Goal: Task Accomplishment & Management: Contribute content

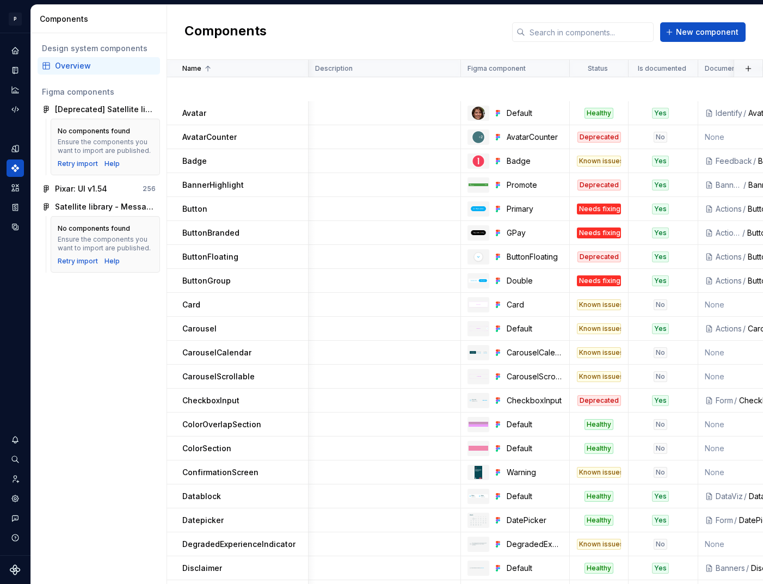
scroll to position [284, 278]
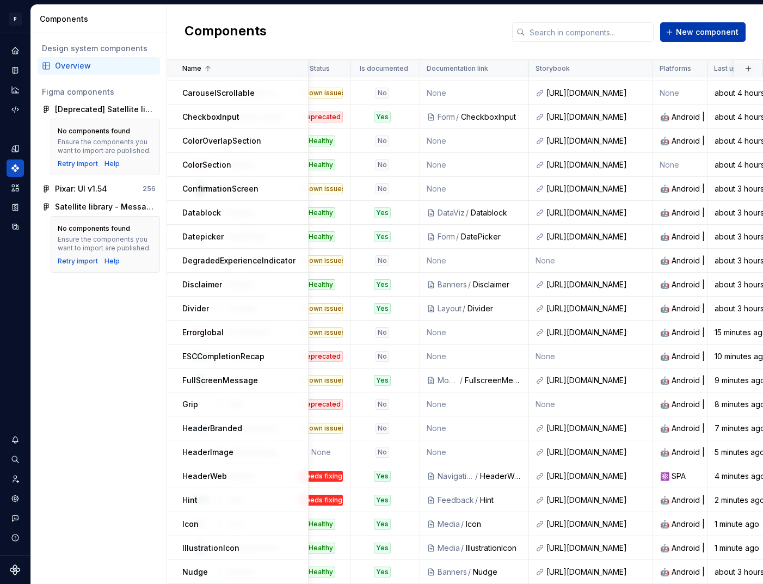
click at [704, 30] on span "New component" at bounding box center [707, 32] width 63 height 11
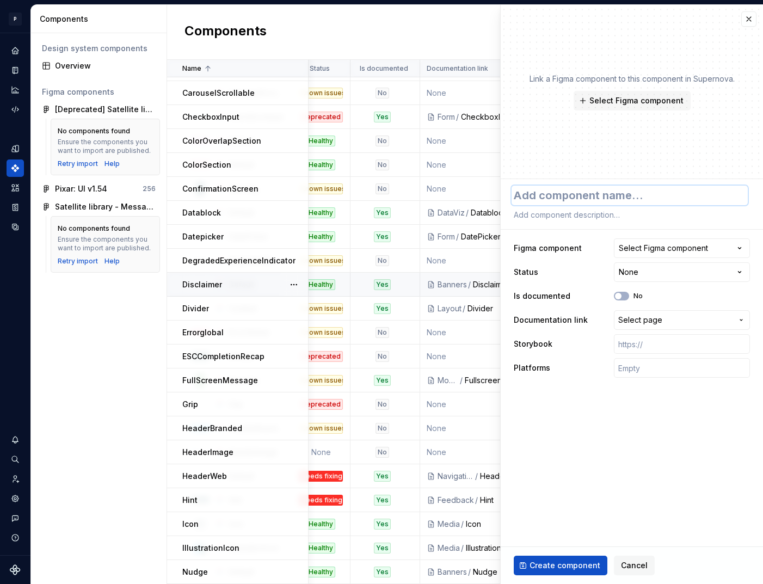
type textarea "*"
type textarea "I"
type textarea "*"
type textarea "Im"
type textarea "*"
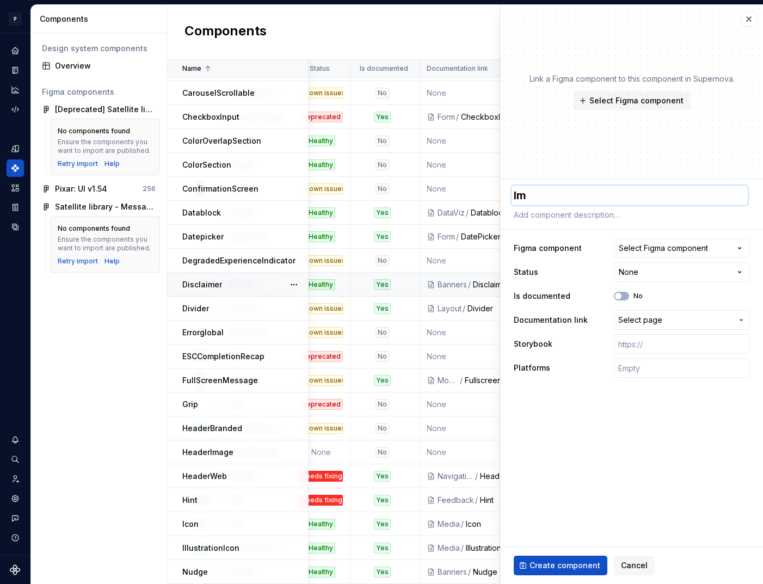
type textarea "Ima"
type textarea "*"
type textarea "Image"
type textarea "*"
type textarea "ImageS"
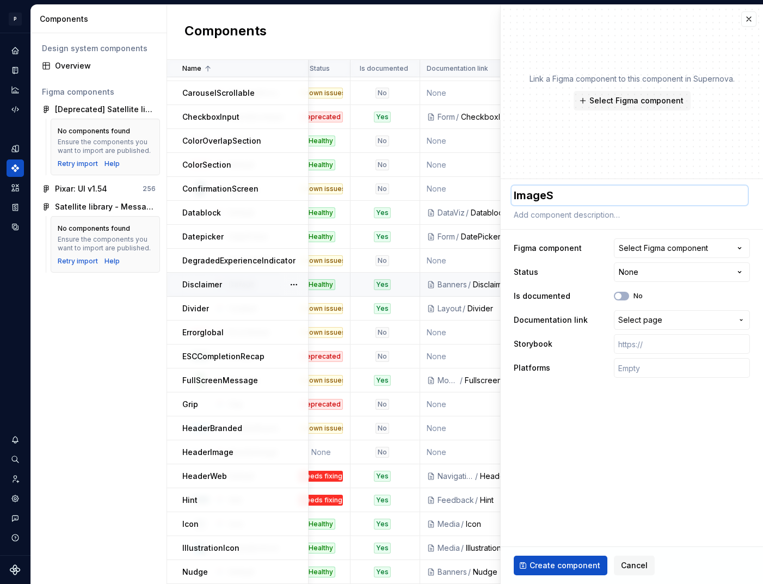
type textarea "*"
type textarea "ImageSe"
type textarea "*"
type textarea "ImageSec"
type textarea "*"
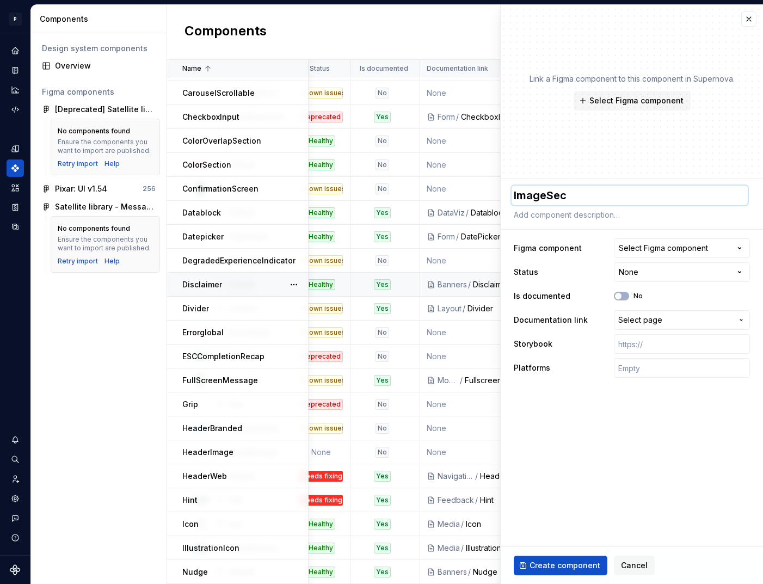
type textarea "ImageSect"
type textarea "*"
type textarea "ImageSecti"
type textarea "*"
type textarea "ImageSectio"
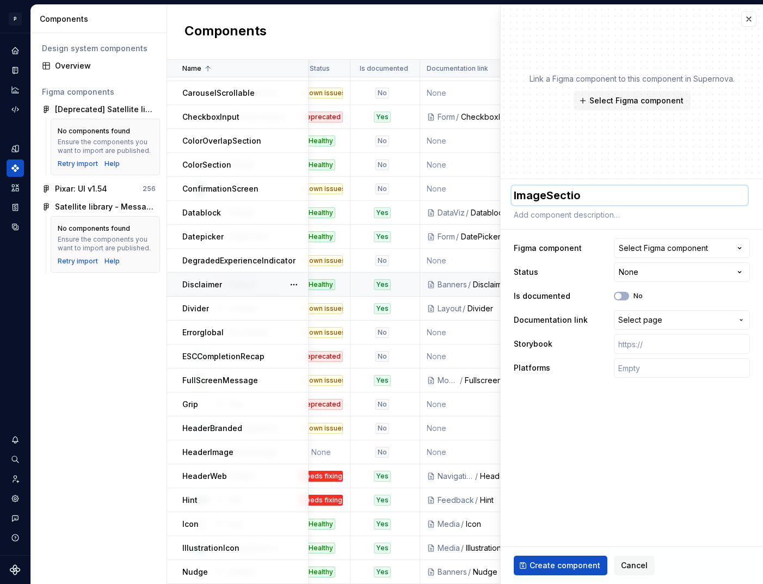
type textarea "*"
type textarea "ImageSection"
click at [647, 105] on span "Select Figma component" at bounding box center [637, 100] width 94 height 11
type textarea "*"
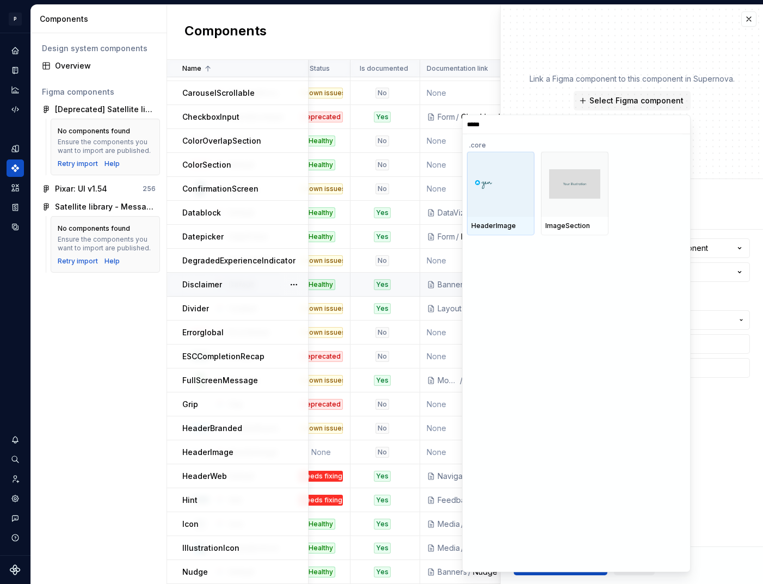
type input "******"
click at [505, 197] on img at bounding box center [500, 184] width 59 height 32
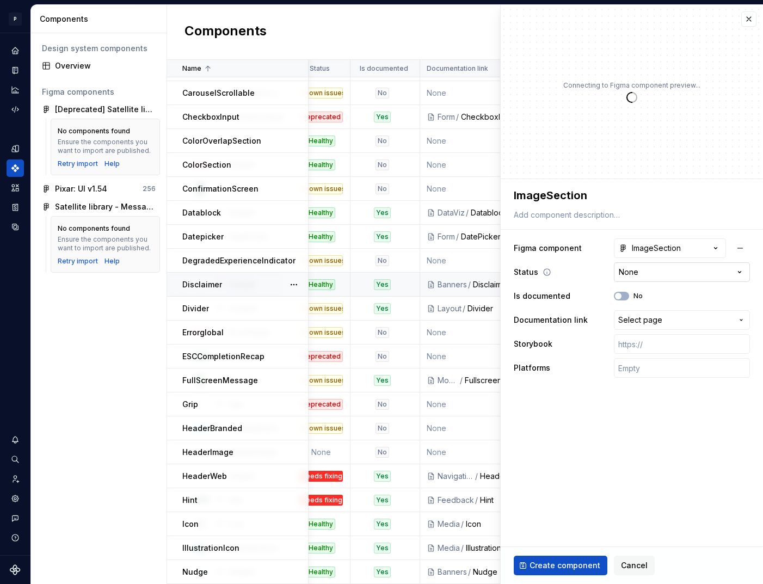
type textarea "*"
click at [654, 320] on span "Select page" at bounding box center [640, 320] width 44 height 11
click at [652, 323] on span "Select page" at bounding box center [640, 320] width 44 height 11
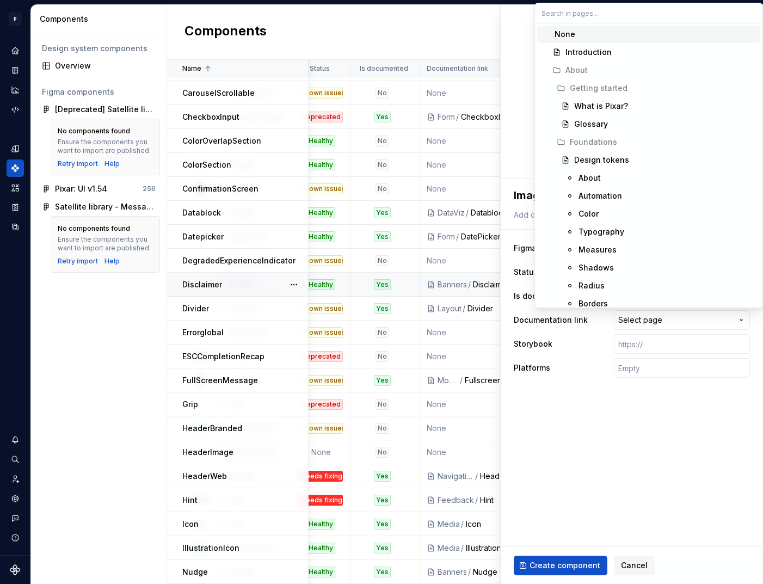
type textarea "*"
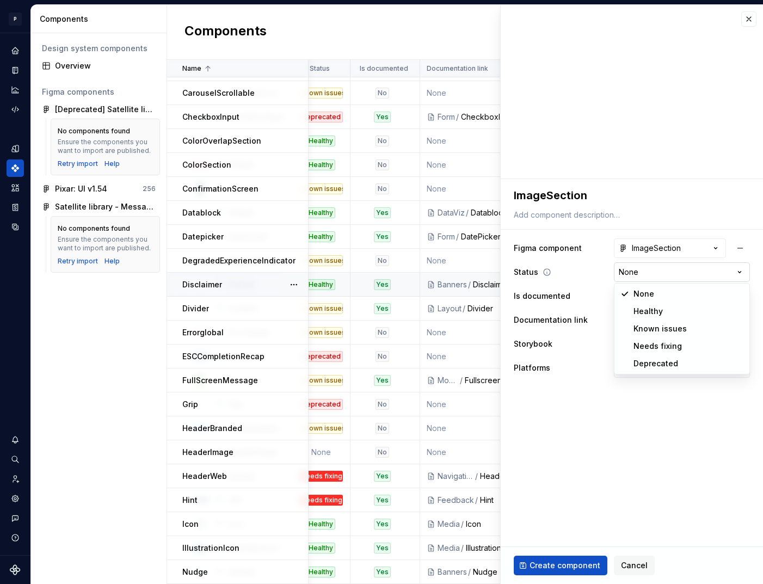
click at [647, 277] on html "P pixar SO Design system data Components Design system components Overview Figm…" at bounding box center [381, 292] width 763 height 584
select select "**********"
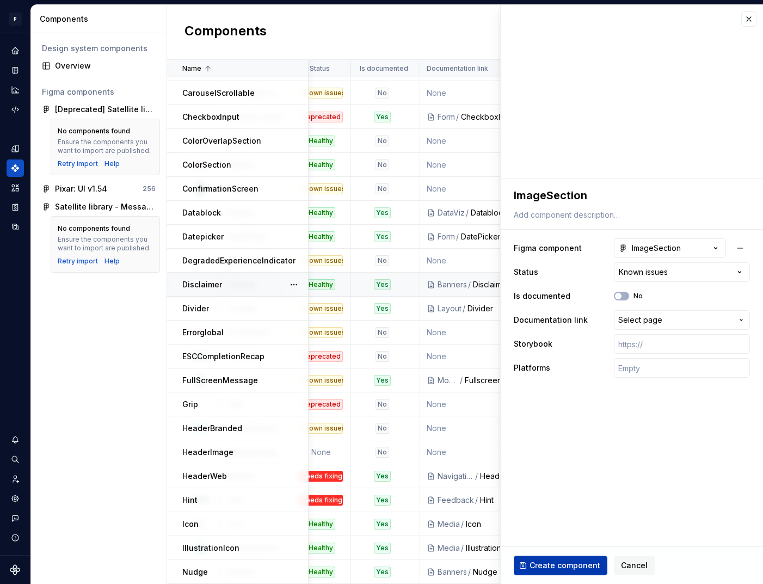
click at [548, 563] on span "Create component" at bounding box center [565, 565] width 71 height 11
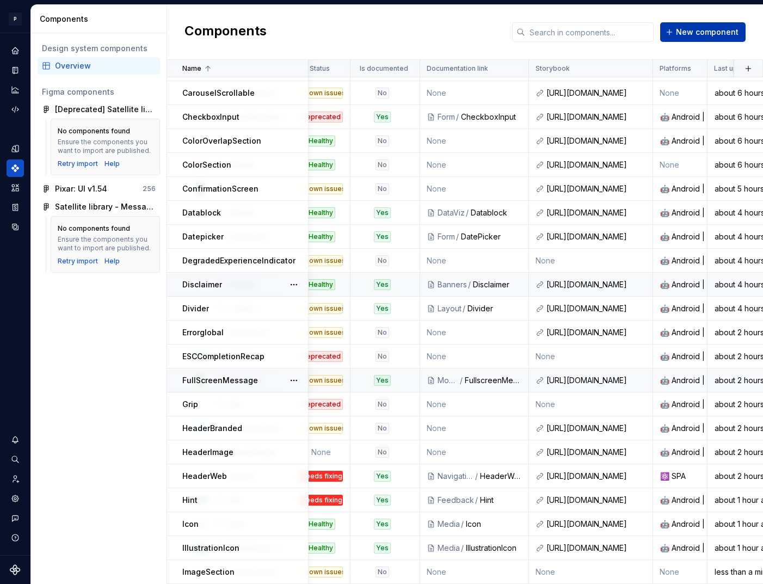
click at [710, 35] on span "New component" at bounding box center [707, 32] width 63 height 11
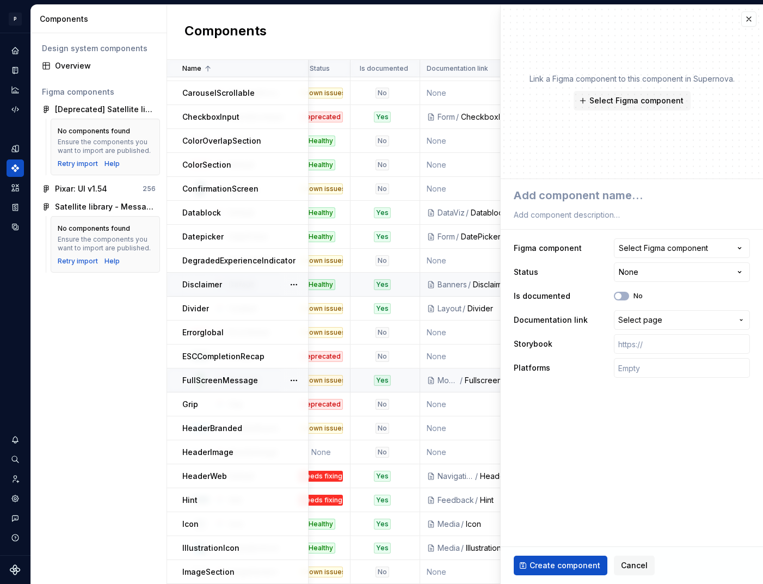
type textarea "*"
type textarea "I"
type textarea "*"
type textarea "In"
type textarea "*"
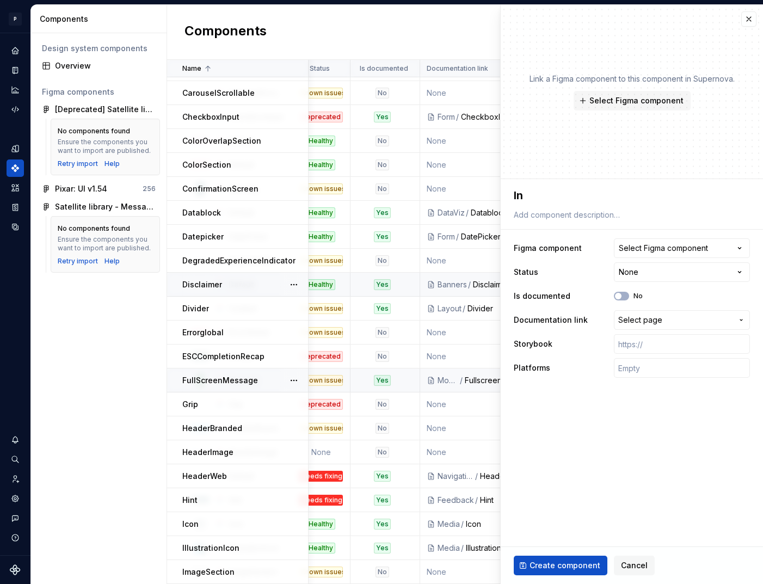
type textarea "Inp"
type textarea "*"
type textarea "Inpu"
type textarea "*"
type textarea "Input"
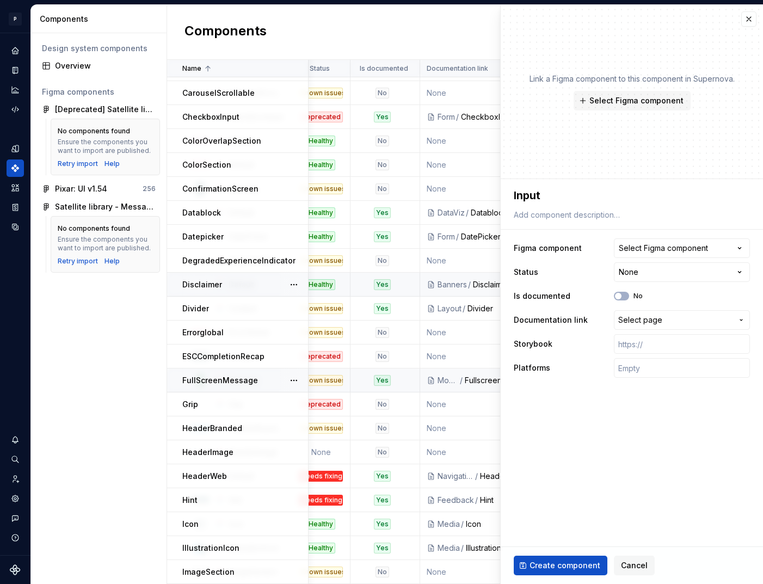
type textarea "*"
type textarea "InputS"
type textarea "*"
type textarea "InputSe"
type textarea "*"
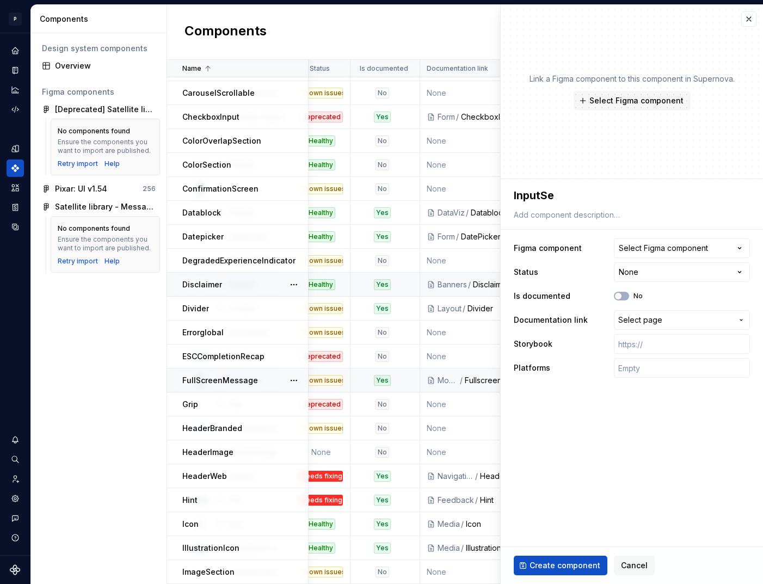
type textarea "InputSel"
type textarea "*"
type textarea "InputSele"
type textarea "*"
type textarea "InputSelect"
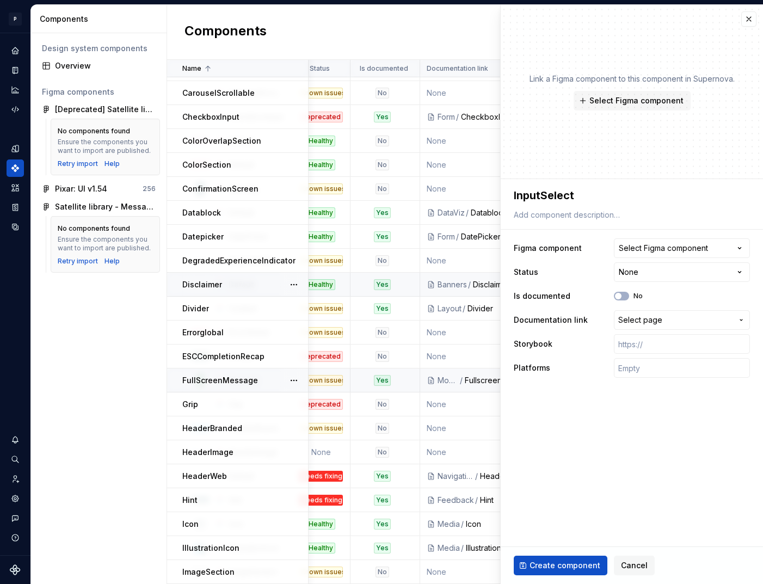
type textarea "*"
type textarea "InputSelect"
click at [662, 247] on div "Select Figma component" at bounding box center [663, 248] width 89 height 11
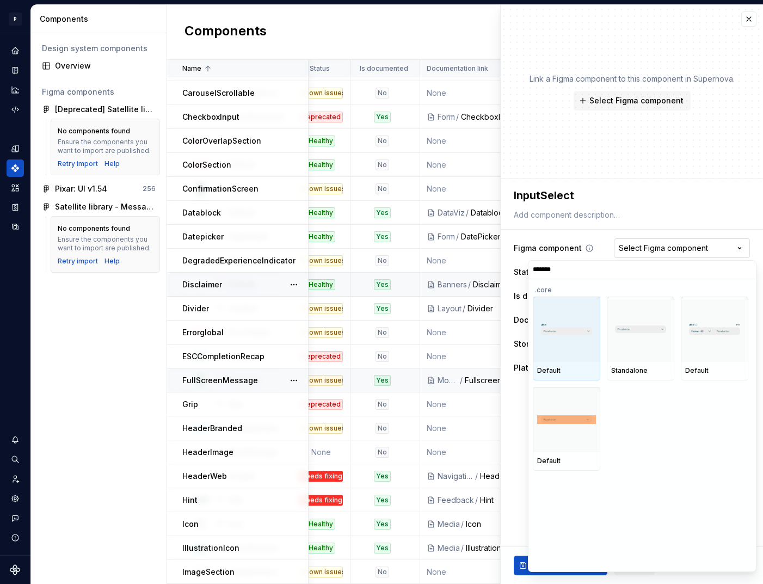
type input "********"
click at [575, 347] on div at bounding box center [567, 329] width 68 height 65
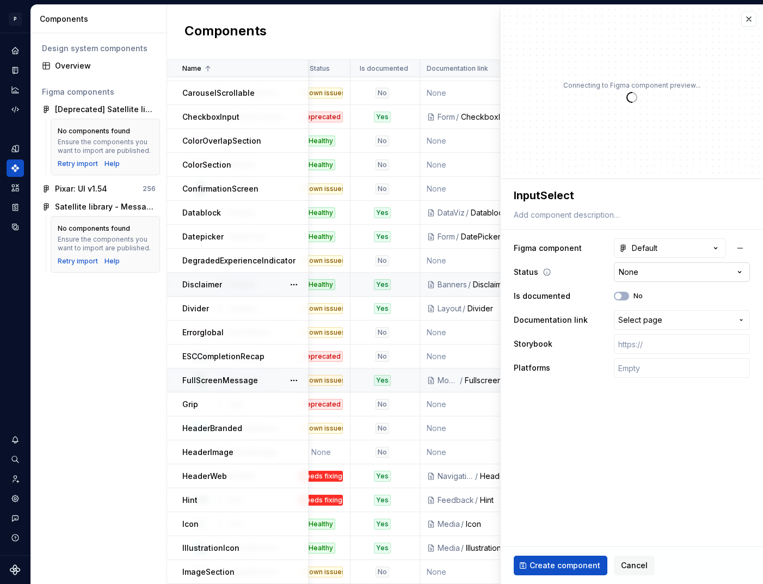
click at [652, 272] on html "P pixar SO Design system data Components Design system components Overview Figm…" at bounding box center [381, 292] width 763 height 584
type textarea "*"
select select "**********"
click at [644, 272] on html "P pixar SO Design system data Components Design system components Overview Figm…" at bounding box center [381, 292] width 763 height 584
click at [626, 295] on button "No" at bounding box center [621, 296] width 15 height 9
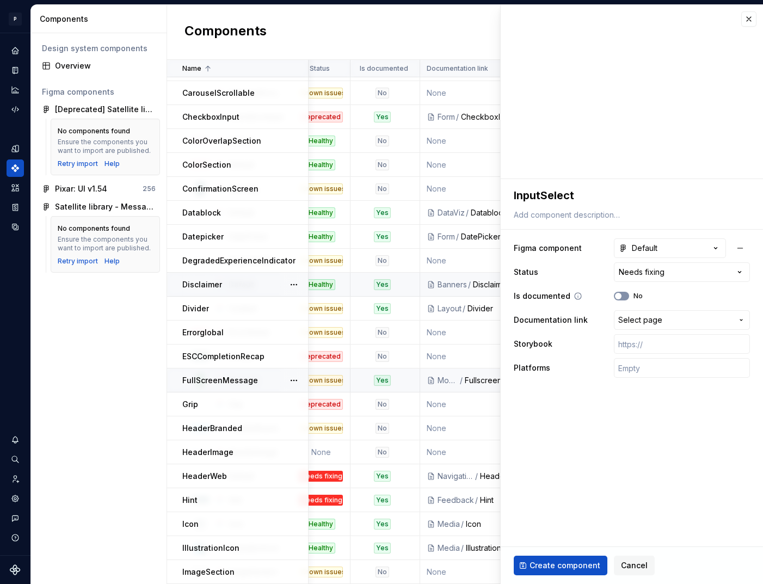
type textarea "*"
click at [651, 319] on span "Select page" at bounding box center [640, 320] width 44 height 11
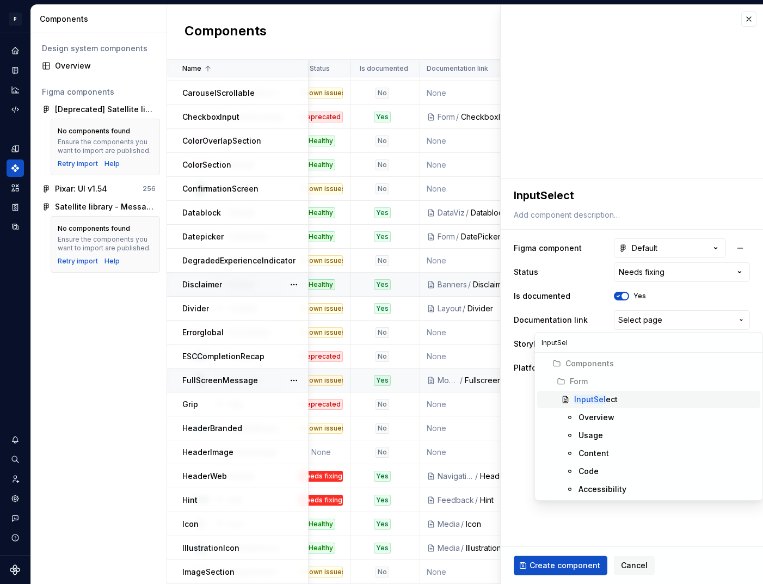
type input "InputSel"
click at [604, 397] on div "InputSel ect" at bounding box center [596, 399] width 44 height 11
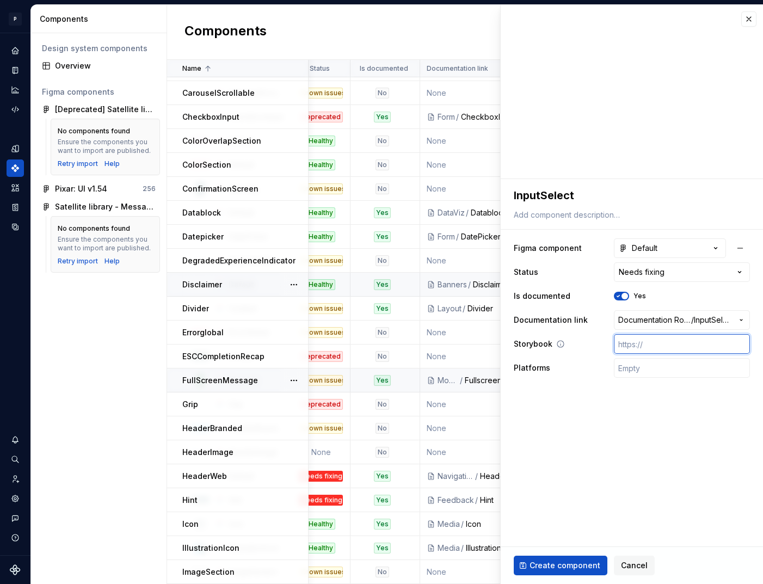
click at [653, 346] on input "text" at bounding box center [682, 344] width 136 height 20
paste input "[URL][DOMAIN_NAME]"
type textarea "*"
type input "[URL][DOMAIN_NAME]"
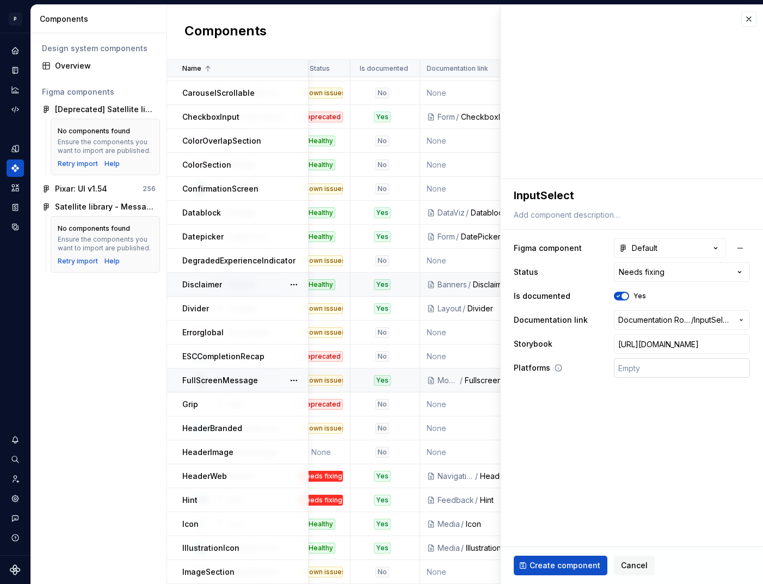
type textarea "*"
click at [629, 370] on input "text" at bounding box center [682, 368] width 136 height 20
type input "🤖 Android | 🍎 iOS | ⚛️ SPA"
click at [564, 568] on span "Create component" at bounding box center [565, 565] width 71 height 11
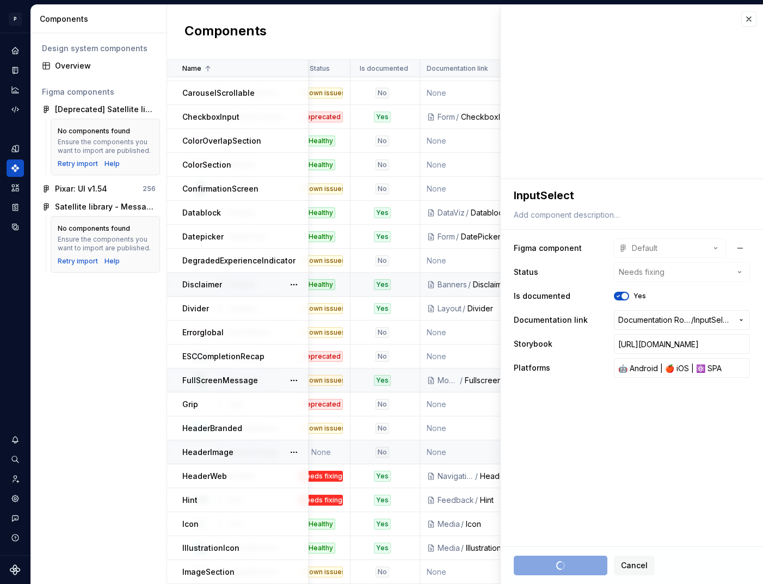
type textarea "*"
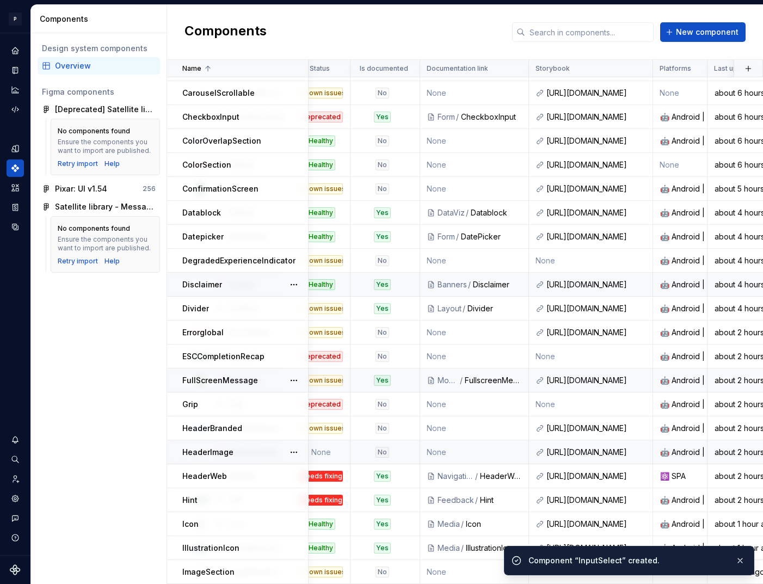
scroll to position [332, 278]
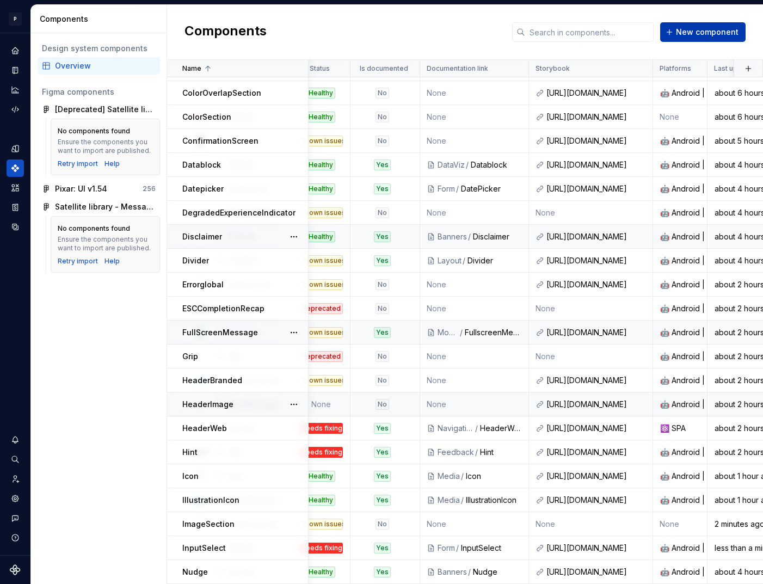
click at [701, 33] on span "New component" at bounding box center [707, 32] width 63 height 11
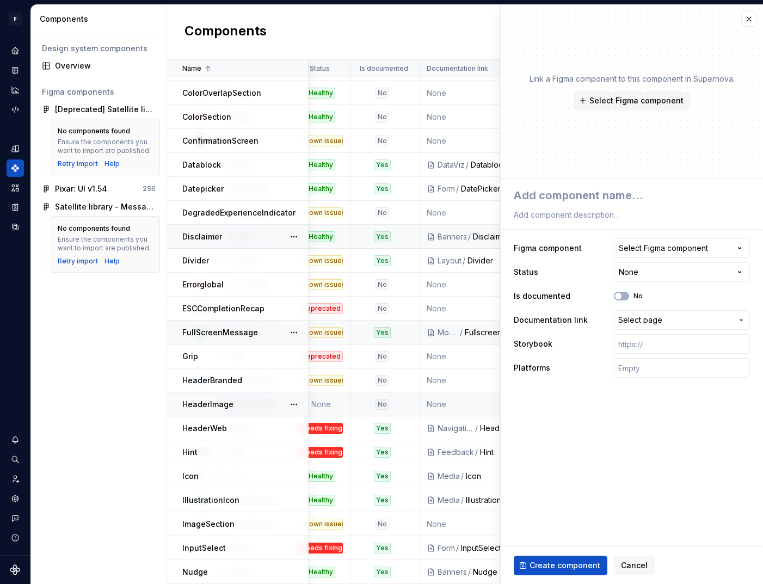
type textarea "*"
type textarea "I"
type textarea "*"
type textarea "In"
type textarea "*"
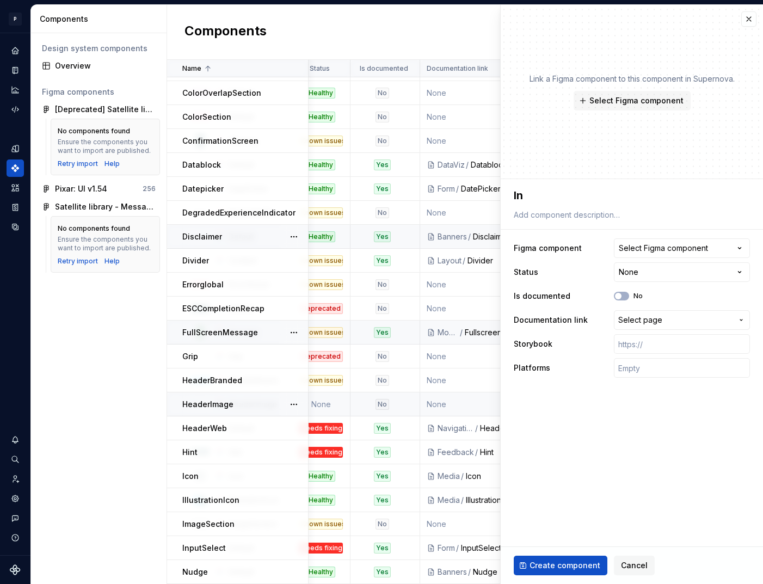
type textarea "Inp"
type textarea "*"
type textarea "Inpu"
type textarea "*"
type textarea "Input"
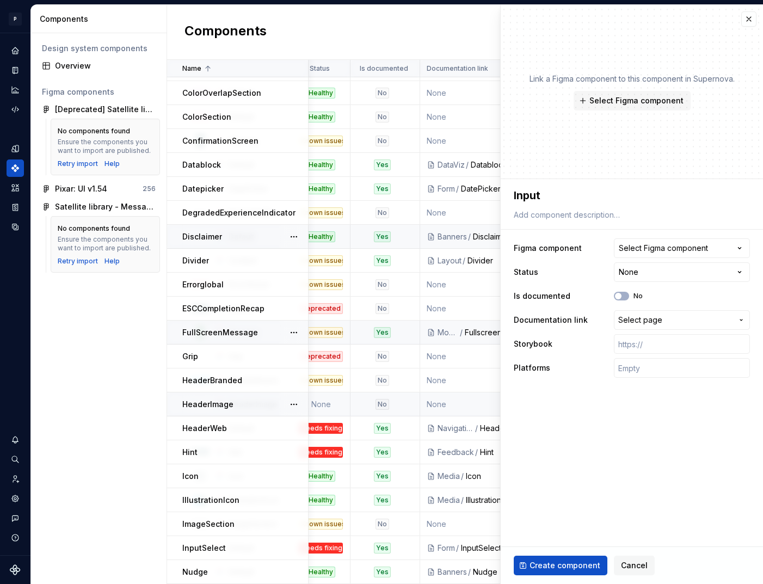
type textarea "*"
type textarea "InputS"
type textarea "*"
type textarea "InputSe"
type textarea "*"
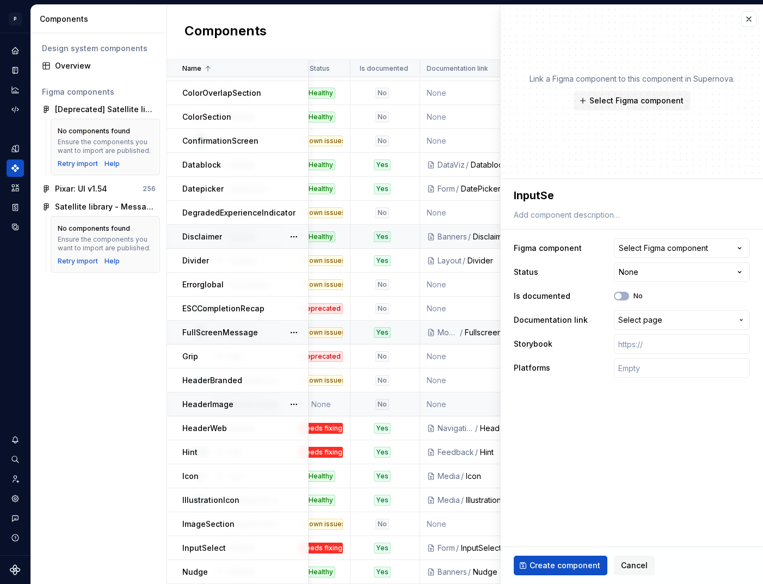
type textarea "InputSel"
type textarea "*"
type textarea "InputSele"
type textarea "*"
type textarea "InputSelec"
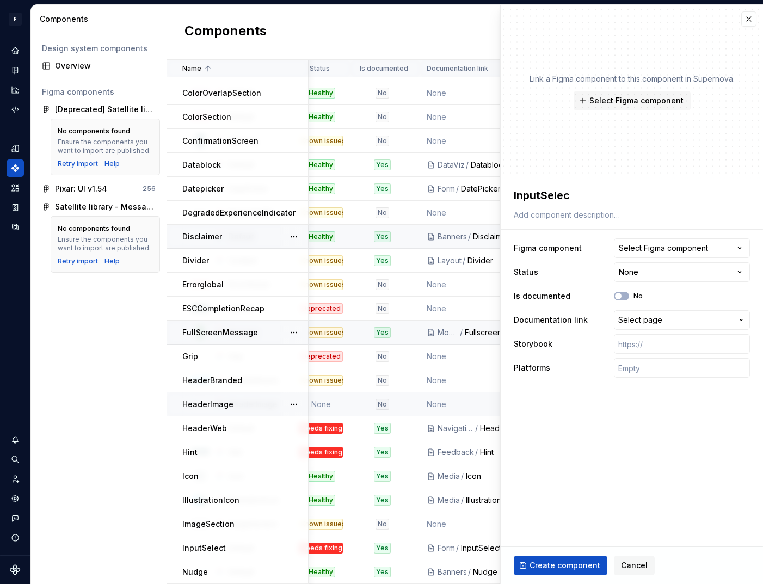
type textarea "*"
type textarea "InputSelecr"
type textarea "*"
type textarea "InputSelecrO"
type textarea "*"
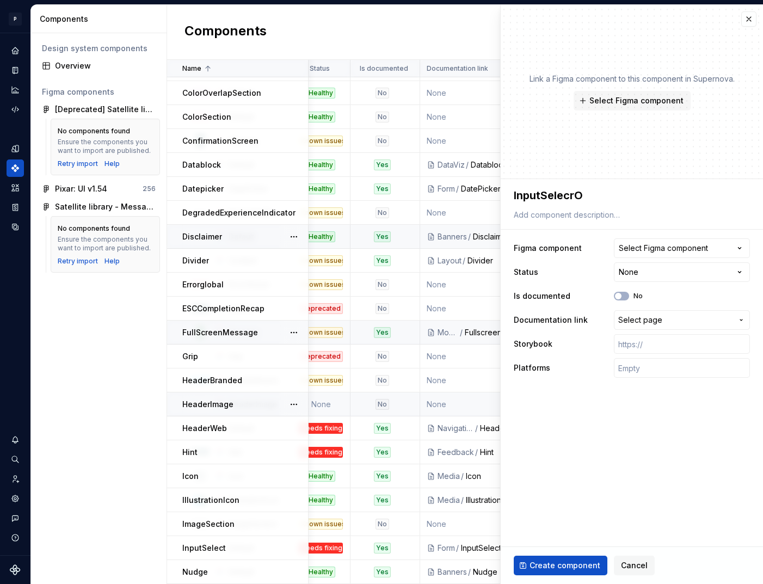
type textarea "InputSelecr"
type textarea "*"
type textarea "InputSelec"
type textarea "*"
type textarea "InputSelect"
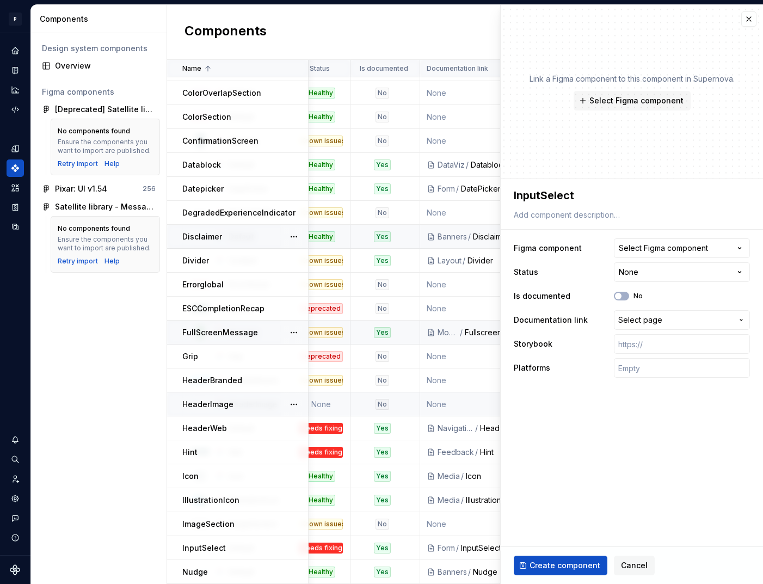
type textarea "*"
type textarea "InputSelectP"
type textarea "*"
type textarea "InputSelectPh"
type textarea "*"
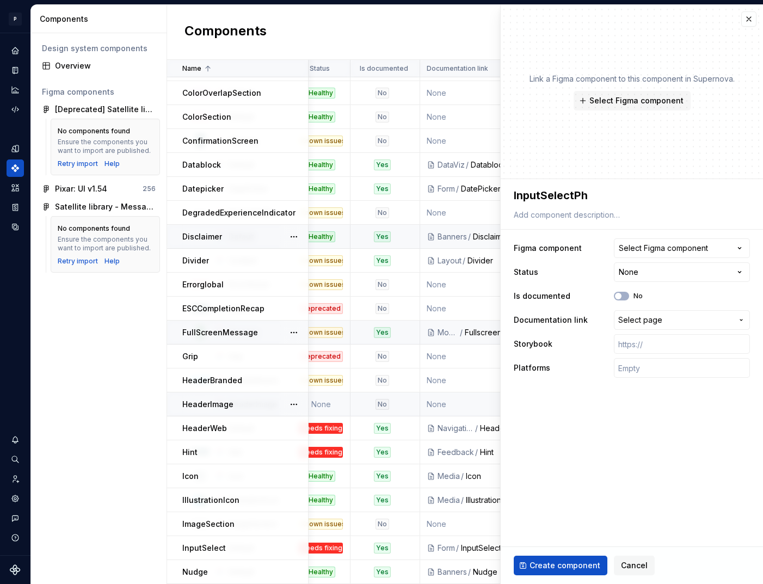
type textarea "InputSelectPho"
type textarea "*"
type textarea "InputSelectPhon"
type textarea "*"
type textarea "InputSelectPhone"
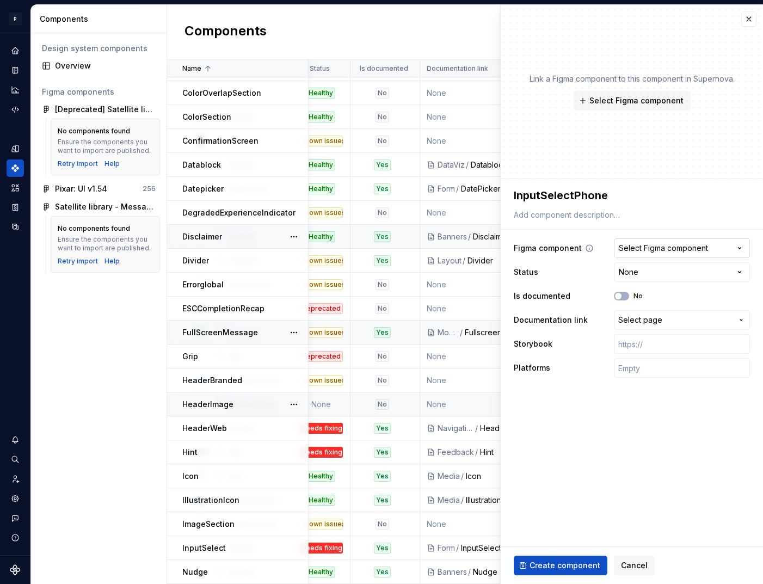
click at [682, 245] on div "Select Figma component" at bounding box center [663, 248] width 89 height 11
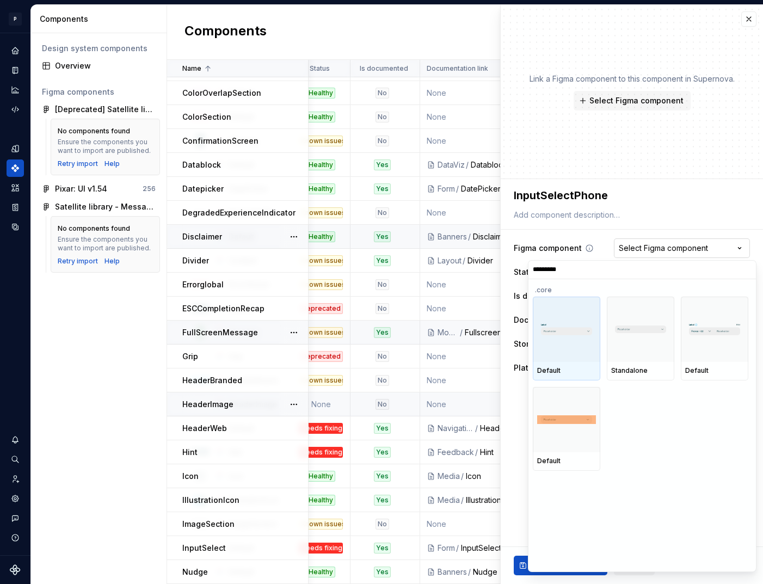
type input "**********"
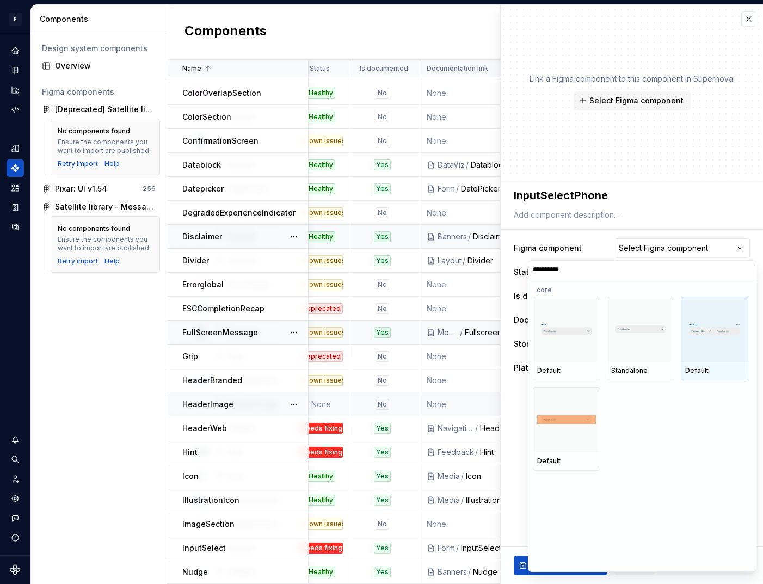
click at [722, 332] on img at bounding box center [714, 329] width 59 height 14
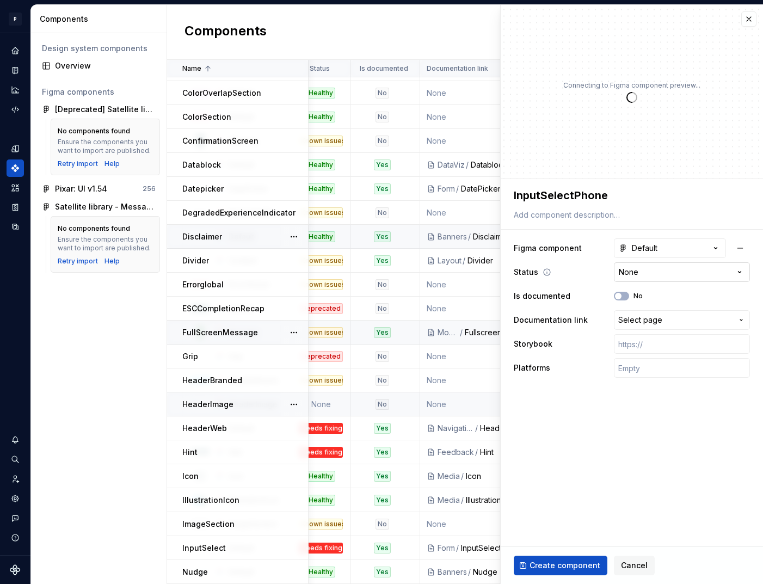
click at [640, 273] on html "P pixar SO Design system data Components Design system components Overview Figm…" at bounding box center [381, 292] width 763 height 584
type textarea "*"
select select "**********"
type textarea "*"
click at [638, 317] on span "Select page" at bounding box center [640, 320] width 44 height 11
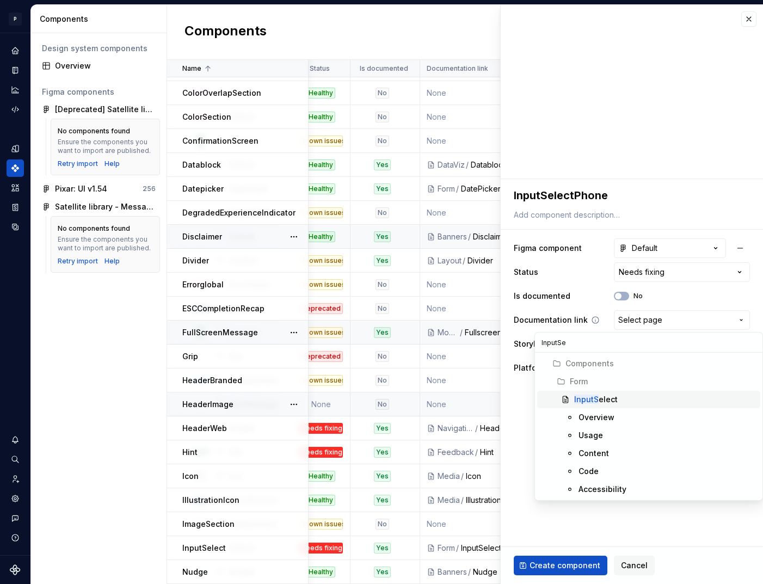
type input "InputSel"
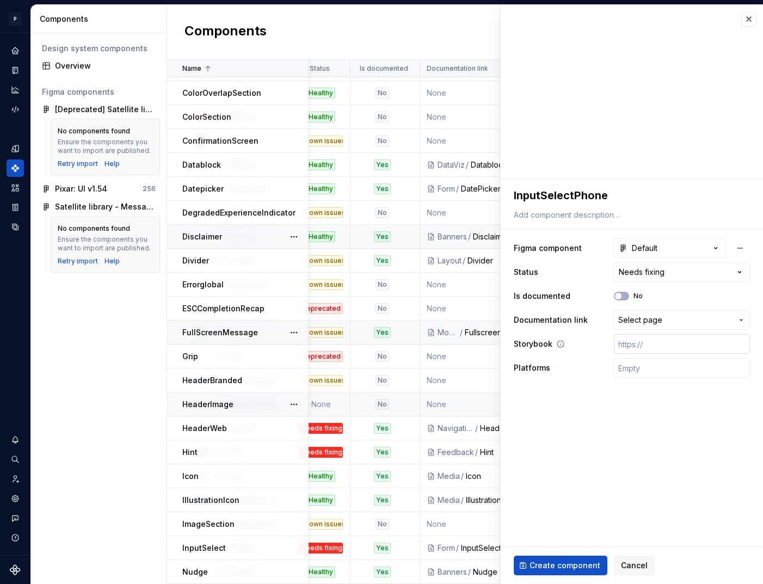
click at [645, 347] on input "text" at bounding box center [682, 344] width 136 height 20
paste input "[URL][DOMAIN_NAME]"
type textarea "*"
type input "[URL][DOMAIN_NAME]"
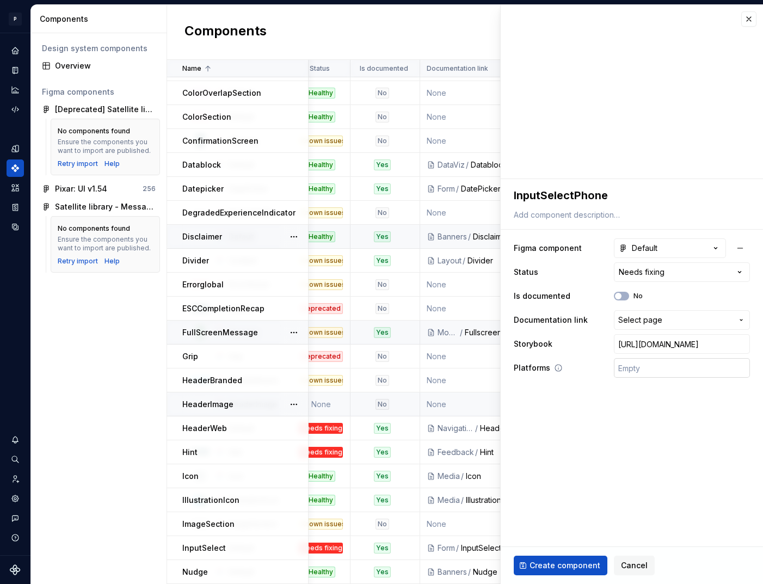
type textarea "*"
click at [632, 375] on input "text" at bounding box center [682, 368] width 136 height 20
type input "🤖 Android | 🍎 iOS | ⚛️ SPA"
click at [562, 565] on span "Create component" at bounding box center [565, 565] width 71 height 11
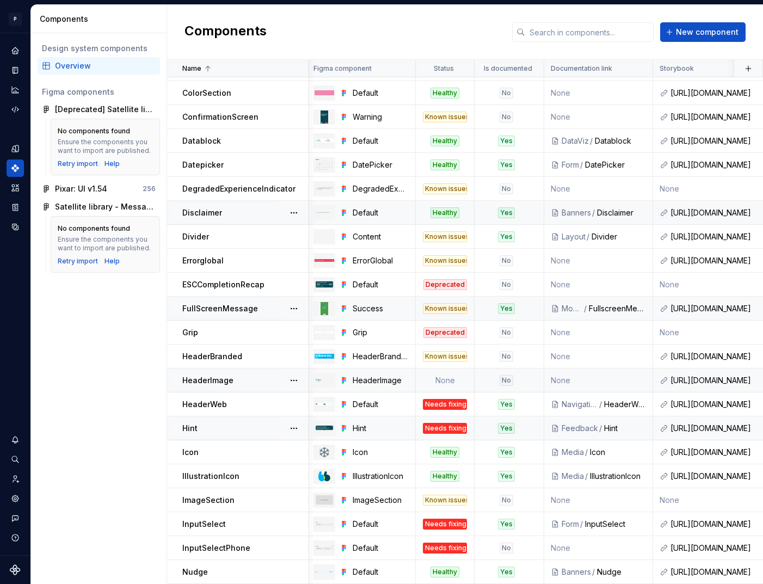
scroll to position [355, 0]
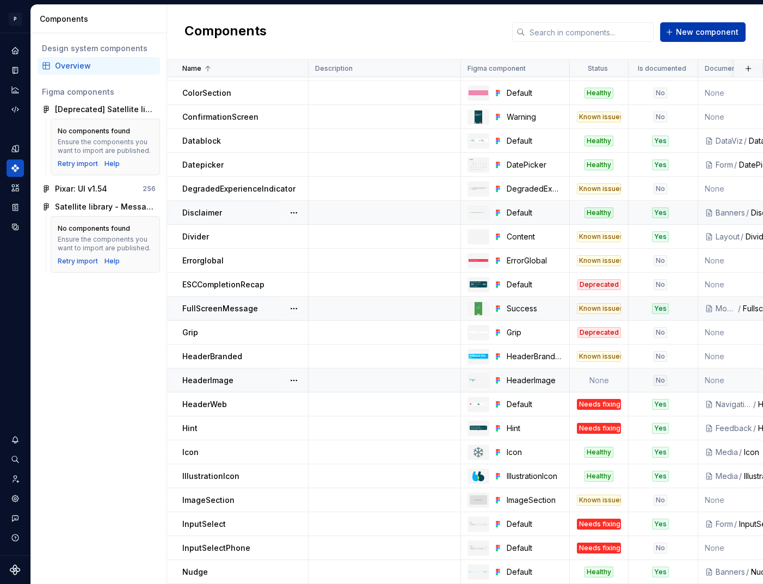
click at [695, 35] on span "New component" at bounding box center [707, 32] width 63 height 11
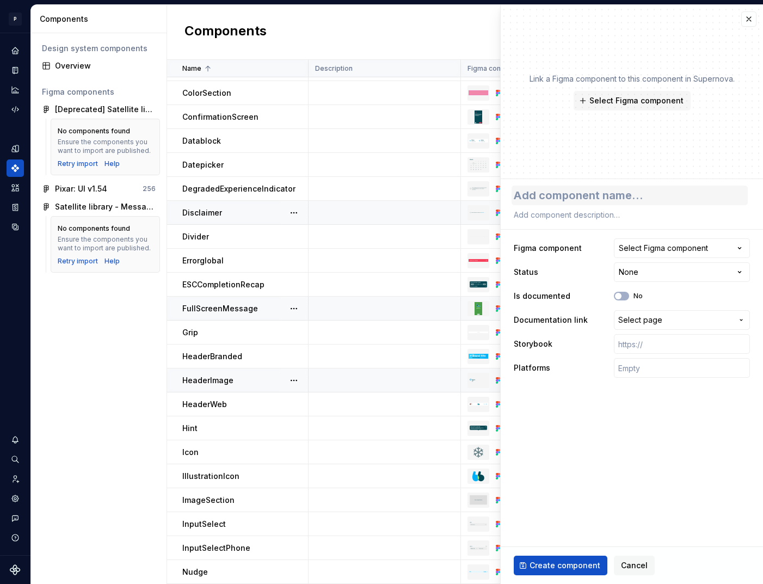
type textarea "*"
type textarea "I"
type textarea "*"
type textarea "In"
type textarea "*"
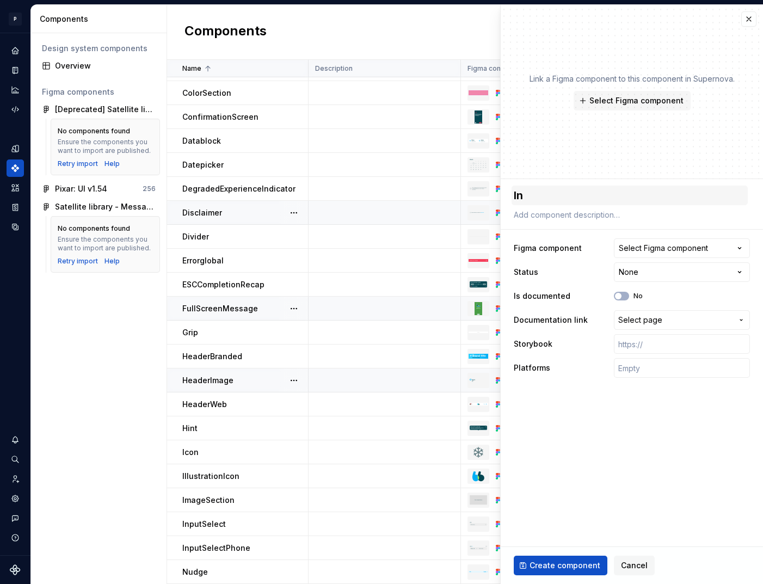
type textarea "Inp"
type textarea "*"
type textarea "Inpu"
type textarea "*"
type textarea "Input"
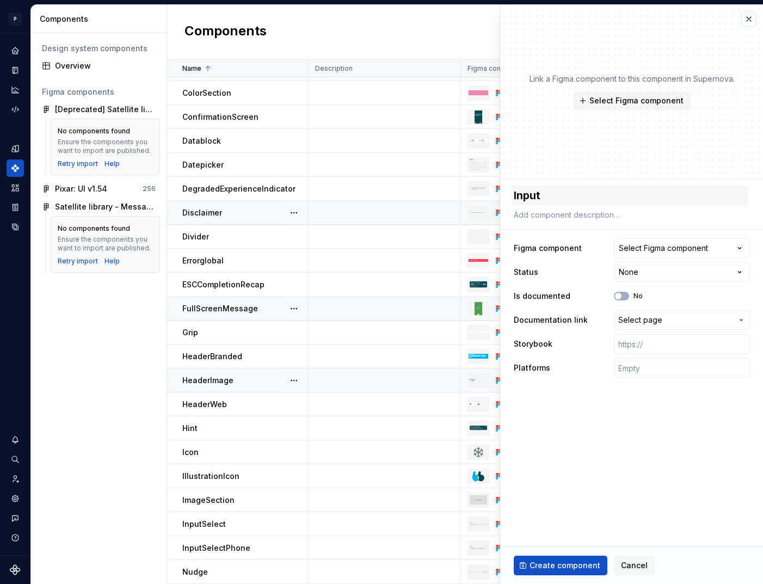
type textarea "*"
type textarea "InputT"
type textarea "*"
type textarea "InputTe"
type textarea "*"
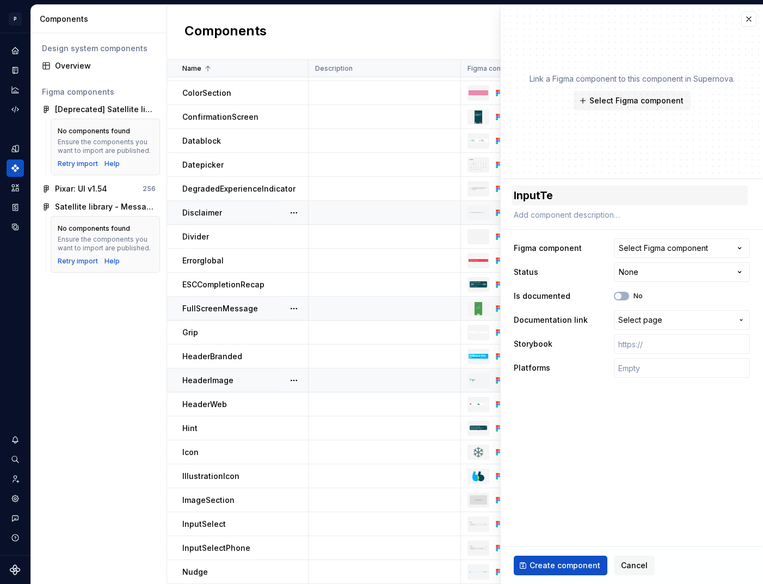
type textarea "InputTex"
type textarea "*"
type textarea "InputText"
click at [627, 100] on span "Select Figma component" at bounding box center [637, 100] width 94 height 11
type textarea "*"
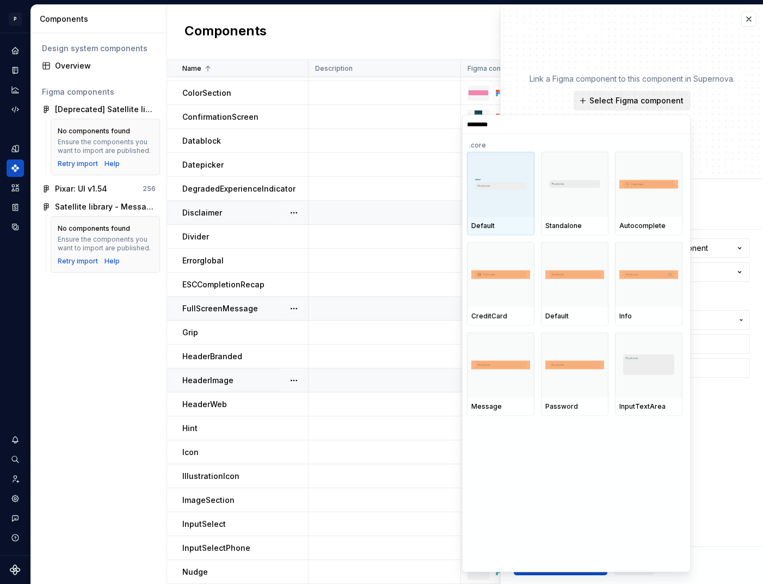
type input "*********"
click at [509, 199] on div at bounding box center [501, 183] width 68 height 65
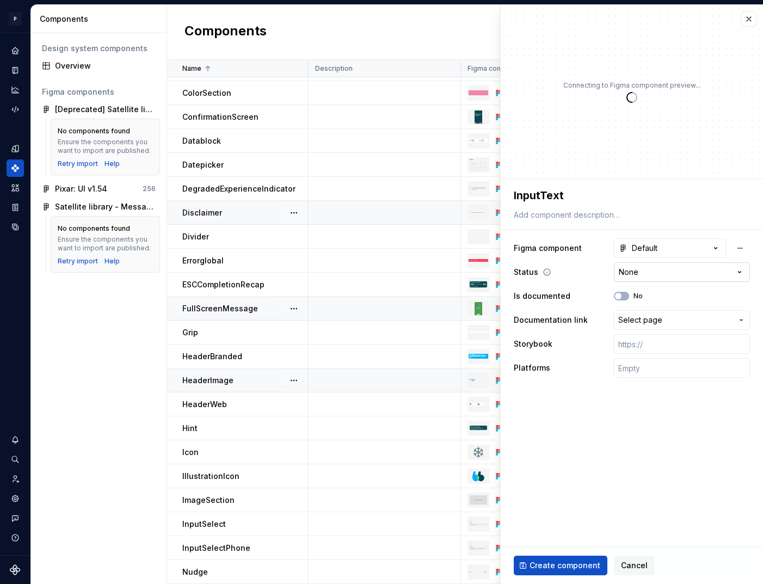
click at [670, 271] on html "P pixar SO Design system data Components Design system components Overview Figm…" at bounding box center [381, 292] width 763 height 584
type textarea "*"
select select "**********"
click at [629, 298] on div "No" at bounding box center [628, 296] width 29 height 9
click at [623, 296] on button "No" at bounding box center [621, 296] width 15 height 9
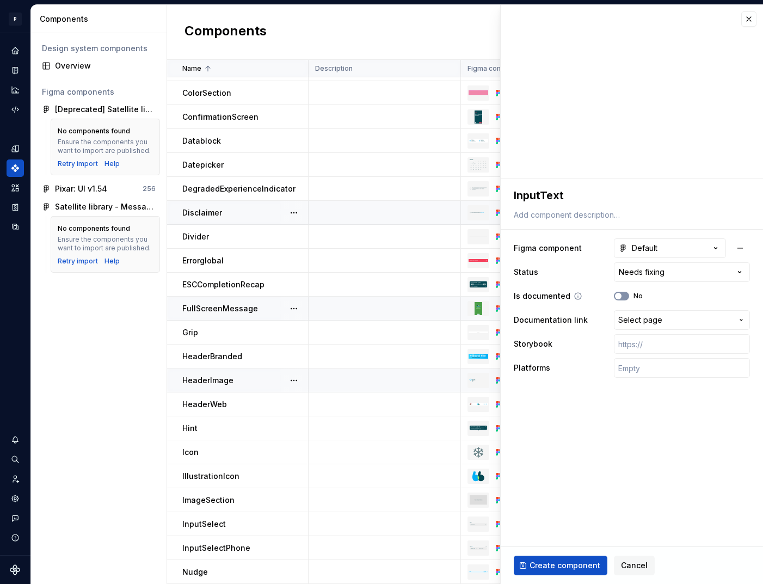
type textarea "*"
click at [657, 318] on span "Select page" at bounding box center [640, 320] width 44 height 11
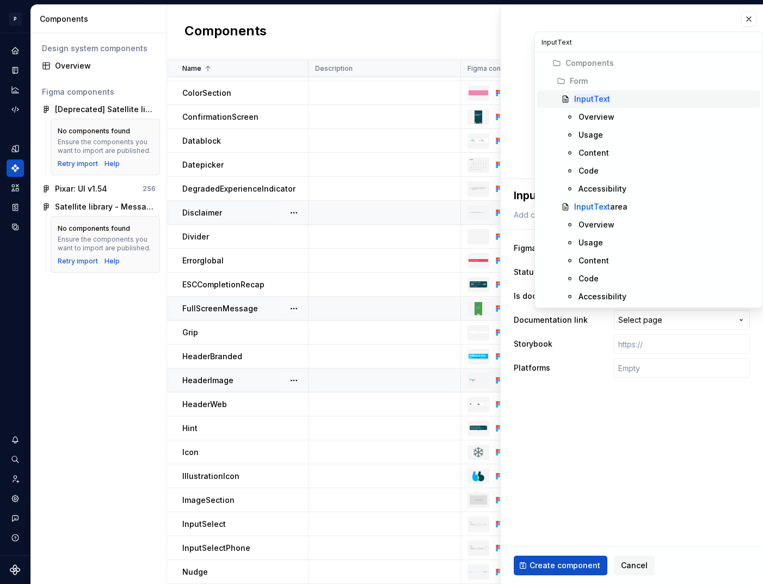
type input "InputText"
click at [615, 100] on div "InputText" at bounding box center [665, 99] width 182 height 11
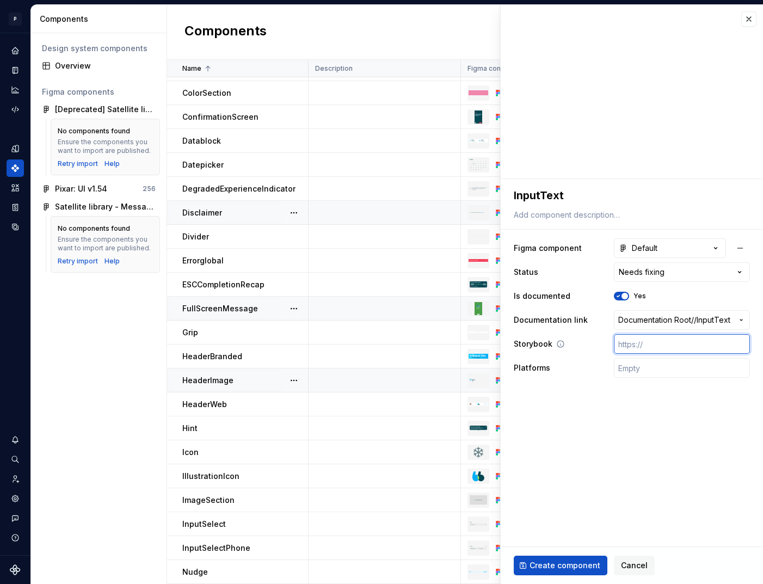
click at [661, 344] on input "text" at bounding box center [682, 344] width 136 height 20
paste input "[URL][DOMAIN_NAME]"
type textarea "*"
type input "[URL][DOMAIN_NAME]"
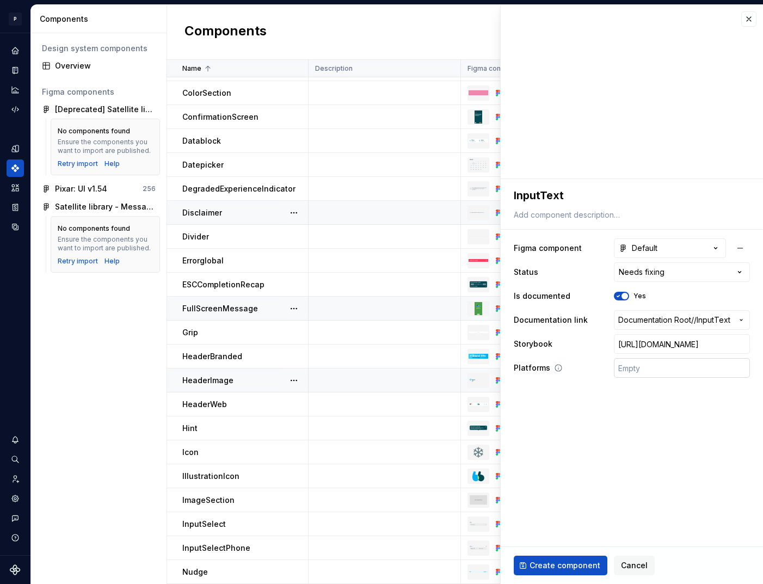
type textarea "*"
click at [645, 367] on input "text" at bounding box center [682, 368] width 136 height 20
type input "🤖 Android | 🍎 iOS | ⚛️ SPA"
click at [570, 565] on span "Create component" at bounding box center [565, 565] width 71 height 11
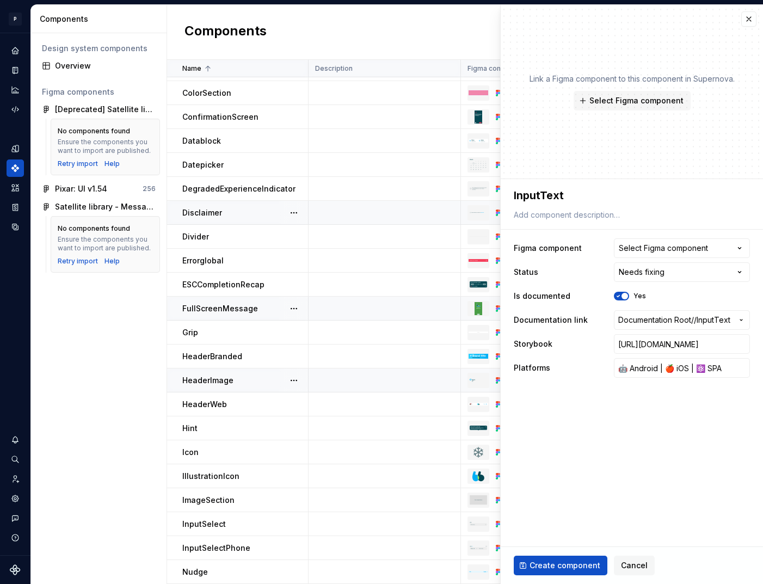
type textarea "*"
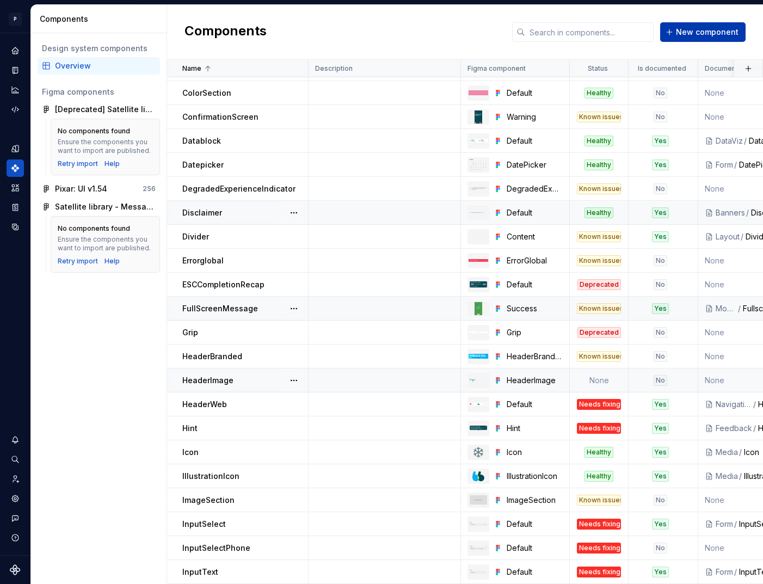
click at [704, 35] on span "New component" at bounding box center [707, 32] width 63 height 11
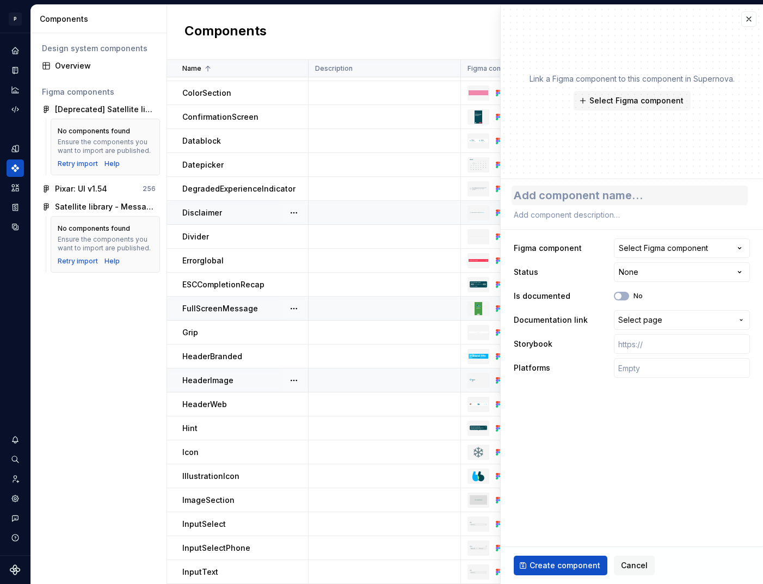
type textarea "*"
type textarea "I"
type textarea "*"
type textarea "In"
type textarea "*"
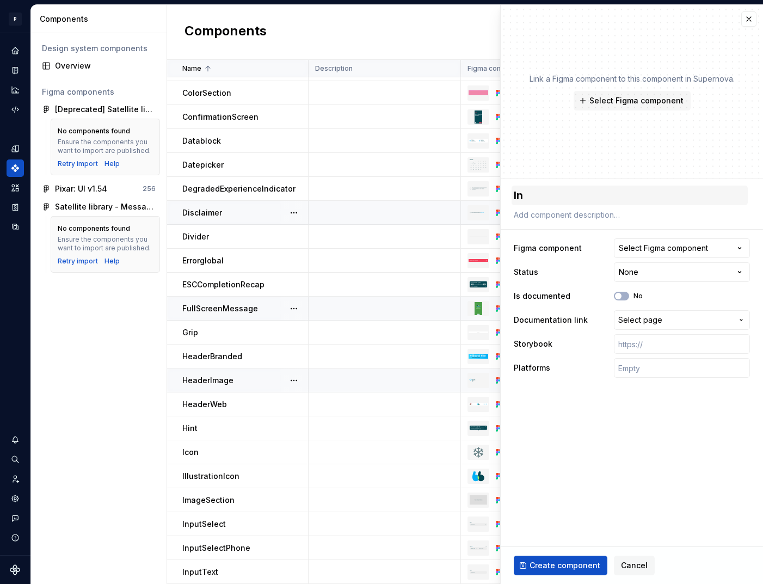
type textarea "Inp"
type textarea "*"
type textarea "Inpu"
type textarea "*"
type textarea "Input"
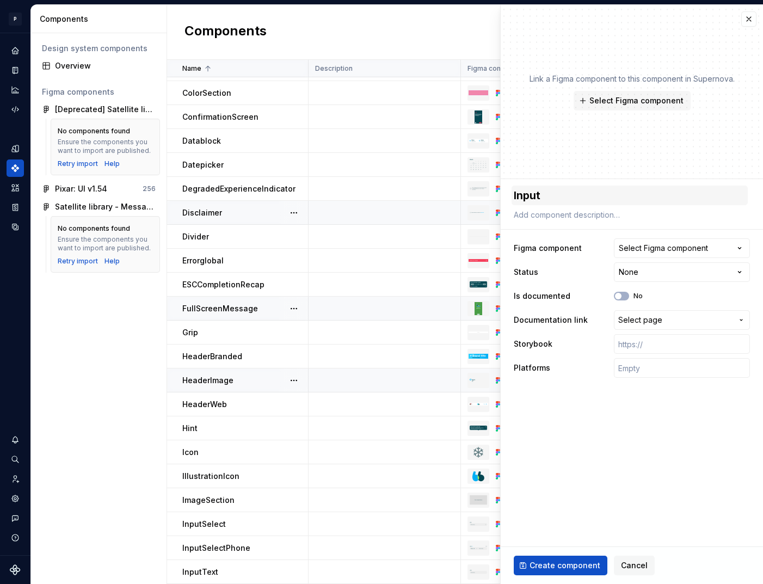
type textarea "*"
type textarea "InputT"
type textarea "*"
type textarea "InputTe"
type textarea "*"
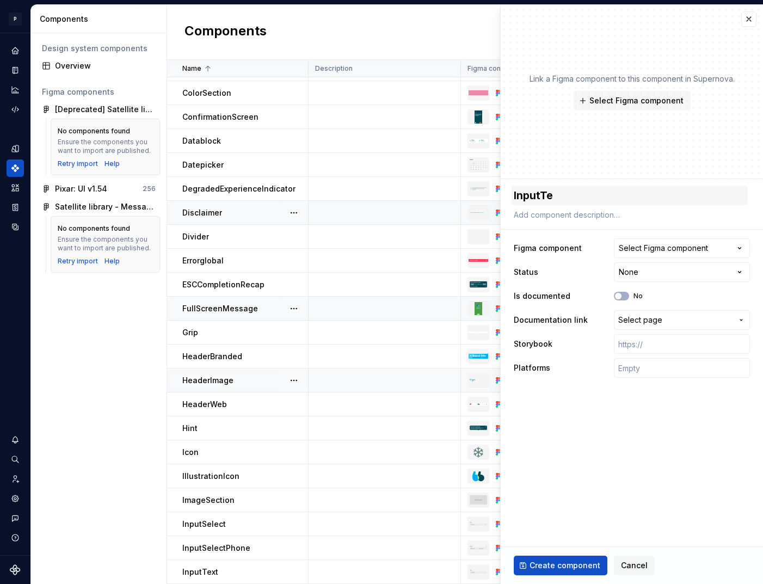
type textarea "InputTex"
type textarea "*"
type textarea "InputText"
type textarea "*"
type textarea "InputTexta"
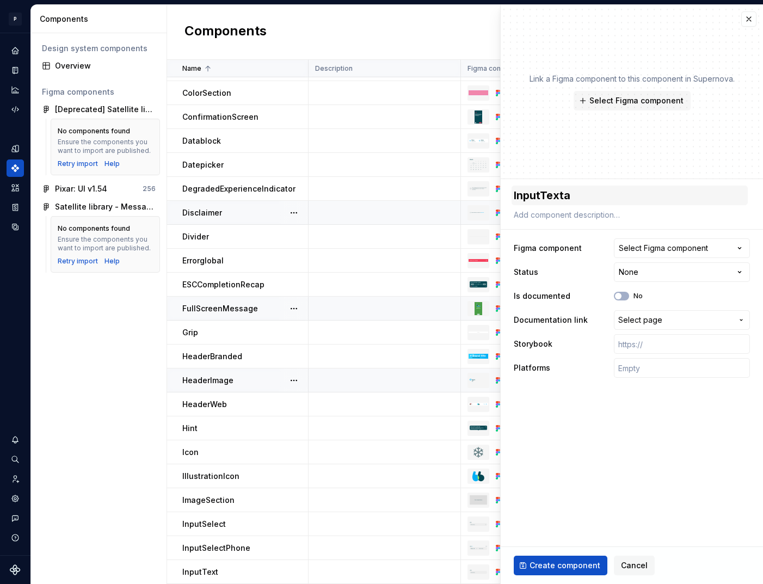
type textarea "*"
type textarea "InputTextar"
type textarea "*"
type textarea "InputTextare"
type textarea "*"
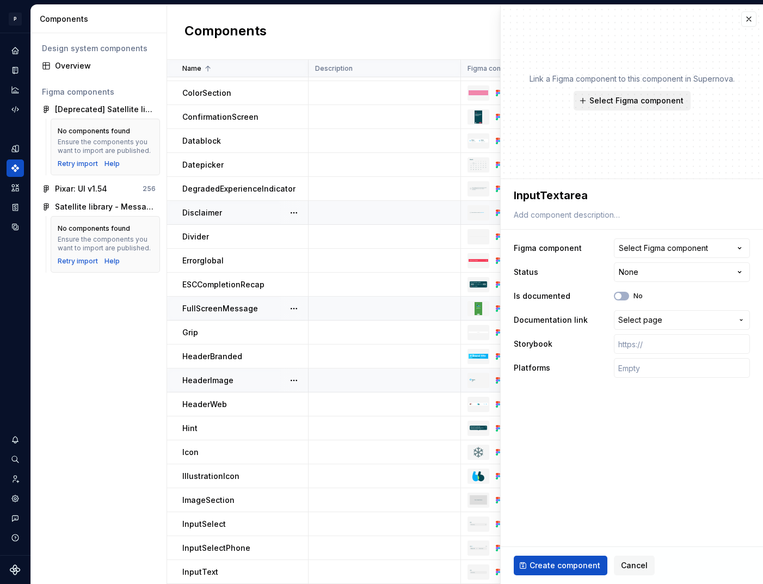
type textarea "InputTextarea"
click at [624, 99] on span "Select Figma component" at bounding box center [637, 100] width 94 height 11
type textarea "*"
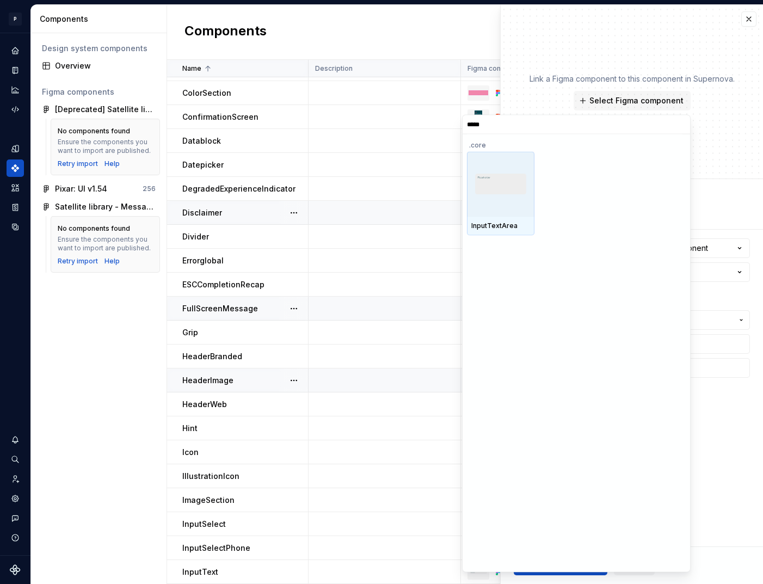
type input "******"
click at [495, 218] on div "InputTextArea" at bounding box center [501, 226] width 68 height 19
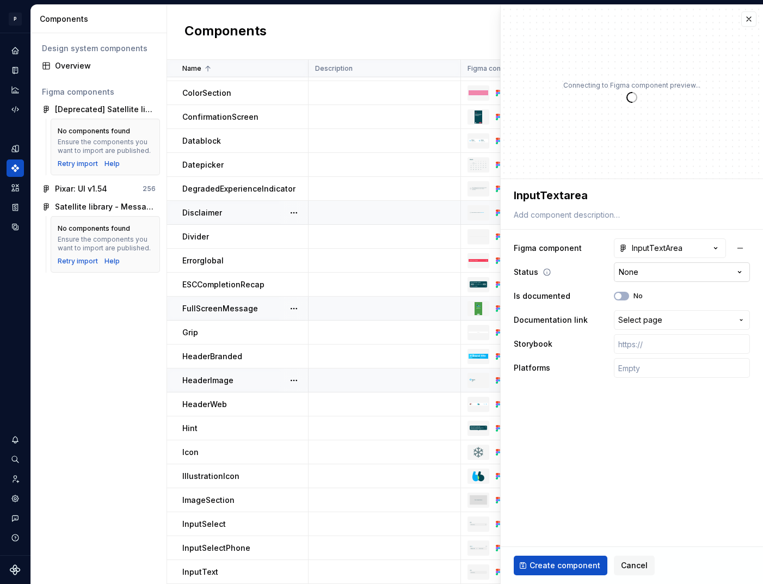
click at [698, 271] on html "P pixar SO Design system data Components Design system components Overview Figm…" at bounding box center [381, 292] width 763 height 584
type textarea "*"
select select "**********"
click at [628, 297] on button "No" at bounding box center [621, 296] width 15 height 9
type textarea "*"
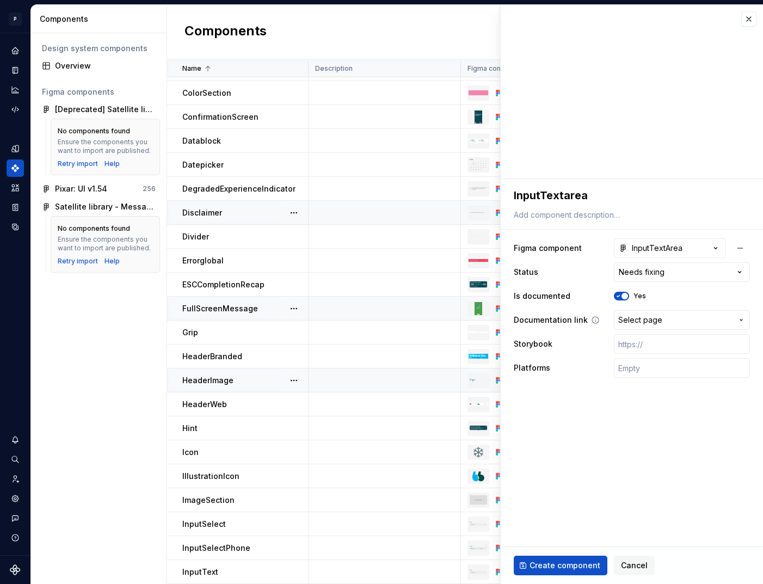
click at [646, 316] on span "Select page" at bounding box center [640, 320] width 44 height 11
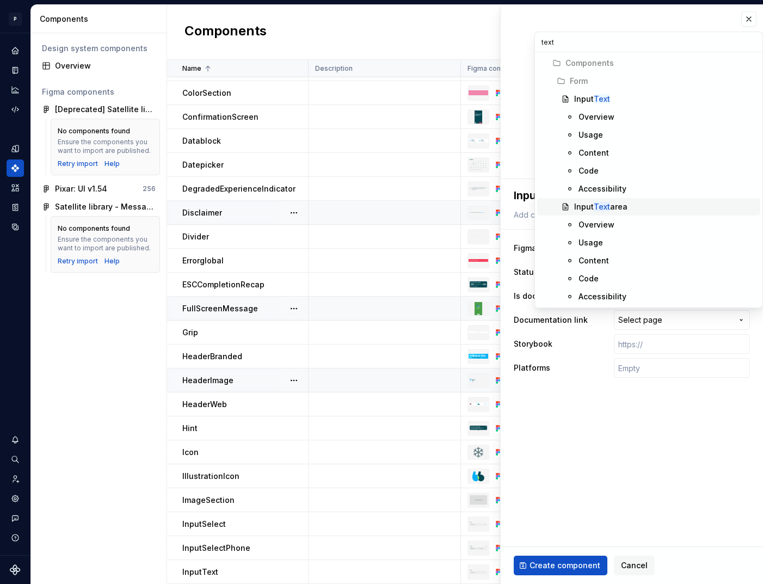
type input "text"
click at [615, 210] on div "Input Text area" at bounding box center [600, 206] width 53 height 11
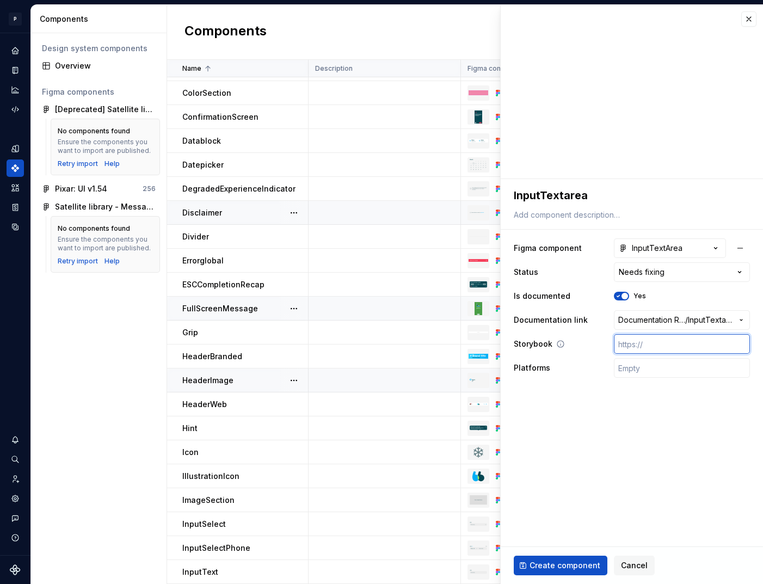
click at [643, 342] on input "text" at bounding box center [682, 344] width 136 height 20
paste input "[URL][DOMAIN_NAME]"
type textarea "*"
type input "[URL][DOMAIN_NAME]"
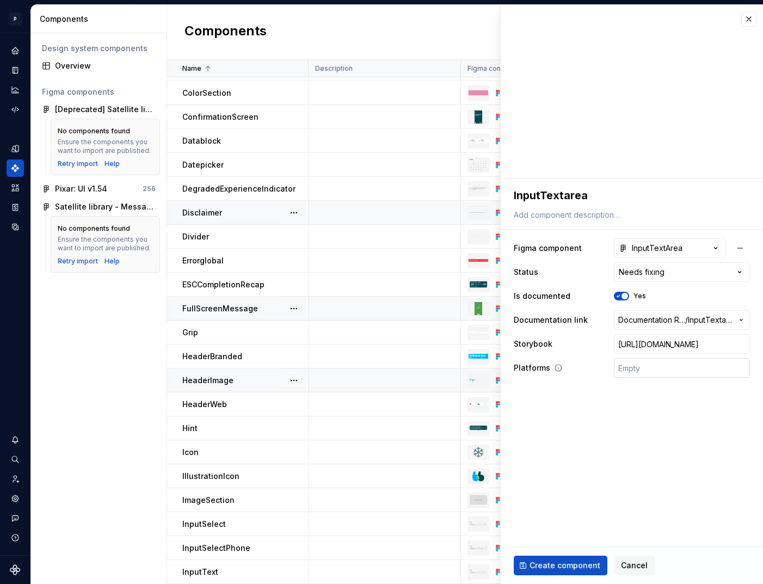
type textarea "*"
click at [646, 366] on input "text" at bounding box center [682, 368] width 136 height 20
type input "🤖 Android | 🍎 iOS | ⚛️ SPA"
click at [560, 563] on span "Create component" at bounding box center [565, 565] width 71 height 11
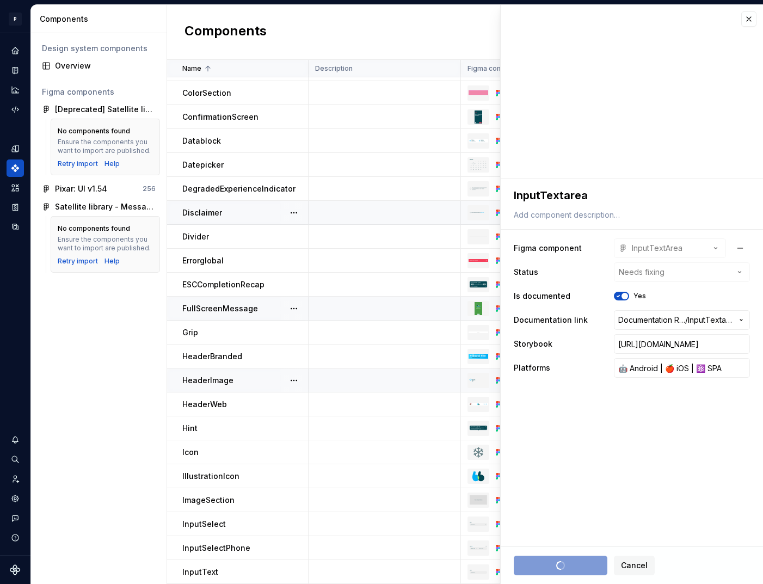
type textarea "*"
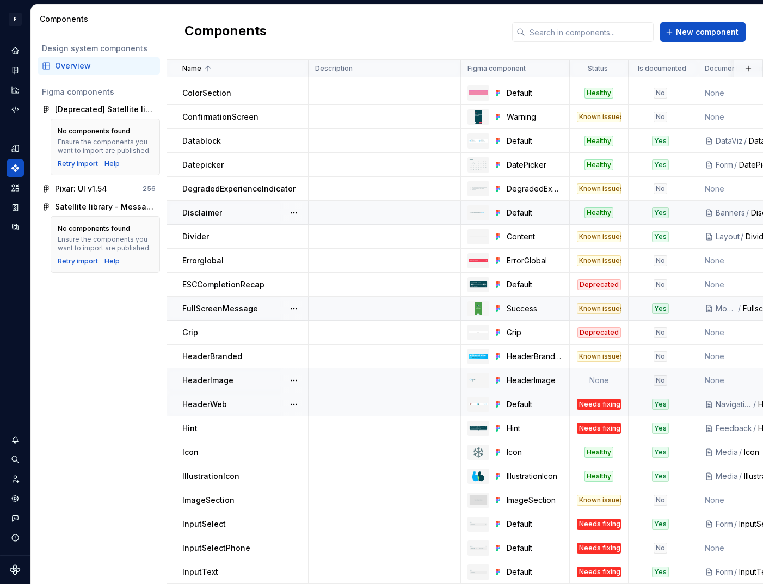
scroll to position [403, 0]
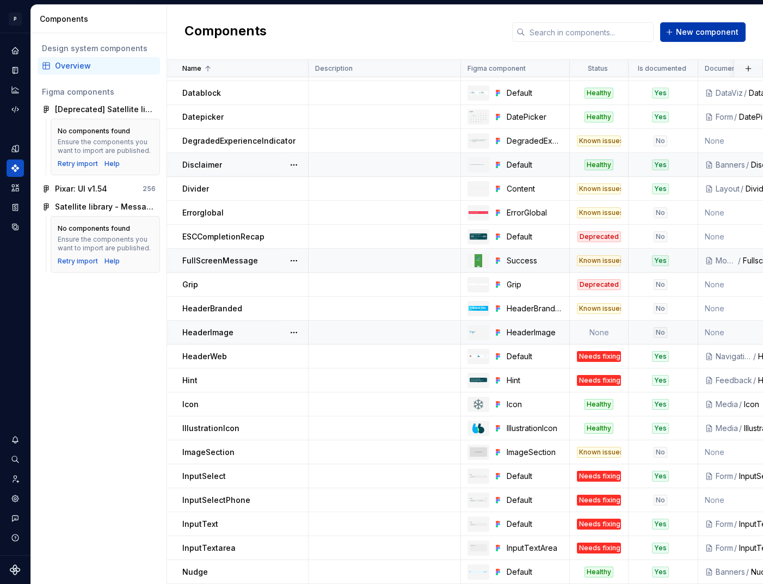
click at [690, 30] on span "New component" at bounding box center [707, 32] width 63 height 11
type textarea "*"
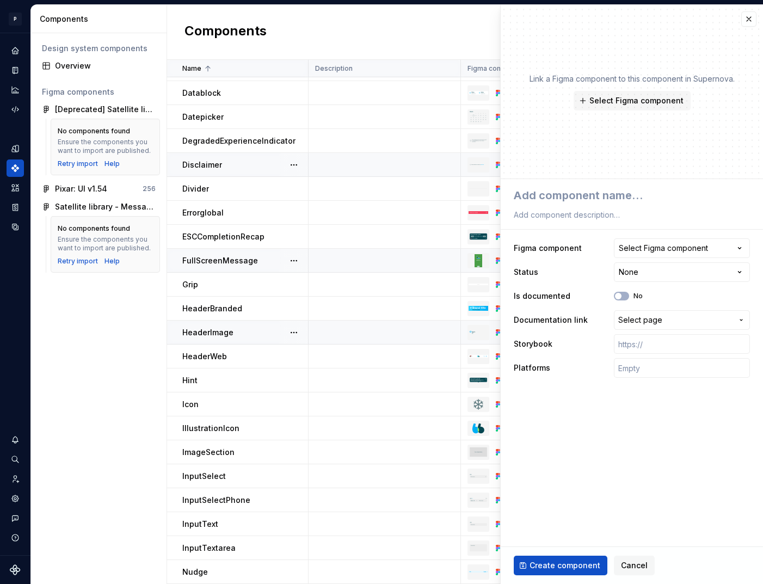
type textarea "I"
type textarea "*"
type textarea "It"
type textarea "*"
type textarea "Ite"
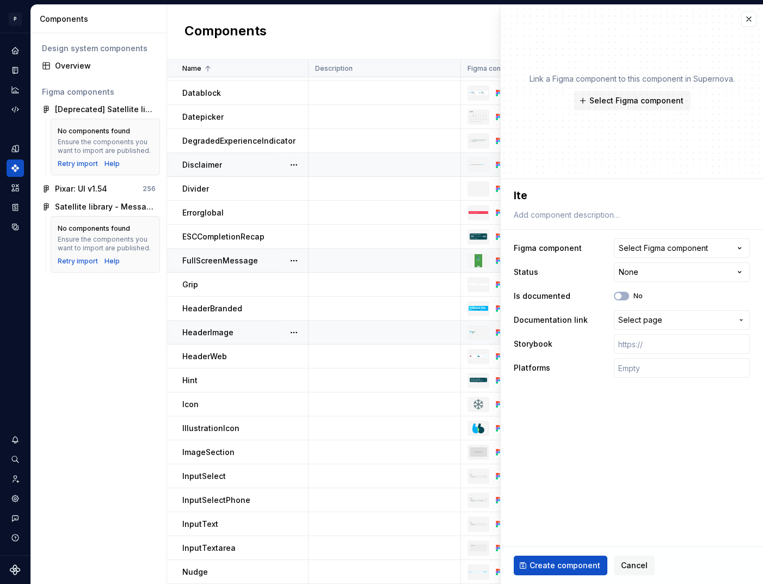
type textarea "*"
type textarea "Item"
type textarea "*"
type textarea "ItemA"
type textarea "*"
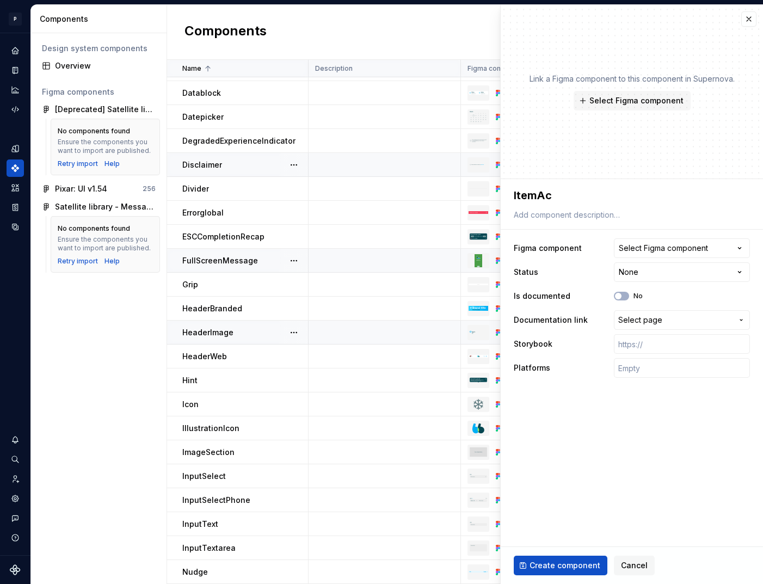
type textarea "ItemAct"
type textarea "*"
type textarea "ItemActi"
type textarea "*"
type textarea "ItemActio"
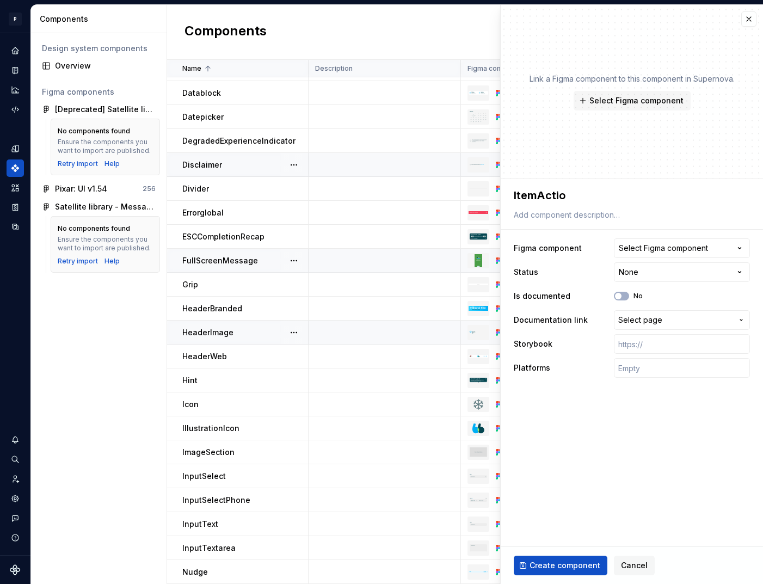
type textarea "*"
type textarea "ItemAction"
click at [657, 247] on div "Select Figma component" at bounding box center [663, 248] width 89 height 11
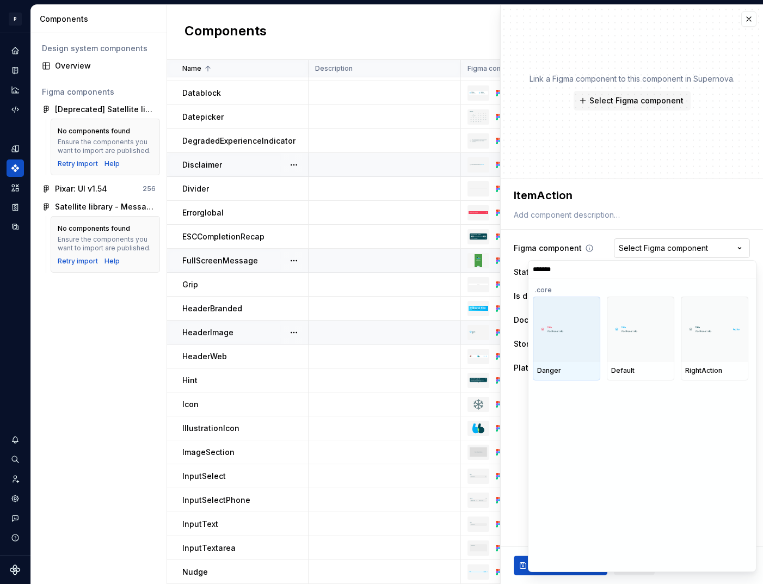
type input "********"
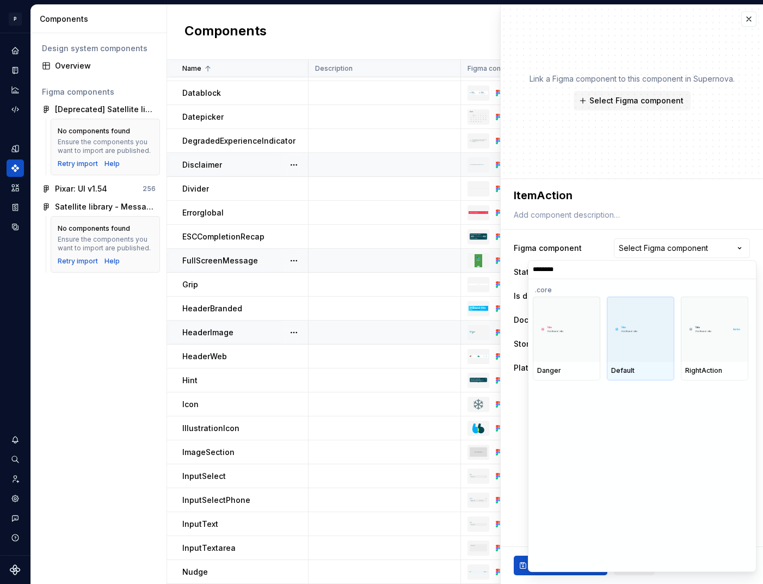
click at [648, 352] on div at bounding box center [641, 329] width 68 height 65
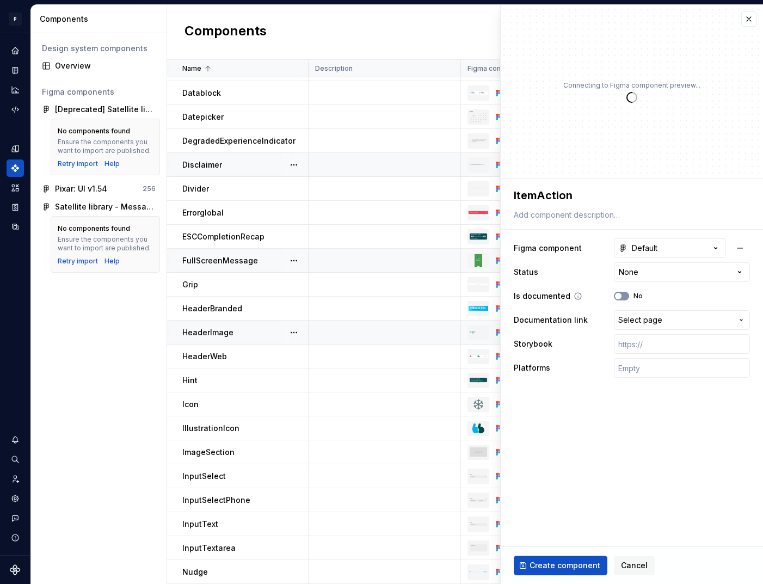
click at [623, 296] on button "No" at bounding box center [621, 296] width 15 height 9
type textarea "*"
click at [643, 322] on span "Select page" at bounding box center [640, 320] width 44 height 11
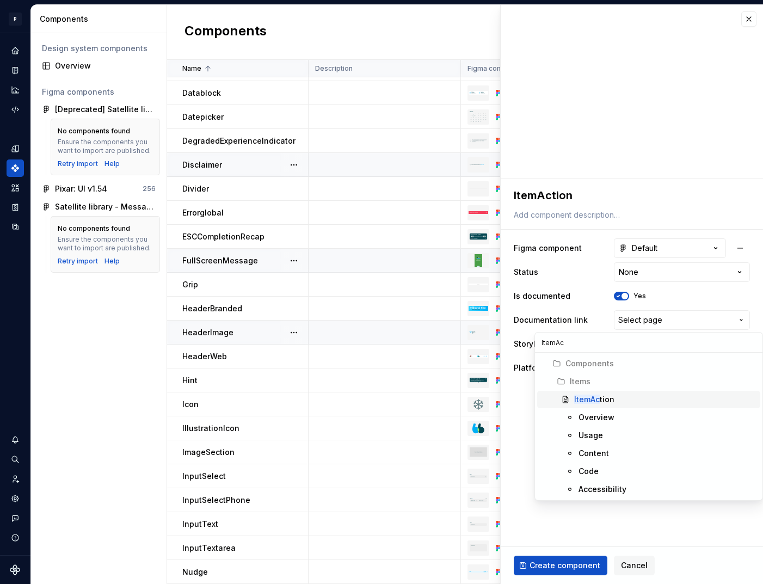
type input "ItemAc"
click at [605, 403] on div "ItemAc tion" at bounding box center [594, 399] width 40 height 11
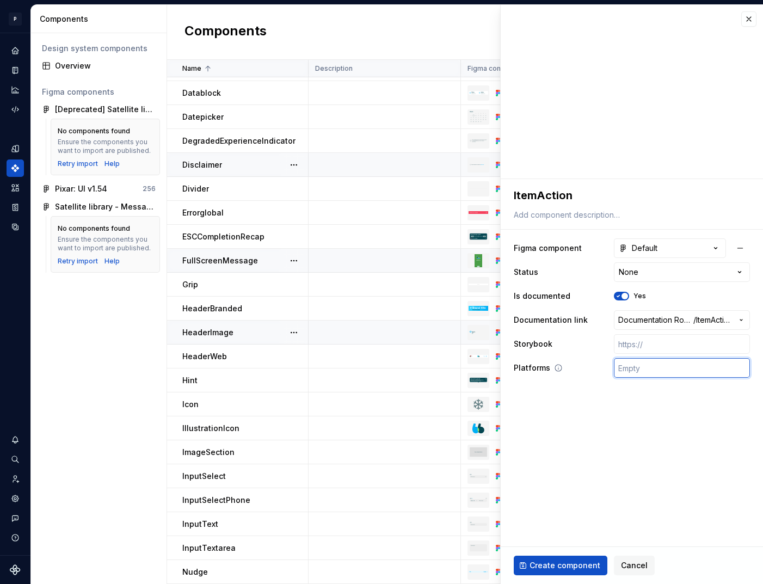
click at [648, 370] on input "text" at bounding box center [682, 368] width 136 height 20
click at [642, 267] on html "P pixar SO Design system data Components Design system components Overview Figm…" at bounding box center [381, 292] width 763 height 584
click at [668, 342] on input "text" at bounding box center [682, 344] width 136 height 20
paste input "[URL][DOMAIN_NAME]"
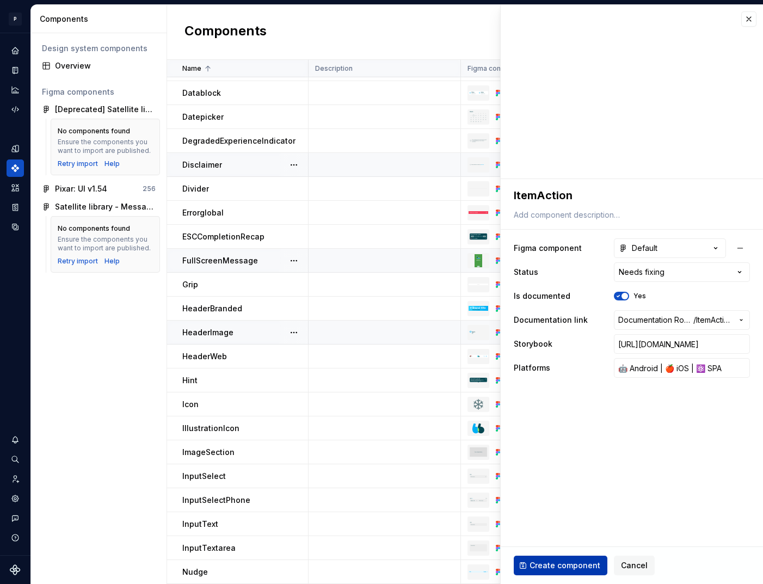
click at [567, 566] on span "Create component" at bounding box center [565, 565] width 71 height 11
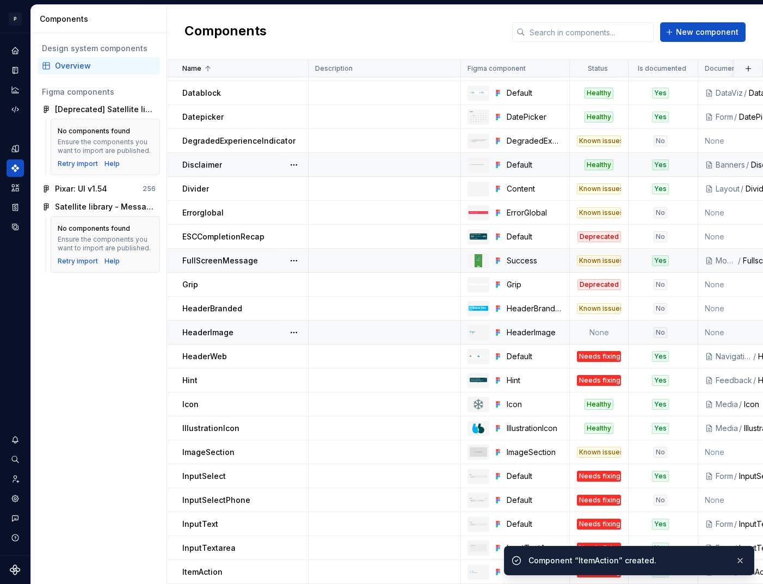
scroll to position [427, 0]
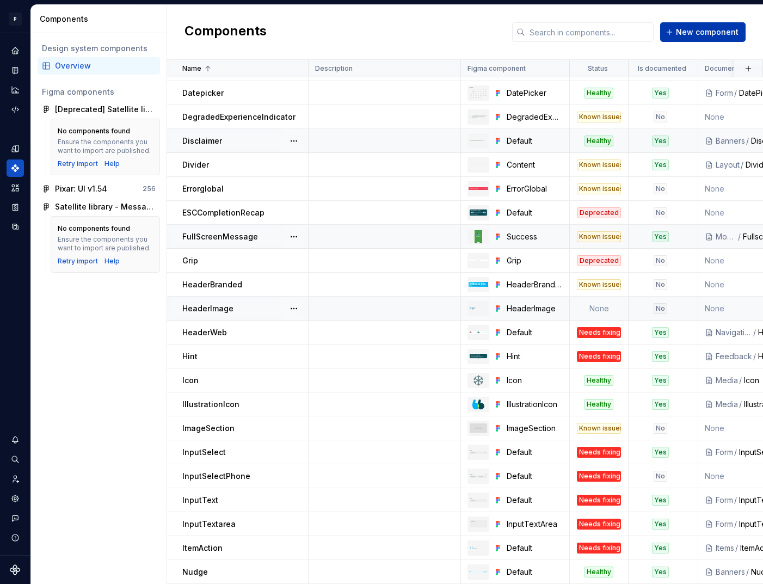
click at [720, 33] on span "New component" at bounding box center [707, 32] width 63 height 11
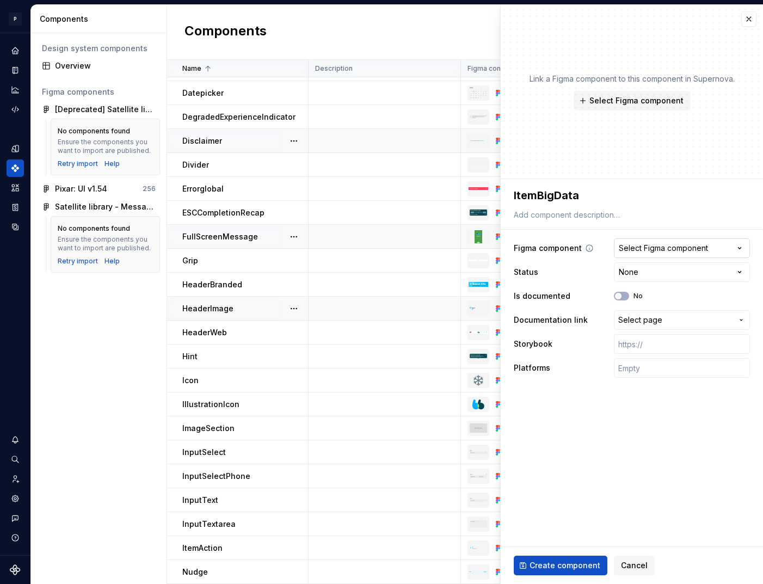
click at [697, 246] on div "Select Figma component" at bounding box center [663, 248] width 89 height 11
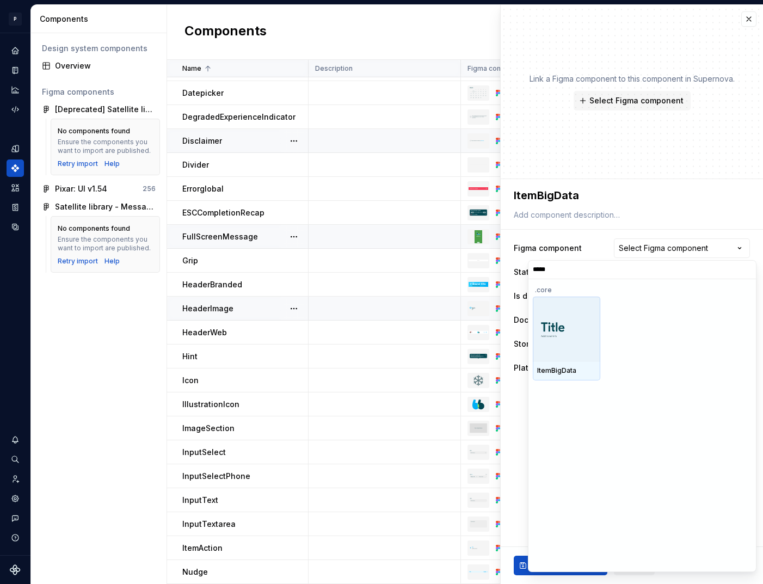
click at [564, 332] on img at bounding box center [566, 329] width 59 height 20
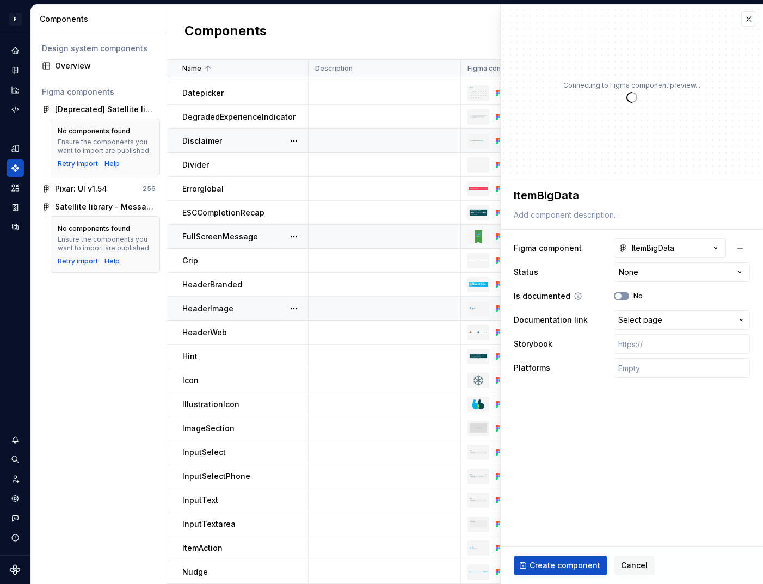
click at [624, 296] on button "No" at bounding box center [621, 296] width 15 height 9
click at [648, 317] on span "Select page" at bounding box center [640, 320] width 44 height 11
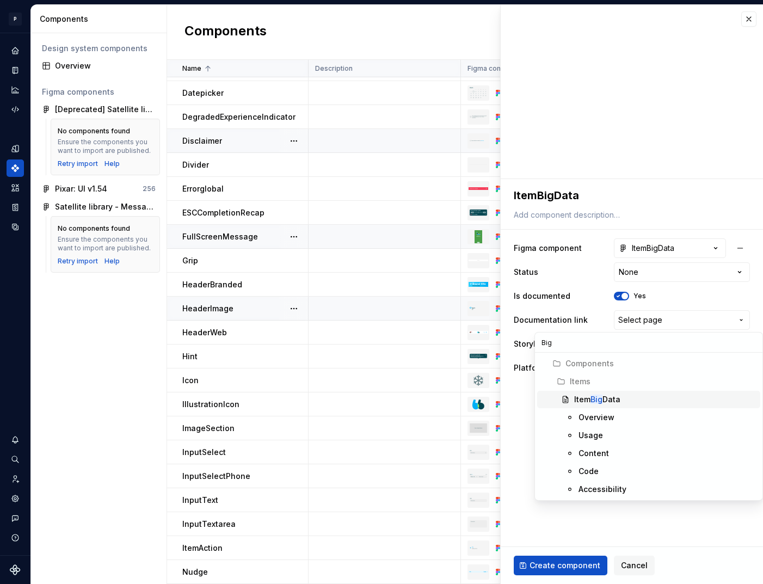
click at [615, 393] on span "Item Big Data" at bounding box center [648, 399] width 223 height 17
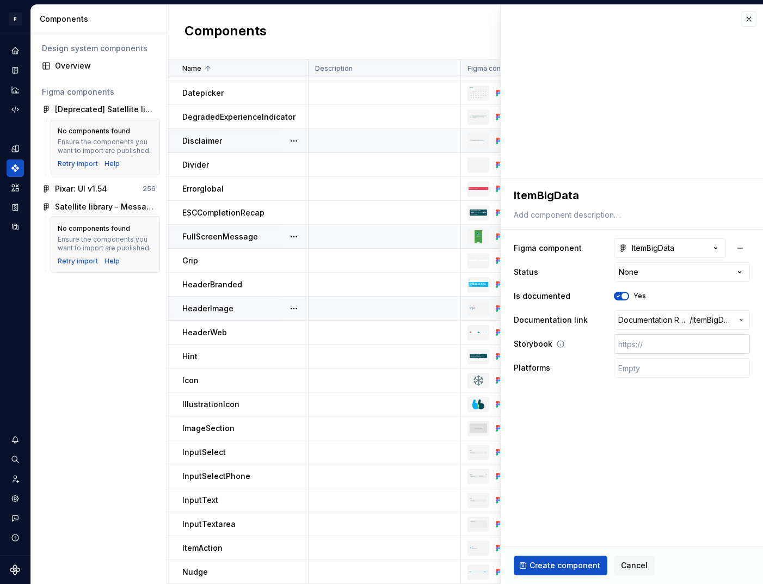
click at [657, 345] on input "text" at bounding box center [682, 344] width 136 height 20
click at [606, 369] on div "Platforms" at bounding box center [632, 368] width 236 height 20
click at [633, 369] on input "text" at bounding box center [682, 368] width 136 height 20
click at [652, 350] on input "text" at bounding box center [682, 344] width 136 height 20
paste input "[URL][DOMAIN_NAME]"
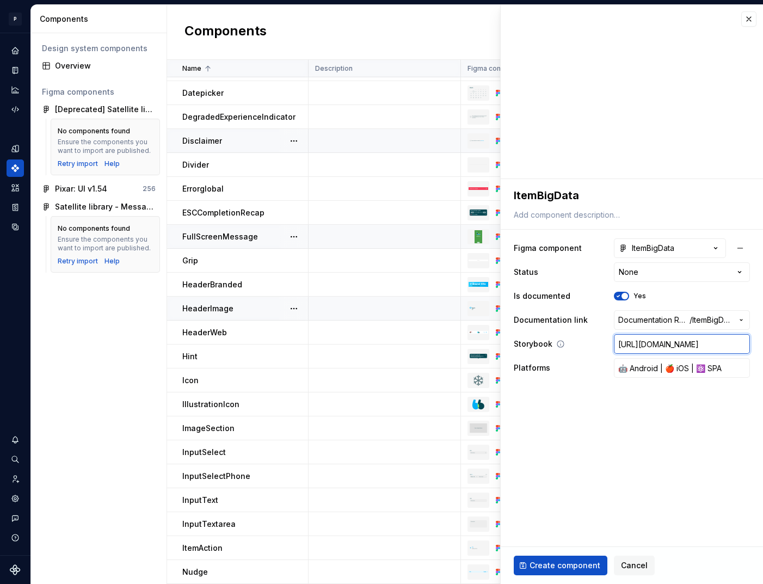
scroll to position [0, 259]
click at [642, 274] on html "P pixar SO Design system data Components Design system components Overview Figm…" at bounding box center [381, 292] width 763 height 584
click at [571, 565] on span "Create component" at bounding box center [565, 565] width 71 height 11
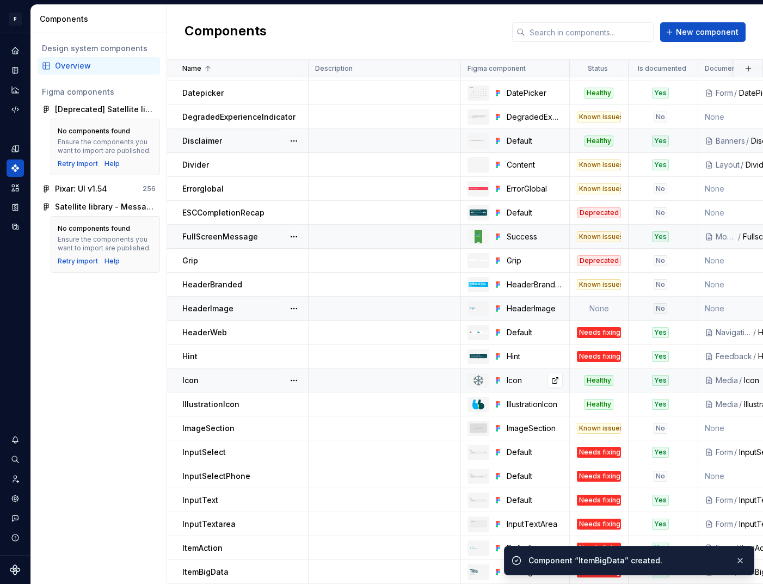
scroll to position [451, 0]
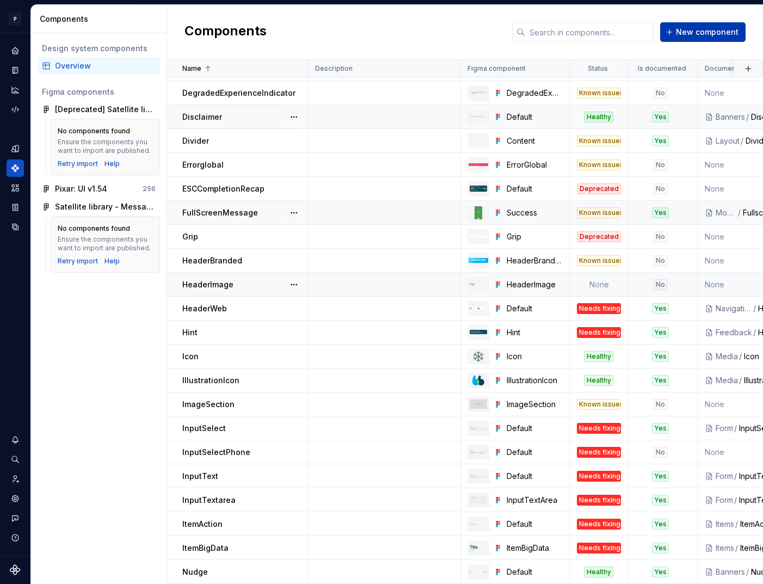
click at [696, 35] on span "New component" at bounding box center [707, 32] width 63 height 11
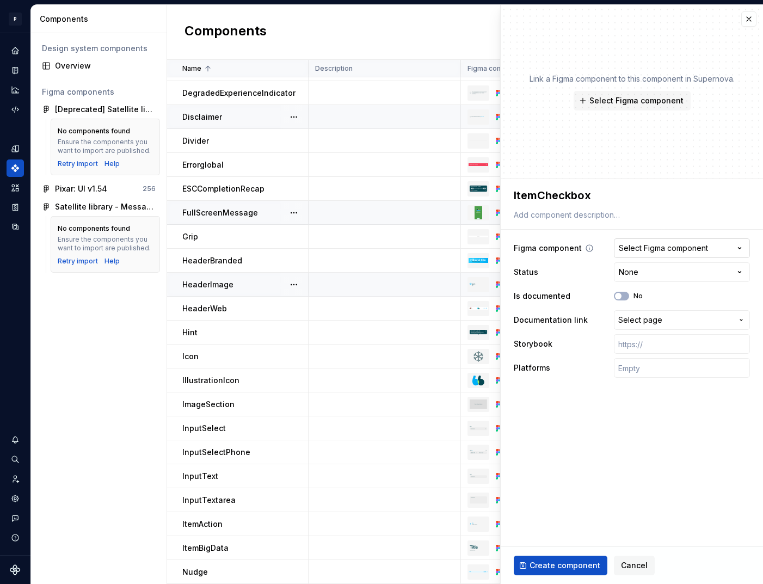
click at [682, 255] on button "Select Figma component" at bounding box center [682, 248] width 136 height 20
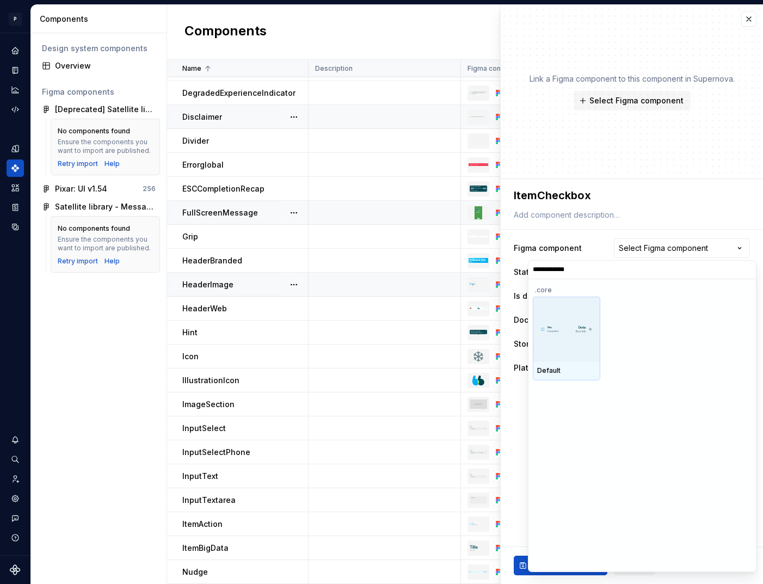
click at [561, 336] on div at bounding box center [567, 329] width 68 height 65
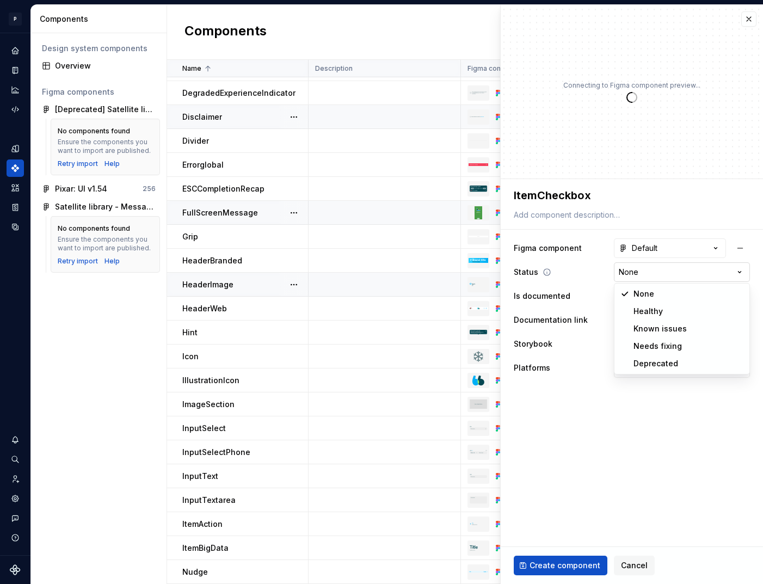
click at [628, 273] on html "P pixar SO Design system data Components Design system components Overview Figm…" at bounding box center [381, 292] width 763 height 584
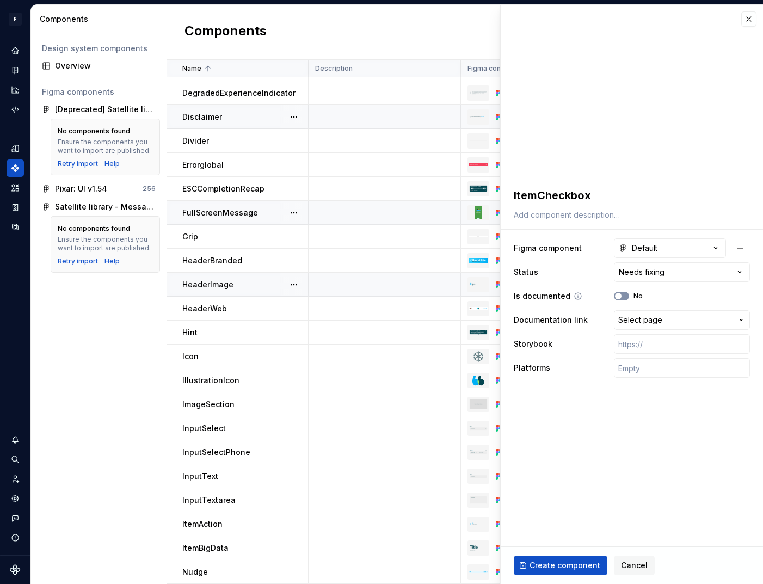
click at [623, 295] on button "No" at bounding box center [621, 296] width 15 height 9
click at [647, 322] on span "Select page" at bounding box center [640, 320] width 44 height 11
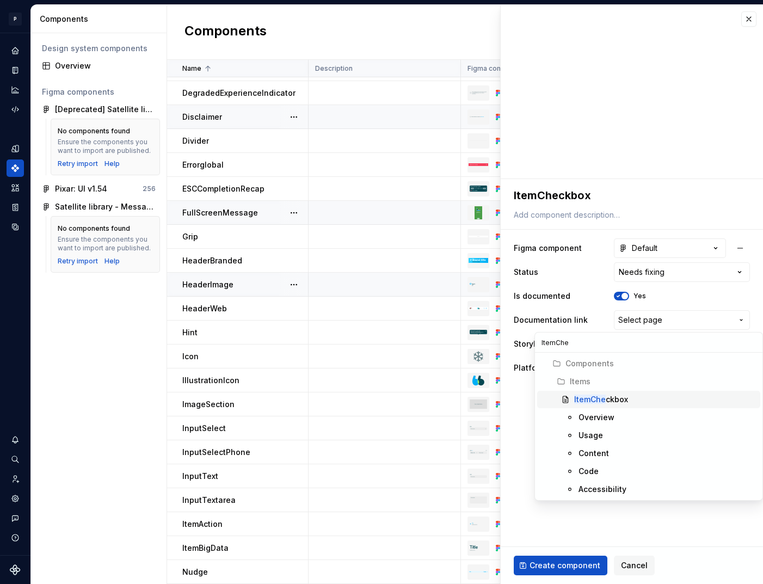
click at [601, 393] on span "ItemChe ckbox" at bounding box center [648, 399] width 223 height 17
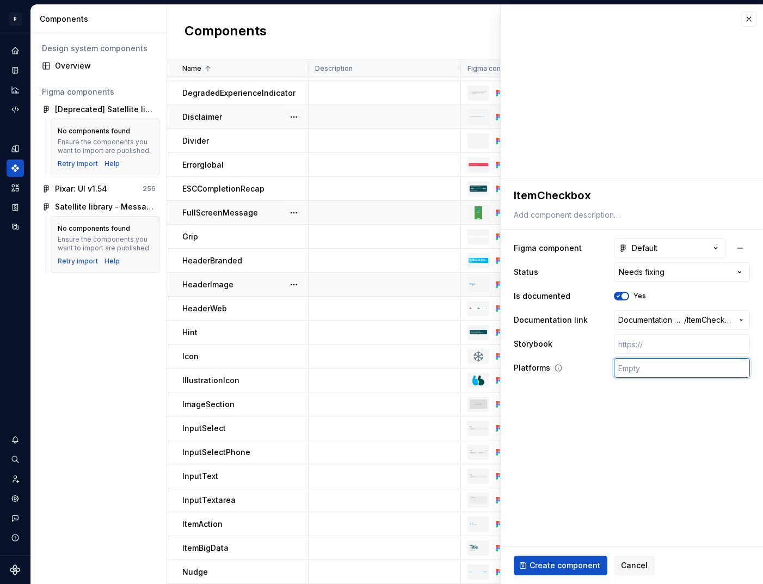
click at [639, 367] on input "text" at bounding box center [682, 368] width 136 height 20
click at [651, 339] on input "text" at bounding box center [682, 344] width 136 height 20
paste input "[URL][DOMAIN_NAME]"
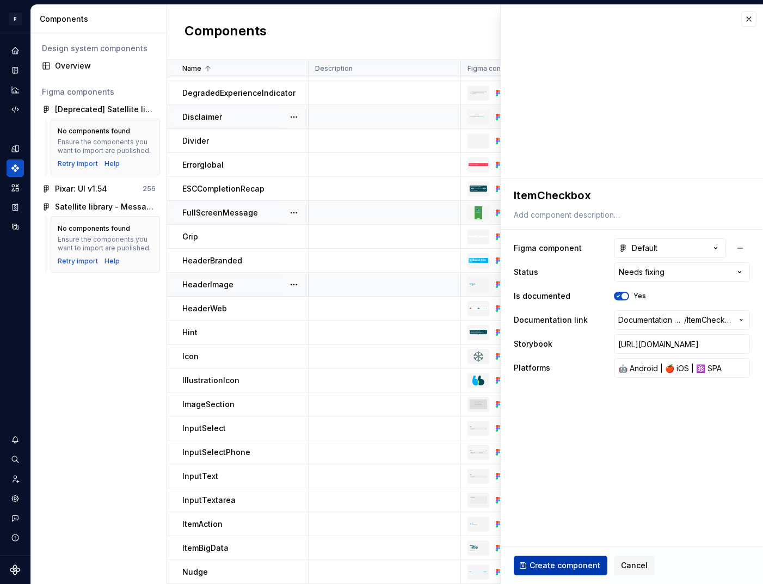
click at [563, 567] on span "Create component" at bounding box center [565, 565] width 71 height 11
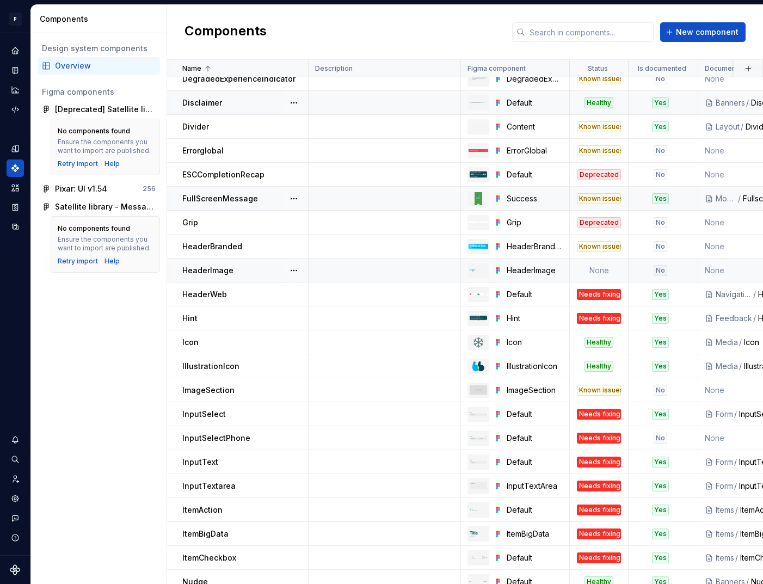
scroll to position [475, 0]
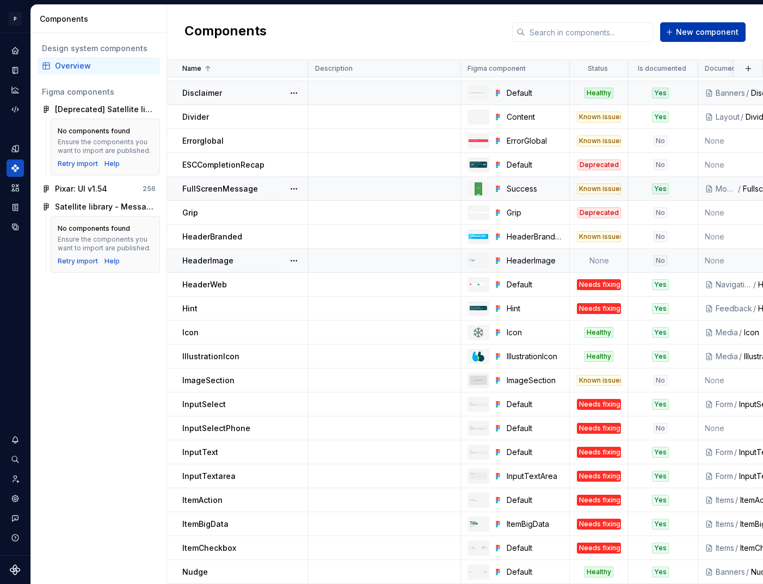
click at [685, 27] on span "New component" at bounding box center [707, 32] width 63 height 11
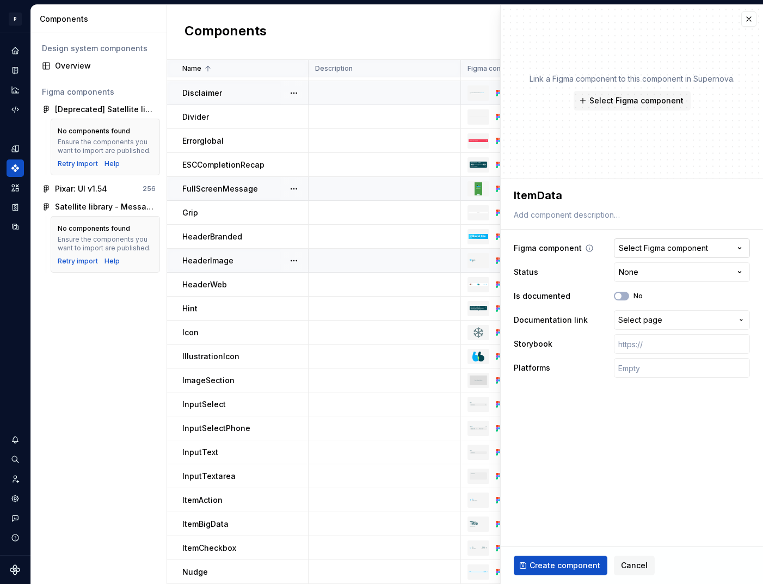
click at [644, 254] on button "Select Figma component" at bounding box center [682, 248] width 136 height 20
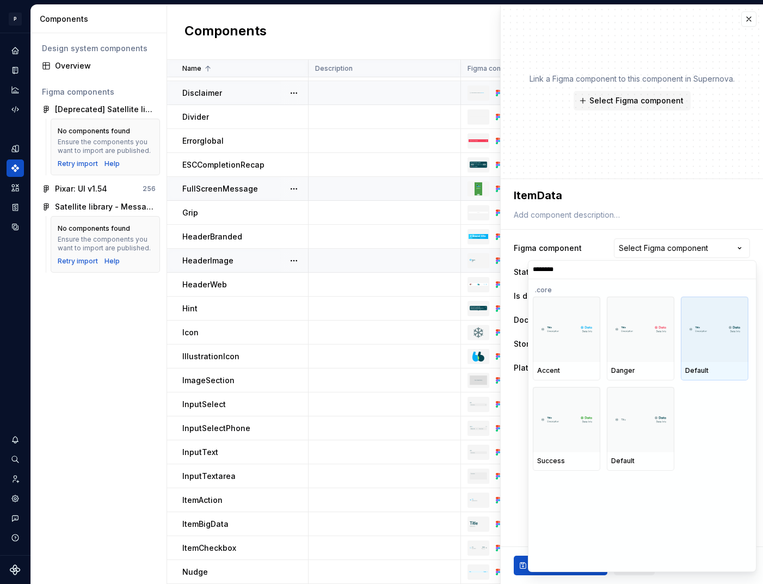
click at [707, 348] on div at bounding box center [715, 329] width 68 height 65
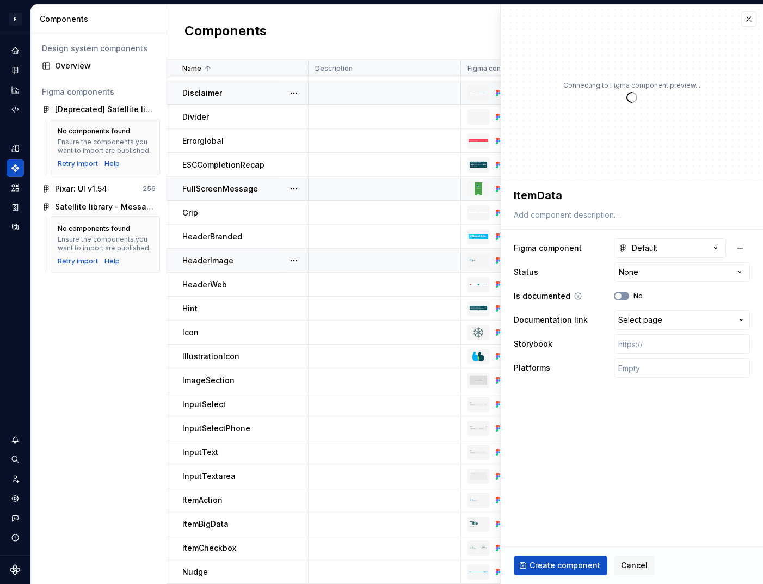
click at [625, 297] on button "No" at bounding box center [621, 296] width 15 height 9
click at [641, 272] on html "P pixar SO Design system data Components Design system components Overview Figm…" at bounding box center [381, 292] width 763 height 584
click at [649, 328] on button "Select page" at bounding box center [682, 320] width 136 height 20
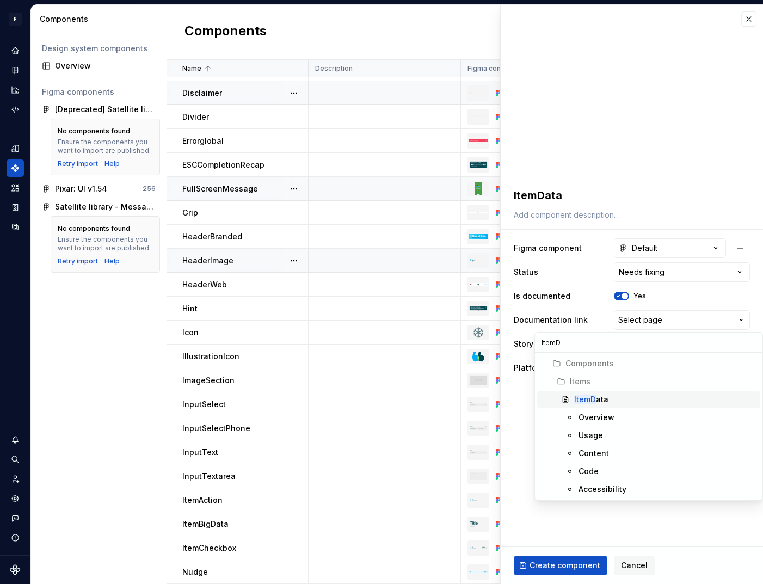
click at [606, 397] on div "ItemD ata" at bounding box center [591, 399] width 34 height 11
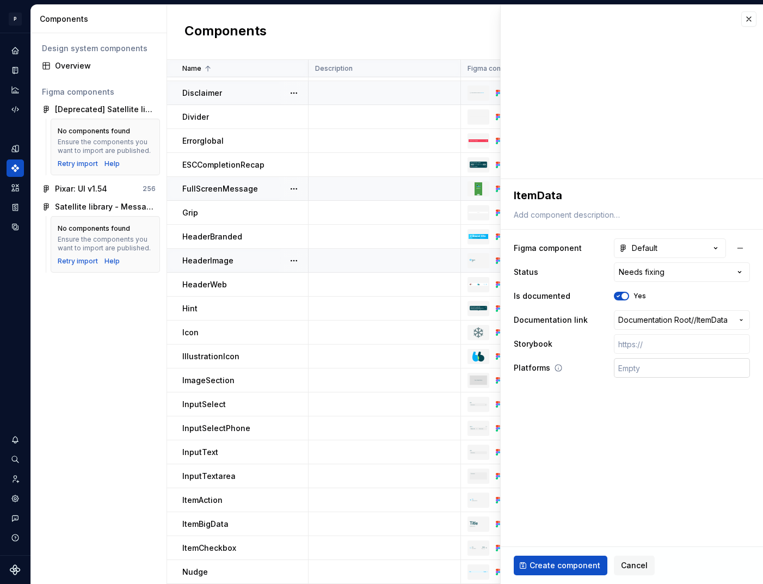
click at [643, 370] on input "text" at bounding box center [682, 368] width 136 height 20
click at [651, 347] on input "text" at bounding box center [682, 344] width 136 height 20
paste input "[URL][DOMAIN_NAME]"
click at [572, 564] on span "Create component" at bounding box center [565, 565] width 71 height 11
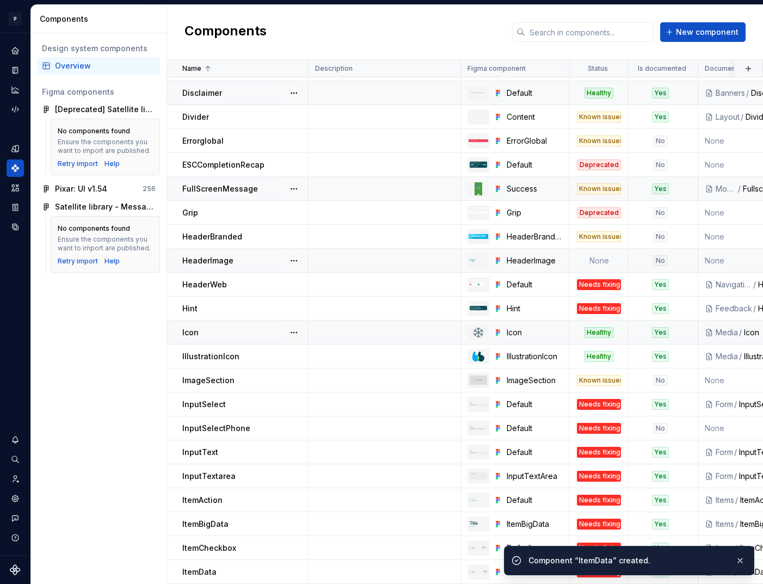
scroll to position [499, 0]
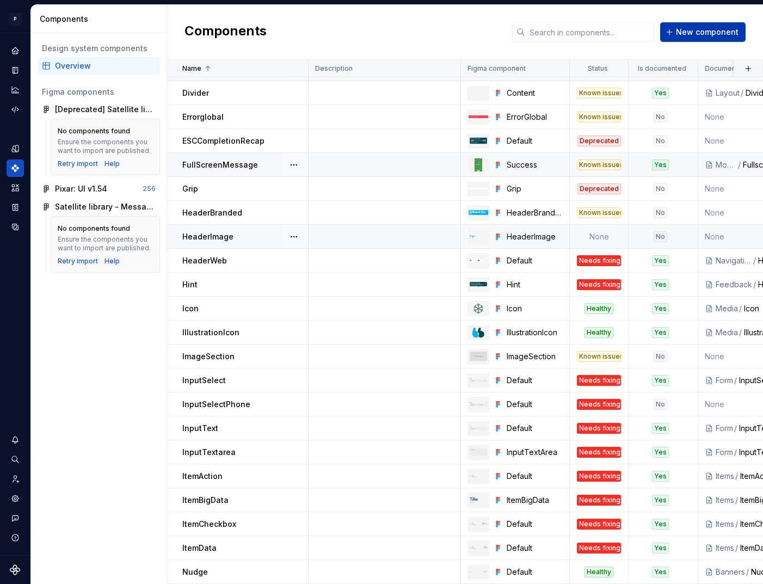
click at [715, 32] on span "New component" at bounding box center [707, 32] width 63 height 11
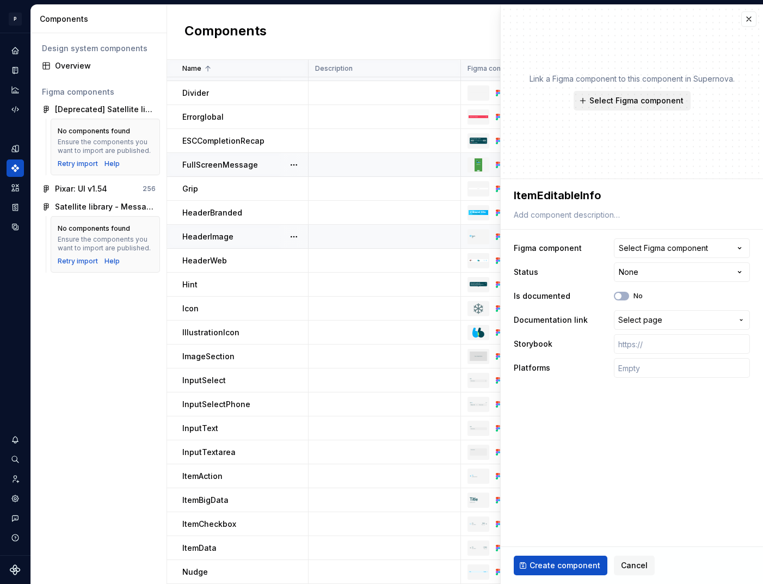
click at [636, 100] on span "Select Figma component" at bounding box center [637, 100] width 94 height 11
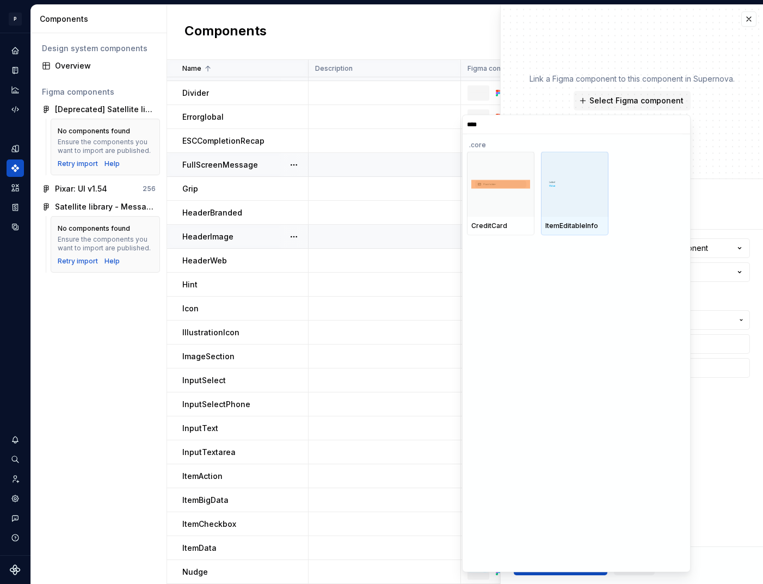
click at [587, 190] on div at bounding box center [575, 183] width 68 height 65
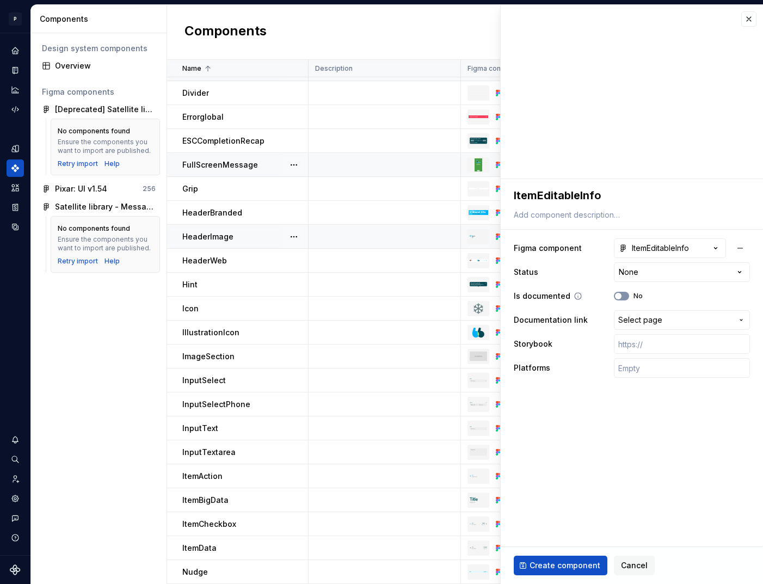
click at [627, 296] on button "No" at bounding box center [621, 296] width 15 height 9
click at [651, 272] on html "P pixar SO Design system data Components Design system components Overview Figm…" at bounding box center [381, 292] width 763 height 584
click at [638, 322] on span "Select page" at bounding box center [640, 320] width 44 height 11
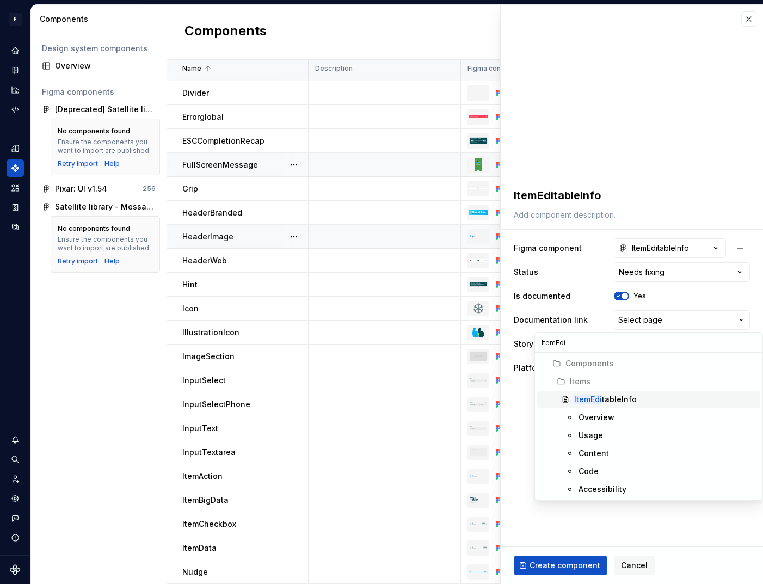
click at [623, 396] on div "ItemEdi tableInfo" at bounding box center [605, 399] width 63 height 11
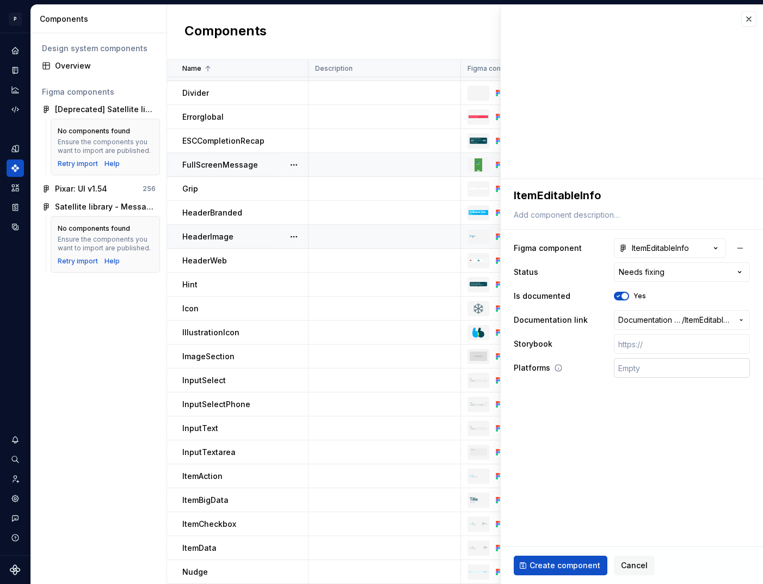
click at [646, 371] on input "text" at bounding box center [682, 368] width 136 height 20
click at [671, 346] on input "text" at bounding box center [682, 344] width 136 height 20
paste input "[URL][DOMAIN_NAME]"
click at [576, 561] on span "Create component" at bounding box center [565, 565] width 71 height 11
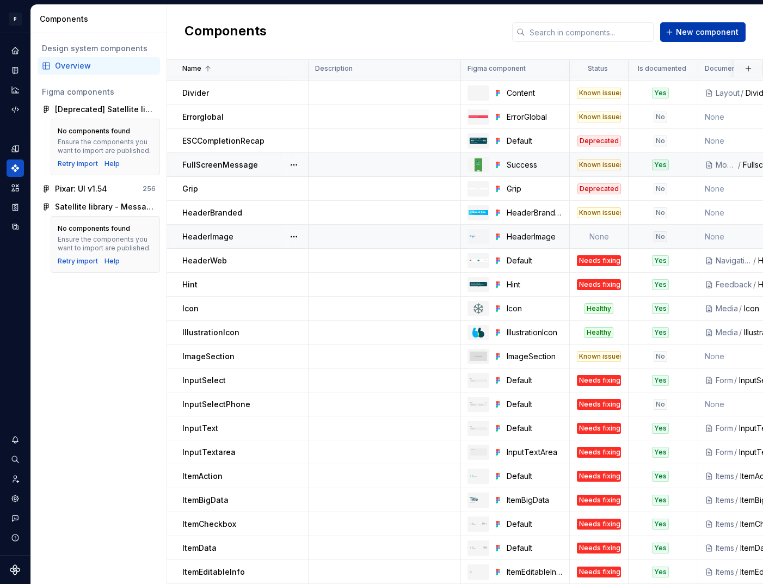
click at [684, 33] on span "New component" at bounding box center [707, 32] width 63 height 11
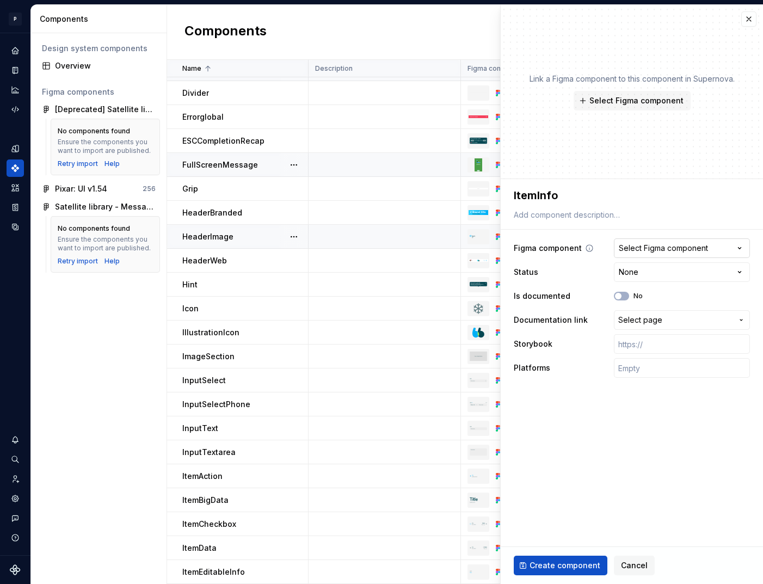
click at [643, 250] on div "Select Figma component" at bounding box center [663, 248] width 89 height 11
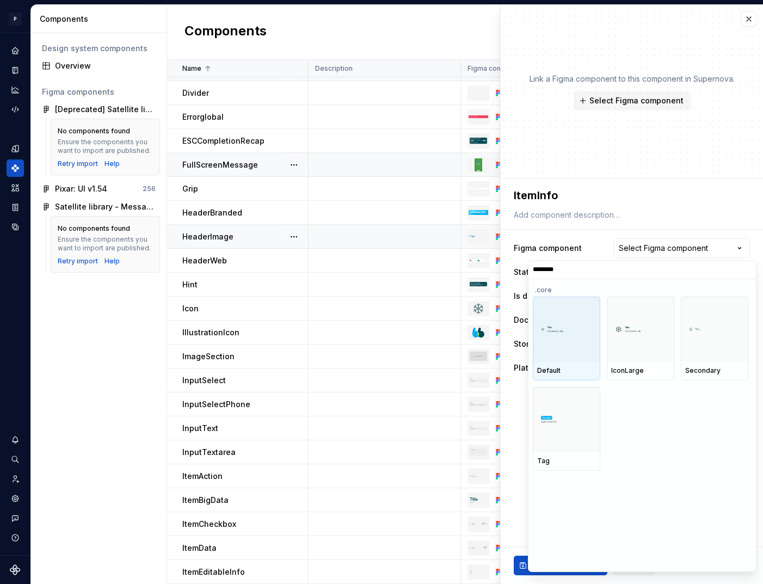
click at [574, 348] on div at bounding box center [567, 329] width 68 height 65
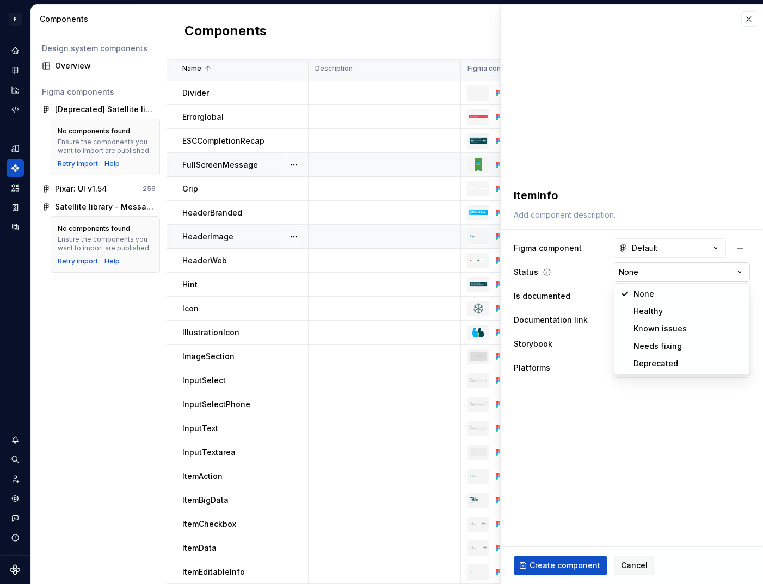
click at [640, 274] on html "P pixar SO Design system data Components Design system components Overview Figm…" at bounding box center [381, 292] width 763 height 584
click at [624, 296] on button "No" at bounding box center [621, 296] width 15 height 9
click at [652, 320] on span "Select page" at bounding box center [640, 320] width 44 height 11
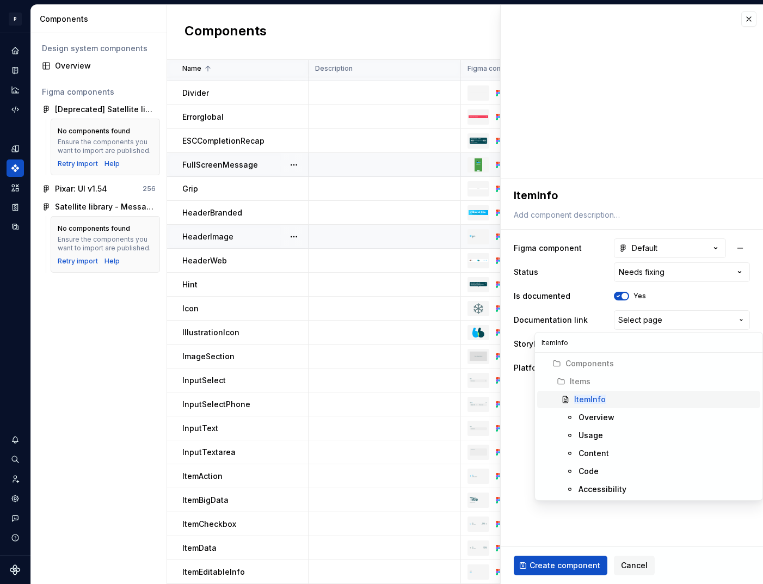
click at [614, 402] on div "ItemInfo" at bounding box center [665, 399] width 182 height 11
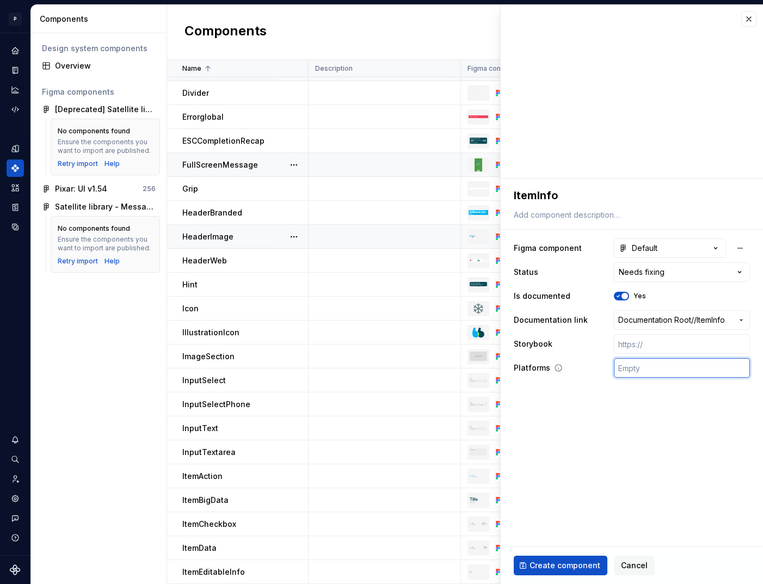
click at [645, 363] on input "text" at bounding box center [682, 368] width 136 height 20
click at [654, 342] on input "text" at bounding box center [682, 344] width 136 height 20
paste input "[URL][DOMAIN_NAME]"
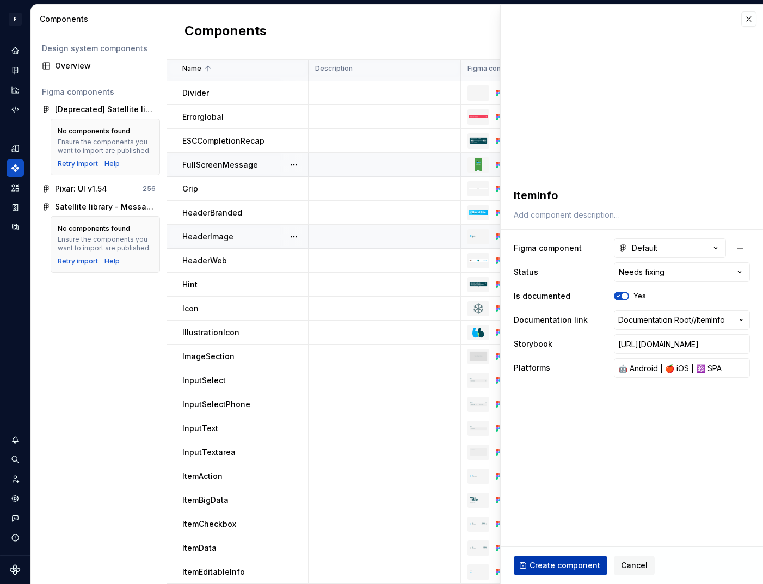
click at [578, 566] on span "Create component" at bounding box center [565, 565] width 71 height 11
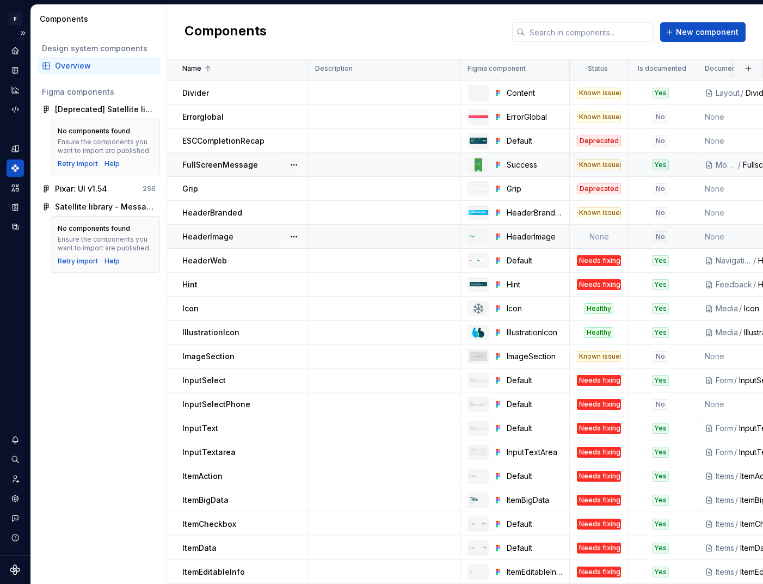
scroll to position [547, 0]
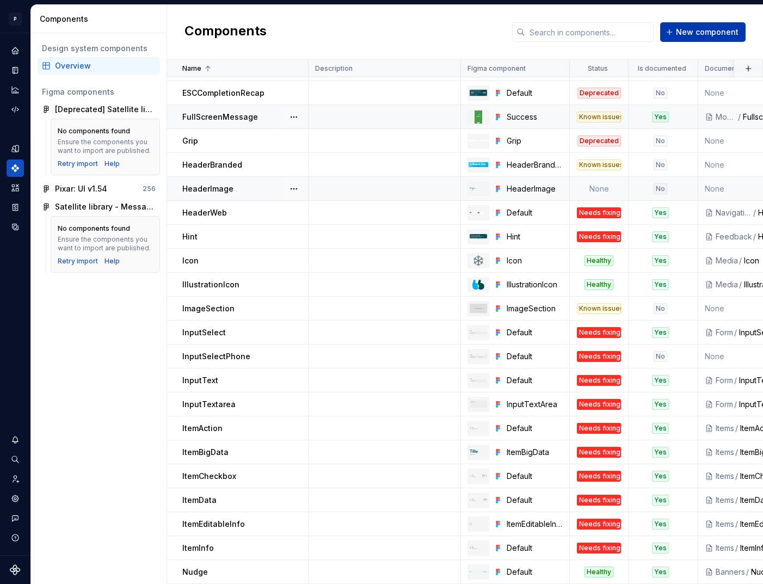
click at [699, 33] on span "New component" at bounding box center [707, 32] width 63 height 11
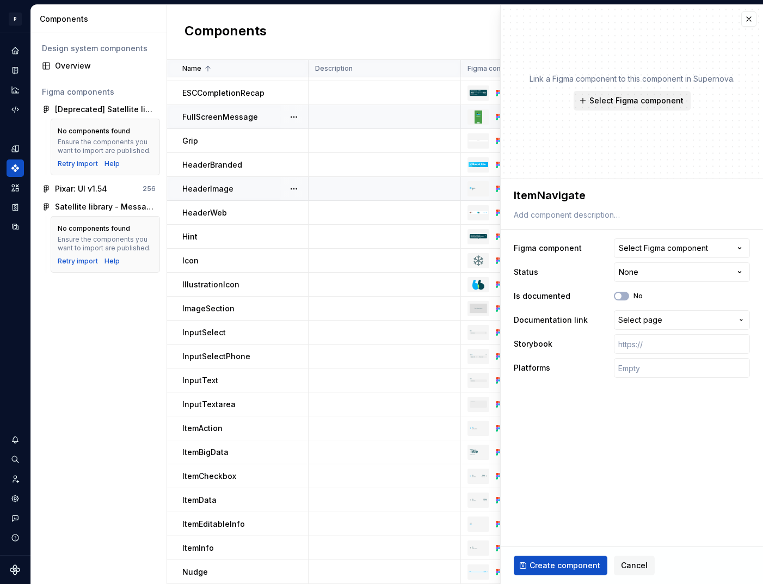
click at [633, 102] on span "Select Figma component" at bounding box center [637, 100] width 94 height 11
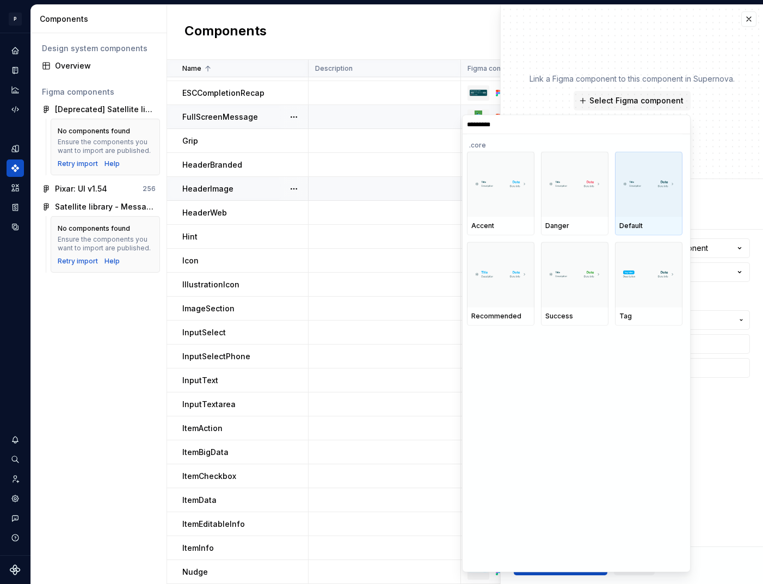
click at [643, 202] on div at bounding box center [649, 183] width 68 height 65
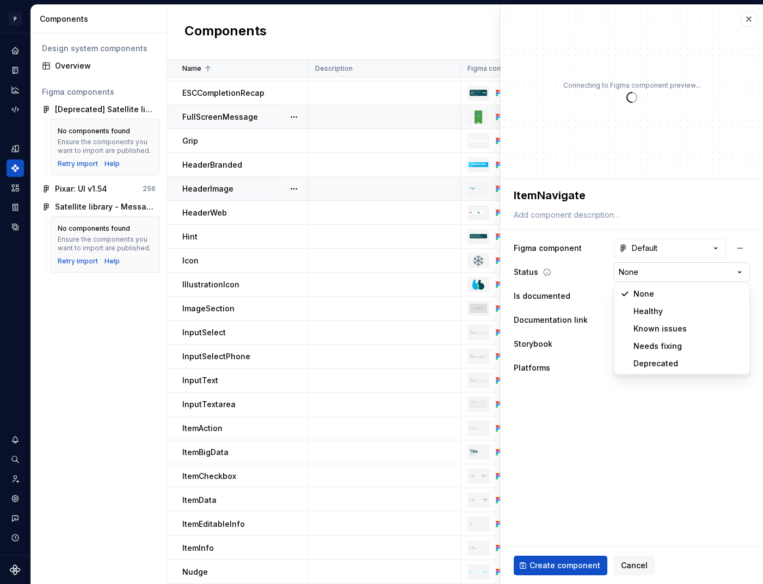
click at [660, 271] on html "P pixar SO Design system data Components Design system components Overview Figm…" at bounding box center [381, 292] width 763 height 584
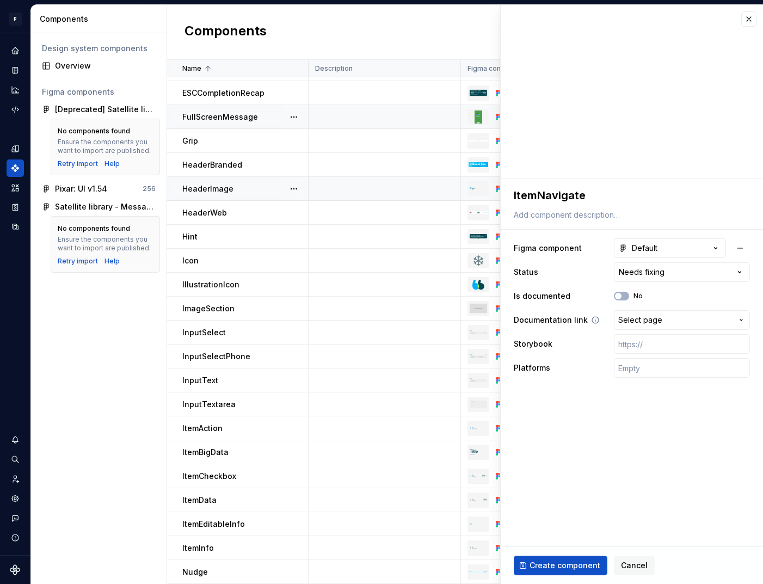
click at [664, 326] on button "Select page" at bounding box center [682, 320] width 136 height 20
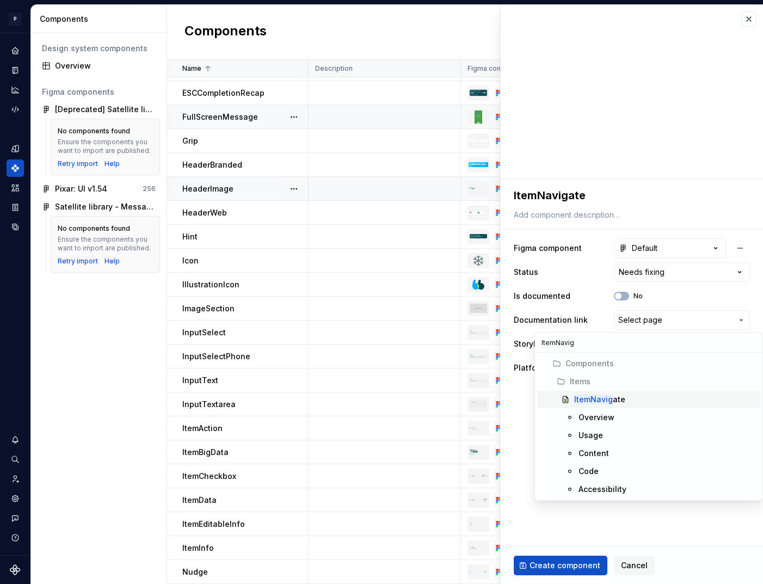
click at [610, 397] on mark "ItemNavig" at bounding box center [593, 399] width 39 height 9
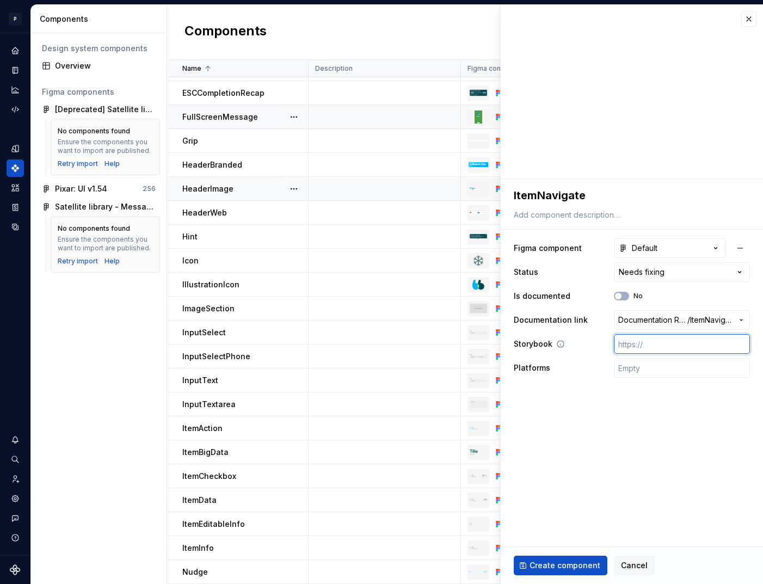
click at [670, 339] on input "text" at bounding box center [682, 344] width 136 height 20
click at [603, 366] on div "Platforms" at bounding box center [632, 368] width 236 height 20
click at [642, 366] on input "text" at bounding box center [682, 368] width 136 height 20
click at [647, 347] on input "text" at bounding box center [682, 344] width 136 height 20
paste input "[URL][DOMAIN_NAME]"
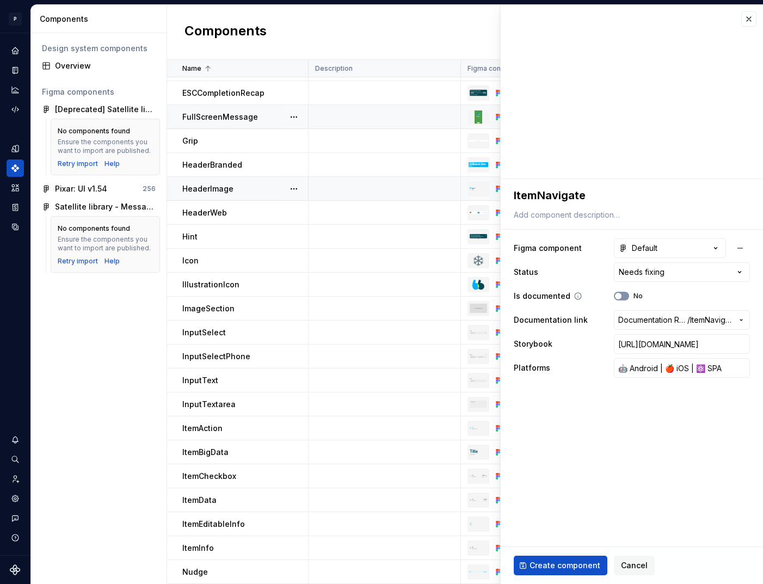
click at [626, 299] on button "No" at bounding box center [621, 296] width 15 height 9
click at [574, 570] on span "Create component" at bounding box center [565, 565] width 71 height 11
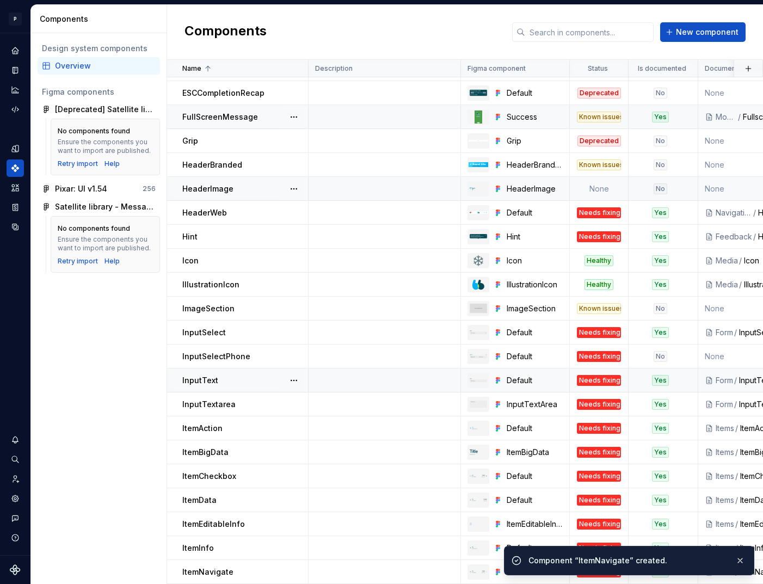
scroll to position [571, 0]
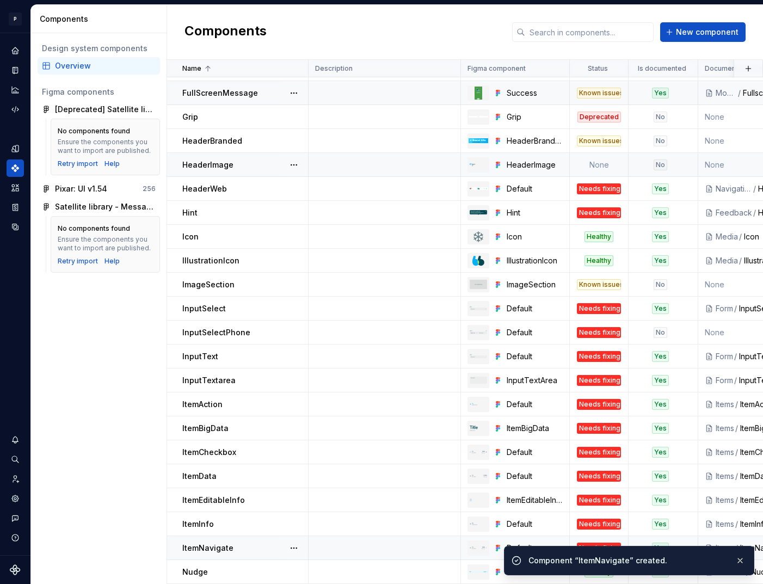
click at [374, 545] on td at bounding box center [385, 548] width 152 height 24
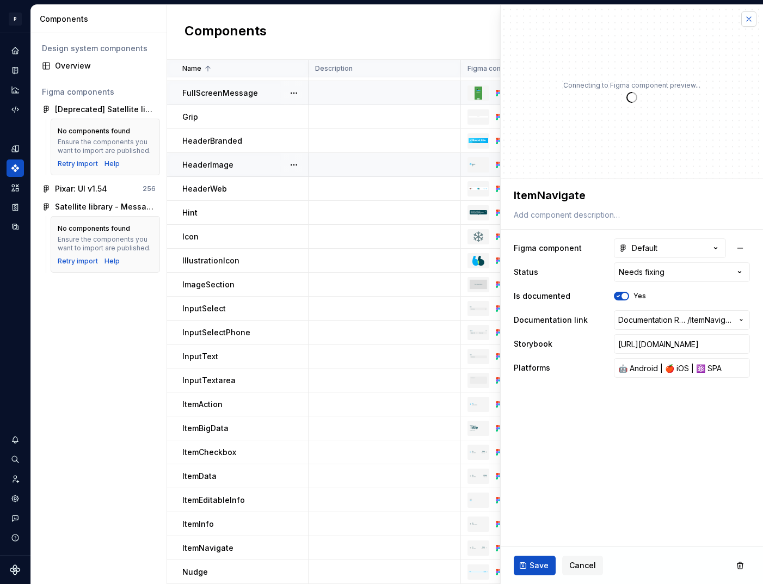
click at [747, 20] on button "button" at bounding box center [748, 18] width 15 height 15
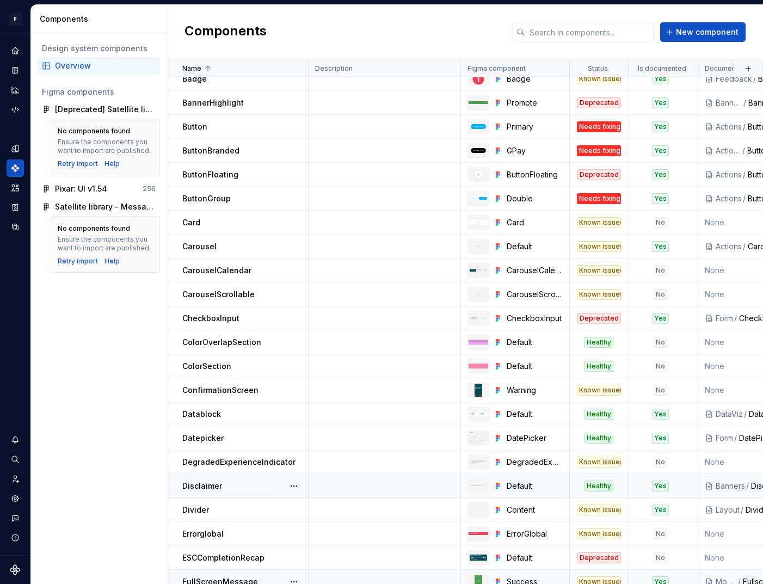
scroll to position [571, 0]
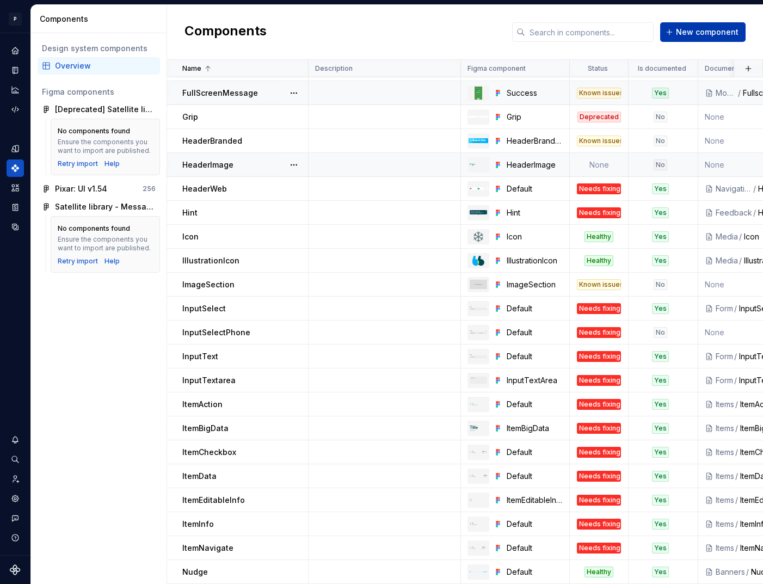
click at [699, 32] on span "New component" at bounding box center [707, 32] width 63 height 11
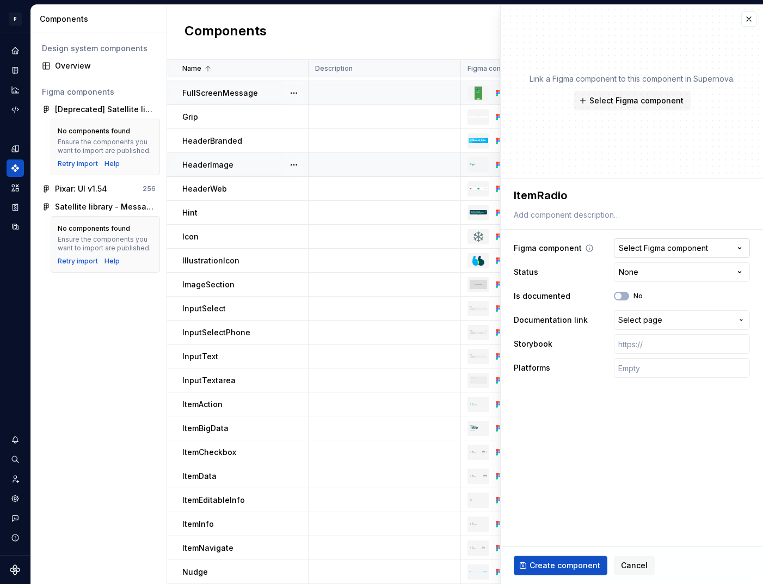
click at [647, 247] on div "Select Figma component" at bounding box center [663, 248] width 89 height 11
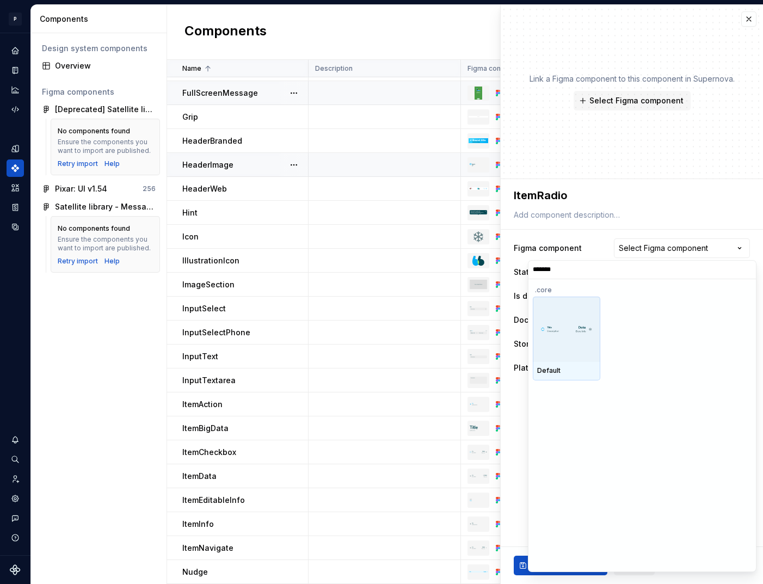
click at [569, 339] on div at bounding box center [567, 329] width 68 height 65
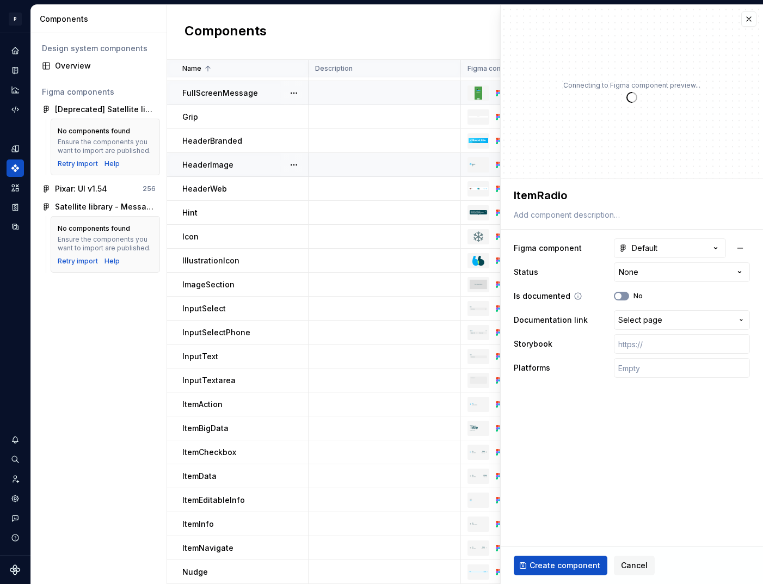
click at [623, 296] on button "No" at bounding box center [621, 296] width 15 height 9
click at [644, 319] on span "Select page" at bounding box center [640, 320] width 44 height 11
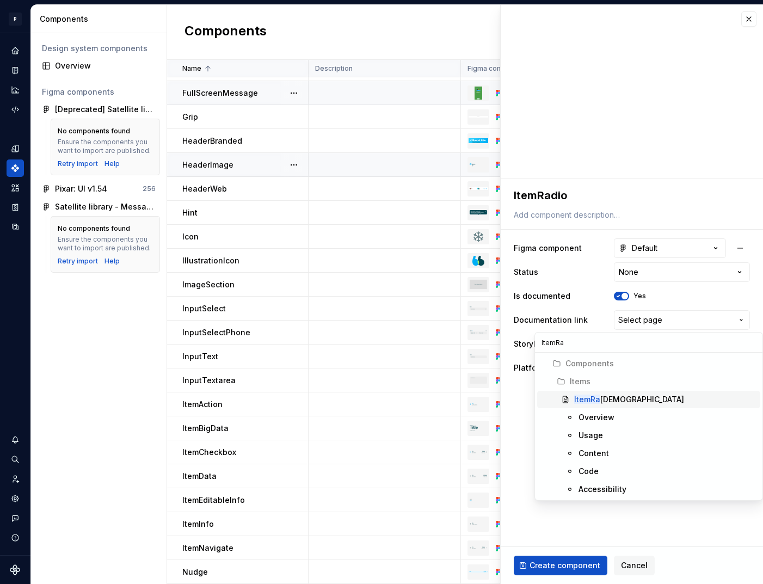
click at [598, 401] on mark "ItemRa" at bounding box center [587, 399] width 26 height 9
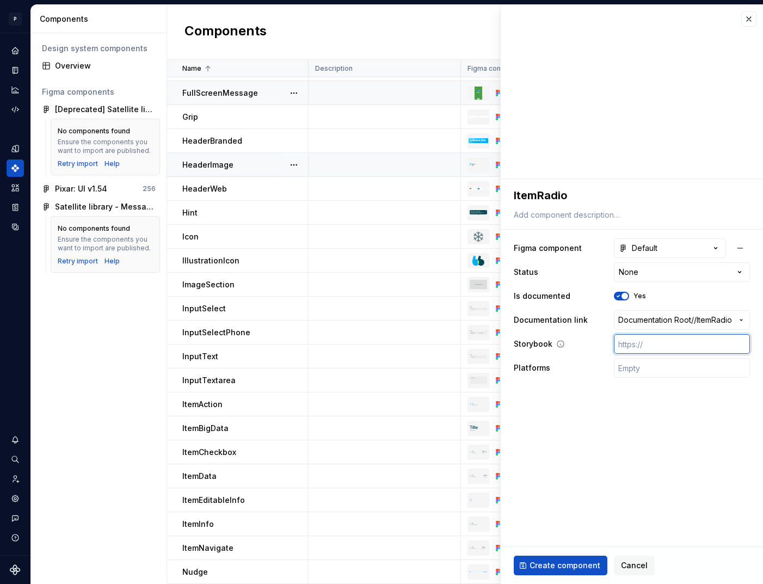
click at [652, 339] on input "text" at bounding box center [682, 344] width 136 height 20
click at [604, 370] on div "Platforms" at bounding box center [632, 368] width 236 height 20
click at [638, 370] on input "text" at bounding box center [682, 368] width 136 height 20
click at [661, 350] on input "text" at bounding box center [682, 344] width 136 height 20
paste input "[URL][DOMAIN_NAME]"
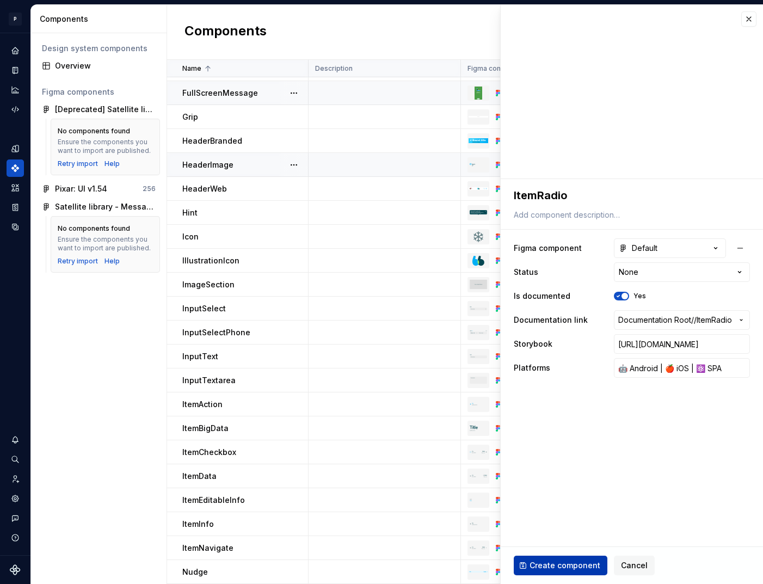
click at [587, 556] on button "Create component" at bounding box center [561, 566] width 94 height 20
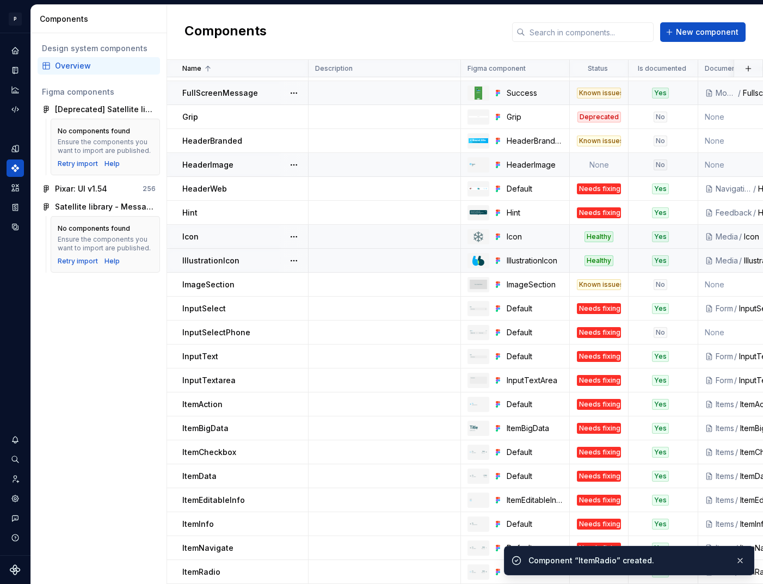
scroll to position [595, 0]
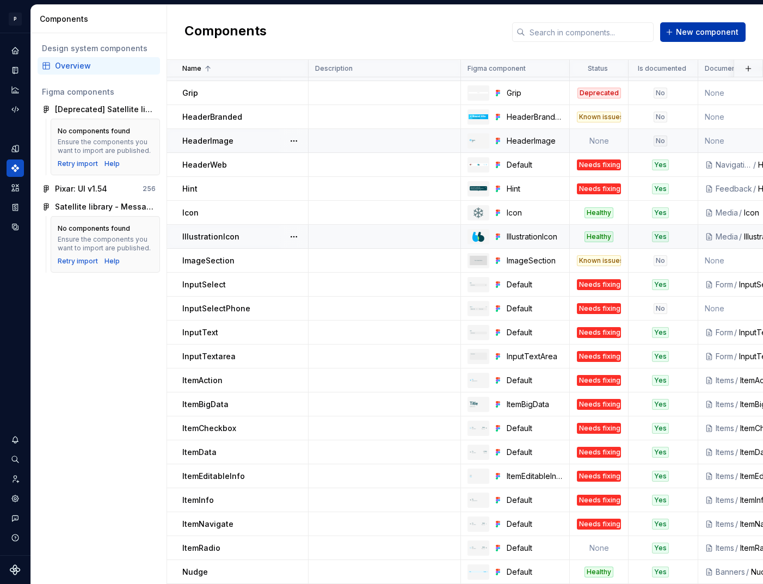
click at [701, 29] on span "New component" at bounding box center [707, 32] width 63 height 11
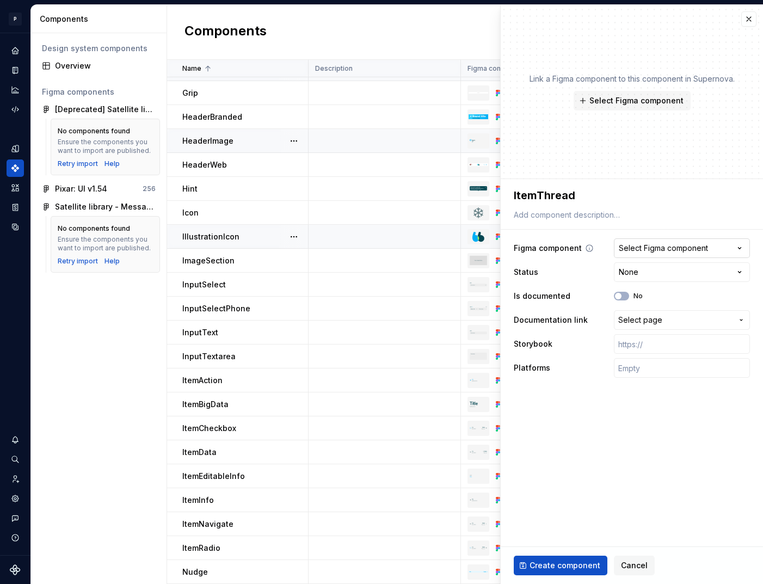
click at [694, 249] on div "Select Figma component" at bounding box center [663, 248] width 89 height 11
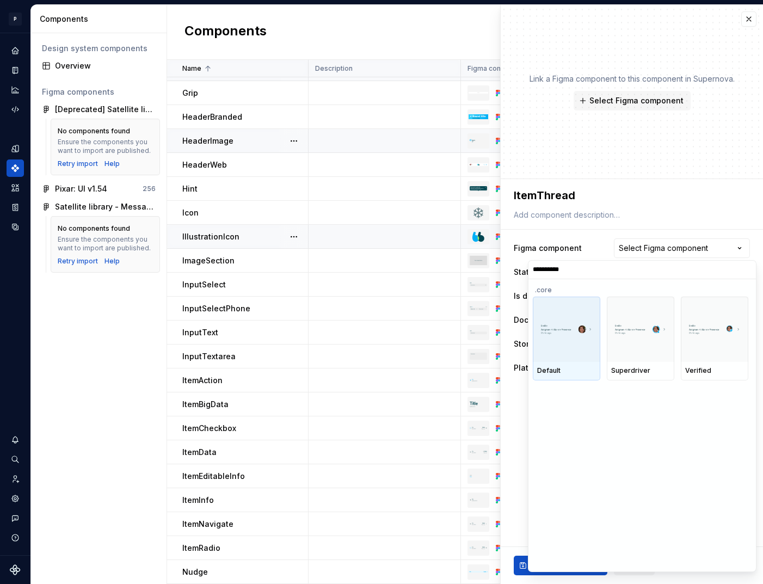
click at [560, 339] on div at bounding box center [567, 329] width 68 height 65
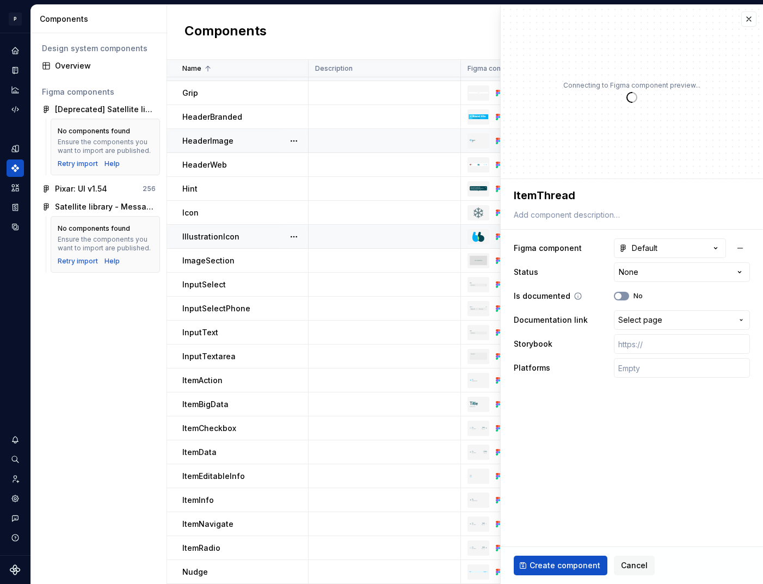
click at [620, 295] on span "button" at bounding box center [618, 296] width 7 height 7
click at [620, 295] on icon "button" at bounding box center [618, 296] width 9 height 7
click at [620, 295] on span "button" at bounding box center [618, 296] width 7 height 7
click at [643, 319] on span "Select page" at bounding box center [640, 320] width 44 height 11
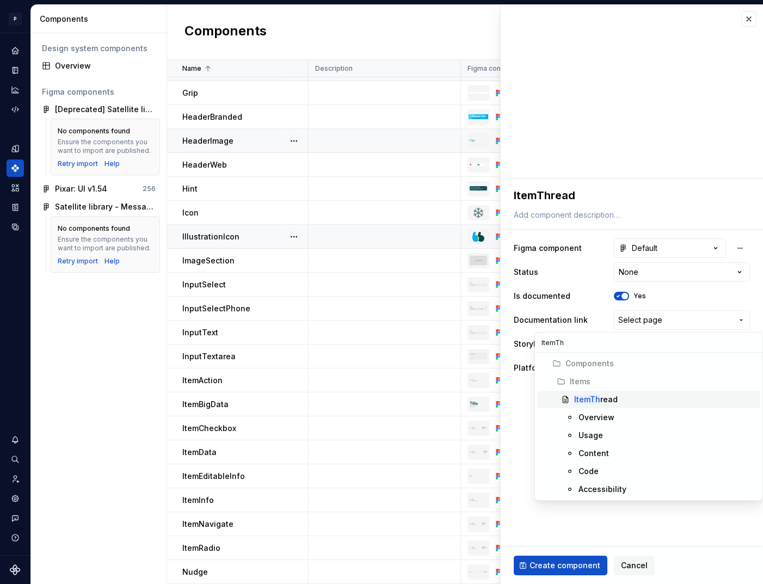
click at [594, 403] on mark "ItemTh" at bounding box center [587, 399] width 26 height 9
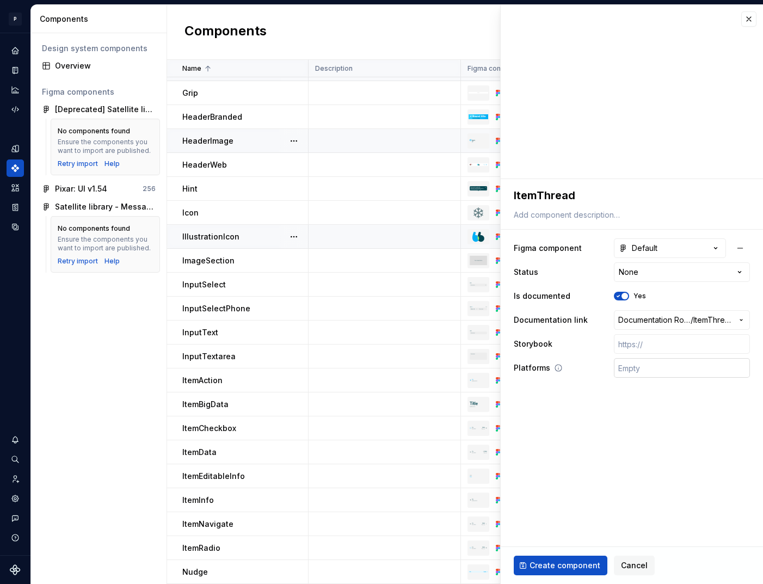
click at [647, 367] on input "text" at bounding box center [682, 368] width 136 height 20
click at [651, 270] on html "P pixar SO Design system data Components Design system components Overview Figm…" at bounding box center [381, 292] width 763 height 584
click at [633, 344] on input "text" at bounding box center [682, 344] width 136 height 20
click at [571, 565] on span "Create component" at bounding box center [565, 565] width 71 height 11
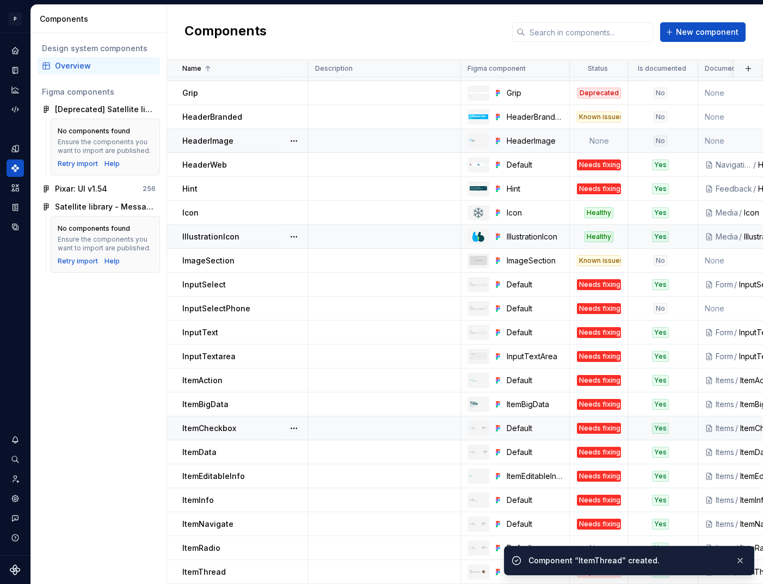
scroll to position [619, 0]
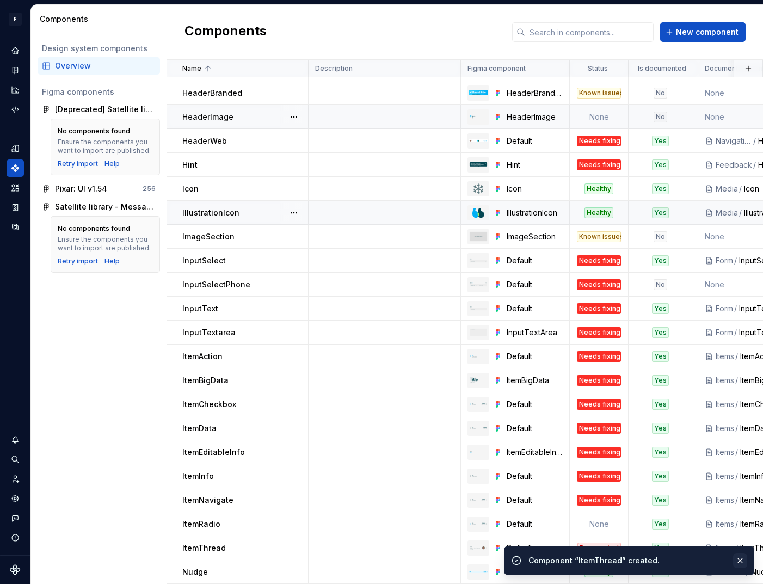
click at [743, 560] on button "button" at bounding box center [740, 560] width 14 height 15
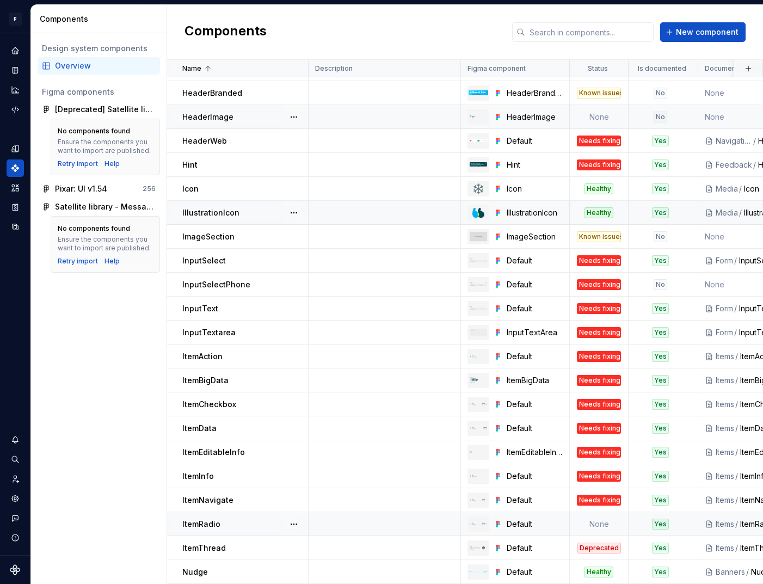
click at [604, 528] on td "None" at bounding box center [599, 524] width 59 height 24
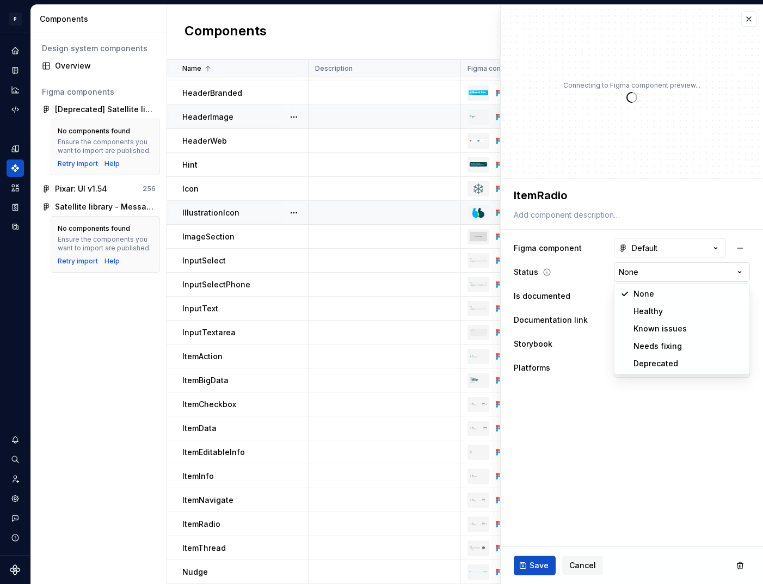
click at [648, 277] on html "P pixar SO Design system data Components Design system components Overview Figm…" at bounding box center [381, 292] width 763 height 584
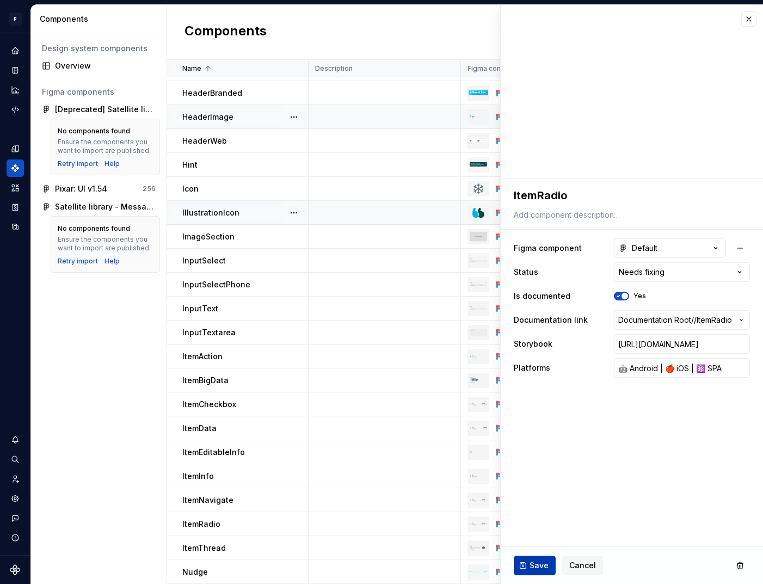
click at [526, 561] on button "Save" at bounding box center [535, 566] width 42 height 20
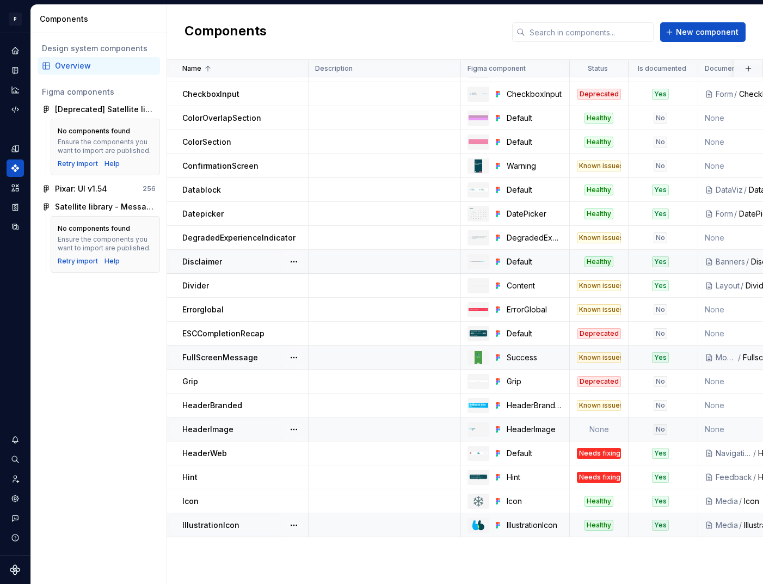
scroll to position [619, 0]
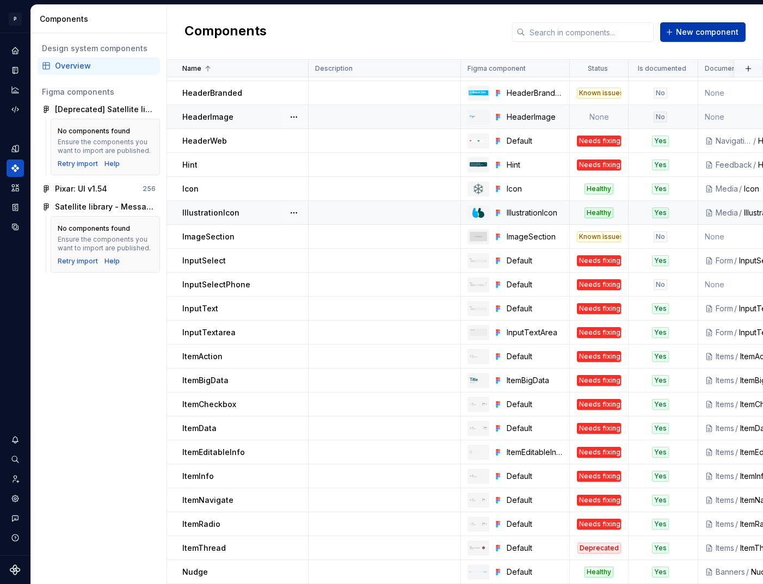
click at [685, 34] on span "New component" at bounding box center [707, 32] width 63 height 11
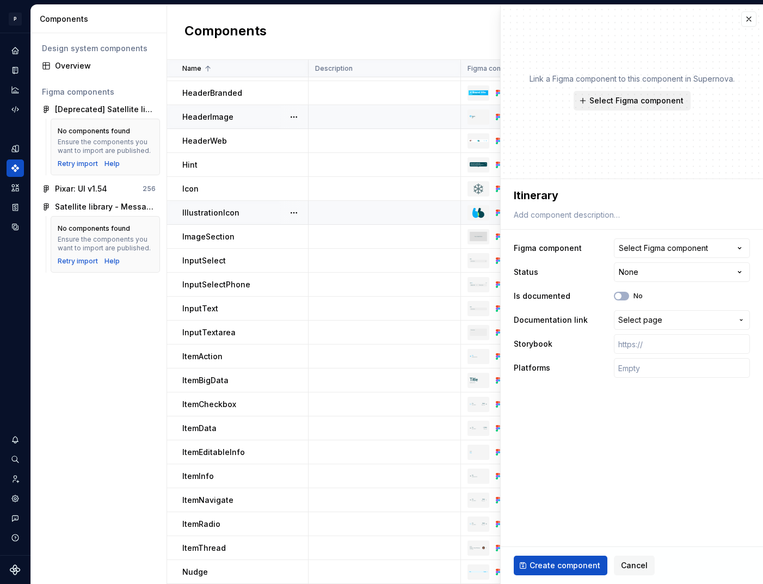
click at [640, 106] on span "Select Figma component" at bounding box center [637, 100] width 94 height 11
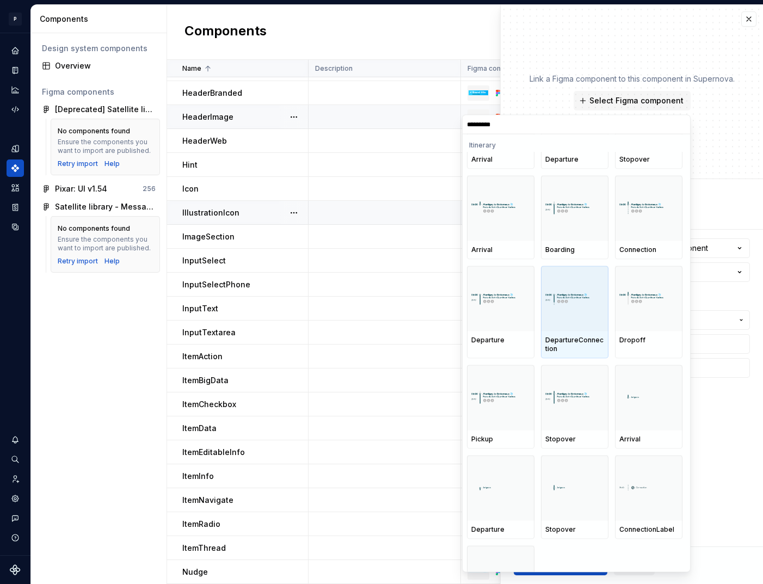
scroll to position [63, 0]
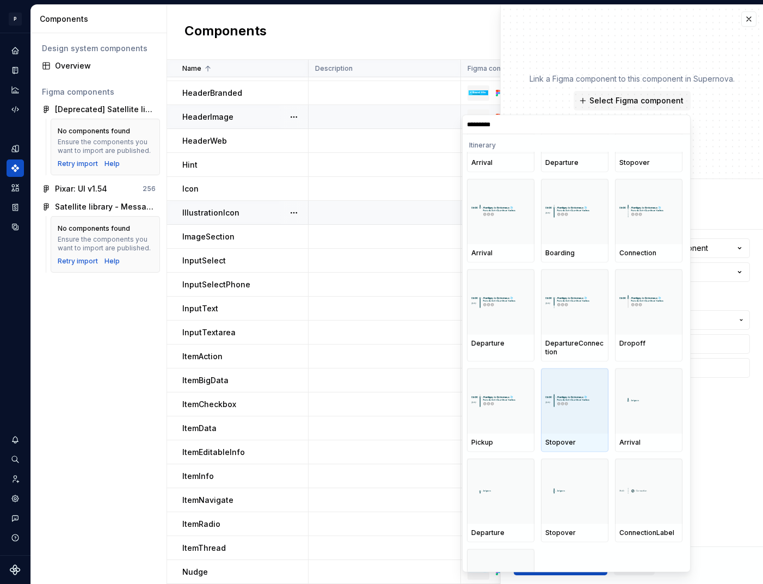
click at [572, 402] on img at bounding box center [574, 401] width 59 height 13
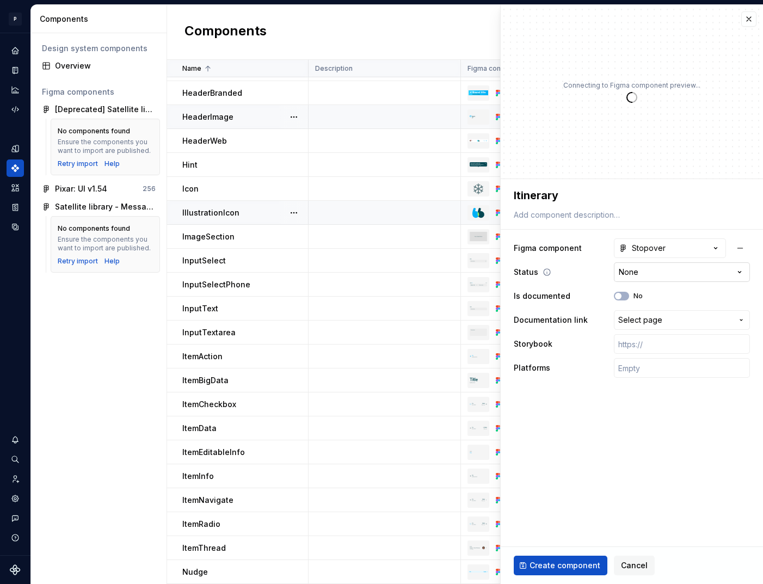
click at [667, 269] on html "P pixar SO Design system data Components Design system components Overview Figm…" at bounding box center [381, 292] width 763 height 584
click at [626, 293] on button "No" at bounding box center [621, 296] width 15 height 9
click at [655, 323] on span "Select page" at bounding box center [640, 320] width 44 height 11
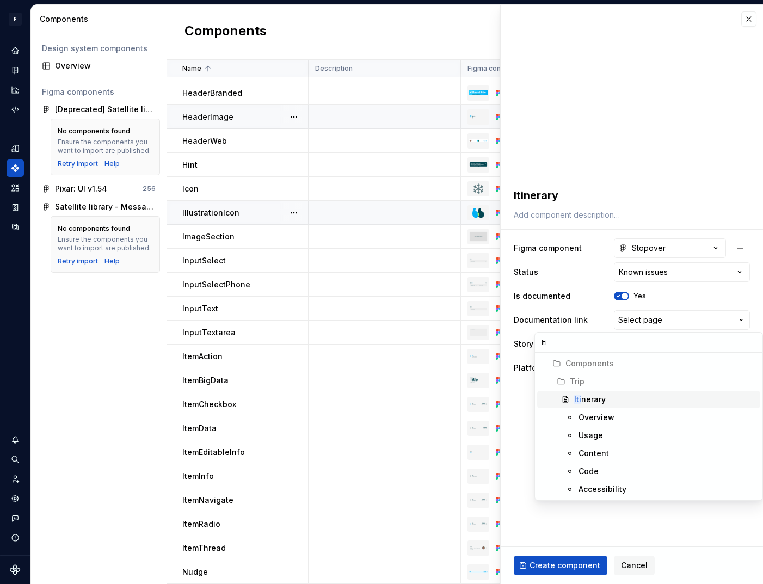
click at [596, 402] on div "Iti nerary" at bounding box center [590, 399] width 32 height 11
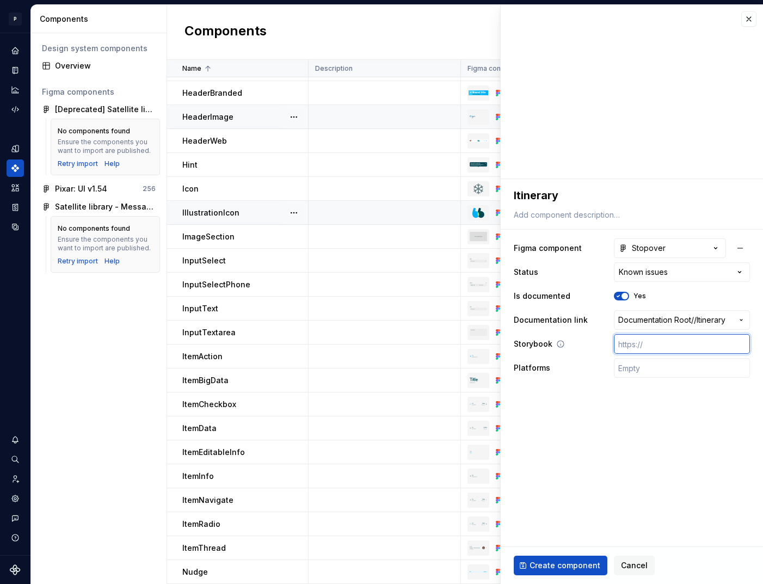
click at [666, 341] on input "text" at bounding box center [682, 344] width 136 height 20
paste input "[URL][DOMAIN_NAME]"
click at [642, 377] on input "text" at bounding box center [682, 368] width 136 height 20
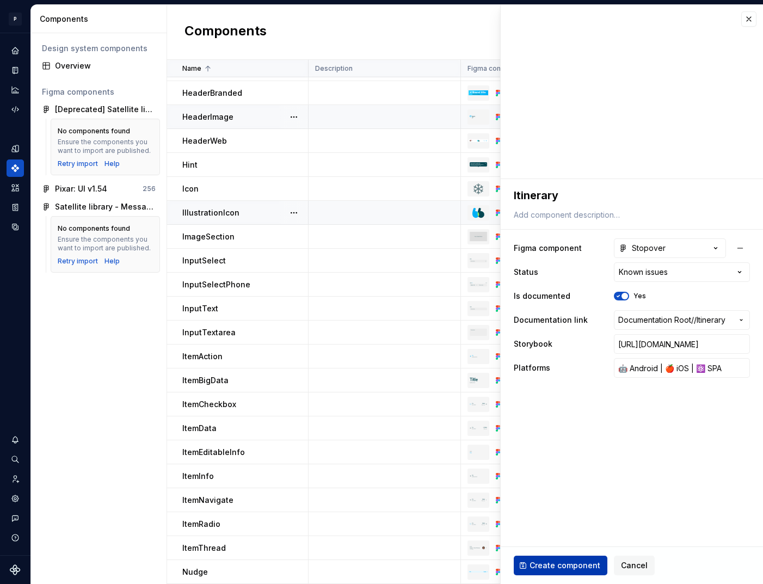
click at [566, 568] on span "Create component" at bounding box center [565, 565] width 71 height 11
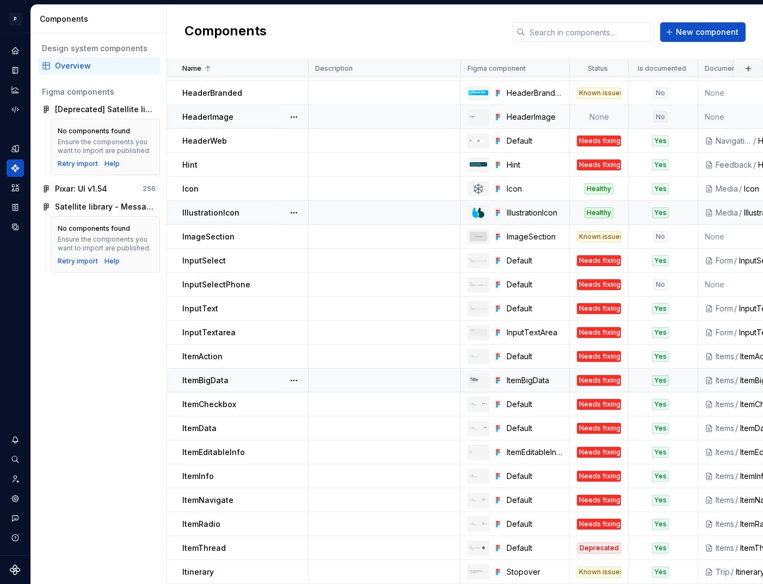
scroll to position [643, 0]
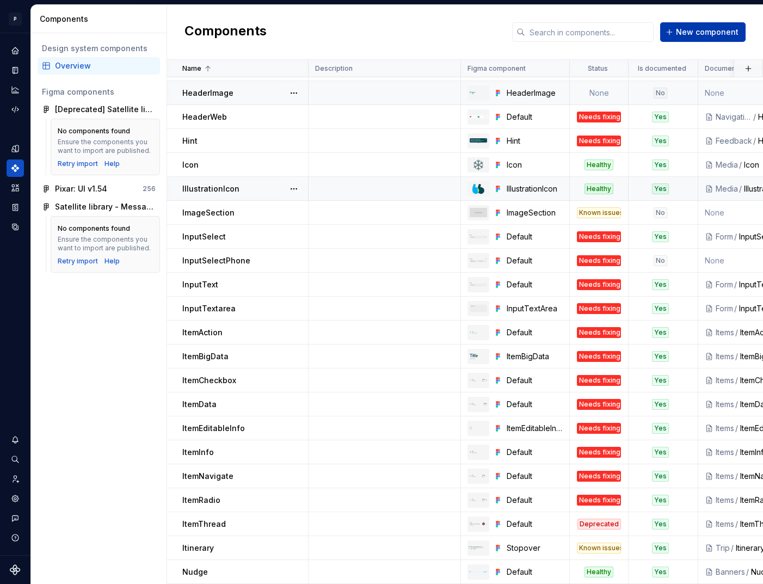
click at [688, 33] on span "New component" at bounding box center [707, 32] width 63 height 11
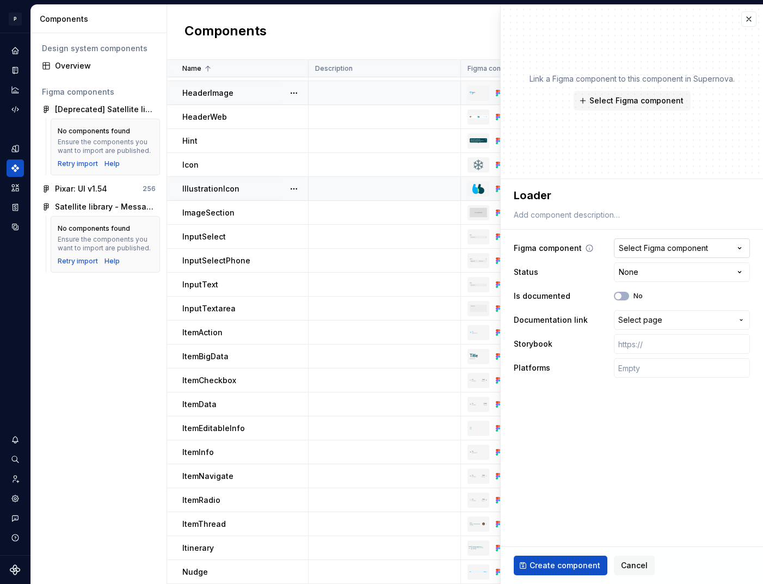
click at [662, 246] on div "Select Figma component" at bounding box center [663, 248] width 89 height 11
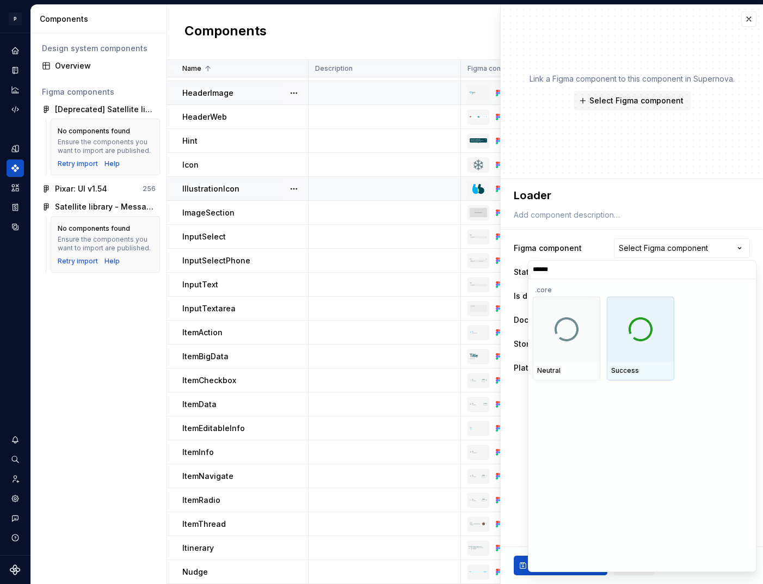
click at [639, 338] on img at bounding box center [641, 329] width 26 height 26
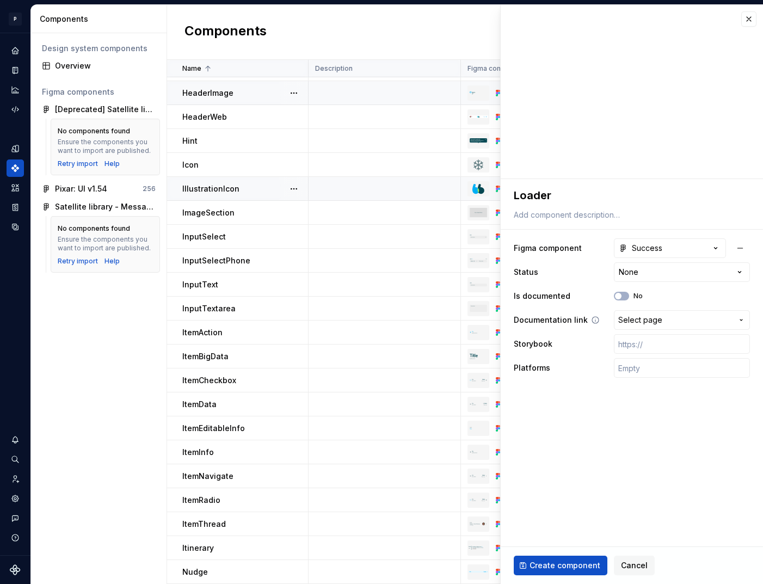
click at [652, 321] on span "Select page" at bounding box center [640, 320] width 44 height 11
click at [643, 373] on input "text" at bounding box center [682, 368] width 136 height 20
click at [685, 345] on input "text" at bounding box center [682, 344] width 136 height 20
paste input "[URL][DOMAIN_NAME]"
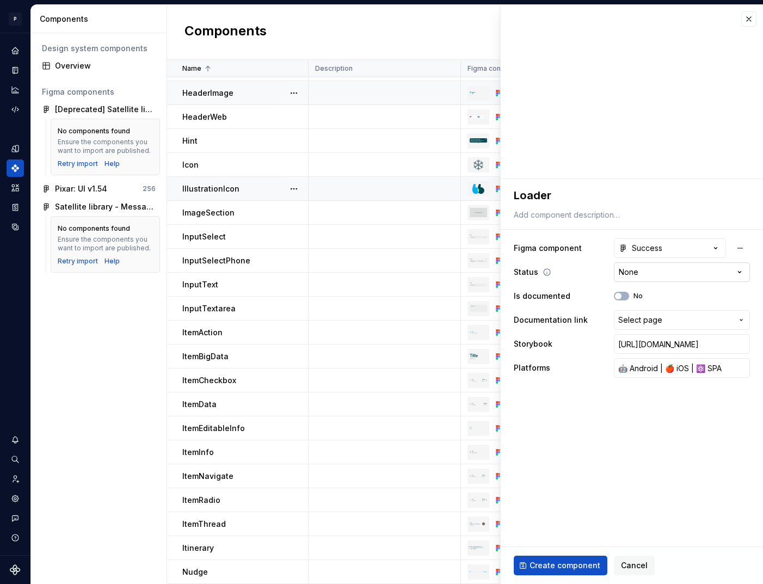
click at [660, 267] on html "P pixar SO Design system data Components Design system components Overview Figm…" at bounding box center [381, 292] width 763 height 584
click at [563, 567] on span "Create component" at bounding box center [565, 565] width 71 height 11
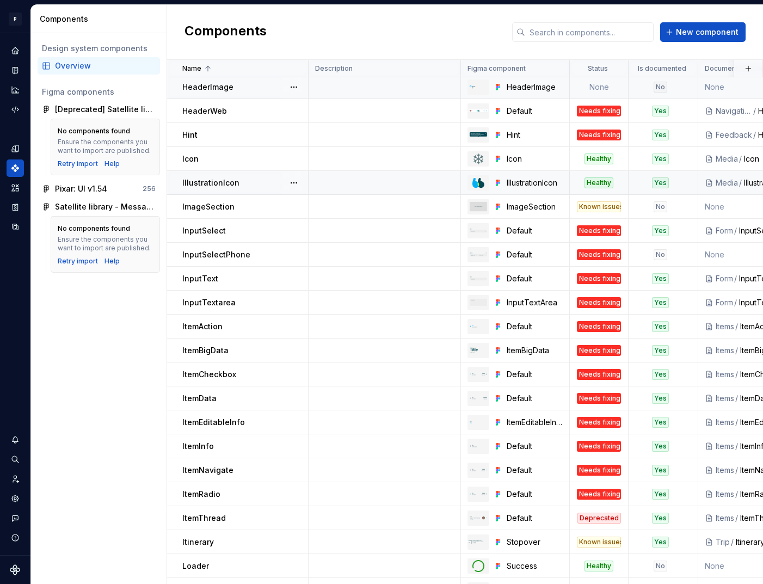
scroll to position [667, 0]
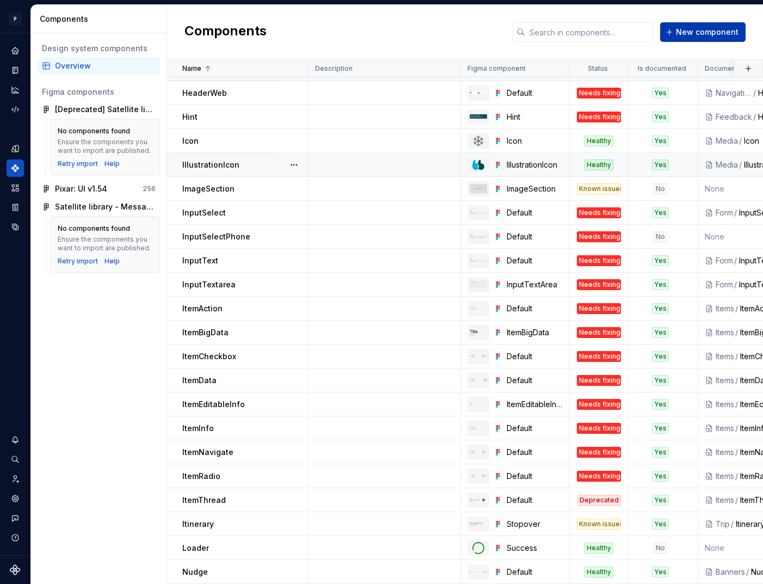
click at [680, 33] on span "New component" at bounding box center [707, 32] width 63 height 11
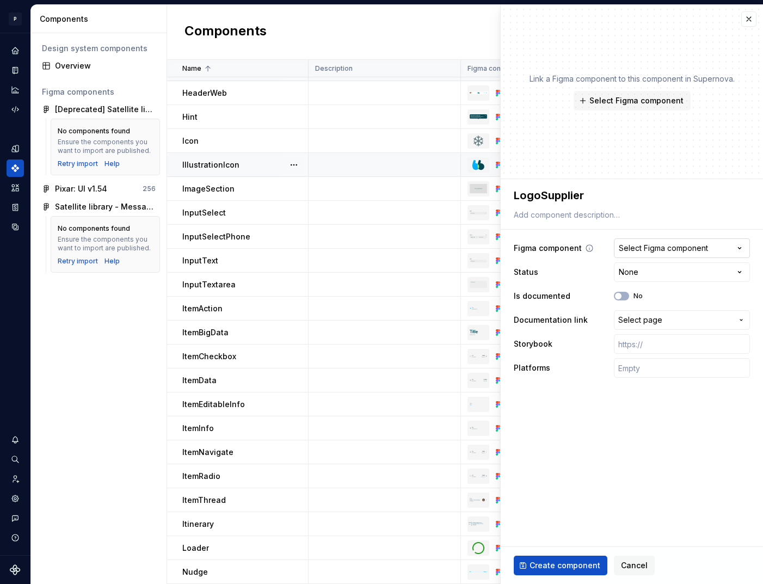
click at [693, 253] on div "Select Figma component" at bounding box center [663, 248] width 89 height 11
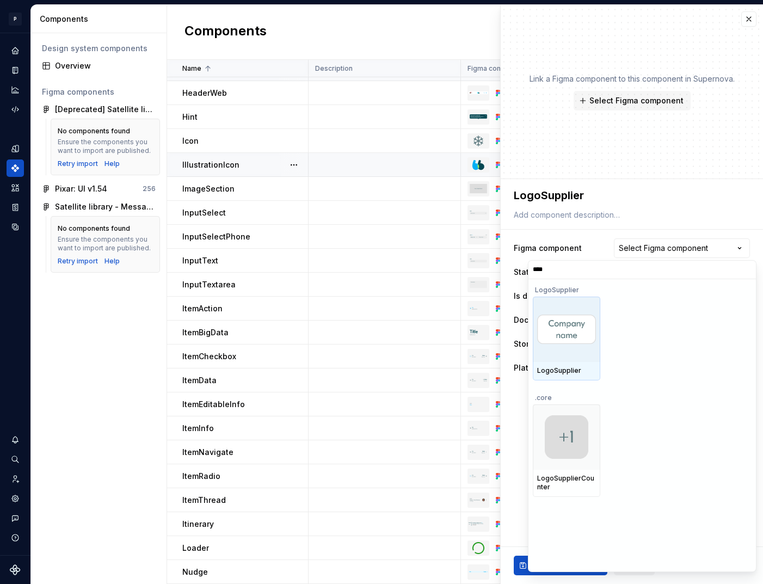
click at [567, 345] on div at bounding box center [567, 329] width 68 height 65
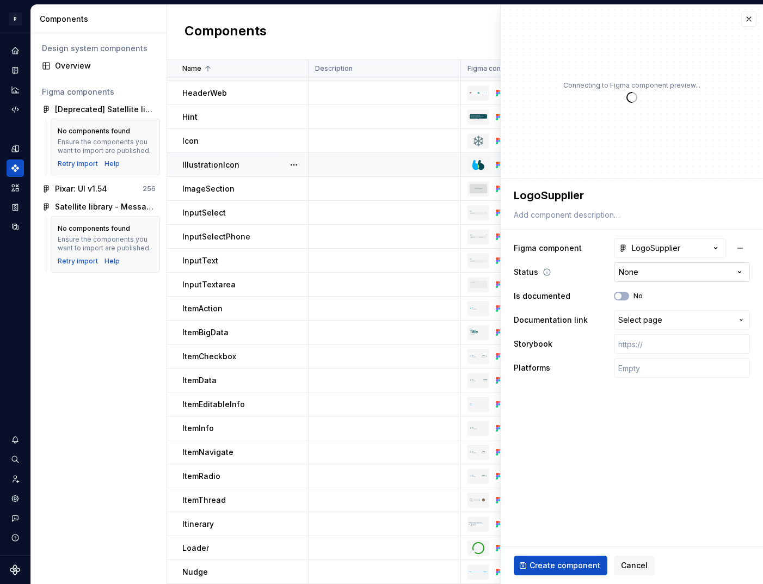
click at [630, 278] on html "P pixar SO Design system data Components Design system components Overview Figm…" at bounding box center [381, 292] width 763 height 584
click at [623, 289] on div "Is documented No" at bounding box center [632, 296] width 236 height 20
click at [627, 300] on button "No" at bounding box center [621, 296] width 15 height 9
click at [642, 317] on span "Select page" at bounding box center [640, 320] width 44 height 11
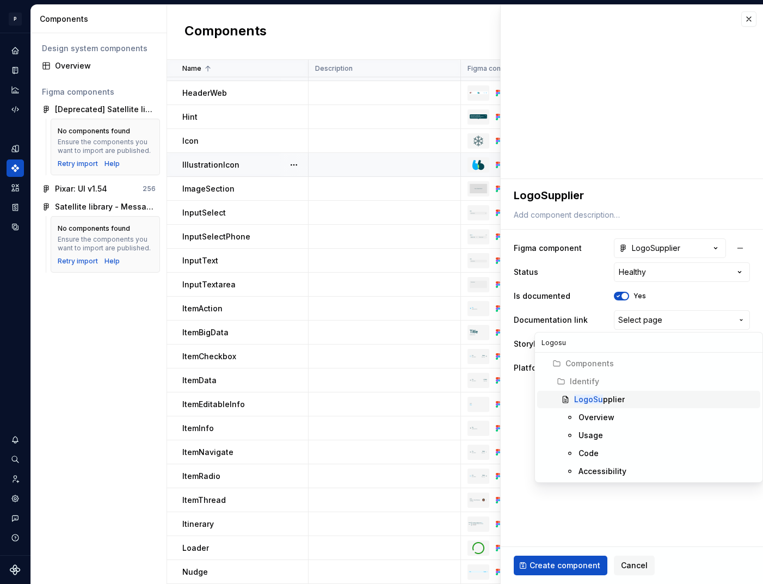
click at [600, 396] on mark "LogoSu" at bounding box center [588, 399] width 29 height 9
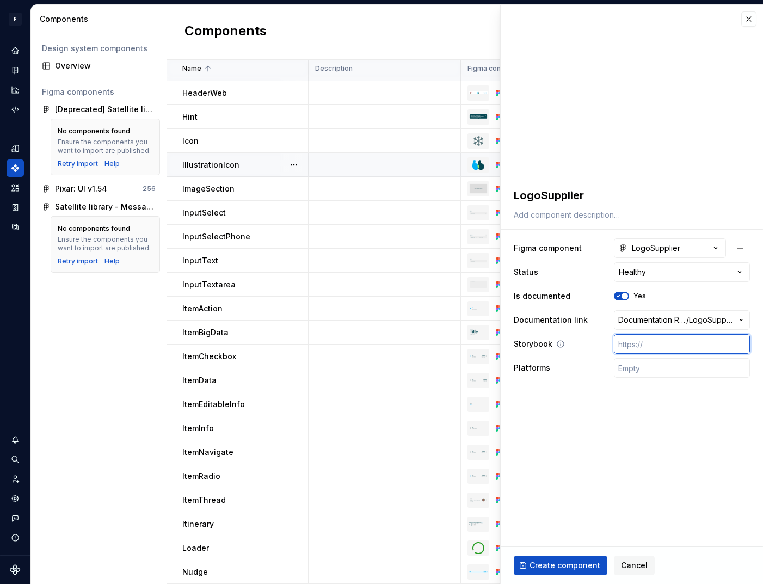
click at [640, 347] on input "text" at bounding box center [682, 344] width 136 height 20
paste input "[URL][DOMAIN_NAME]"
click at [640, 369] on input "text" at bounding box center [682, 368] width 136 height 20
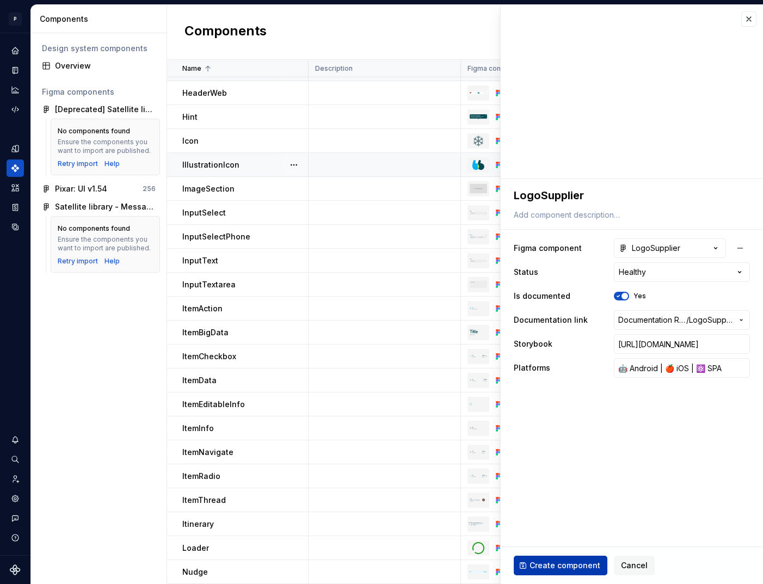
click at [560, 562] on span "Create component" at bounding box center [565, 565] width 71 height 11
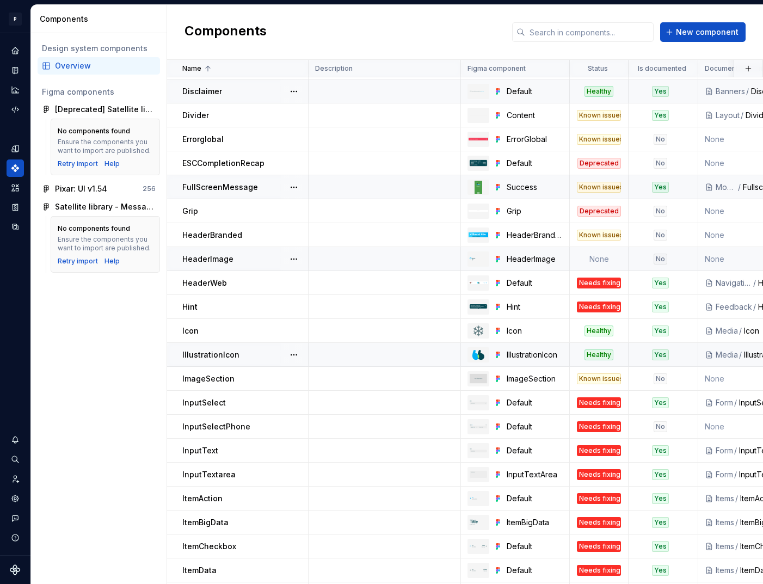
scroll to position [691, 0]
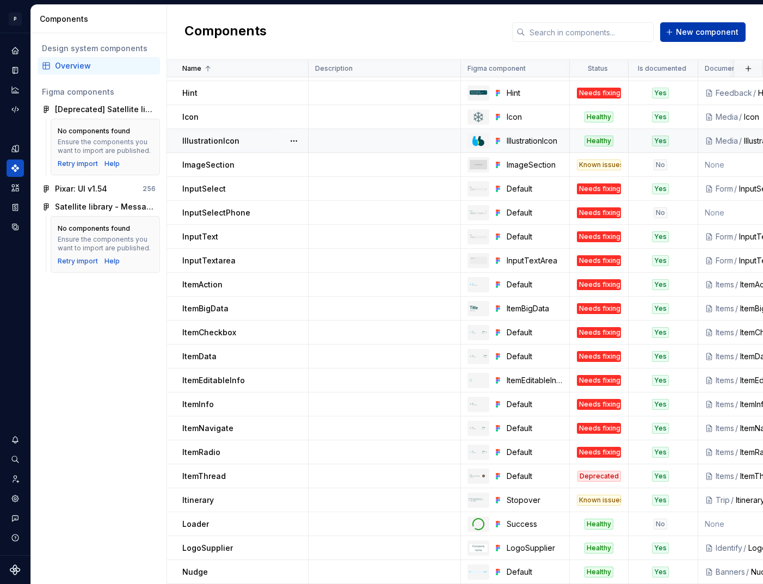
click at [714, 38] on button "New component" at bounding box center [702, 32] width 85 height 20
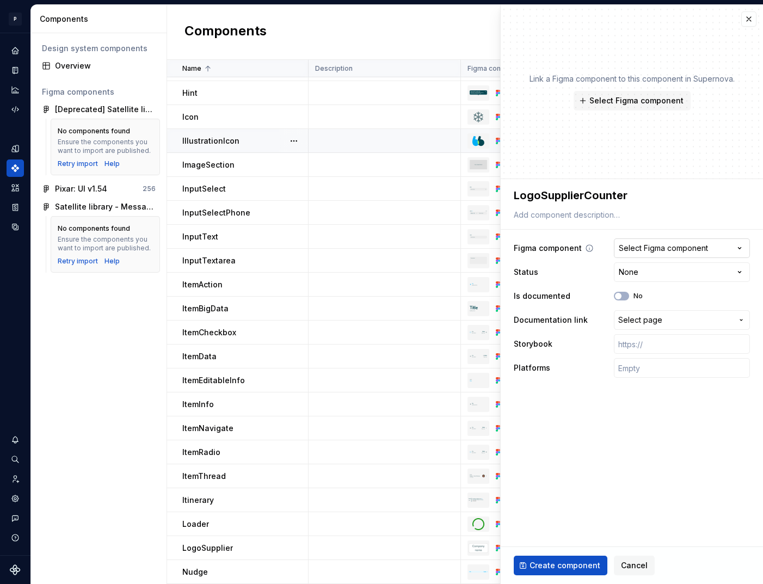
click at [661, 250] on div "Select Figma component" at bounding box center [663, 248] width 89 height 11
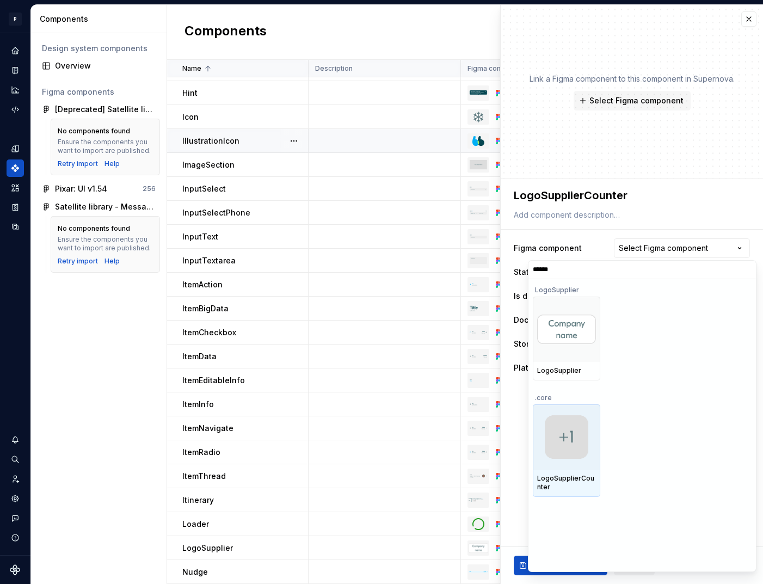
click at [580, 448] on img at bounding box center [567, 437] width 44 height 44
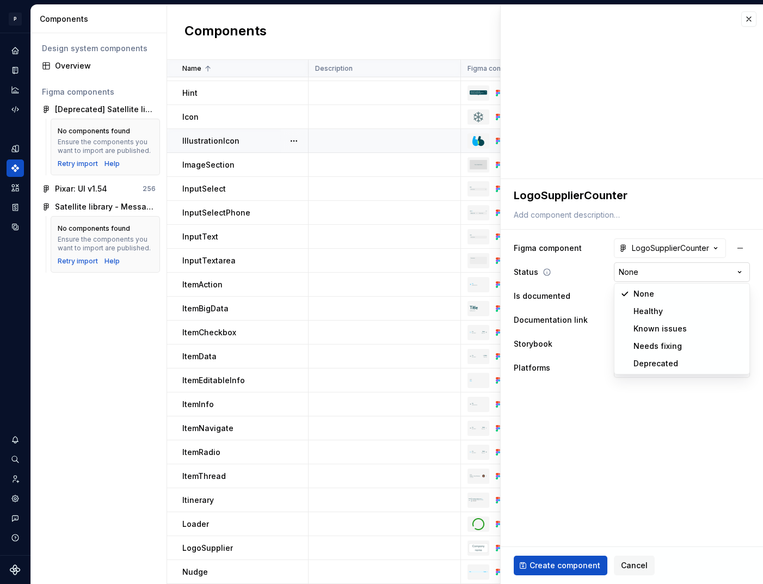
click at [649, 275] on html "P pixar SO Design system data Components Design system components Overview Figm…" at bounding box center [381, 292] width 763 height 584
click at [639, 370] on input "text" at bounding box center [682, 368] width 136 height 20
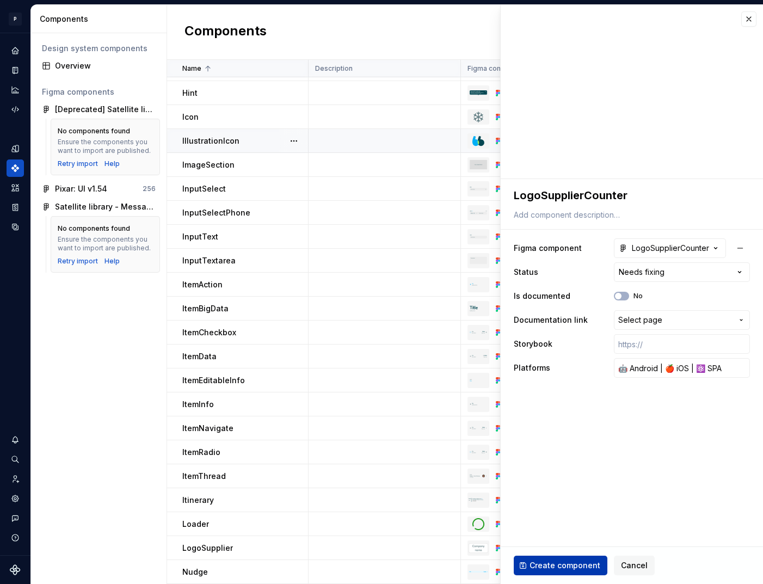
click at [570, 565] on span "Create component" at bounding box center [565, 565] width 71 height 11
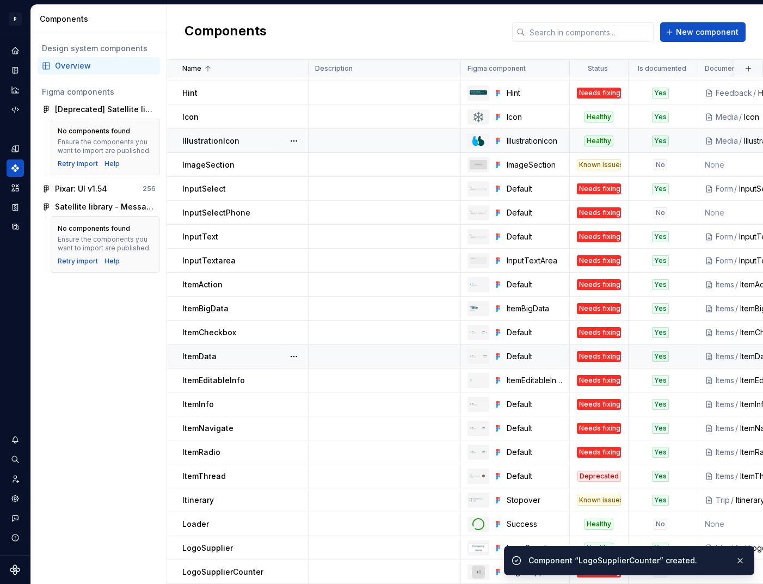
scroll to position [715, 0]
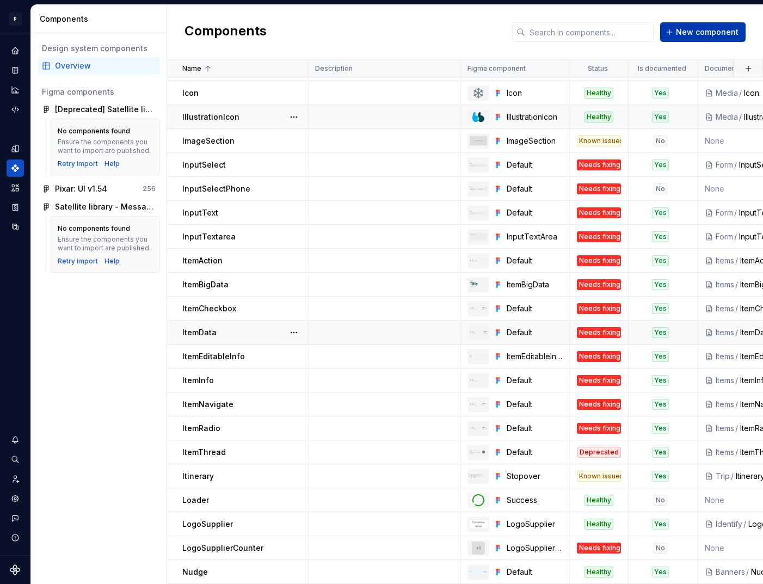
click at [683, 38] on button "New component" at bounding box center [702, 32] width 85 height 20
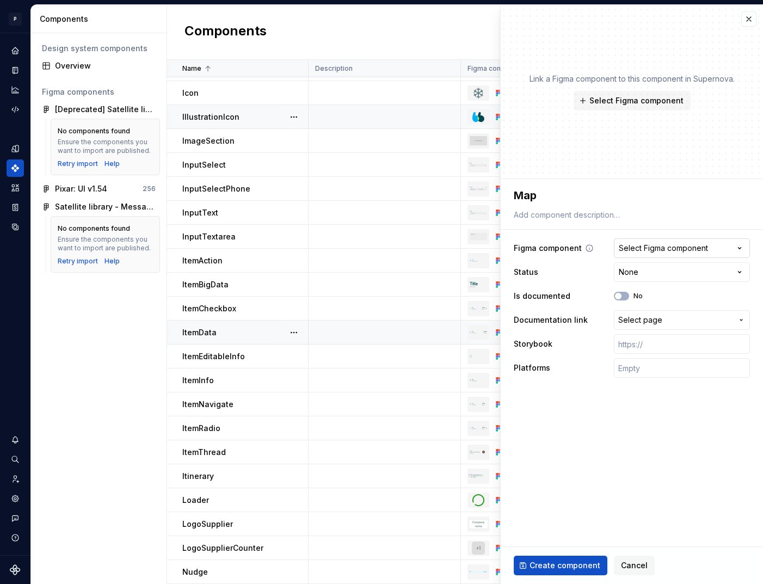
click at [654, 248] on div "Select Figma component" at bounding box center [663, 248] width 89 height 11
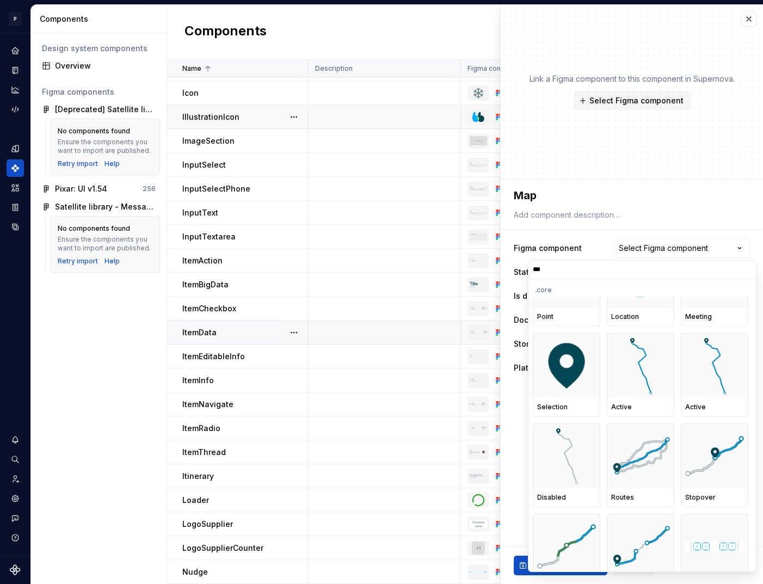
scroll to position [145, 0]
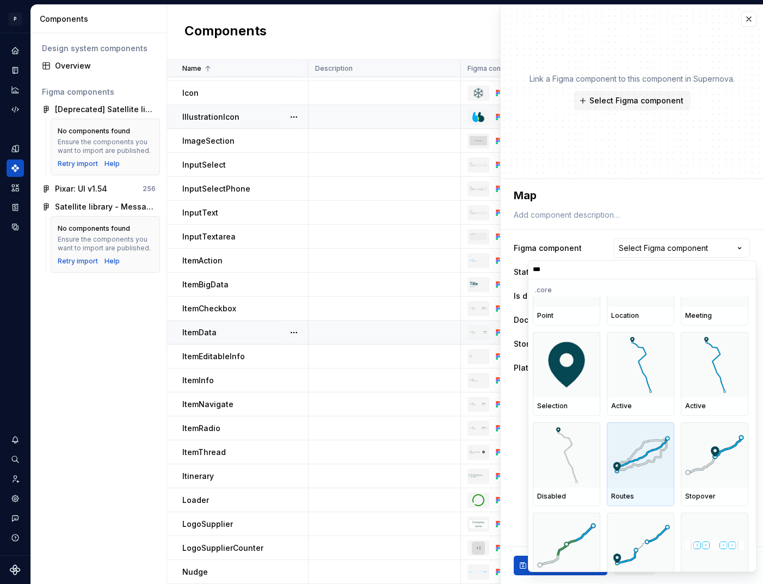
click at [640, 457] on img at bounding box center [640, 455] width 59 height 38
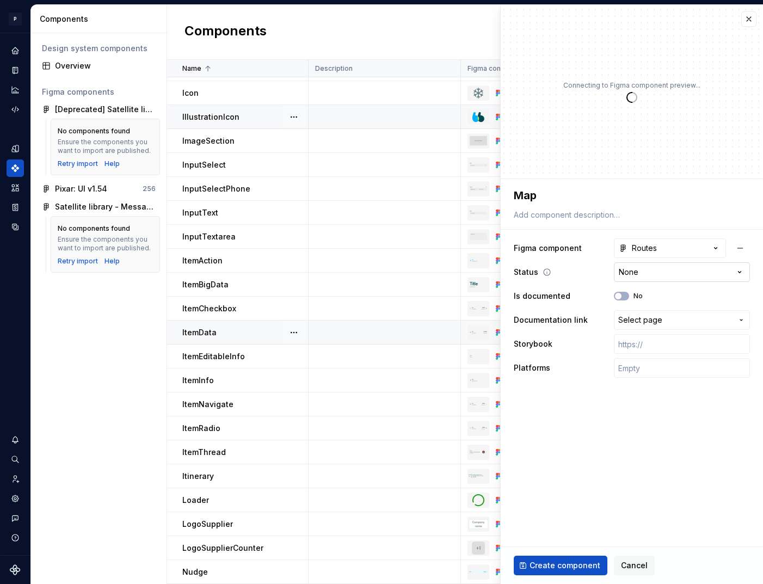
click at [653, 273] on html "P pixar SO Design system data Components Design system components Overview Figm…" at bounding box center [381, 292] width 763 height 584
click at [651, 361] on input "text" at bounding box center [682, 368] width 136 height 20
click at [559, 565] on span "Create component" at bounding box center [565, 565] width 71 height 11
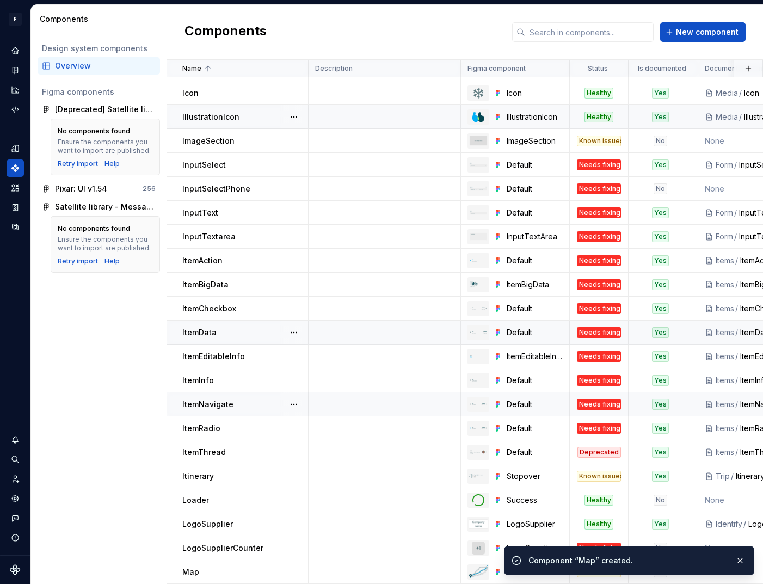
scroll to position [739, 0]
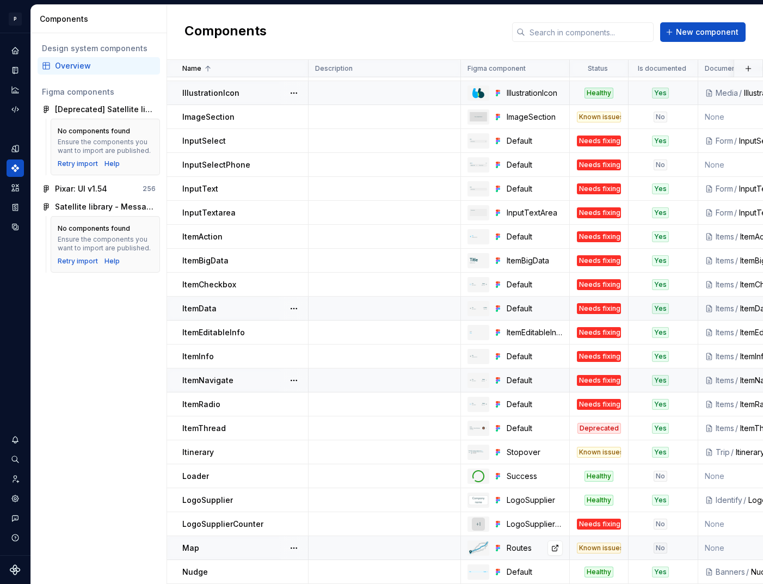
click at [535, 549] on div "Routes" at bounding box center [535, 548] width 56 height 11
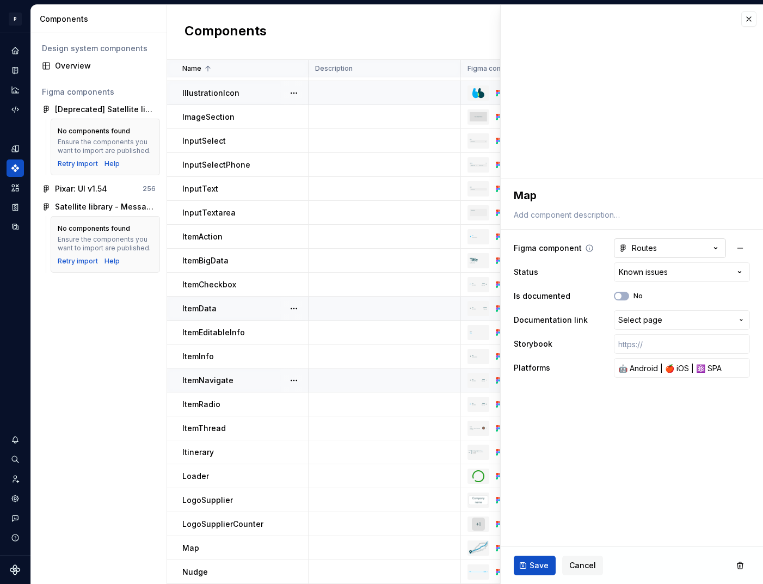
click at [662, 246] on button "Routes" at bounding box center [670, 248] width 112 height 20
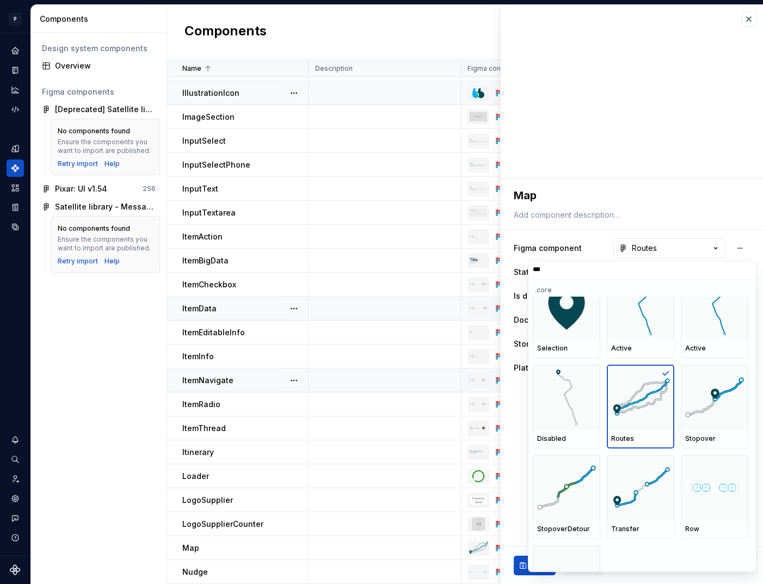
scroll to position [248, 0]
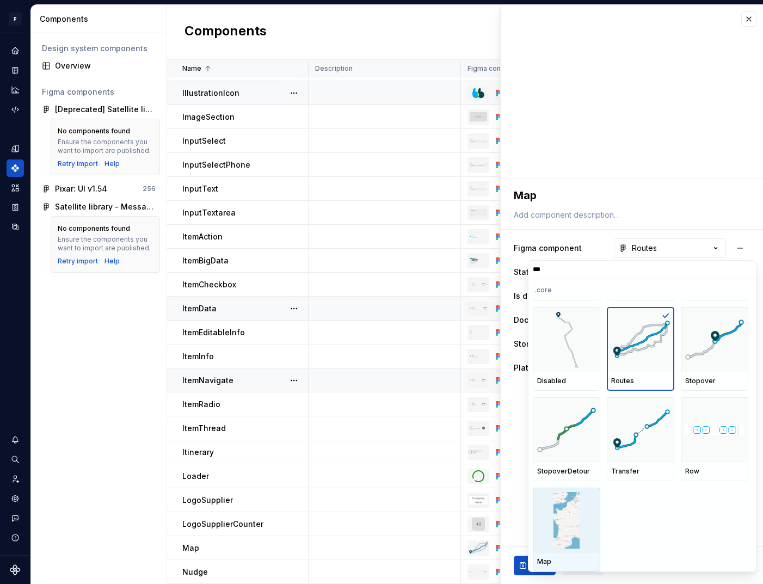
click at [566, 505] on img at bounding box center [567, 520] width 26 height 57
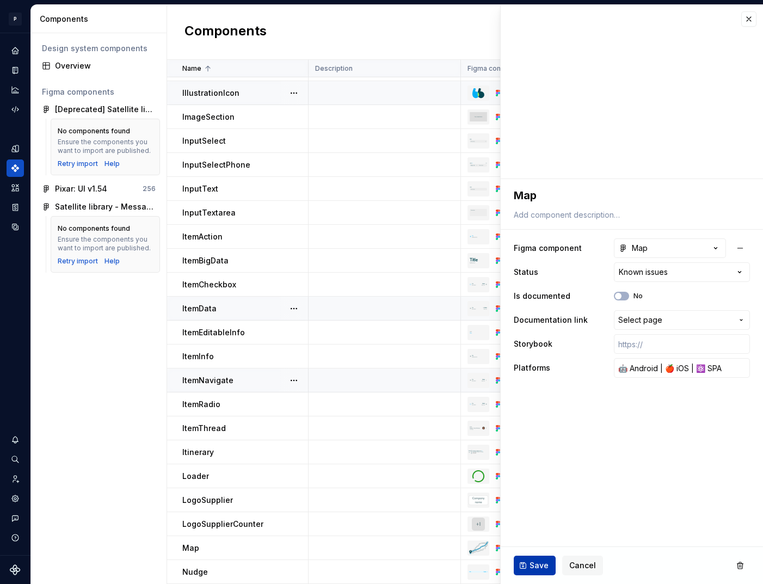
click at [538, 564] on span "Save" at bounding box center [539, 565] width 19 height 11
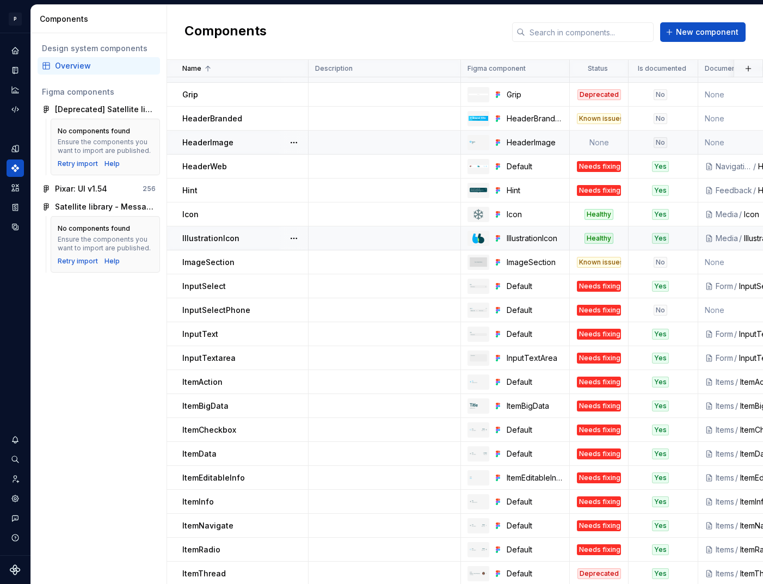
scroll to position [739, 0]
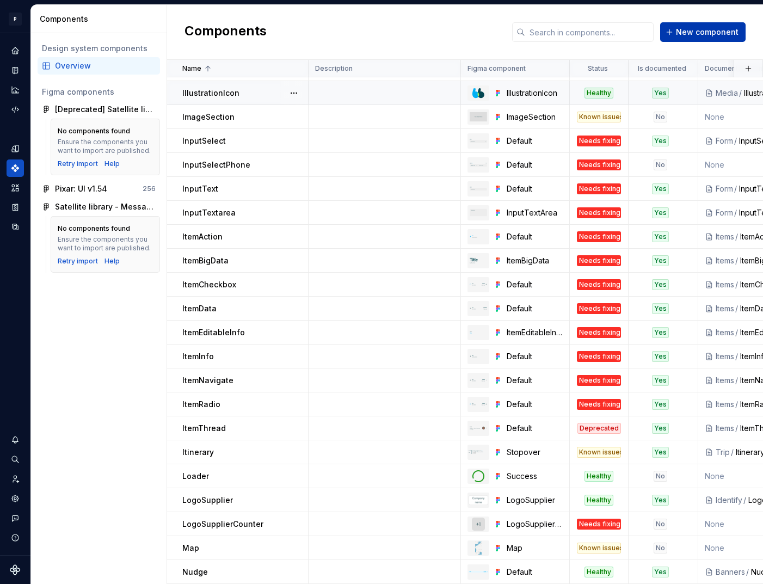
click at [701, 41] on button "New component" at bounding box center [702, 32] width 85 height 20
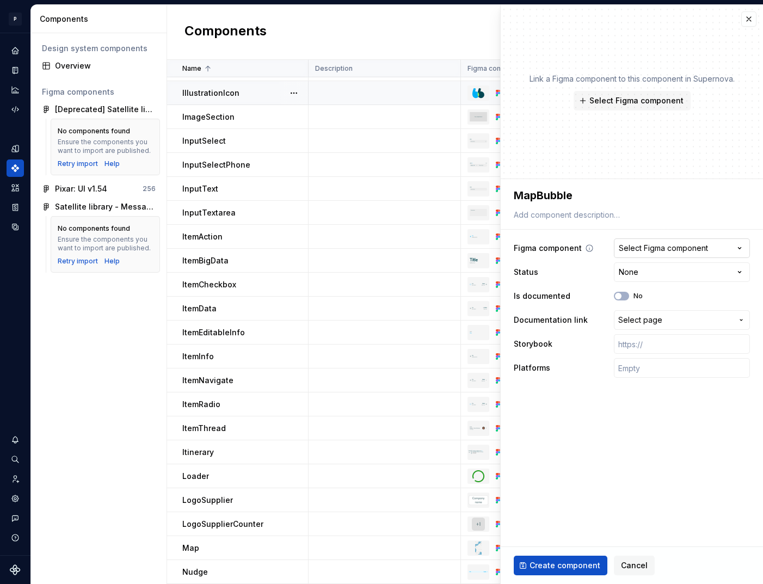
click at [656, 247] on div "Select Figma component" at bounding box center [663, 248] width 89 height 11
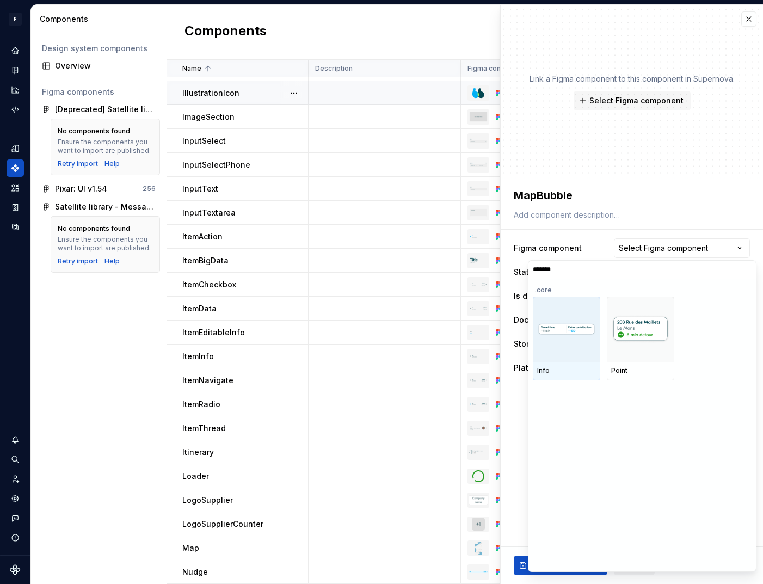
click at [565, 356] on div at bounding box center [567, 329] width 68 height 65
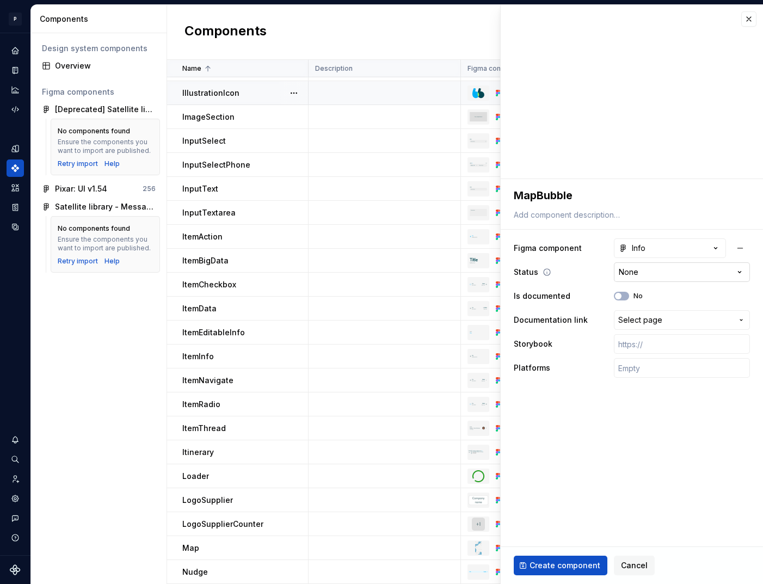
click at [647, 274] on html "P pixar SO Design system data Components Design system components Overview Figm…" at bounding box center [381, 292] width 763 height 584
click at [610, 450] on html "P pixar SO Design system data Components Design system components Overview Figm…" at bounding box center [381, 292] width 763 height 584
click at [651, 363] on input "text" at bounding box center [682, 368] width 136 height 20
click at [571, 567] on span "Create component" at bounding box center [565, 565] width 71 height 11
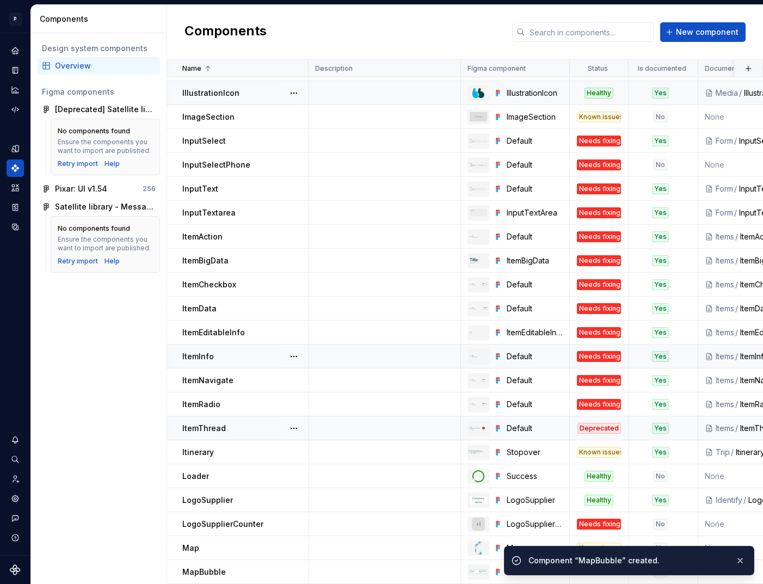
scroll to position [763, 0]
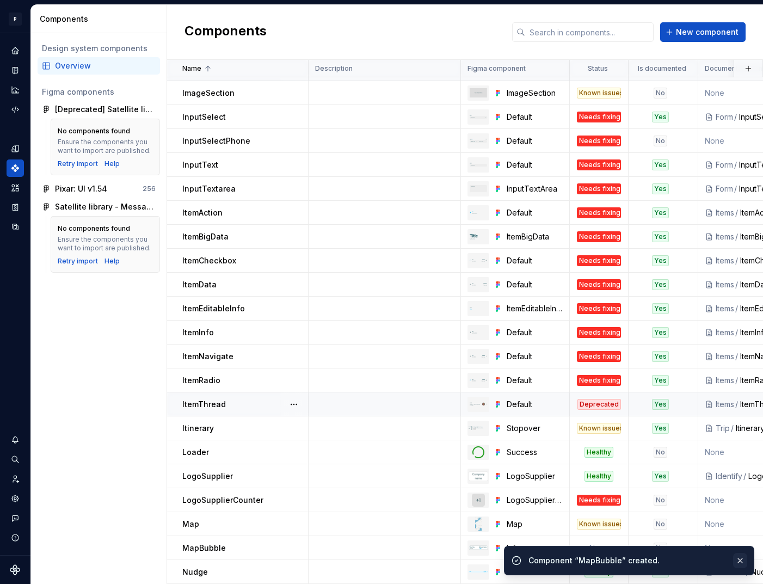
click at [743, 559] on button "button" at bounding box center [740, 560] width 14 height 15
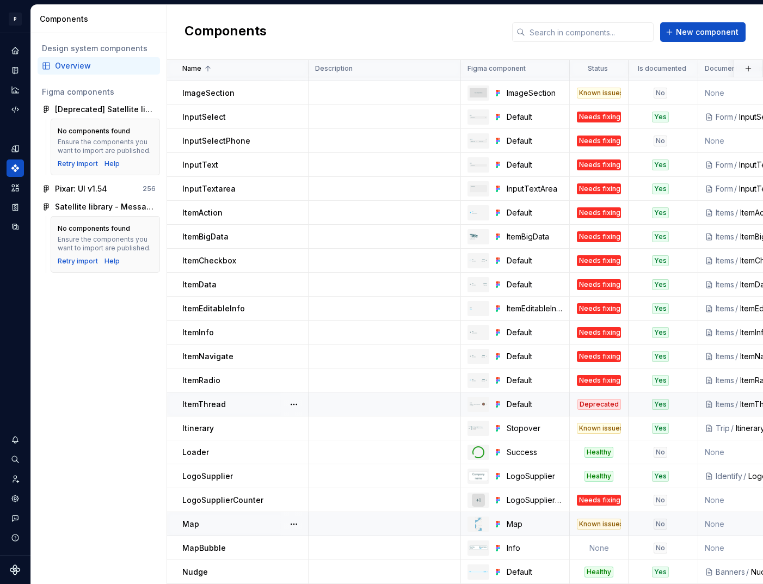
click at [612, 523] on div "Known issues" at bounding box center [599, 524] width 44 height 11
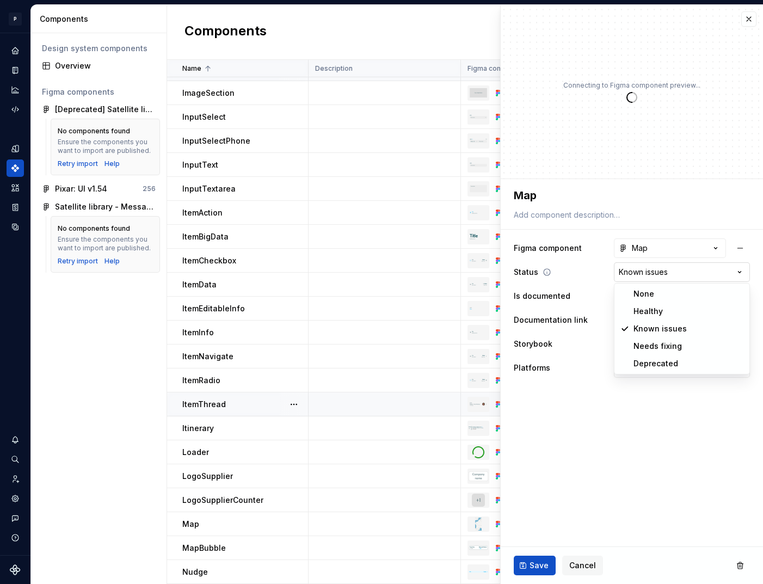
click at [657, 271] on html "P pixar SO Design system data Components Design system components Overview Figm…" at bounding box center [381, 292] width 763 height 584
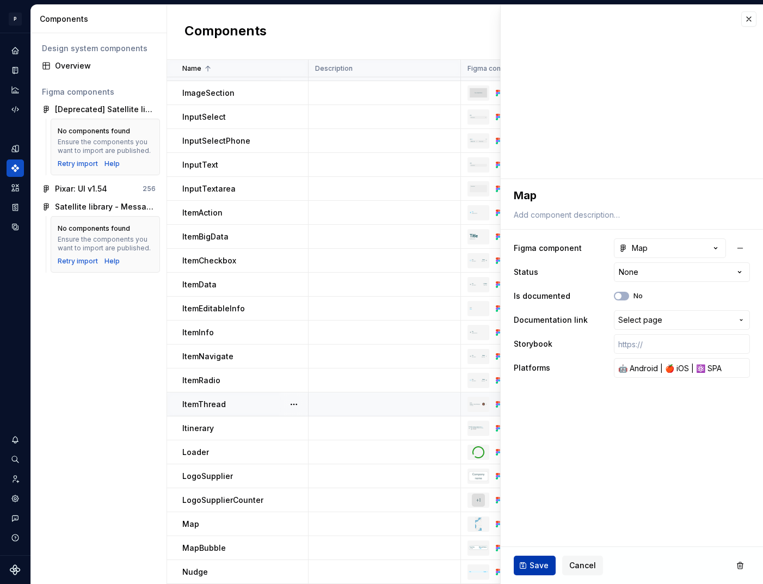
click at [537, 563] on span "Save" at bounding box center [539, 565] width 19 height 11
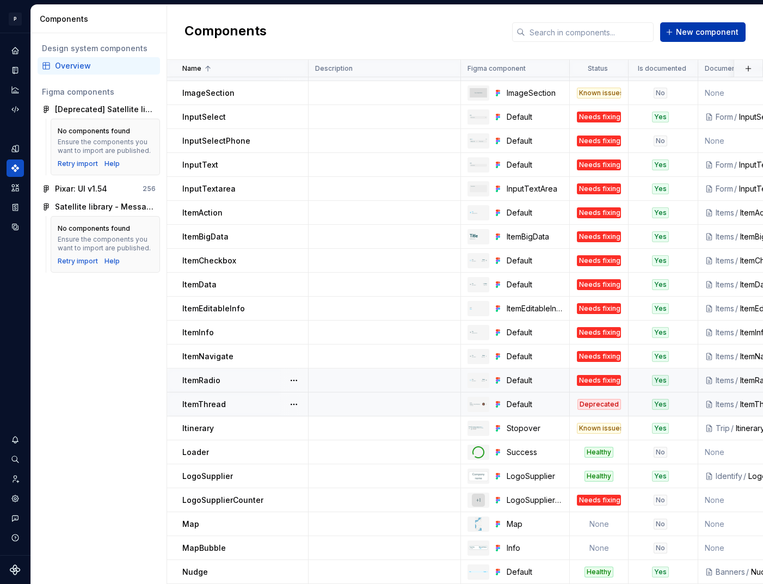
click at [695, 34] on span "New component" at bounding box center [707, 32] width 63 height 11
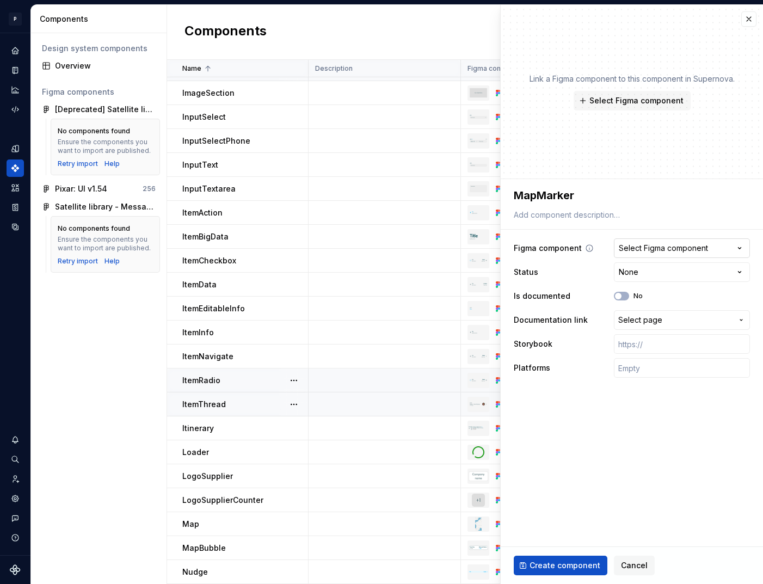
click at [685, 247] on div "Select Figma component" at bounding box center [663, 248] width 89 height 11
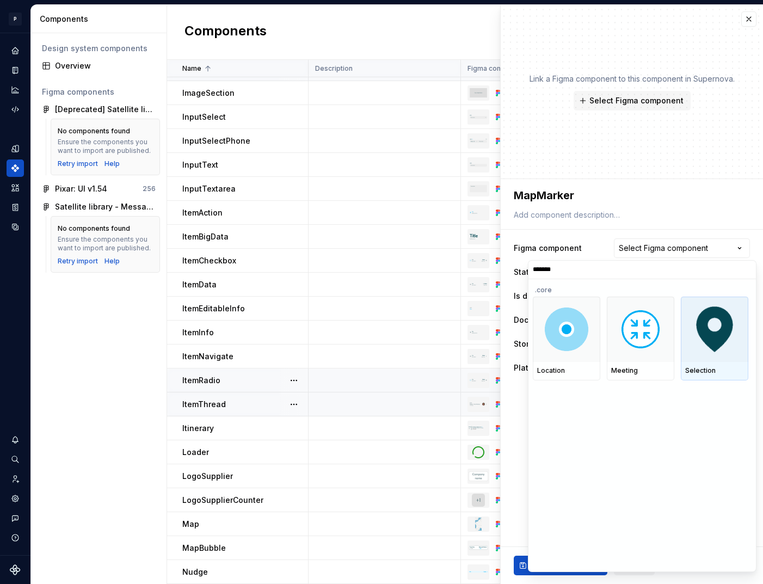
click at [702, 336] on img at bounding box center [714, 329] width 57 height 57
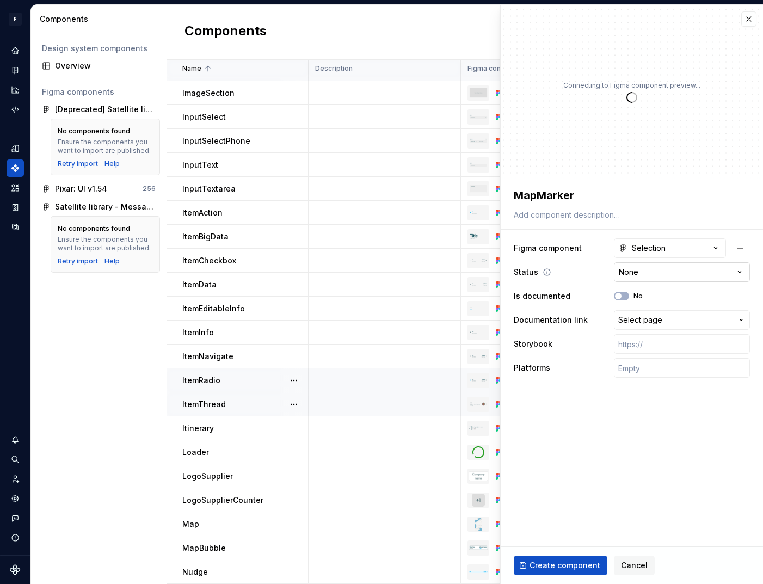
click at [640, 269] on html "P pixar SO Design system data Components Design system components Overview Figm…" at bounding box center [381, 292] width 763 height 584
click at [621, 293] on icon "button" at bounding box center [618, 296] width 9 height 7
click at [641, 327] on button "Select page" at bounding box center [682, 320] width 136 height 20
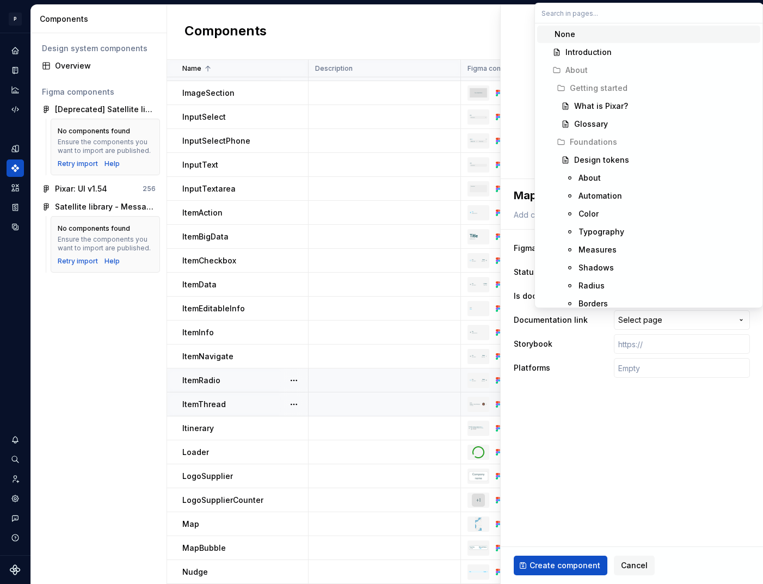
click at [640, 332] on html "P pixar SO Design system data Components Design system components Overview Figm…" at bounding box center [381, 292] width 763 height 584
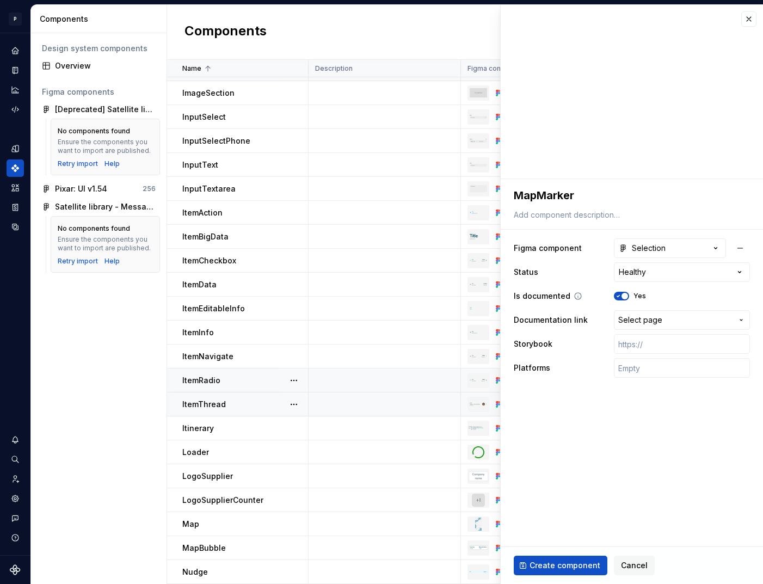
click at [622, 293] on icon "button" at bounding box center [618, 296] width 9 height 7
click at [652, 362] on input "text" at bounding box center [682, 368] width 136 height 20
click at [567, 565] on span "Create component" at bounding box center [565, 565] width 71 height 11
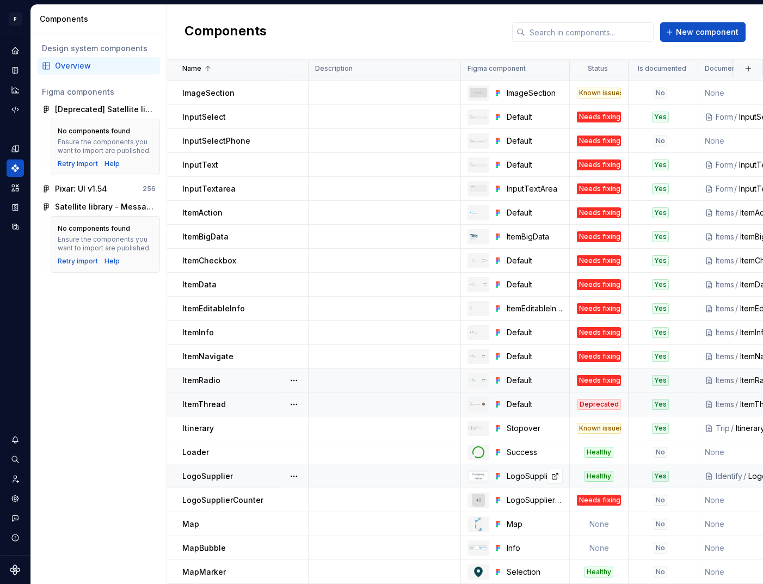
scroll to position [787, 0]
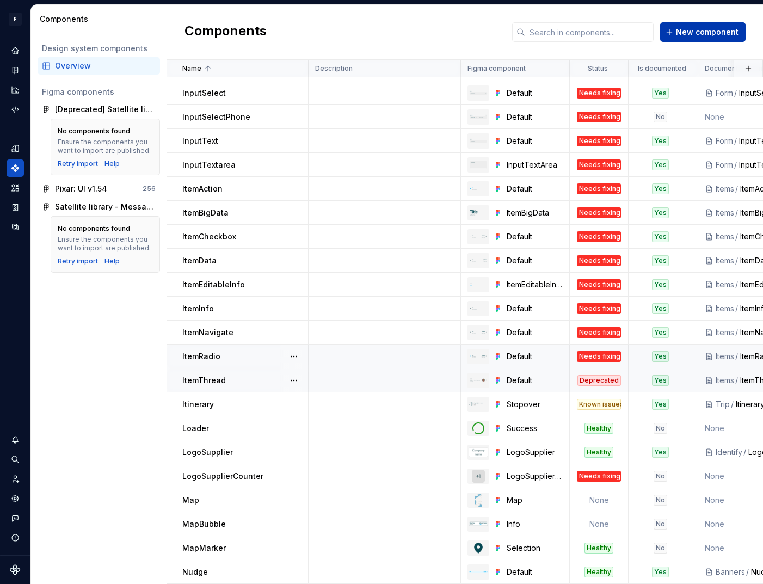
click at [710, 26] on button "New component" at bounding box center [702, 32] width 85 height 20
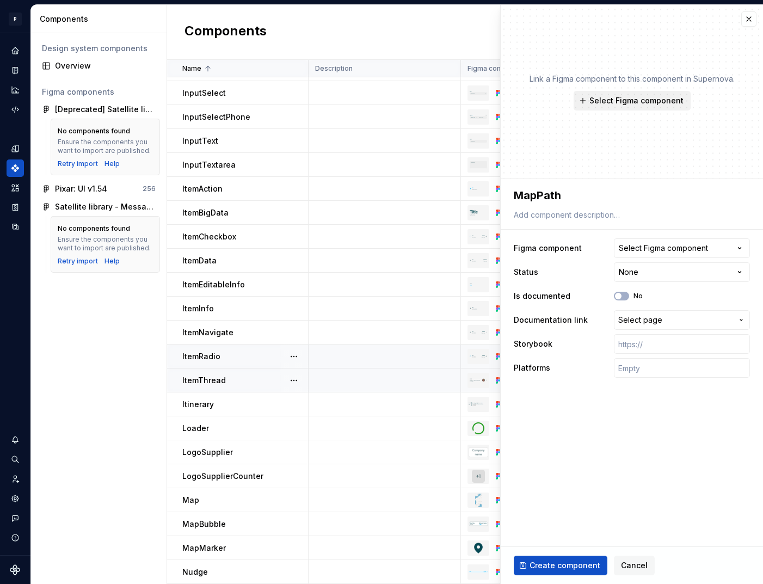
click at [636, 93] on button "Select Figma component" at bounding box center [632, 101] width 117 height 20
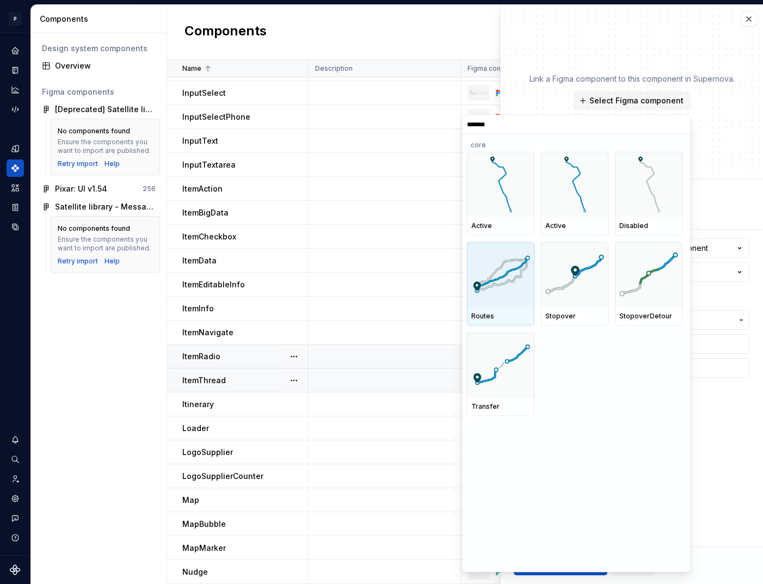
click at [508, 283] on img at bounding box center [500, 275] width 59 height 38
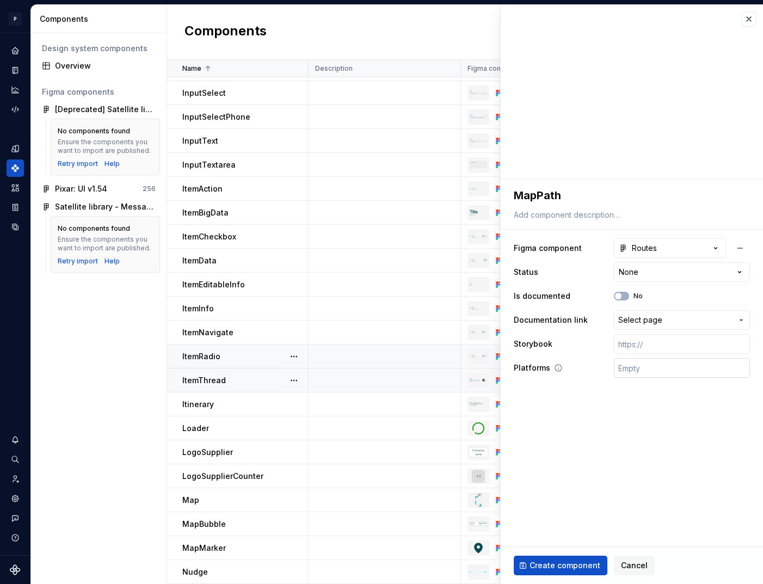
click at [649, 370] on input "text" at bounding box center [682, 368] width 136 height 20
click at [580, 561] on span "Create component" at bounding box center [565, 565] width 71 height 11
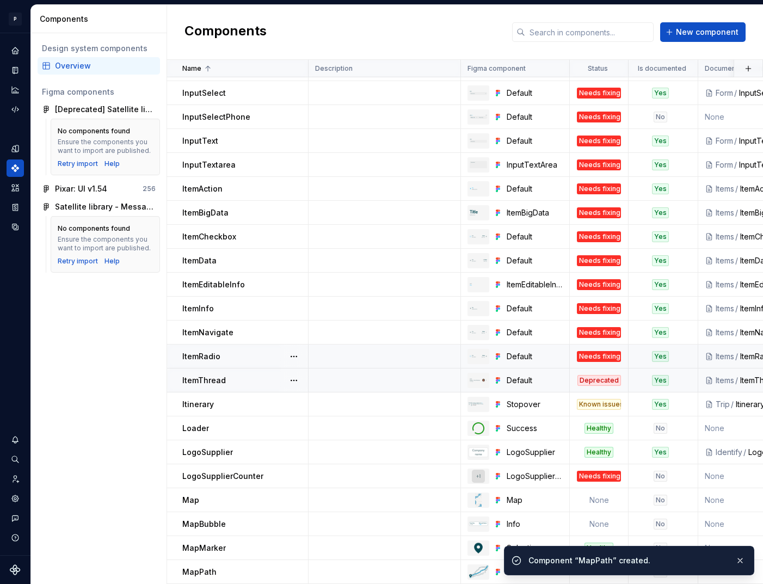
scroll to position [811, 0]
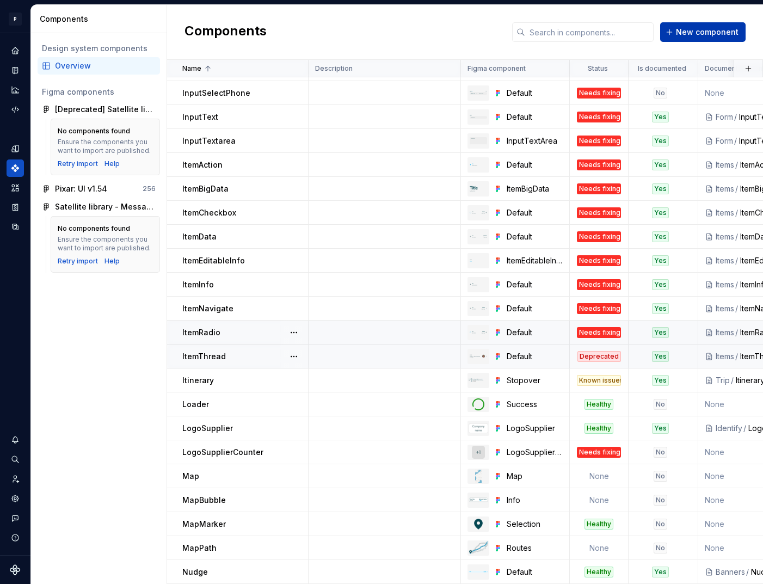
click at [710, 35] on span "New component" at bounding box center [707, 32] width 63 height 11
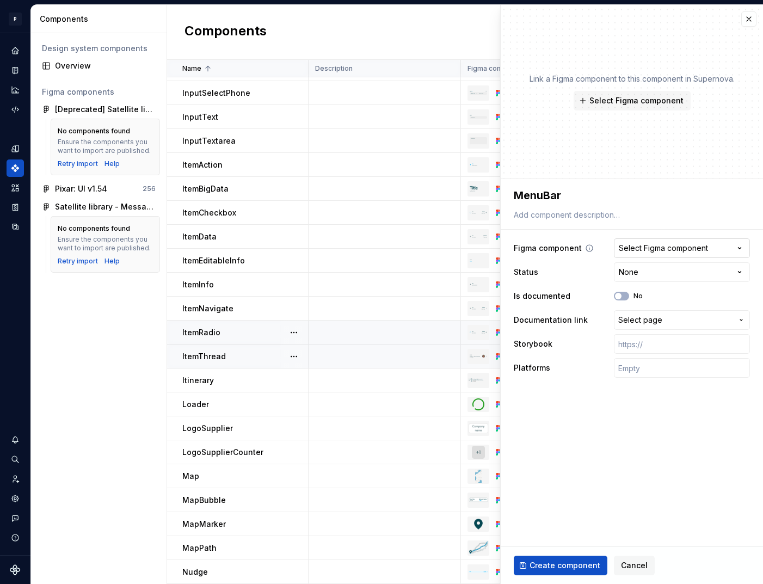
click at [683, 243] on div "Select Figma component" at bounding box center [663, 248] width 89 height 11
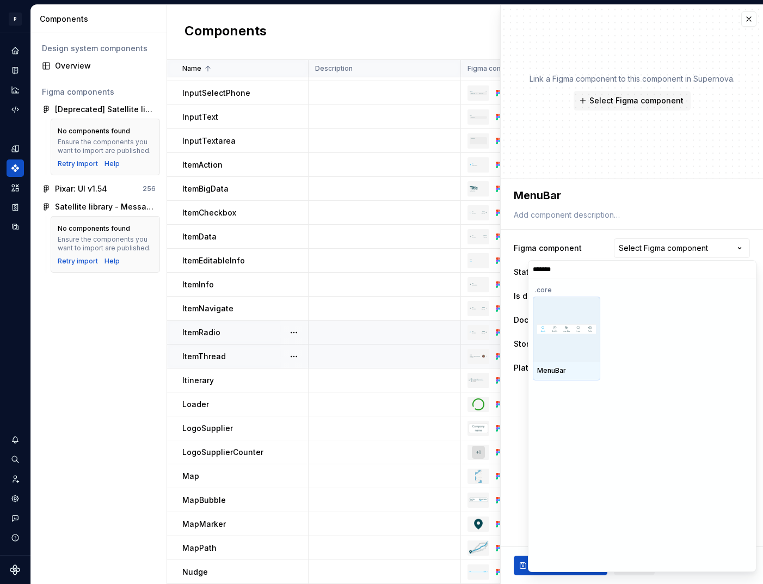
click at [560, 335] on div at bounding box center [567, 329] width 68 height 65
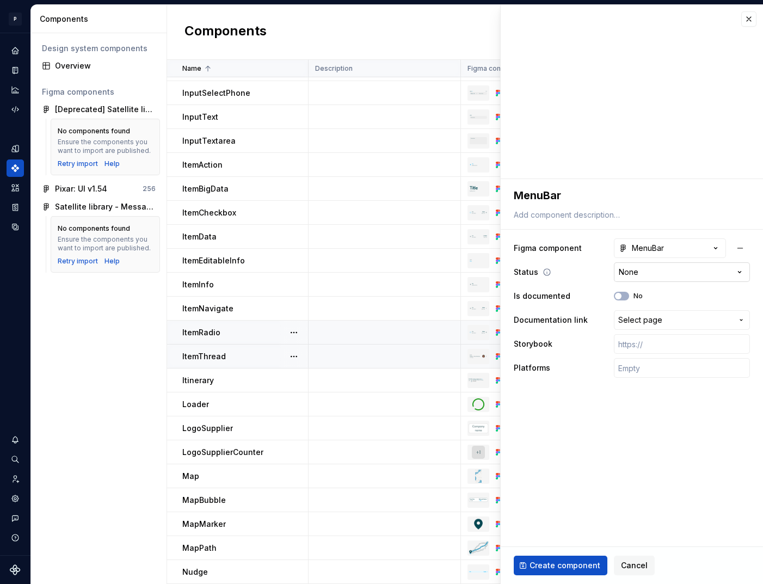
click at [647, 271] on html "P pixar SO Design system data Components Design system components Overview Figm…" at bounding box center [381, 292] width 763 height 584
click at [655, 418] on html "P pixar SO Design system data Components Design system components Overview Figm…" at bounding box center [381, 292] width 763 height 584
click at [660, 317] on span "Select page" at bounding box center [640, 320] width 44 height 11
click at [642, 361] on input "text" at bounding box center [682, 368] width 136 height 20
click at [647, 373] on input "text" at bounding box center [682, 368] width 136 height 20
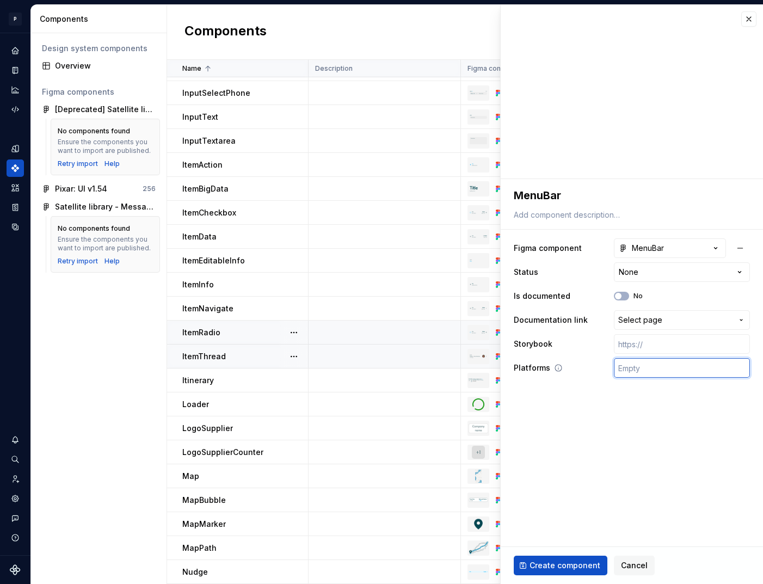
click at [670, 366] on input "text" at bounding box center [682, 368] width 136 height 20
click at [561, 565] on span "Create component" at bounding box center [565, 565] width 71 height 11
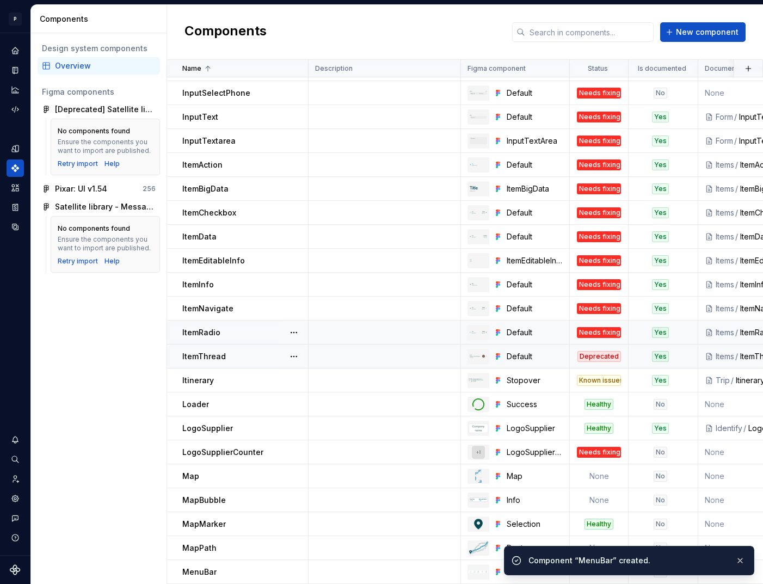
scroll to position [835, 0]
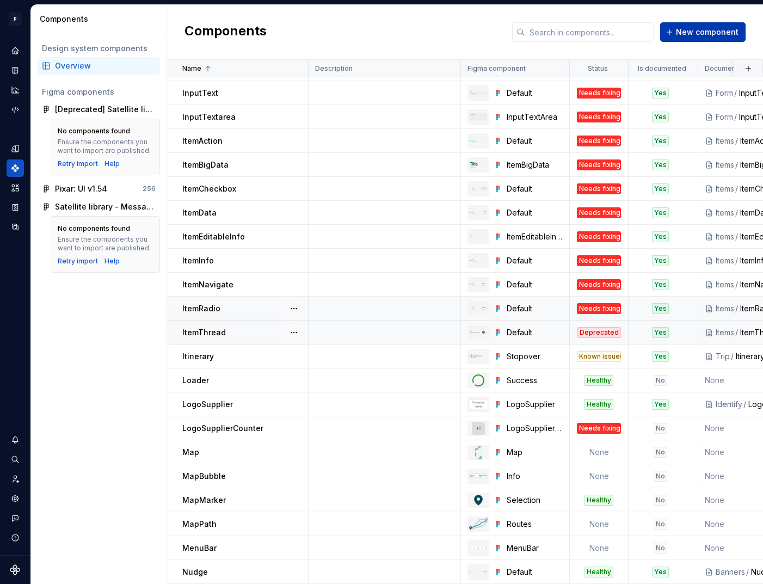
click at [684, 37] on span "New component" at bounding box center [707, 32] width 63 height 11
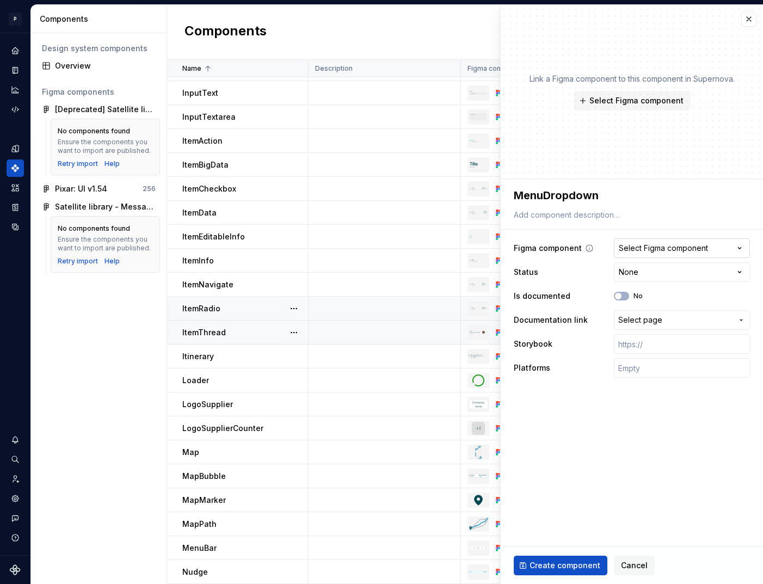
click at [698, 243] on div "Select Figma component" at bounding box center [663, 248] width 89 height 11
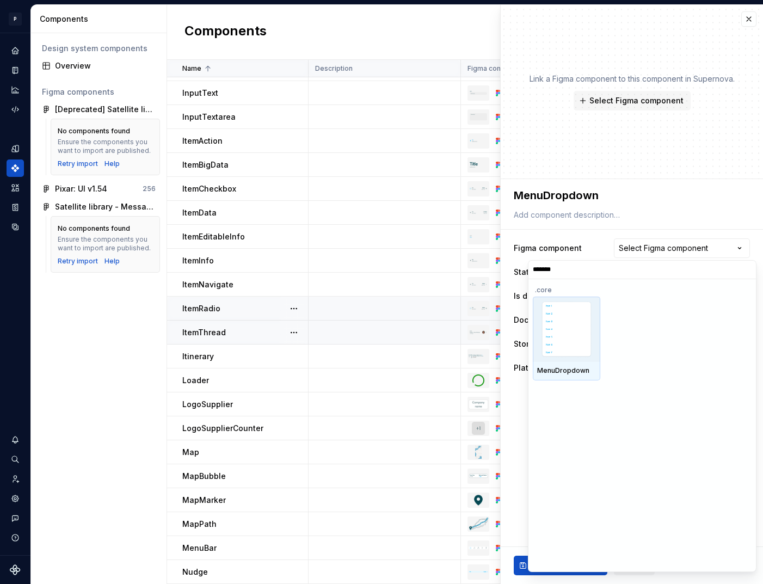
click at [558, 335] on img at bounding box center [567, 329] width 56 height 57
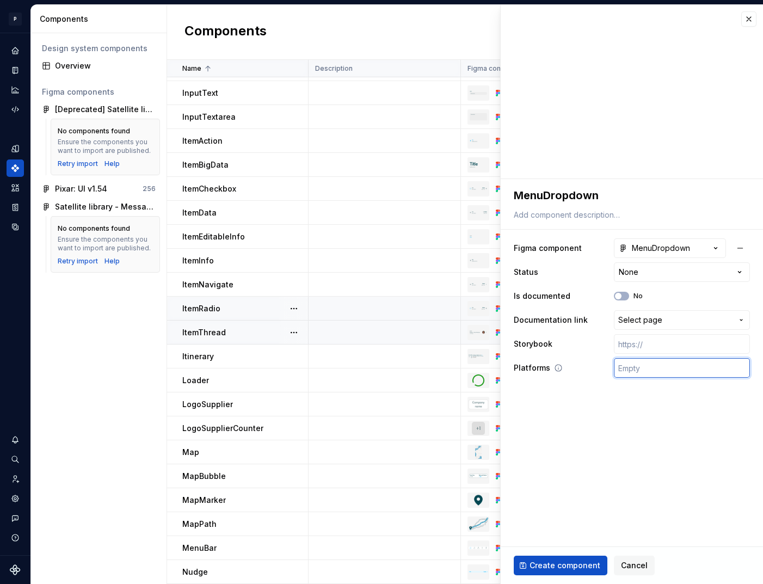
click at [656, 376] on input "text" at bounding box center [682, 368] width 136 height 20
click at [663, 276] on html "P pixar SO Design system data Components Design system components Overview Figm…" at bounding box center [381, 292] width 763 height 584
click at [660, 348] on input "text" at bounding box center [682, 344] width 136 height 20
paste input "[URL][DOMAIN_NAME]"
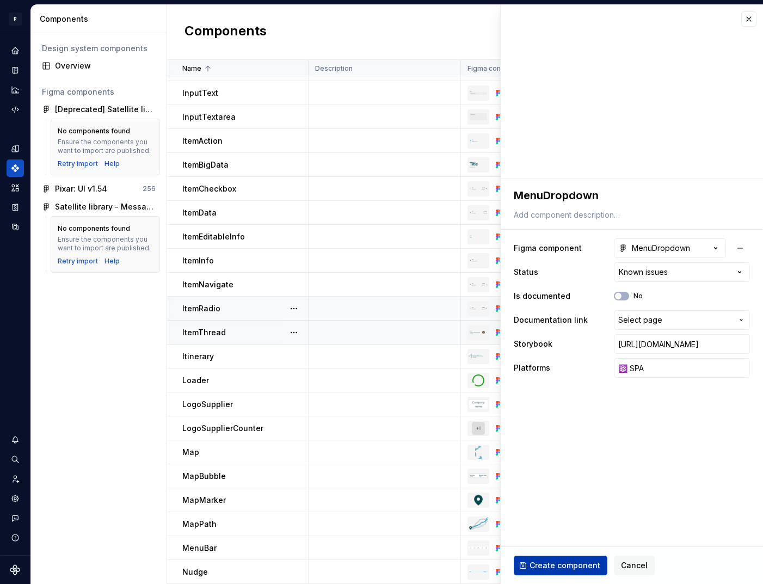
click at [577, 565] on span "Create component" at bounding box center [565, 565] width 71 height 11
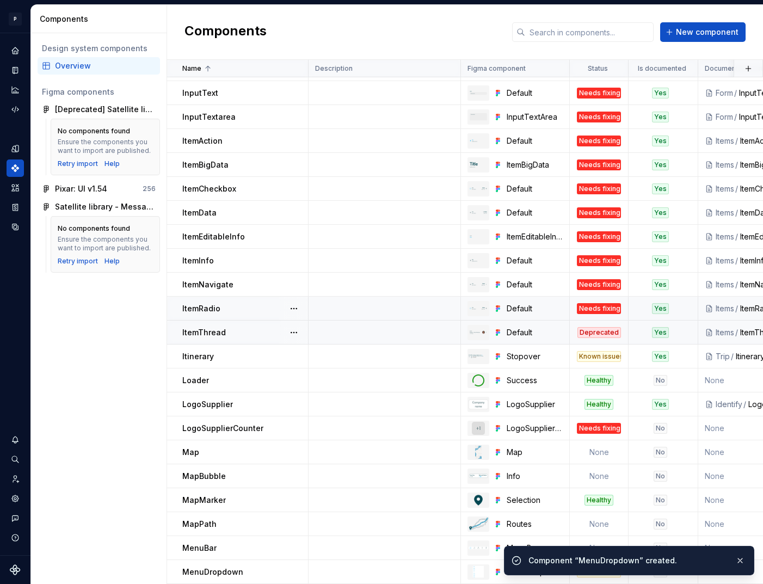
scroll to position [859, 0]
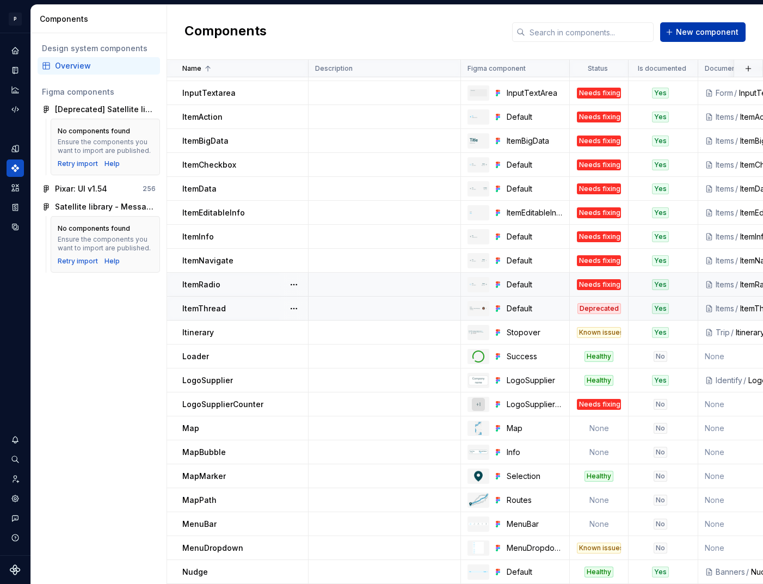
click at [686, 36] on span "New component" at bounding box center [707, 32] width 63 height 11
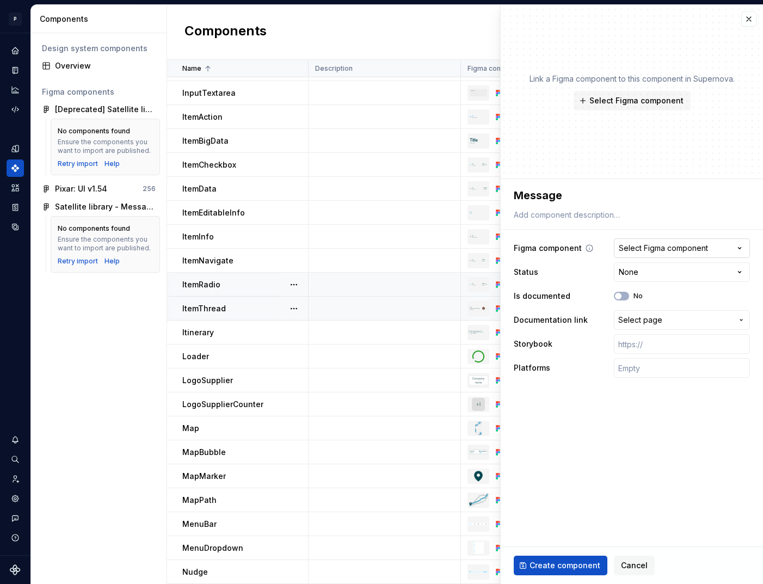
click at [679, 246] on div "Select Figma component" at bounding box center [663, 248] width 89 height 11
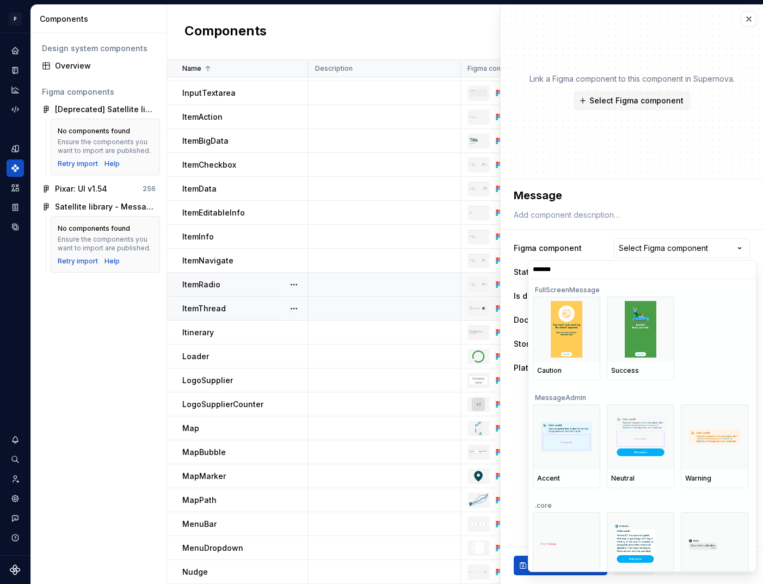
scroll to position [108, 0]
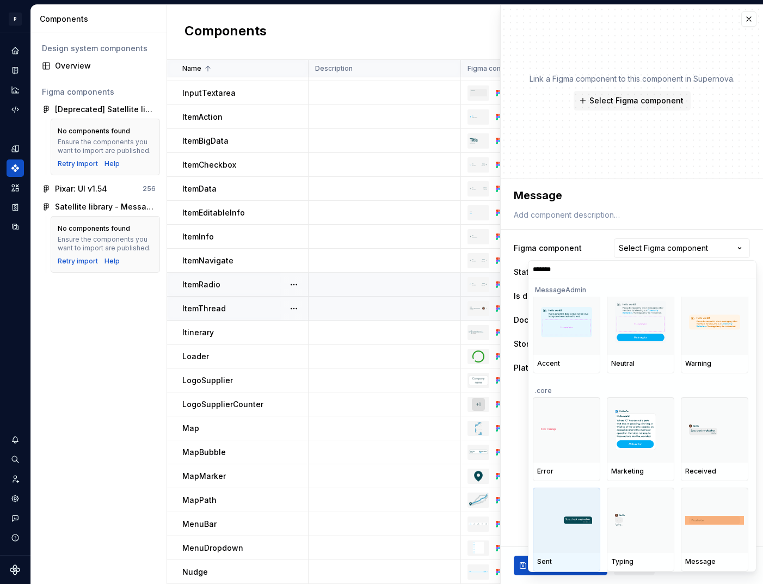
click at [576, 534] on div at bounding box center [567, 520] width 68 height 65
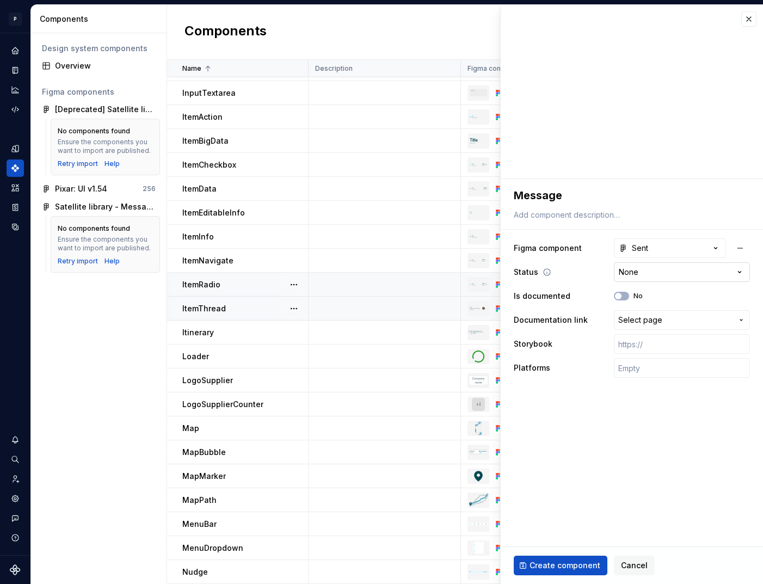
click at [632, 271] on html "P pixar SO Design system data Components Design system components Overview Figm…" at bounding box center [381, 292] width 763 height 584
click at [646, 321] on span "Select page" at bounding box center [640, 320] width 44 height 11
click at [656, 361] on input "text" at bounding box center [682, 368] width 136 height 20
click at [645, 346] on input "text" at bounding box center [682, 344] width 136 height 20
paste input "[URL][DOMAIN_NAME]"
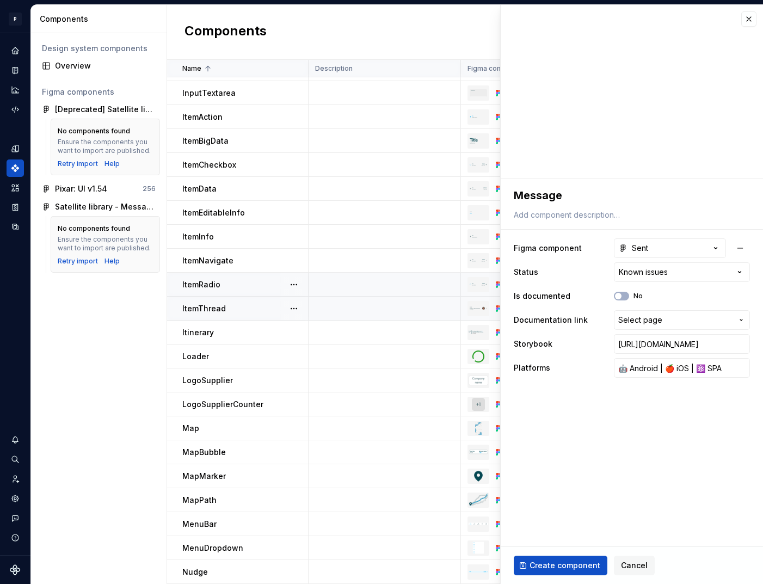
scroll to position [0, 0]
click at [668, 443] on fieldset "**********" at bounding box center [632, 381] width 262 height 405
click at [579, 565] on span "Create component" at bounding box center [565, 565] width 71 height 11
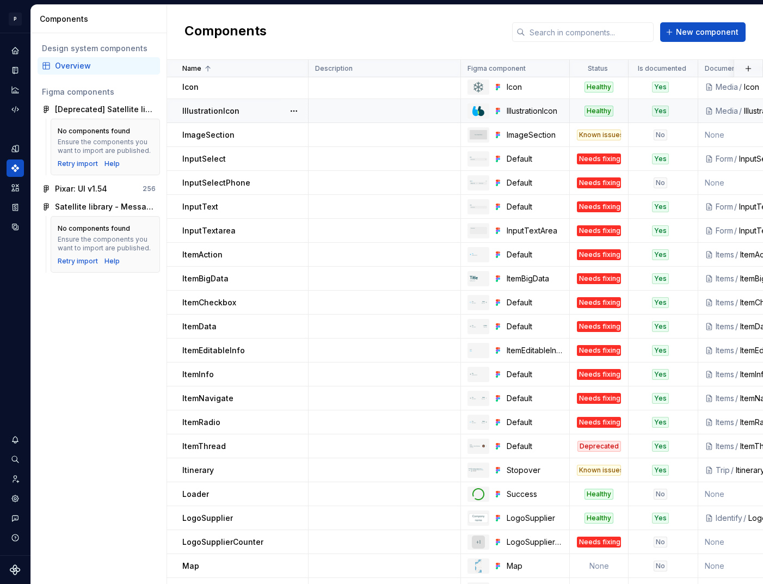
scroll to position [882, 0]
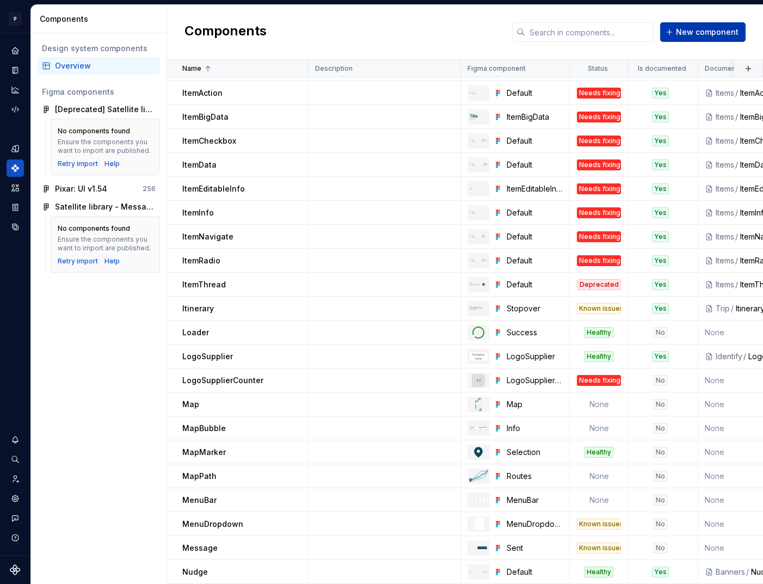
click at [692, 32] on span "New component" at bounding box center [707, 32] width 63 height 11
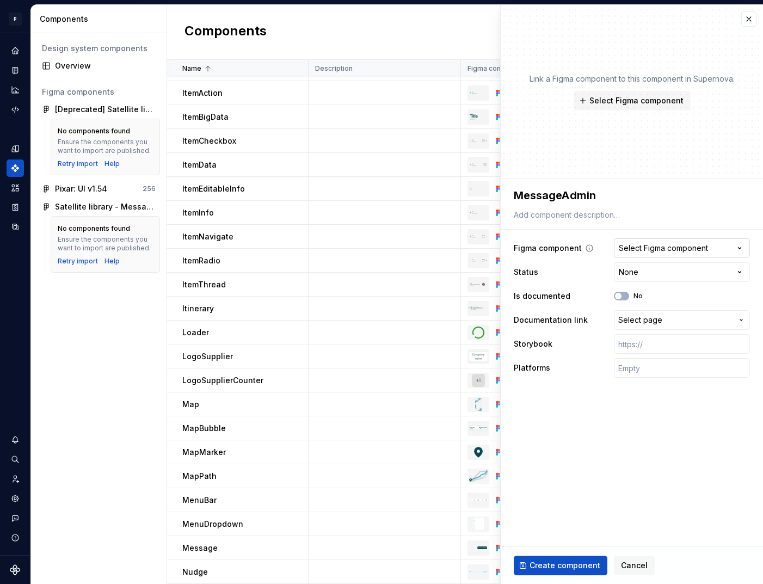
click at [701, 247] on div "Select Figma component" at bounding box center [663, 248] width 89 height 11
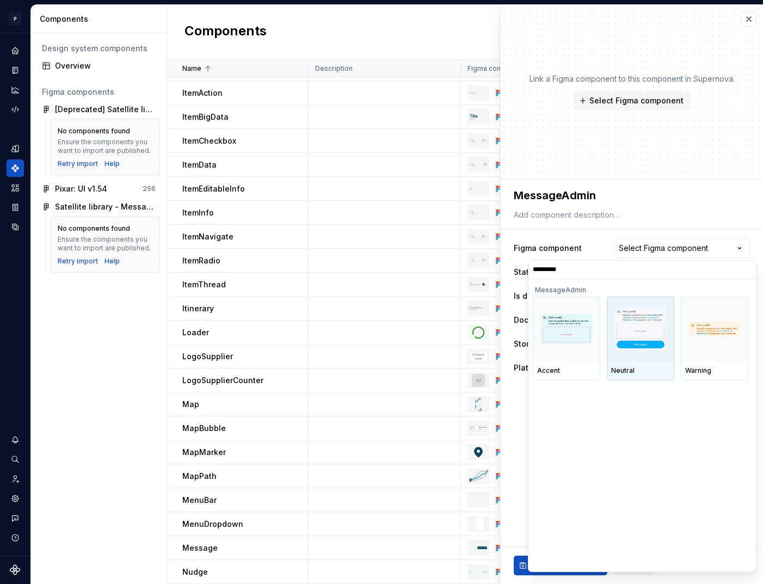
click at [656, 367] on div "Neutral" at bounding box center [640, 370] width 59 height 9
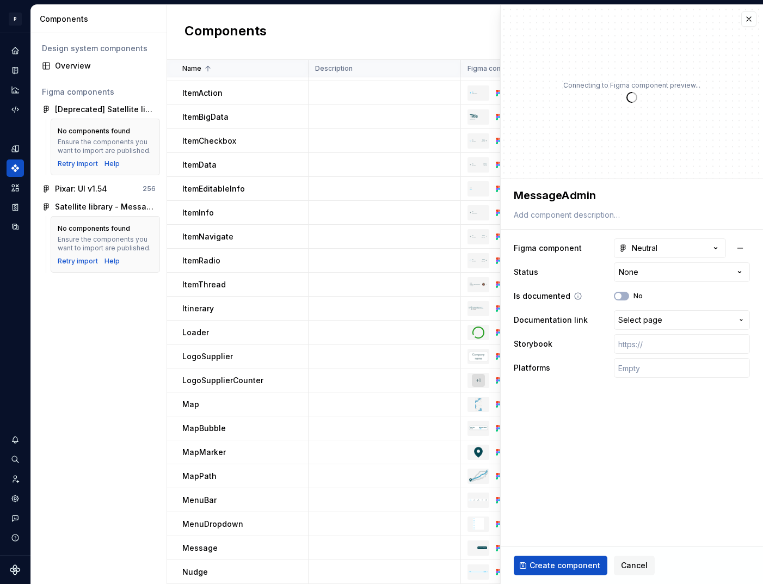
click at [631, 297] on div "No" at bounding box center [628, 296] width 29 height 9
click at [622, 295] on icon "button" at bounding box center [618, 296] width 9 height 7
click at [642, 320] on span "Select page" at bounding box center [640, 320] width 44 height 11
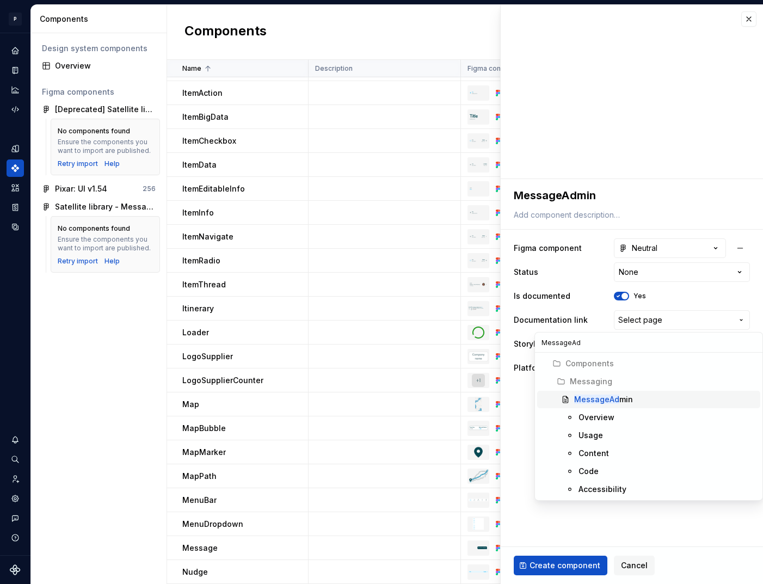
click at [608, 393] on span "MessageAd min" at bounding box center [648, 399] width 223 height 17
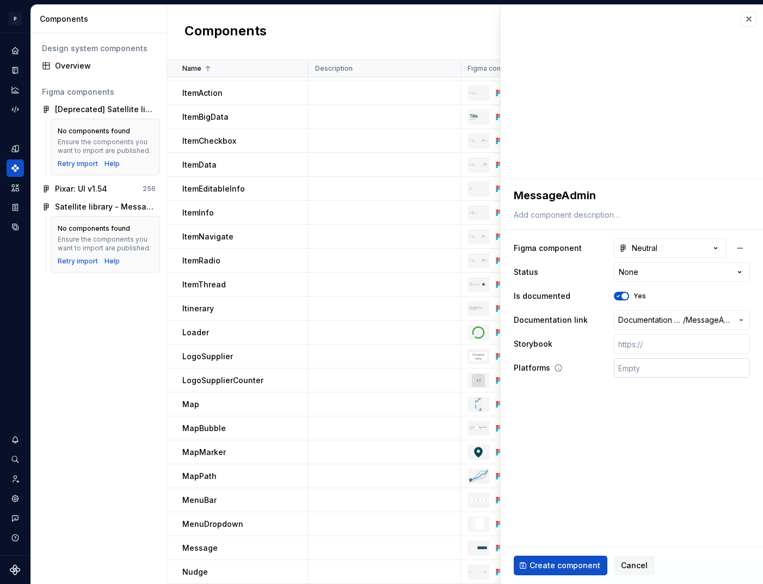
click at [656, 364] on input "text" at bounding box center [682, 368] width 136 height 20
click at [651, 270] on html "P pixar SO Design system data Components Design system components Overview Figm…" at bounding box center [381, 292] width 763 height 584
click at [669, 347] on input "text" at bounding box center [682, 344] width 136 height 20
paste input "[URL][DOMAIN_NAME]"
click at [559, 564] on span "Create component" at bounding box center [565, 565] width 71 height 11
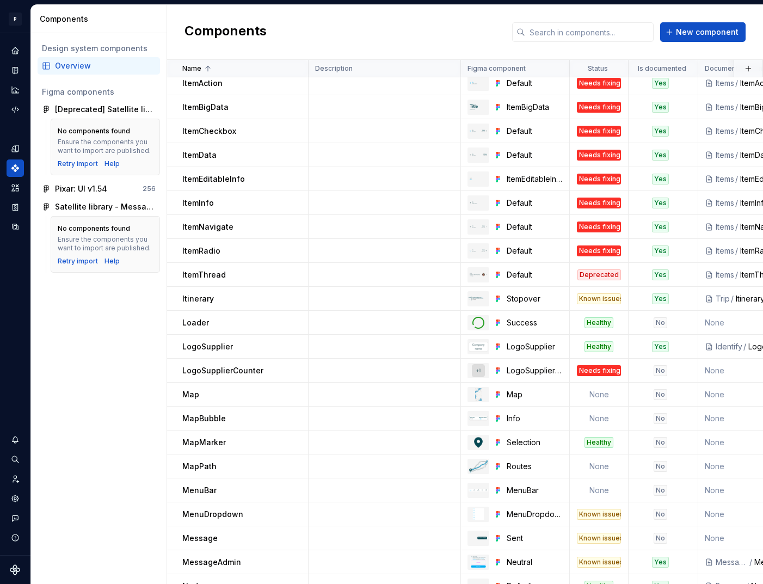
scroll to position [906, 0]
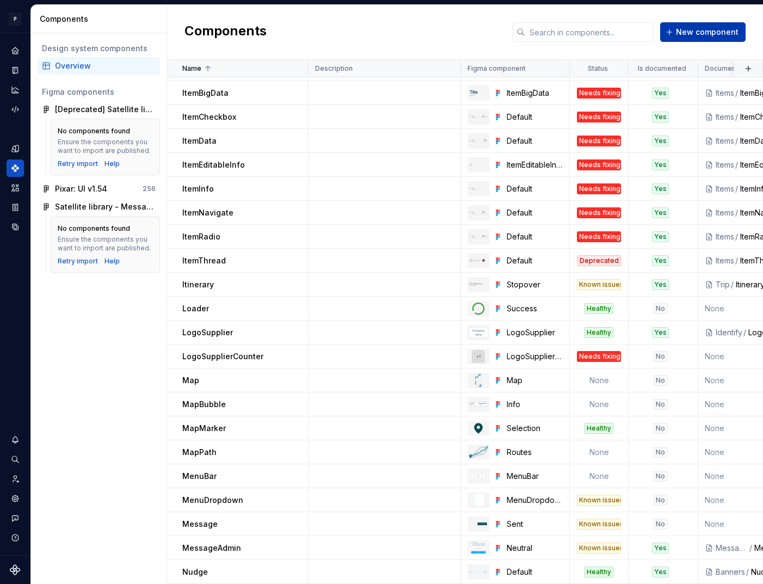
click at [675, 37] on button "New component" at bounding box center [702, 32] width 85 height 20
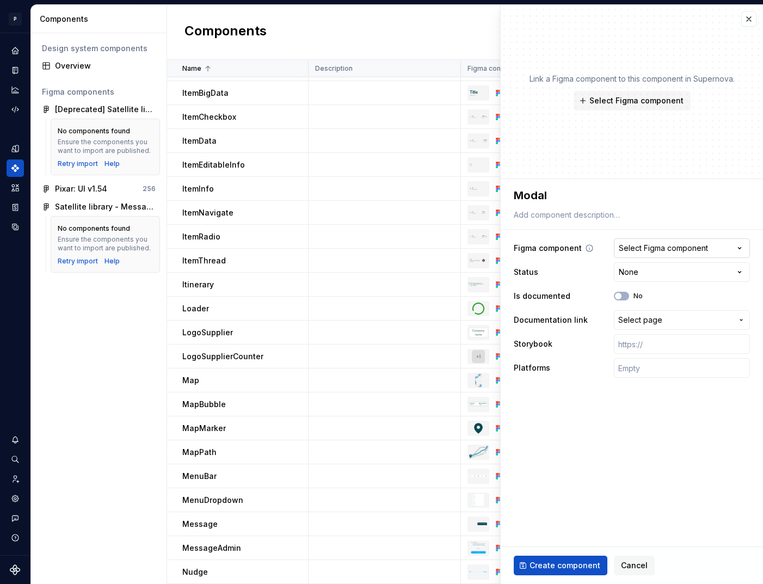
click at [671, 247] on div "Select Figma component" at bounding box center [663, 248] width 89 height 11
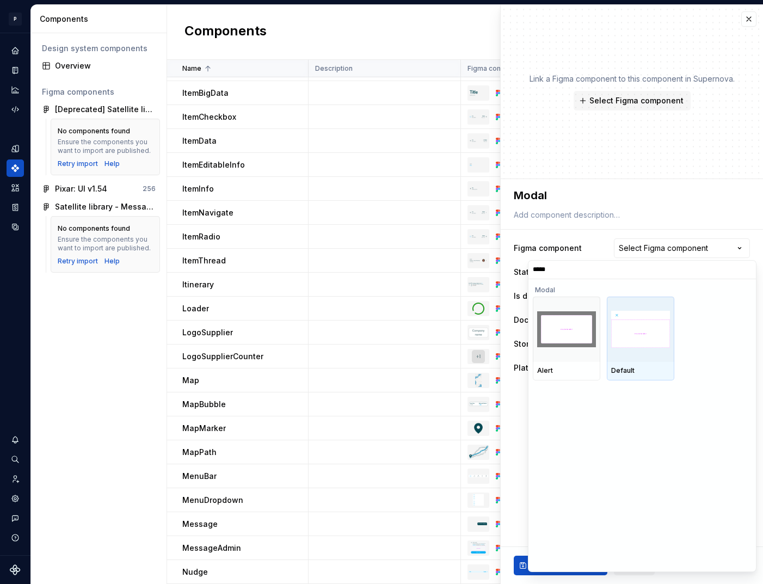
click at [634, 342] on img at bounding box center [640, 329] width 59 height 37
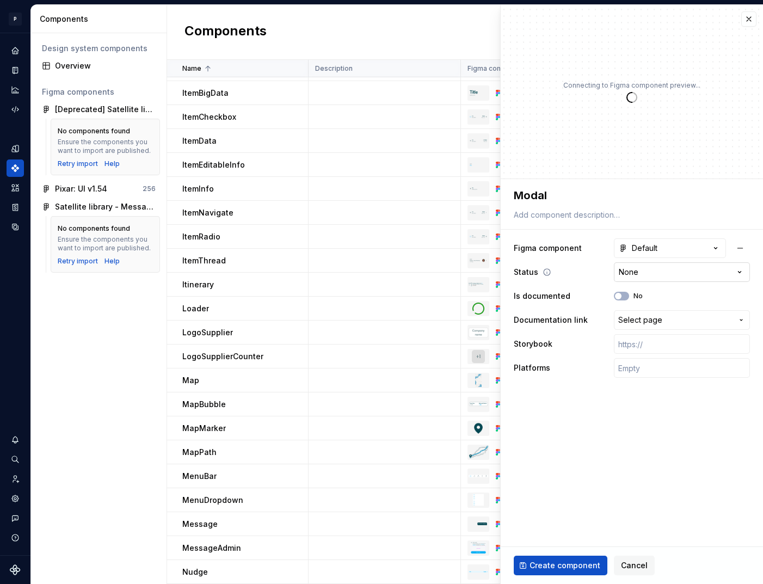
click at [635, 279] on html "P pixar SO Design system data Components Design system components Overview Figm…" at bounding box center [381, 292] width 763 height 584
click at [624, 296] on button "No" at bounding box center [621, 296] width 15 height 9
click at [666, 322] on span "Select page" at bounding box center [675, 320] width 114 height 11
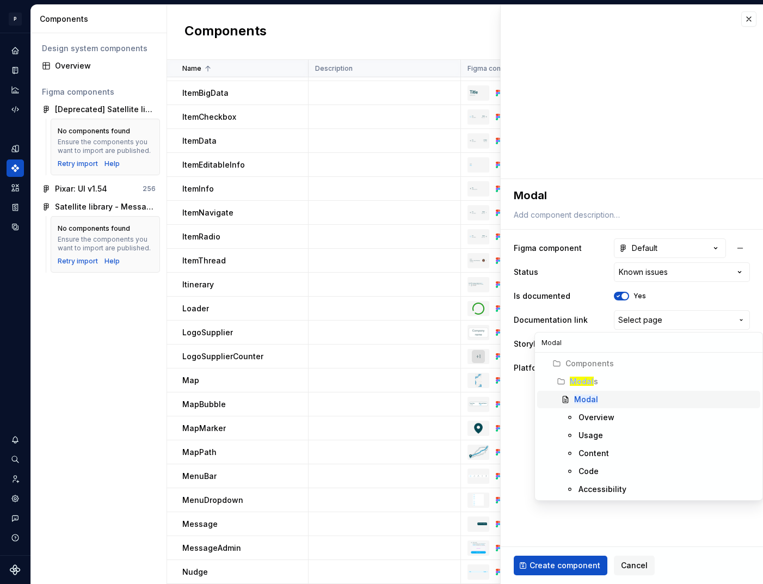
click at [595, 399] on mark "Modal" at bounding box center [586, 399] width 24 height 9
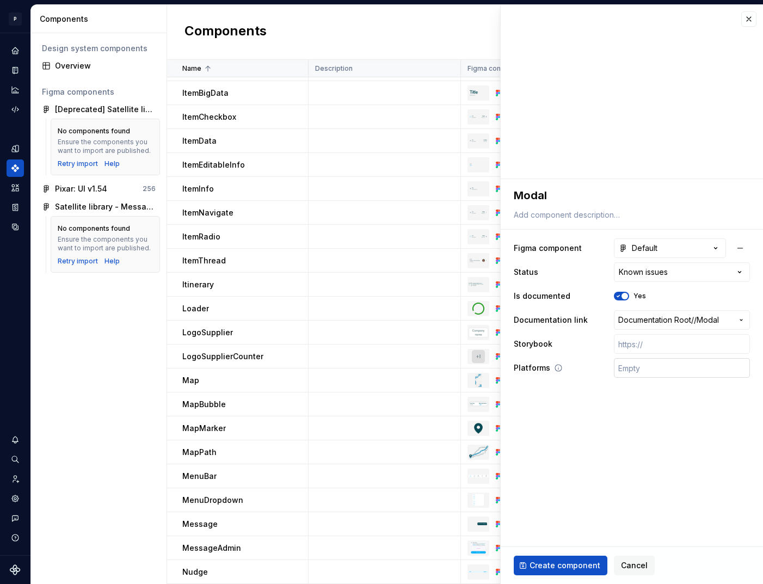
click at [646, 365] on input "text" at bounding box center [682, 368] width 136 height 20
click at [651, 342] on input "text" at bounding box center [682, 344] width 136 height 20
paste input "[URL][DOMAIN_NAME]"
click at [569, 562] on span "Create component" at bounding box center [565, 565] width 71 height 11
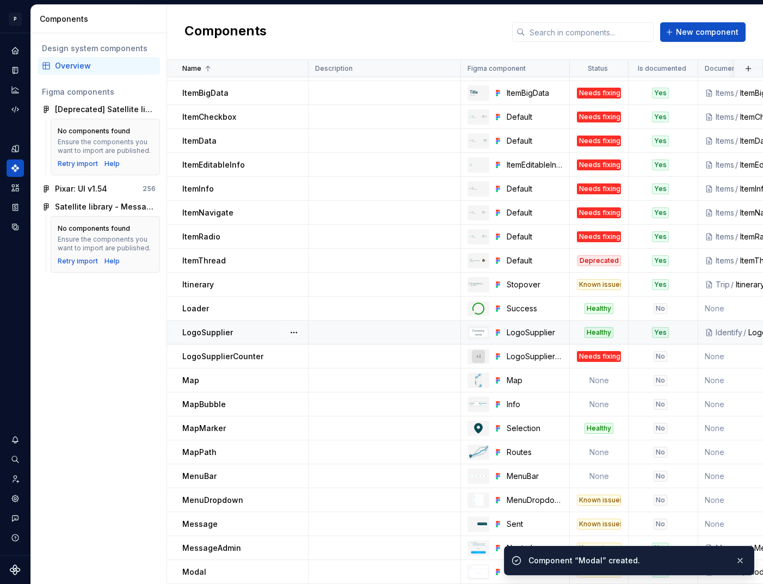
scroll to position [930, 0]
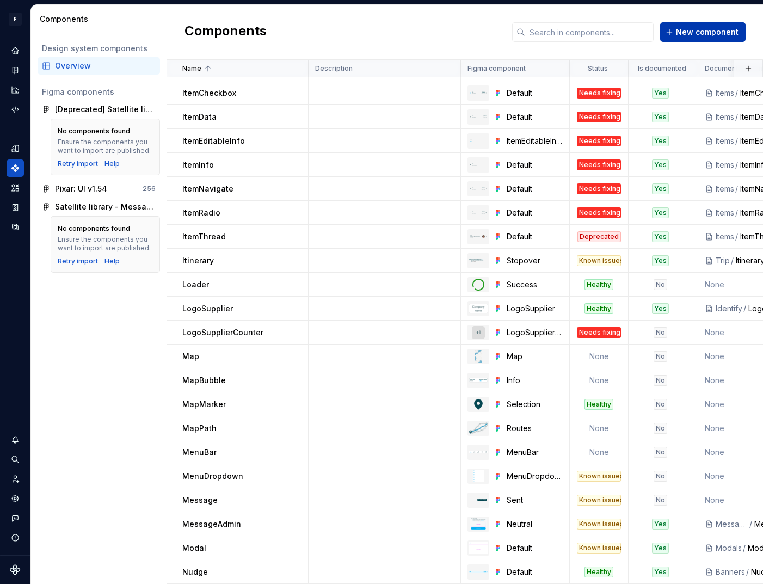
click at [694, 38] on button "New component" at bounding box center [702, 32] width 85 height 20
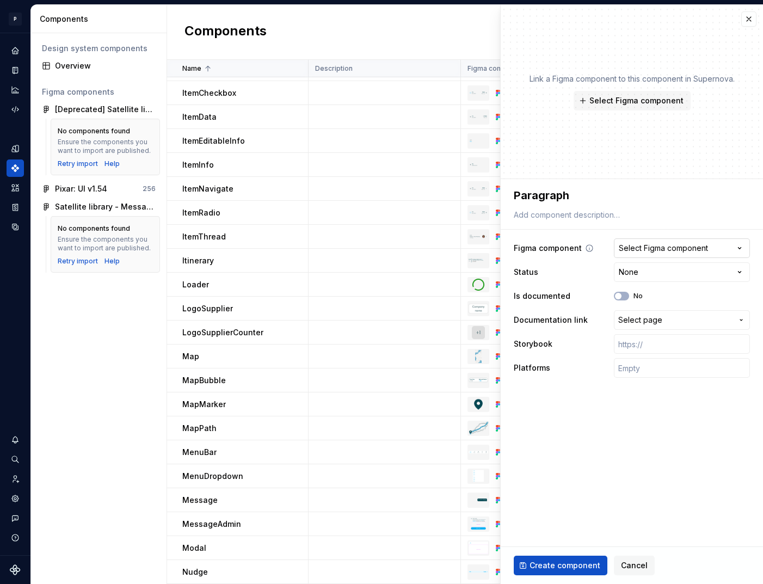
click at [660, 243] on div "Select Figma component" at bounding box center [663, 248] width 89 height 11
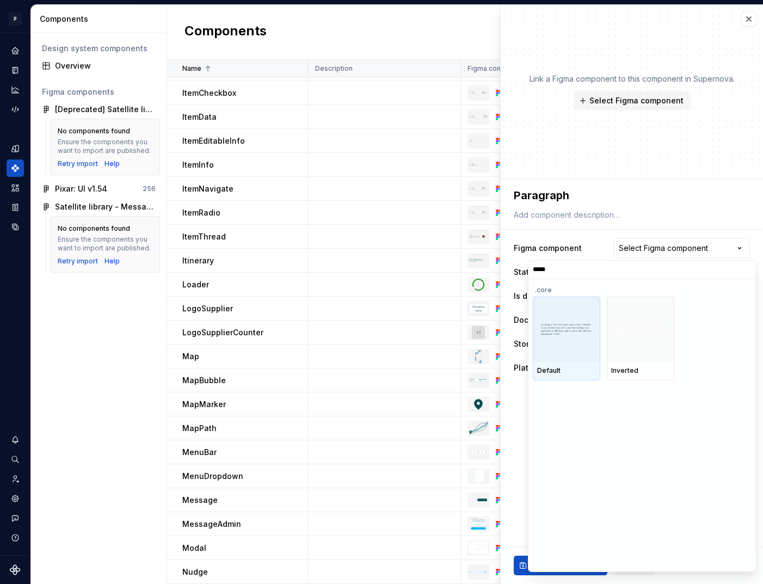
click at [563, 359] on div at bounding box center [567, 329] width 68 height 65
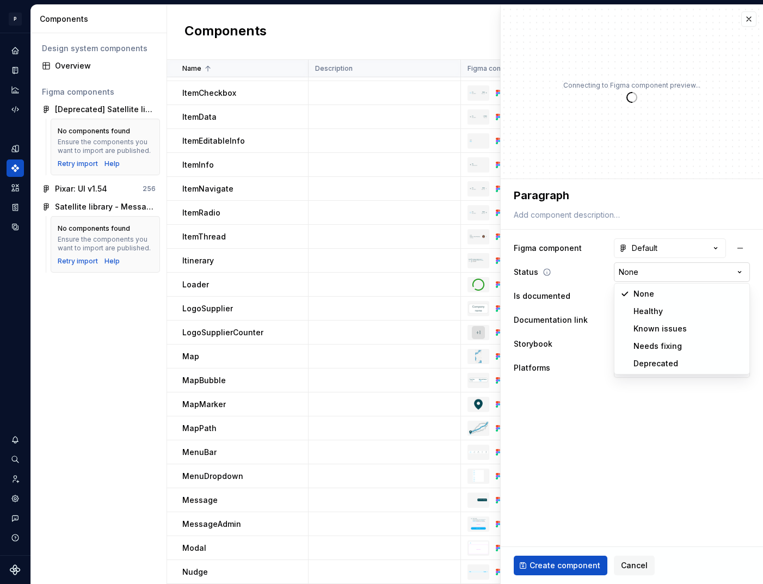
click at [651, 275] on html "P pixar SO Design system data Components Design system components Overview Figm…" at bounding box center [381, 292] width 763 height 584
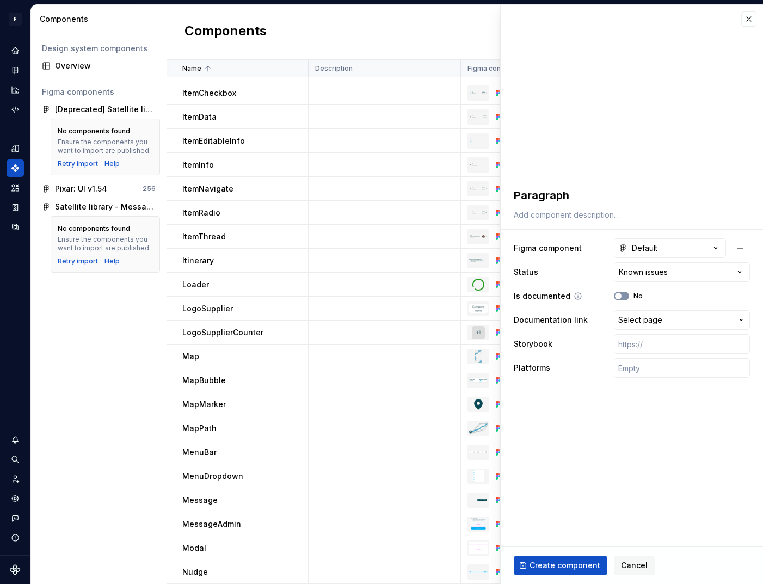
click at [626, 296] on button "No" at bounding box center [621, 296] width 15 height 9
click at [656, 321] on span "Select page" at bounding box center [640, 320] width 44 height 11
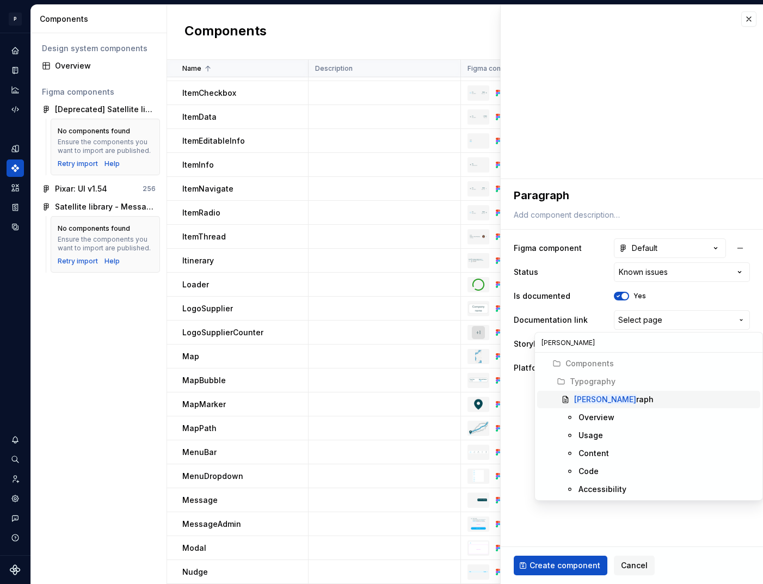
click at [609, 404] on div "[PERSON_NAME]" at bounding box center [613, 399] width 79 height 11
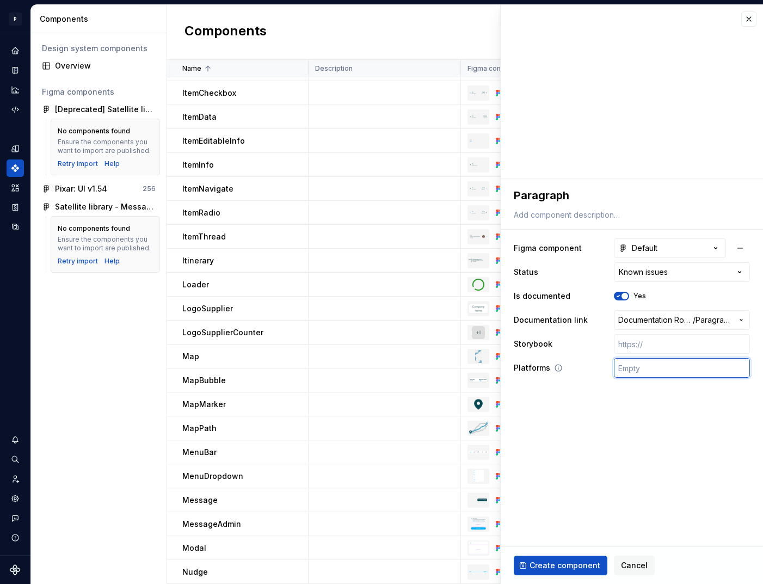
click at [653, 373] on input "text" at bounding box center [682, 368] width 136 height 20
click at [645, 341] on input "text" at bounding box center [682, 344] width 136 height 20
paste input "[URL][DOMAIN_NAME]"
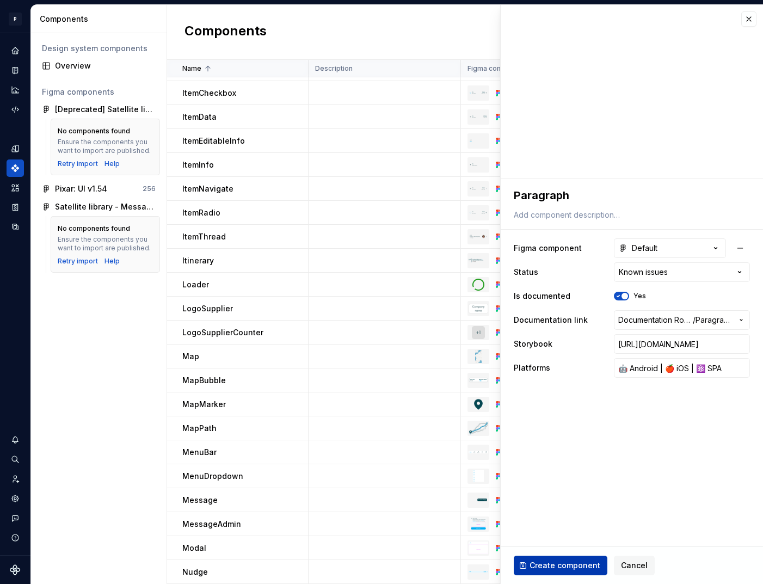
click at [565, 563] on span "Create component" at bounding box center [565, 565] width 71 height 11
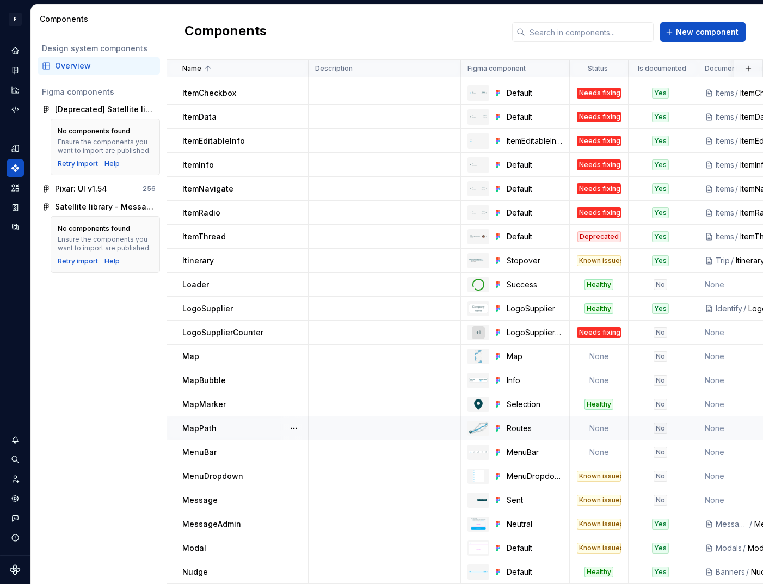
scroll to position [954, 0]
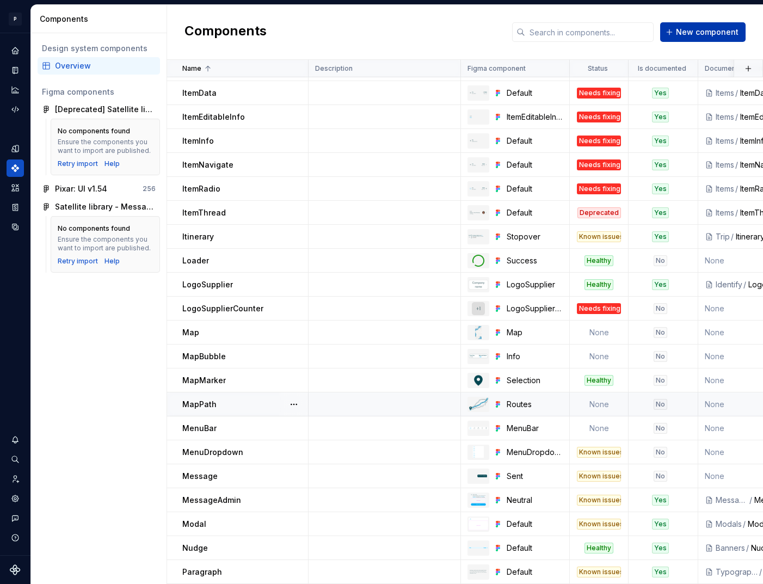
click at [707, 24] on button "New component" at bounding box center [702, 32] width 85 height 20
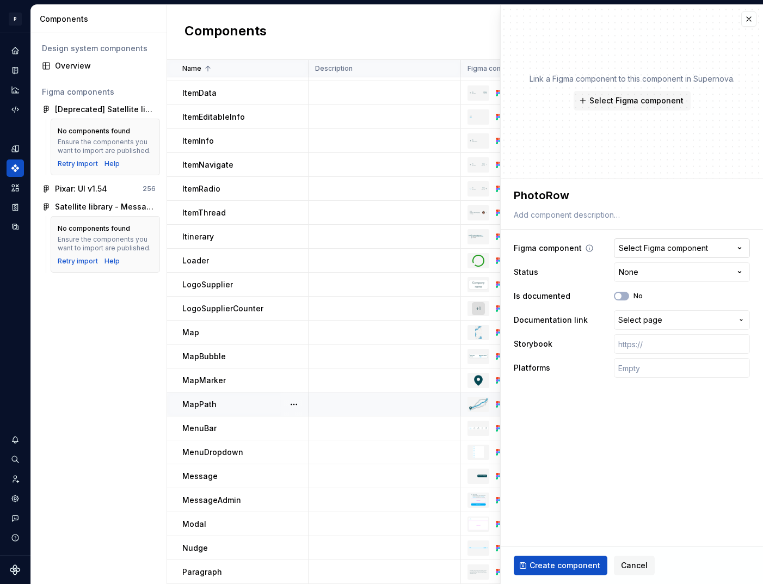
click at [685, 248] on div "Select Figma component" at bounding box center [663, 248] width 89 height 11
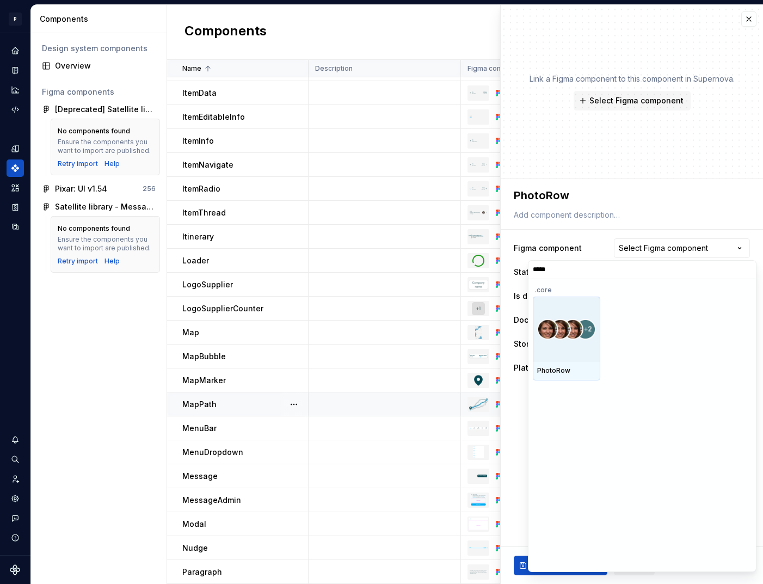
click at [589, 327] on img at bounding box center [566, 329] width 59 height 21
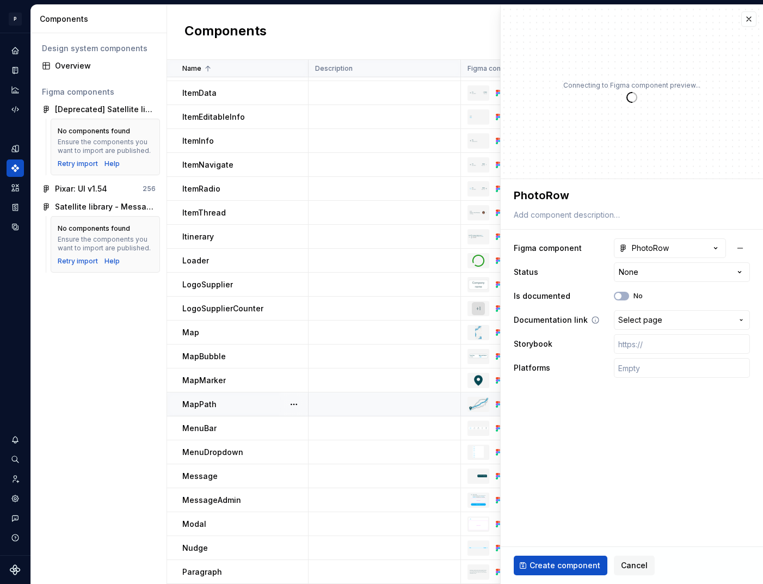
click at [653, 318] on span "Select page" at bounding box center [640, 320] width 44 height 11
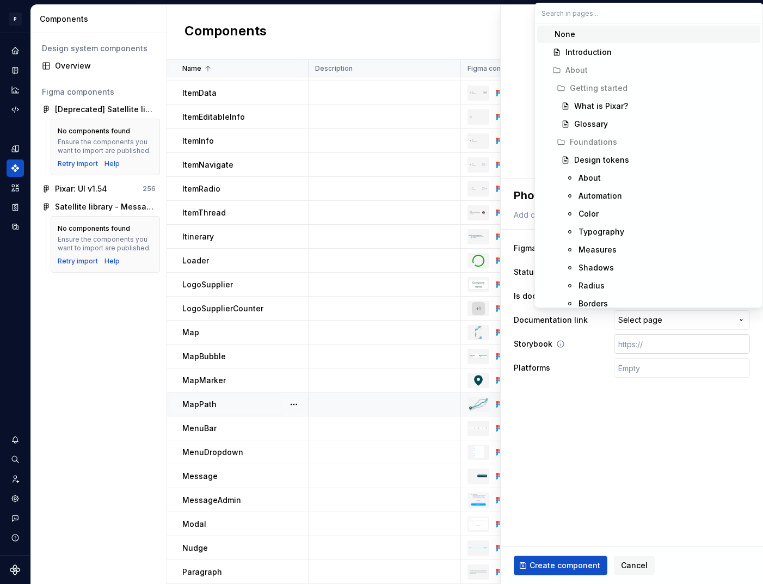
click at [653, 344] on html "P pixar SO Design system data Components Design system components Overview Figm…" at bounding box center [381, 292] width 763 height 584
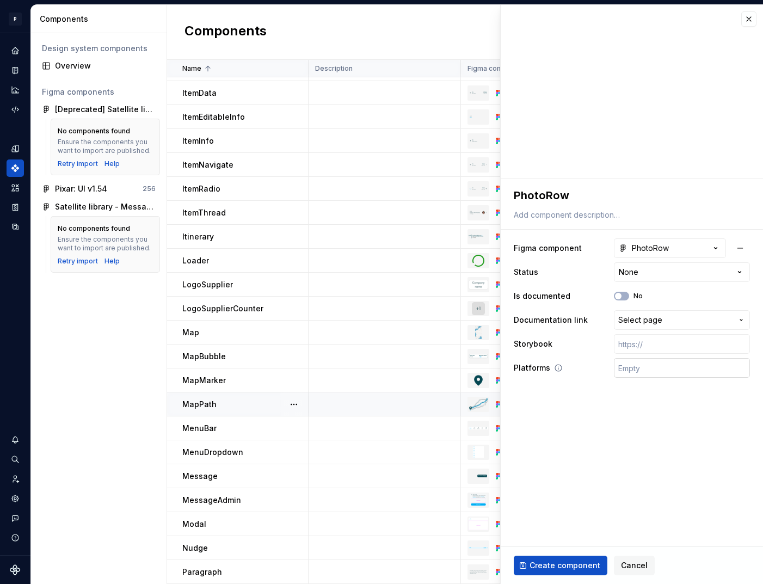
click at [642, 367] on input "text" at bounding box center [682, 368] width 136 height 20
click at [641, 342] on input "text" at bounding box center [682, 344] width 136 height 20
paste input "[URL][DOMAIN_NAME]"
click at [582, 573] on button "Create component" at bounding box center [561, 566] width 94 height 20
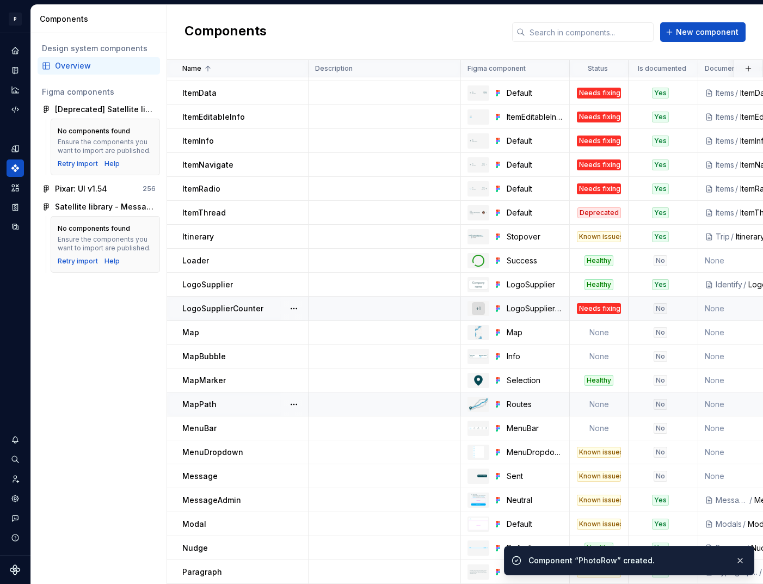
scroll to position [978, 0]
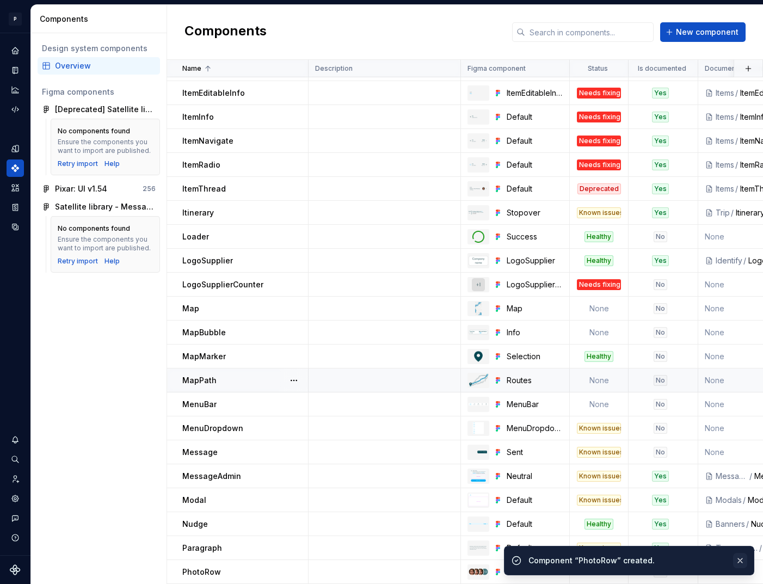
click at [741, 559] on button "button" at bounding box center [740, 560] width 14 height 15
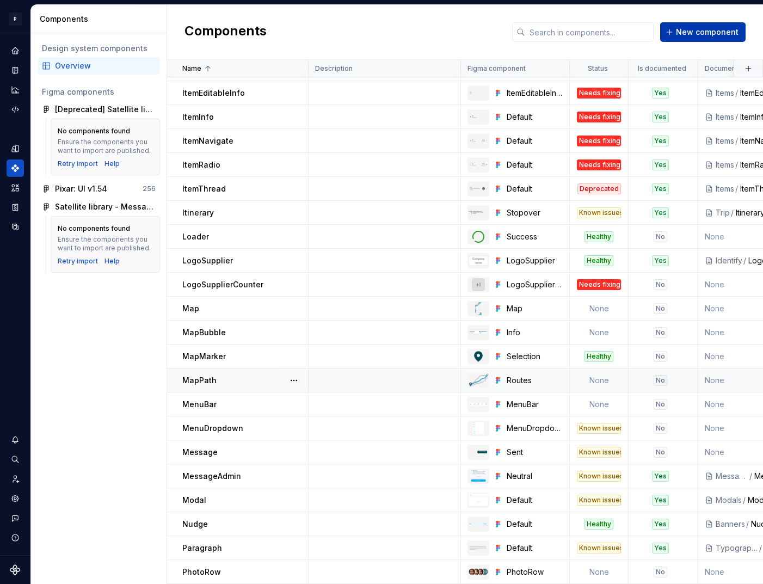
click at [703, 32] on span "New component" at bounding box center [707, 32] width 63 height 11
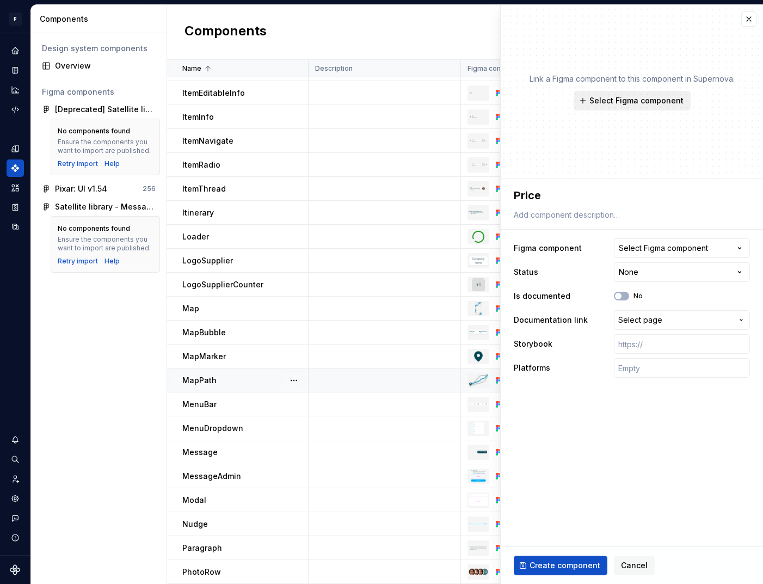
click at [642, 109] on button "Select Figma component" at bounding box center [632, 101] width 117 height 20
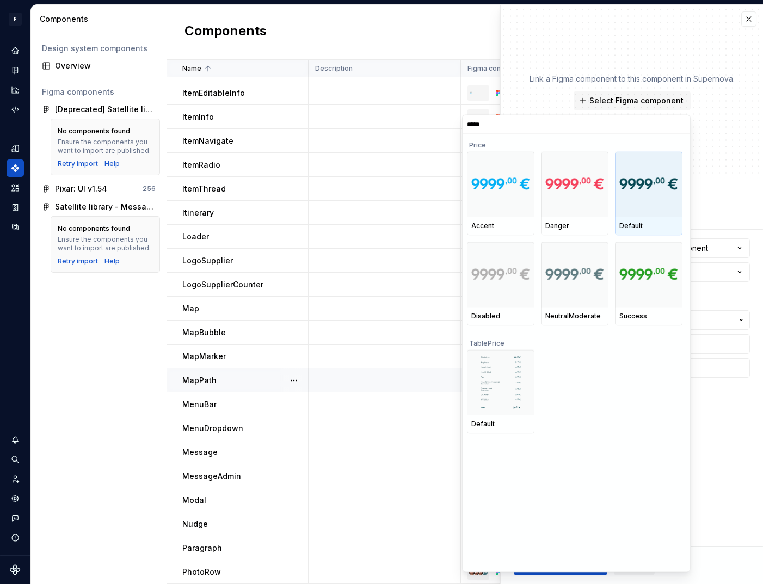
click at [635, 199] on div at bounding box center [649, 183] width 68 height 65
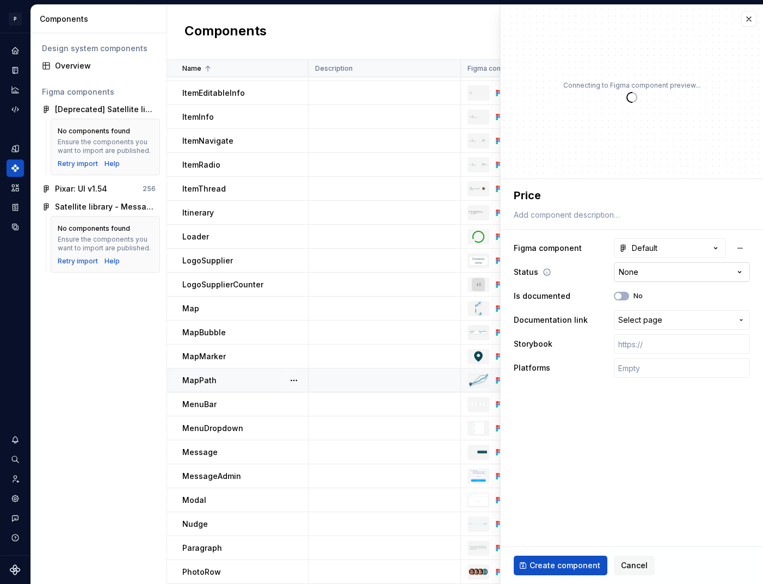
click at [643, 271] on html "P pixar SO Design system data Components Design system components Overview Figm…" at bounding box center [381, 292] width 763 height 584
click at [623, 297] on button "No" at bounding box center [621, 296] width 15 height 9
click at [640, 310] on button "Select page" at bounding box center [682, 320] width 136 height 20
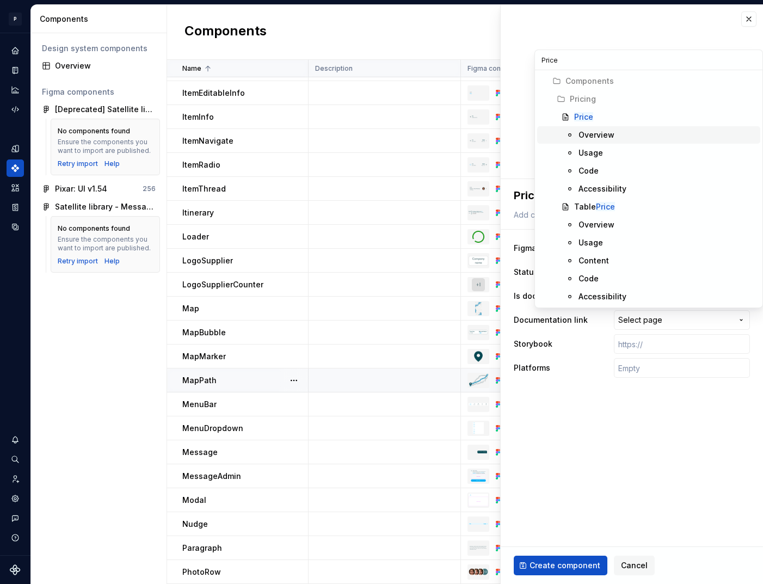
click at [593, 135] on div "Overview" at bounding box center [597, 135] width 36 height 11
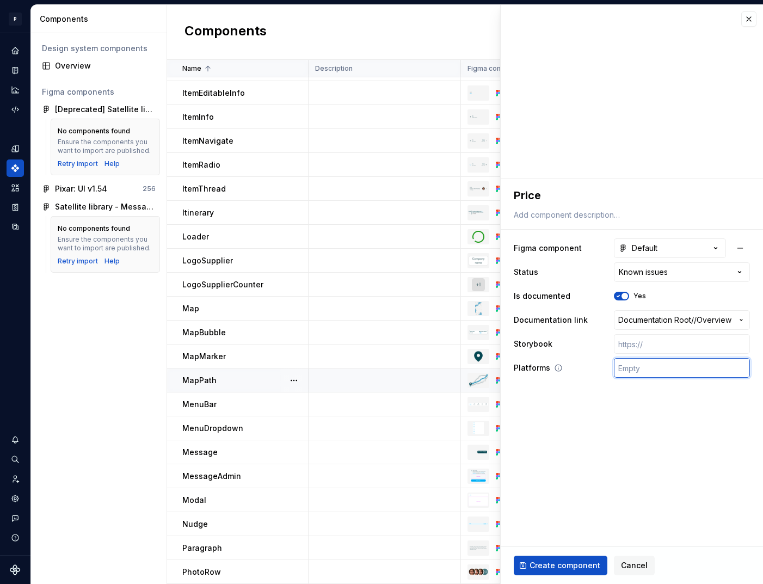
click at [654, 370] on input "text" at bounding box center [682, 368] width 136 height 20
click at [704, 350] on input "text" at bounding box center [682, 344] width 136 height 20
paste input "[URL][DOMAIN_NAME]"
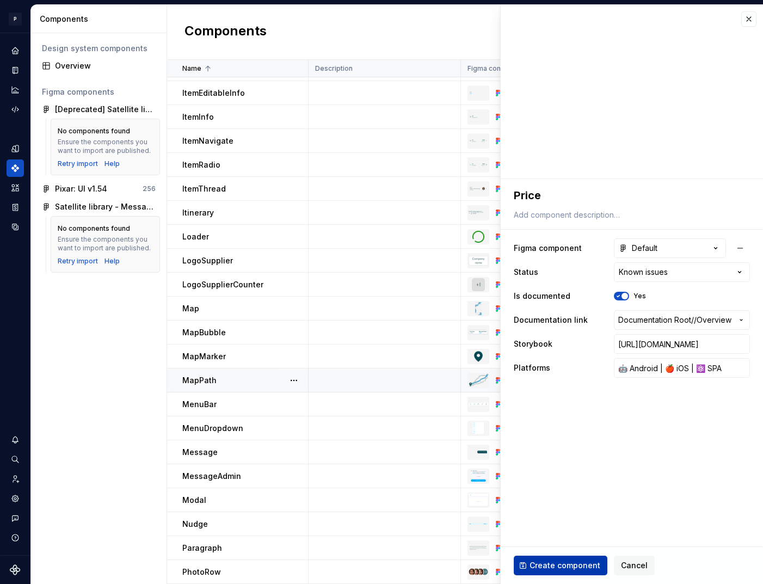
click at [579, 562] on span "Create component" at bounding box center [565, 565] width 71 height 11
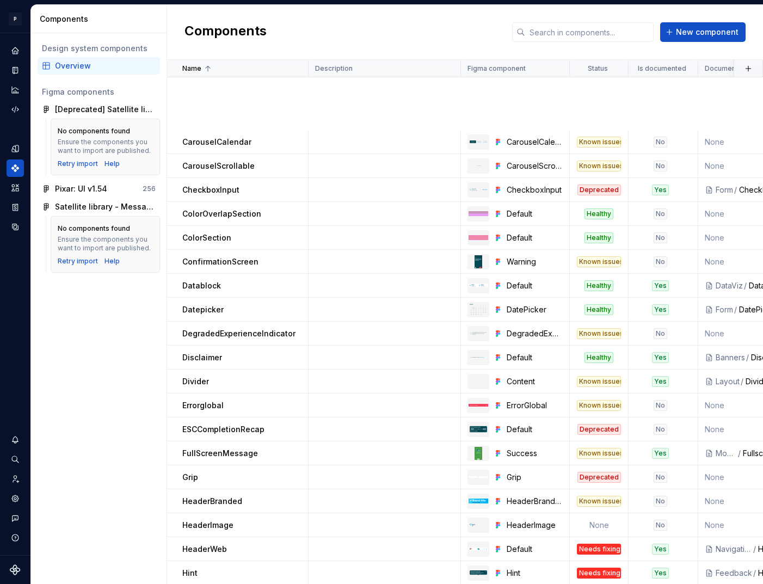
scroll to position [1002, 0]
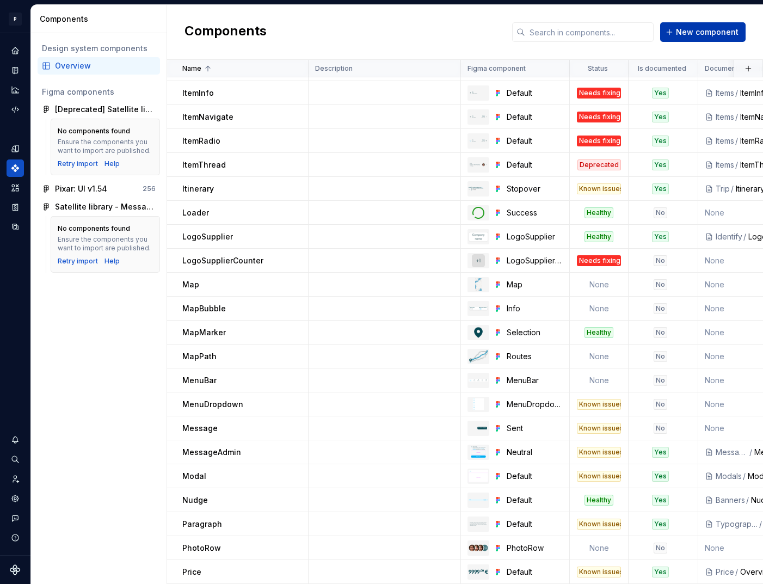
click at [696, 34] on span "New component" at bounding box center [707, 32] width 63 height 11
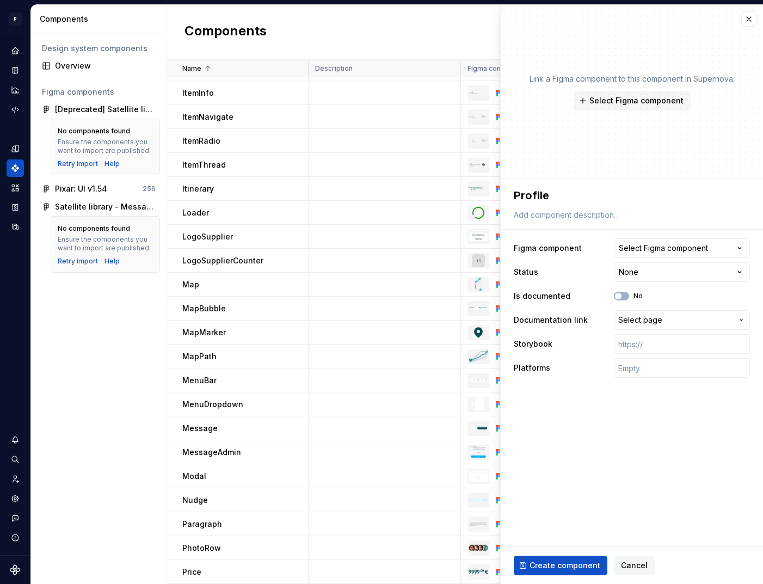
click at [663, 235] on div "**********" at bounding box center [632, 282] width 262 height 207
click at [664, 247] on div "Select Figma component" at bounding box center [663, 248] width 89 height 11
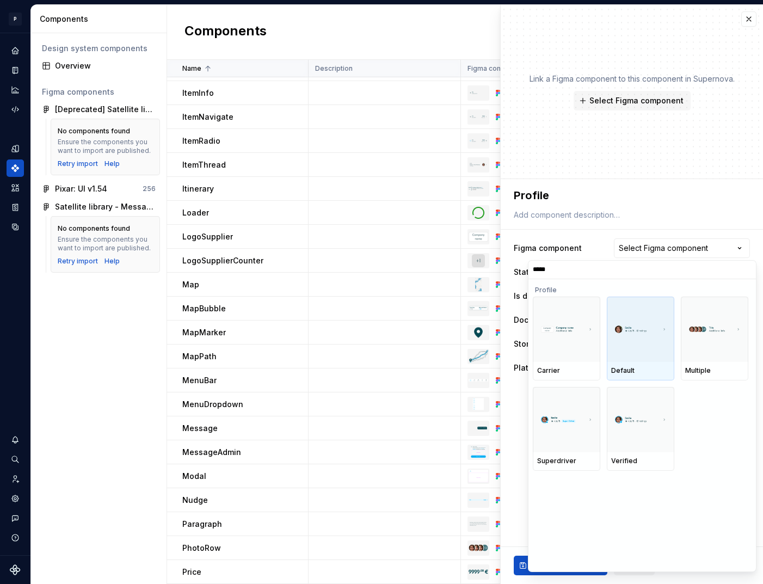
click at [642, 344] on div at bounding box center [641, 329] width 68 height 65
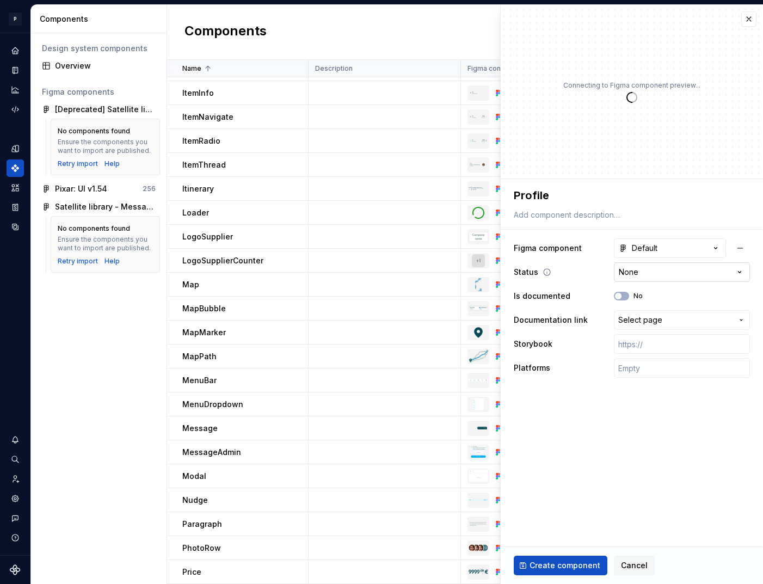
click at [633, 274] on html "P pixar SO Design system data Components Design system components Overview Figm…" at bounding box center [381, 292] width 763 height 584
click at [630, 296] on div "No" at bounding box center [628, 296] width 29 height 9
click at [618, 293] on span "button" at bounding box center [618, 296] width 7 height 7
click at [647, 323] on span "Select page" at bounding box center [640, 320] width 44 height 11
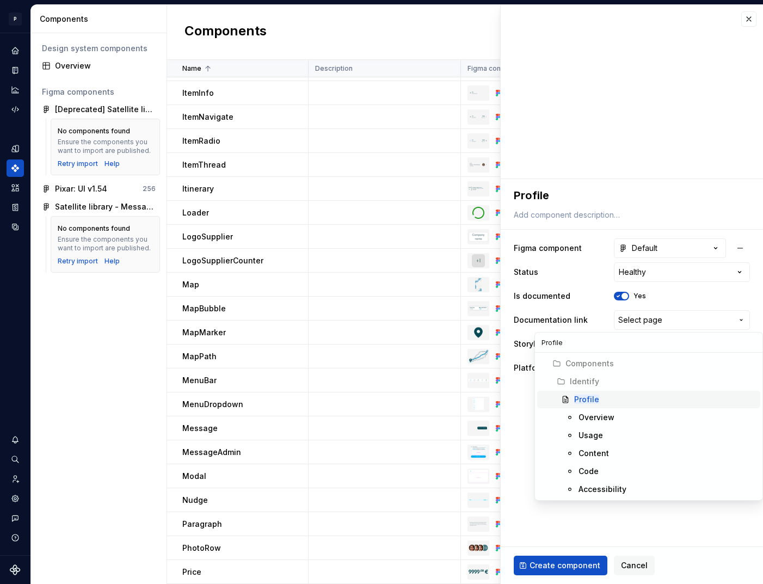
click at [593, 398] on mark "Profile" at bounding box center [586, 399] width 25 height 9
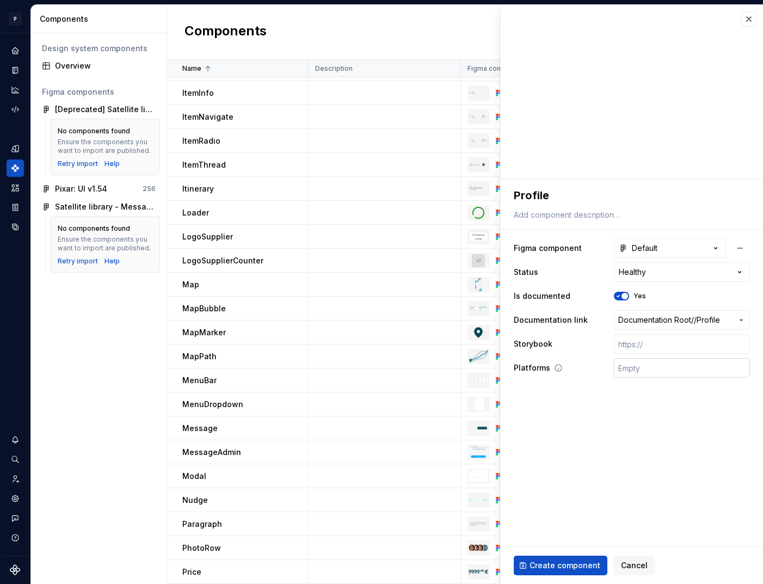
click at [648, 376] on input "text" at bounding box center [682, 368] width 136 height 20
click at [652, 344] on input "text" at bounding box center [682, 344] width 136 height 20
paste input "[URL][DOMAIN_NAME]"
click at [547, 567] on span "Create component" at bounding box center [565, 565] width 71 height 11
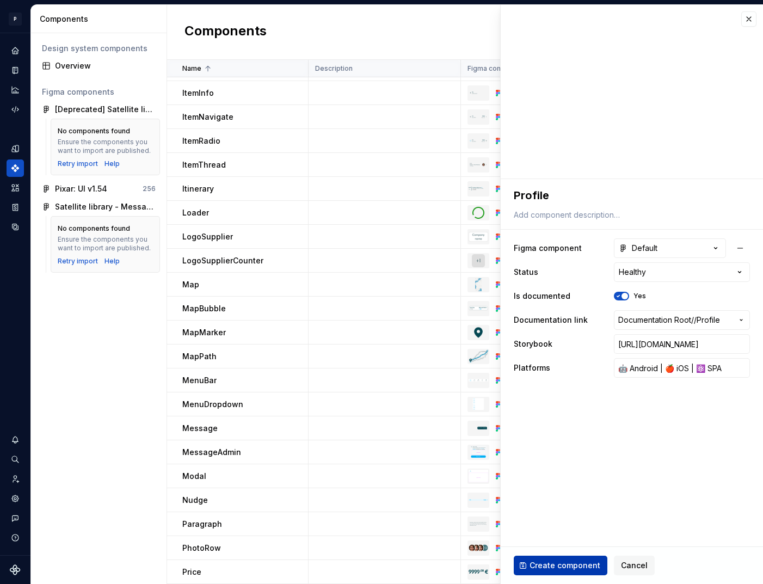
scroll to position [0, 0]
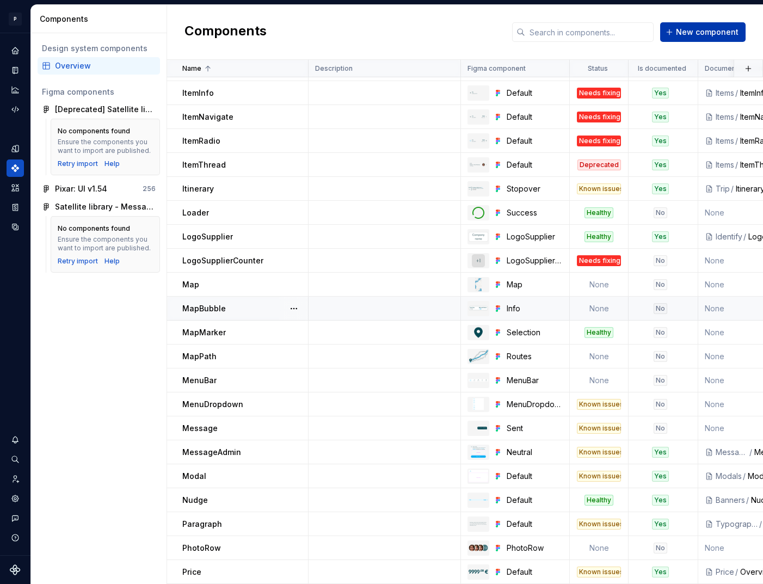
click at [687, 35] on span "New component" at bounding box center [707, 32] width 63 height 11
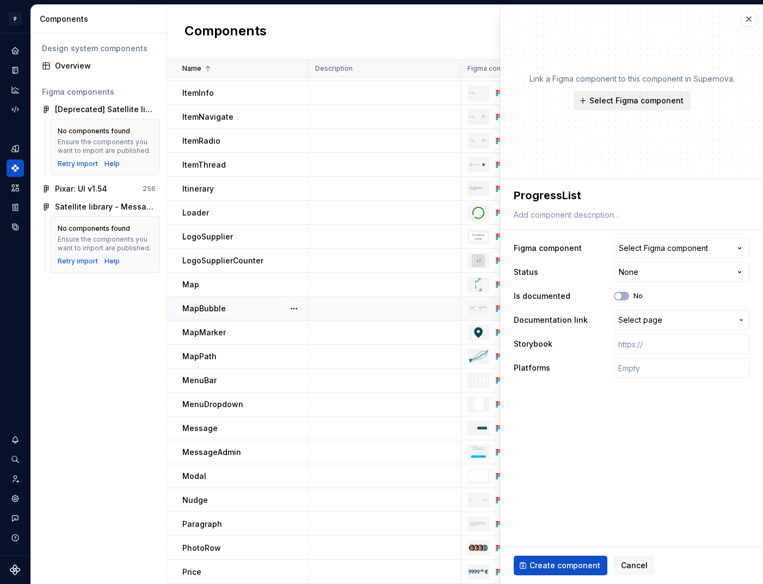
click at [624, 103] on span "Select Figma component" at bounding box center [637, 100] width 94 height 11
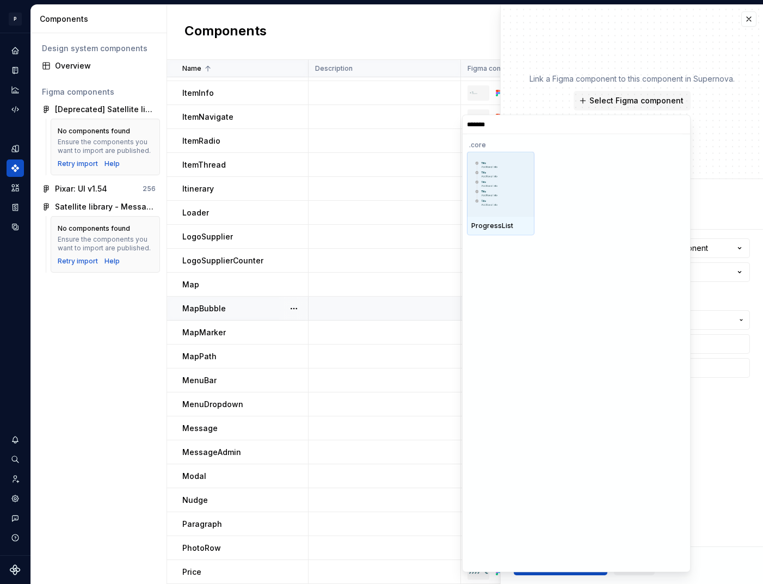
click at [499, 199] on img at bounding box center [500, 184] width 59 height 47
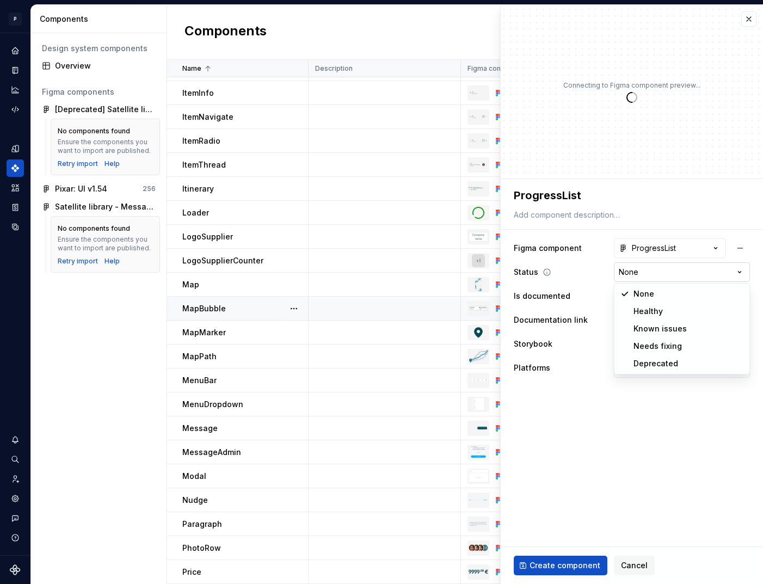
click at [630, 269] on html "P pixar SO Design system data Components Design system components Overview Figm…" at bounding box center [381, 292] width 763 height 584
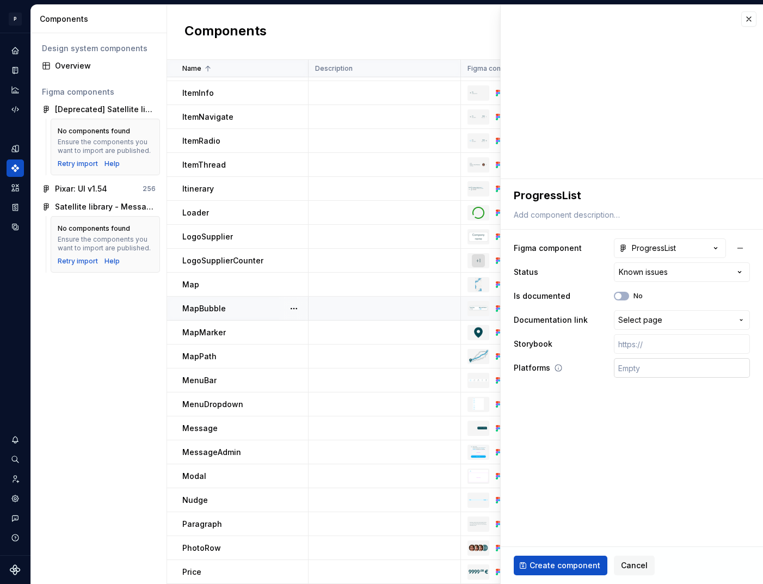
click at [640, 369] on input "text" at bounding box center [682, 368] width 136 height 20
click at [638, 347] on input "text" at bounding box center [682, 344] width 136 height 20
paste input "[URL][DOMAIN_NAME]"
click at [579, 566] on span "Create component" at bounding box center [565, 565] width 71 height 11
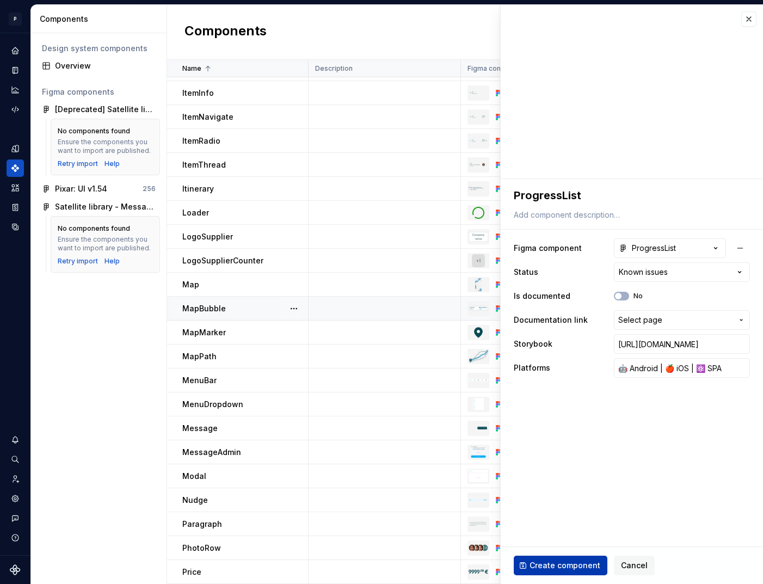
scroll to position [0, 0]
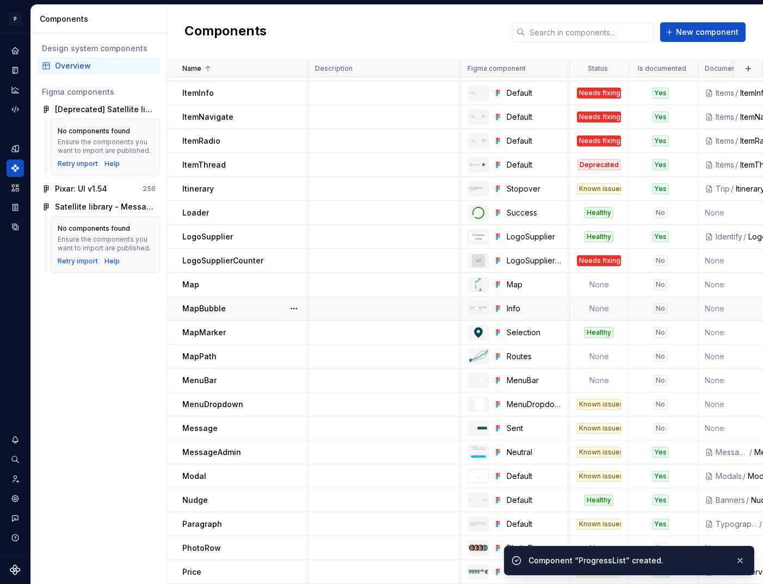
scroll to position [1050, 0]
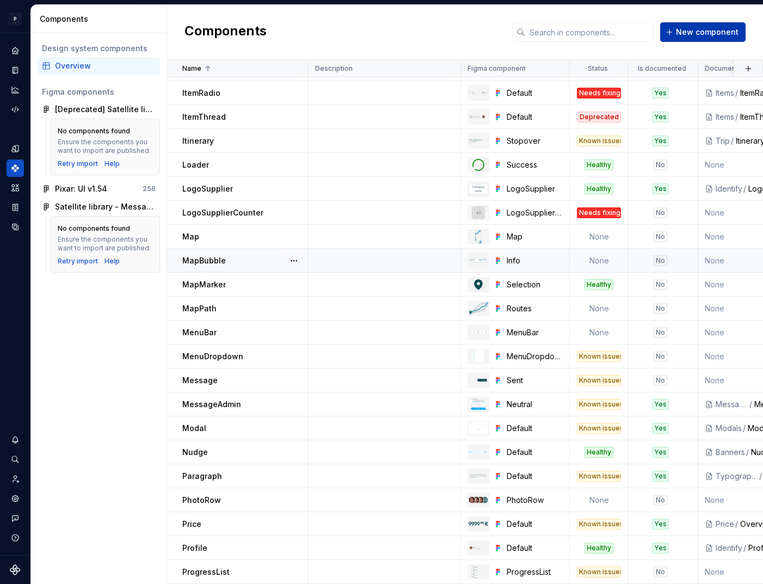
click at [707, 28] on span "New component" at bounding box center [707, 32] width 63 height 11
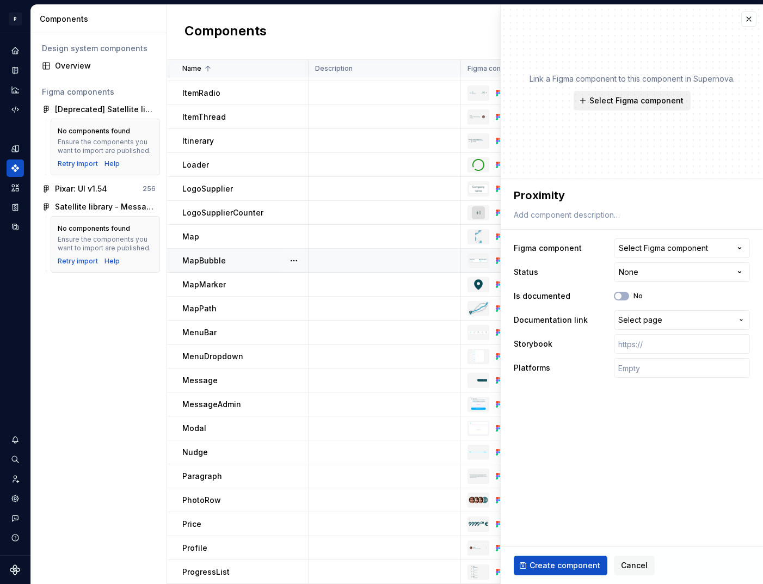
click at [627, 105] on span "Select Figma component" at bounding box center [637, 100] width 94 height 11
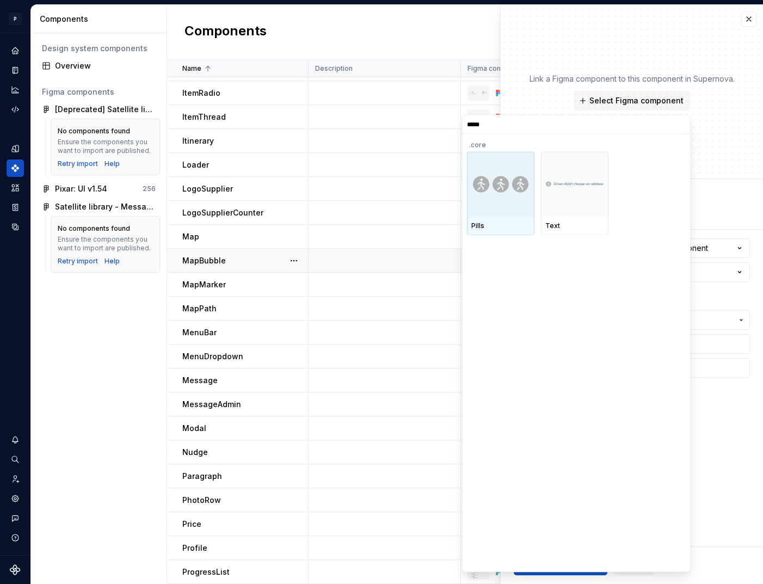
click at [513, 197] on div at bounding box center [501, 183] width 68 height 65
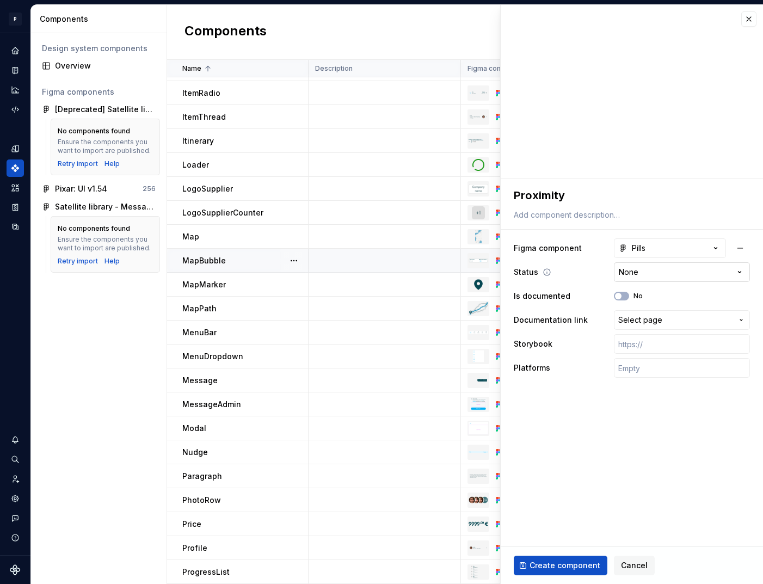
click at [638, 275] on html "P pixar SO Design system data Components Design system components Overview Figm…" at bounding box center [381, 292] width 763 height 584
click at [651, 365] on input "text" at bounding box center [682, 368] width 136 height 20
click at [640, 341] on input "text" at bounding box center [682, 344] width 136 height 20
paste input "[URL][DOMAIN_NAME]"
click at [563, 563] on span "Create component" at bounding box center [565, 565] width 71 height 11
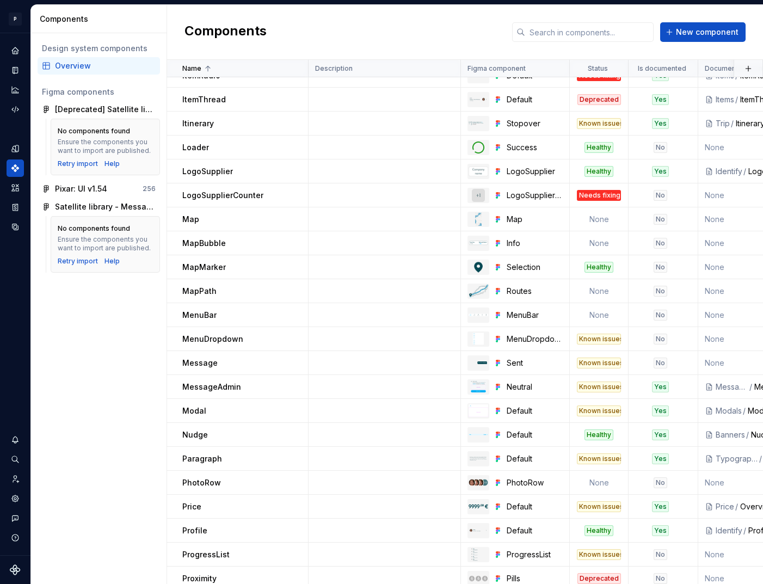
scroll to position [1074, 0]
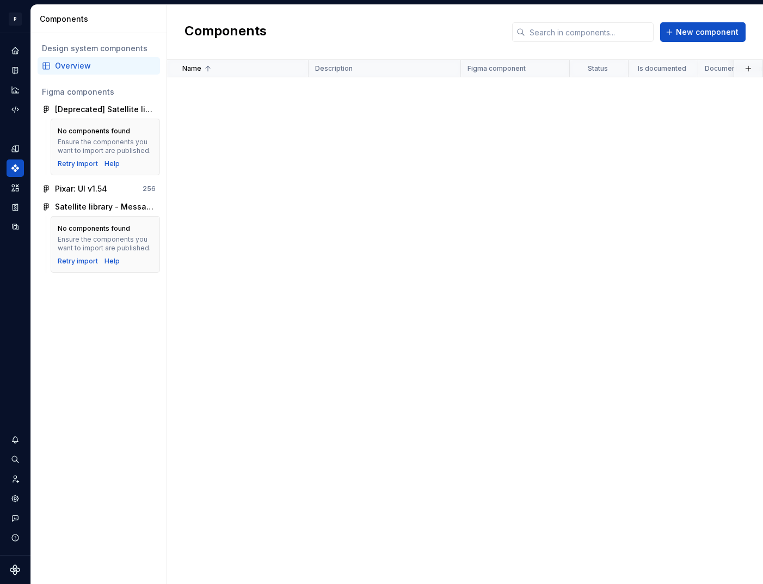
scroll to position [1074, 0]
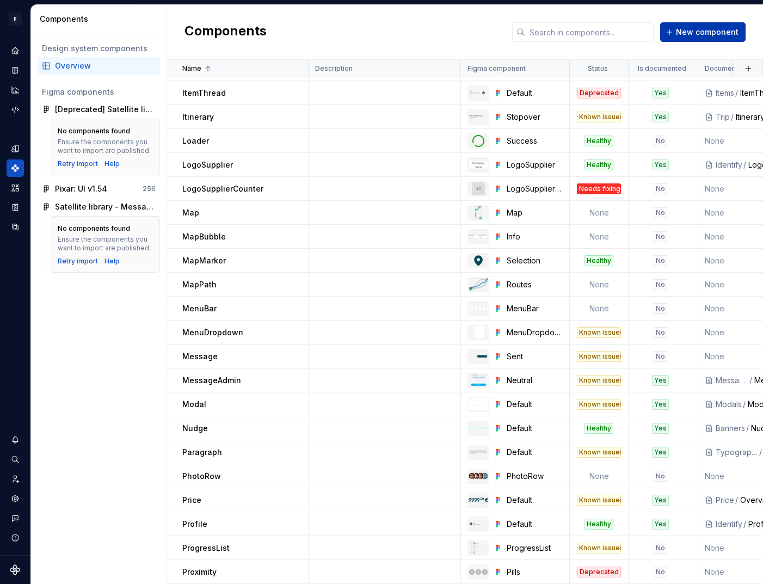
click at [679, 32] on button "New component" at bounding box center [702, 32] width 85 height 20
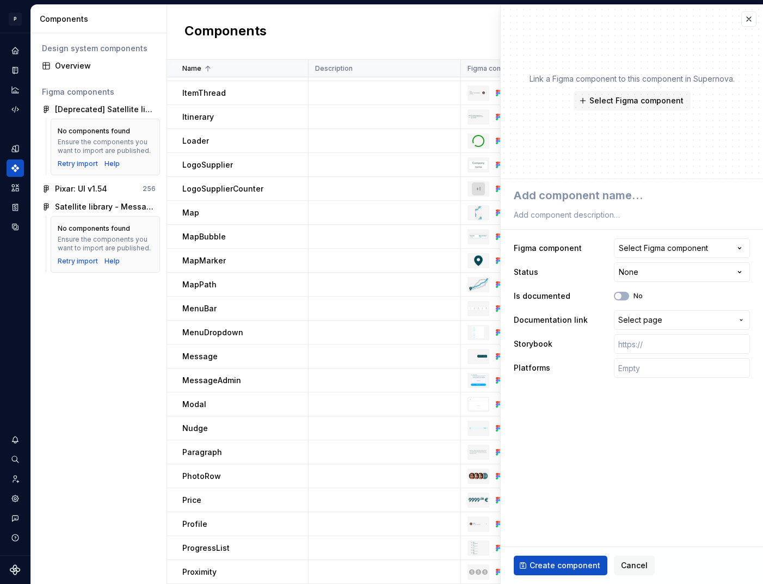
type textarea "*"
type textarea "P"
type textarea "*"
type textarea "Pu"
type textarea "*"
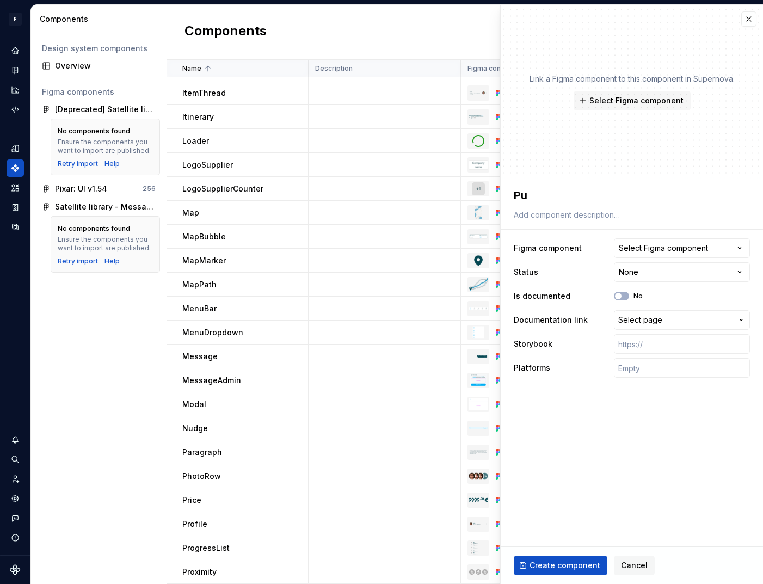
type textarea "Pus"
type textarea "*"
type textarea "Push"
click at [666, 250] on div "Select Figma component" at bounding box center [663, 248] width 89 height 11
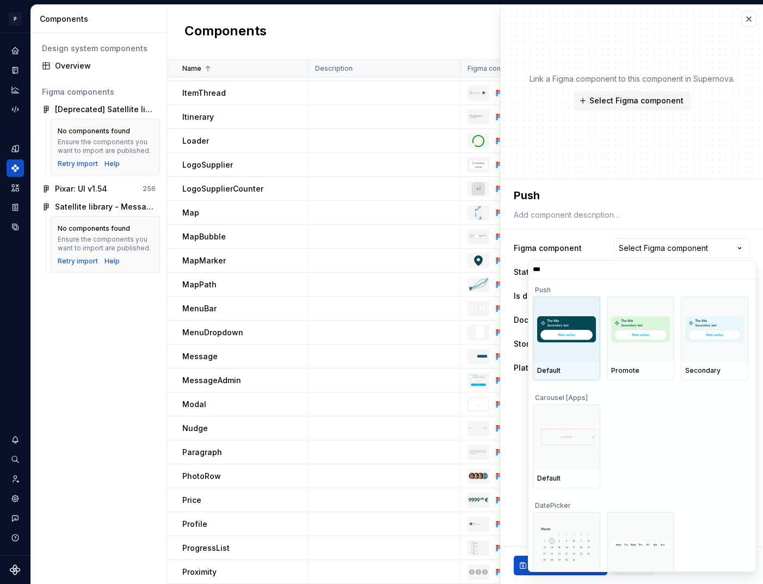
type input "****"
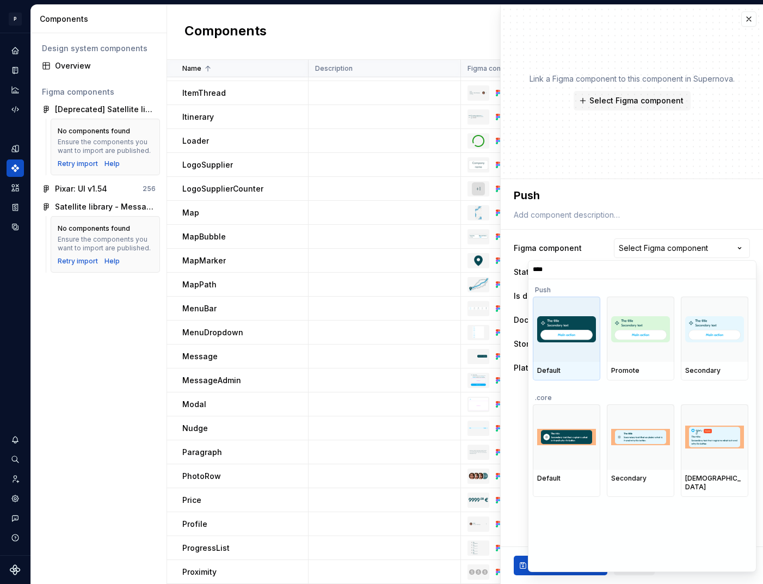
click at [567, 355] on div at bounding box center [567, 329] width 68 height 65
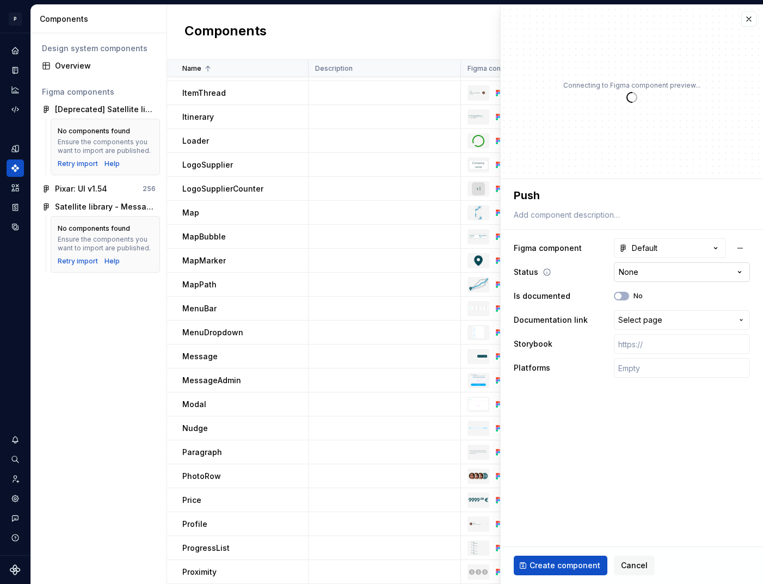
click at [648, 272] on html "P pixar SO Design system data Components Design system components Overview Figm…" at bounding box center [381, 292] width 763 height 584
type textarea "*"
select select "**********"
click at [628, 296] on button "No" at bounding box center [621, 296] width 15 height 9
type textarea "*"
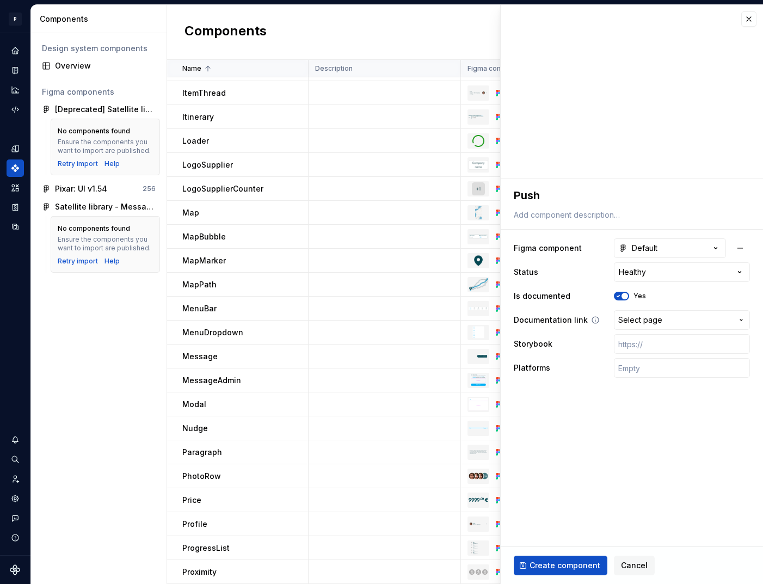
click at [643, 322] on span "Select page" at bounding box center [640, 320] width 44 height 11
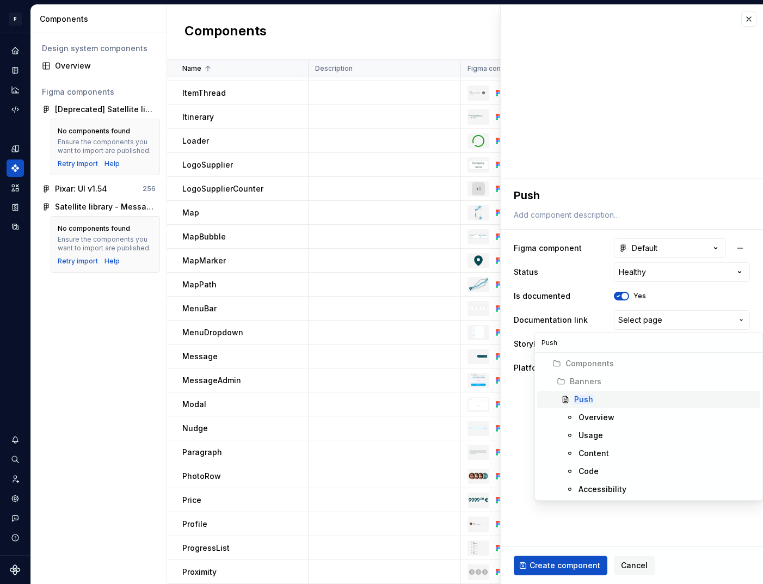
type input "Push"
click at [593, 399] on div "Push" at bounding box center [665, 399] width 182 height 11
type textarea "*"
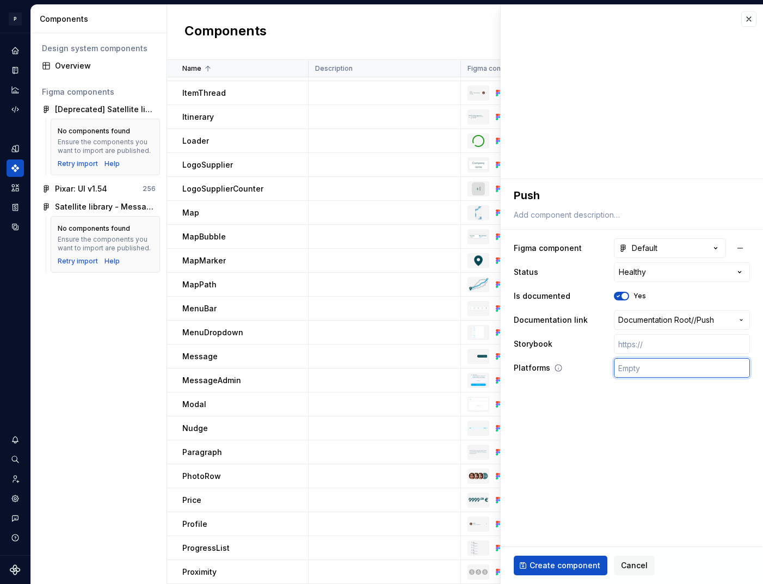
click at [648, 367] on input "text" at bounding box center [682, 368] width 136 height 20
type input "🤖 Android | 🍎 iOS | ⚛️ SPA"
click at [655, 344] on input "text" at bounding box center [682, 344] width 136 height 20
paste input "https://design.blablacar.com/pixar/web/master/home/?path=/docs/feedback_push--d…"
type textarea "*"
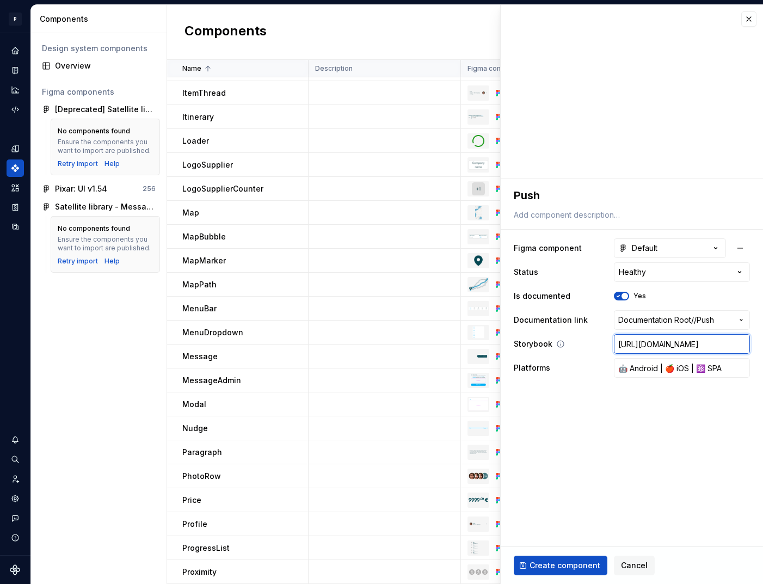
scroll to position [0, 194]
type input "https://design.blablacar.com/pixar/web/master/home/?path=/docs/feedback_push--d…"
click at [568, 566] on span "Create component" at bounding box center [565, 565] width 71 height 11
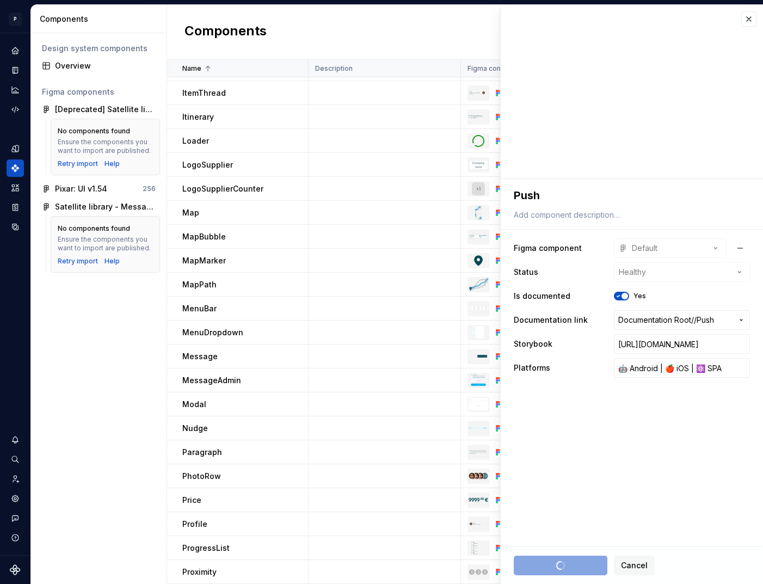
type textarea "*"
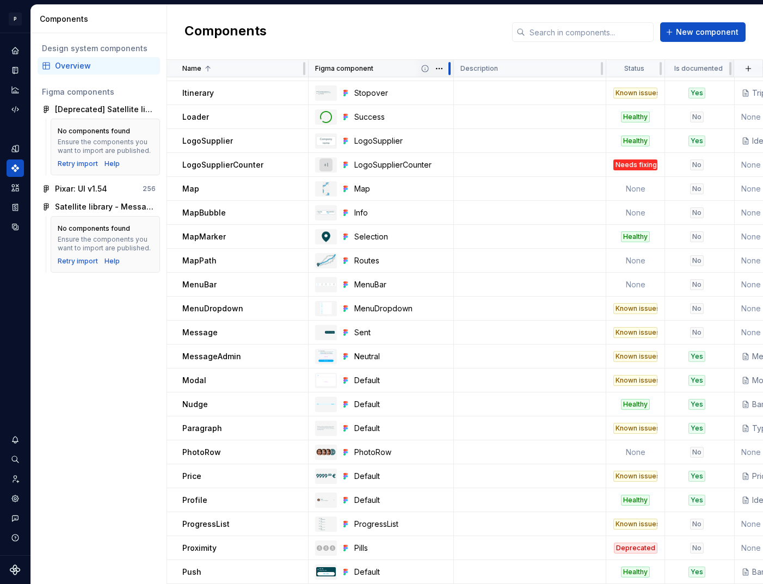
scroll to position [1095, 0]
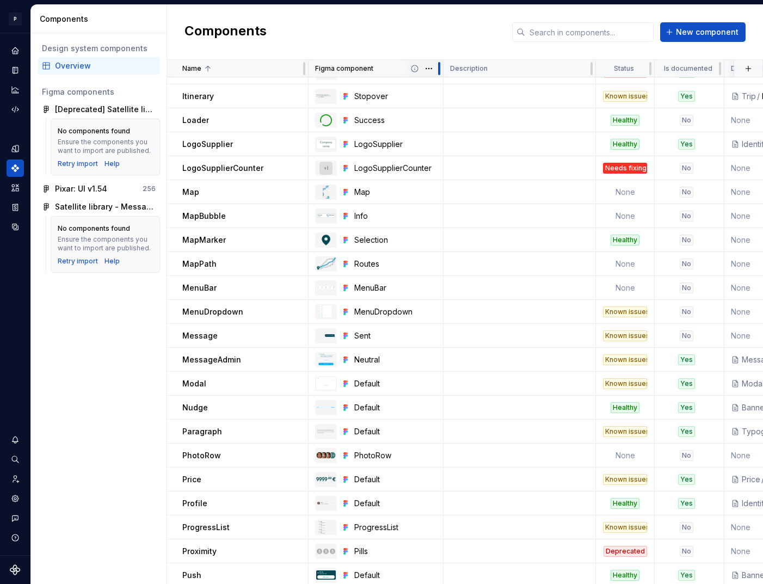
drag, startPoint x: 416, startPoint y: 64, endPoint x: 443, endPoint y: 68, distance: 26.4
click at [443, 68] on div at bounding box center [439, 68] width 9 height 17
click at [428, 70] on html "P pixar SO Design system data Components Design system components Overview Figm…" at bounding box center [381, 292] width 763 height 584
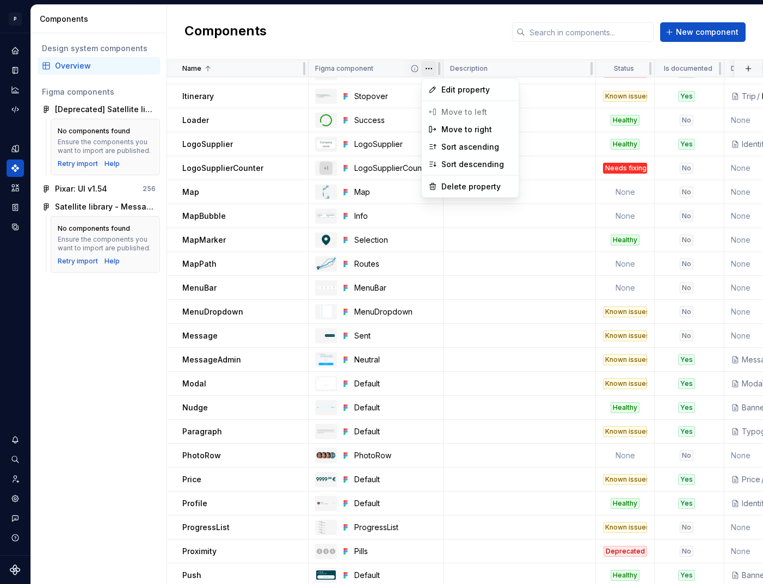
click at [439, 37] on html "P pixar SO Design system data Components Design system components Overview Figm…" at bounding box center [381, 292] width 763 height 584
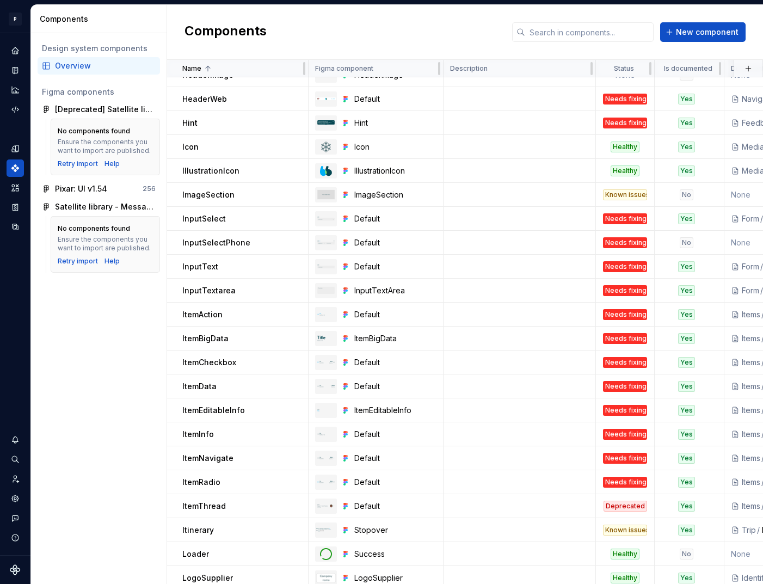
scroll to position [1098, 0]
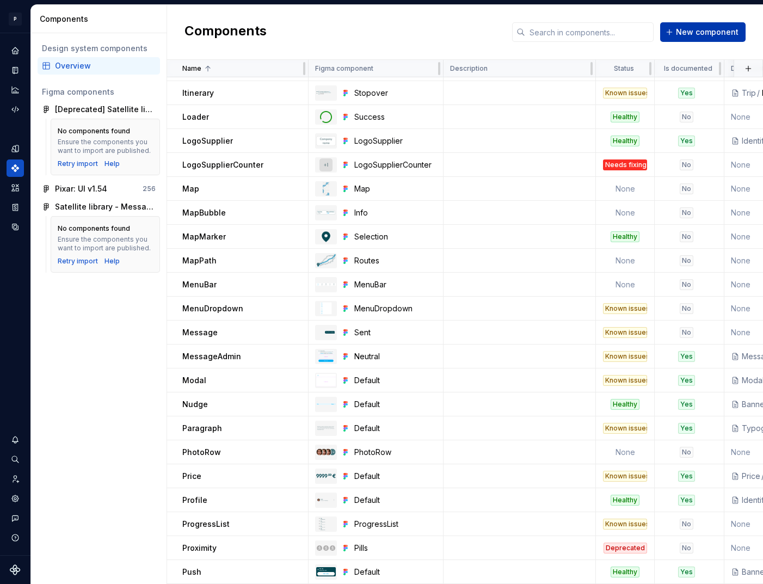
click at [696, 33] on span "New component" at bounding box center [707, 32] width 63 height 11
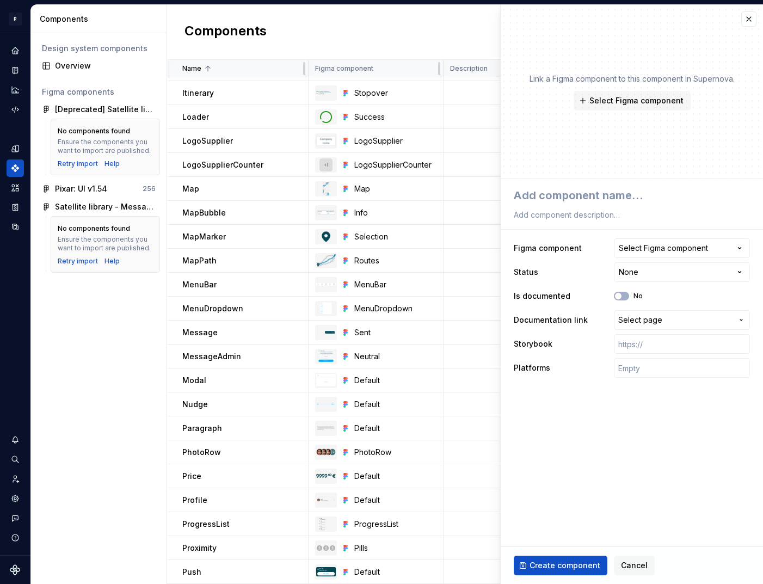
type textarea "*"
type textarea "Q"
type textarea "*"
type textarea "QR"
type textarea "*"
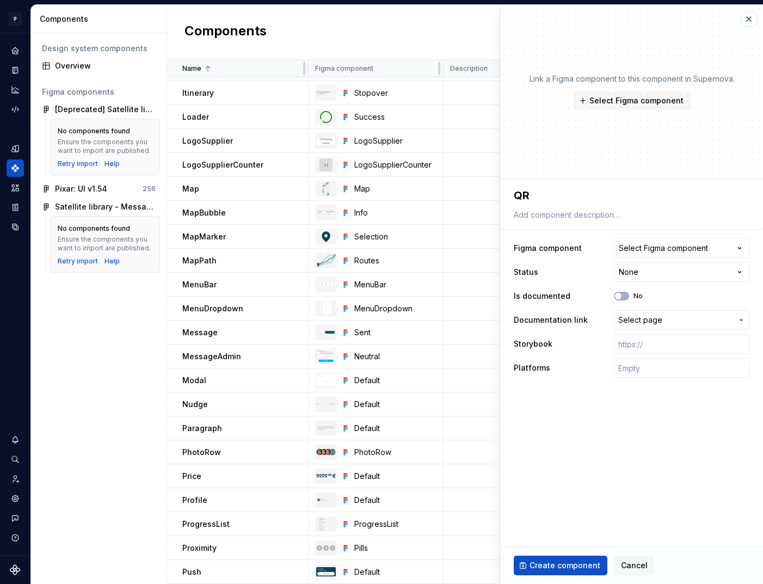
type textarea "QRC"
type textarea "*"
type textarea "QRCo"
type textarea "*"
type textarea "QRCod"
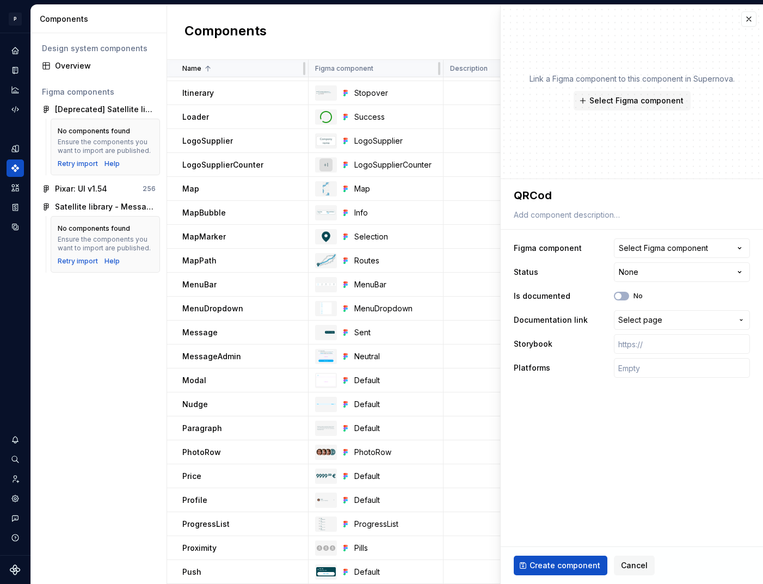
type textarea "*"
type textarea "QRCode"
click at [657, 252] on div "Select Figma component" at bounding box center [663, 248] width 89 height 11
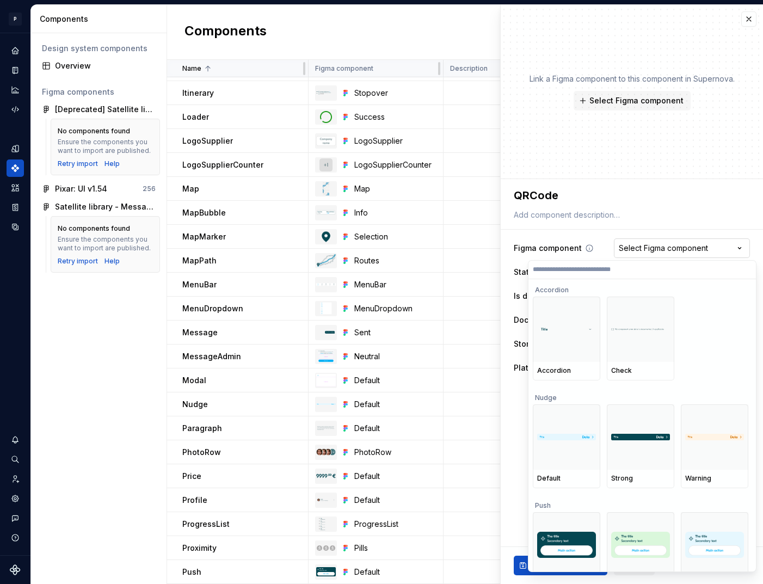
type input "*"
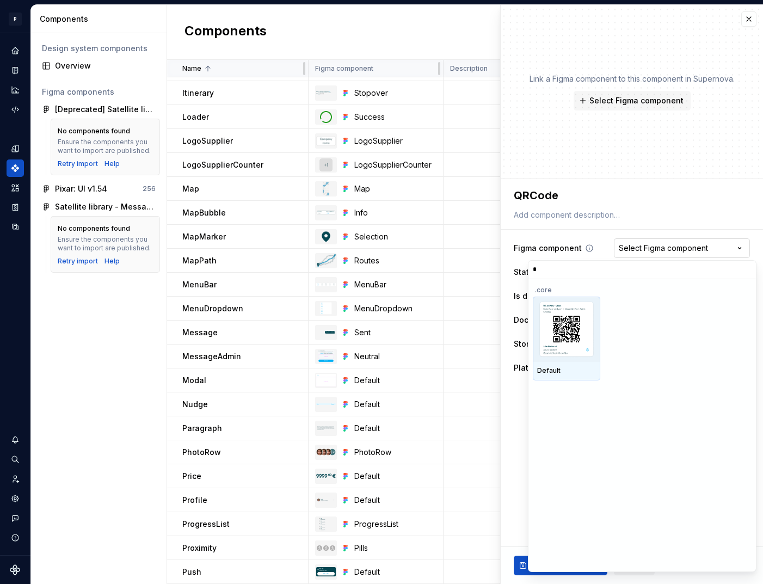
type input "**"
click at [570, 344] on img at bounding box center [567, 329] width 56 height 57
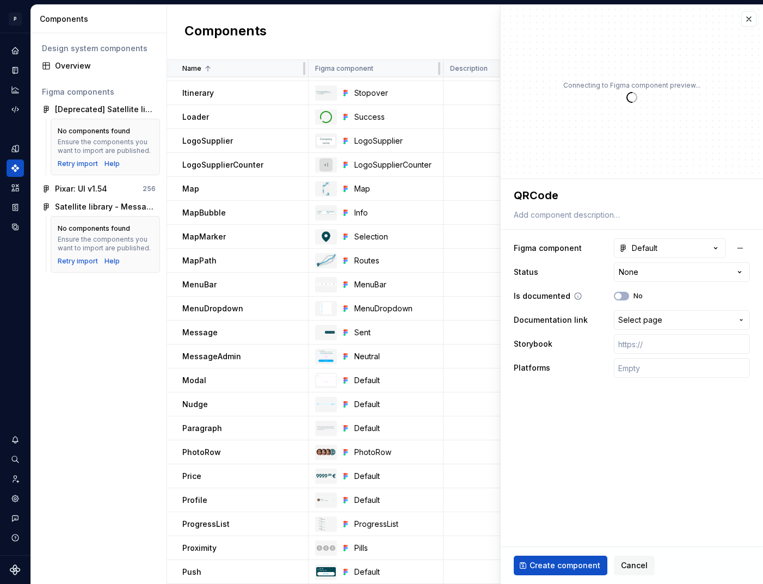
type textarea "*"
click at [630, 273] on html "P pixar SO Design system data Components Design system components Overview Figm…" at bounding box center [381, 292] width 763 height 584
select select "**********"
type textarea "*"
click at [642, 364] on input "text" at bounding box center [682, 368] width 136 height 20
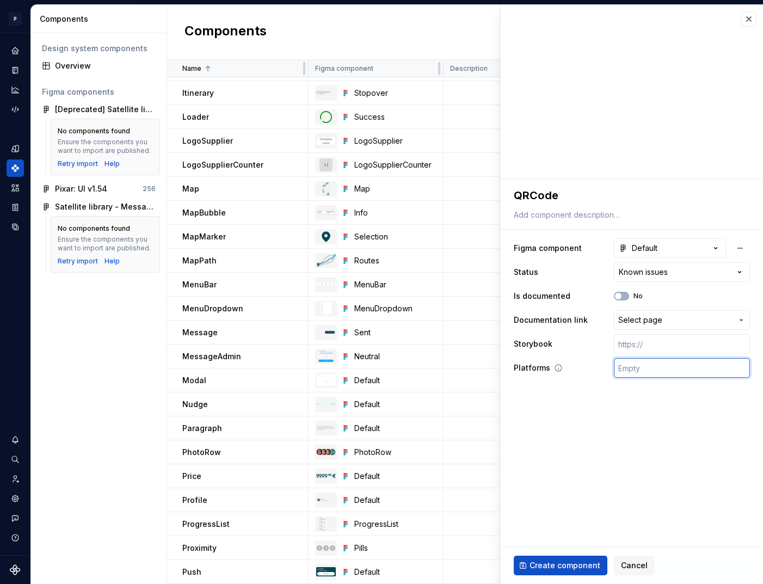
type input "🤖 Android | 🍎 iOS | ⚛️ SPA"
click at [651, 344] on input "text" at bounding box center [682, 344] width 136 height 20
paste input "https://design.blablacar.com/pixar/web/master/home/?path=/docs/quirk_spa-app-qr…"
type textarea "*"
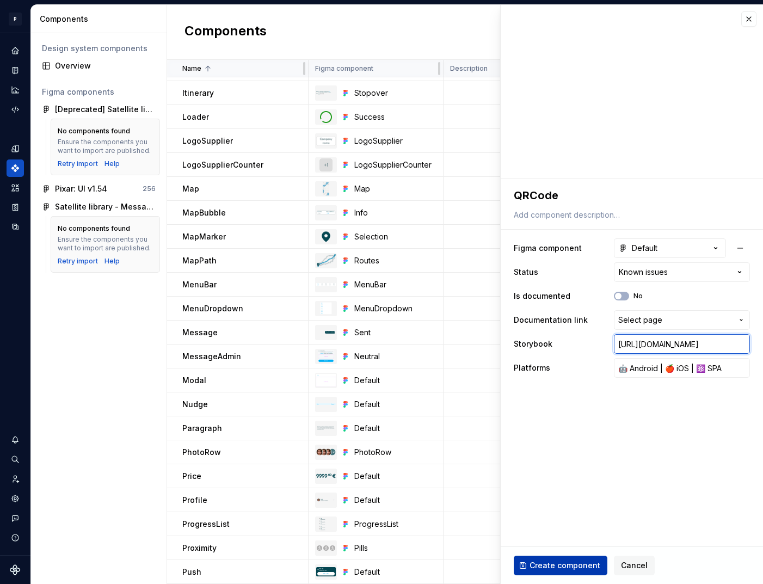
type input "https://design.blablacar.com/pixar/web/master/home/?path=/docs/quirk_spa-app-qr…"
click at [562, 567] on span "Create component" at bounding box center [565, 565] width 71 height 11
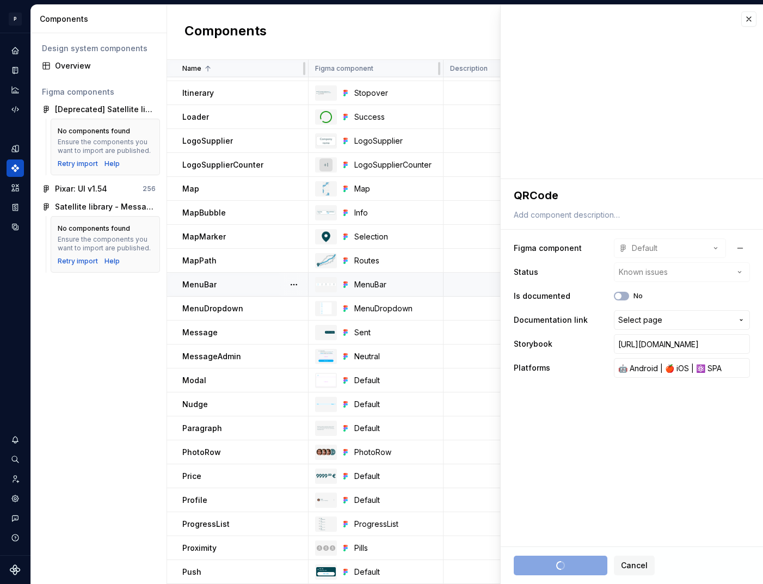
type textarea "*"
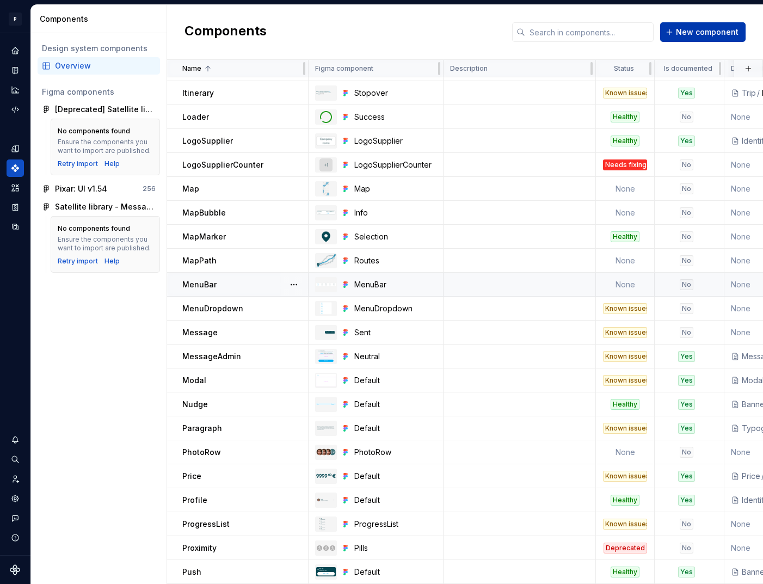
click at [699, 30] on span "New component" at bounding box center [707, 32] width 63 height 11
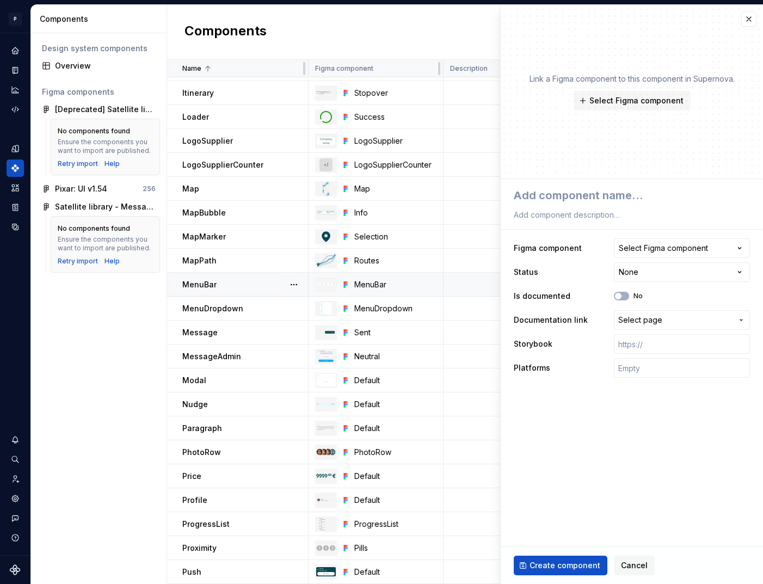
type textarea "*"
type textarea "R"
type textarea "*"
type textarea "Ra"
type textarea "*"
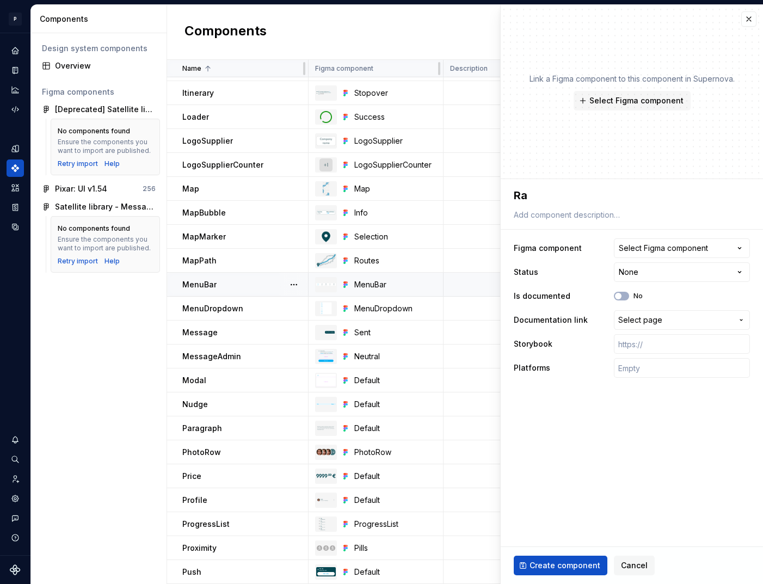
type textarea "Rad"
type textarea "*"
type textarea "Radi"
type textarea "*"
type textarea "Radio"
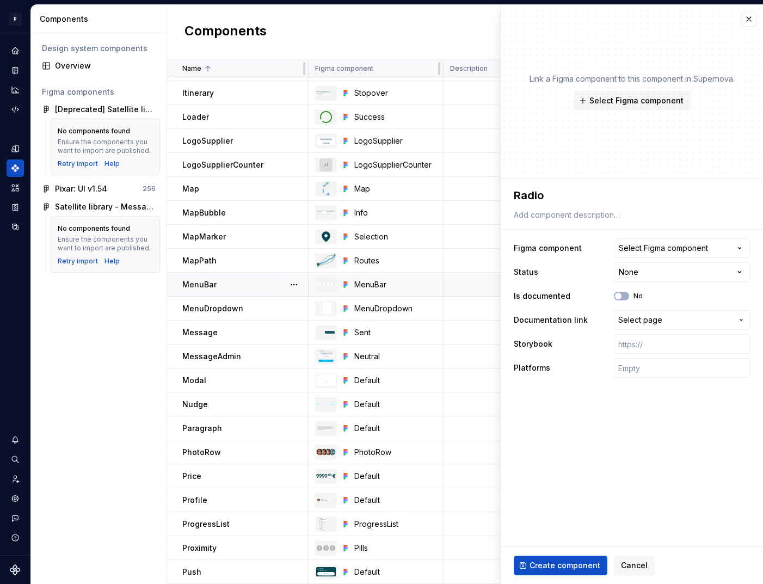
type textarea "*"
type textarea "RadioC"
type textarea "*"
type textarea "RadioCa"
type textarea "*"
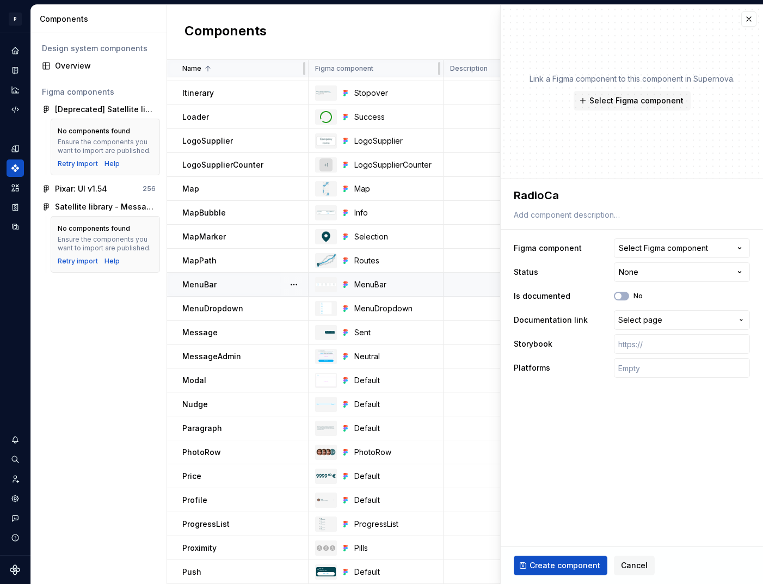
type textarea "RadioCar"
type textarea "*"
type textarea "RadioCard"
click at [644, 97] on span "Select Figma component" at bounding box center [637, 100] width 94 height 11
type textarea "*"
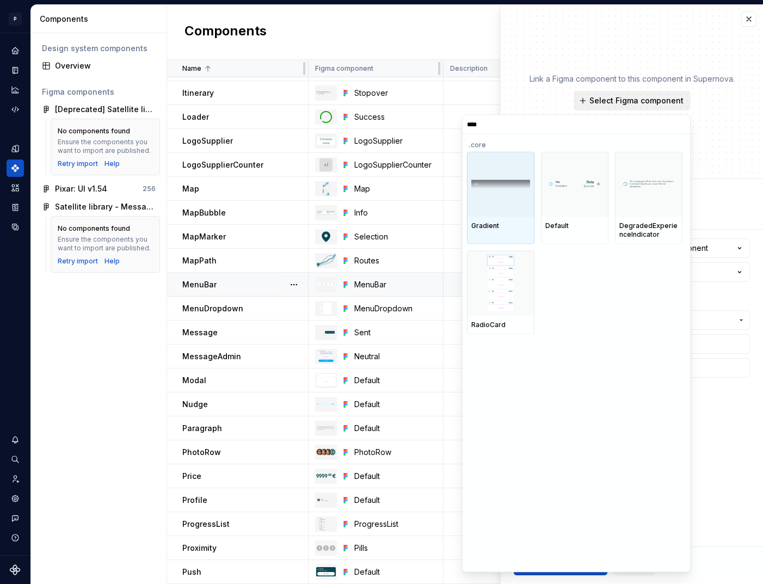
type input "*****"
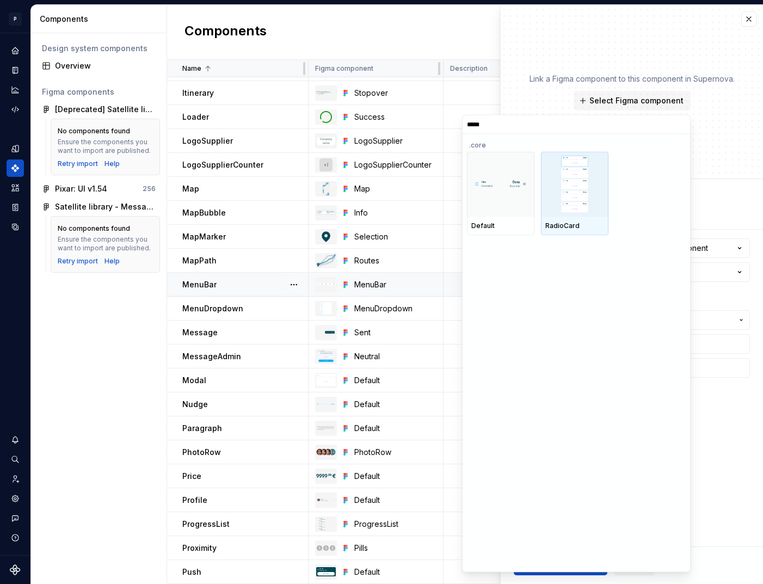
click at [578, 189] on img at bounding box center [574, 184] width 27 height 57
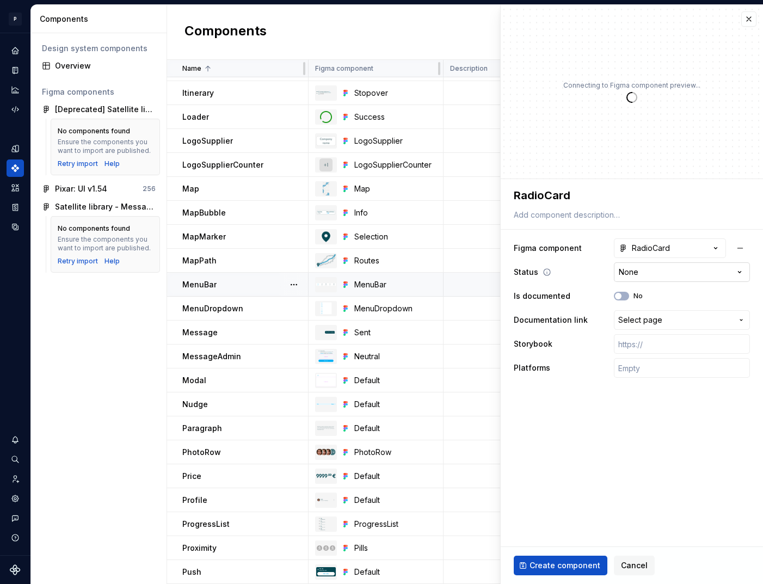
type textarea "*"
click at [639, 277] on html "P pixar SO Design system data Components Design system components Overview Figm…" at bounding box center [381, 292] width 763 height 584
select select "**********"
type textarea "*"
click at [637, 322] on span "Select page" at bounding box center [640, 320] width 44 height 11
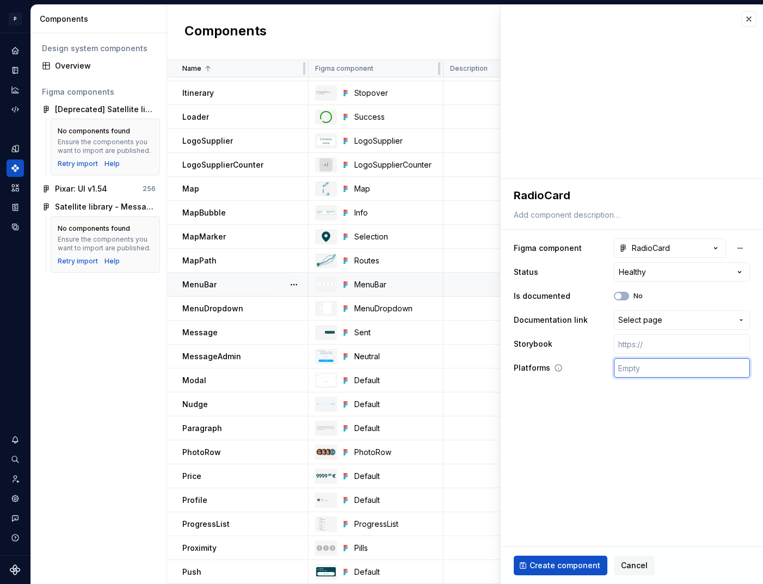
click at [642, 367] on input "text" at bounding box center [682, 368] width 136 height 20
type input "🤖 Android | 🍎 iOS | ⚛️ SPA"
click at [671, 342] on input "text" at bounding box center [682, 344] width 136 height 20
paste input "https://design.blablacar.com/pixar/web/master/home/?path=/docs/form_radiocard--…"
type textarea "*"
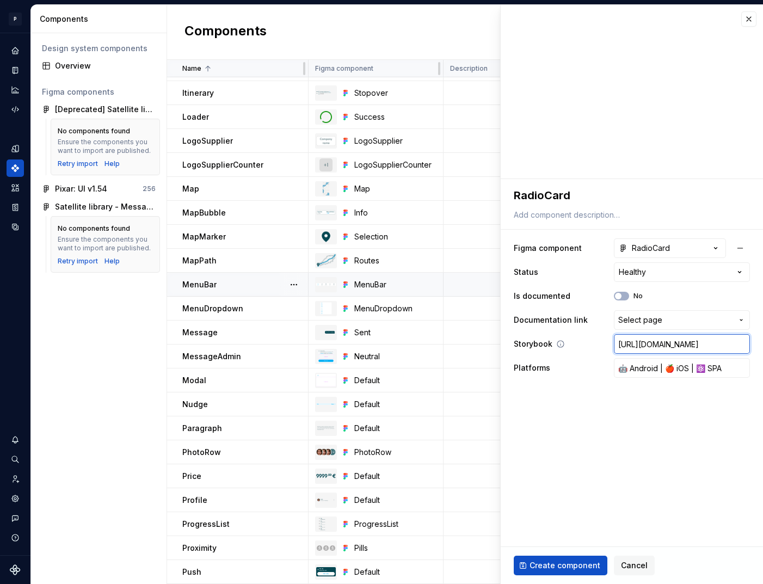
scroll to position [0, 194]
type input "https://design.blablacar.com/pixar/web/master/home/?path=/docs/form_radiocard--…"
click at [564, 562] on span "Create component" at bounding box center [565, 565] width 71 height 11
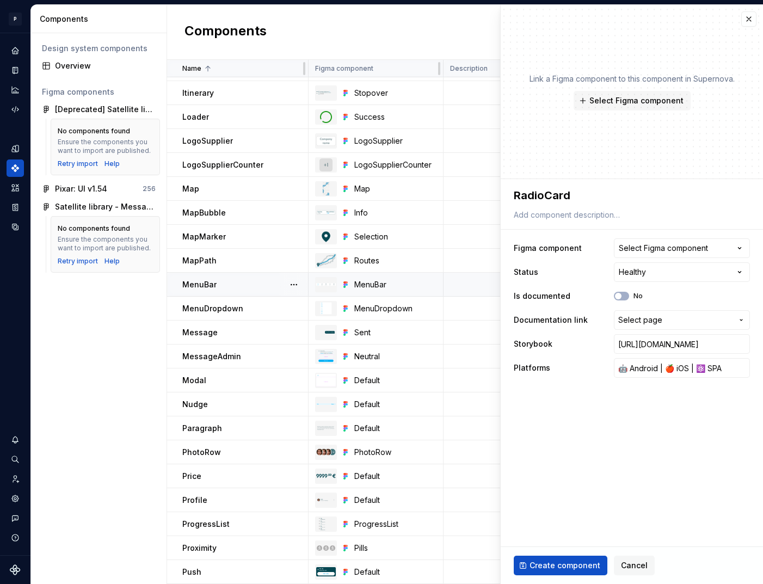
type textarea "*"
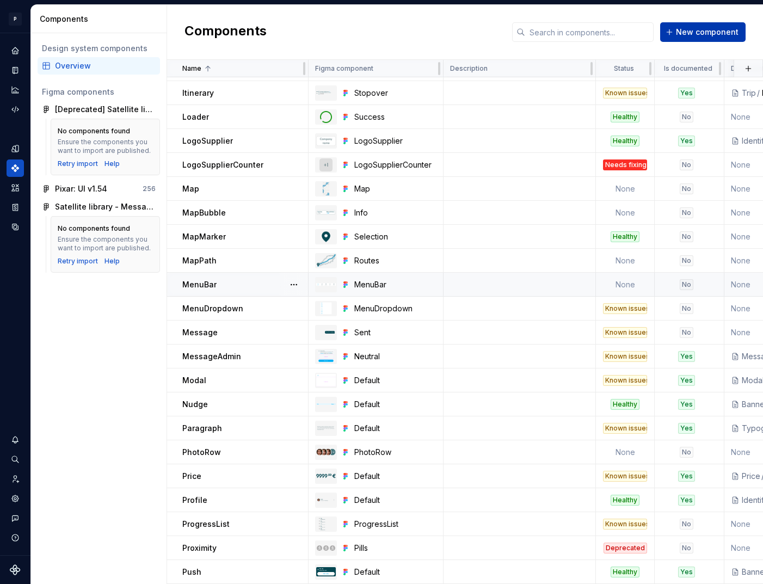
click at [688, 32] on span "New component" at bounding box center [707, 32] width 63 height 11
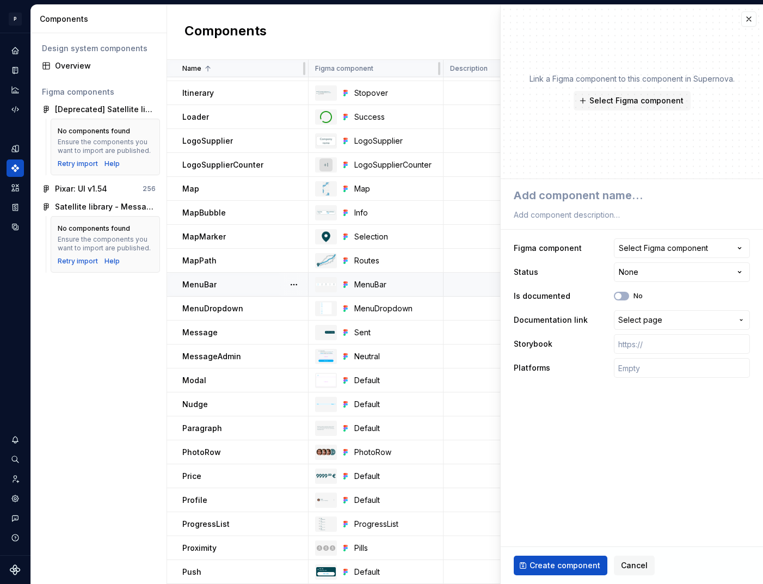
type textarea "*"
type textarea "R"
type textarea "*"
type textarea "Re"
type textarea "*"
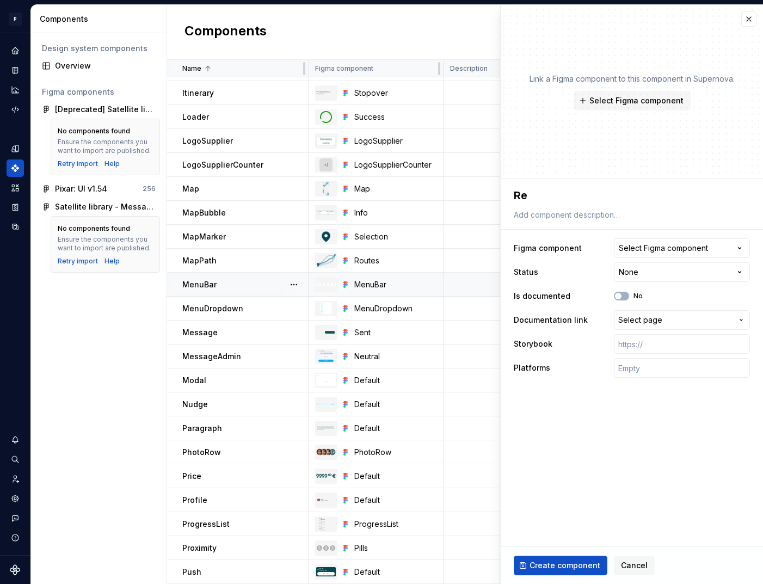
type textarea "Rev"
type textarea "*"
type textarea "Revi"
type textarea "*"
type textarea "Revie"
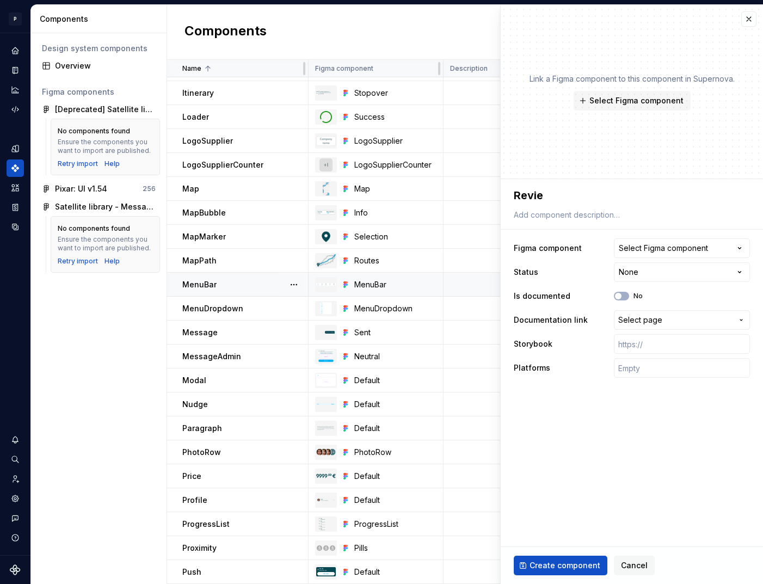
type textarea "*"
type textarea "Review"
click at [685, 247] on div "Select Figma component" at bounding box center [663, 248] width 89 height 11
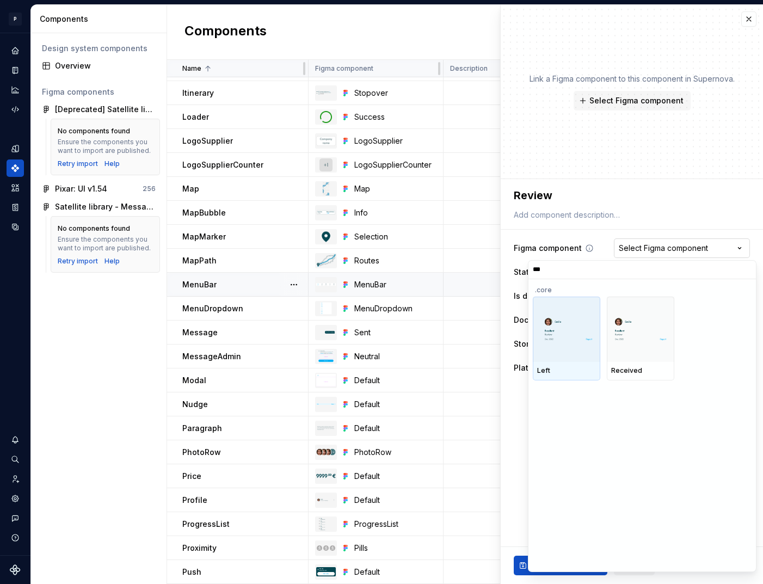
type input "****"
click at [582, 361] on div at bounding box center [567, 329] width 68 height 65
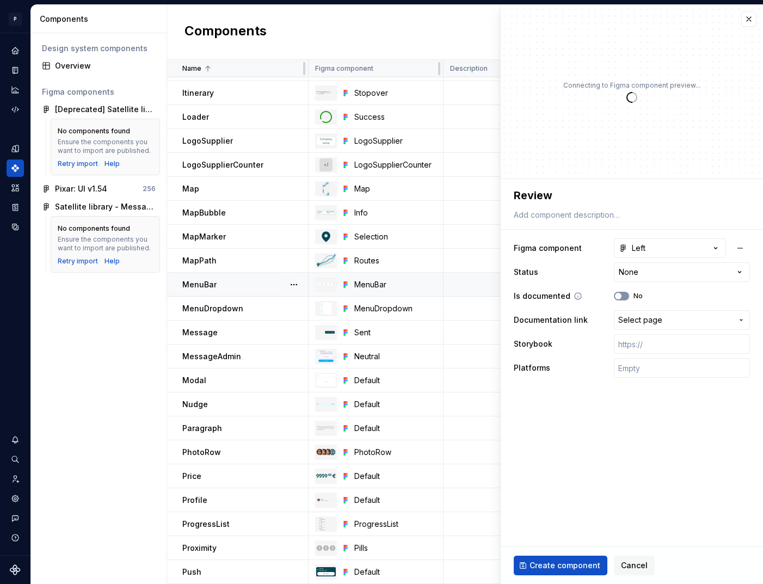
type textarea "*"
click at [648, 370] on input "text" at bounding box center [682, 368] width 136 height 20
type input "🤖 Android | 🍎 iOS | ⚛️ SPA"
click at [649, 346] on input "text" at bounding box center [682, 344] width 136 height 20
paste input "https://design.blablacar.com/pixar/web/master/home/?path=/story/identify_review…"
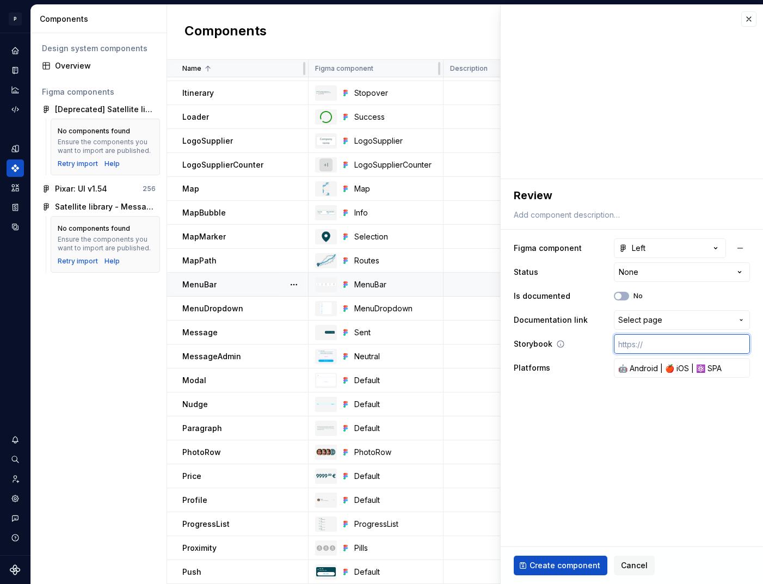
type textarea "*"
type input "https://design.blablacar.com/pixar/web/master/home/?path=/story/identify_review…"
click at [568, 568] on span "Create component" at bounding box center [565, 565] width 71 height 11
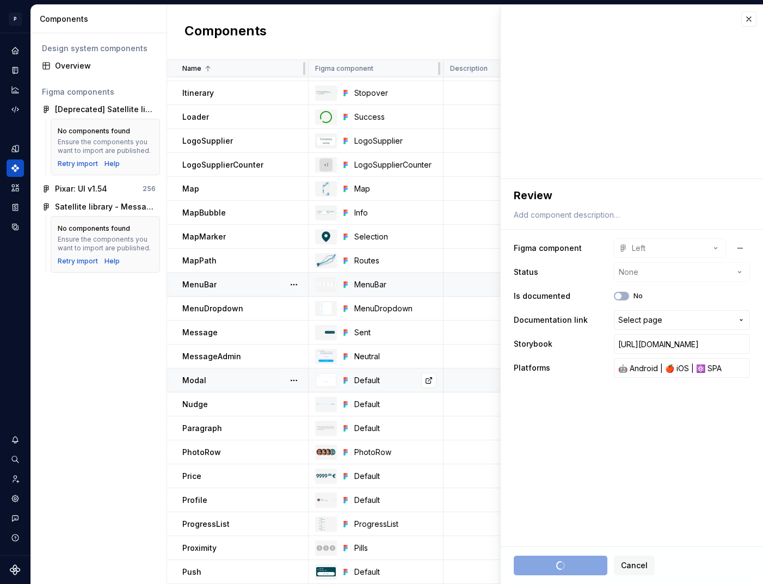
type textarea "*"
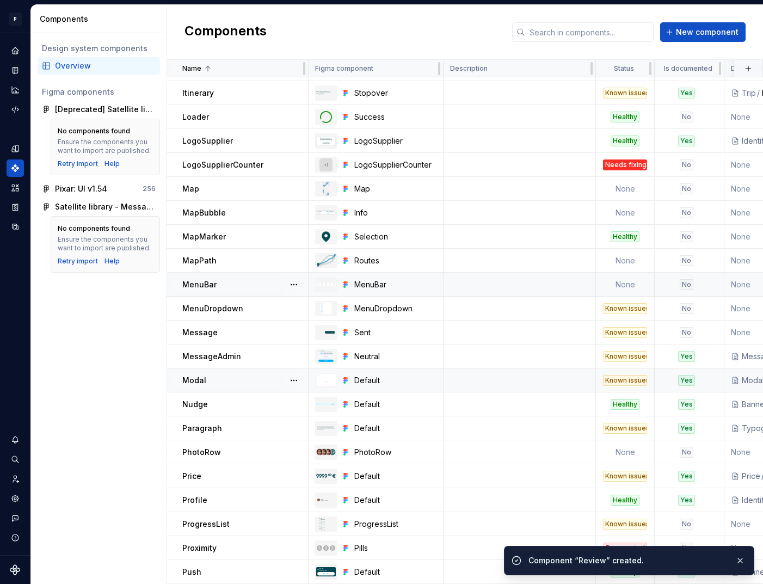
scroll to position [1170, 0]
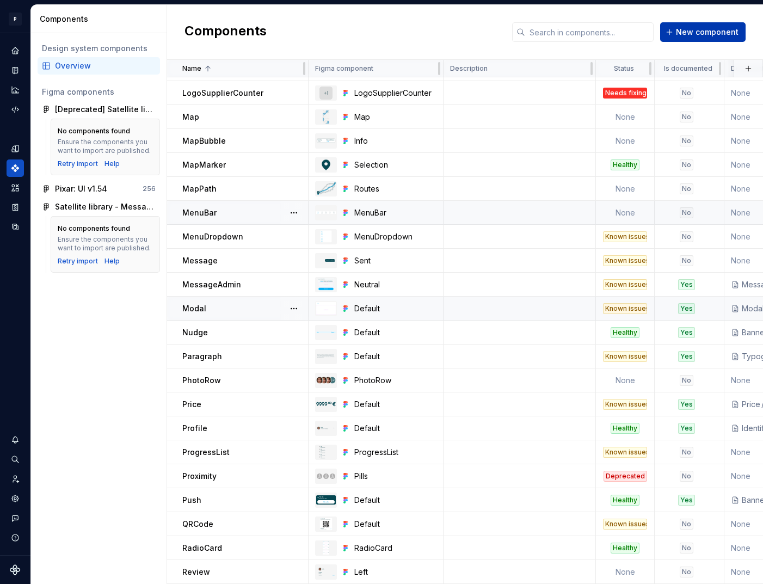
click at [703, 36] on span "New component" at bounding box center [707, 32] width 63 height 11
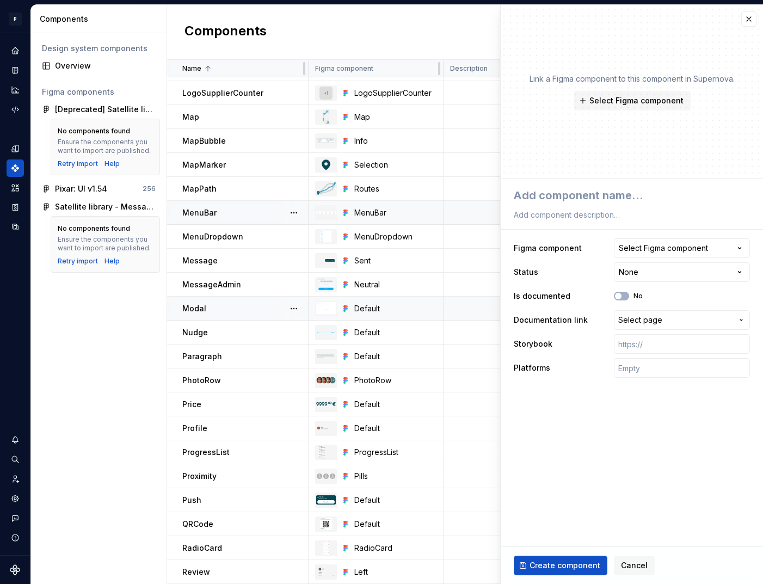
type textarea "*"
type textarea "S"
type textarea "*"
type textarea "Se"
type textarea "*"
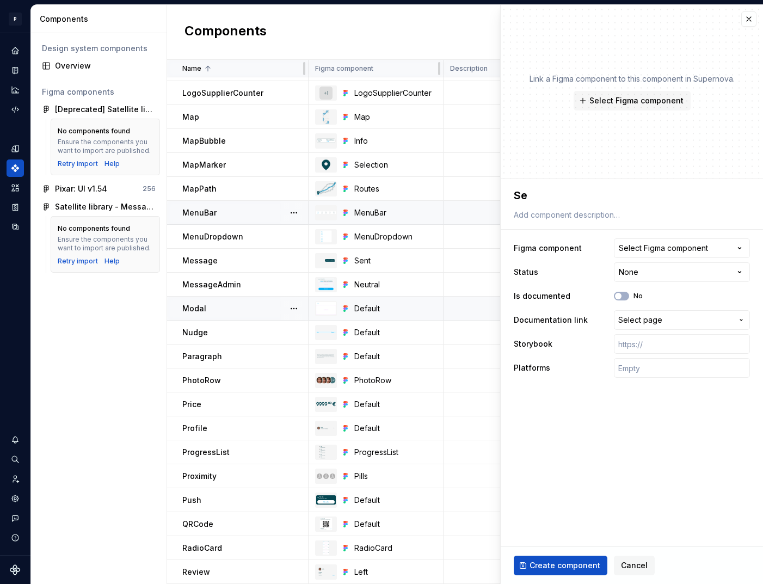
type textarea "Sea"
type textarea "*"
type textarea "Sear"
type textarea "*"
type textarea "Searc"
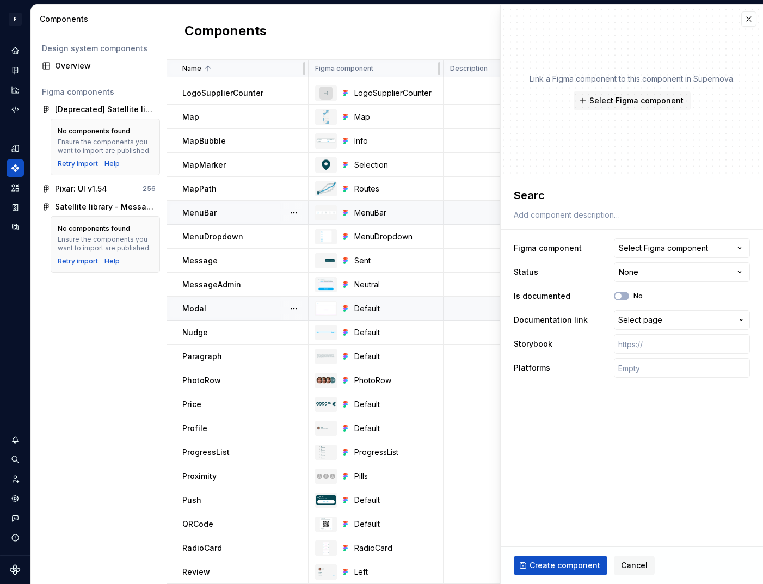
type textarea "*"
type textarea "Search"
type textarea "*"
type textarea "SearchN"
type textarea "*"
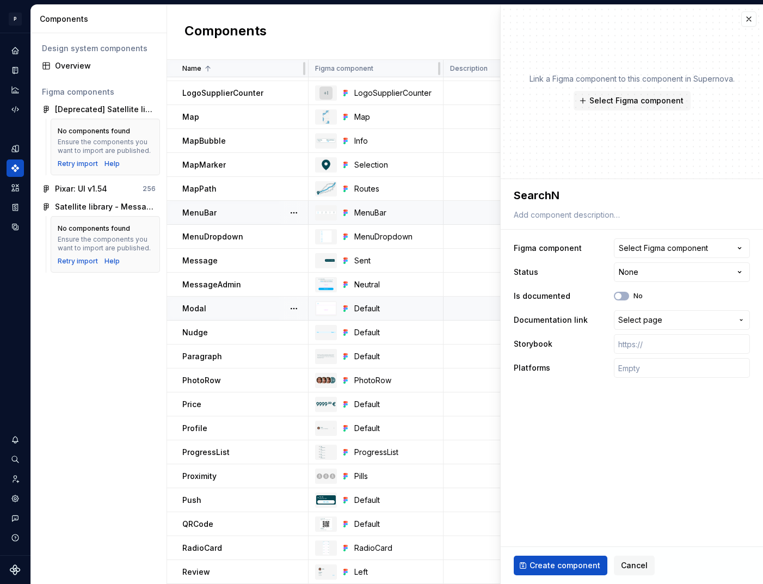
type textarea "SearchNa"
type textarea "*"
type textarea "SearchN"
type textarea "*"
type textarea "Search"
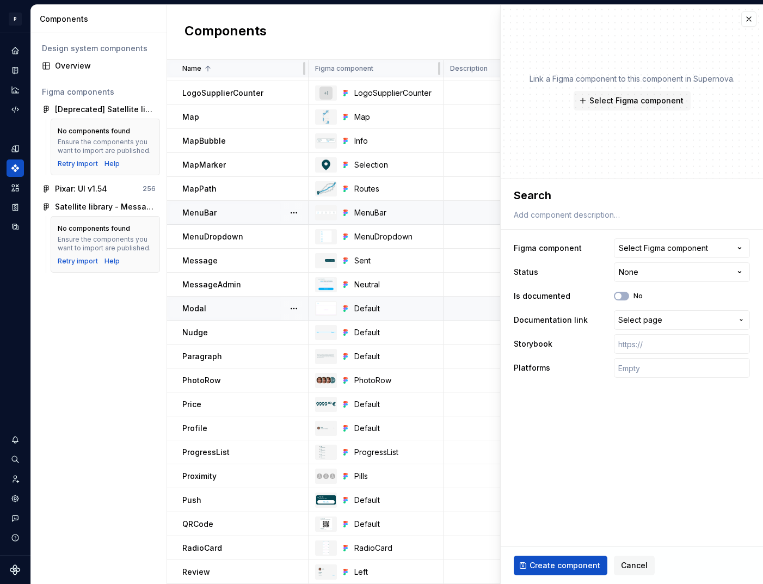
type textarea "*"
type textarea "SearchB"
type textarea "*"
type textarea "SearchBa"
type textarea "*"
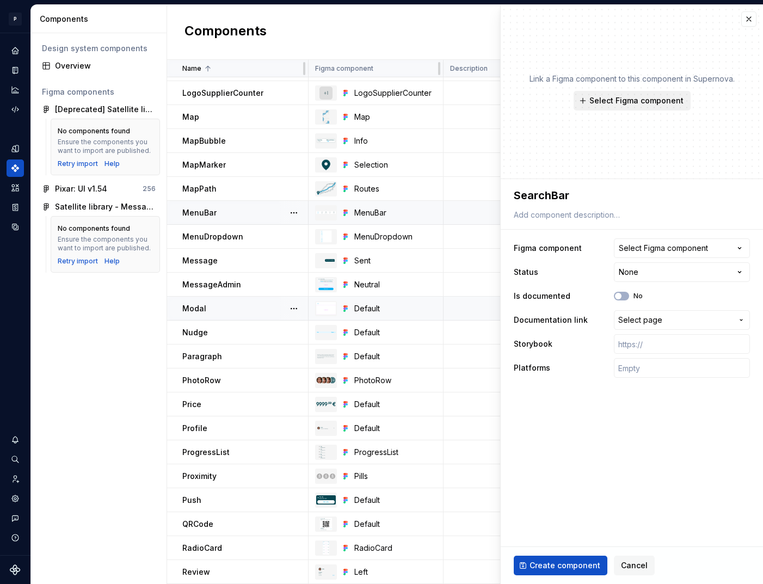
type textarea "SearchBar"
click at [659, 101] on span "Select Figma component" at bounding box center [637, 100] width 94 height 11
type textarea "*"
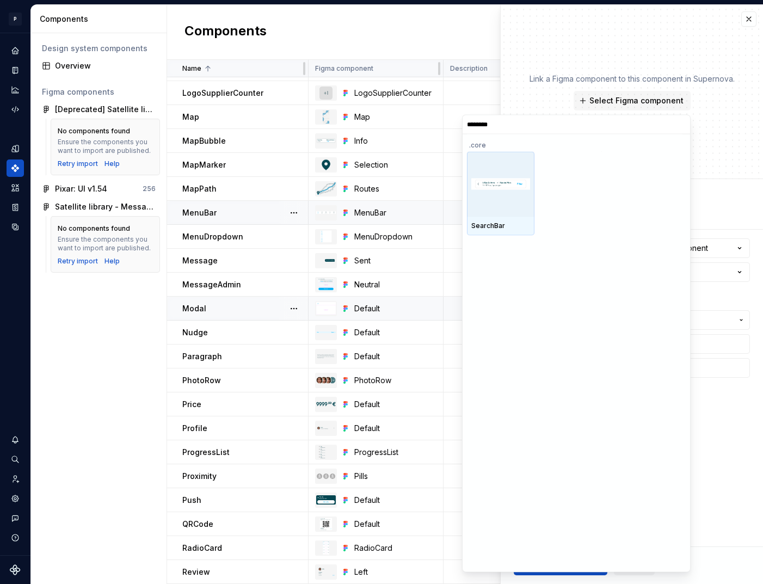
type input "*********"
click at [518, 183] on img at bounding box center [500, 184] width 59 height 11
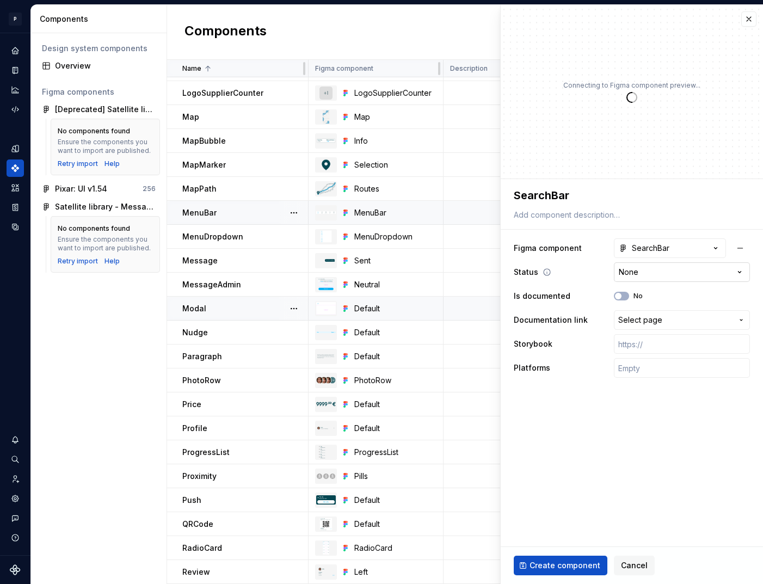
click at [676, 274] on html "P pixar SO Design system data Components Design system components Overview Figm…" at bounding box center [381, 292] width 763 height 584
type textarea "*"
select select "**********"
type textarea "*"
click at [658, 322] on span "Select page" at bounding box center [640, 320] width 44 height 11
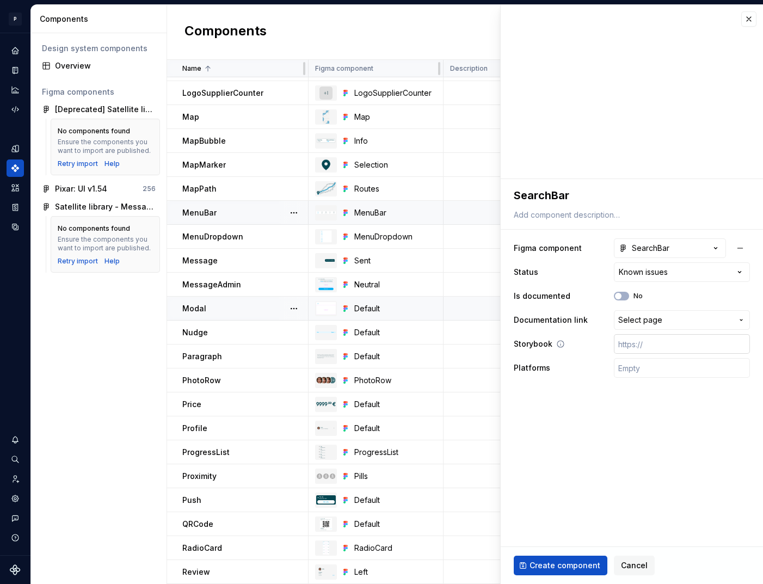
click at [657, 346] on input "text" at bounding box center [682, 344] width 136 height 20
type textarea "*"
click at [622, 365] on input "text" at bounding box center [682, 368] width 136 height 20
type input "🤖 Android | 🍎 iOS | ⚛️ SPA"
click at [636, 339] on input "text" at bounding box center [682, 344] width 136 height 20
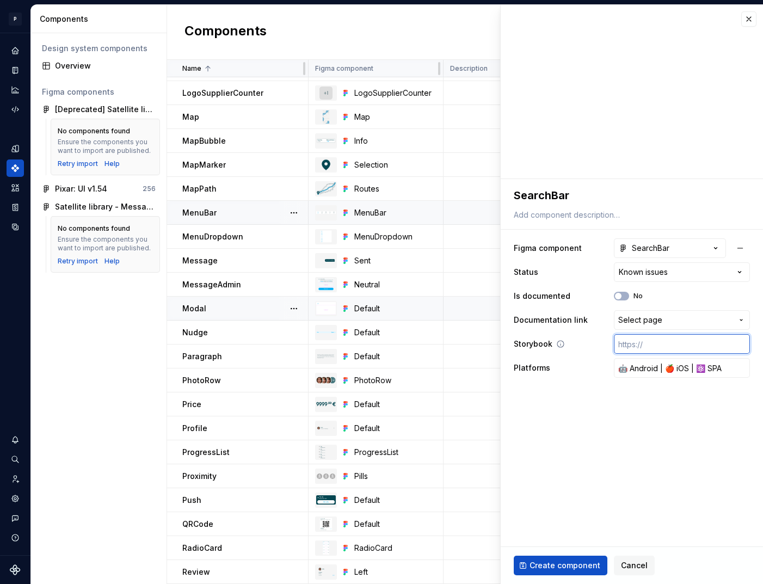
paste input "https://design.blablacar.com/pixar/web/master/home/?path=/docs/searchform_searc…"
type textarea "*"
type input "https://design.blablacar.com/pixar/web/master/home/?path=/docs/searchform_searc…"
click at [561, 573] on button "Create component" at bounding box center [561, 566] width 94 height 20
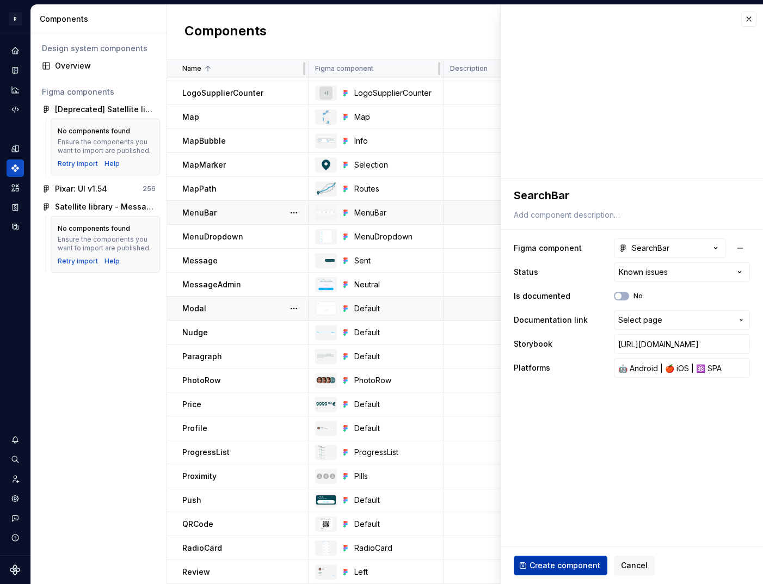
scroll to position [0, 0]
type textarea "*"
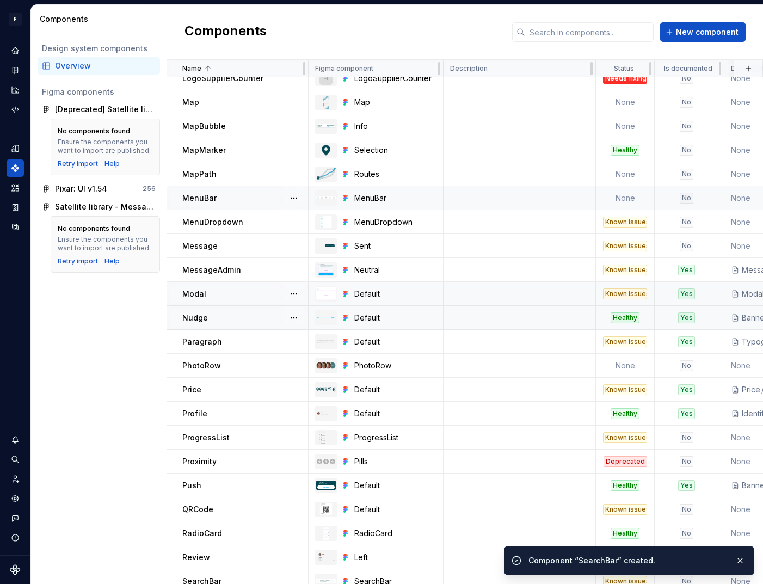
scroll to position [1194, 0]
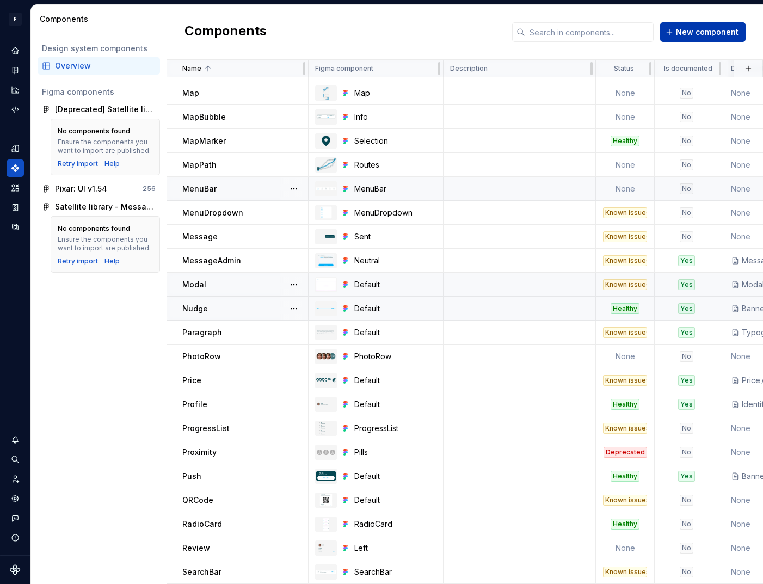
click at [695, 32] on span "New component" at bounding box center [707, 32] width 63 height 11
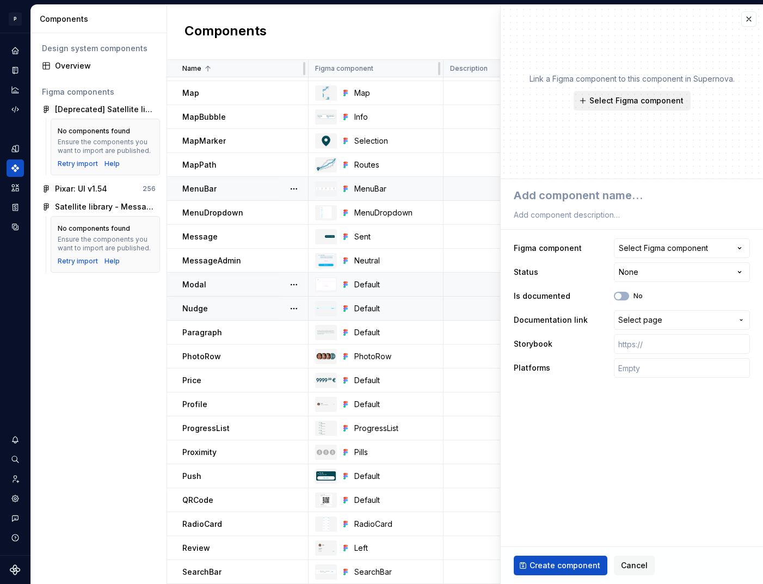
type textarea "*"
type textarea "S"
type textarea "*"
type textarea "Se"
type textarea "*"
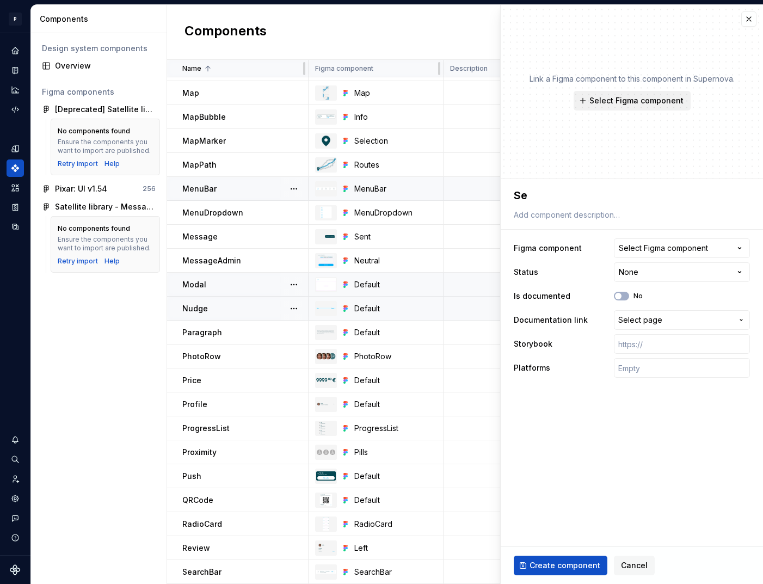
type textarea "Sea"
type textarea "*"
type textarea "Sear"
type textarea "*"
type textarea "Searh"
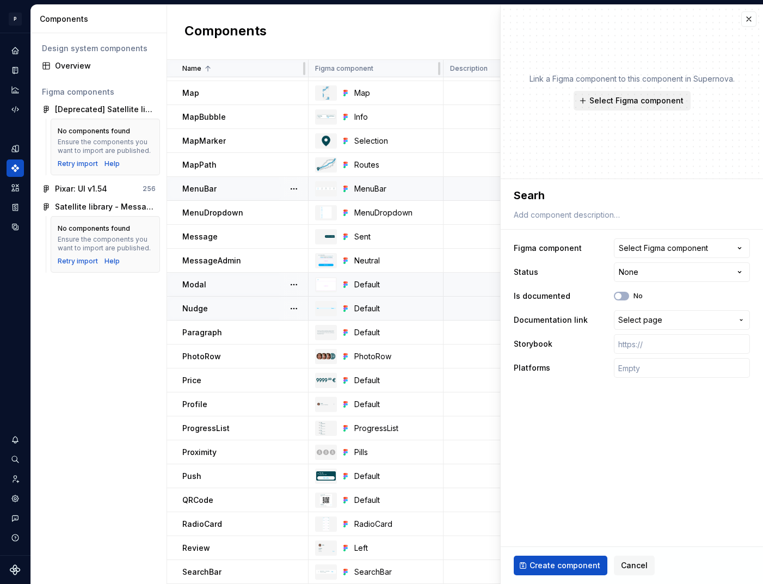
type textarea "*"
type textarea "Sear"
type textarea "*"
type textarea "Searc"
type textarea "*"
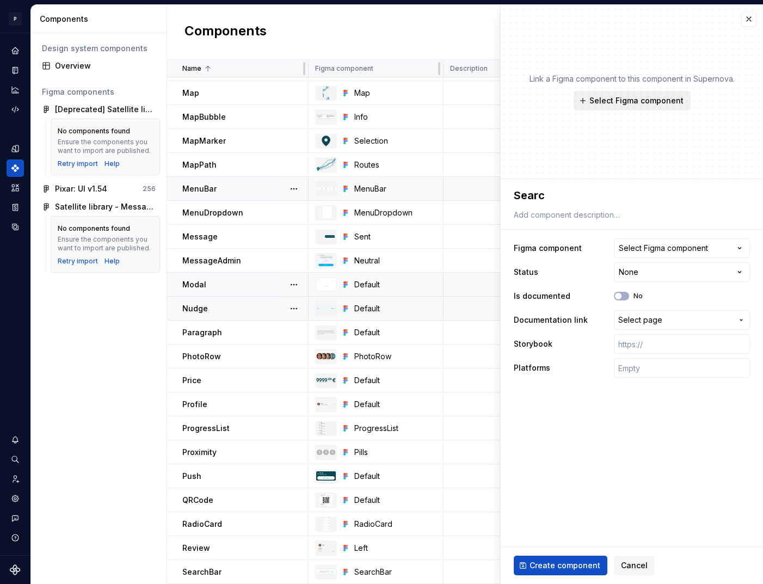
type textarea "Search"
type textarea "*"
type textarea "SearchF"
type textarea "*"
type textarea "SearchFo"
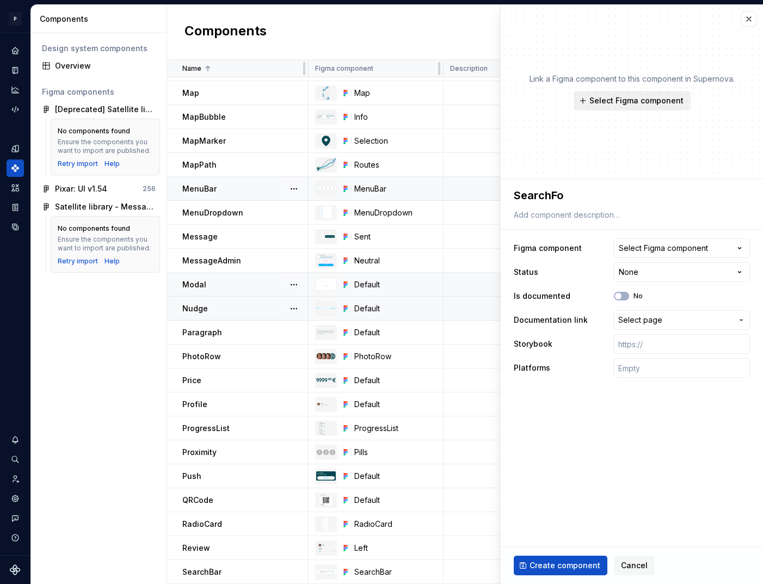
type textarea "*"
type textarea "SearchFor"
type textarea "*"
type textarea "SearchForm"
click at [672, 252] on div "Select Figma component" at bounding box center [663, 248] width 89 height 11
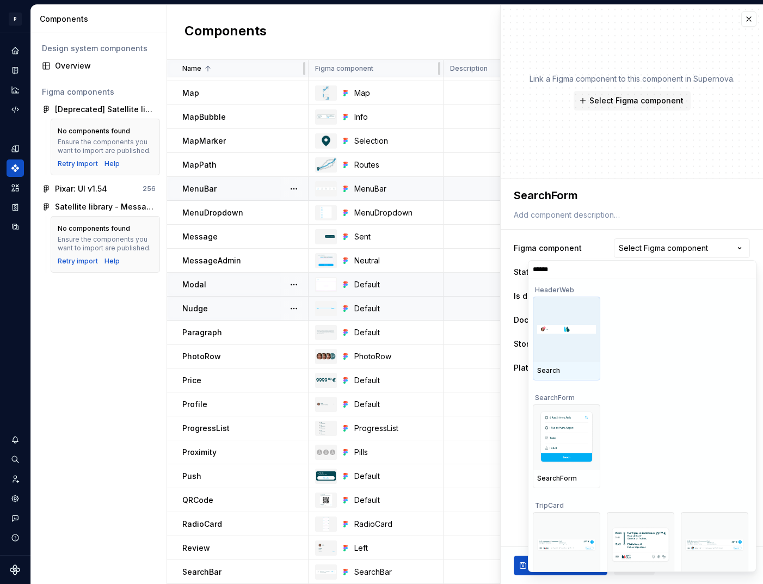
type input "*******"
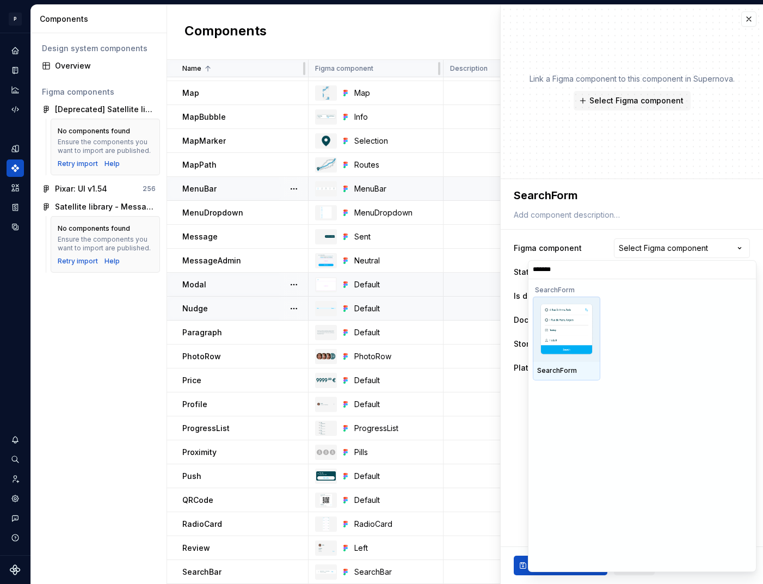
click at [566, 359] on div at bounding box center [567, 329] width 68 height 65
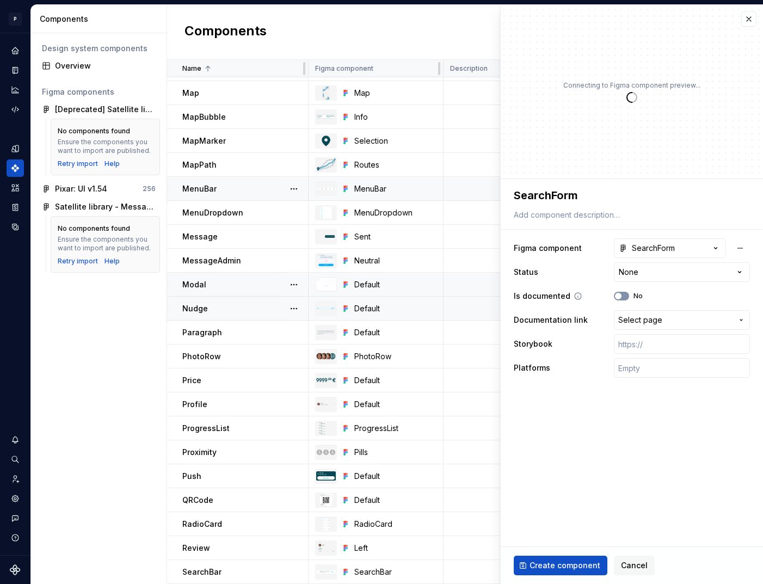
click at [627, 297] on button "No" at bounding box center [621, 296] width 15 height 9
type textarea "*"
click at [641, 322] on span "Select page" at bounding box center [640, 320] width 44 height 11
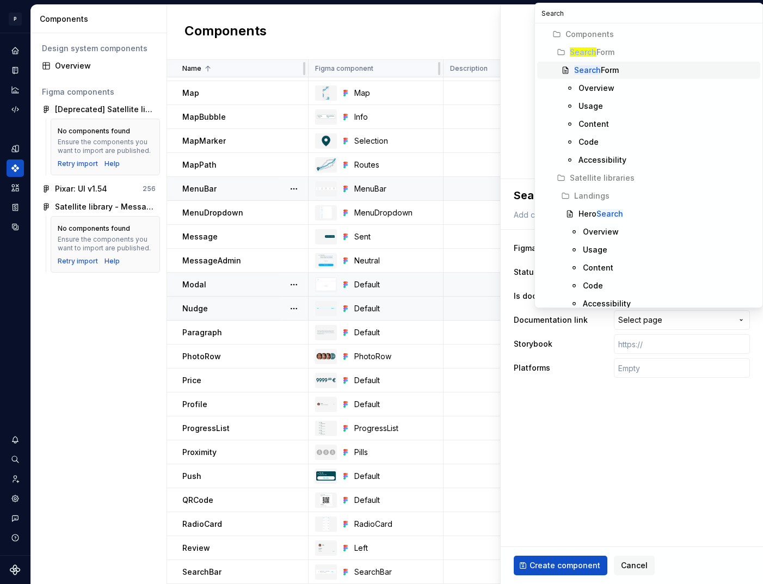
type input "Search"
click at [622, 69] on div "Search Form" at bounding box center [665, 70] width 182 height 11
type textarea "*"
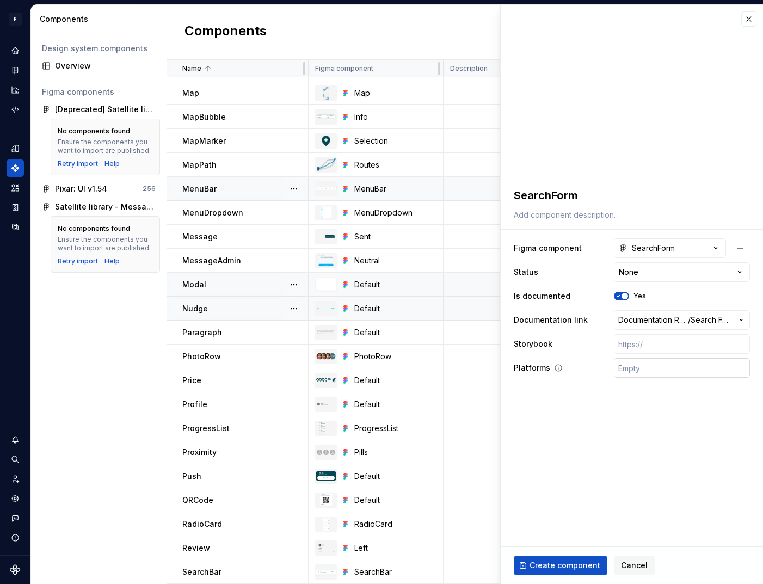
click at [649, 365] on input "text" at bounding box center [682, 368] width 136 height 20
type input "🤖 Android | 🍎 iOS | ⚛️ SPA"
click at [682, 347] on input "text" at bounding box center [682, 344] width 136 height 20
paste input "https://design.blablacar.com/pixar/web/master/home/?path=/docs/searchform_searc…"
type textarea "*"
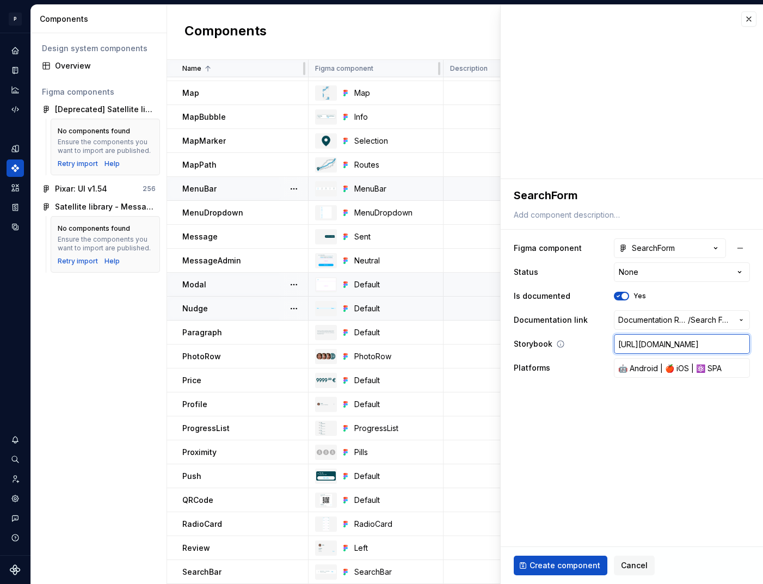
scroll to position [0, 266]
type input "https://design.blablacar.com/pixar/web/master/home/?path=/docs/searchform_searc…"
click at [577, 565] on span "Create component" at bounding box center [565, 565] width 71 height 11
type textarea "*"
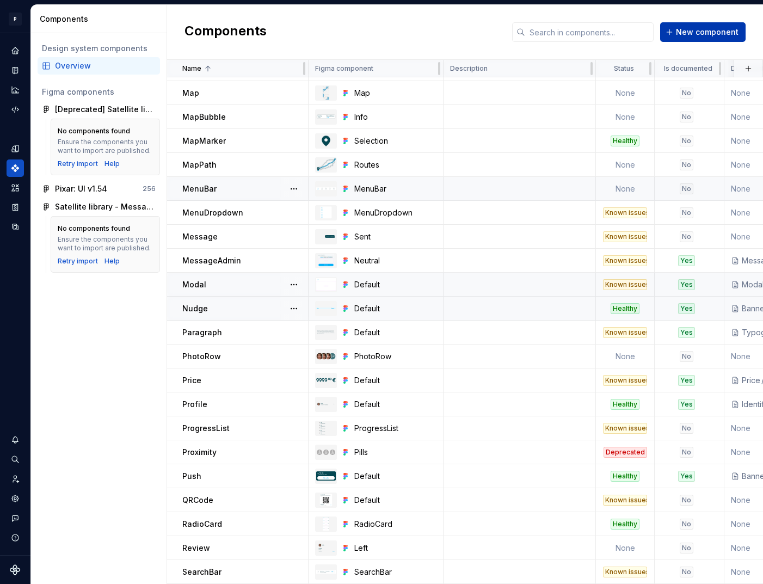
click at [696, 31] on span "New component" at bounding box center [707, 32] width 63 height 11
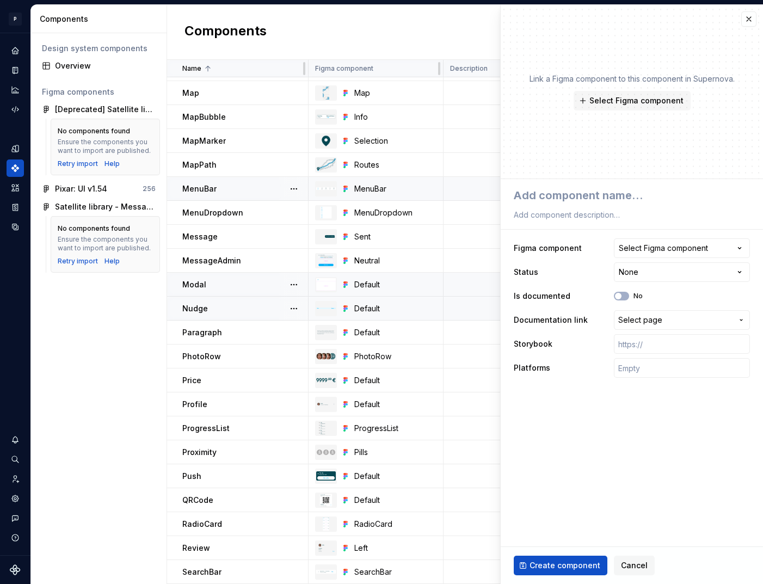
type textarea "*"
type textarea "S"
type textarea "*"
type textarea "Se"
type textarea "*"
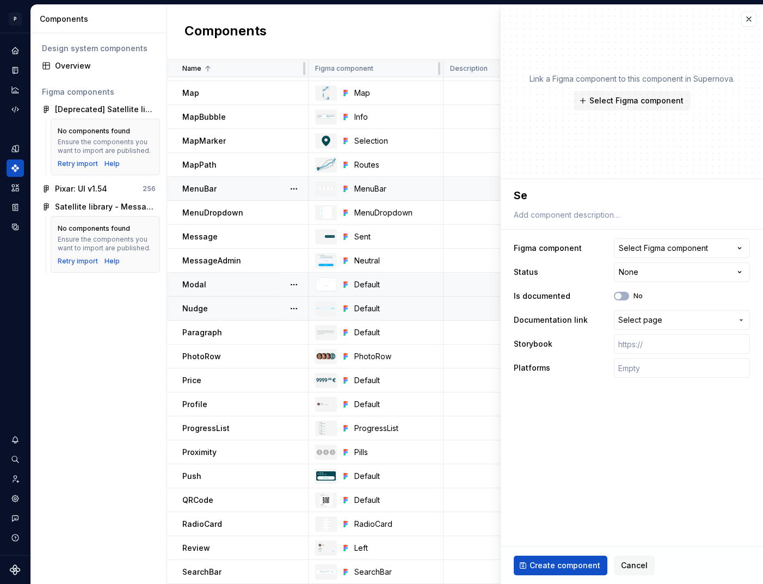
type textarea "Sea"
type textarea "*"
type textarea "Seat"
type textarea "*"
type textarea "Seatp"
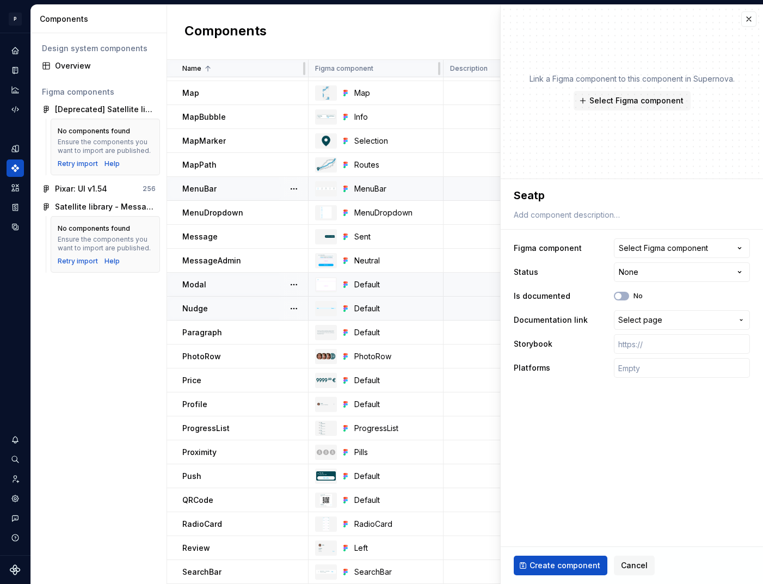
type textarea "*"
type textarea "Seat"
type textarea "*"
type textarea "Seatm"
type textarea "*"
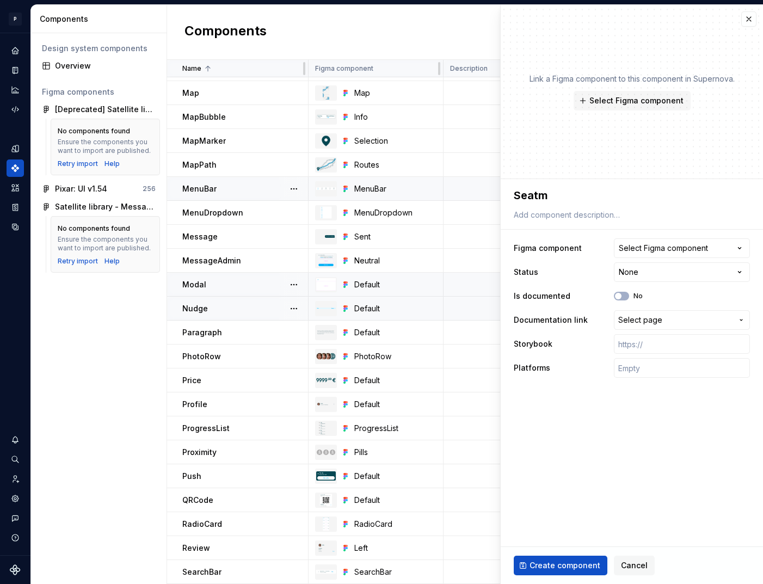
type textarea "Seatma"
type textarea "*"
type textarea "Seatmap"
click at [691, 247] on div "Select Figma component" at bounding box center [663, 248] width 89 height 11
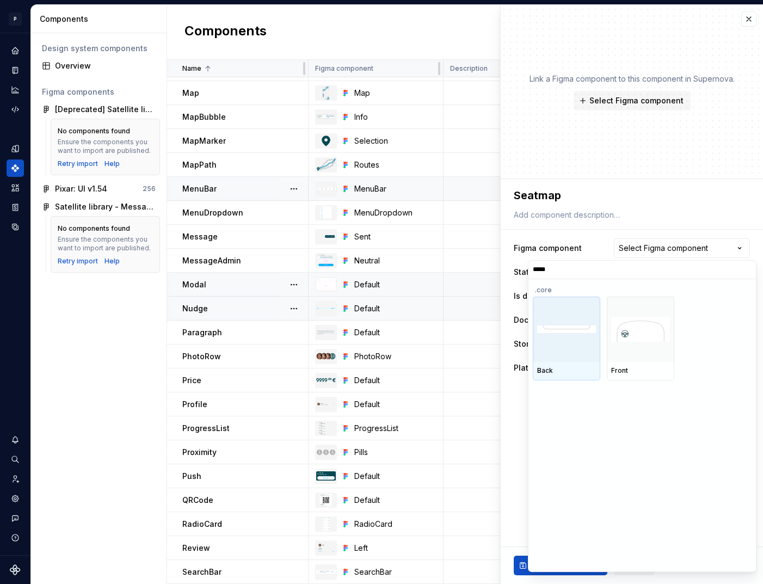
type input "****"
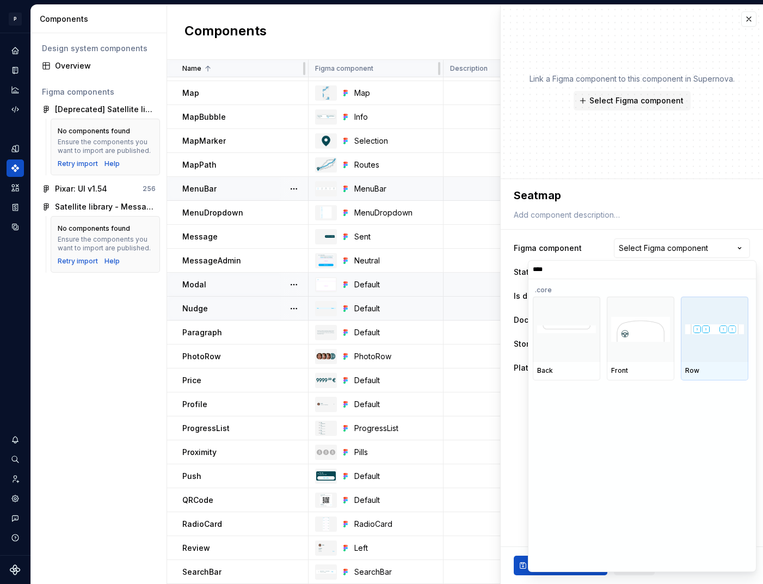
click at [695, 355] on div at bounding box center [715, 329] width 68 height 65
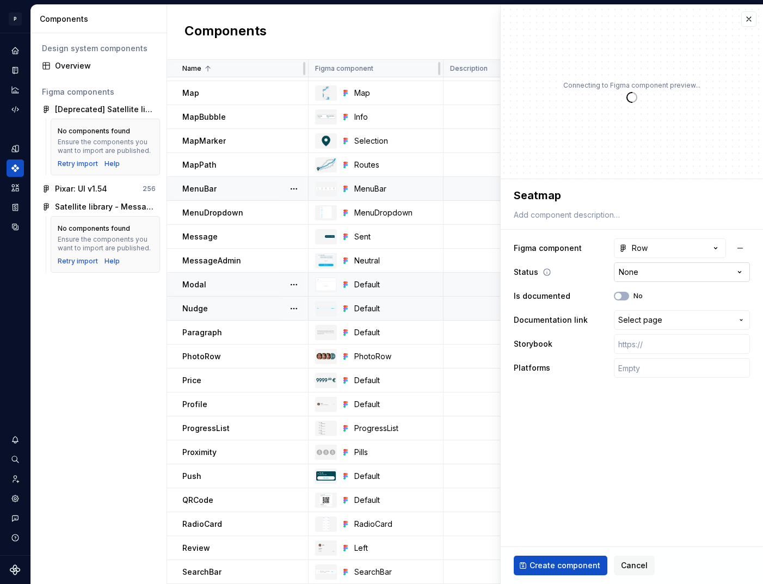
type textarea "*"
click at [639, 371] on input "text" at bounding box center [682, 368] width 136 height 20
type input "🤖 Android | 🍎 iOS | ⚛️ SPA"
click at [636, 355] on div "**********" at bounding box center [632, 308] width 236 height 144
click at [641, 345] on input "text" at bounding box center [682, 344] width 136 height 20
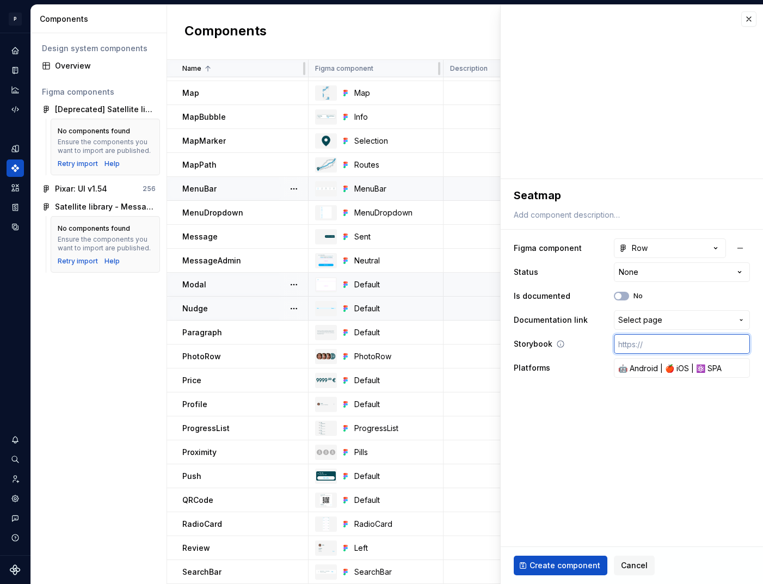
paste input "https://design.blablacar.com/pixar/web/master/home/?path=/docs/kirk_form-seatsm…"
type textarea "*"
type input "https://design.blablacar.com/pixar/web/master/home/?path=/docs/kirk_form-seatsm…"
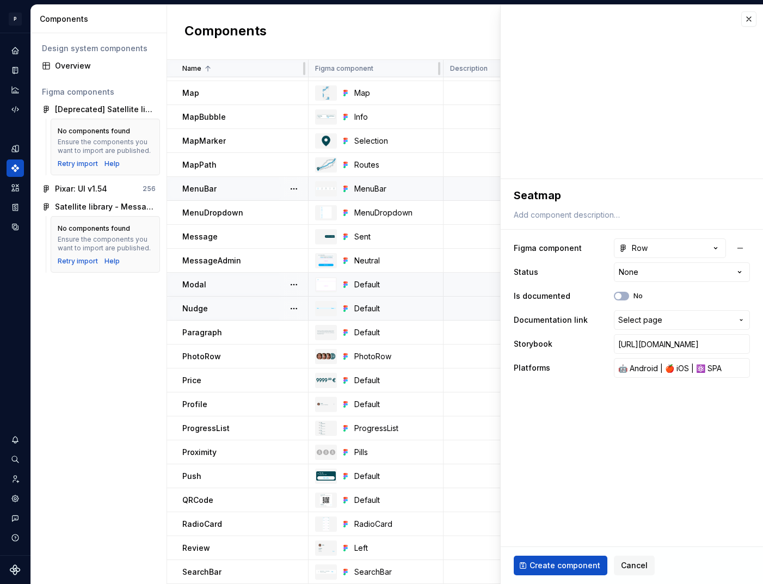
click at [585, 427] on fieldset "**********" at bounding box center [632, 381] width 262 height 405
click at [569, 567] on span "Create component" at bounding box center [565, 565] width 71 height 11
type textarea "*"
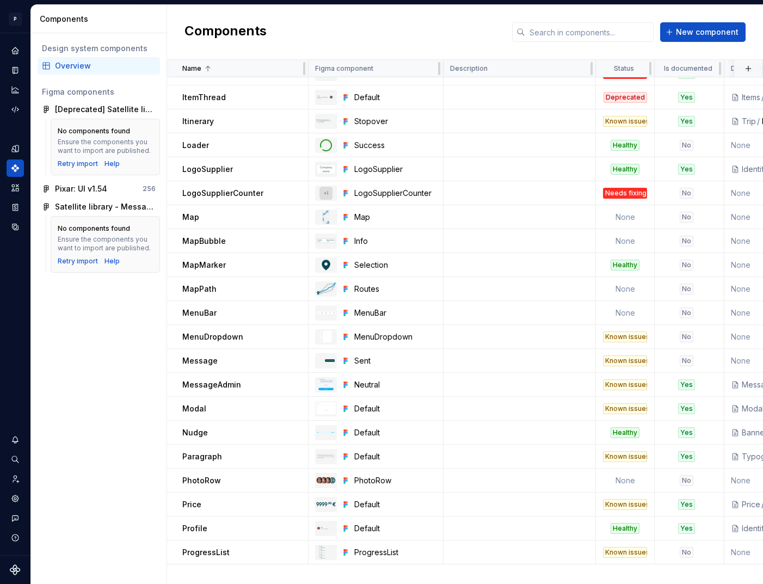
scroll to position [1242, 0]
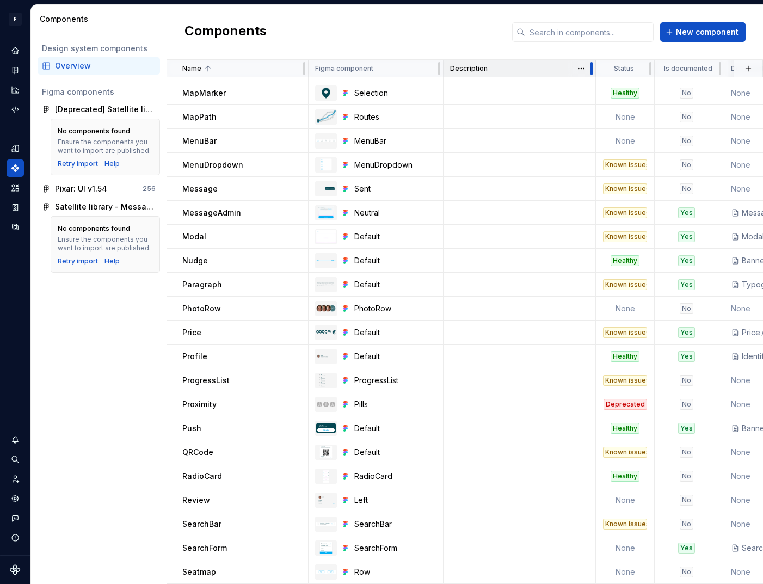
drag, startPoint x: 594, startPoint y: 68, endPoint x: 549, endPoint y: 68, distance: 45.2
click at [549, 68] on div "Description" at bounding box center [520, 68] width 152 height 17
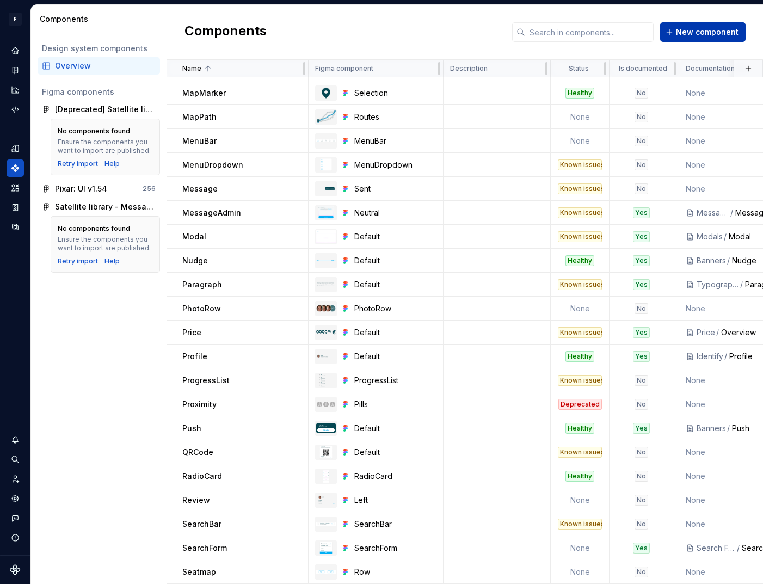
click at [704, 34] on span "New component" at bounding box center [707, 32] width 63 height 11
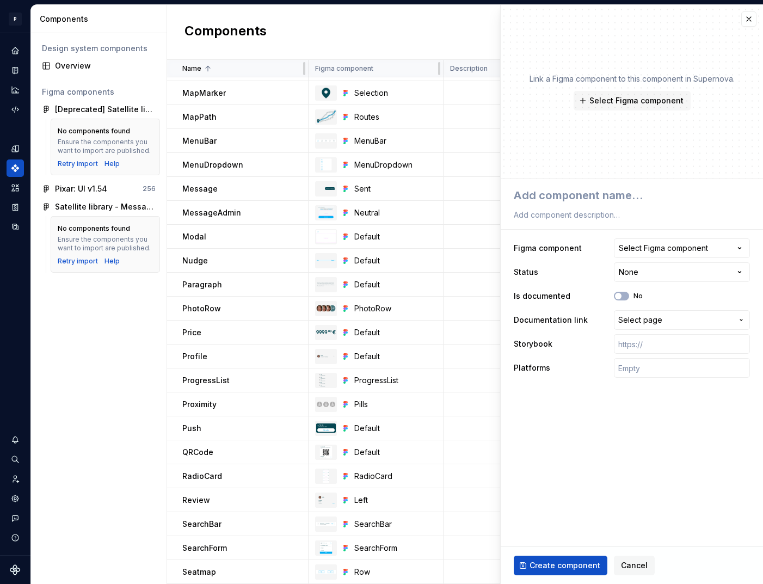
type textarea "*"
type textarea "S"
type textarea "*"
type textarea "Sk"
type textarea "*"
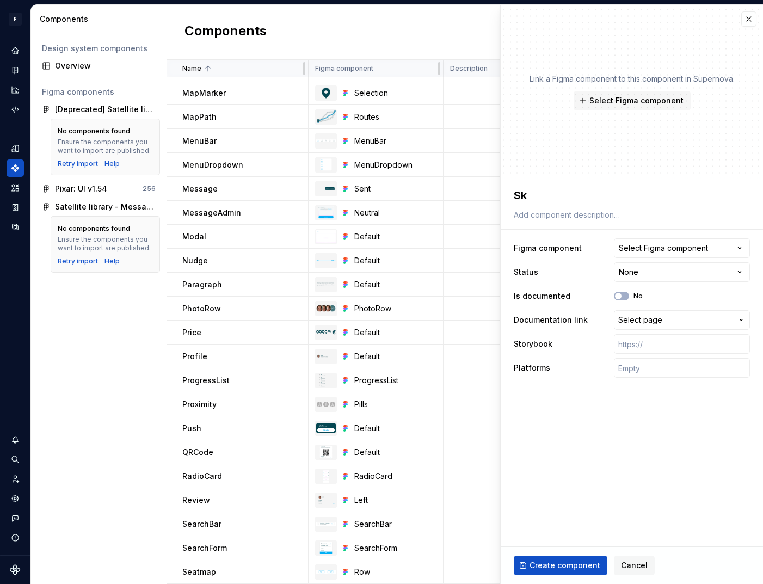
type textarea "Ske"
type textarea "*"
type textarea "Skel"
type textarea "*"
type textarea "Skele"
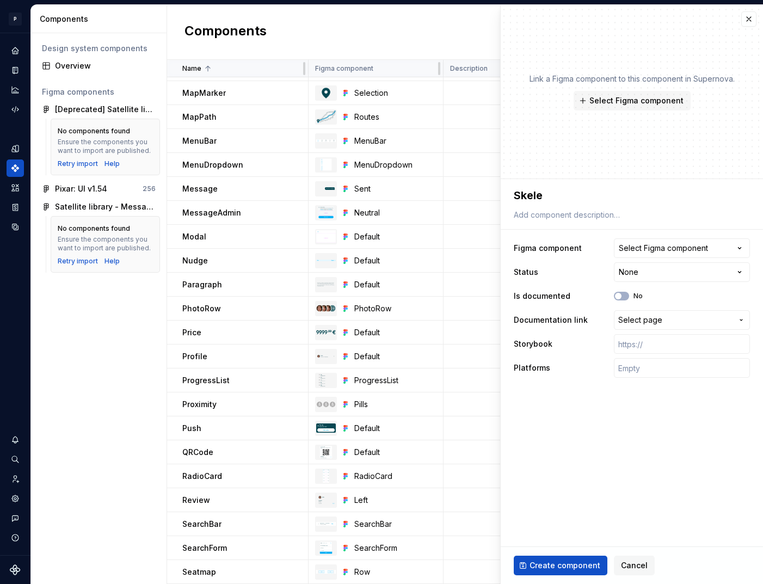
type textarea "*"
type textarea "Skelet"
type textarea "*"
type textarea "Skeleto"
click at [709, 242] on button "Select Figma component" at bounding box center [682, 248] width 136 height 20
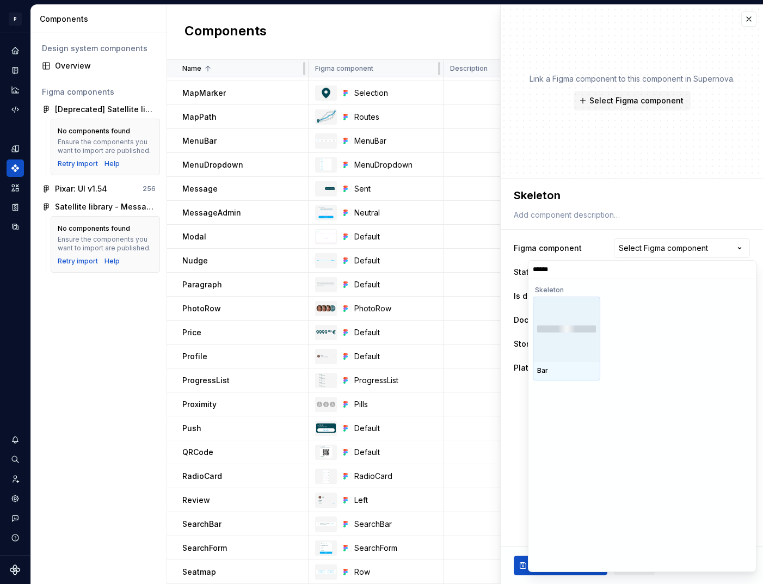
click at [571, 347] on div at bounding box center [567, 329] width 68 height 65
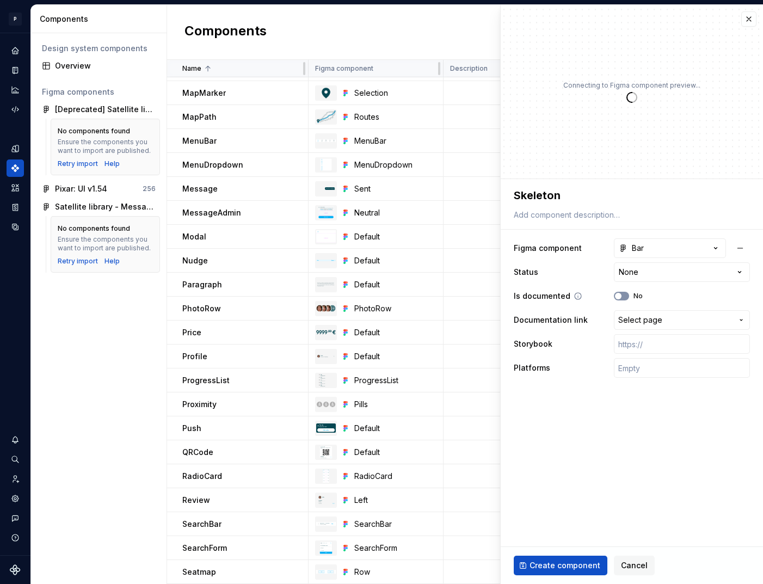
click at [628, 296] on button "No" at bounding box center [621, 296] width 15 height 9
click at [667, 272] on html "P pixar SO Design system data Components Design system components Overview Figm…" at bounding box center [381, 292] width 763 height 584
click at [650, 326] on button "Select page" at bounding box center [682, 320] width 136 height 20
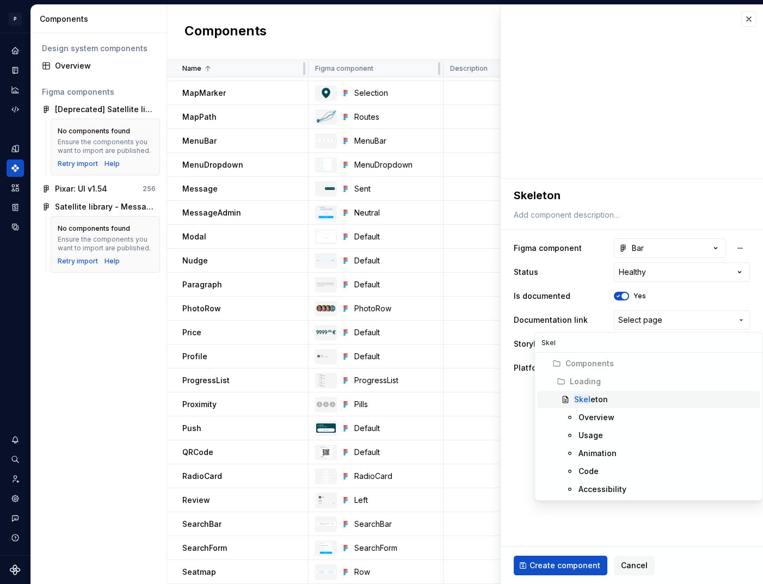
click at [603, 404] on div "Skel eton" at bounding box center [591, 399] width 34 height 11
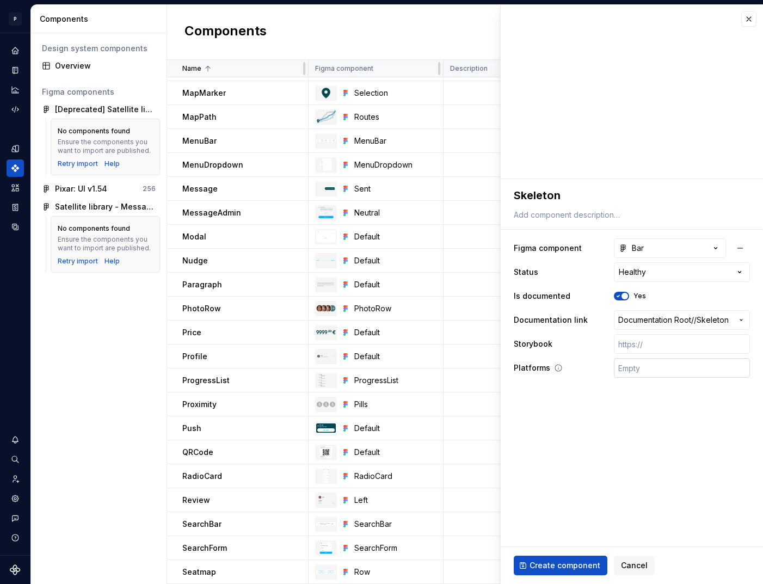
click at [646, 377] on input "text" at bounding box center [682, 368] width 136 height 20
click at [638, 342] on input "text" at bounding box center [682, 344] width 136 height 20
paste input "https://design.blablacar.com/pixar/web/master/home/?path=/docs/loading_skeleton…"
click at [574, 565] on span "Create component" at bounding box center [565, 565] width 71 height 11
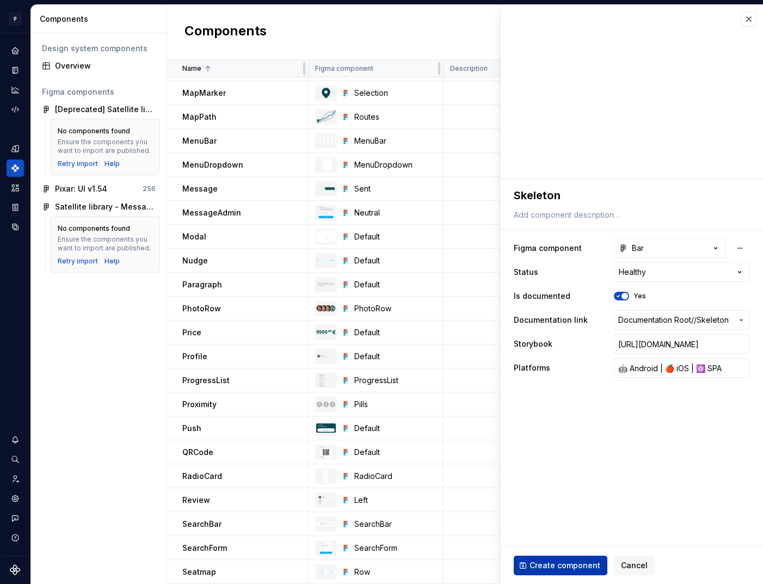
scroll to position [0, 0]
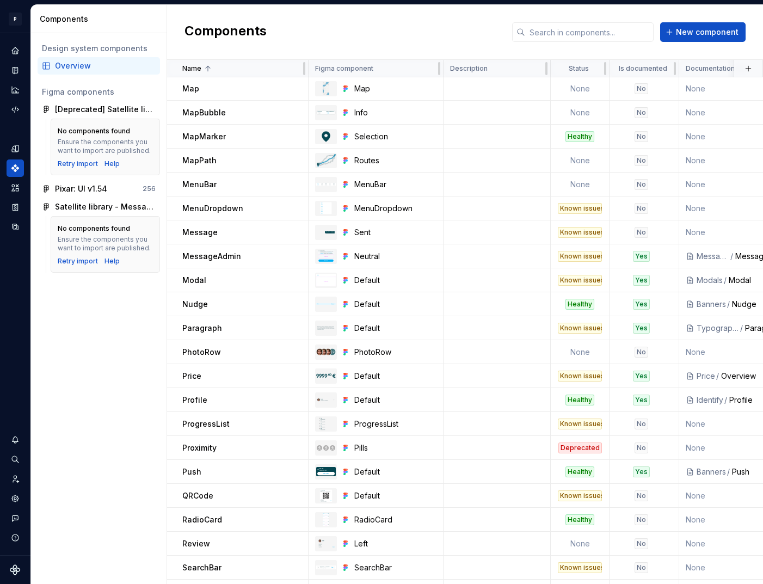
scroll to position [1266, 0]
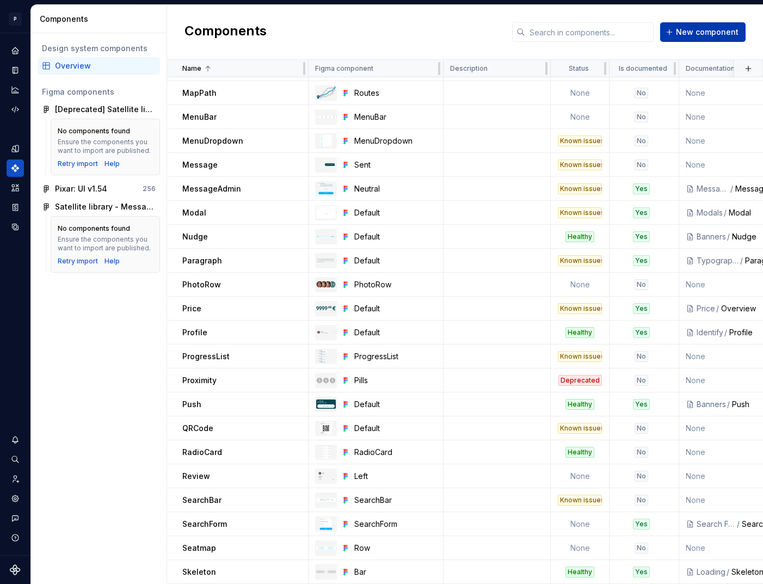
click at [694, 29] on span "New component" at bounding box center [707, 32] width 63 height 11
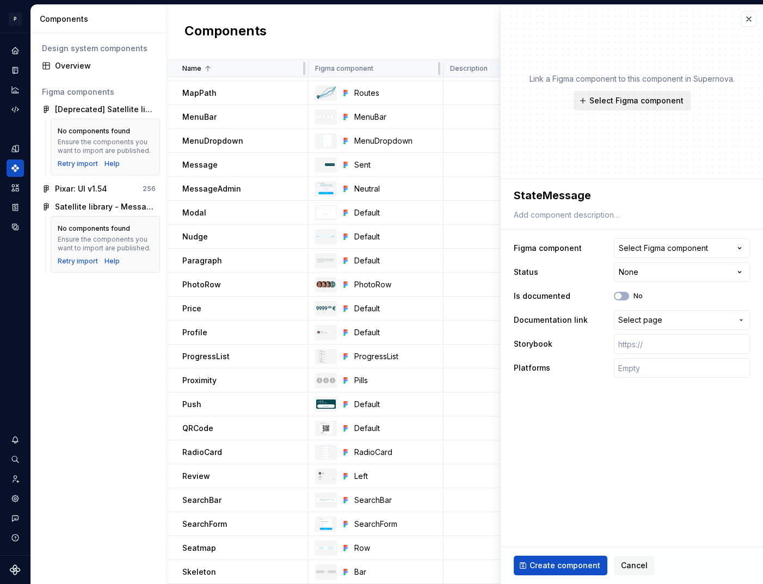
click at [635, 103] on span "Select Figma component" at bounding box center [637, 100] width 94 height 11
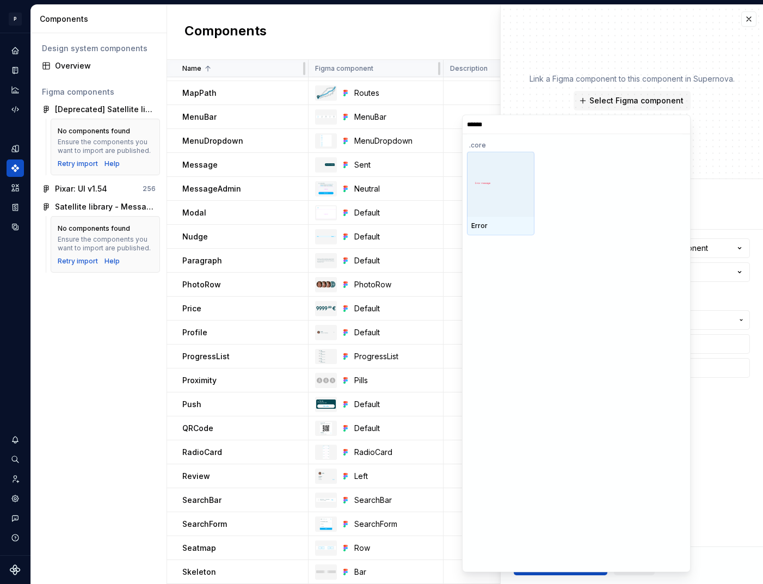
click at [503, 193] on div at bounding box center [501, 183] width 68 height 65
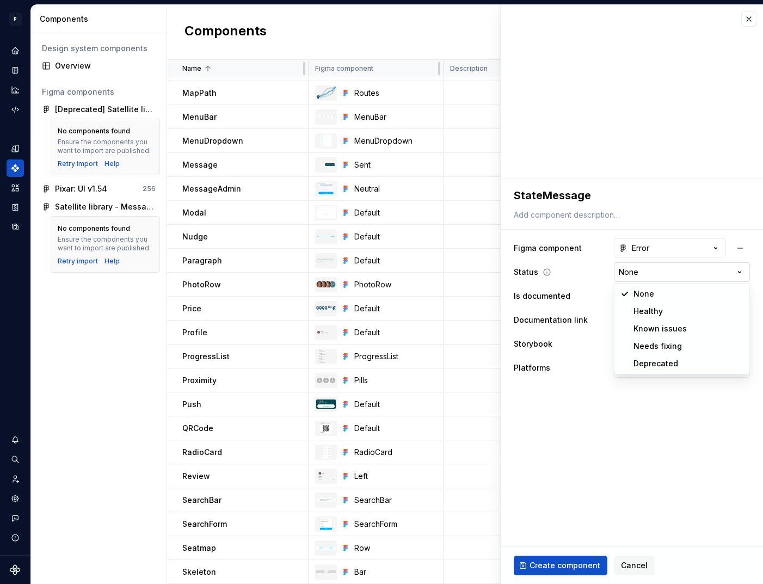
click at [679, 269] on html "P pixar SO Design system data Components Design system components Overview Figm…" at bounding box center [381, 292] width 763 height 584
click at [649, 320] on span "Select page" at bounding box center [640, 320] width 44 height 11
click at [653, 372] on input "text" at bounding box center [682, 368] width 136 height 20
click at [643, 341] on input "text" at bounding box center [682, 344] width 136 height 20
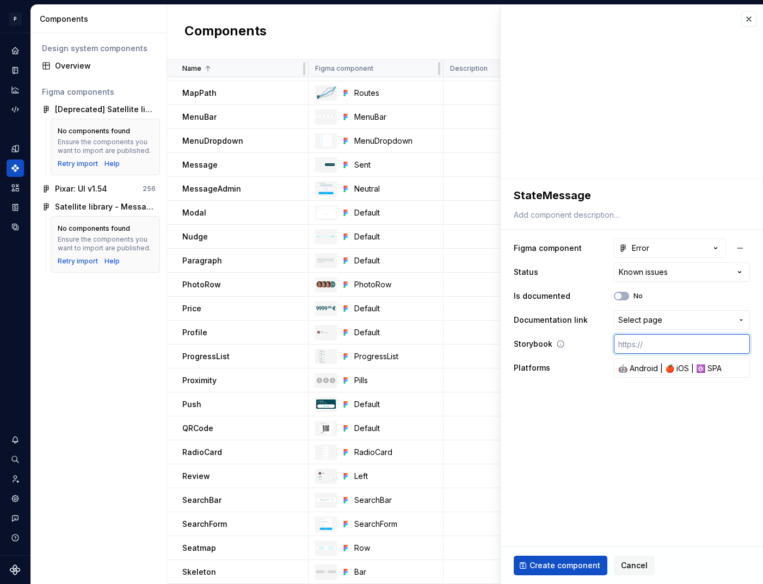
paste input "https://design.blablacar.com/pixar/web/master/home/?path=/docs/feedback_errorst…"
click at [559, 564] on span "Create component" at bounding box center [565, 565] width 71 height 11
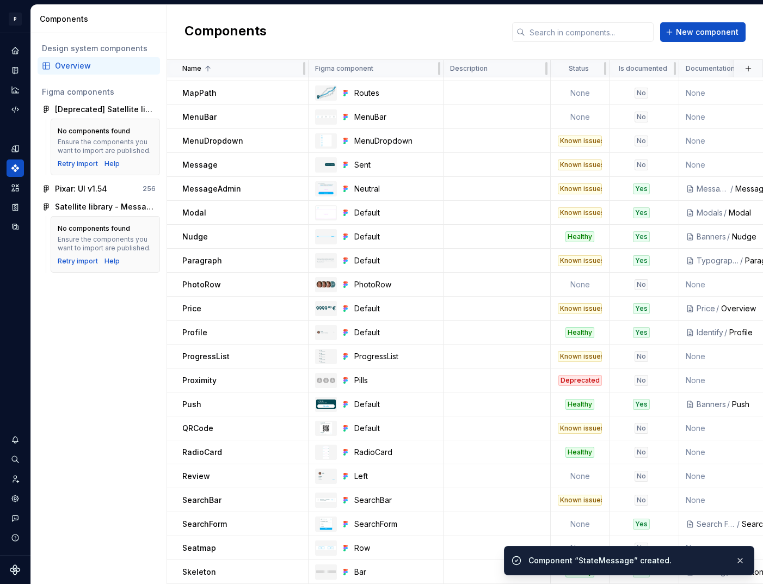
scroll to position [1290, 0]
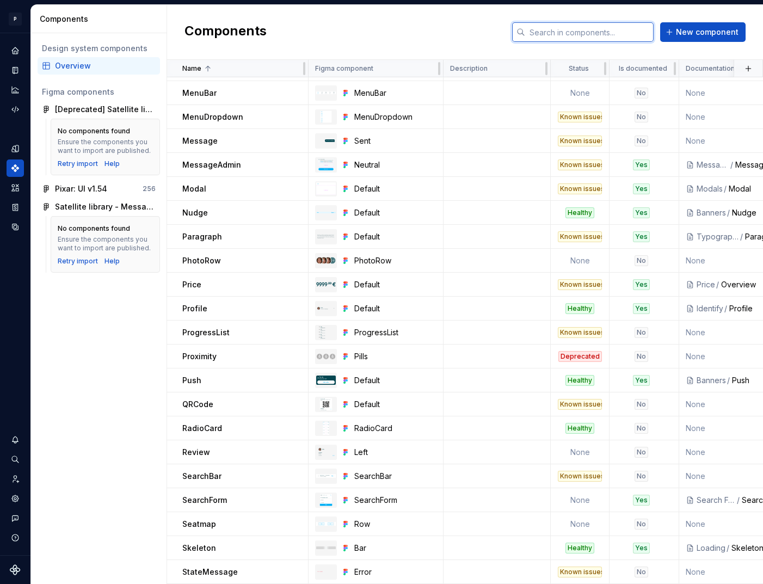
click at [582, 33] on input "text" at bounding box center [589, 32] width 128 height 20
click at [710, 27] on span "New component" at bounding box center [707, 32] width 63 height 11
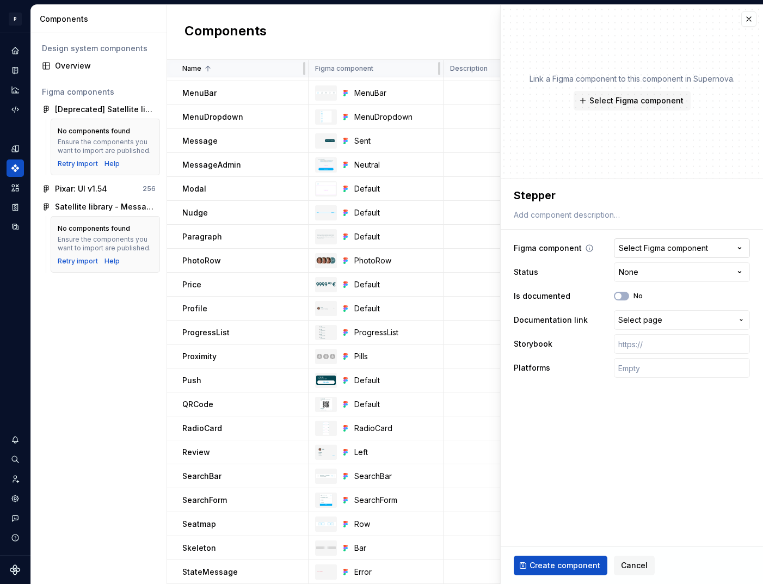
click at [697, 250] on div "Select Figma component" at bounding box center [663, 248] width 89 height 11
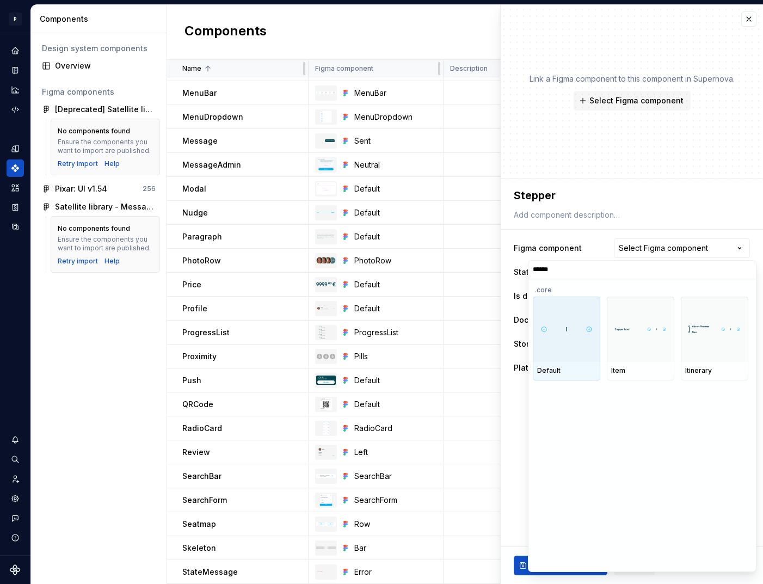
click at [562, 350] on div at bounding box center [567, 329] width 68 height 65
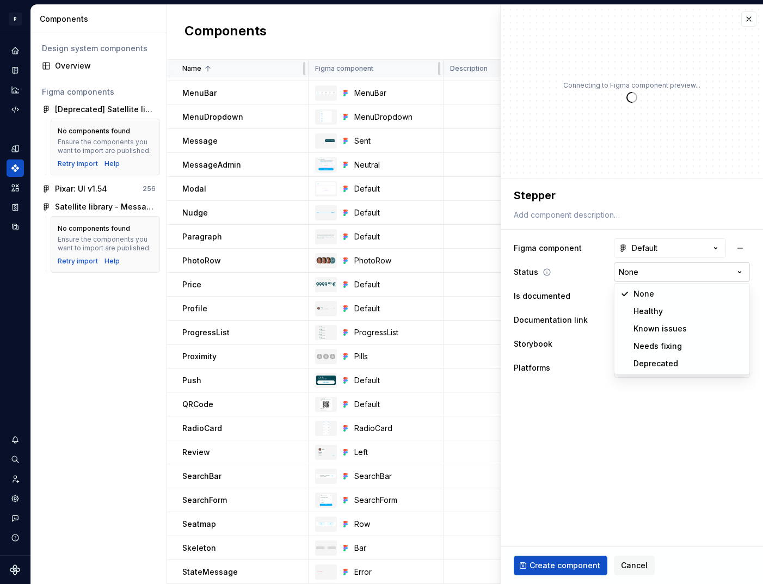
click at [641, 277] on html "P pixar SO Design system data Components Design system components Overview Figm…" at bounding box center [381, 292] width 763 height 584
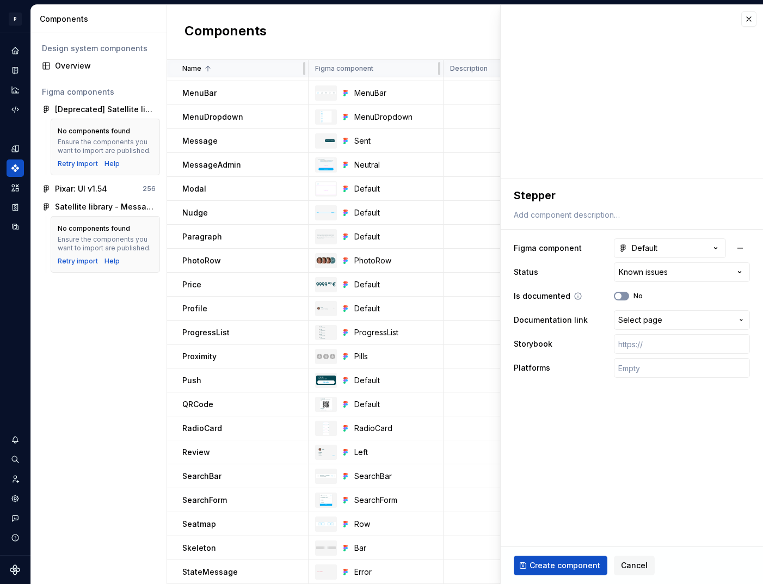
click at [623, 295] on button "No" at bounding box center [621, 296] width 15 height 9
click at [633, 317] on span "Select page" at bounding box center [640, 320] width 44 height 11
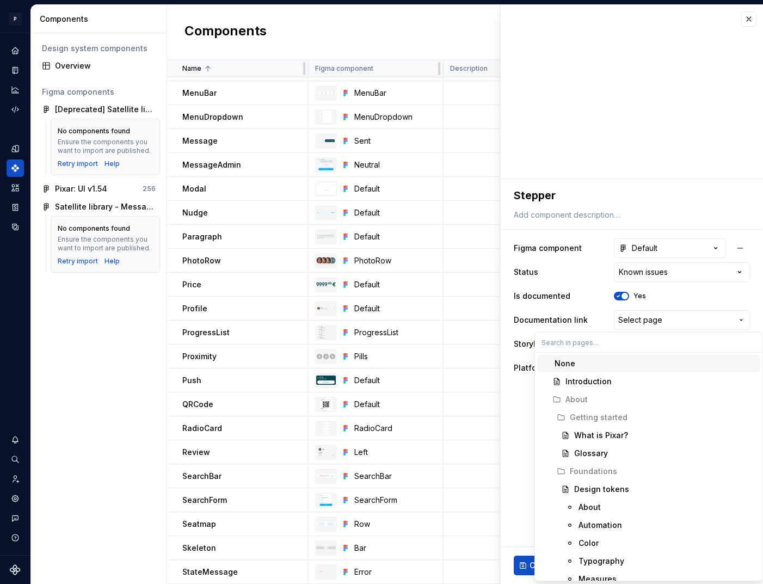
click at [625, 294] on html "P pixar SO Design system data Components Design system components Overview Figm…" at bounding box center [381, 292] width 763 height 584
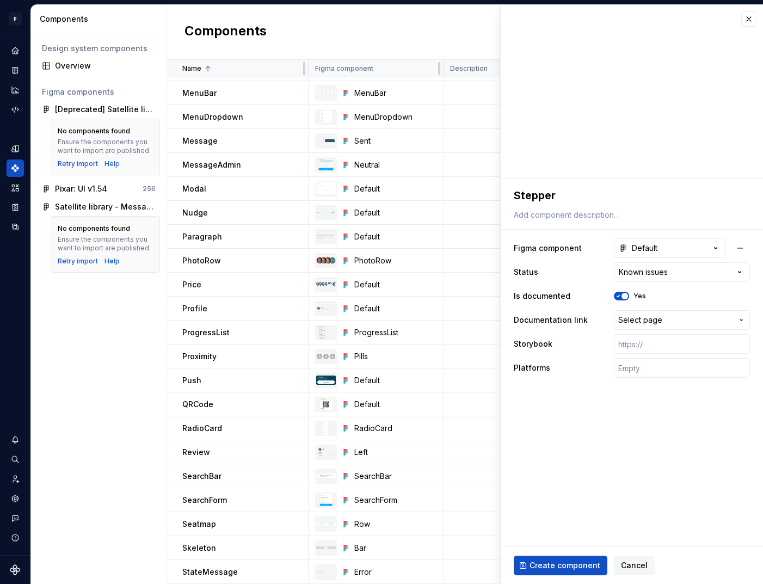
click at [625, 294] on span "button" at bounding box center [625, 296] width 7 height 7
click at [657, 367] on input "text" at bounding box center [682, 368] width 136 height 20
click at [652, 339] on input "text" at bounding box center [682, 344] width 136 height 20
paste input "https://design.blablacar.com/pixar/web/master/home/?path=/docs/form_stepper--do…"
click at [571, 560] on span "Create component" at bounding box center [565, 565] width 71 height 11
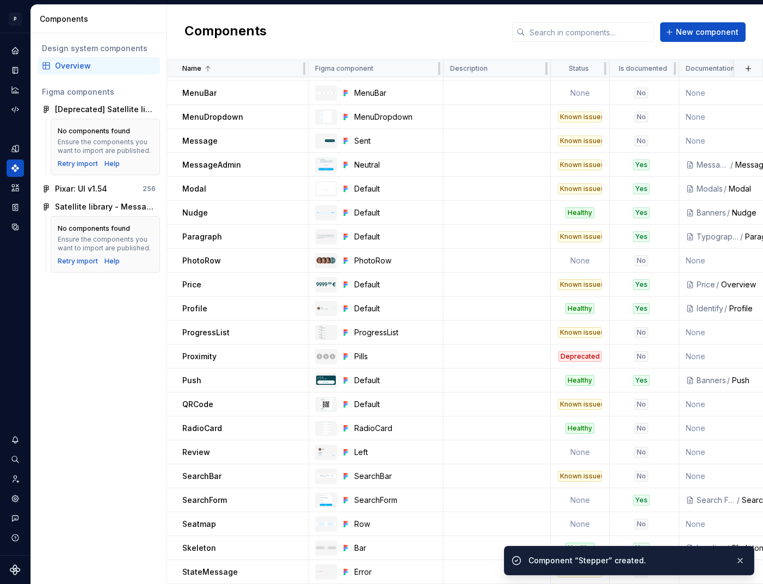
scroll to position [1314, 0]
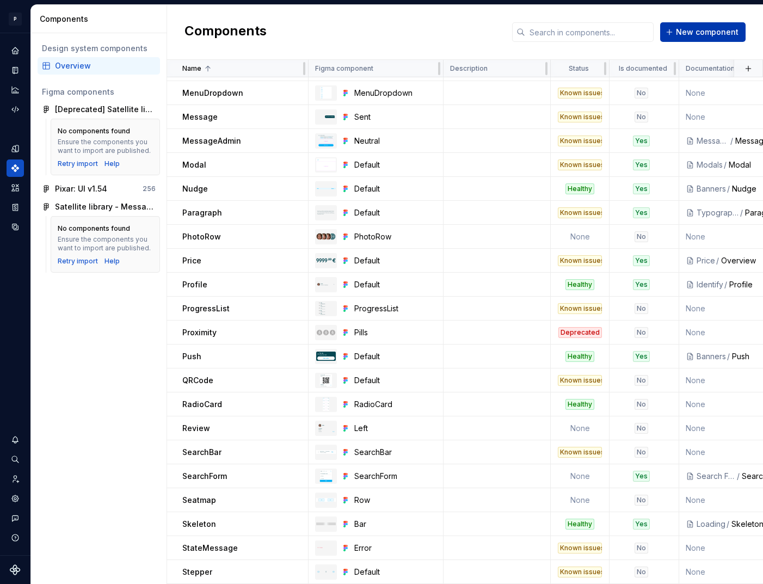
click at [680, 35] on span "New component" at bounding box center [707, 32] width 63 height 11
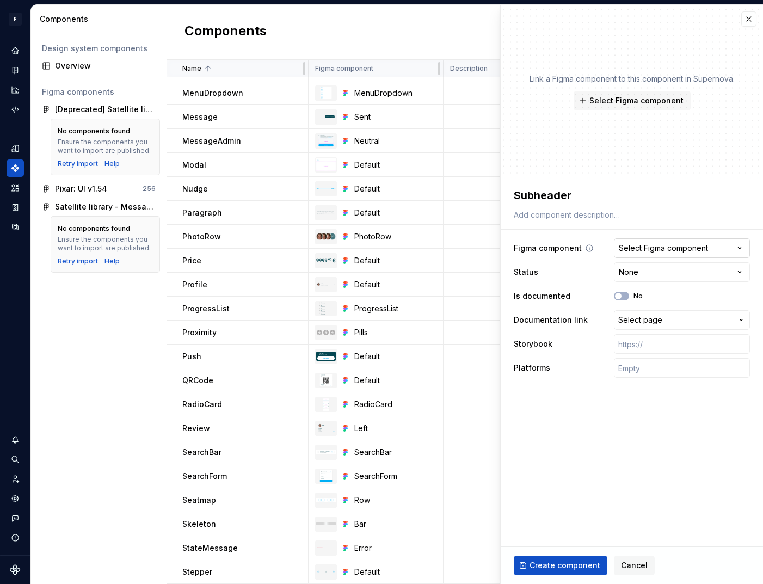
click at [707, 246] on div "Select Figma component" at bounding box center [663, 248] width 89 height 11
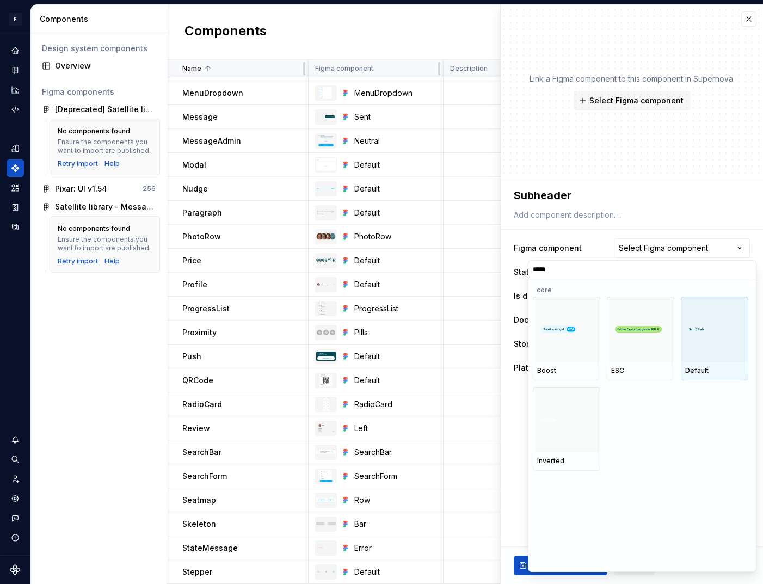
click at [700, 348] on div at bounding box center [715, 329] width 68 height 65
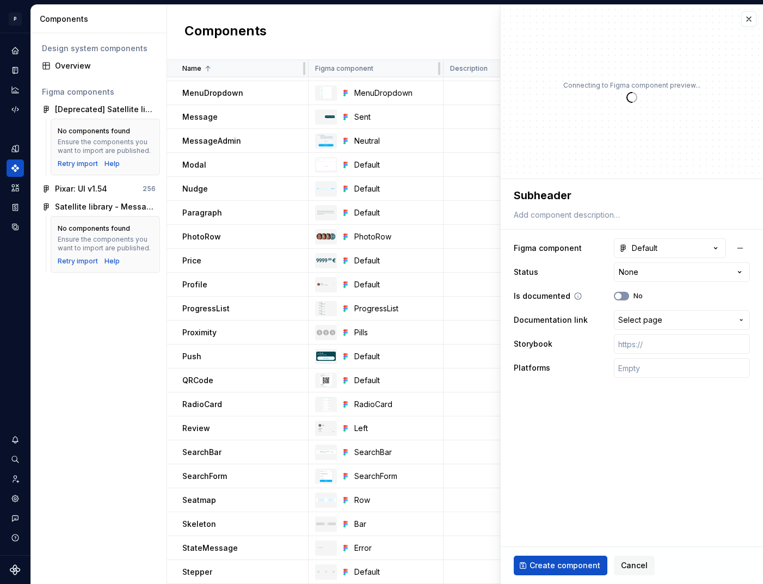
click at [627, 297] on button "No" at bounding box center [621, 296] width 15 height 9
click at [647, 272] on html "P pixar SO Design system data Components Design system components Overview Figm…" at bounding box center [381, 292] width 763 height 584
click at [641, 321] on span "Select page" at bounding box center [640, 320] width 44 height 11
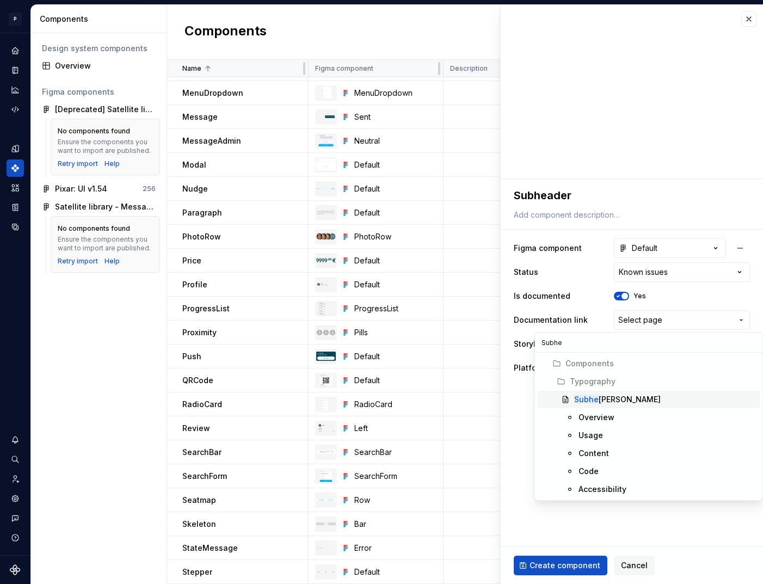
click at [611, 397] on div "Subhe ader" at bounding box center [617, 399] width 87 height 11
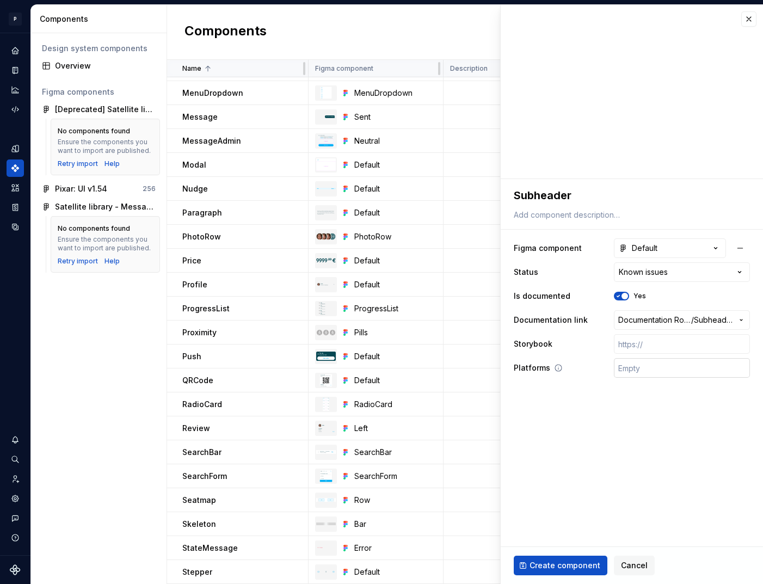
click at [642, 369] on input "text" at bounding box center [682, 368] width 136 height 20
click at [652, 344] on input "text" at bounding box center [682, 344] width 136 height 20
paste input "https://design.blablacar.com/pixar/web/master/home/?path=/docs/kirk_typography-…"
click at [567, 565] on span "Create component" at bounding box center [565, 565] width 71 height 11
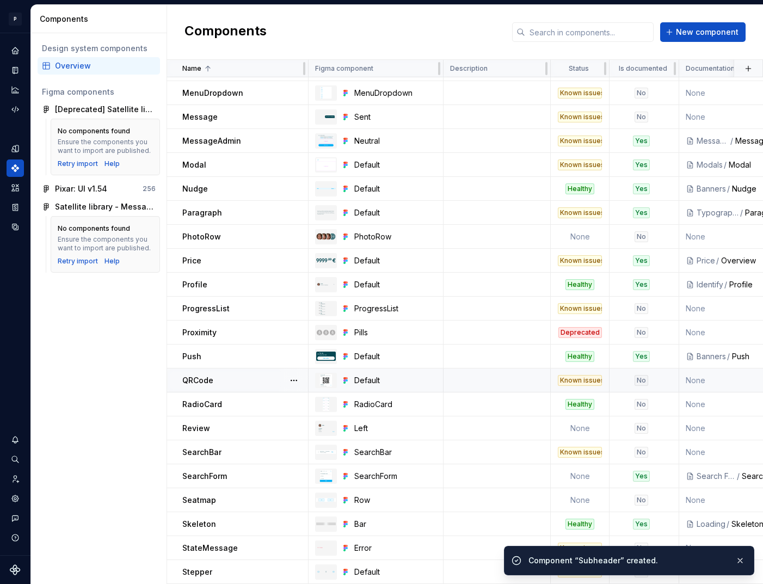
scroll to position [1338, 0]
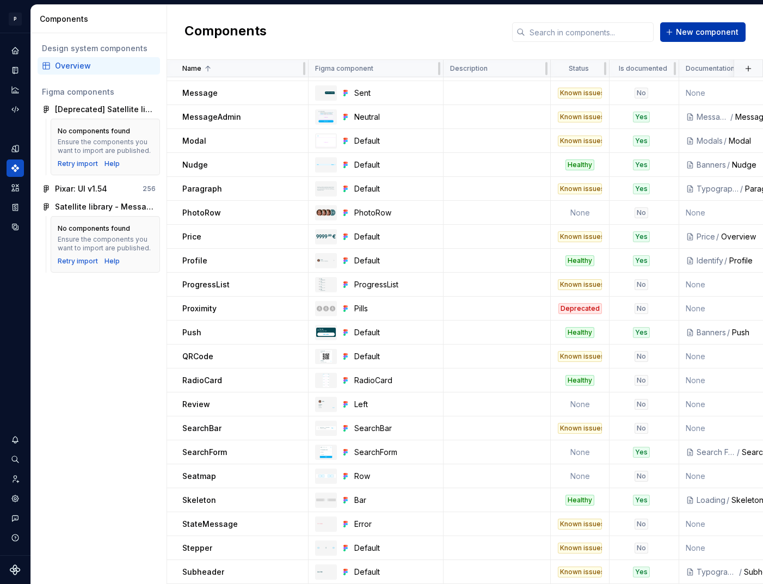
click at [714, 34] on span "New component" at bounding box center [707, 32] width 63 height 11
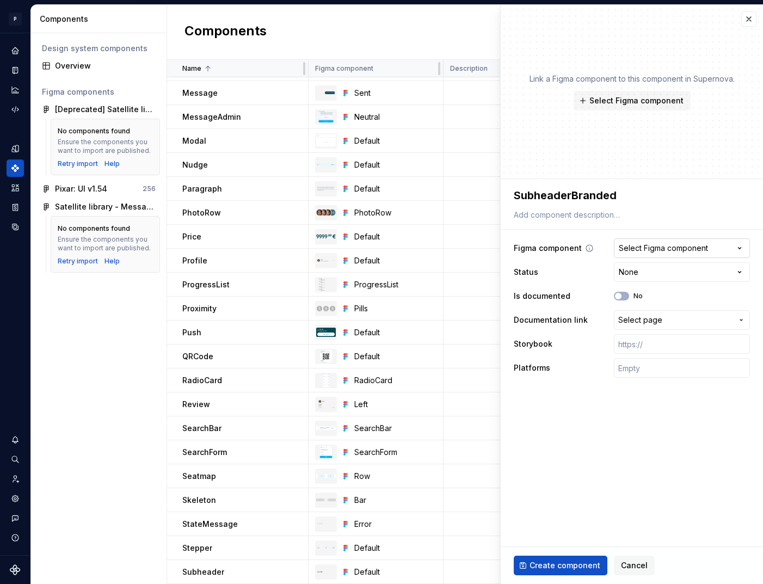
click at [678, 240] on button "Select Figma component" at bounding box center [682, 248] width 136 height 20
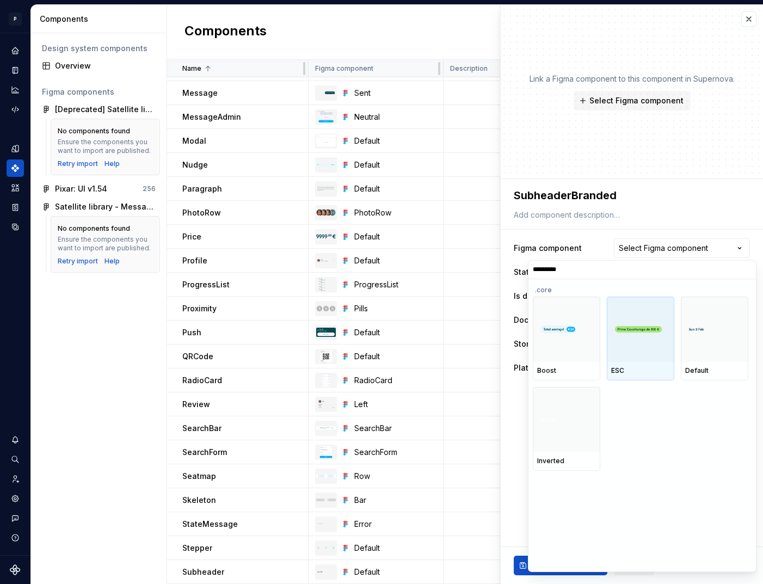
click at [647, 344] on div at bounding box center [641, 329] width 68 height 65
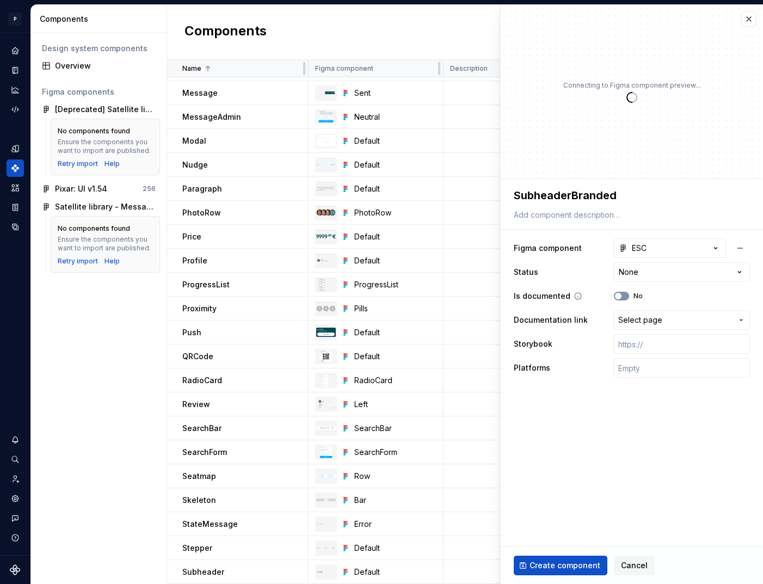
click at [622, 295] on icon "button" at bounding box center [618, 296] width 9 height 7
click at [622, 295] on span "button" at bounding box center [625, 296] width 7 height 7
click at [663, 278] on html "P pixar SO Design system data Components Design system components Overview Figm…" at bounding box center [381, 292] width 763 height 584
click at [651, 363] on input "text" at bounding box center [682, 368] width 136 height 20
click at [672, 337] on input "text" at bounding box center [682, 344] width 136 height 20
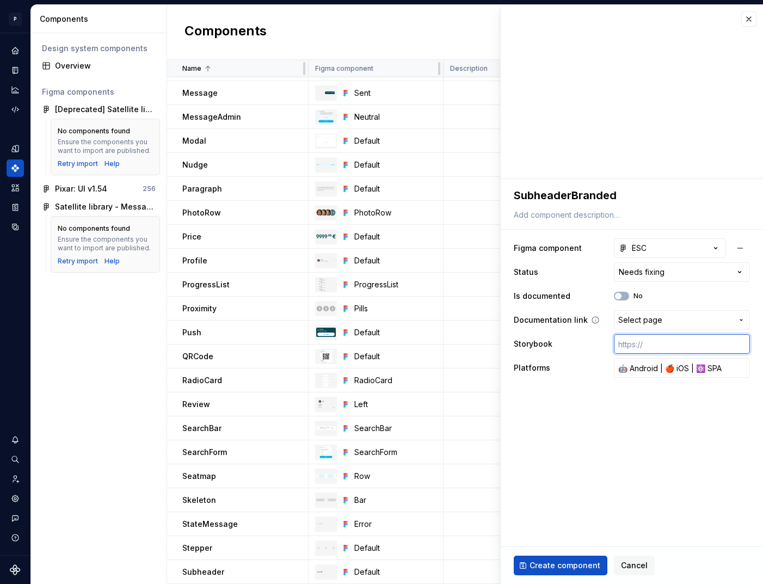
paste input "https://design.blablacar.com/pixar/web/master/home/?path=/docs/kirk_header-subh…"
click at [711, 246] on icon "button" at bounding box center [715, 248] width 11 height 11
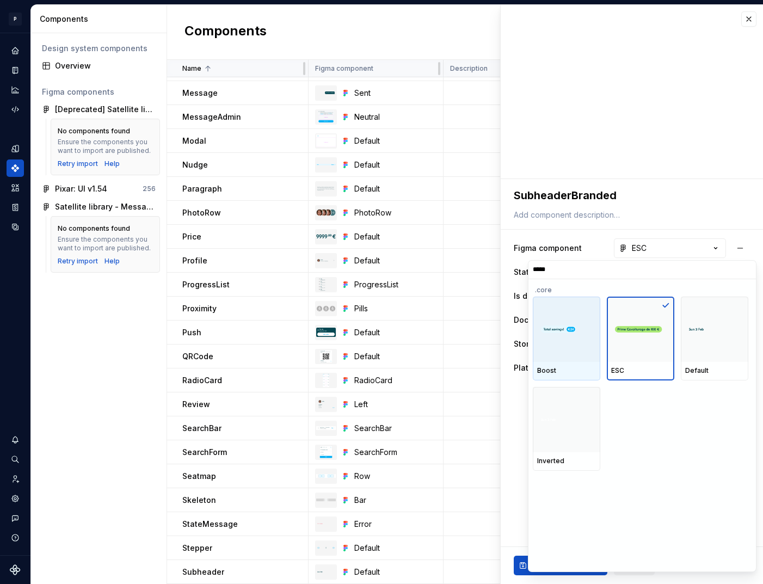
click at [580, 350] on div at bounding box center [567, 329] width 68 height 65
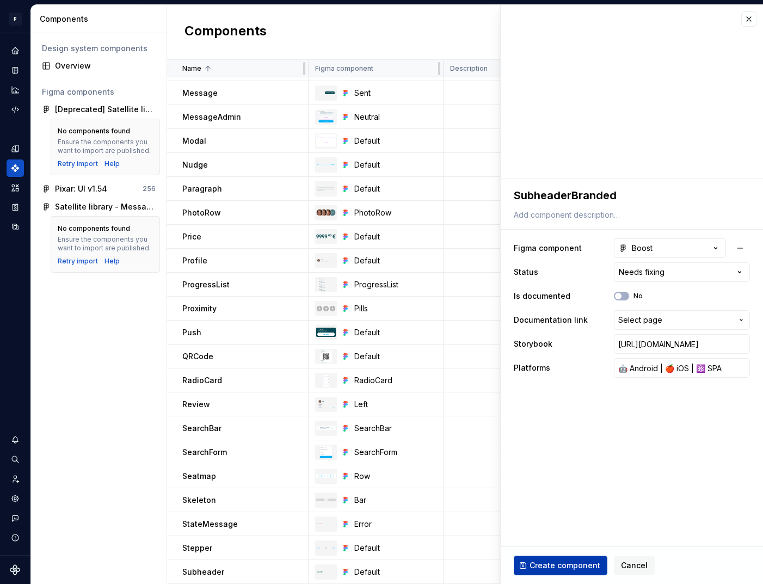
click at [551, 563] on span "Create component" at bounding box center [565, 565] width 71 height 11
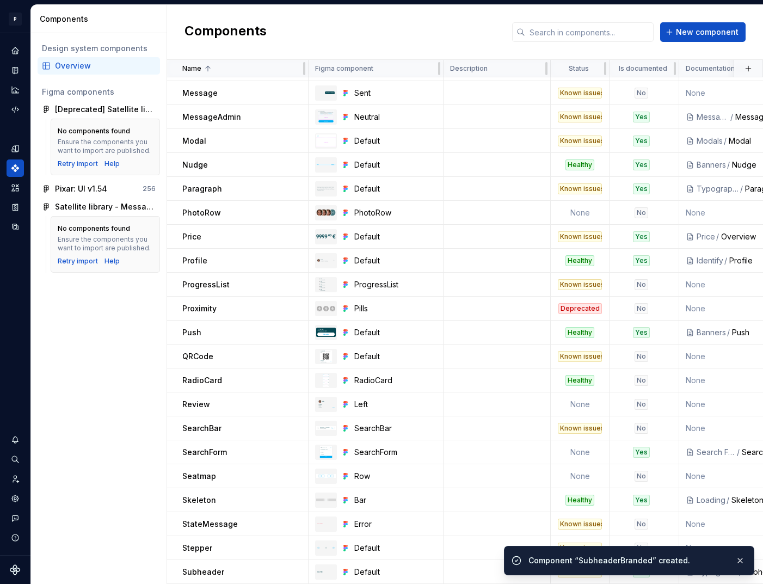
scroll to position [1362, 0]
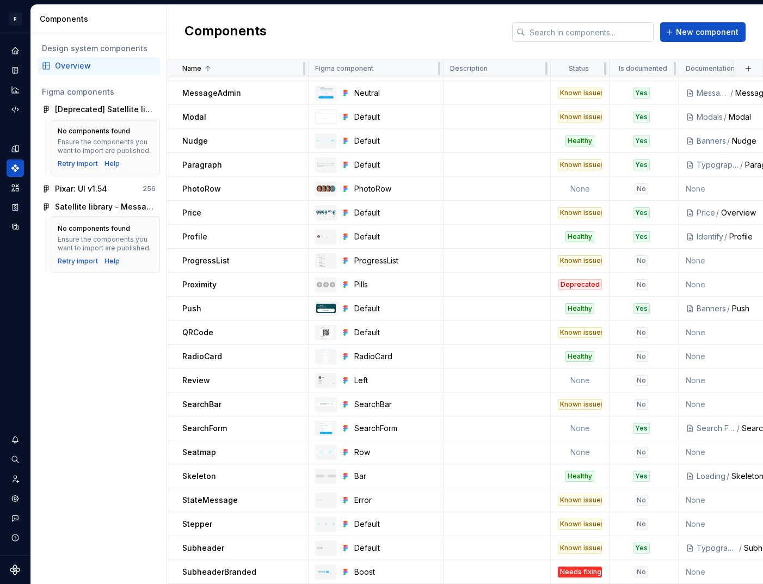
click at [588, 33] on input "text" at bounding box center [589, 32] width 128 height 20
click at [697, 35] on span "New component" at bounding box center [707, 32] width 63 height 11
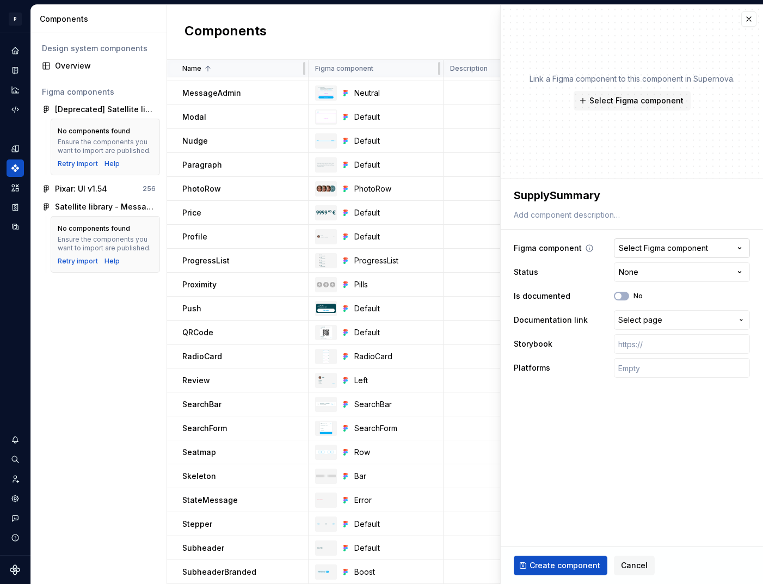
click at [718, 242] on button "Select Figma component" at bounding box center [682, 248] width 136 height 20
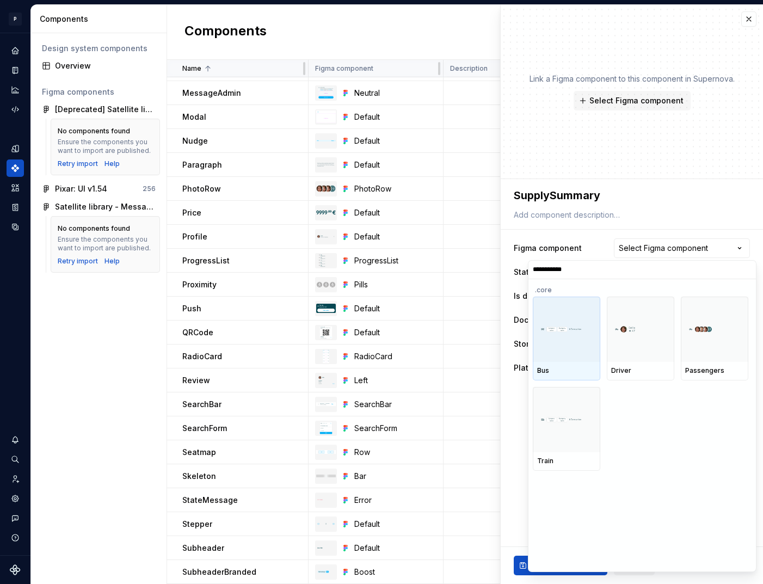
click at [562, 360] on div at bounding box center [567, 329] width 68 height 65
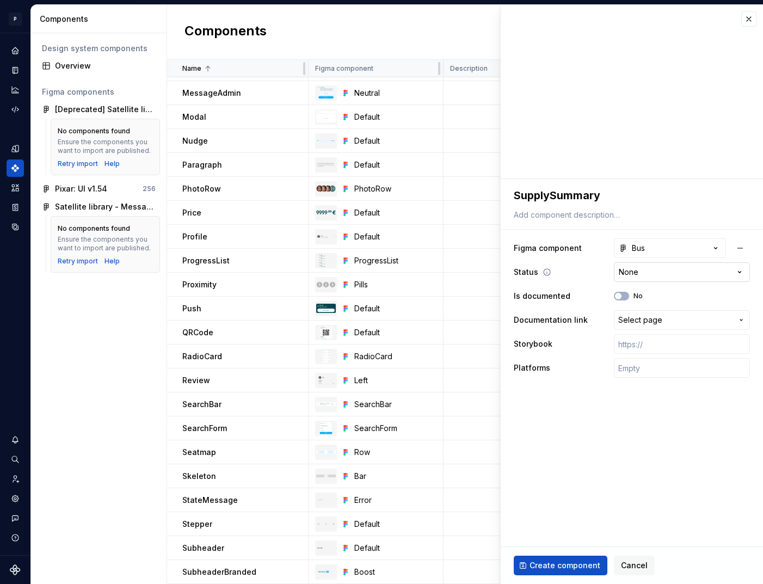
click at [643, 276] on html "P pixar SO Design system data Components Design system components Overview Figm…" at bounding box center [381, 292] width 763 height 584
click at [646, 370] on input "text" at bounding box center [682, 368] width 136 height 20
click at [638, 344] on input "text" at bounding box center [682, 344] width 136 height 20
paste input "https://design.blablacar.com/pixar/web/master/home/?path=/docs/identify_supplys…"
click at [643, 319] on span "Select page" at bounding box center [640, 320] width 44 height 11
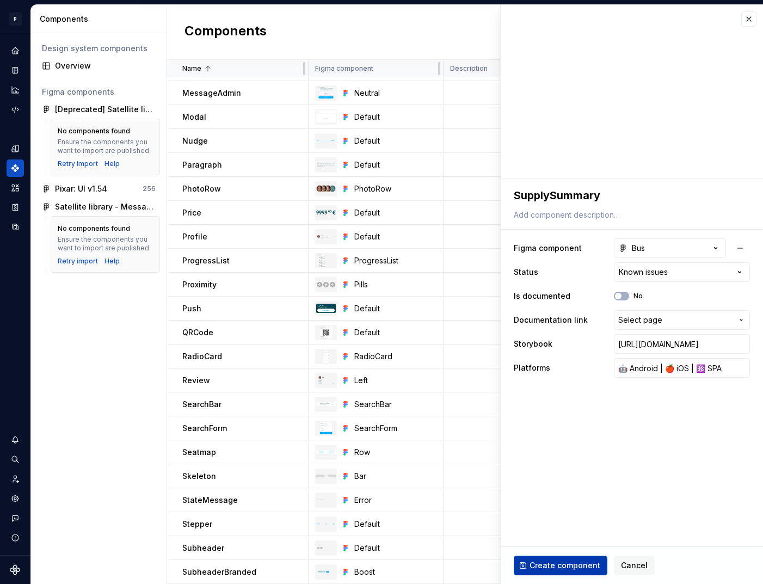
click at [557, 561] on span "Create component" at bounding box center [565, 565] width 71 height 11
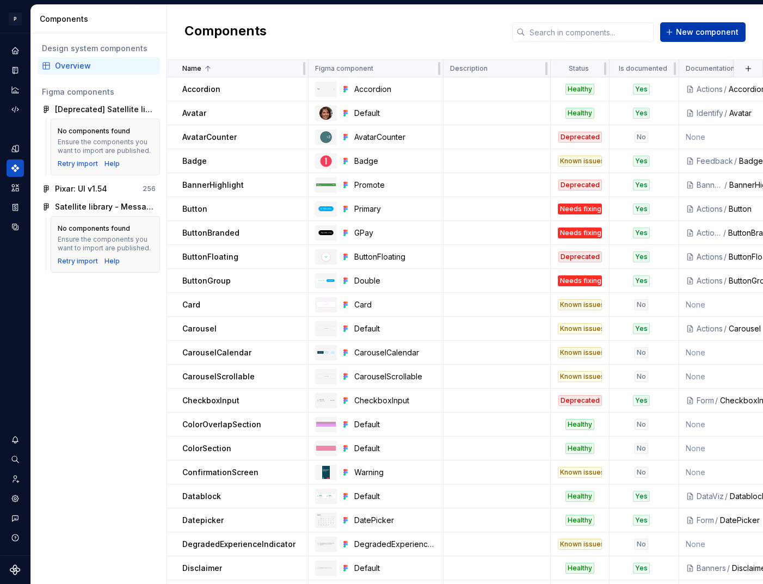
click at [691, 26] on button "New component" at bounding box center [702, 32] width 85 height 20
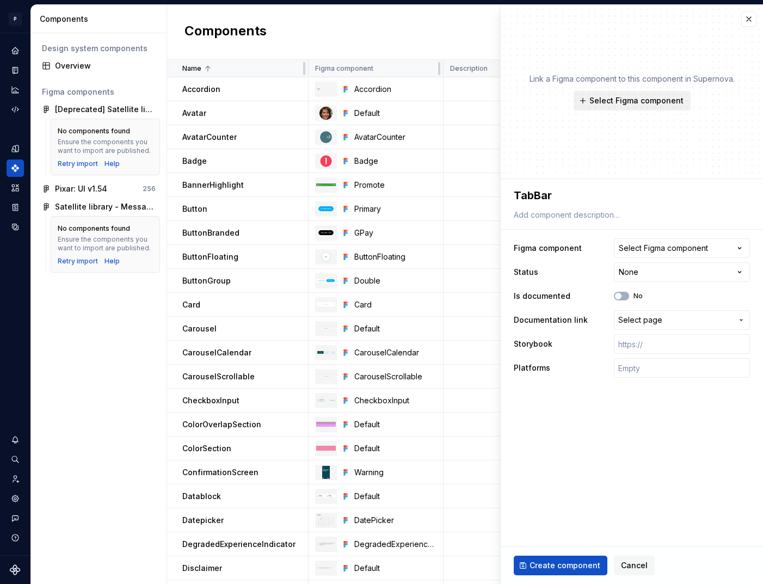
click at [627, 96] on span "Select Figma component" at bounding box center [637, 100] width 94 height 11
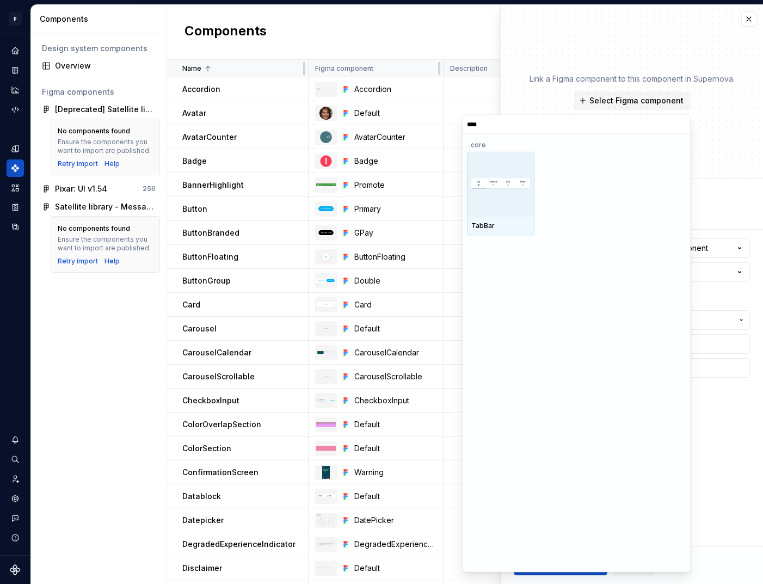
click at [504, 189] on div at bounding box center [501, 183] width 68 height 65
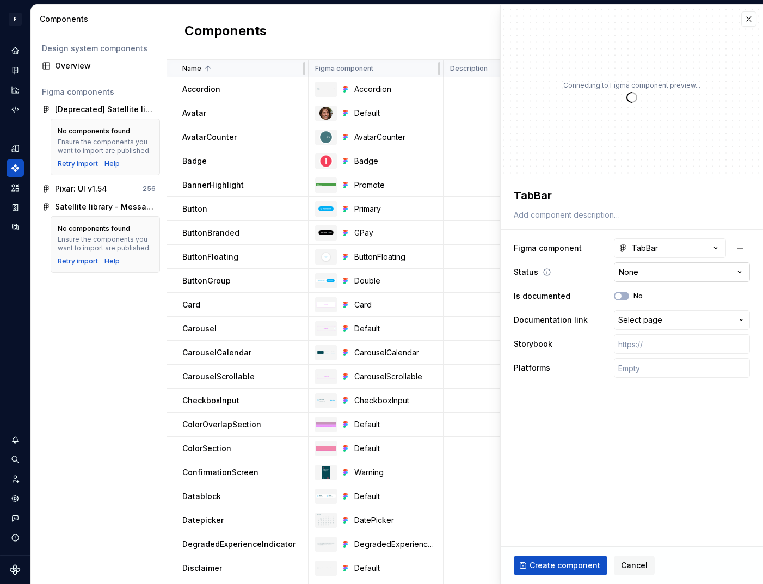
click at [684, 275] on html "P pixar SO Design system data Components Design system components Overview Figm…" at bounding box center [381, 292] width 763 height 584
click at [651, 372] on input "text" at bounding box center [682, 368] width 136 height 20
click at [643, 348] on input "text" at bounding box center [682, 344] width 136 height 20
paste input "https://design.blablacar.com/pixar/web/master/home/?path=/docs/tabs_tabs-tabs--…"
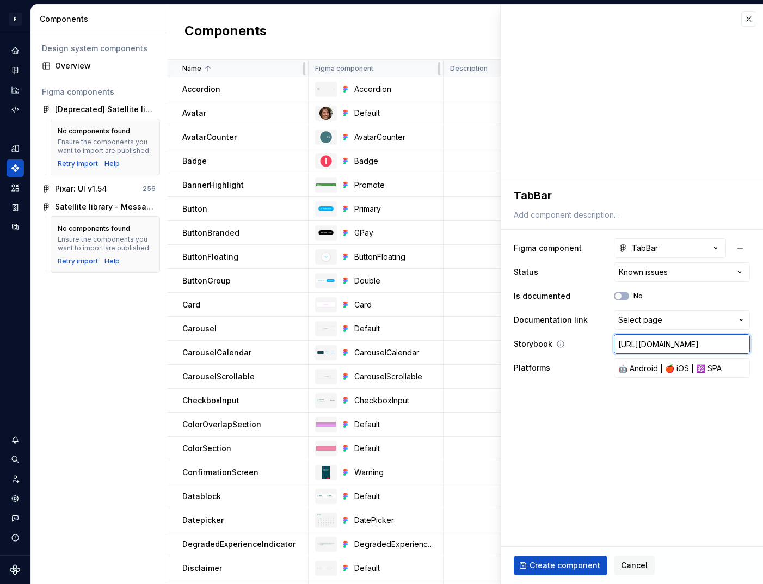
scroll to position [0, 192]
click at [580, 566] on span "Create component" at bounding box center [565, 565] width 71 height 11
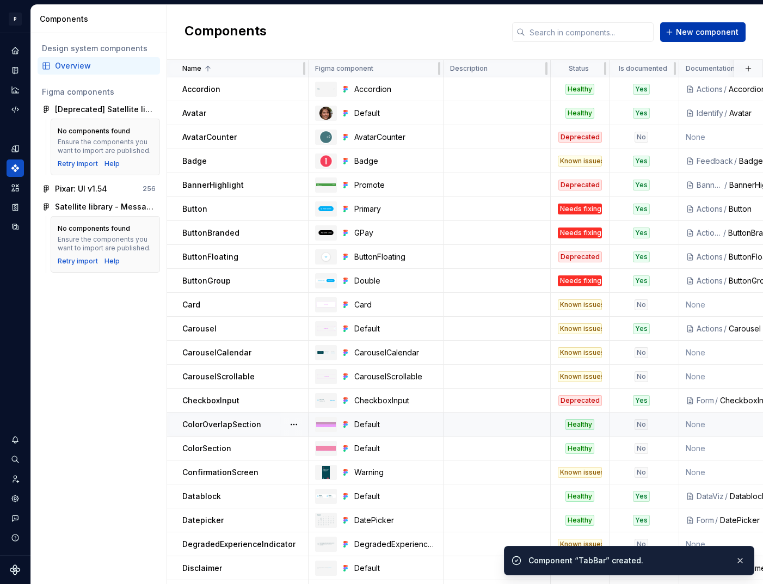
click at [689, 34] on span "New component" at bounding box center [707, 32] width 63 height 11
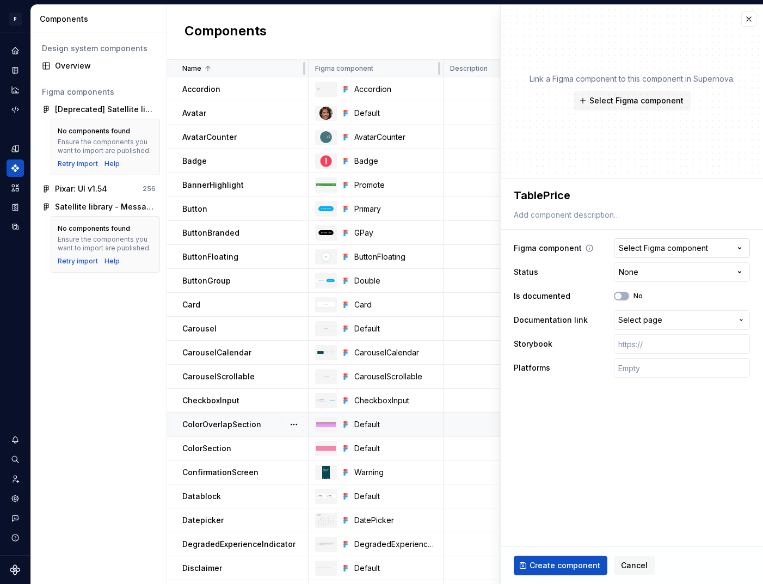
click at [703, 247] on div "Select Figma component" at bounding box center [663, 248] width 89 height 11
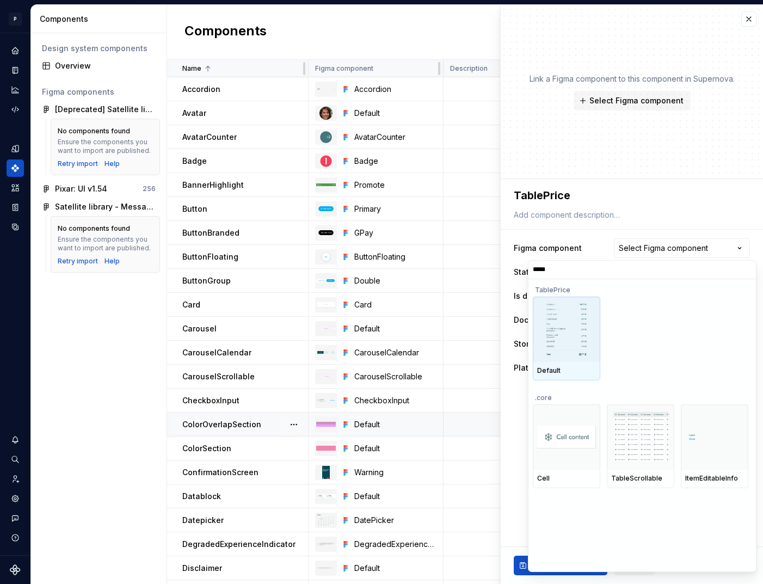
click at [555, 341] on img at bounding box center [567, 329] width 46 height 57
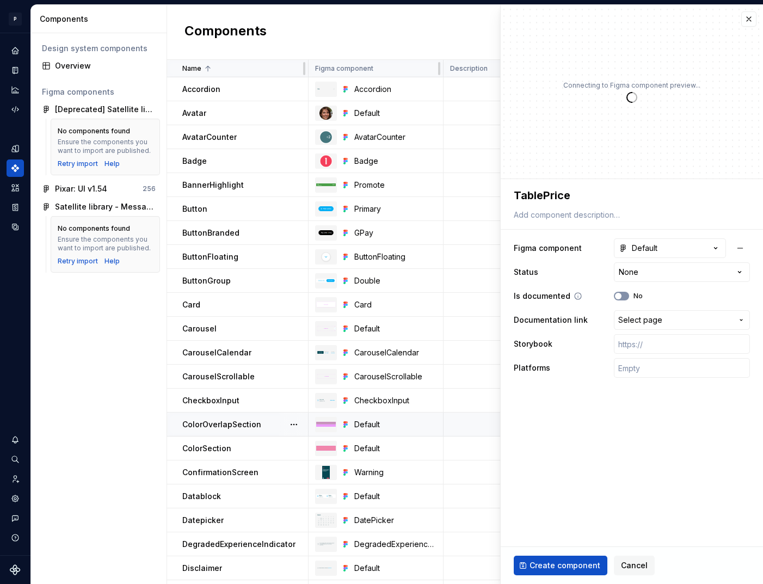
click at [622, 297] on icon "button" at bounding box center [618, 296] width 9 height 7
click at [646, 274] on html "P pixar SO Design system data Components Design system components Overview Figm…" at bounding box center [381, 292] width 763 height 584
click at [651, 325] on span "Select page" at bounding box center [640, 320] width 44 height 11
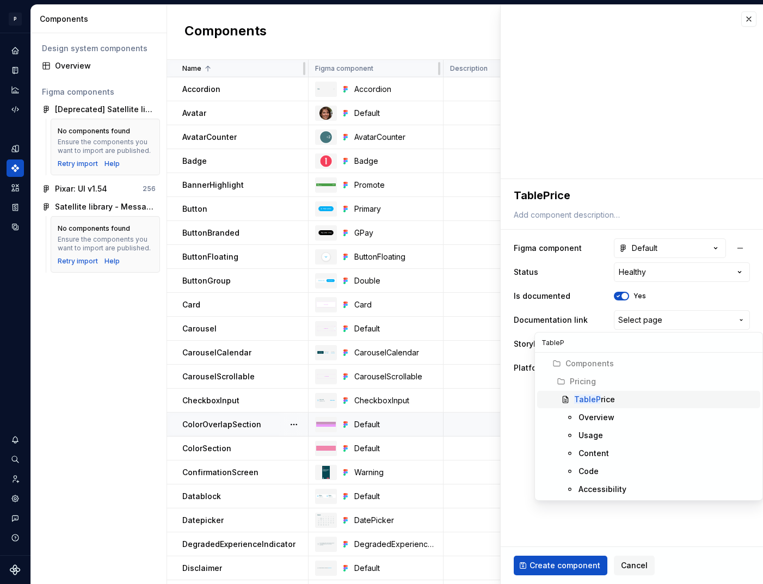
click at [598, 393] on span "TableP rice" at bounding box center [648, 399] width 223 height 17
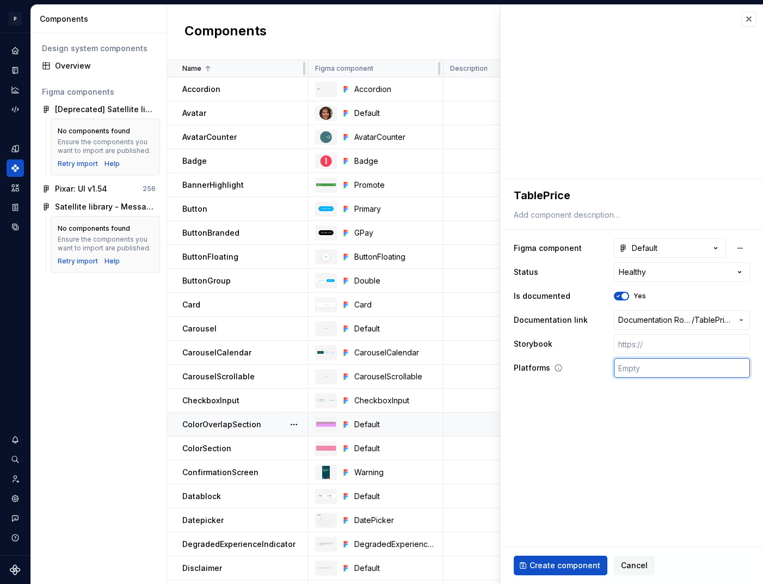
click at [653, 369] on input "text" at bounding box center [682, 368] width 136 height 20
click at [639, 342] on input "text" at bounding box center [682, 344] width 136 height 20
paste input "https://design.blablacar.com/pixar/web/master/home/?path=/docs/pricing_tablepri…"
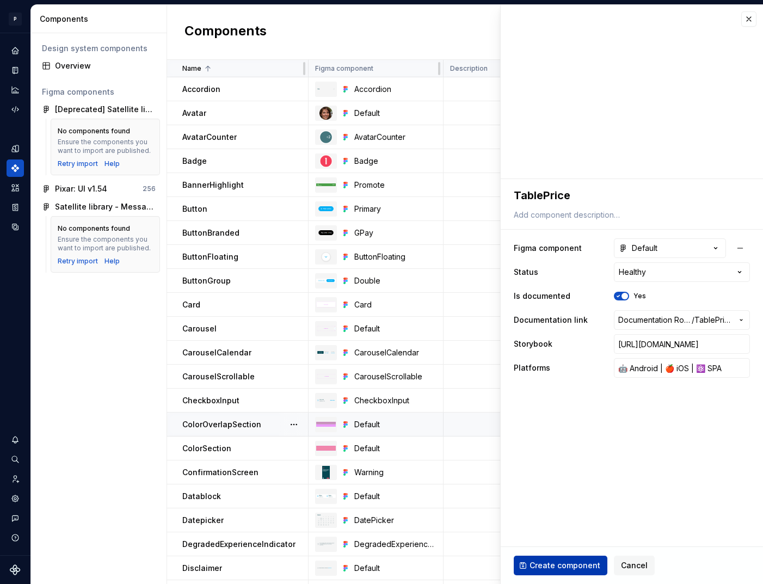
click at [572, 563] on span "Create component" at bounding box center [565, 565] width 71 height 11
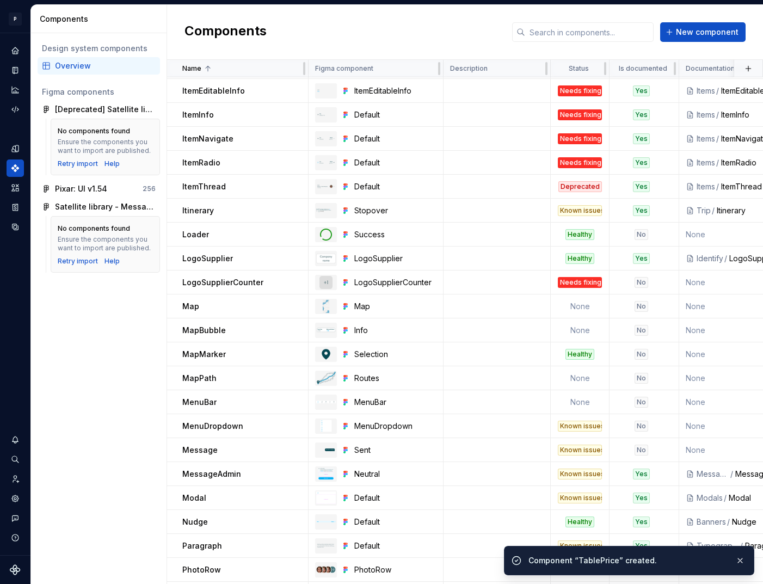
scroll to position [1433, 0]
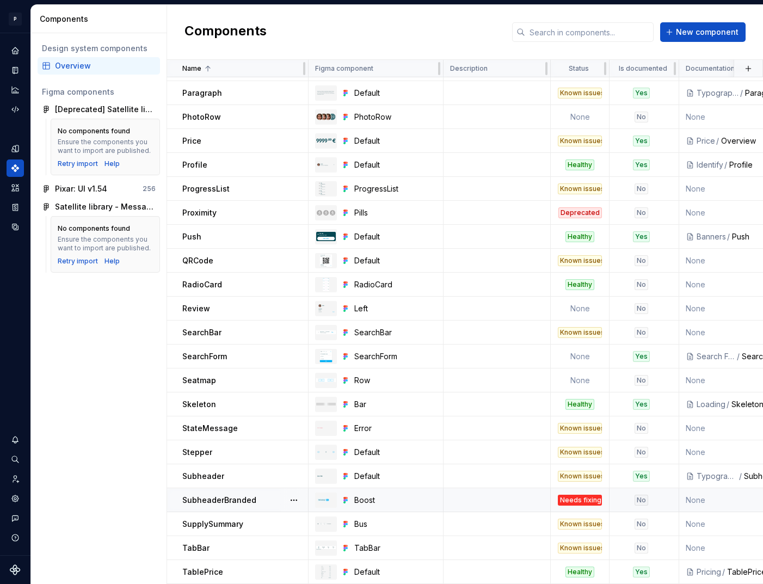
click at [586, 499] on div "Needs fixing" at bounding box center [580, 500] width 44 height 11
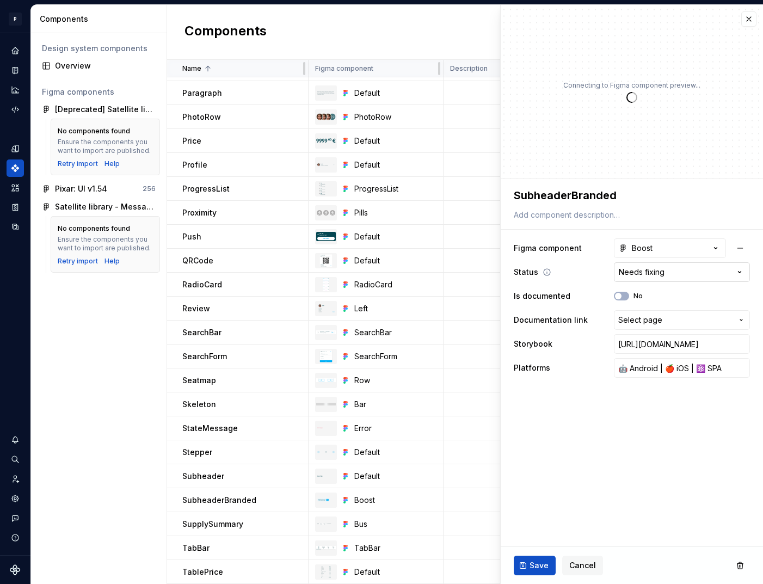
click at [653, 275] on html "P pixar SO Design system data Components Design system components Overview Figm…" at bounding box center [381, 292] width 763 height 584
click at [539, 566] on span "Save" at bounding box center [539, 565] width 19 height 11
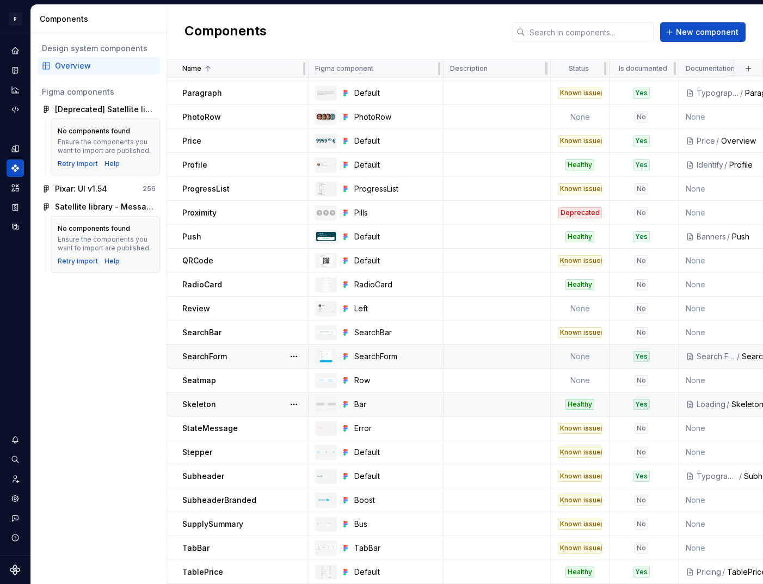
click at [575, 354] on td "None" at bounding box center [580, 357] width 59 height 24
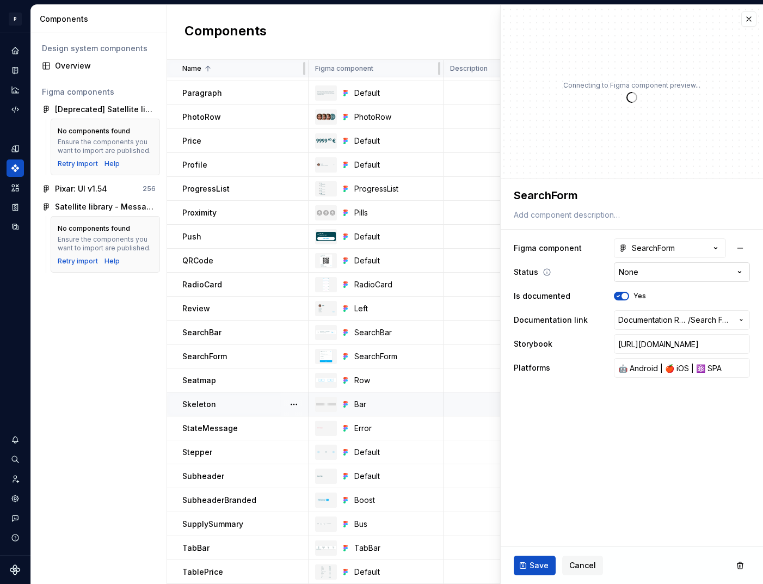
click at [671, 267] on html "P pixar SO Design system data Components Design system components Overview Figm…" at bounding box center [381, 292] width 763 height 584
click at [538, 568] on span "Save" at bounding box center [539, 565] width 19 height 11
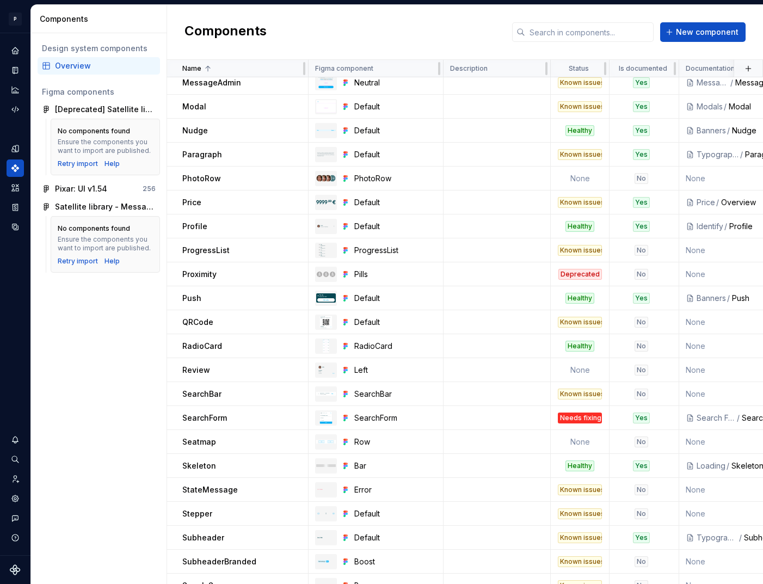
scroll to position [1433, 0]
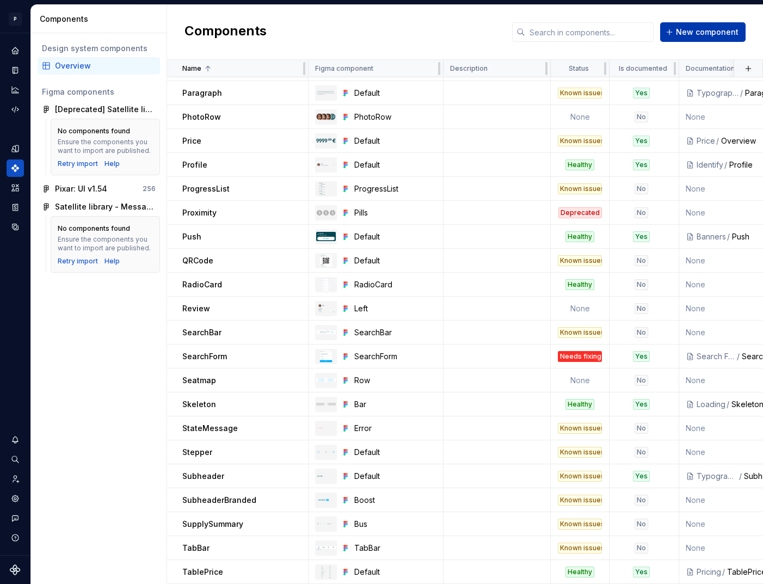
click at [691, 31] on span "New component" at bounding box center [707, 32] width 63 height 11
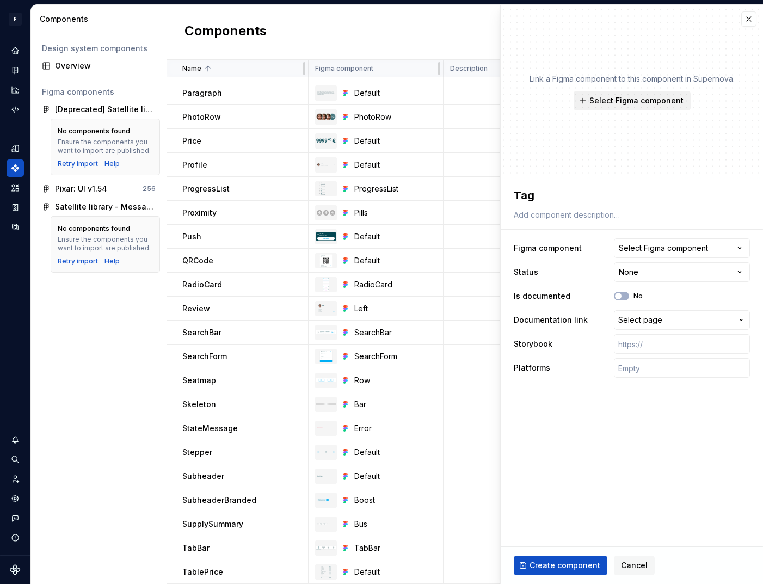
click at [612, 103] on span "Select Figma component" at bounding box center [637, 100] width 94 height 11
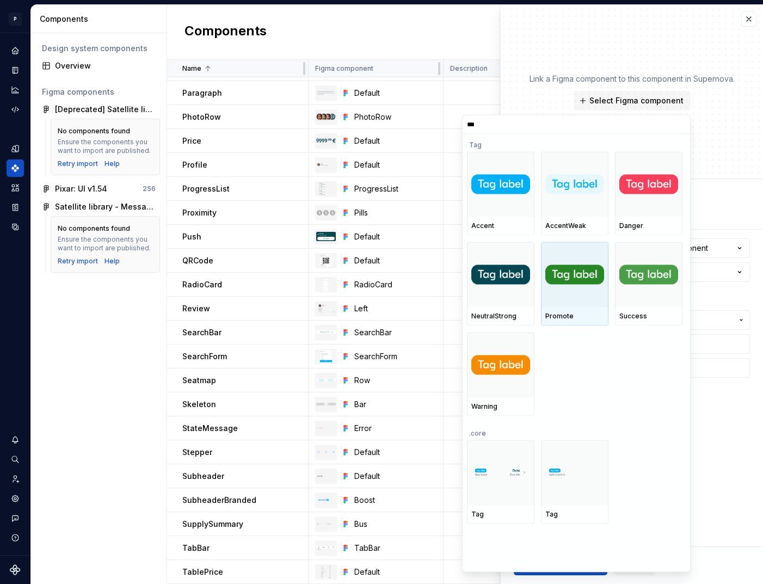
click at [561, 298] on div at bounding box center [575, 274] width 68 height 65
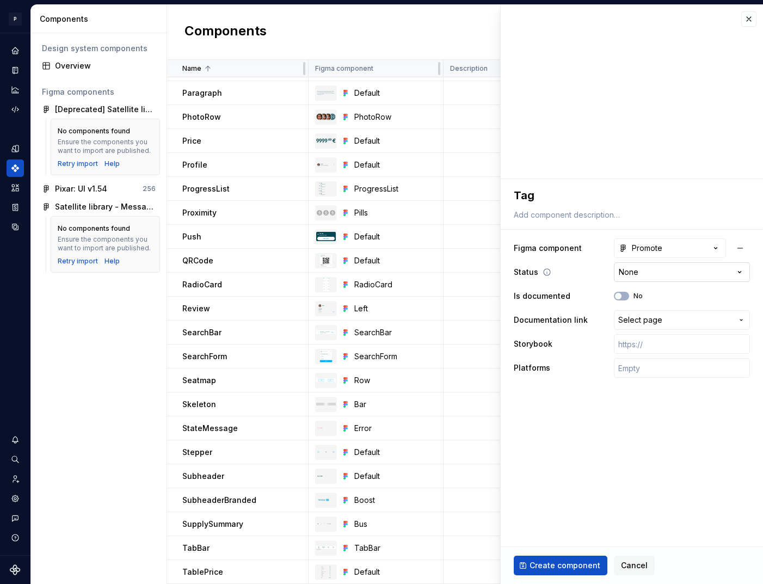
click at [665, 273] on html "P pixar SO Design system data Components Design system components Overview Figm…" at bounding box center [381, 292] width 763 height 584
click at [639, 272] on html "P pixar SO Design system data Components Design system components Overview Figm…" at bounding box center [381, 292] width 763 height 584
click at [616, 295] on span "button" at bounding box center [618, 296] width 7 height 7
click at [644, 322] on span "Select page" at bounding box center [640, 320] width 44 height 11
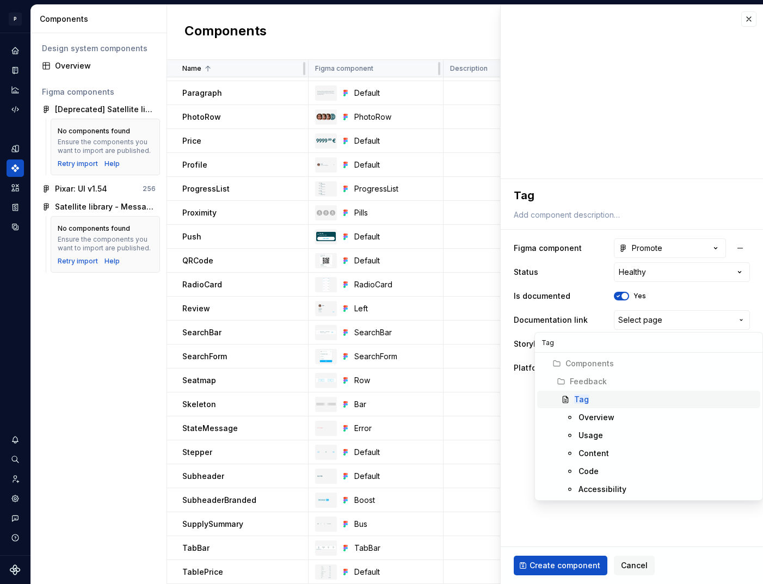
click at [600, 394] on div "Tag" at bounding box center [665, 399] width 182 height 11
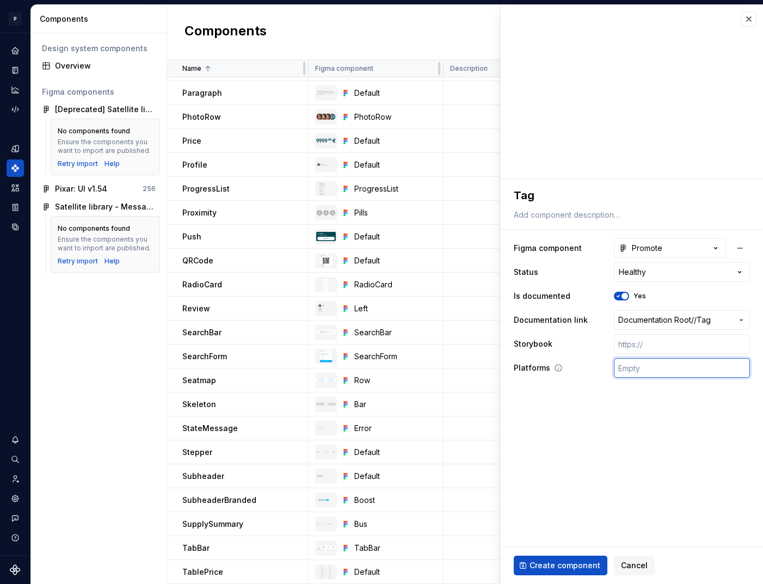
click at [649, 367] on input "text" at bounding box center [682, 368] width 136 height 20
click at [653, 347] on input "text" at bounding box center [682, 344] width 136 height 20
paste input "https://design.blablacar.com/pixar/web/master/home/?path=/story/feedback_tag--a…"
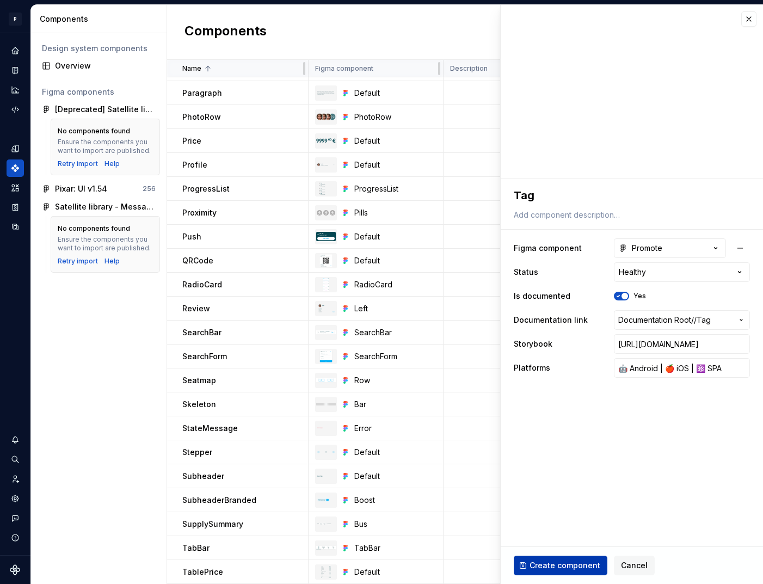
click at [565, 561] on span "Create component" at bounding box center [565, 565] width 71 height 11
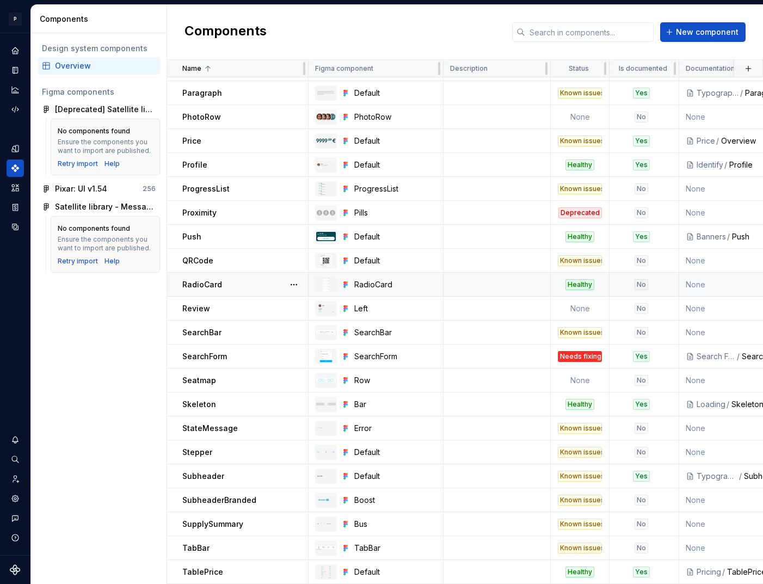
scroll to position [1457, 0]
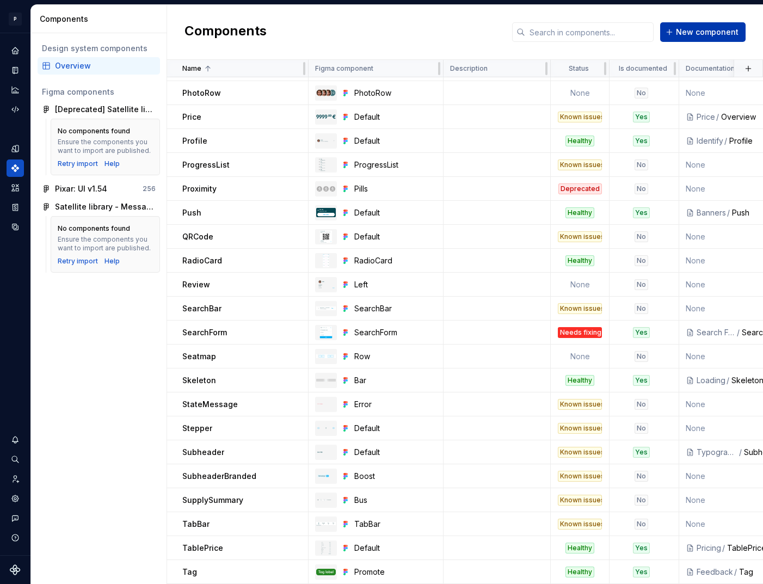
click at [683, 26] on button "New component" at bounding box center [702, 32] width 85 height 20
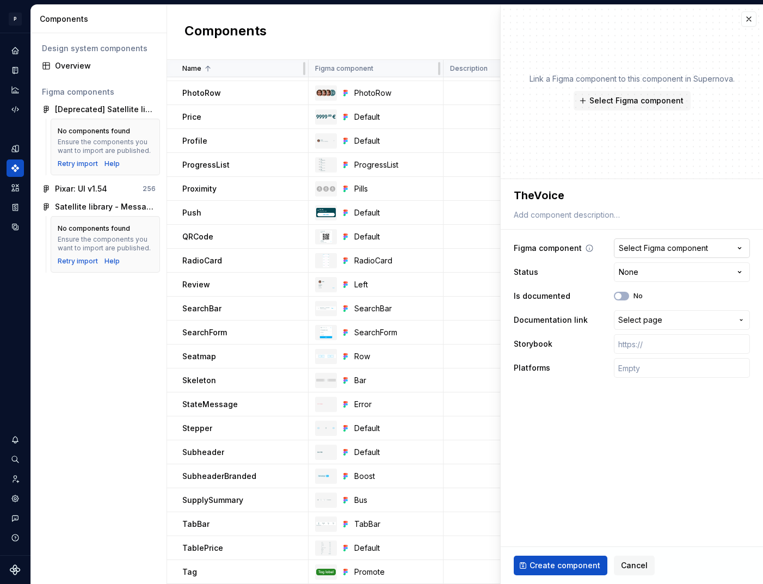
click at [672, 252] on div "Select Figma component" at bounding box center [663, 248] width 89 height 11
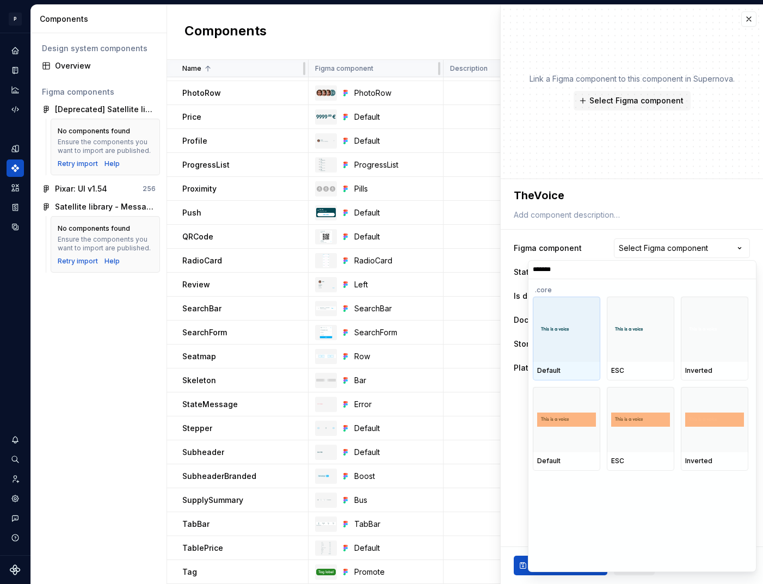
click at [573, 342] on div at bounding box center [567, 329] width 68 height 65
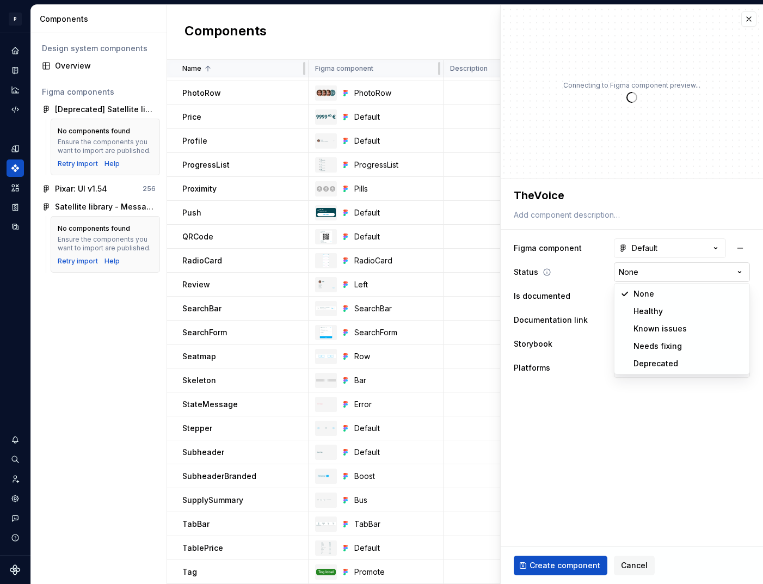
click at [635, 275] on html "P pixar SO Design system data Components Design system components Overview Figm…" at bounding box center [381, 292] width 763 height 584
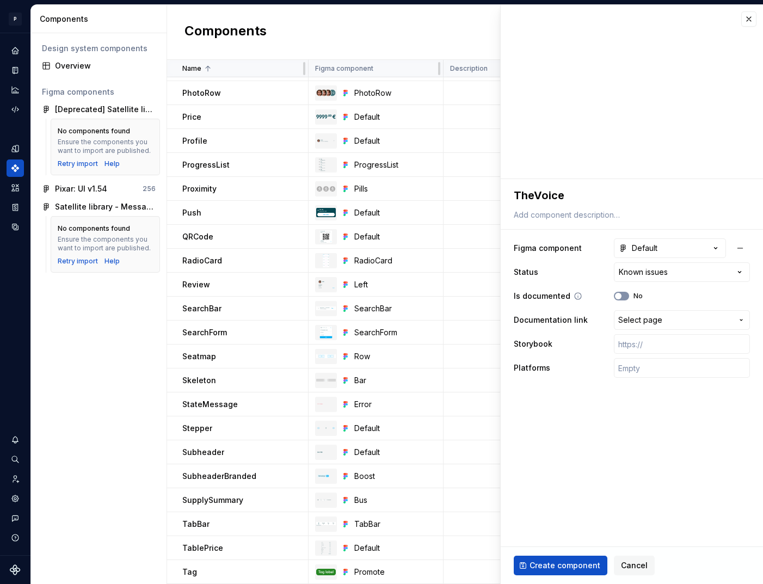
click at [626, 295] on button "No" at bounding box center [621, 296] width 15 height 9
click at [646, 316] on span "Select page" at bounding box center [640, 320] width 44 height 11
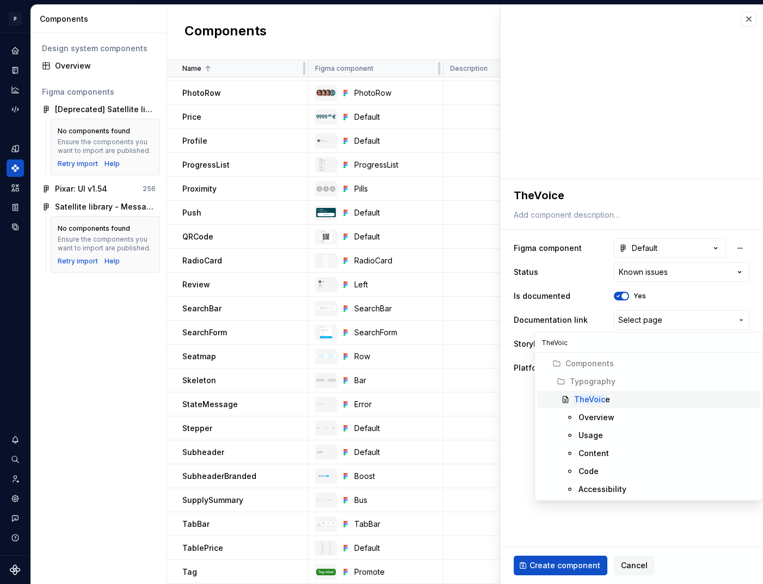
click at [593, 397] on mark "TheVoic" at bounding box center [589, 399] width 31 height 9
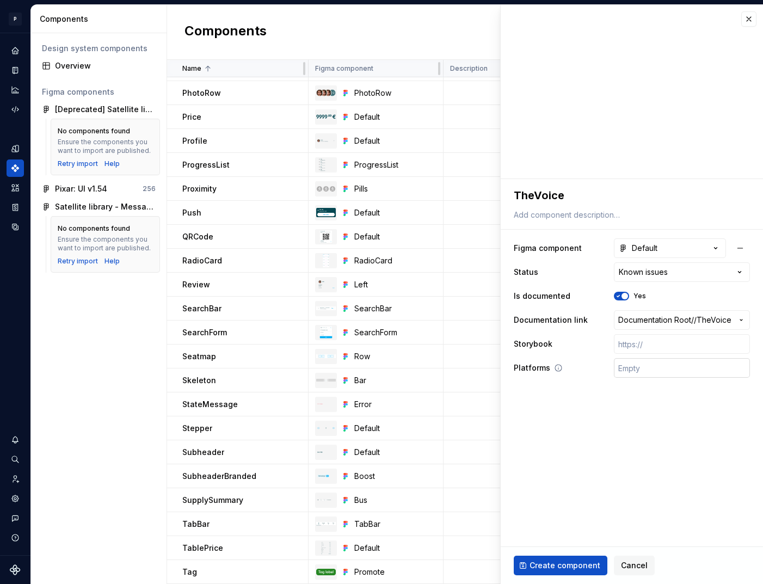
click at [650, 366] on input "text" at bounding box center [682, 368] width 136 height 20
click at [641, 347] on input "text" at bounding box center [682, 344] width 136 height 20
paste input "https://design.blablacar.com/pixar/web/master/home/?path=/docs/typography_thevo…"
click at [577, 564] on span "Create component" at bounding box center [565, 565] width 71 height 11
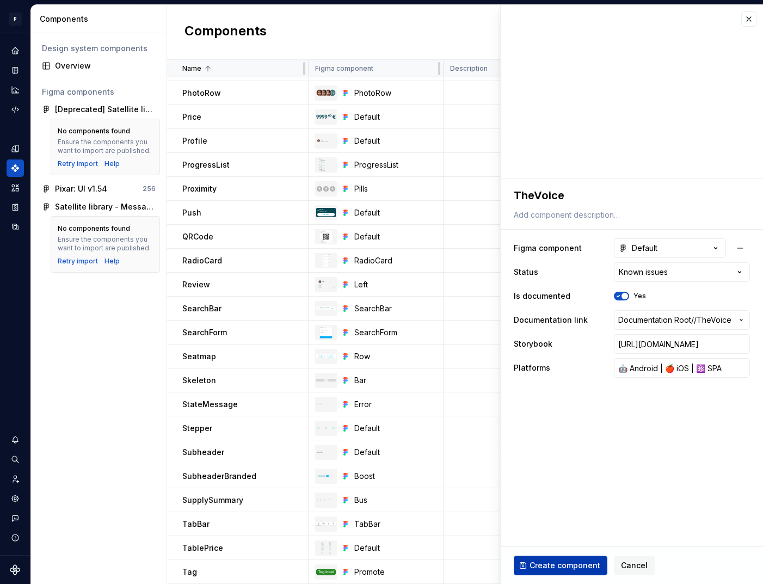
scroll to position [0, 0]
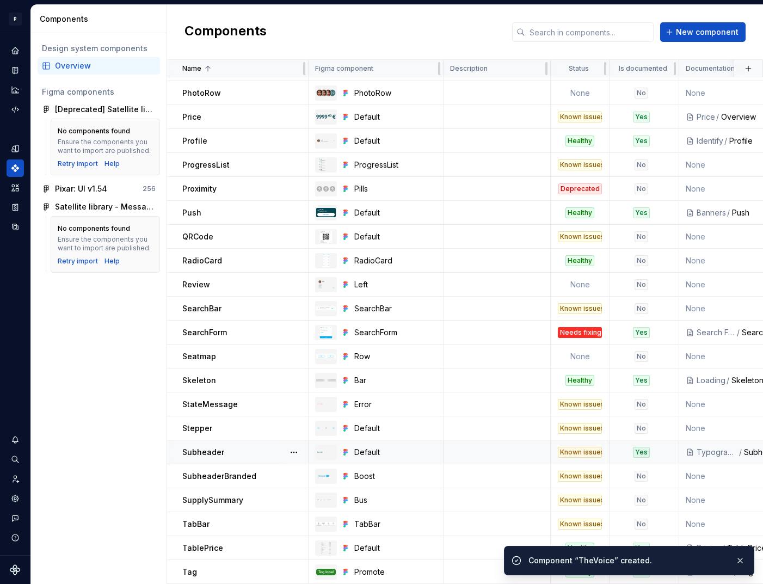
scroll to position [1481, 0]
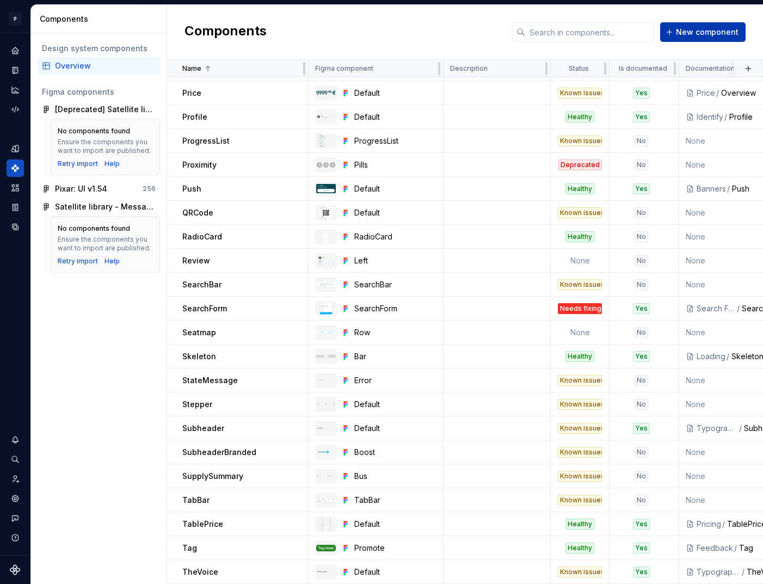
click at [683, 35] on span "New component" at bounding box center [707, 32] width 63 height 11
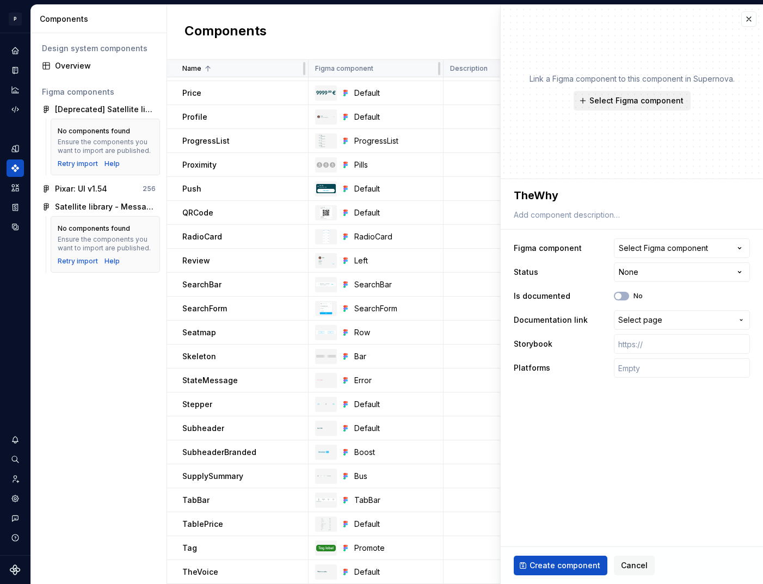
click at [609, 100] on span "Select Figma component" at bounding box center [637, 100] width 94 height 11
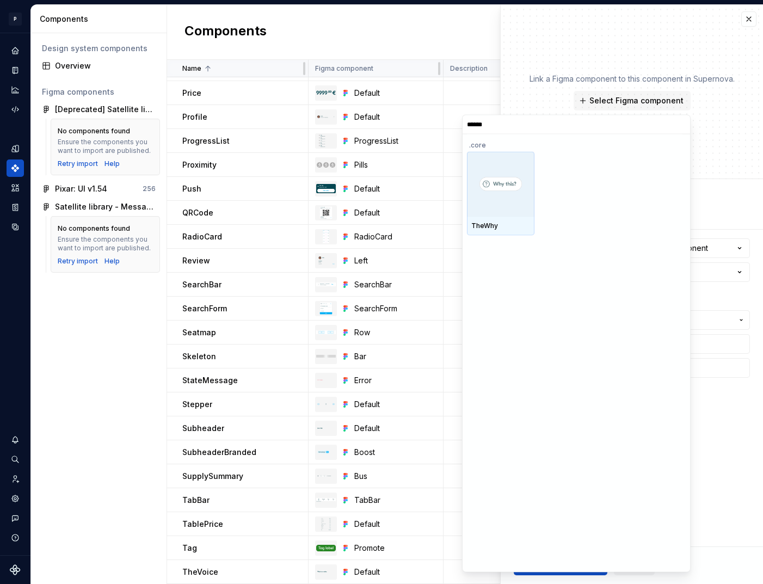
click at [505, 190] on img at bounding box center [500, 184] width 59 height 19
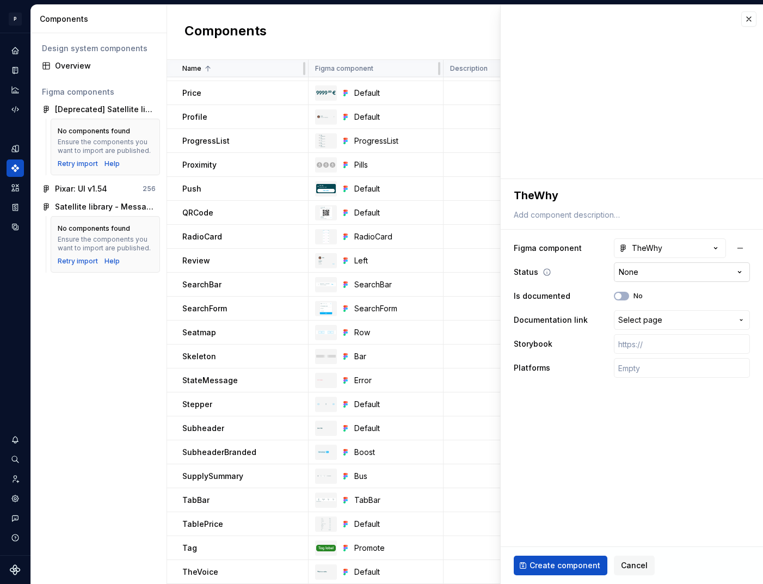
click at [639, 274] on html "P pixar SO Design system data Components Design system components Overview Figm…" at bounding box center [381, 292] width 763 height 584
click at [649, 367] on input "text" at bounding box center [682, 368] width 136 height 20
click at [662, 356] on div "**********" at bounding box center [632, 308] width 236 height 144
click at [655, 350] on input "text" at bounding box center [682, 344] width 136 height 20
paste input "https://design.blablacar.com/pixar/web/master/home/?path=/docs/actions_thewhy--…"
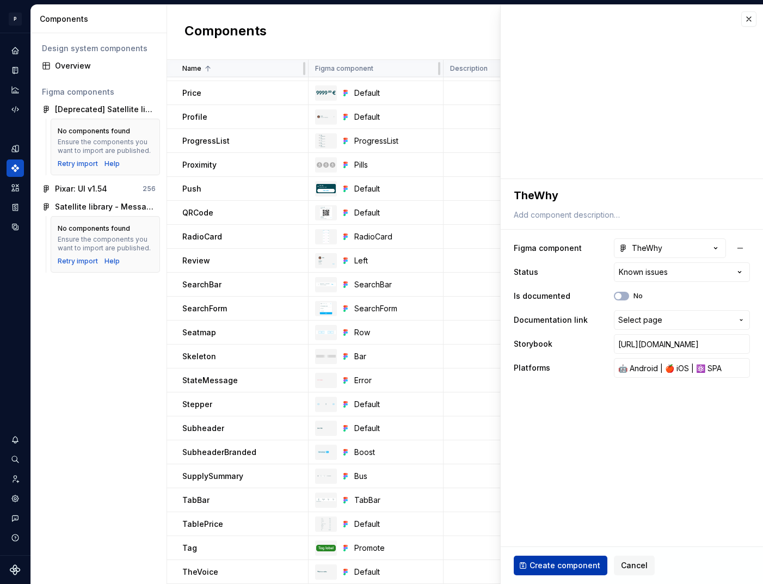
click at [566, 565] on span "Create component" at bounding box center [565, 565] width 71 height 11
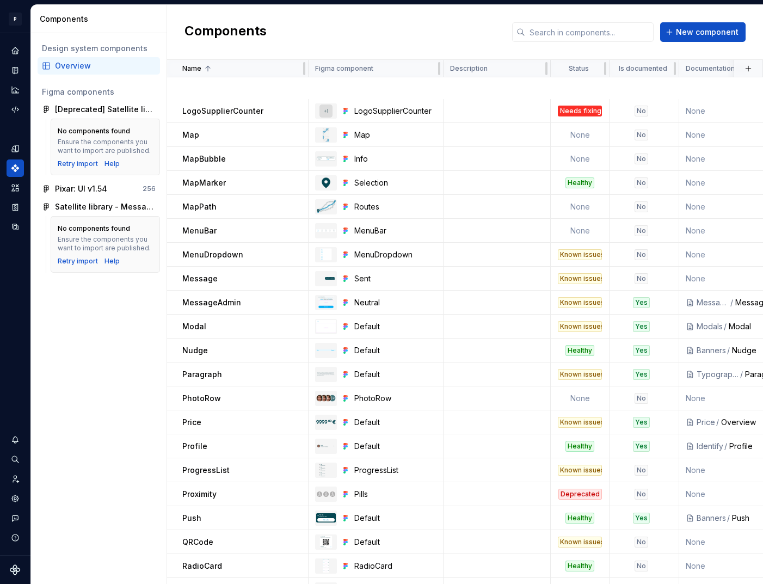
scroll to position [1505, 0]
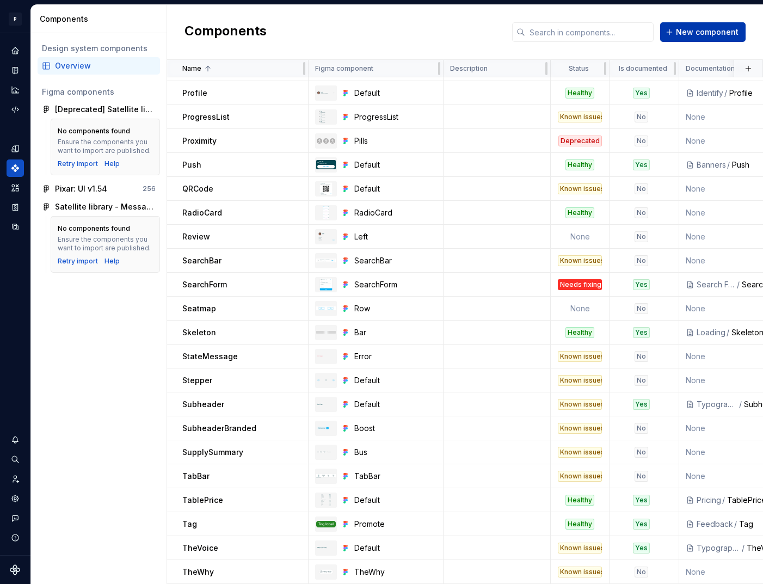
click at [693, 32] on span "New component" at bounding box center [707, 32] width 63 height 11
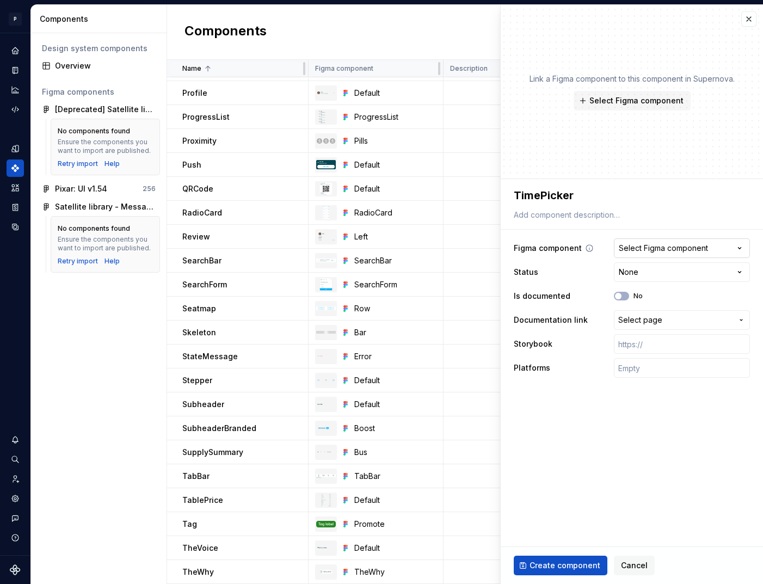
click at [673, 246] on div "Select Figma component" at bounding box center [663, 248] width 89 height 11
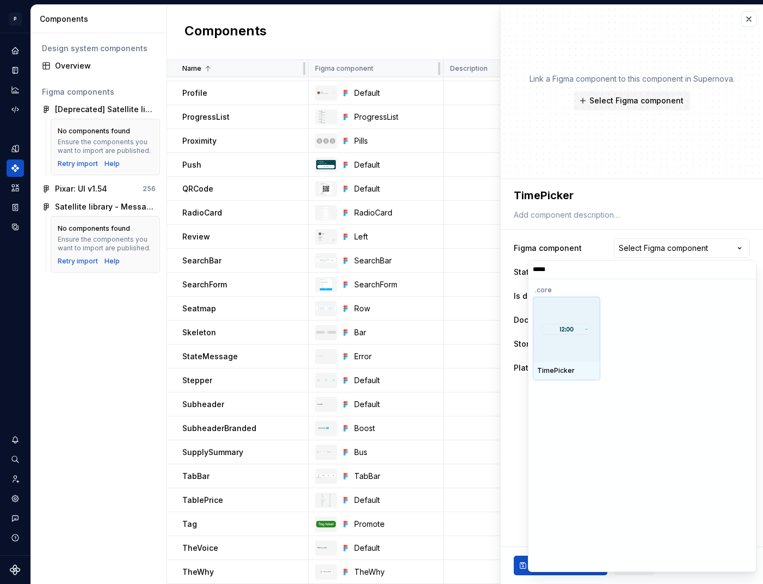
click at [573, 335] on img at bounding box center [566, 329] width 59 height 13
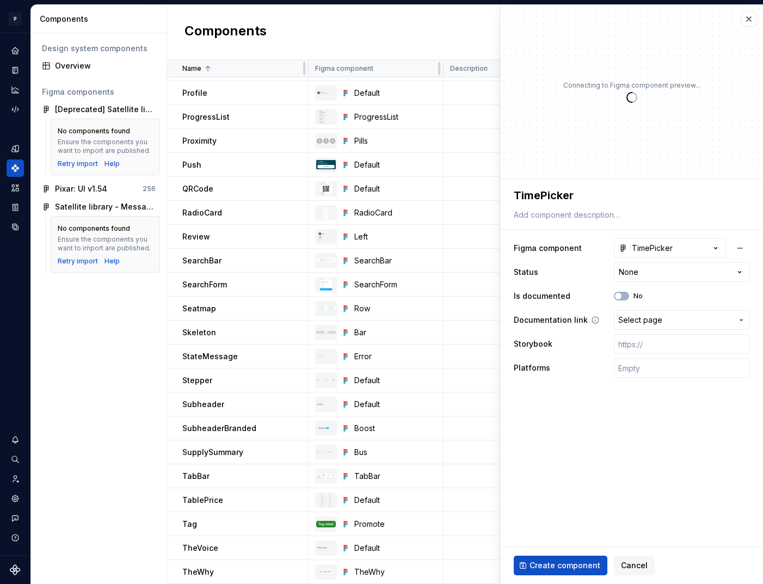
click at [659, 318] on span "Select page" at bounding box center [640, 320] width 44 height 11
click at [654, 365] on input "text" at bounding box center [682, 368] width 136 height 20
click at [638, 351] on input "text" at bounding box center [682, 344] width 136 height 20
paste input "https://design.blablacar.com/pixar/web/master/home/?path=/docs/kirk_form-time-p…"
click at [568, 562] on span "Create component" at bounding box center [565, 565] width 71 height 11
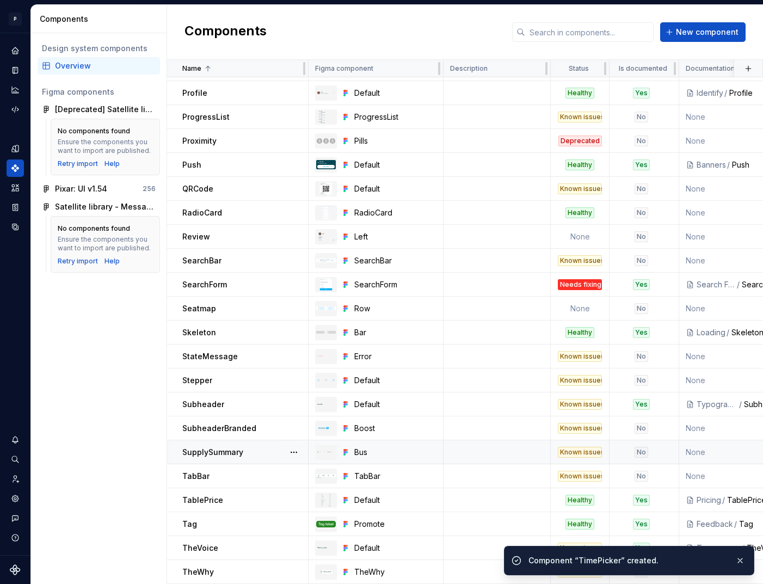
scroll to position [1529, 0]
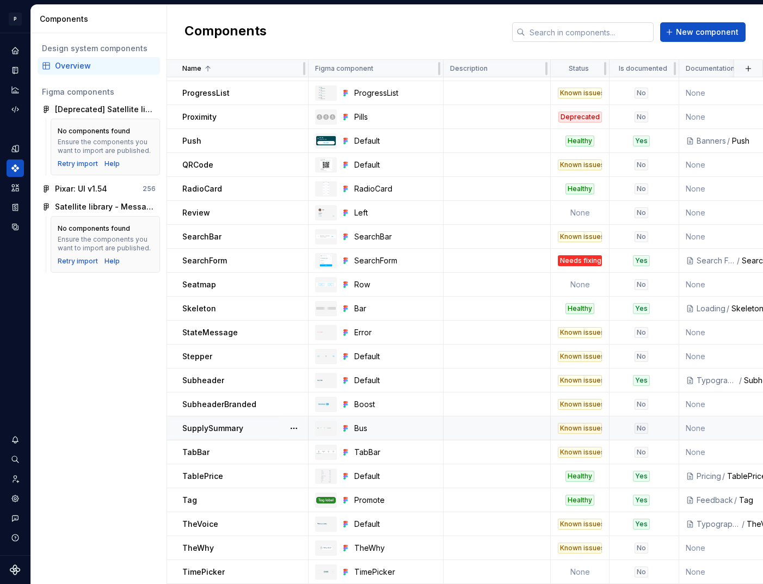
click at [576, 33] on input "text" at bounding box center [589, 32] width 128 height 20
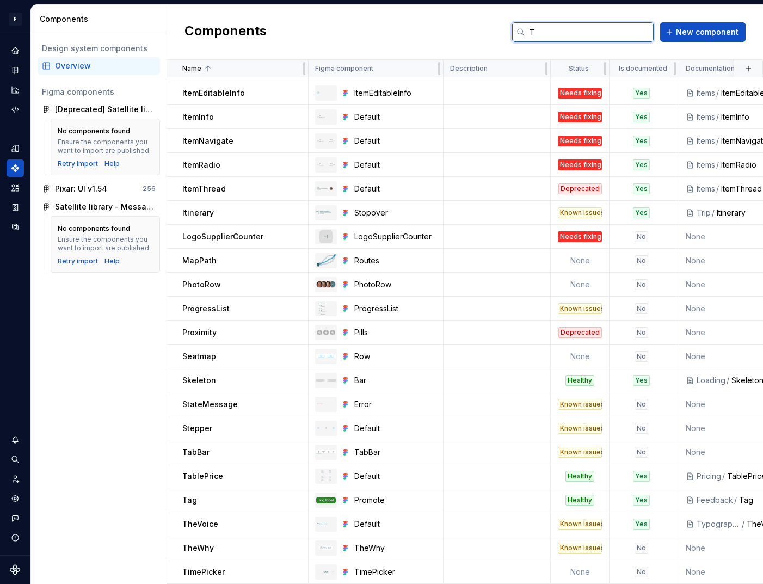
scroll to position [0, 0]
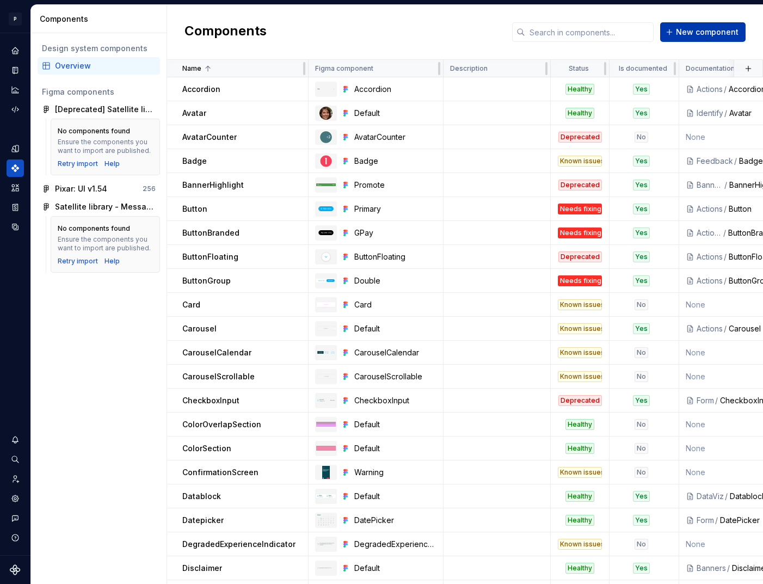
click at [704, 35] on span "New component" at bounding box center [707, 32] width 63 height 11
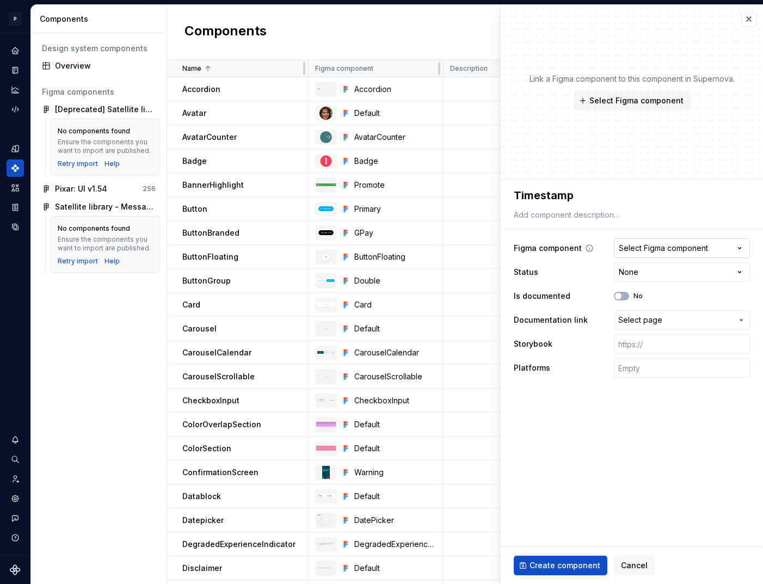
click at [672, 241] on button "Select Figma component" at bounding box center [682, 248] width 136 height 20
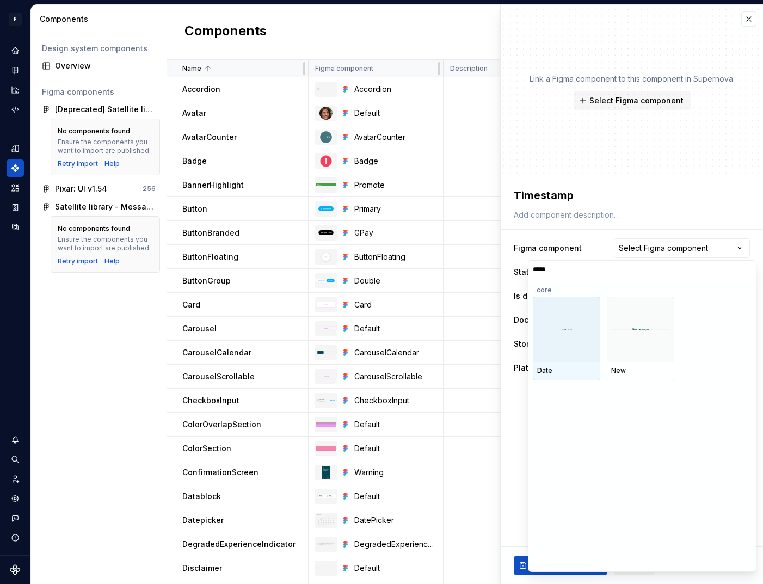
click at [584, 351] on div at bounding box center [567, 329] width 68 height 65
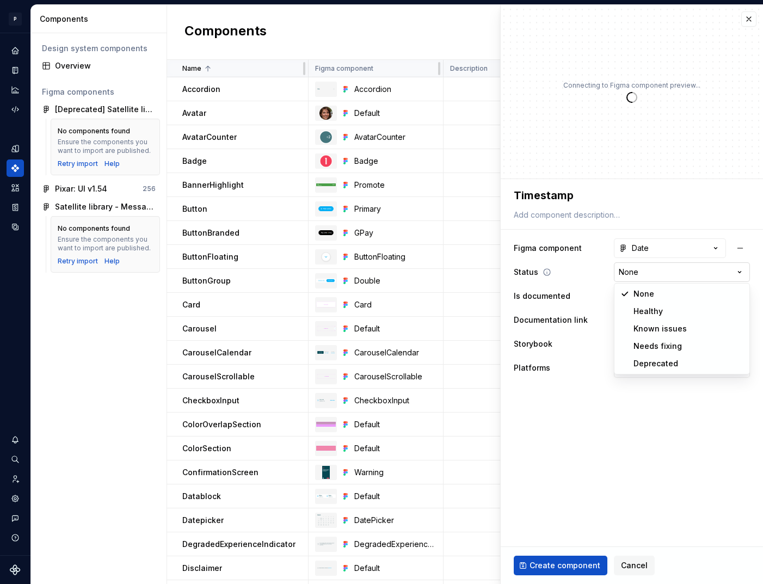
click at [645, 273] on html "P pixar SO Design system data Components Design system components Overview Figm…" at bounding box center [381, 292] width 763 height 584
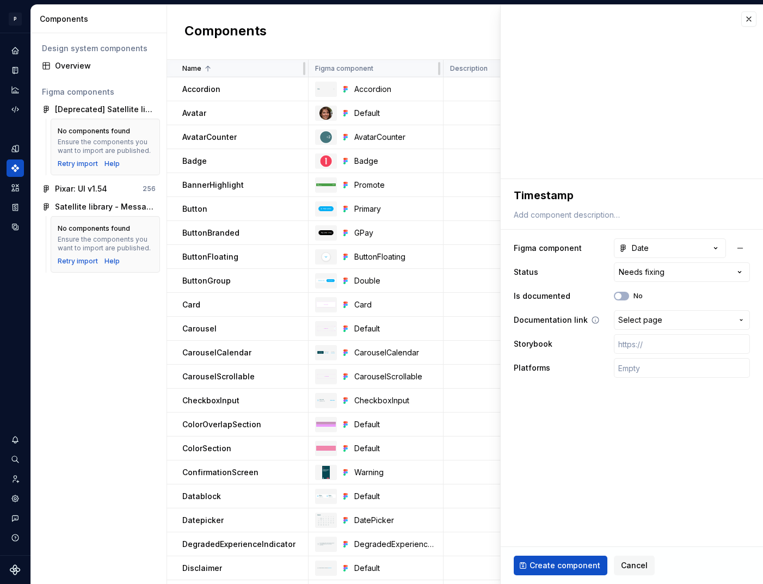
click at [646, 322] on span "Select page" at bounding box center [640, 320] width 44 height 11
click at [646, 346] on input "text" at bounding box center [682, 344] width 136 height 20
click at [640, 362] on input "text" at bounding box center [682, 368] width 136 height 20
click at [642, 345] on input "text" at bounding box center [682, 344] width 136 height 20
paste input "https://design.blablacar.com/pixar/web/master/home/?path=/docs/messaging_timest…"
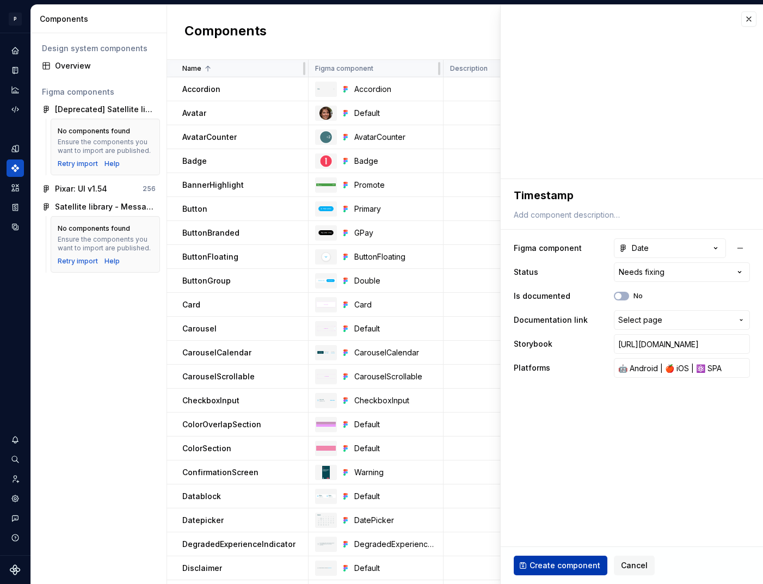
click at [574, 567] on span "Create component" at bounding box center [565, 565] width 71 height 11
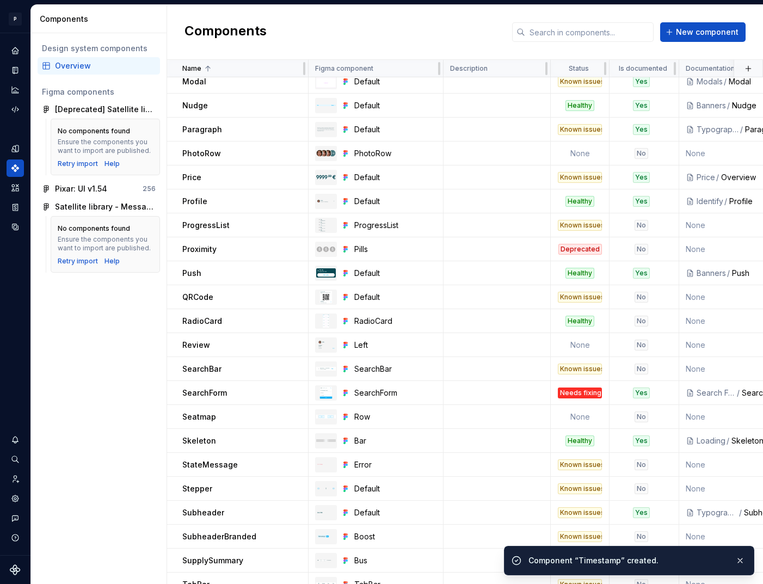
scroll to position [1553, 0]
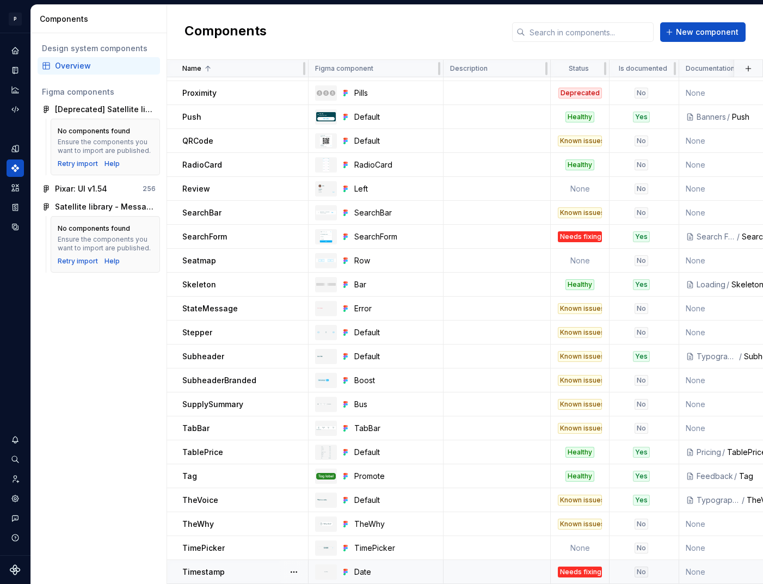
click at [575, 567] on div "Needs fixing" at bounding box center [580, 572] width 44 height 11
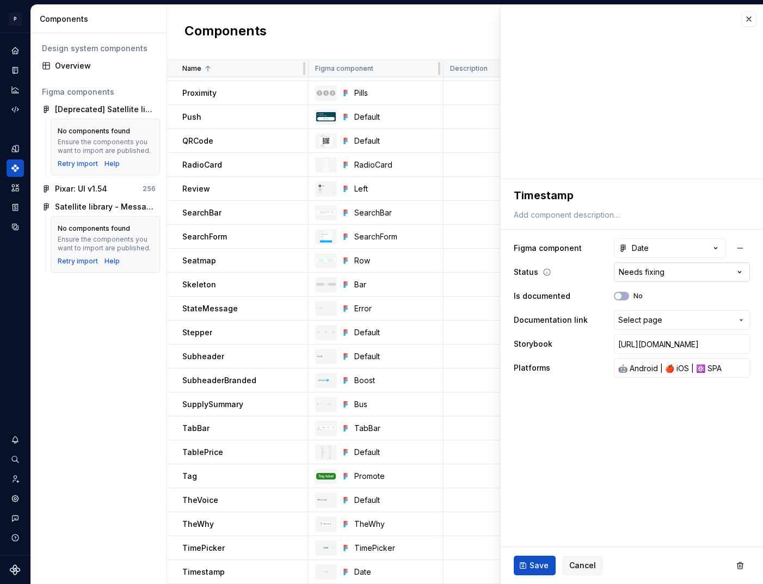
click at [645, 274] on html "P pixar SO Design system data Components Design system components Overview Figm…" at bounding box center [381, 292] width 763 height 584
click at [543, 563] on span "Save" at bounding box center [539, 565] width 19 height 11
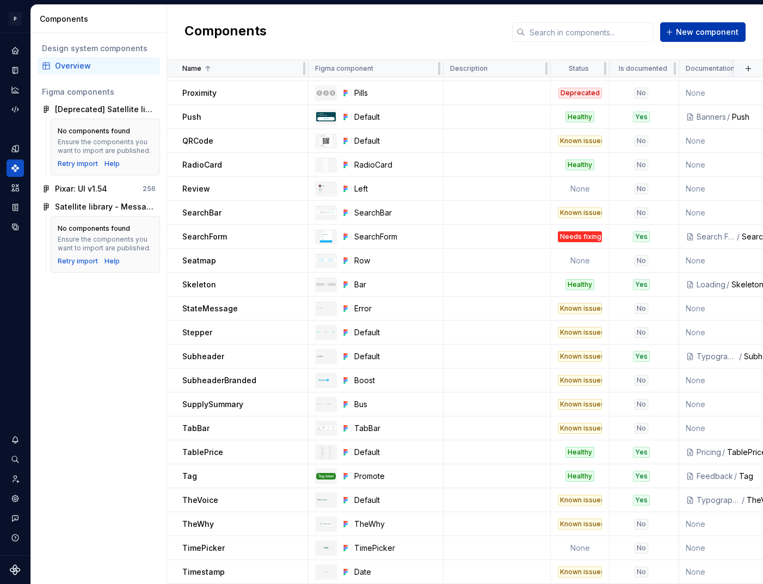
click at [689, 36] on span "New component" at bounding box center [707, 32] width 63 height 11
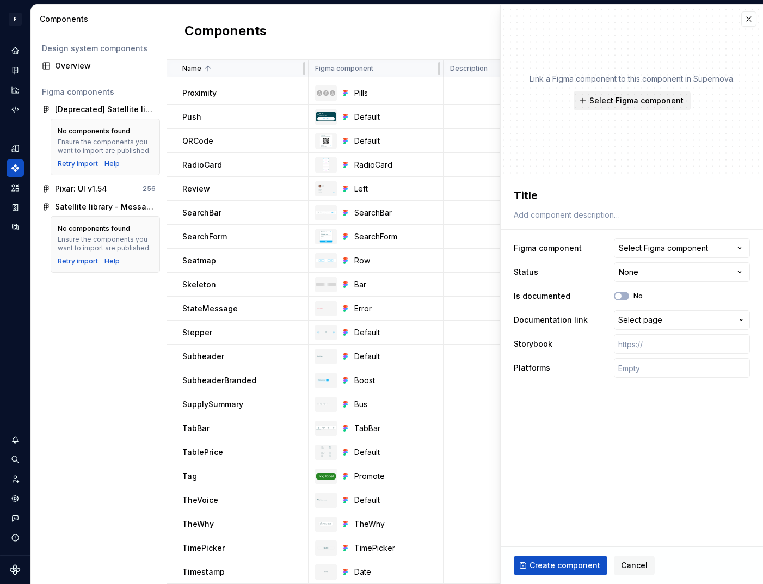
click at [655, 101] on span "Select Figma component" at bounding box center [637, 100] width 94 height 11
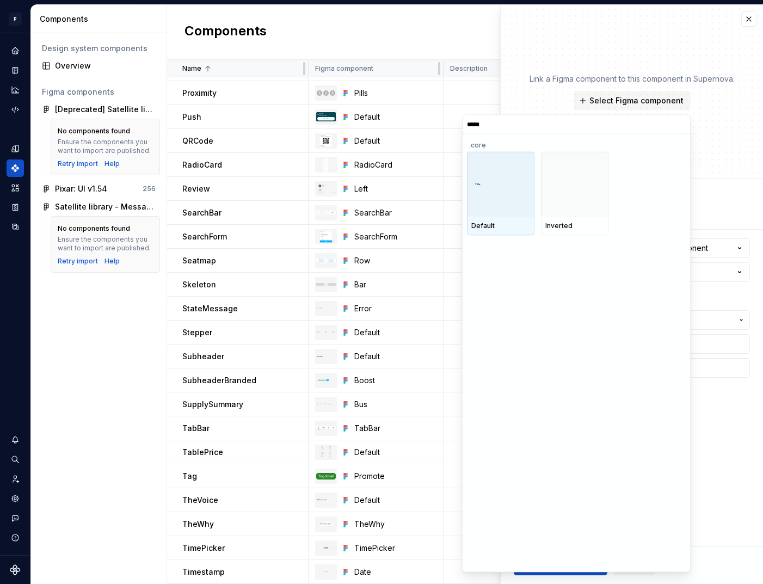
click at [525, 199] on div at bounding box center [501, 183] width 68 height 65
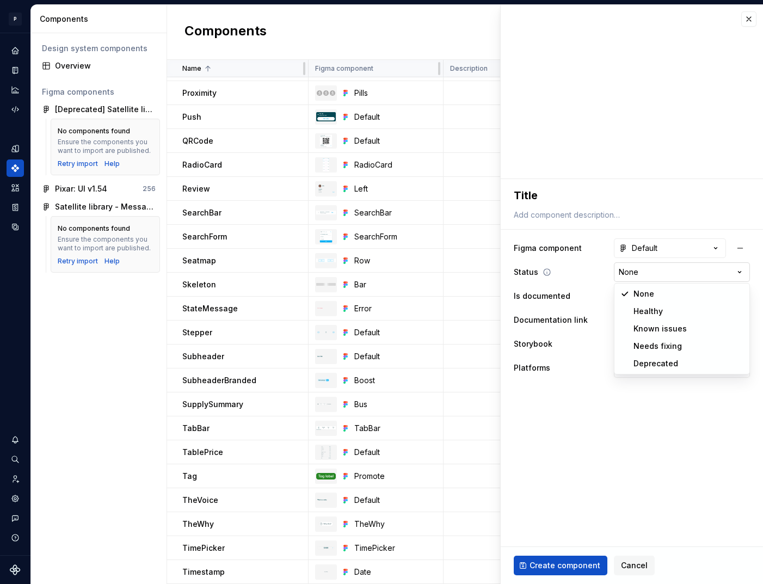
click at [676, 273] on html "P pixar SO Design system data Components Design system components Overview Figm…" at bounding box center [381, 292] width 763 height 584
click at [628, 294] on button "No" at bounding box center [621, 296] width 15 height 9
click at [646, 320] on span "Select page" at bounding box center [640, 320] width 44 height 11
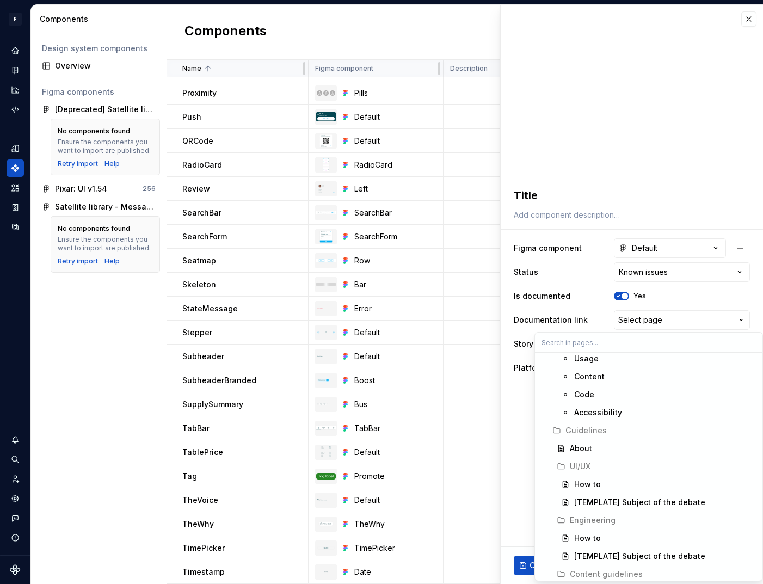
scroll to position [8127, 0]
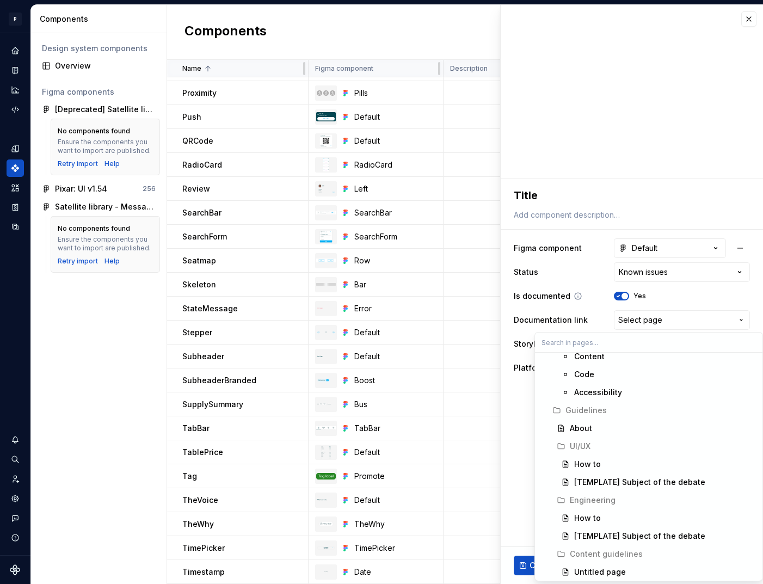
click at [628, 293] on html "P pixar SO Design system data Components Design system components Overview Figm…" at bounding box center [381, 292] width 763 height 584
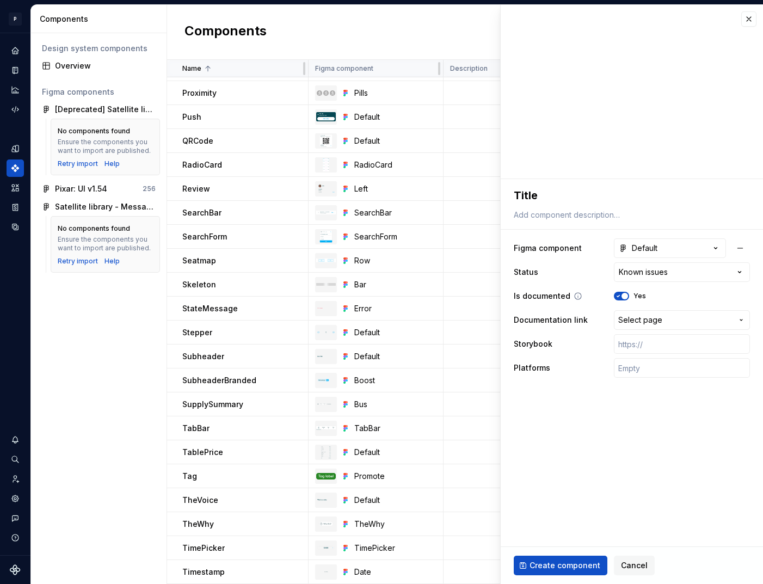
click at [627, 293] on span "button" at bounding box center [625, 296] width 7 height 7
click at [648, 366] on input "text" at bounding box center [682, 368] width 136 height 20
click at [650, 341] on input "text" at bounding box center [682, 344] width 136 height 20
paste input "https://design.blablacar.com/pixar/web/master/home/?path=/docs/kirk_typography-…"
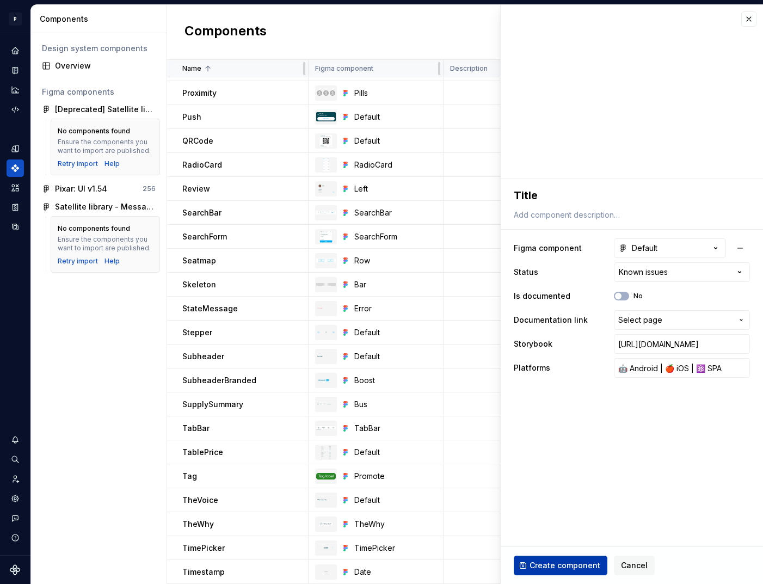
click at [570, 565] on span "Create component" at bounding box center [565, 565] width 71 height 11
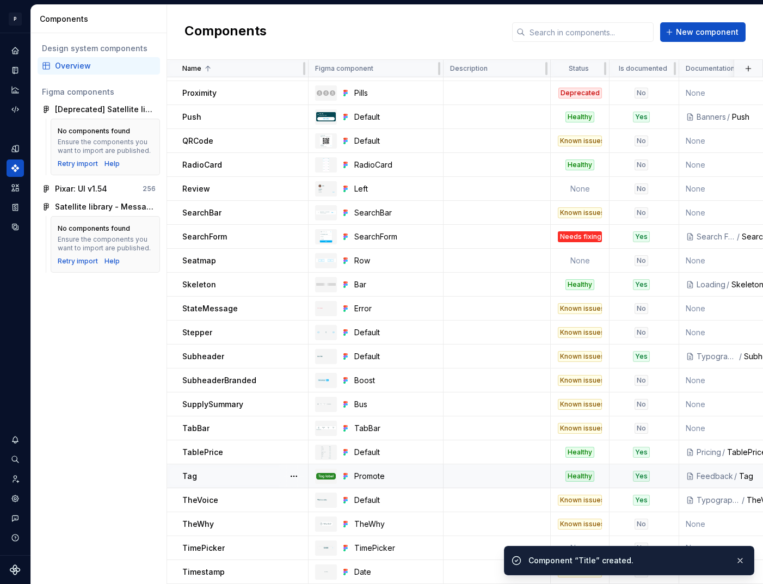
scroll to position [1577, 0]
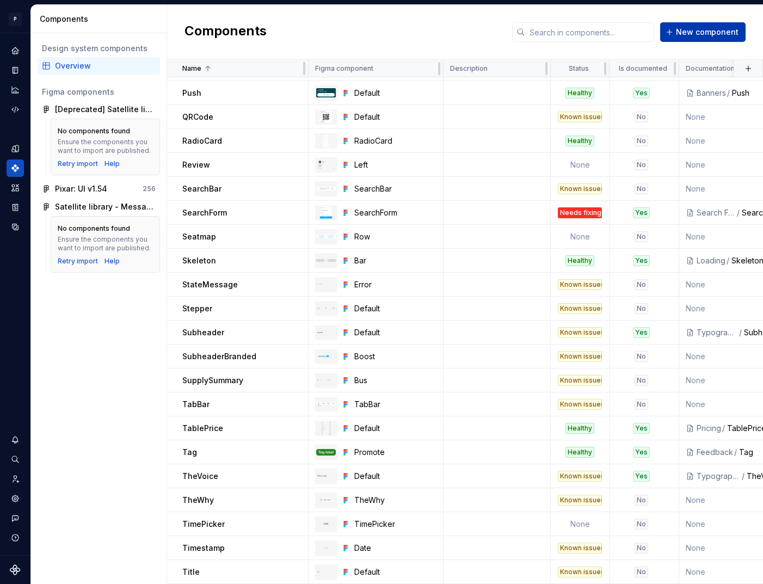
click at [703, 38] on button "New component" at bounding box center [702, 32] width 85 height 20
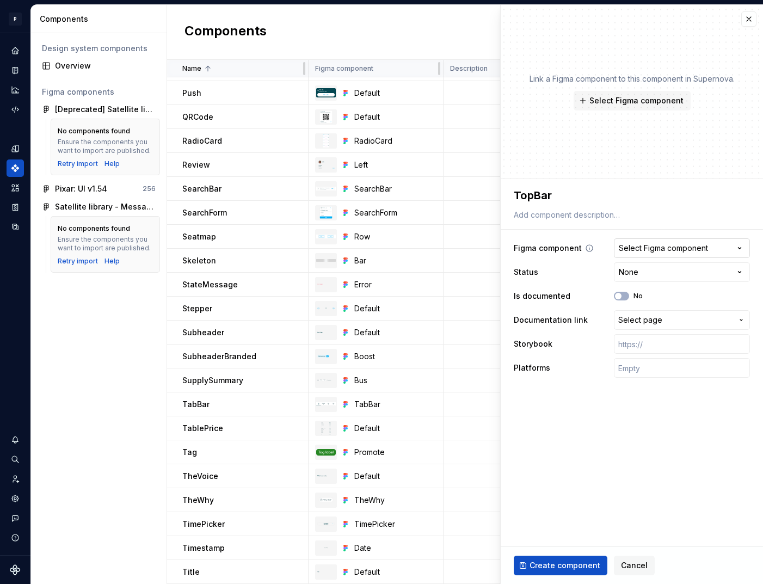
click at [643, 244] on div "Select Figma component" at bounding box center [663, 248] width 89 height 11
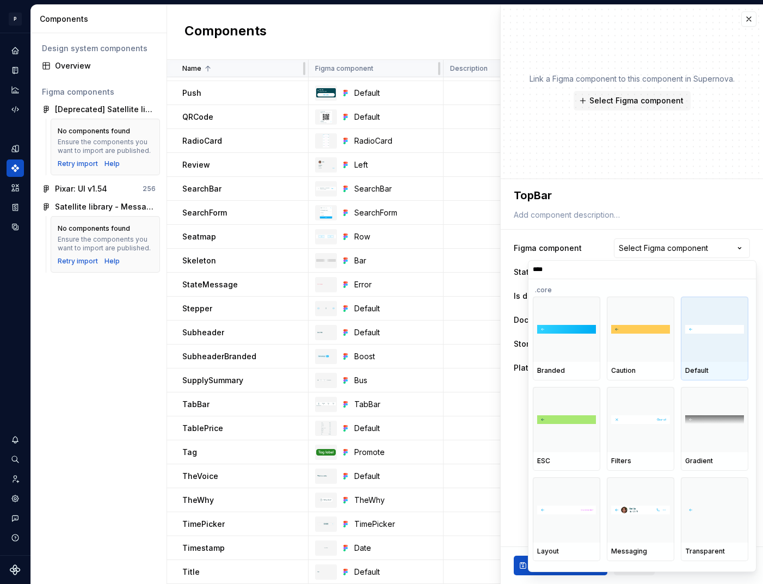
click at [726, 341] on div at bounding box center [715, 329] width 68 height 65
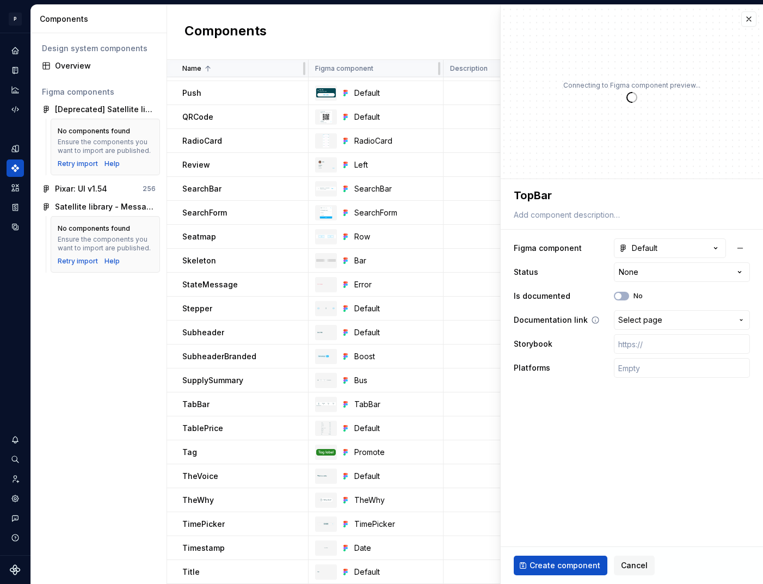
click at [638, 318] on span "Select page" at bounding box center [640, 320] width 44 height 11
click at [643, 372] on input "text" at bounding box center [682, 368] width 136 height 20
click at [653, 269] on html "P pixar SO Design system data Components Design system components Overview Figm…" at bounding box center [381, 292] width 763 height 584
click at [643, 348] on input "text" at bounding box center [682, 344] width 136 height 20
paste input "https://design.blablacar.com/pixar/web/master/home/?path=/story/topbar_topbar--…"
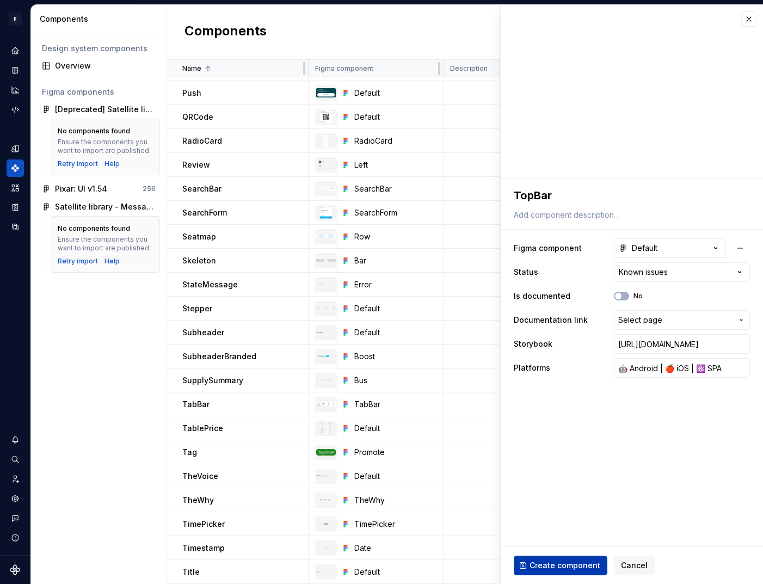
click at [563, 565] on span "Create component" at bounding box center [565, 565] width 71 height 11
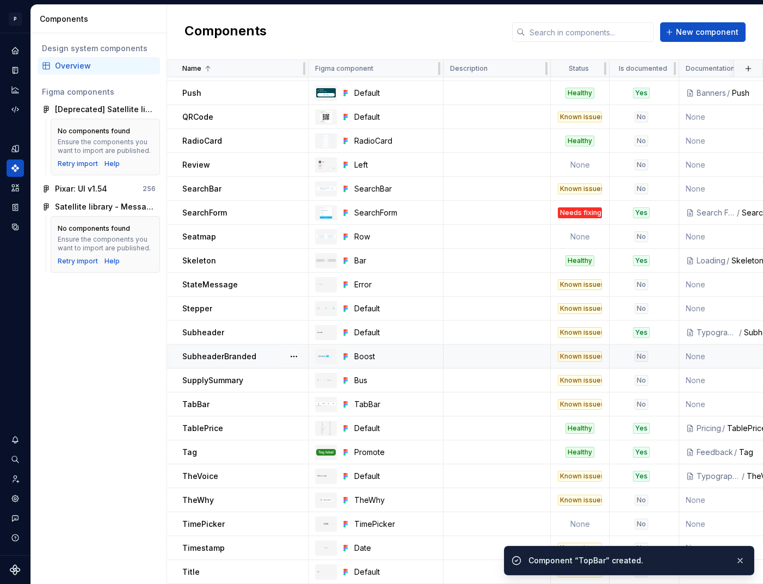
scroll to position [1601, 0]
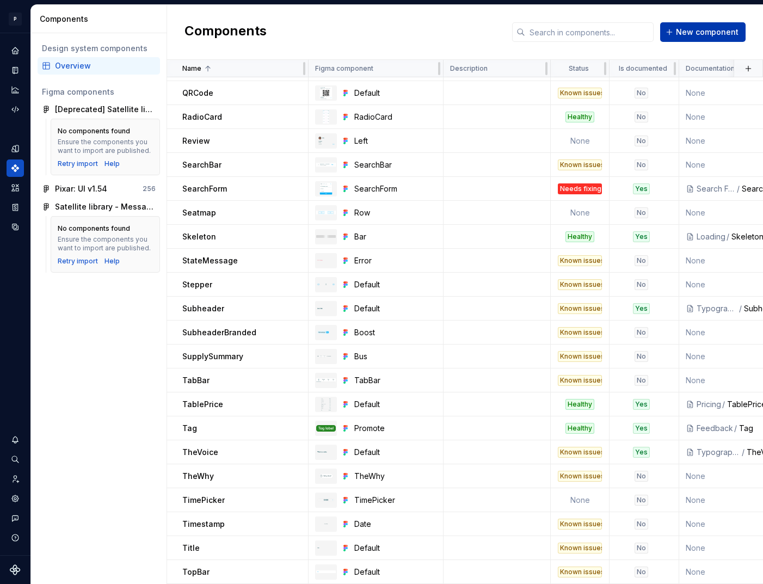
click at [701, 35] on span "New component" at bounding box center [707, 32] width 63 height 11
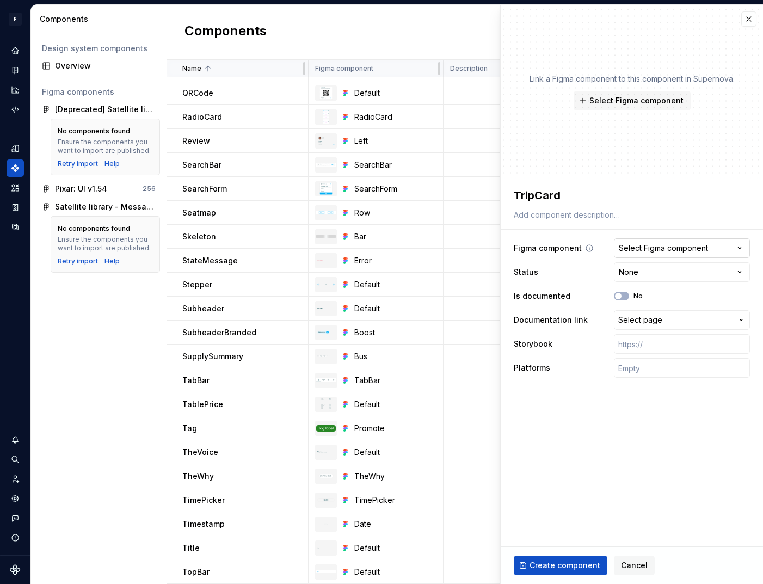
click at [663, 243] on div "Select Figma component" at bounding box center [663, 248] width 89 height 11
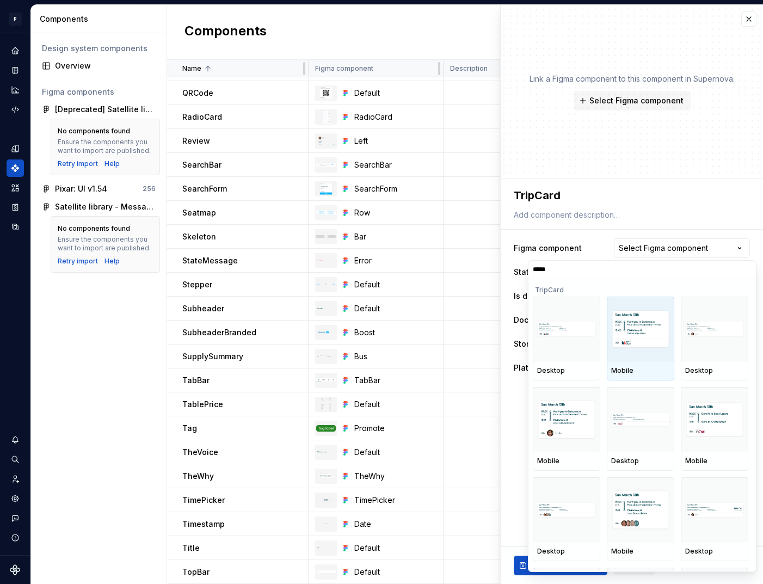
click at [636, 341] on img at bounding box center [640, 329] width 59 height 39
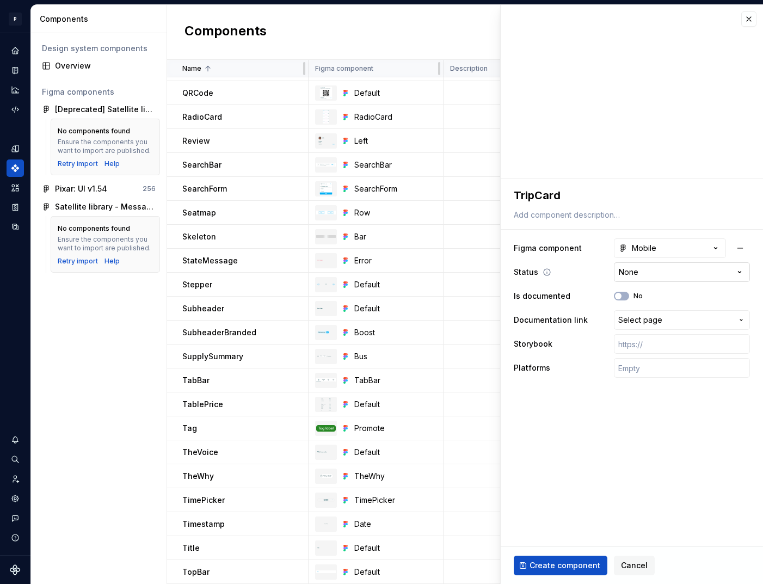
click at [627, 274] on html "P pixar SO Design system data Components Design system components Overview Figm…" at bounding box center [381, 292] width 763 height 584
click at [622, 295] on icon "button" at bounding box center [618, 296] width 9 height 7
click at [666, 320] on span "Select page" at bounding box center [675, 320] width 114 height 11
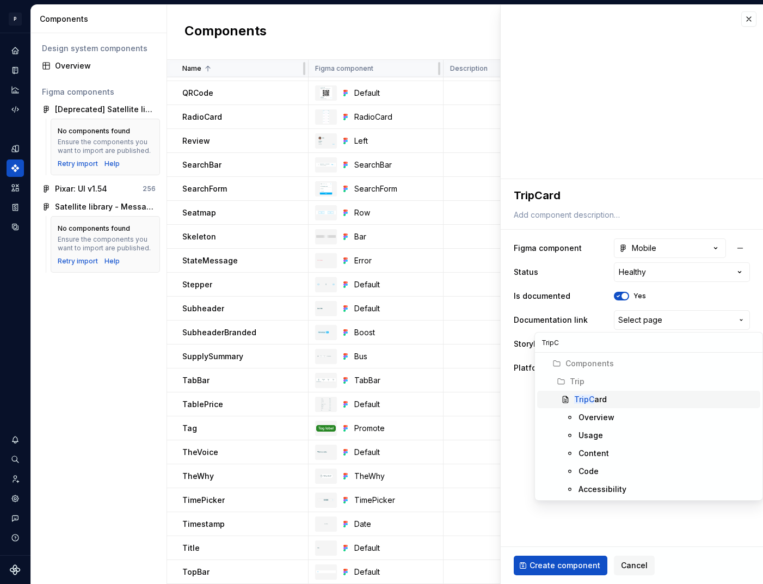
click at [615, 399] on div "TripC ard" at bounding box center [665, 399] width 182 height 11
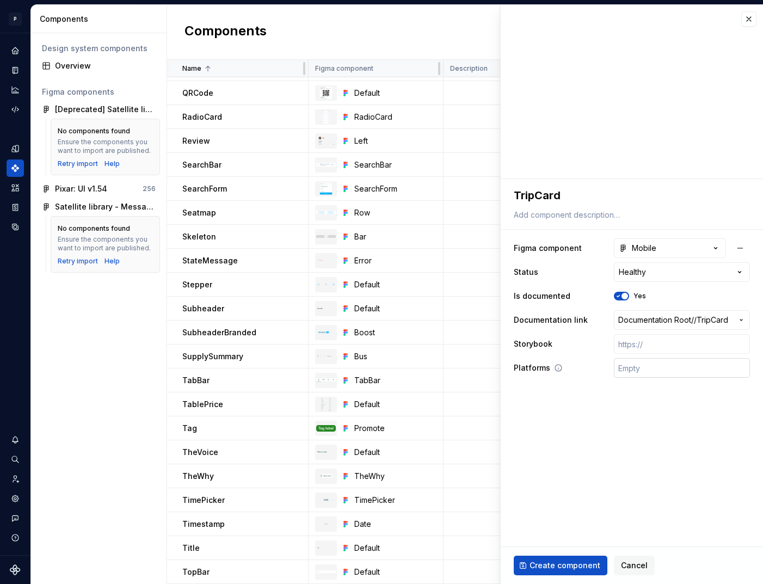
click at [642, 365] on input "text" at bounding box center [682, 368] width 136 height 20
click at [633, 345] on input "text" at bounding box center [682, 344] width 136 height 20
paste input "https://design.blablacar.com/pixar/web/master/home/?path=/docs/trip_tripcard--d…"
click at [558, 568] on span "Create component" at bounding box center [565, 565] width 71 height 11
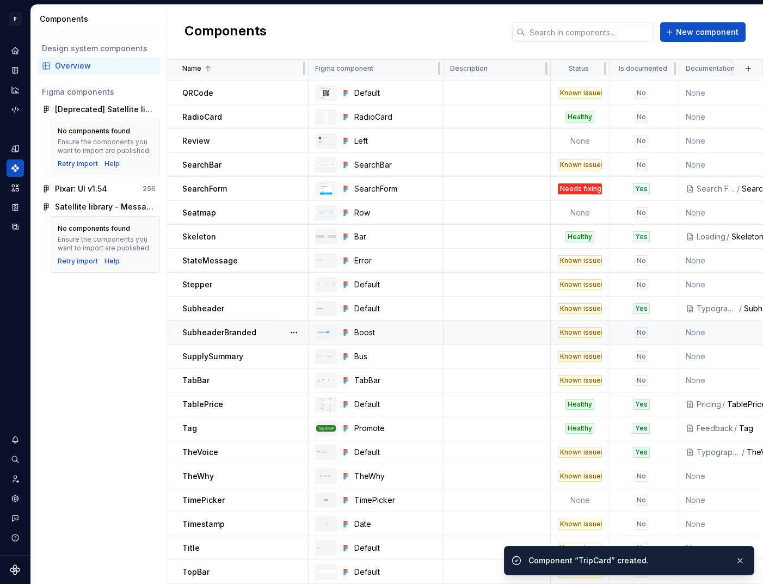
scroll to position [1625, 0]
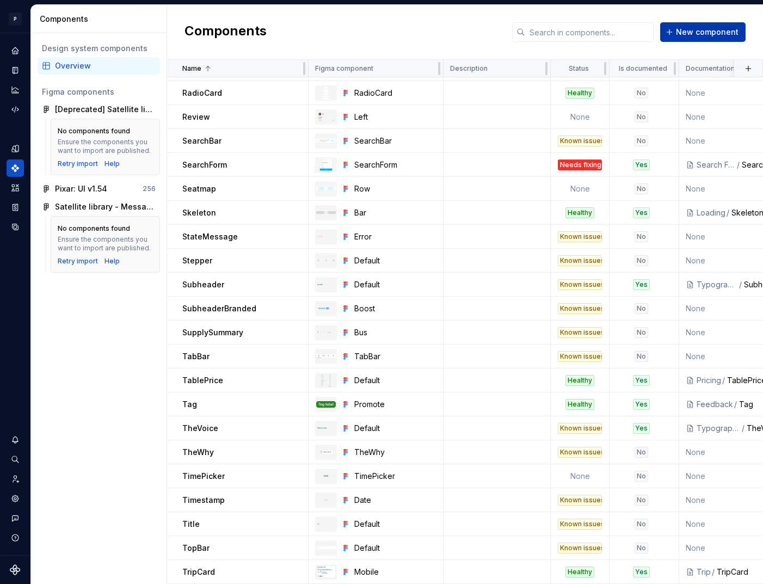
click at [690, 33] on span "New component" at bounding box center [707, 32] width 63 height 11
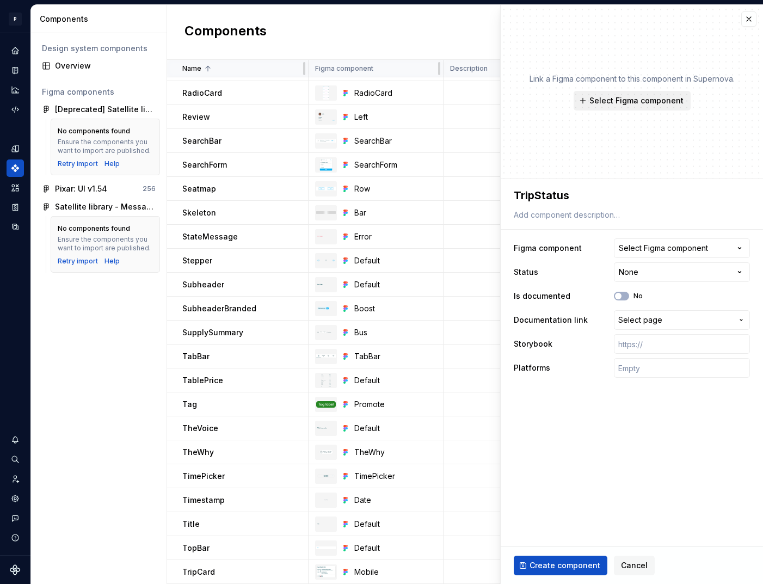
click at [628, 107] on button "Select Figma component" at bounding box center [632, 101] width 117 height 20
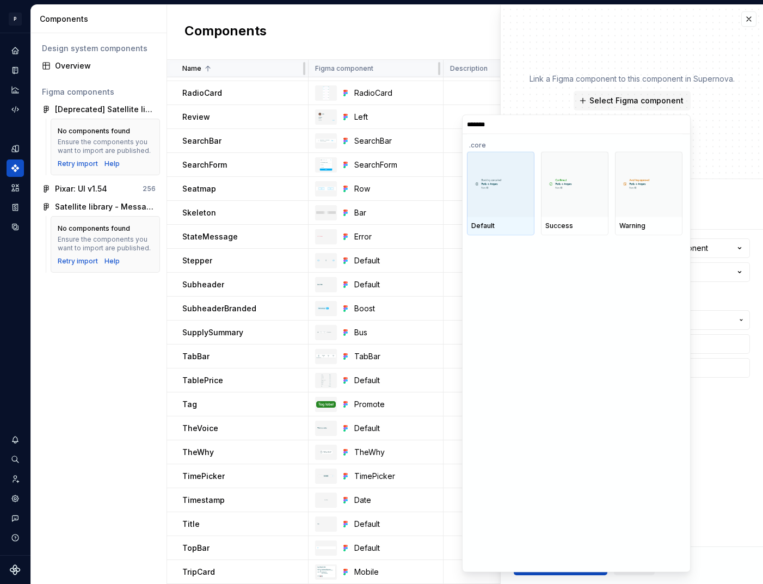
click at [506, 217] on div "Default" at bounding box center [501, 226] width 68 height 19
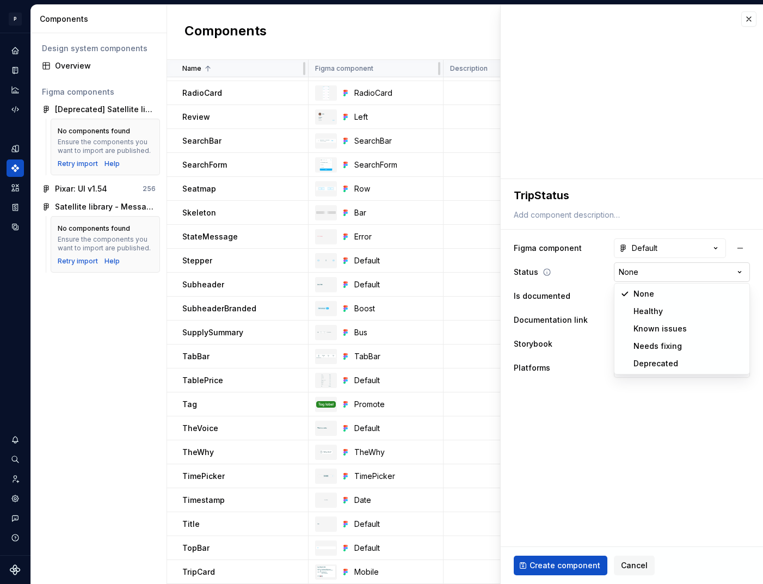
click at [632, 273] on html "P pixar SO Design system data Components Design system components Overview Figm…" at bounding box center [381, 292] width 763 height 584
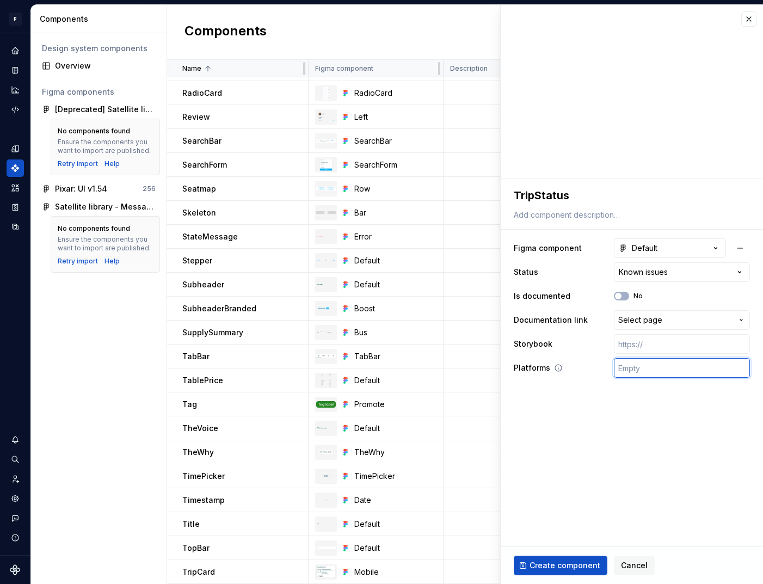
click at [644, 367] on input "text" at bounding box center [682, 368] width 136 height 20
click at [653, 350] on input "text" at bounding box center [682, 344] width 136 height 20
paste input "https://design.blablacar.com/pixar/web/master/home/?path=/docs/trip_tripstatus-…"
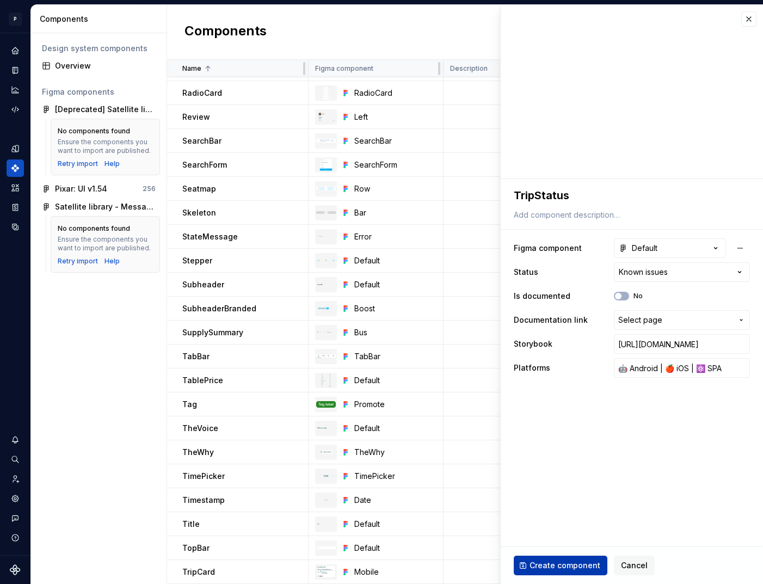
click at [559, 565] on span "Create component" at bounding box center [565, 565] width 71 height 11
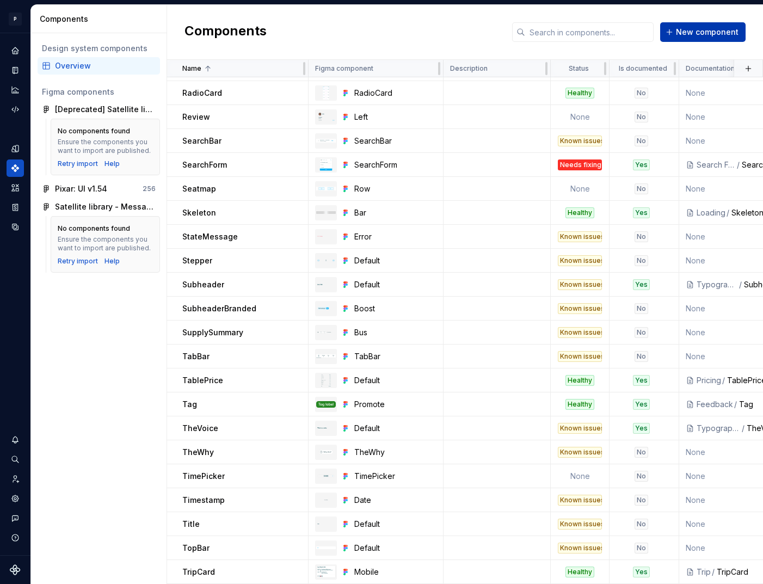
click at [695, 33] on span "New component" at bounding box center [707, 32] width 63 height 11
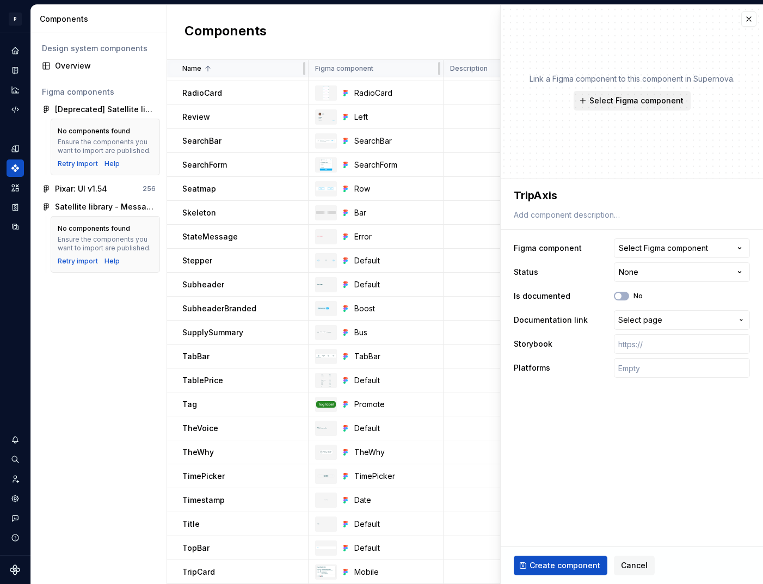
click at [624, 98] on span "Select Figma component" at bounding box center [637, 100] width 94 height 11
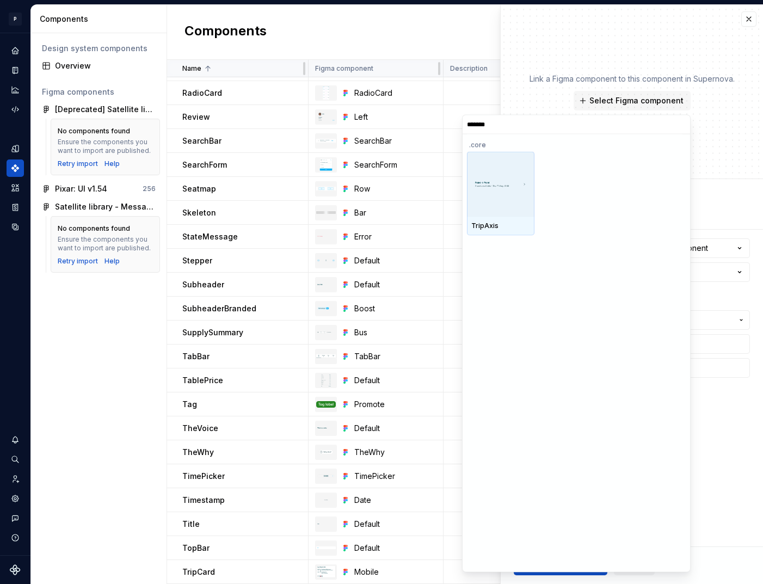
click at [525, 179] on div at bounding box center [501, 183] width 68 height 65
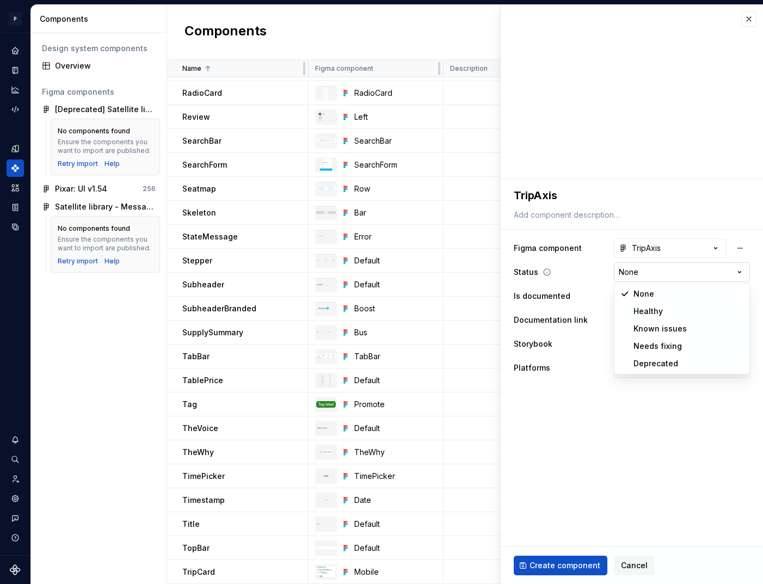
click at [680, 272] on html "P pixar SO Design system data Components Design system components Overview Figm…" at bounding box center [381, 292] width 763 height 584
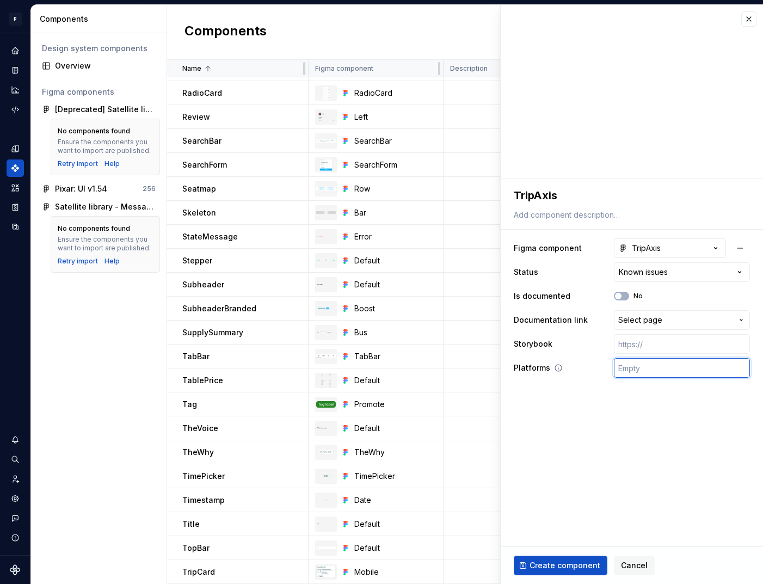
click at [654, 369] on input "text" at bounding box center [682, 368] width 136 height 20
click at [664, 336] on input "text" at bounding box center [682, 344] width 136 height 20
paste input "https://design.blablacar.com/pixar/web/master/home/?path=/story/messaging_tripa…"
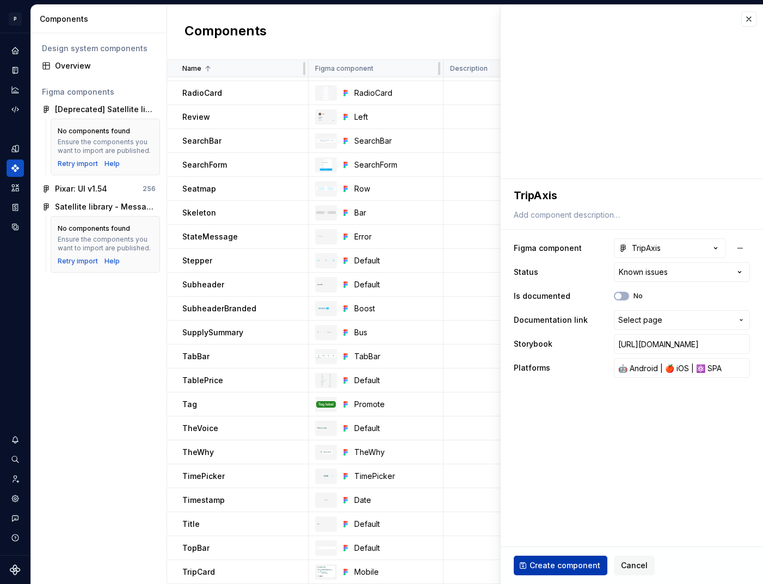
click at [567, 563] on span "Create component" at bounding box center [565, 565] width 71 height 11
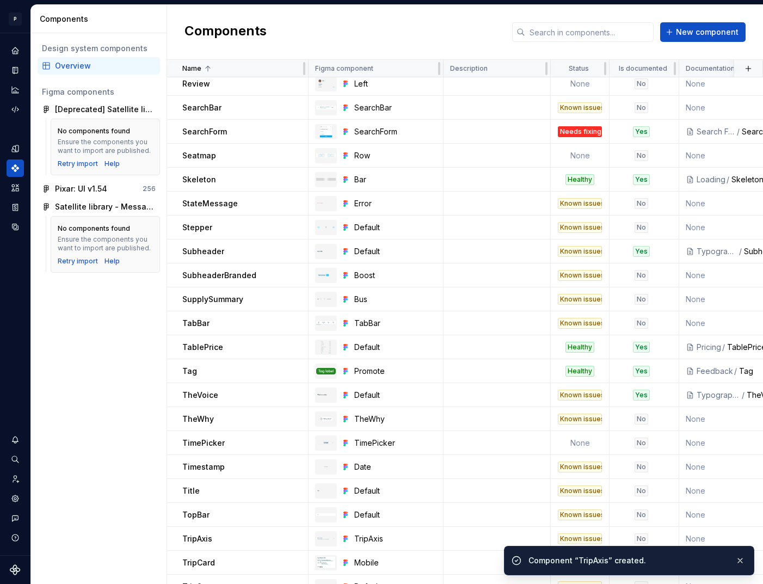
scroll to position [1673, 0]
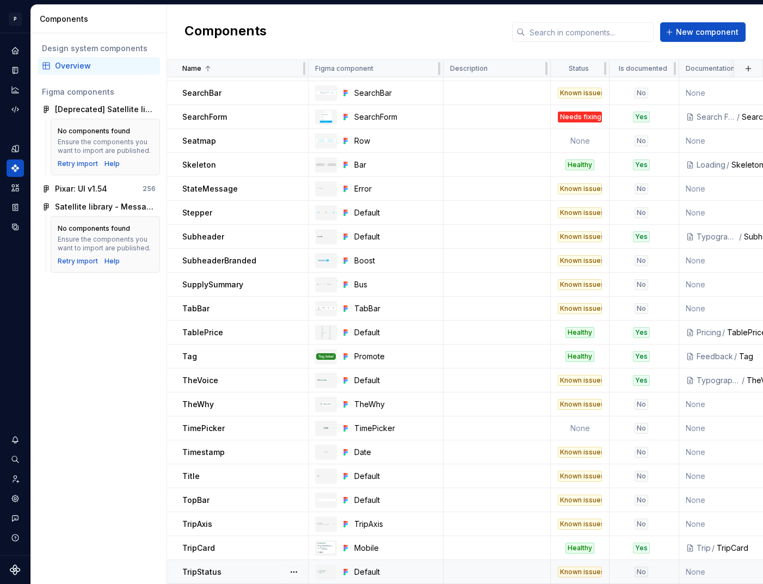
click at [232, 561] on td "TripStatus" at bounding box center [238, 572] width 142 height 24
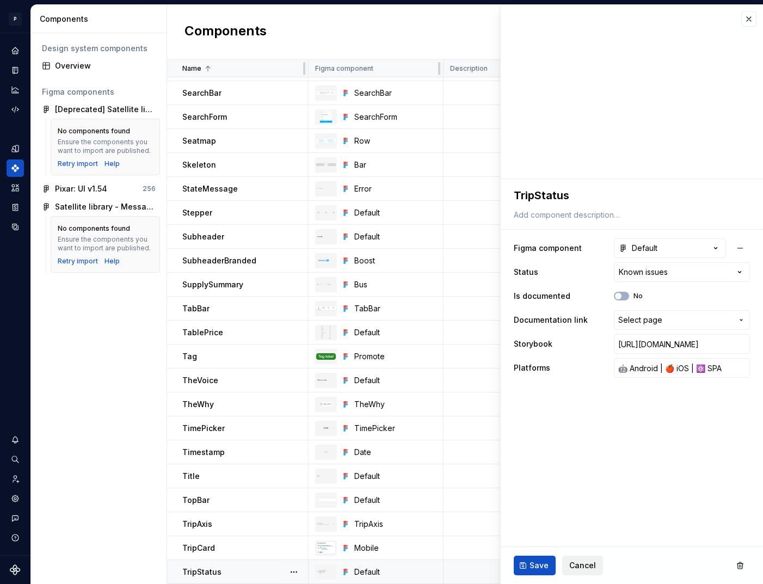
click at [583, 562] on span "Cancel" at bounding box center [582, 565] width 27 height 11
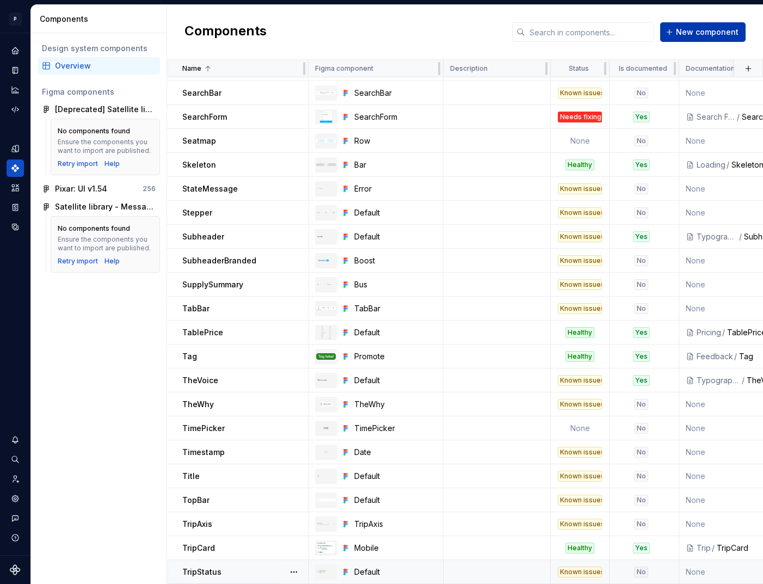
click at [679, 33] on button "New component" at bounding box center [702, 32] width 85 height 20
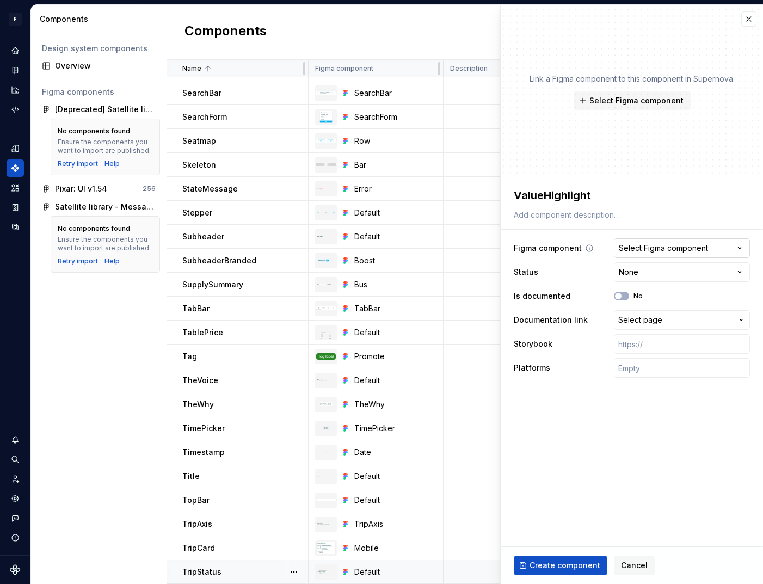
click at [685, 244] on div "Select Figma component" at bounding box center [663, 248] width 89 height 11
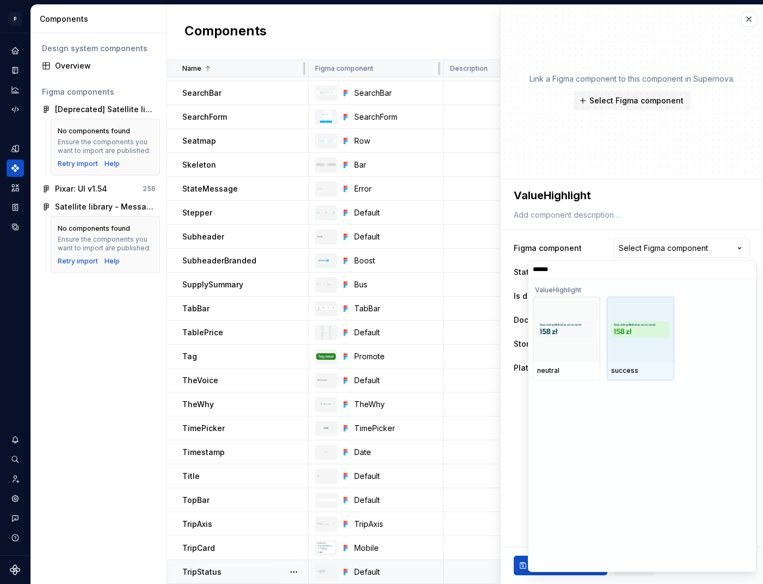
click at [639, 348] on div at bounding box center [641, 329] width 68 height 65
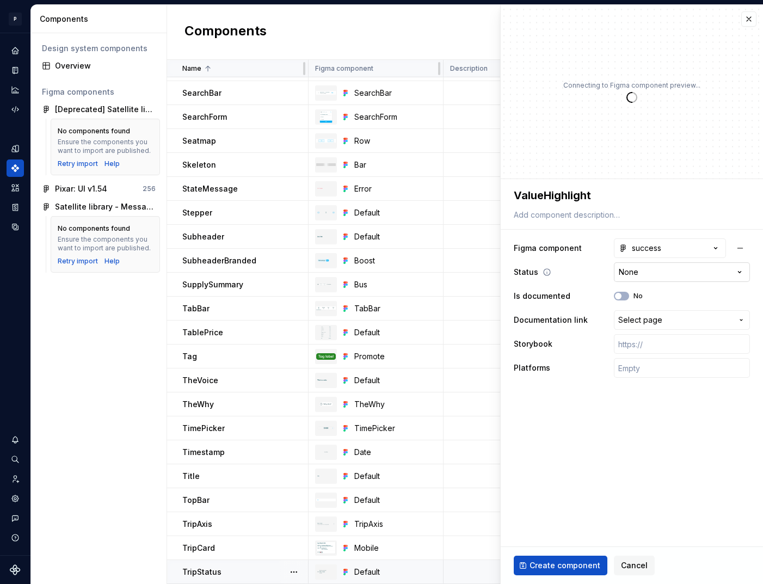
click at [661, 275] on html "P pixar SO Design system data Components Design system components Overview Figm…" at bounding box center [381, 292] width 763 height 584
click at [629, 299] on div "No" at bounding box center [628, 296] width 29 height 9
click at [624, 295] on button "No" at bounding box center [621, 296] width 15 height 9
click at [654, 322] on span "Select page" at bounding box center [640, 320] width 44 height 11
click at [628, 297] on button "Yes" at bounding box center [621, 296] width 15 height 9
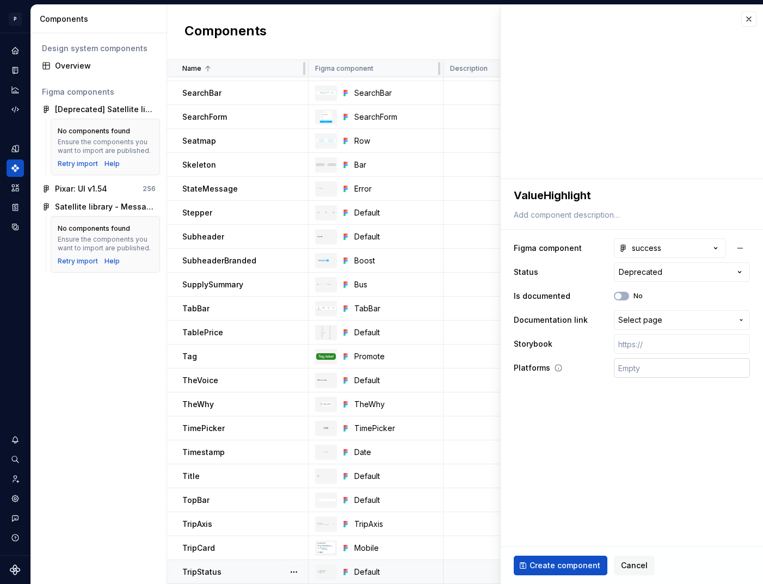
click at [654, 369] on input "text" at bounding box center [682, 368] width 136 height 20
click at [629, 343] on input "text" at bounding box center [682, 344] width 136 height 20
paste input "https://design.blablacar.com/pixar/web/master/home/?path=/docs/feedback_valuehi…"
click at [569, 565] on span "Create component" at bounding box center [565, 565] width 71 height 11
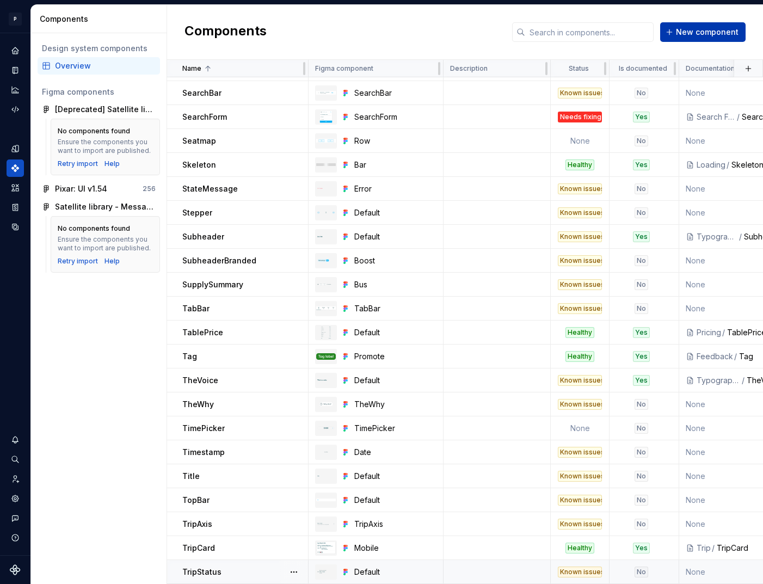
click at [694, 30] on span "New component" at bounding box center [707, 32] width 63 height 11
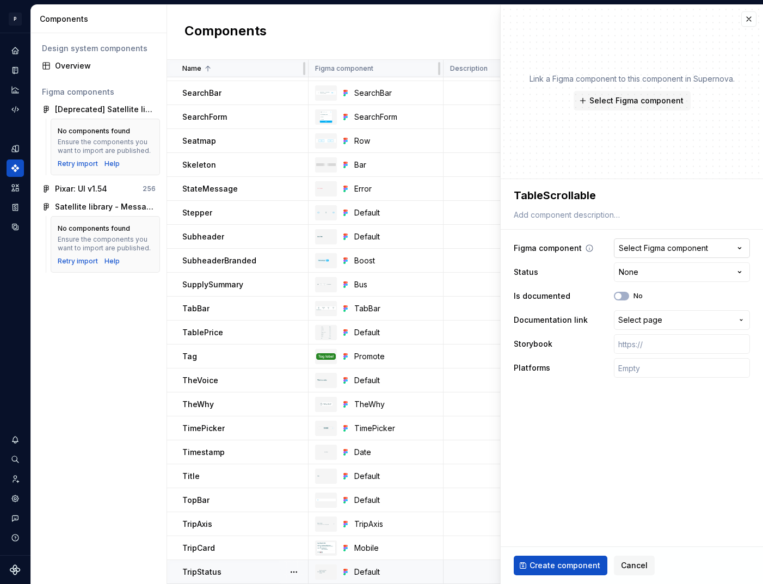
click at [676, 250] on div "Select Figma component" at bounding box center [663, 248] width 89 height 11
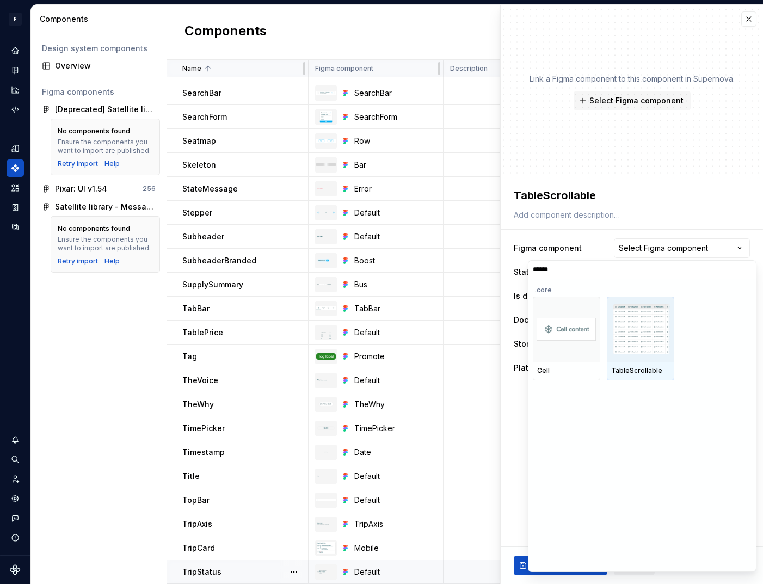
click at [650, 352] on img at bounding box center [640, 329] width 59 height 50
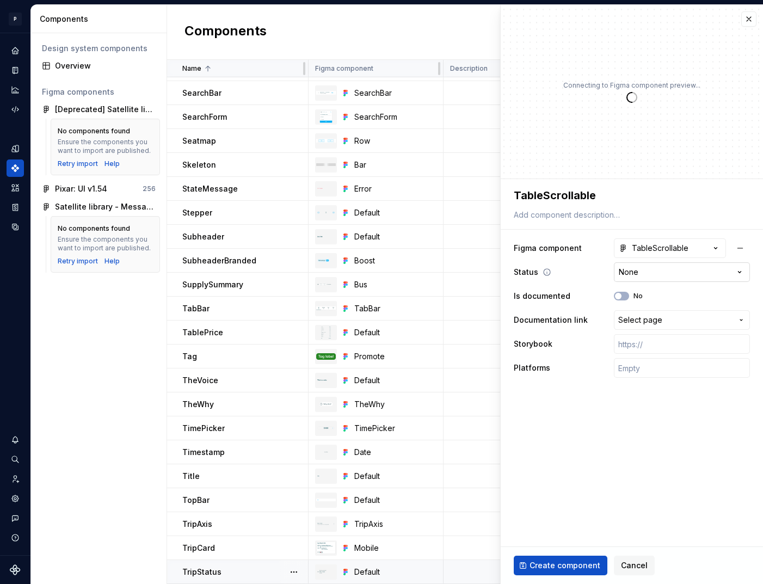
click at [640, 275] on html "P pixar SO Design system data Components Design system components Overview Figm…" at bounding box center [381, 292] width 763 height 584
click at [657, 347] on input "text" at bounding box center [682, 344] width 136 height 20
click at [610, 361] on div "Platforms" at bounding box center [632, 368] width 236 height 20
click at [636, 361] on input "text" at bounding box center [682, 368] width 136 height 20
click at [657, 345] on input "text" at bounding box center [682, 344] width 136 height 20
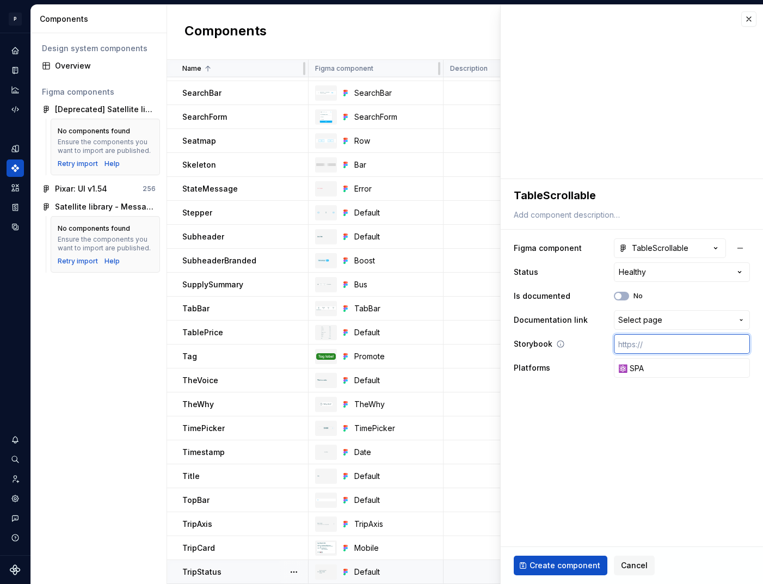
paste input "https://design.blablacar.com/pixar/web/master/home/?path=/docs/table_tablescrol…"
click at [569, 570] on span "Create component" at bounding box center [565, 565] width 71 height 11
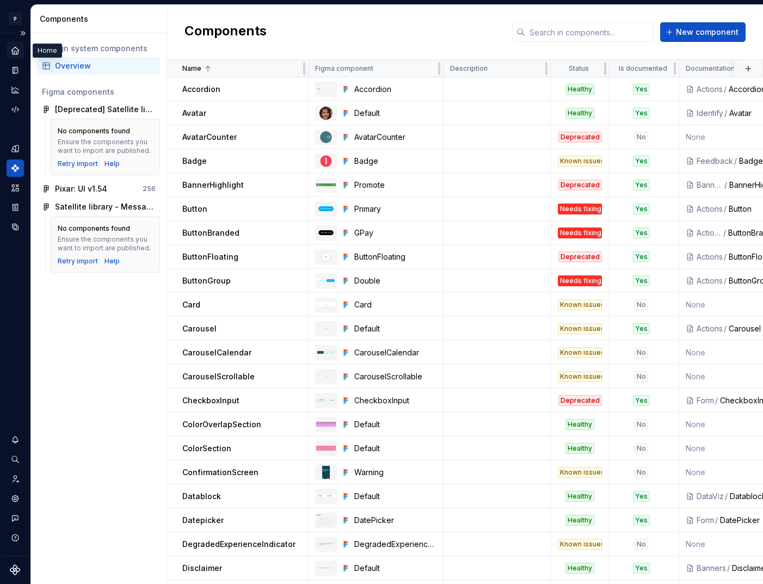
click at [16, 54] on icon "Home" at bounding box center [14, 50] width 7 height 7
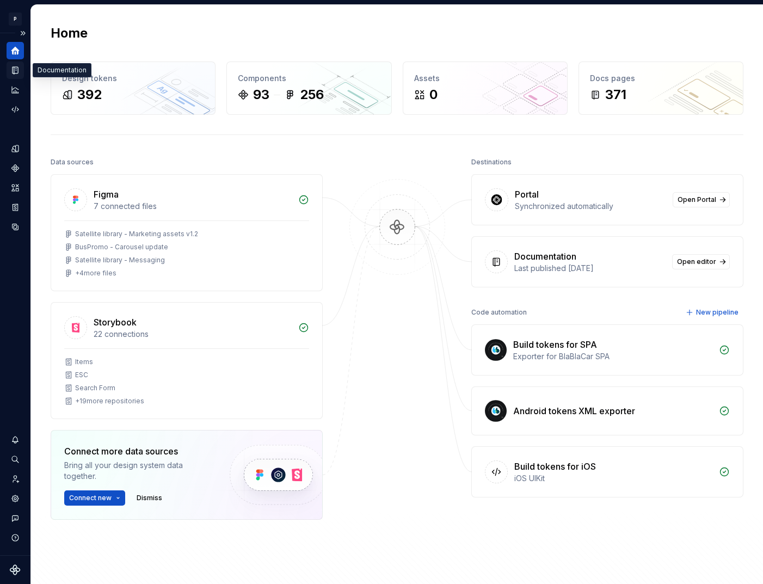
click at [11, 70] on icon "Documentation" at bounding box center [15, 70] width 10 height 10
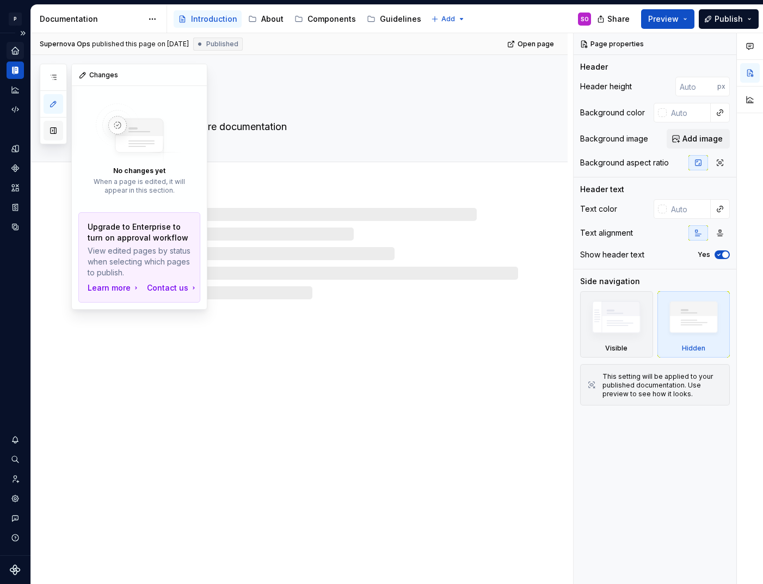
click at [50, 132] on button "button" at bounding box center [54, 131] width 20 height 20
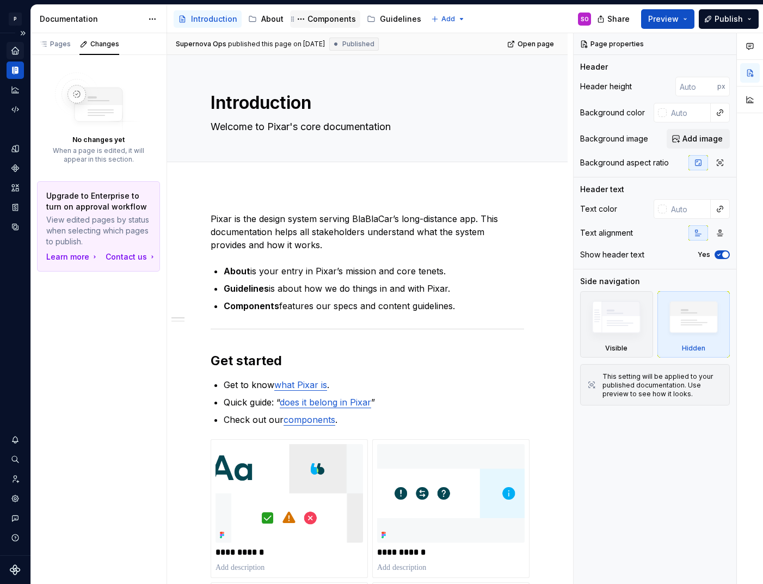
click at [314, 16] on div "Components" at bounding box center [332, 19] width 48 height 11
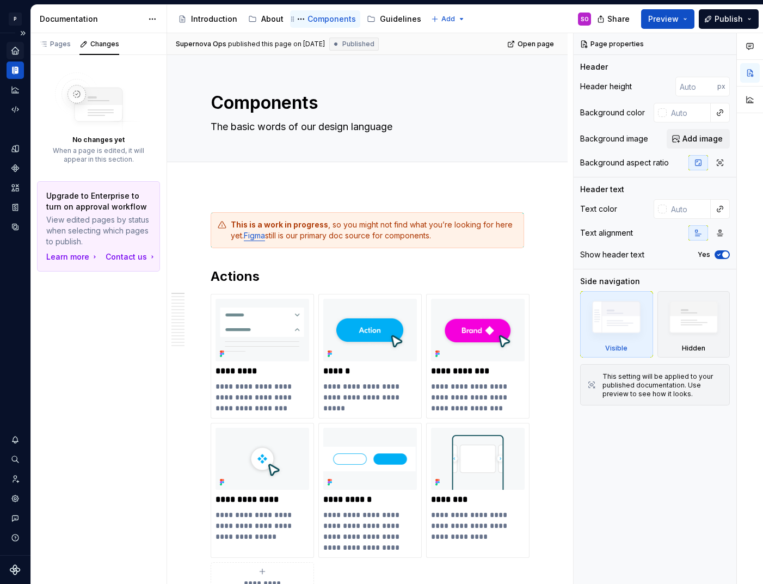
click at [331, 15] on div "Components" at bounding box center [332, 19] width 48 height 11
click at [55, 46] on div "Pages" at bounding box center [55, 44] width 32 height 9
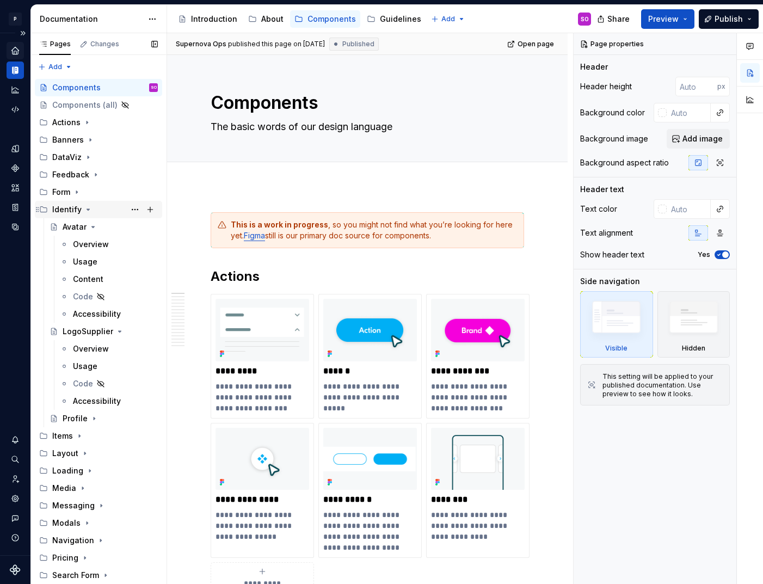
click at [87, 210] on icon "Page tree" at bounding box center [88, 209] width 3 height 1
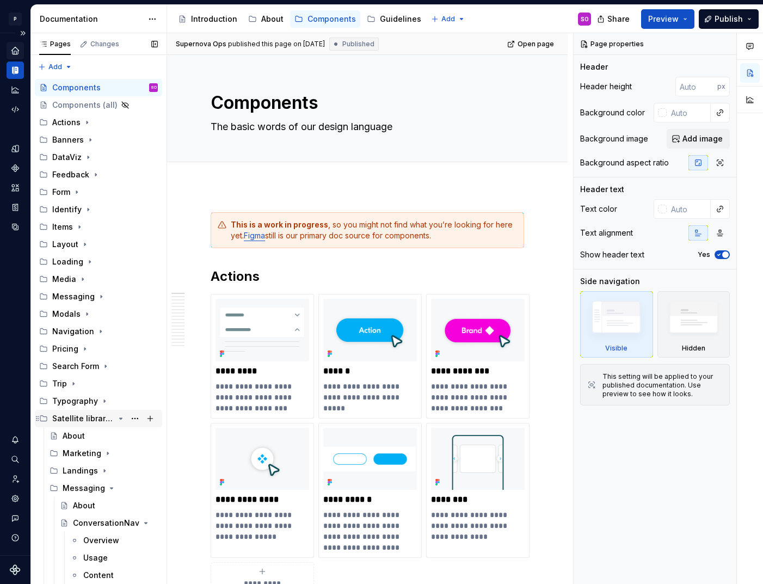
click at [121, 416] on icon "Page tree" at bounding box center [121, 418] width 9 height 9
click at [54, 65] on div "Pages Changes Add Accessibility guide for tree Page tree. Navigate the tree wit…" at bounding box center [98, 308] width 136 height 551
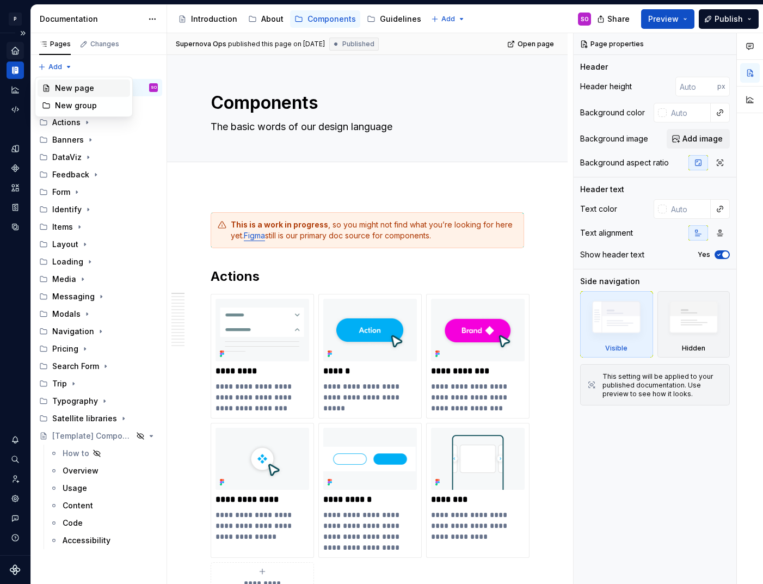
click at [83, 86] on div "New page" at bounding box center [90, 88] width 71 height 11
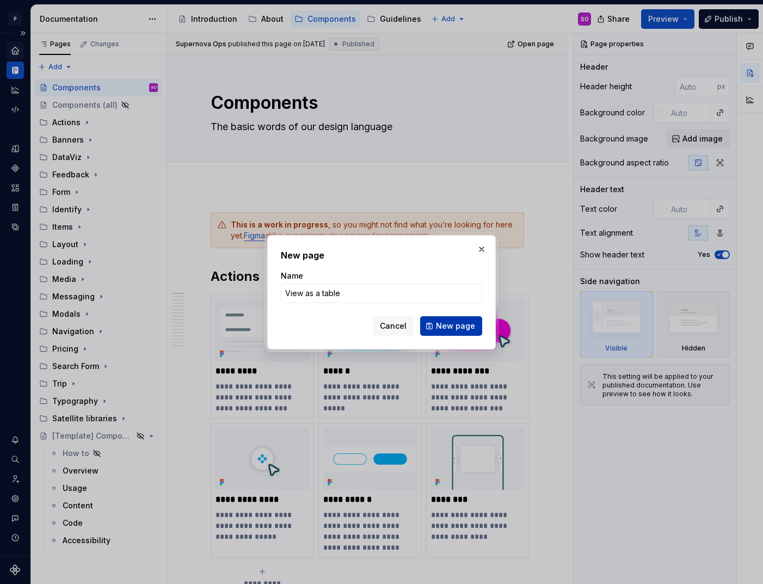
click at [459, 327] on span "New page" at bounding box center [455, 326] width 39 height 11
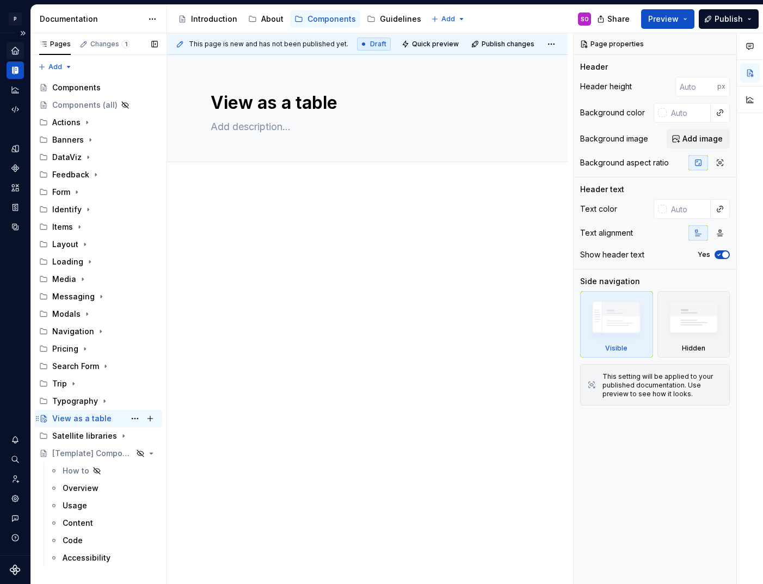
click at [88, 418] on div "View as a table" at bounding box center [81, 418] width 59 height 11
click at [341, 238] on div at bounding box center [368, 232] width 314 height 41
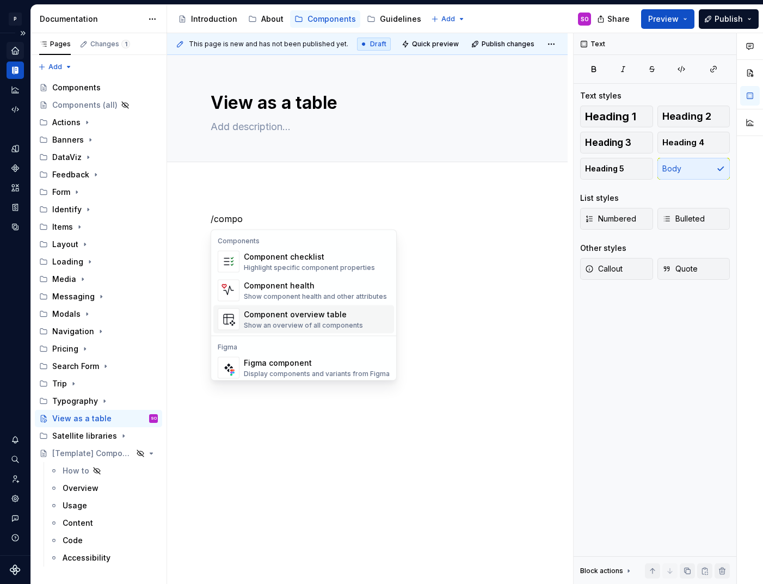
click at [318, 322] on div "Show an overview of all components" at bounding box center [303, 325] width 119 height 9
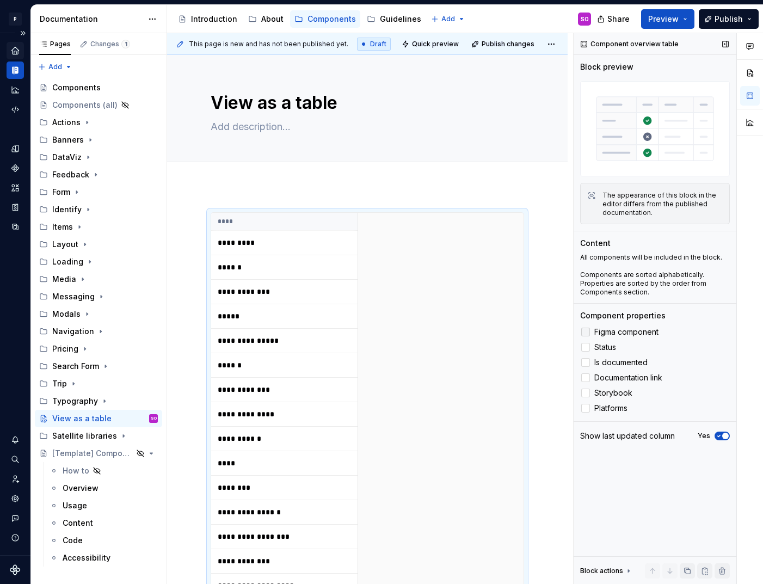
click at [626, 330] on span "Figma component" at bounding box center [626, 332] width 64 height 9
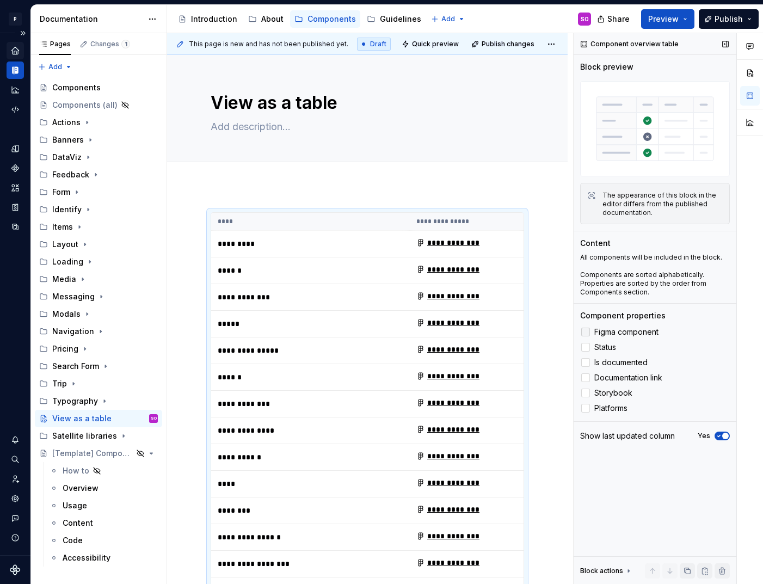
scroll to position [179, 0]
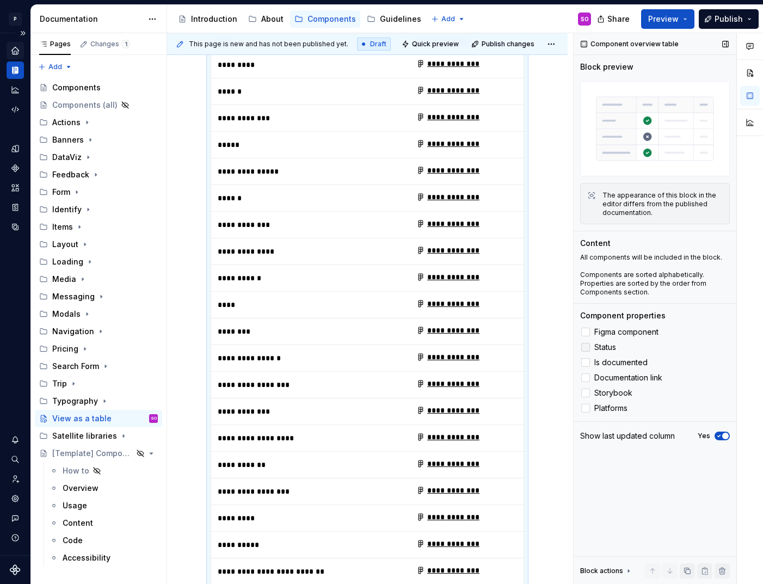
click at [610, 349] on span "Status" at bounding box center [605, 347] width 22 height 9
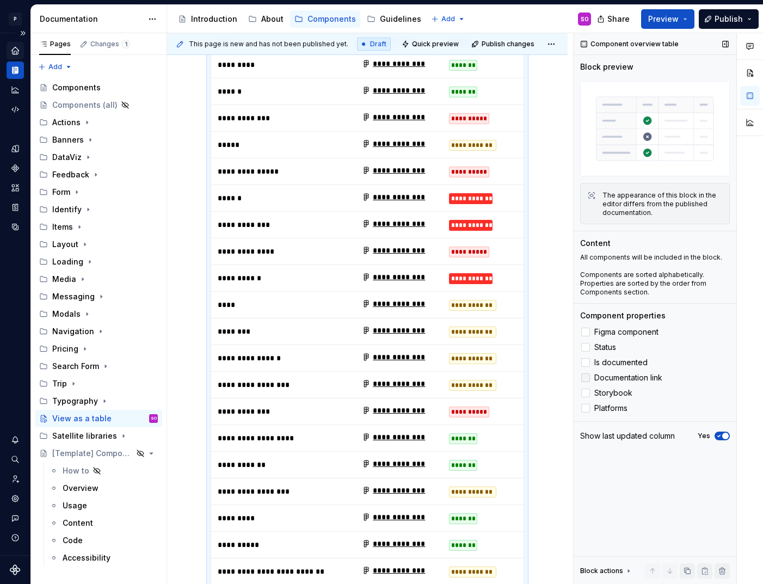
click at [622, 377] on span "Documentation link" at bounding box center [628, 377] width 68 height 9
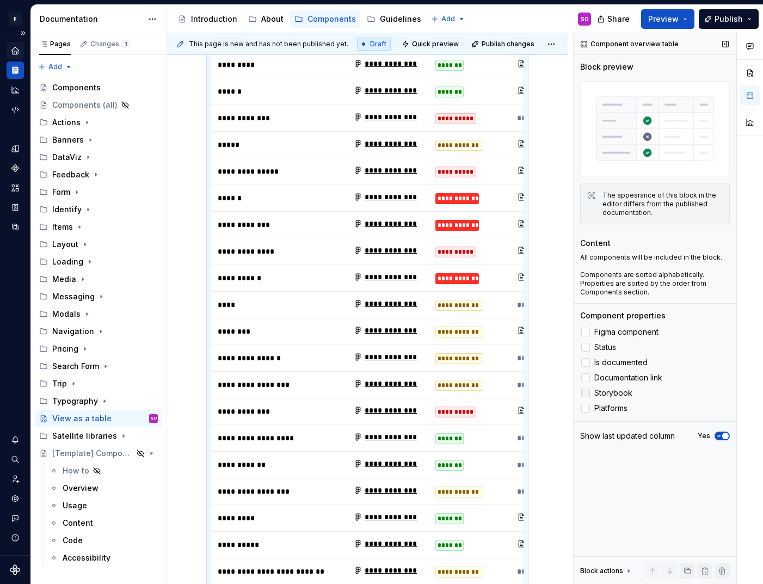
click at [620, 392] on span "Storybook" at bounding box center [613, 393] width 38 height 9
click at [616, 411] on span "Platforms" at bounding box center [610, 408] width 33 height 9
click at [725, 433] on span "button" at bounding box center [725, 436] width 7 height 7
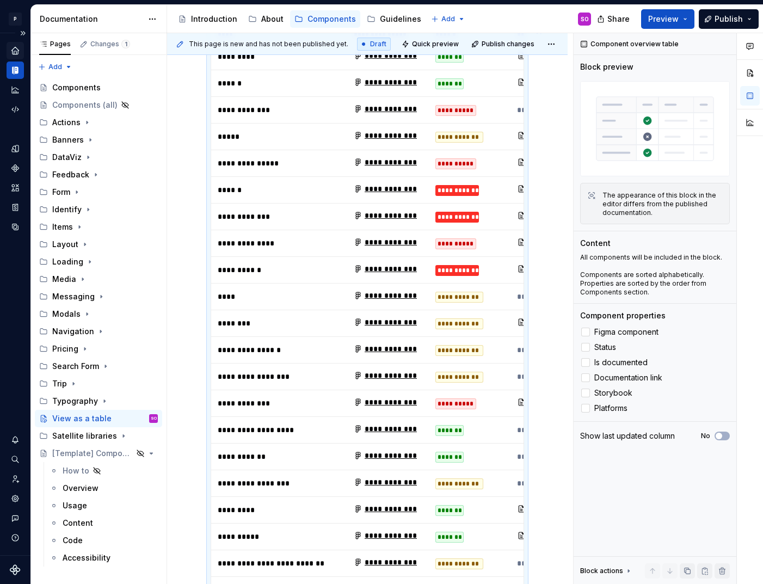
scroll to position [0, 0]
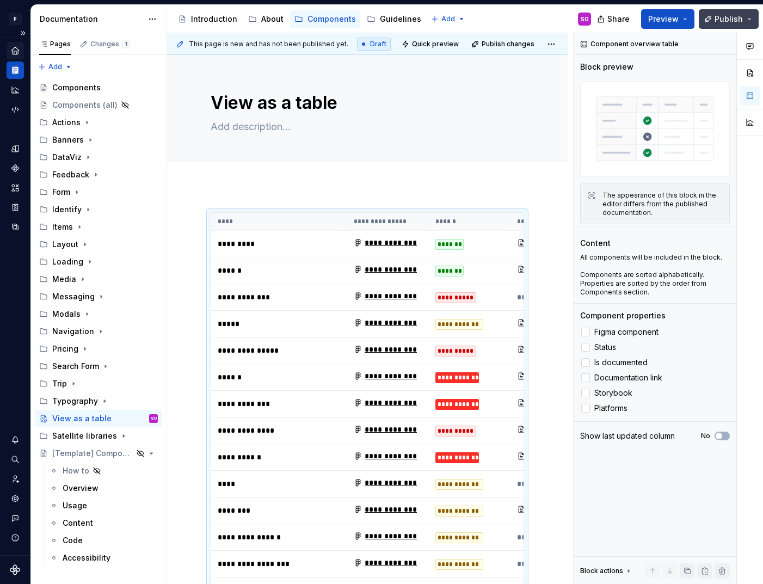
click at [726, 17] on span "Publish" at bounding box center [729, 19] width 28 height 11
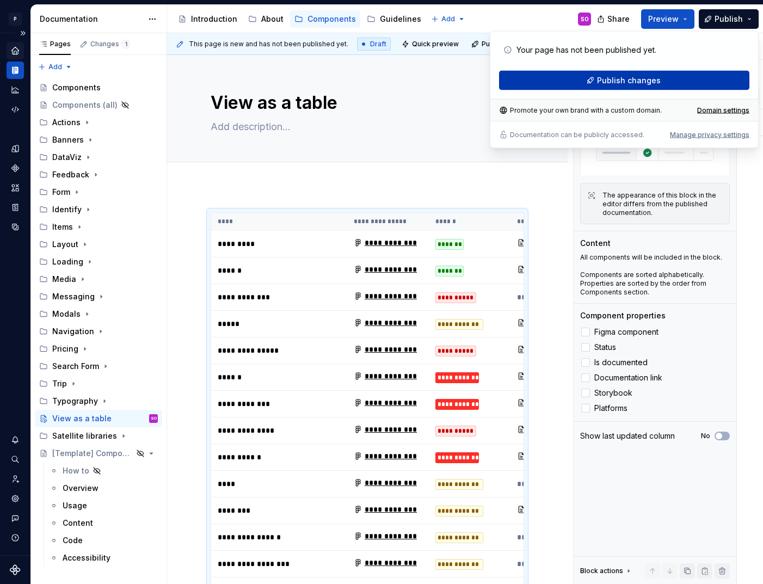
click at [641, 80] on span "Publish changes" at bounding box center [629, 80] width 64 height 11
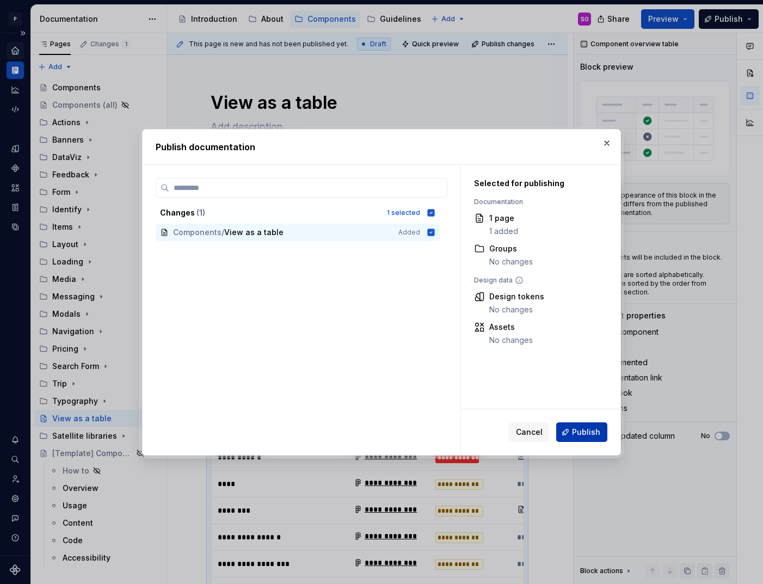
click at [577, 433] on span "Publish" at bounding box center [586, 432] width 28 height 11
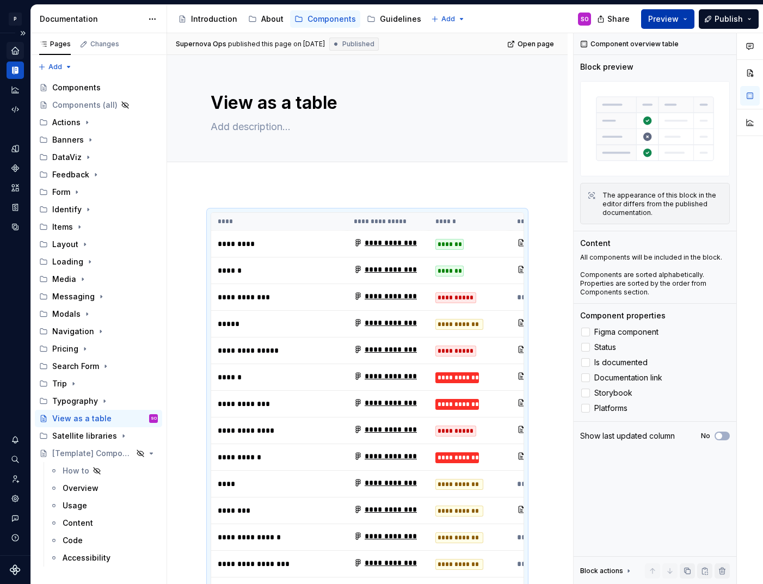
click at [684, 22] on button "Preview" at bounding box center [667, 19] width 53 height 20
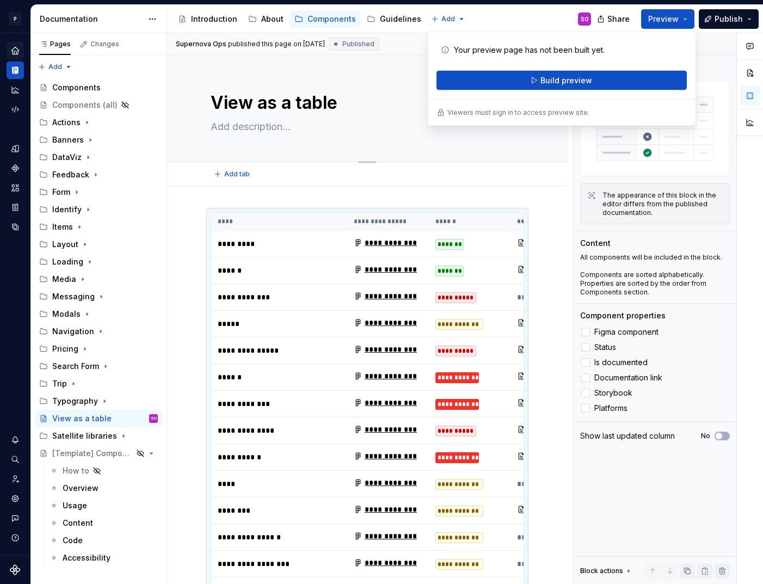
click at [369, 99] on textarea "View as a table" at bounding box center [366, 103] width 314 height 26
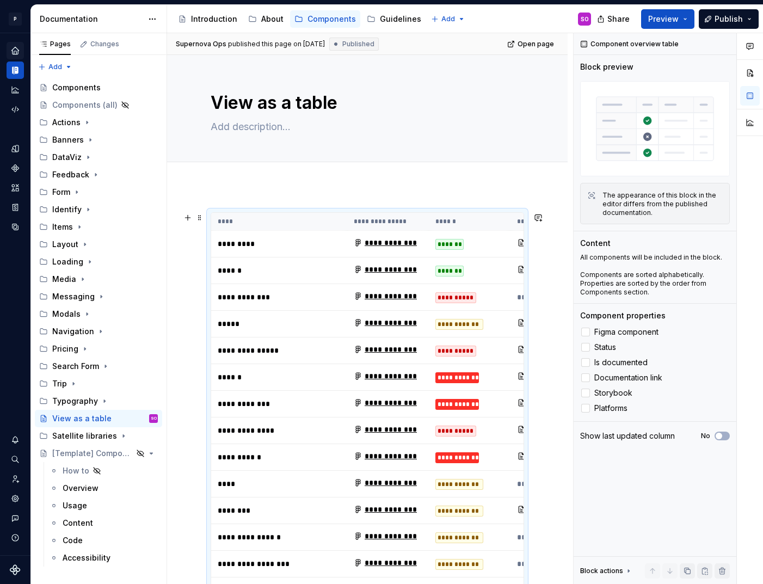
click at [546, 211] on button "button" at bounding box center [538, 217] width 15 height 15
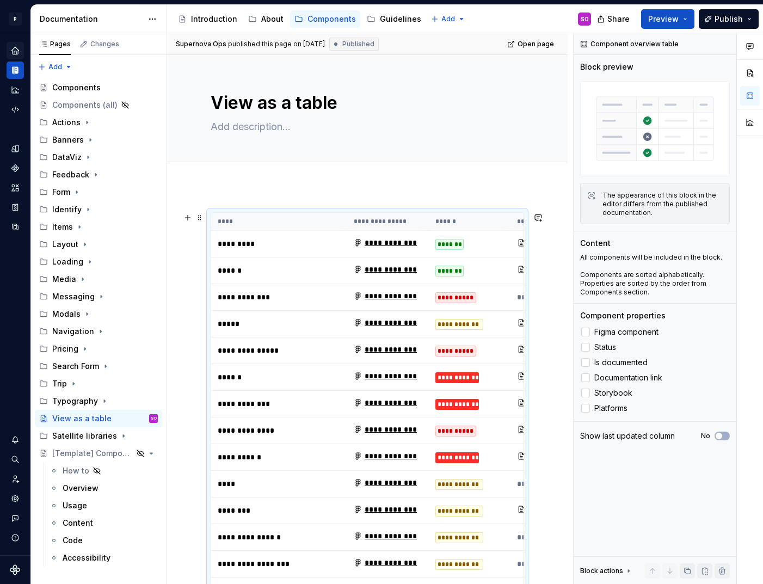
drag, startPoint x: 530, startPoint y: 213, endPoint x: 536, endPoint y: 265, distance: 51.5
click at [523, 181] on div "Add tab" at bounding box center [367, 174] width 401 height 24
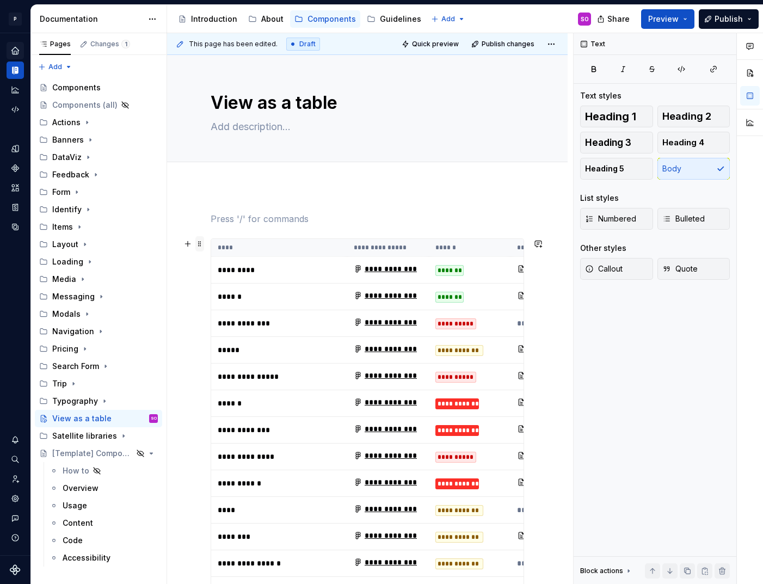
click at [200, 244] on span at bounding box center [199, 243] width 9 height 15
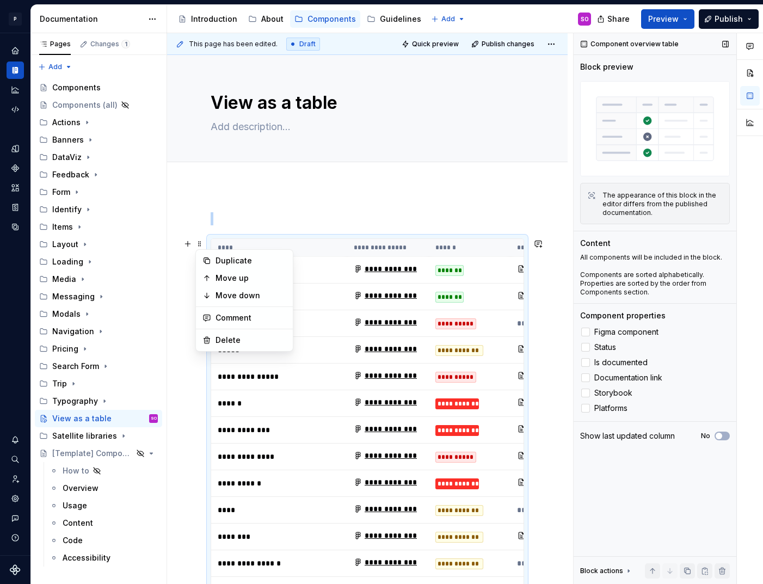
click at [685, 498] on div "Component overview table Block preview The appearance of this block in the edit…" at bounding box center [655, 308] width 163 height 551
click at [71, 119] on div "Actions" at bounding box center [66, 122] width 28 height 11
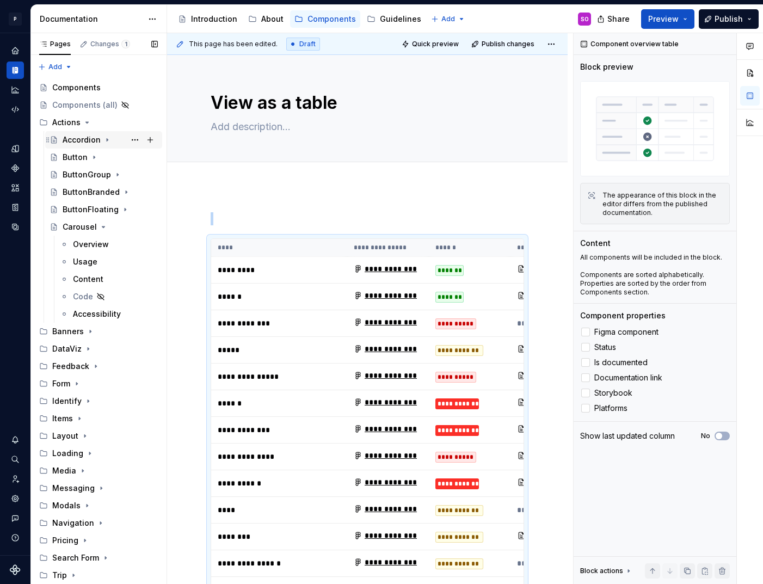
click at [83, 138] on div "Accordion" at bounding box center [82, 139] width 38 height 11
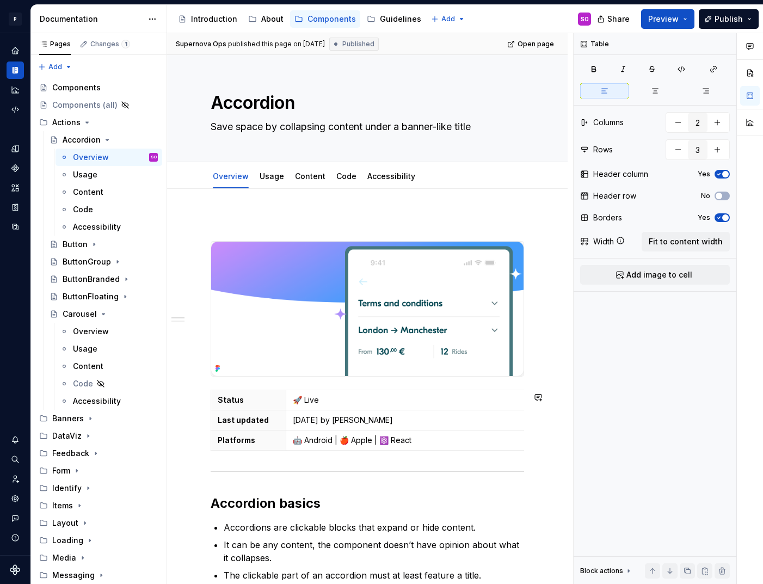
click at [309, 463] on div "Status 🚀 Live Last updated 2025/03/26 by Benoit Rajalu Platforms 🤖 Android | 🍎 …" at bounding box center [368, 532] width 314 height 634
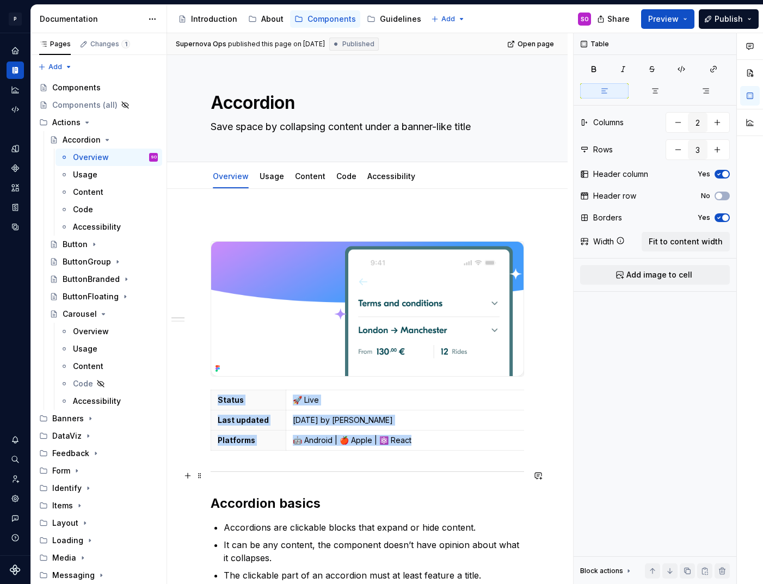
click at [254, 470] on div at bounding box center [368, 471] width 314 height 7
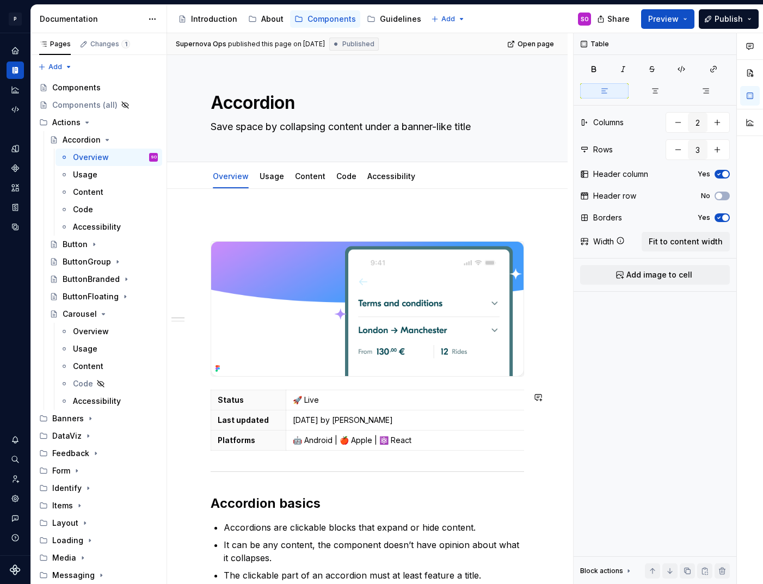
click at [260, 461] on div "Status 🚀 Live Last updated 2025/03/26 by Benoit Rajalu Platforms 🤖 Android | 🍎 …" at bounding box center [368, 532] width 314 height 634
type textarea "*"
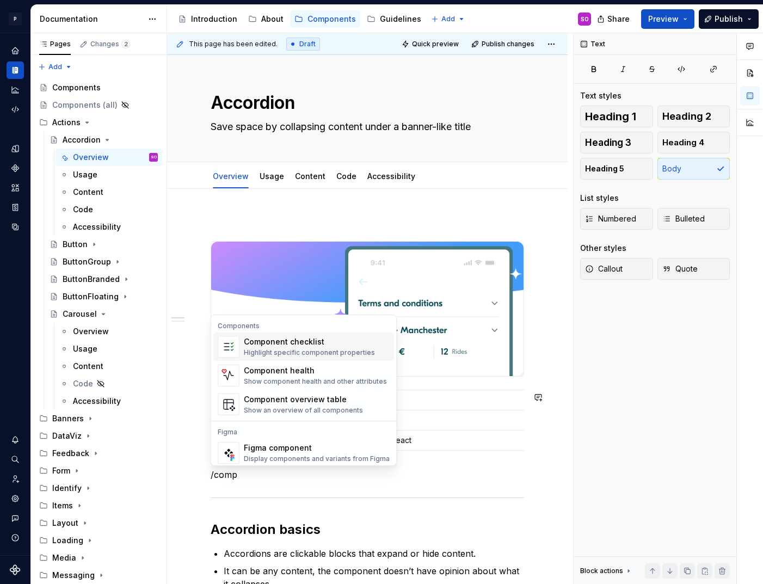
click at [316, 348] on div "Highlight specific component properties" at bounding box center [309, 352] width 131 height 9
type textarea "*"
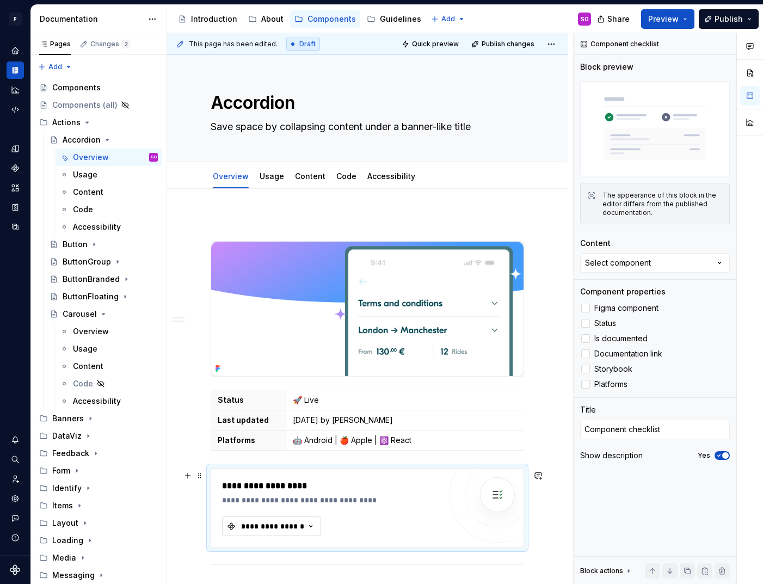
click at [292, 529] on div "**********" at bounding box center [272, 526] width 65 height 11
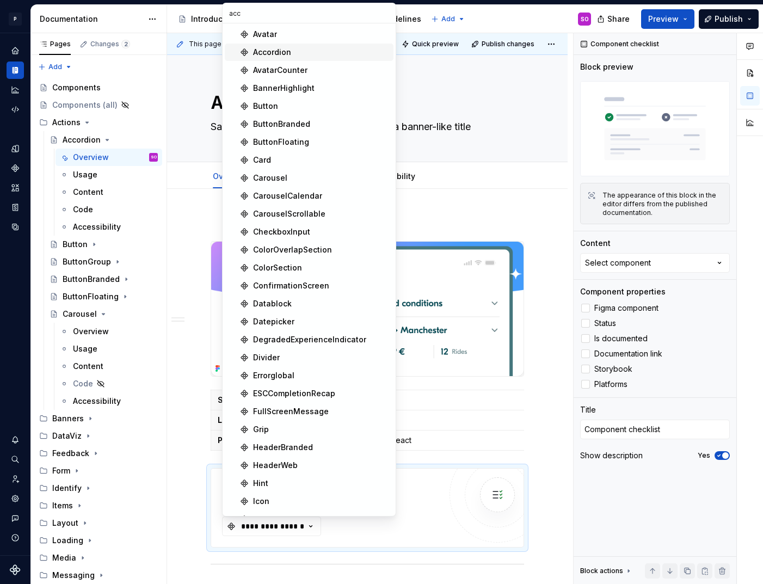
type input "acc"
click at [297, 51] on div "Accordion" at bounding box center [321, 52] width 136 height 11
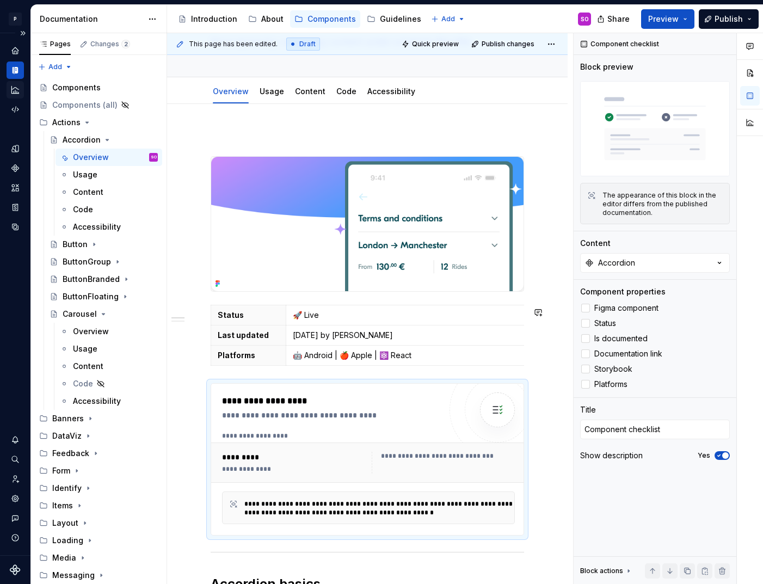
scroll to position [186, 0]
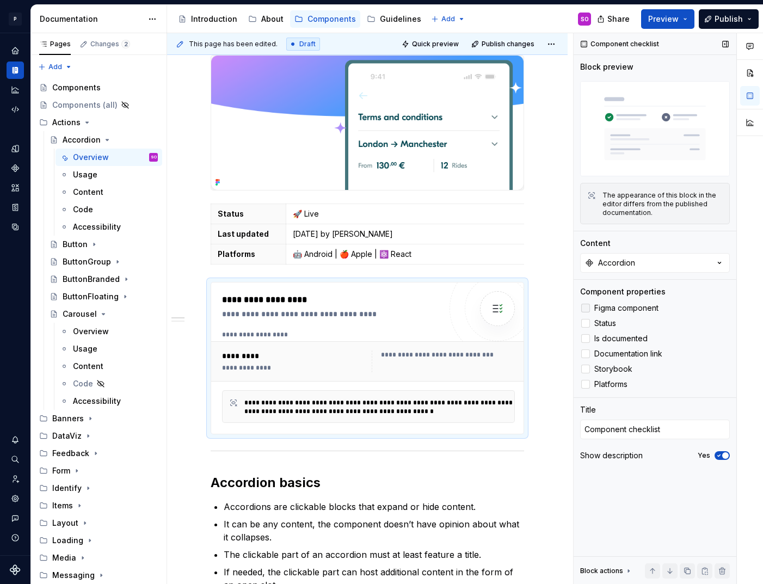
click at [588, 311] on div at bounding box center [585, 308] width 9 height 9
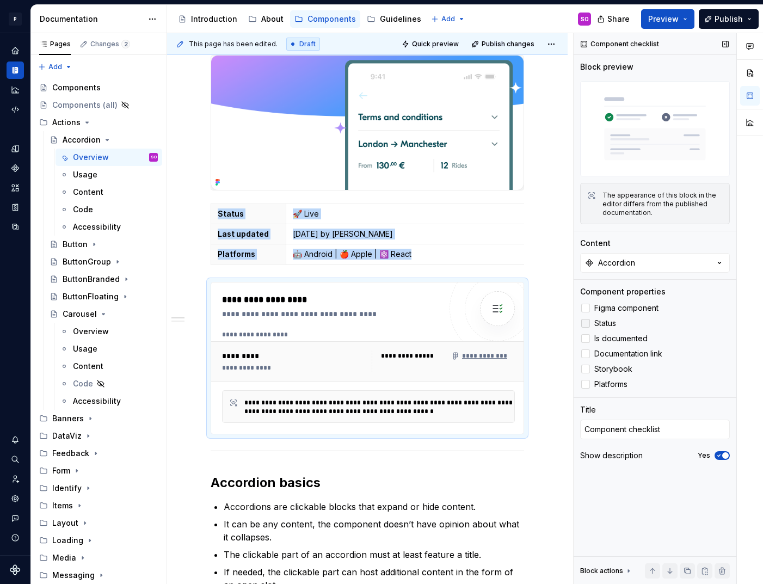
click at [590, 324] on div at bounding box center [585, 323] width 9 height 9
click at [591, 338] on label "Is documented" at bounding box center [655, 338] width 150 height 13
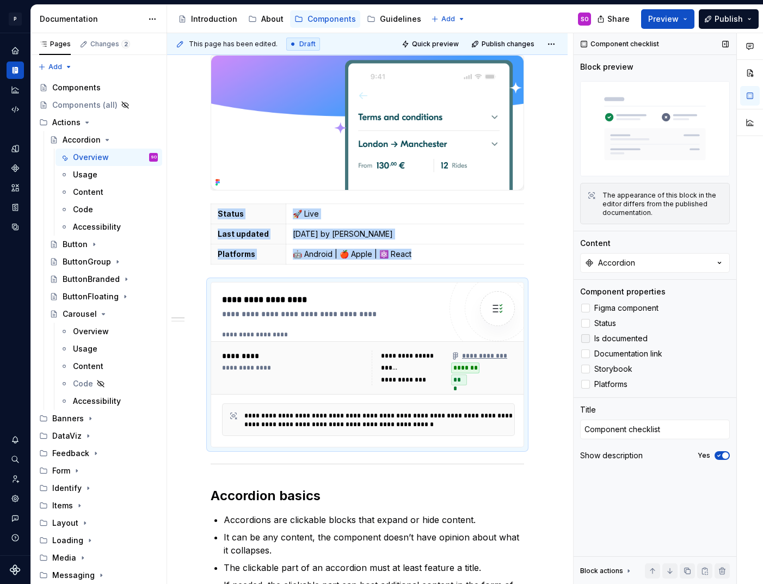
click at [591, 338] on label "Is documented" at bounding box center [655, 338] width 150 height 13
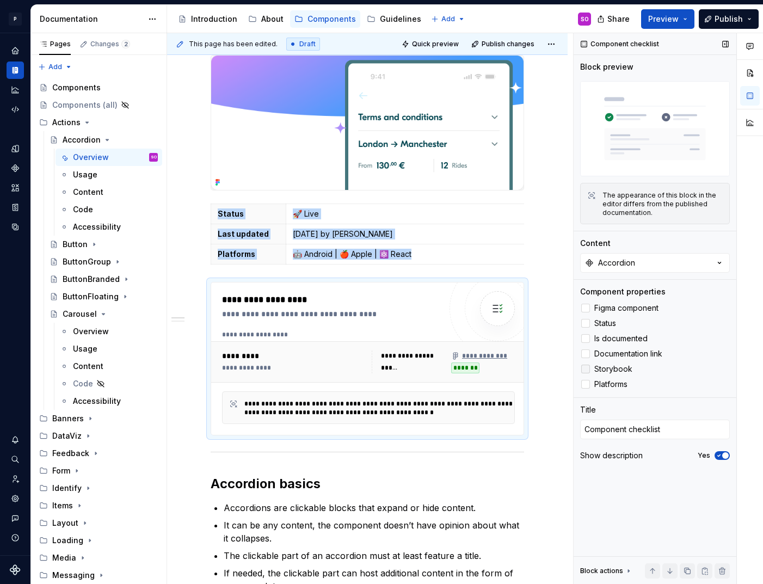
click at [591, 370] on label "Storybook" at bounding box center [655, 369] width 150 height 13
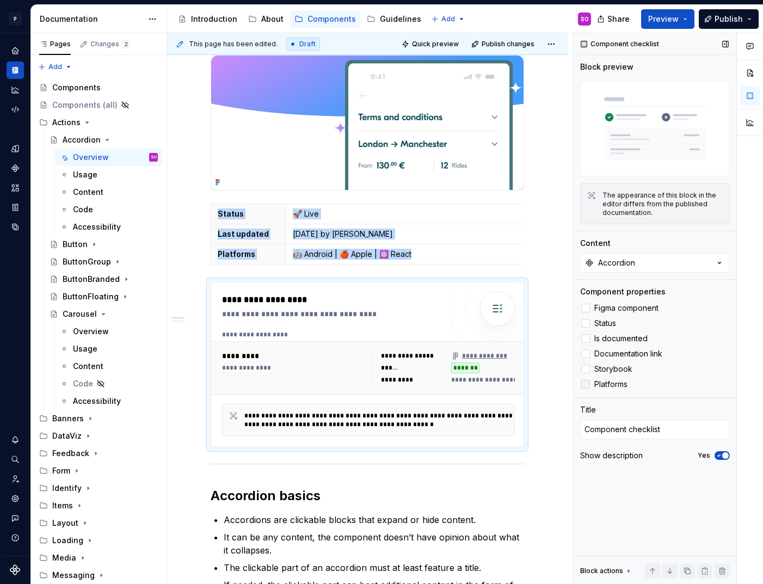
click at [592, 387] on label "Platforms" at bounding box center [655, 384] width 150 height 13
type textarea "*"
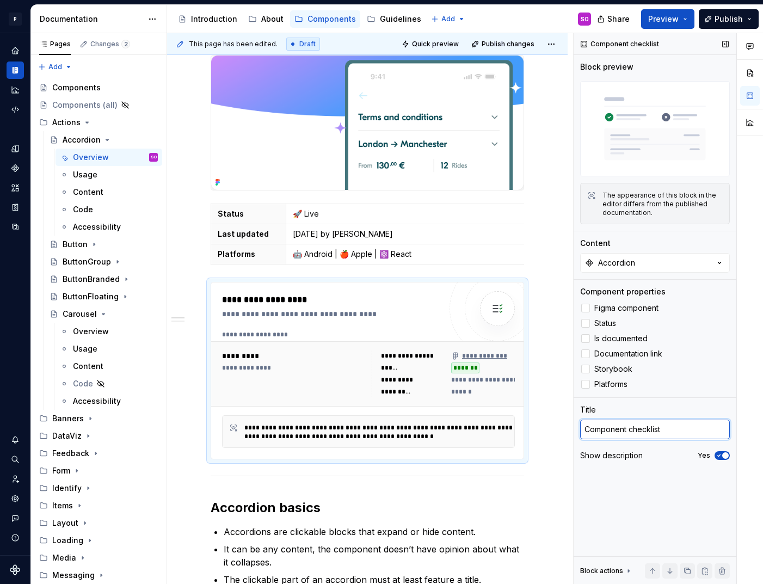
click at [677, 428] on textarea "Component checklist" at bounding box center [655, 430] width 150 height 20
click at [724, 456] on span "button" at bounding box center [725, 455] width 7 height 7
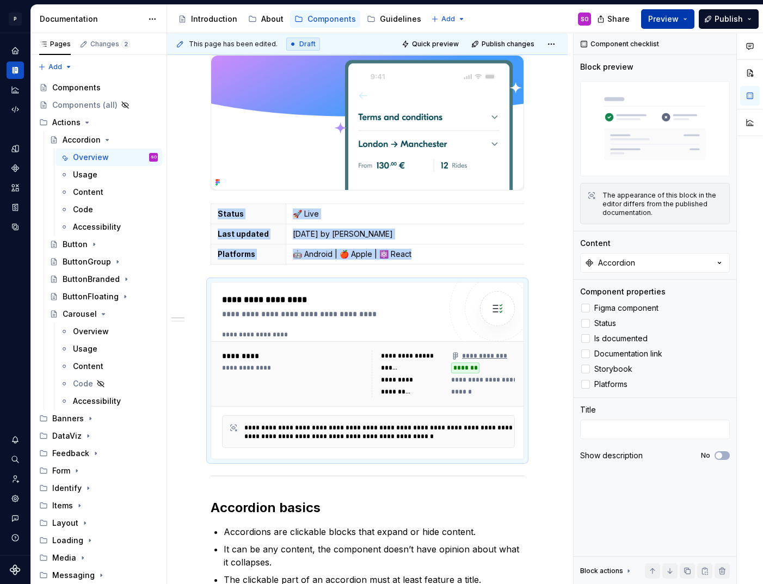
click at [671, 20] on span "Preview" at bounding box center [663, 19] width 30 height 11
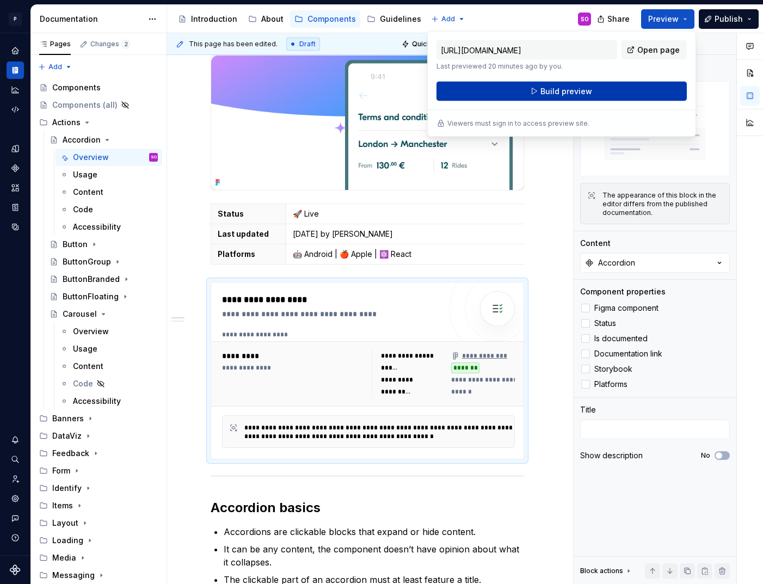
click at [629, 87] on button "Build preview" at bounding box center [562, 92] width 250 height 20
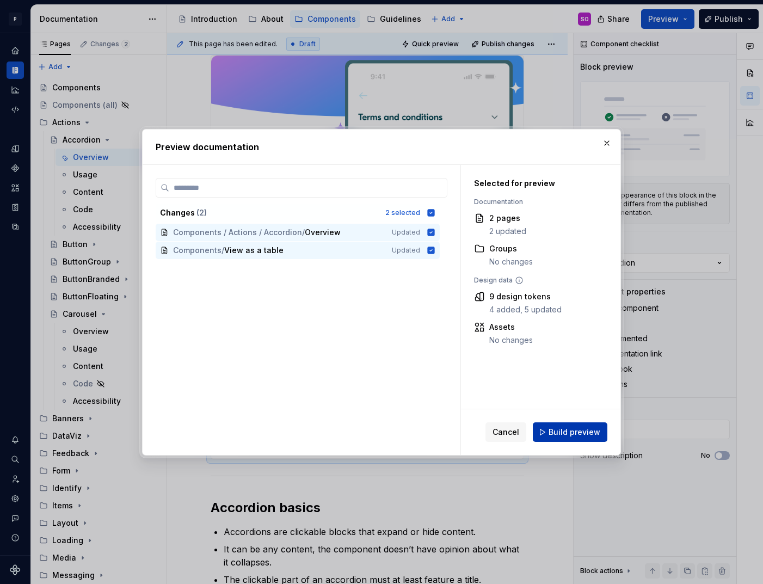
click at [578, 432] on span "Build preview" at bounding box center [575, 432] width 52 height 11
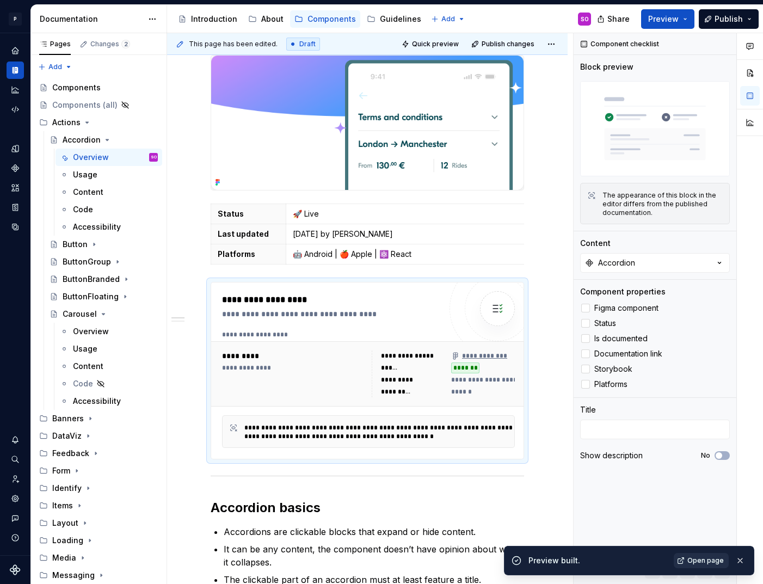
click at [708, 559] on span "Open page" at bounding box center [706, 560] width 36 height 9
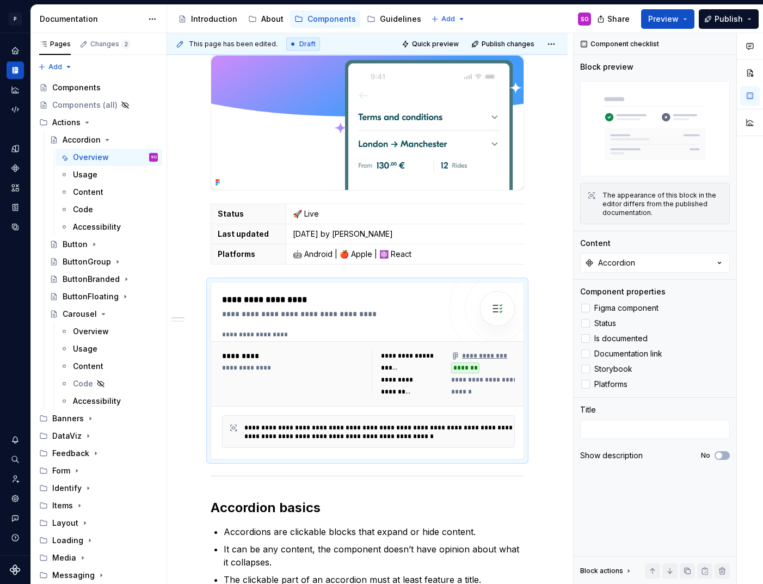
type textarea "*"
click at [352, 343] on div "**********" at bounding box center [368, 368] width 293 height 76
drag, startPoint x: 658, startPoint y: 383, endPoint x: 658, endPoint y: 355, distance: 27.2
click at [658, 355] on div "Figma component Status Is documented Documentation link Storybook Platforms" at bounding box center [655, 346] width 150 height 89
click at [505, 313] on img at bounding box center [498, 309] width 22 height 22
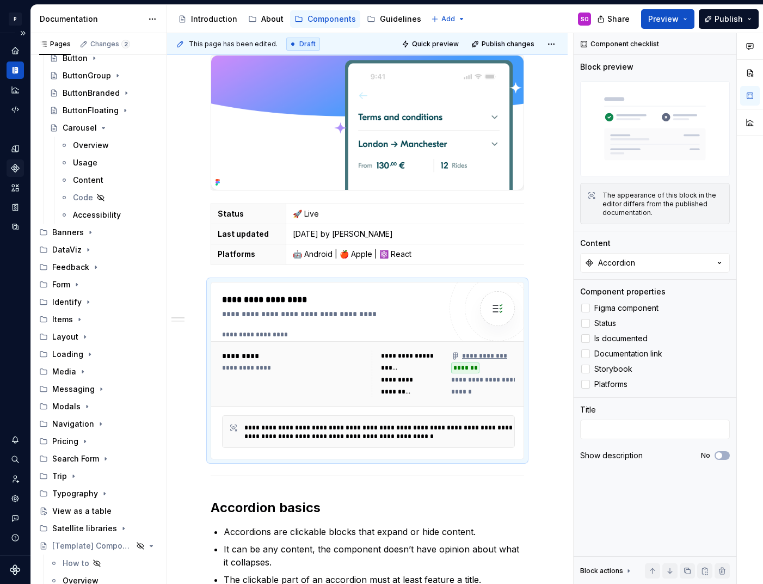
click at [18, 164] on icon "Components" at bounding box center [15, 168] width 10 height 10
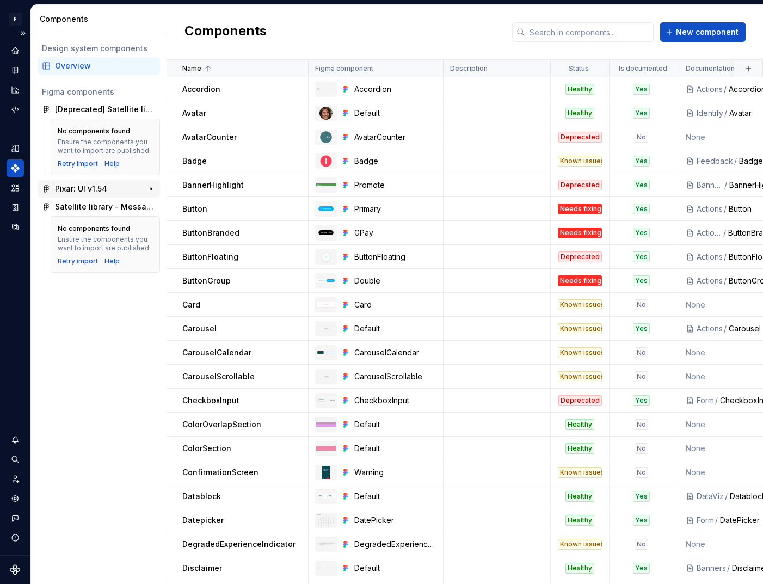
click at [92, 187] on div "Pixar: UI v1.54" at bounding box center [81, 188] width 52 height 11
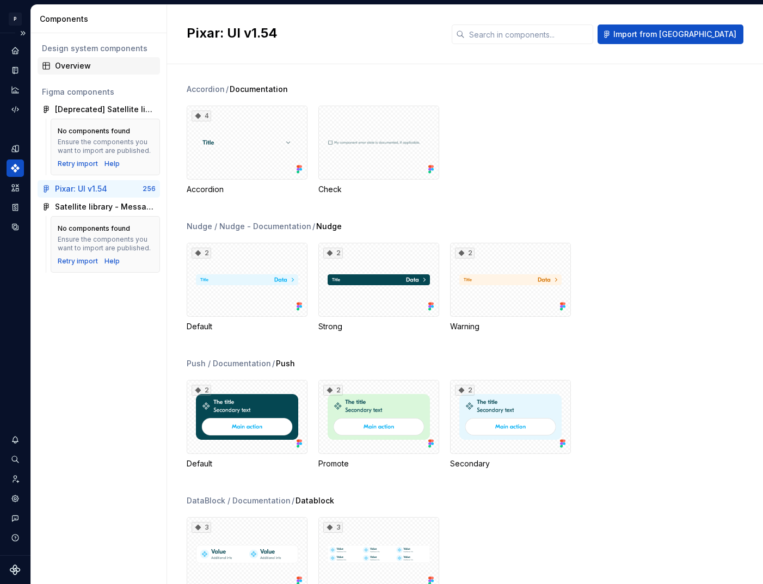
click at [90, 62] on div "Overview" at bounding box center [105, 65] width 101 height 11
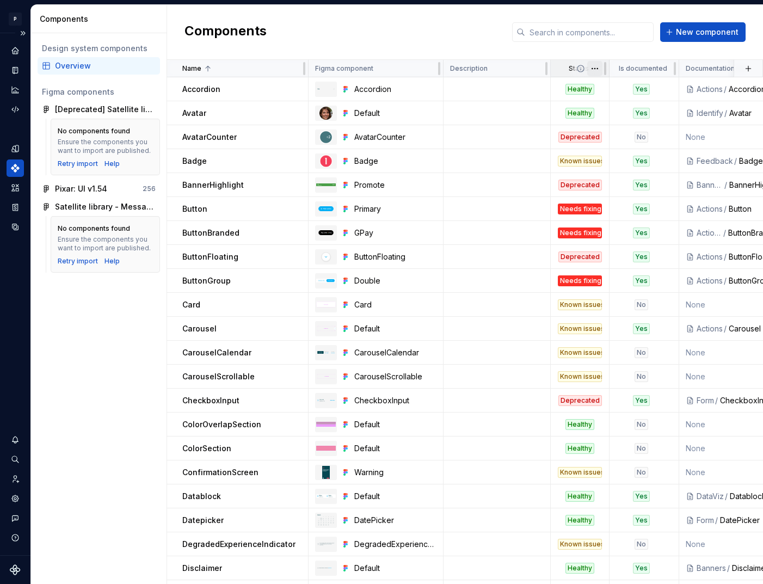
click at [595, 72] on html "P pixar SO Design system data Components Design system components Overview Figm…" at bounding box center [381, 292] width 763 height 584
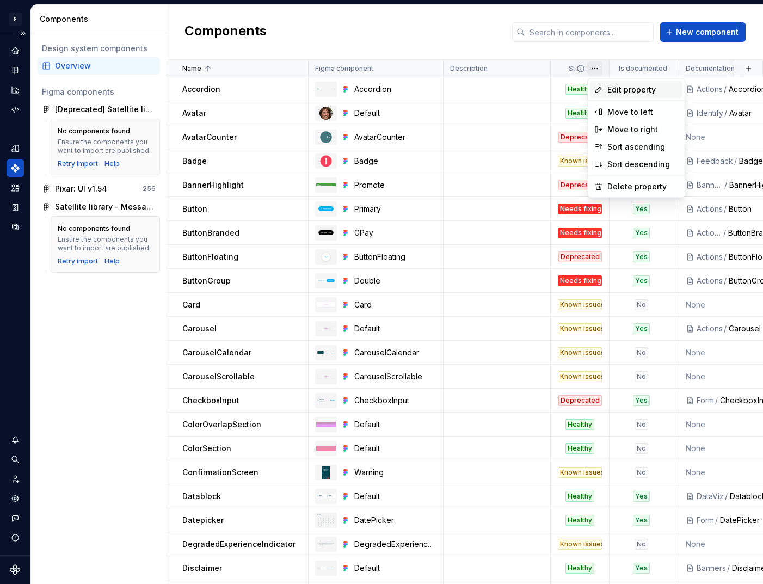
click at [624, 89] on span "Edit property" at bounding box center [643, 89] width 71 height 11
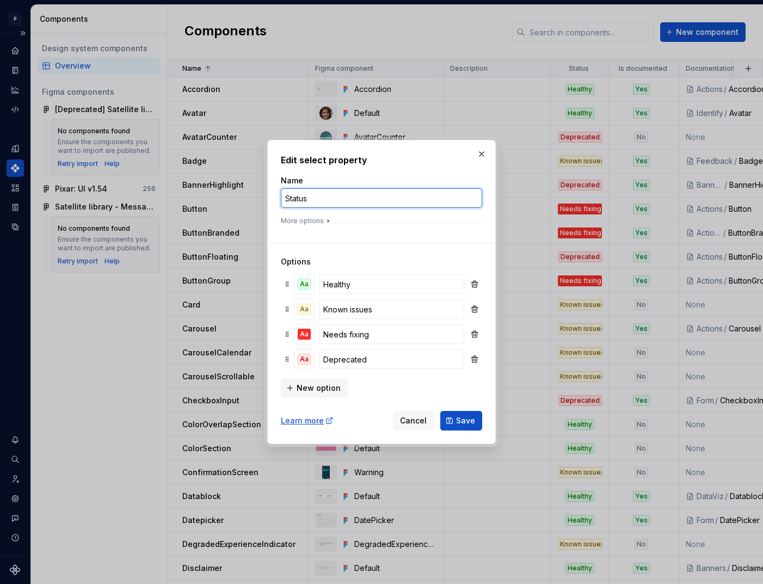
click at [375, 199] on input "Status" at bounding box center [381, 198] width 201 height 20
type input "Quality"
click at [467, 417] on span "Save" at bounding box center [465, 420] width 19 height 11
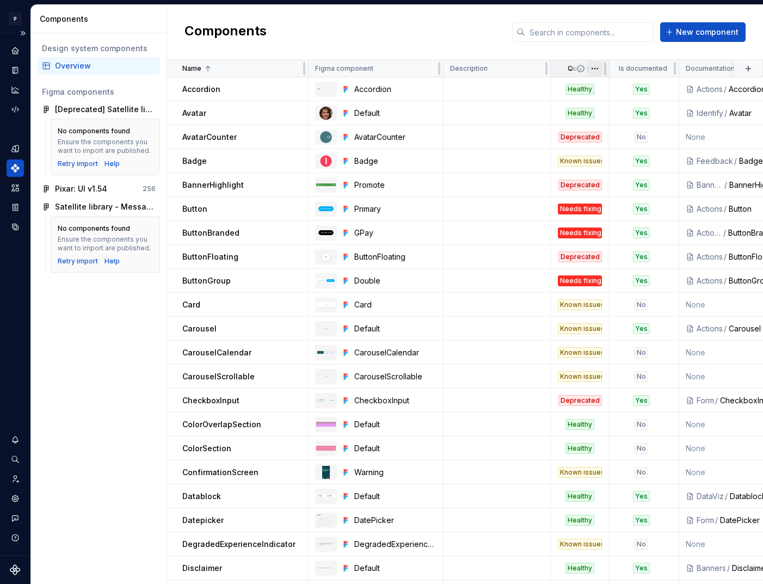
click at [595, 70] on html "P pixar SO Design system data Components Design system components Overview Figm…" at bounding box center [381, 292] width 763 height 584
click at [567, 65] on html "P pixar SO Design system data Components Design system components Overview Figm…" at bounding box center [381, 292] width 763 height 584
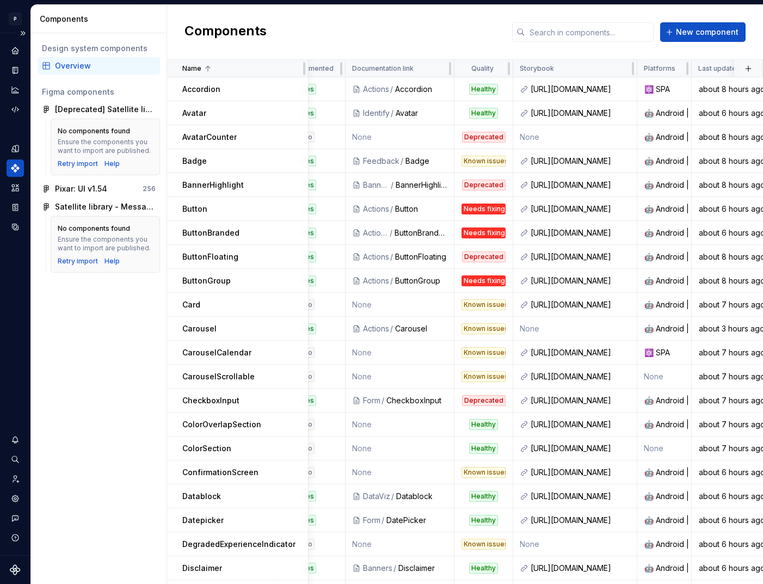
scroll to position [0, 315]
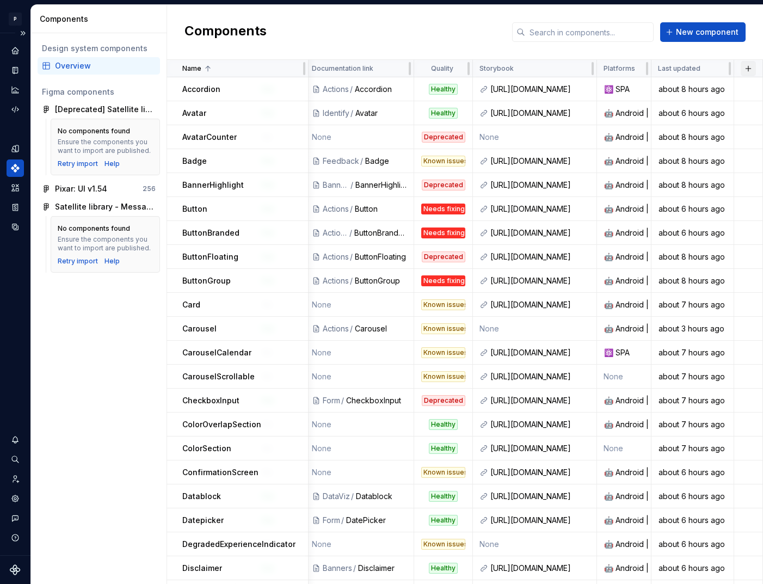
click at [749, 65] on button "button" at bounding box center [748, 68] width 15 height 15
click at [728, 87] on div "New custom property" at bounding box center [697, 89] width 103 height 11
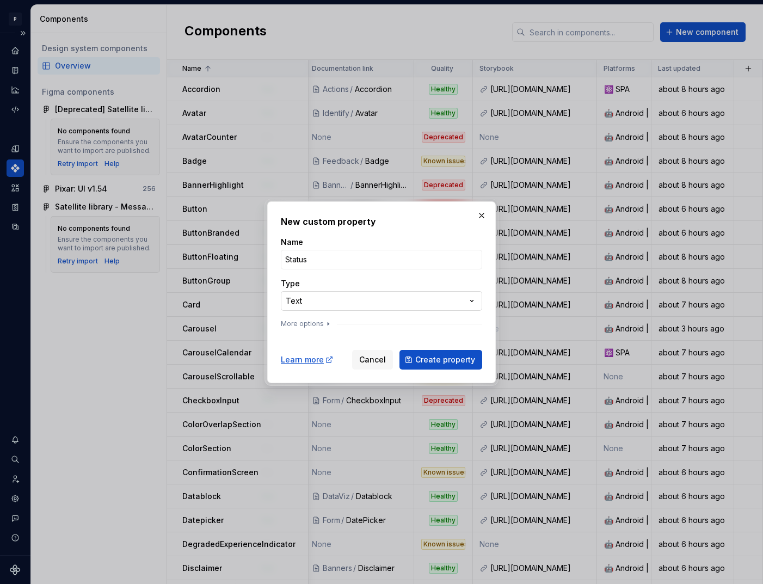
type input "Status"
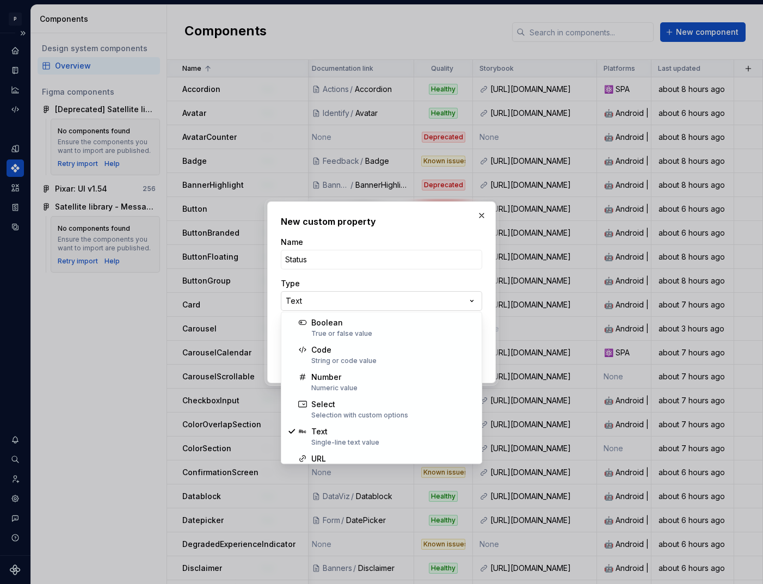
click at [371, 301] on div "**********" at bounding box center [381, 292] width 763 height 584
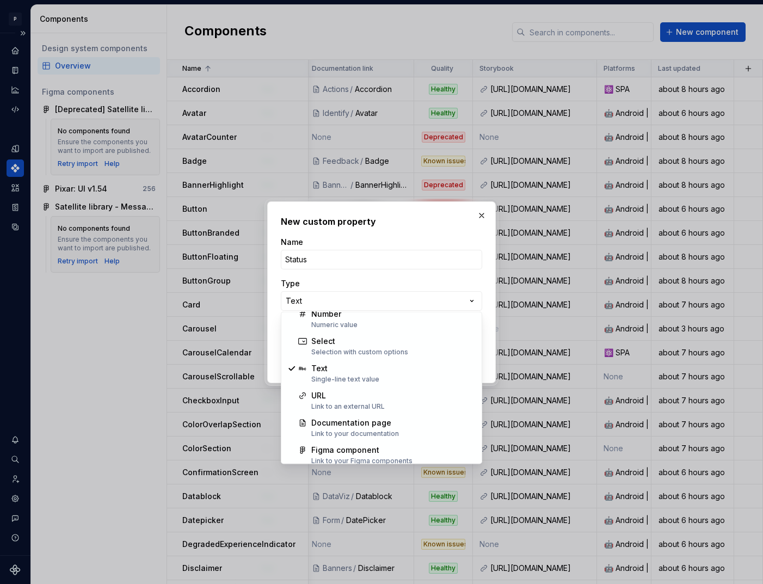
scroll to position [70, 0]
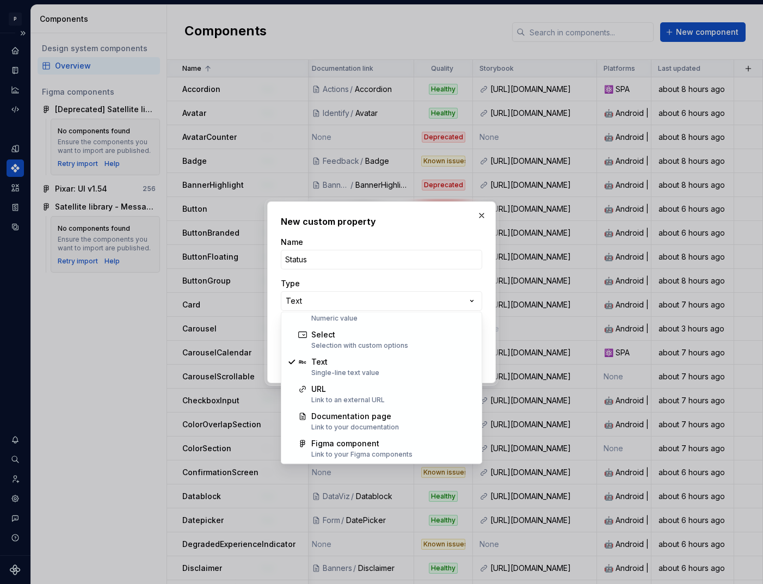
select select "******"
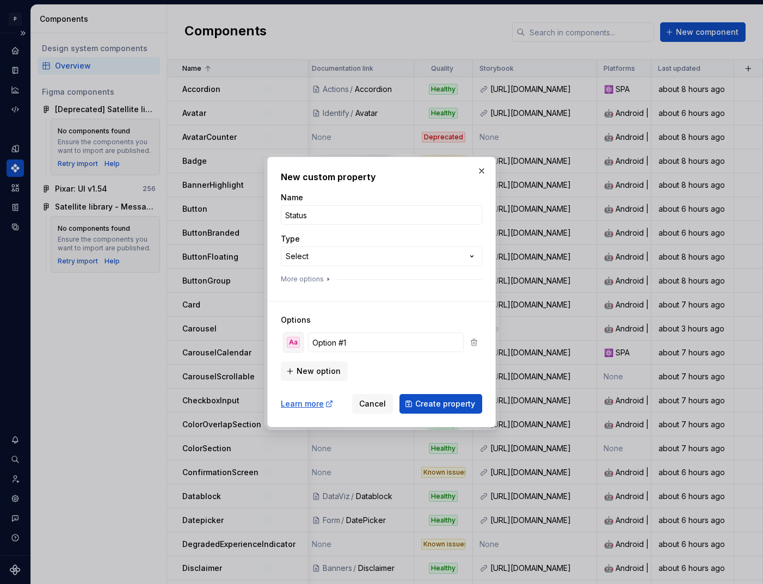
click at [296, 339] on div "Aa" at bounding box center [293, 342] width 13 height 11
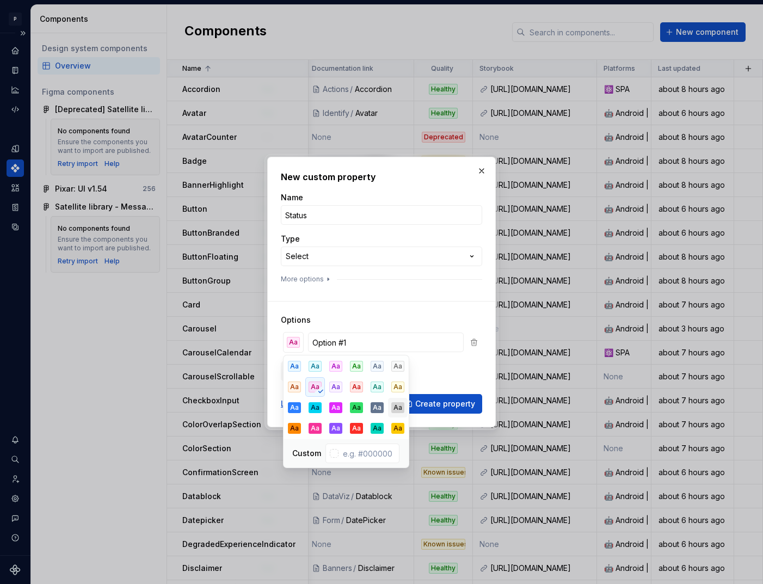
click at [397, 407] on div "Aa" at bounding box center [397, 407] width 13 height 11
click at [361, 345] on input "Option #1" at bounding box center [386, 343] width 156 height 20
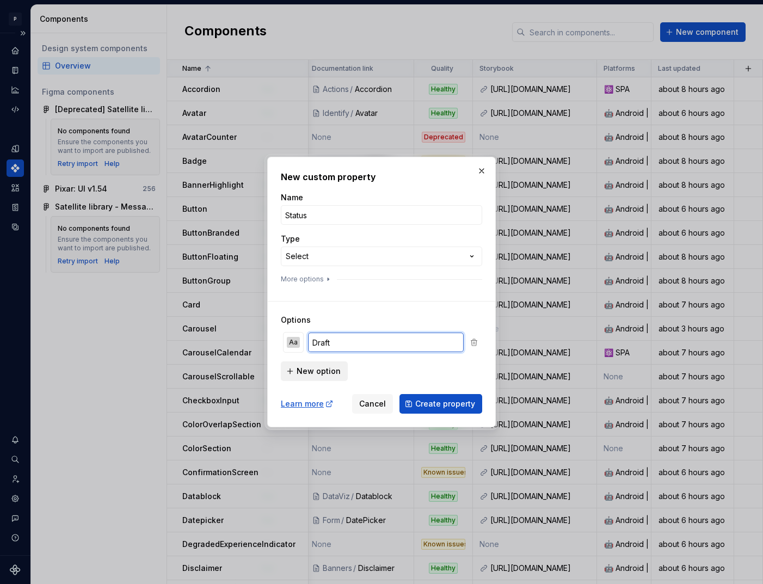
type input "Draft"
click at [317, 372] on span "New option" at bounding box center [319, 371] width 44 height 11
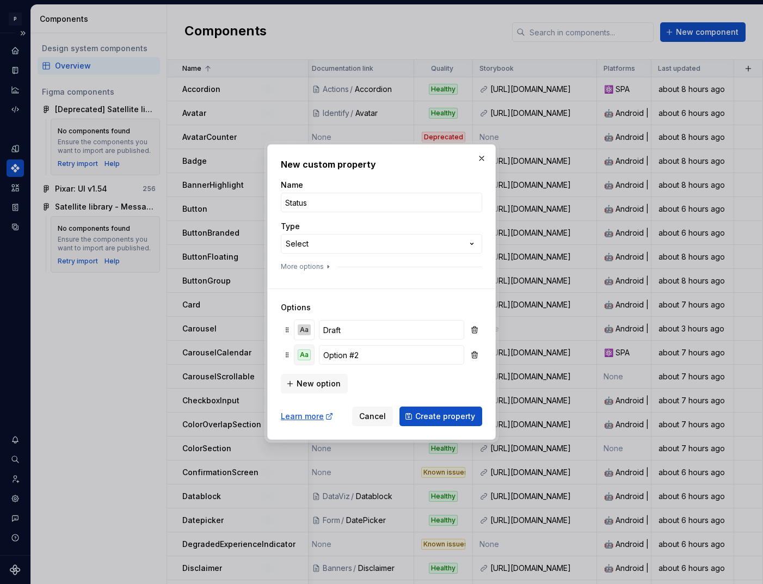
click at [309, 355] on div "Aa" at bounding box center [304, 355] width 13 height 11
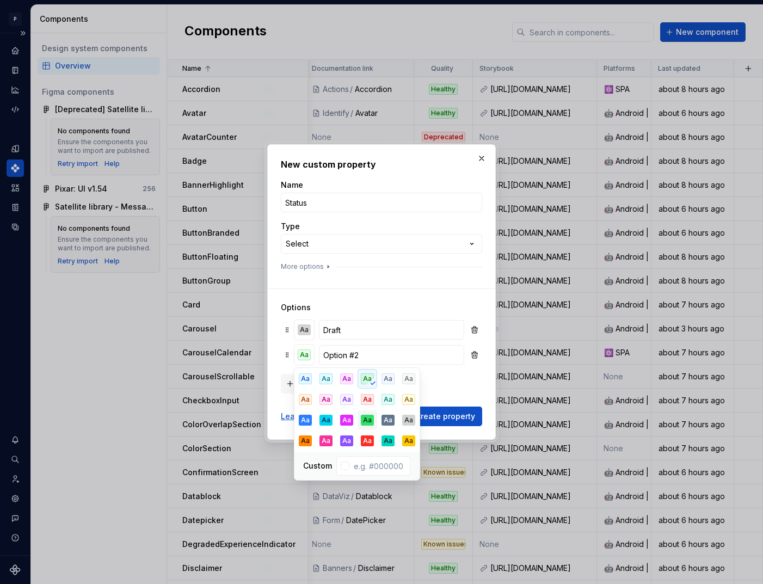
click at [366, 420] on div "Aa" at bounding box center [367, 420] width 13 height 11
click at [376, 353] on input "Option #2" at bounding box center [391, 355] width 145 height 20
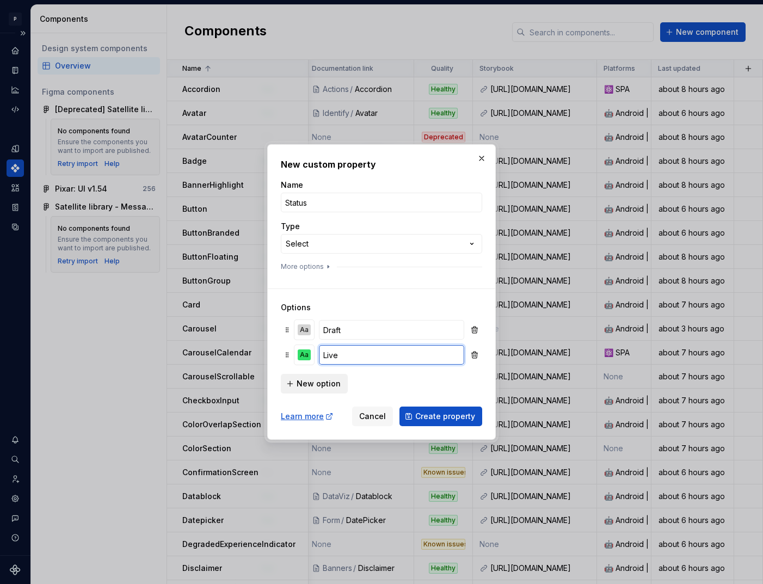
type input "Live"
click at [303, 383] on span "New option" at bounding box center [319, 383] width 44 height 11
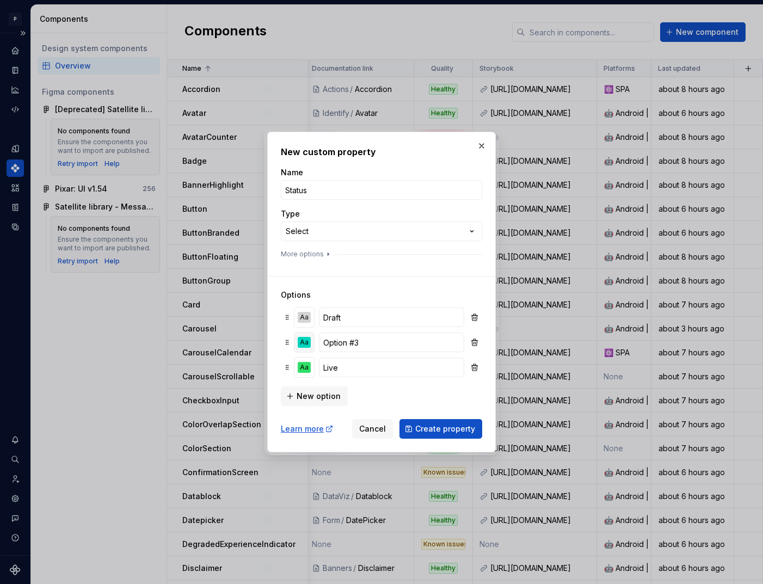
click at [307, 343] on div "Aa" at bounding box center [304, 342] width 13 height 11
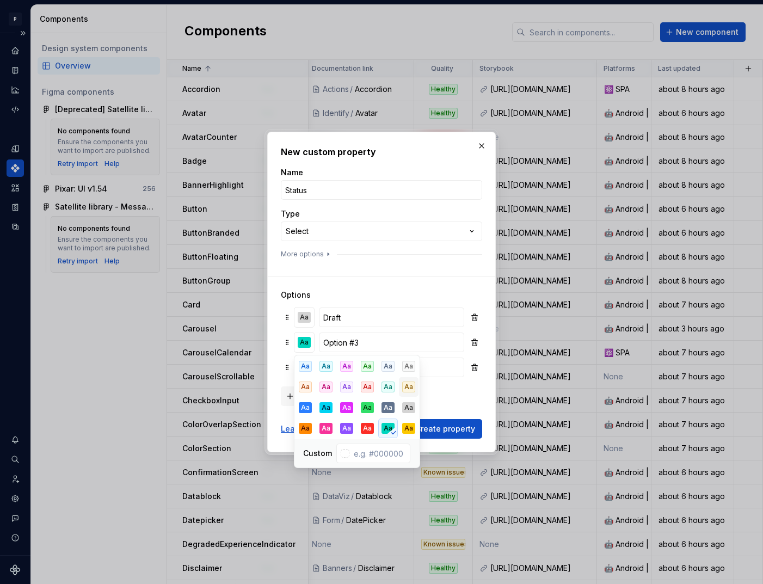
click at [407, 389] on div "Aa" at bounding box center [408, 387] width 13 height 11
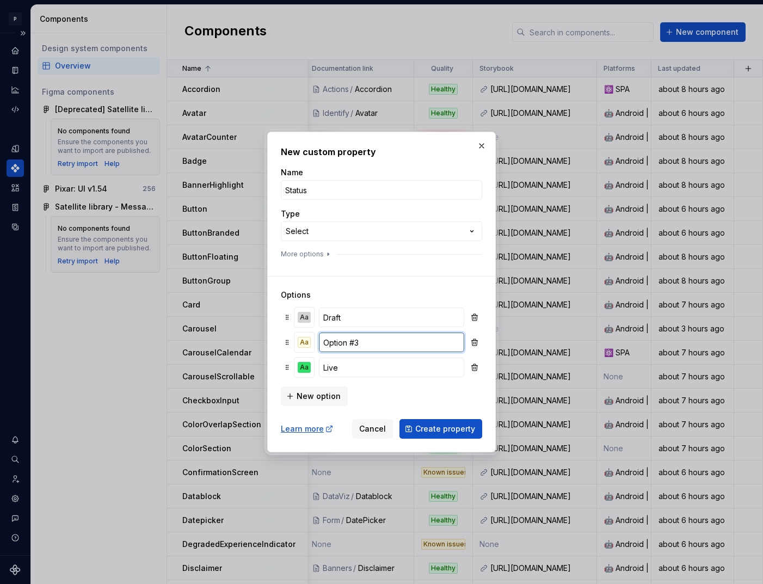
click at [371, 345] on input "Option #3" at bounding box center [391, 343] width 145 height 20
type input "O"
type input "Partially built"
click at [451, 430] on span "Create property" at bounding box center [445, 429] width 60 height 11
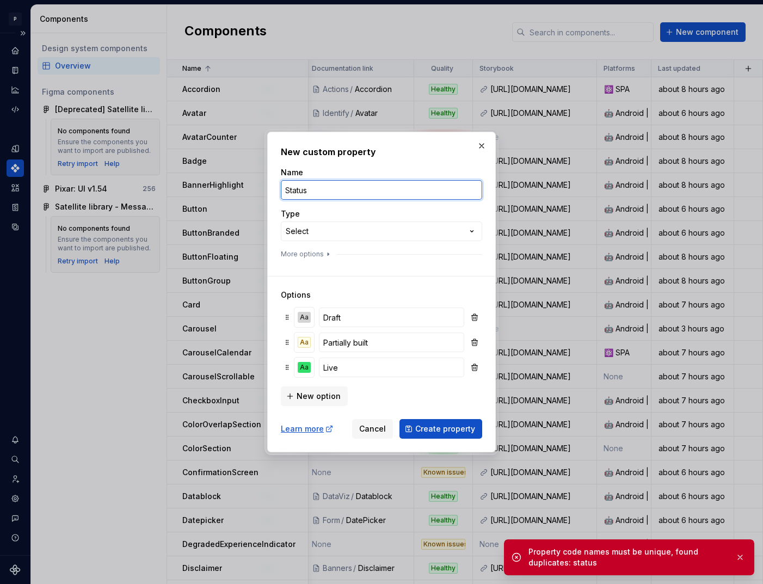
click at [358, 194] on input "Status" at bounding box center [381, 190] width 201 height 20
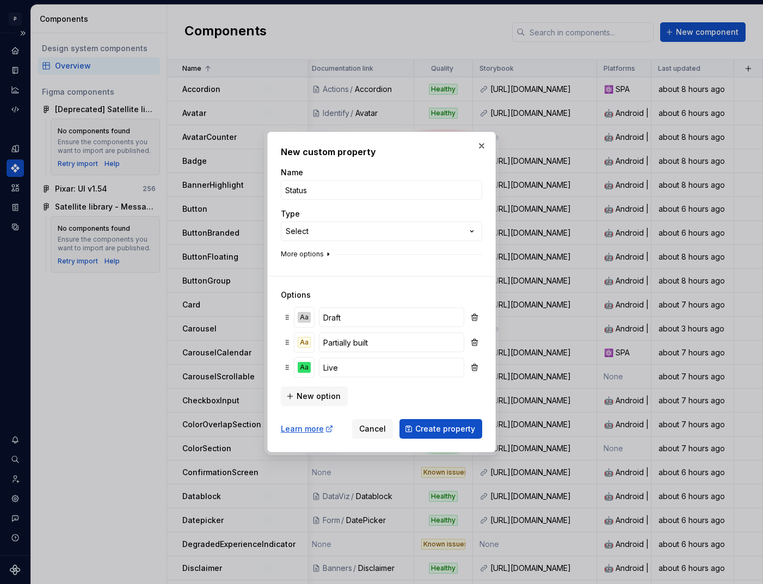
click at [310, 253] on button "More options" at bounding box center [307, 254] width 52 height 9
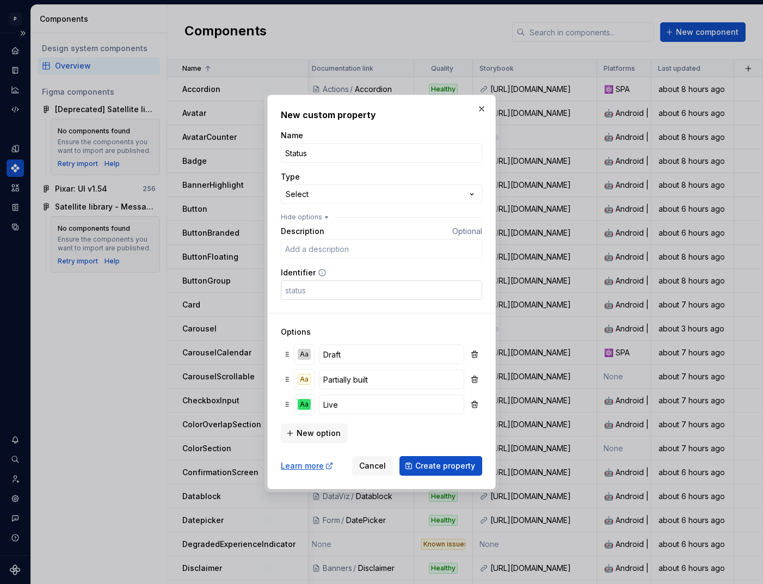
click at [318, 291] on input "Identifier" at bounding box center [381, 290] width 201 height 20
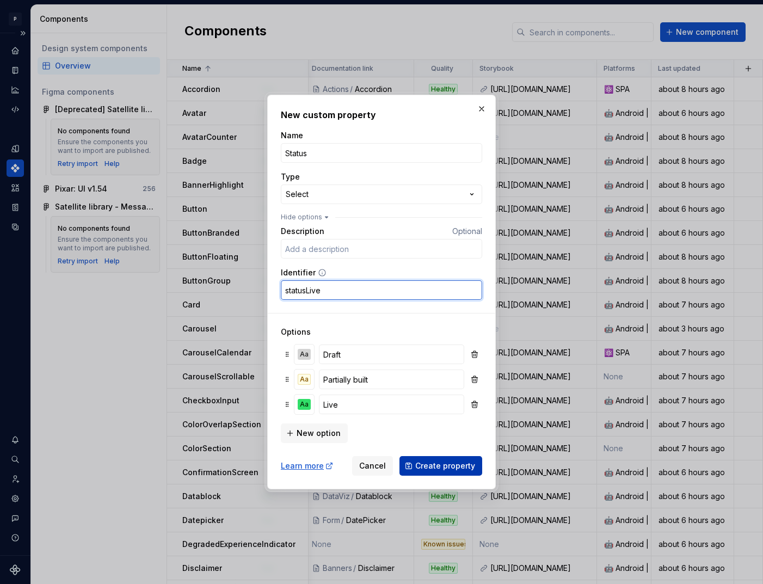
type input "statusLive"
click at [433, 464] on span "Create property" at bounding box center [445, 466] width 60 height 11
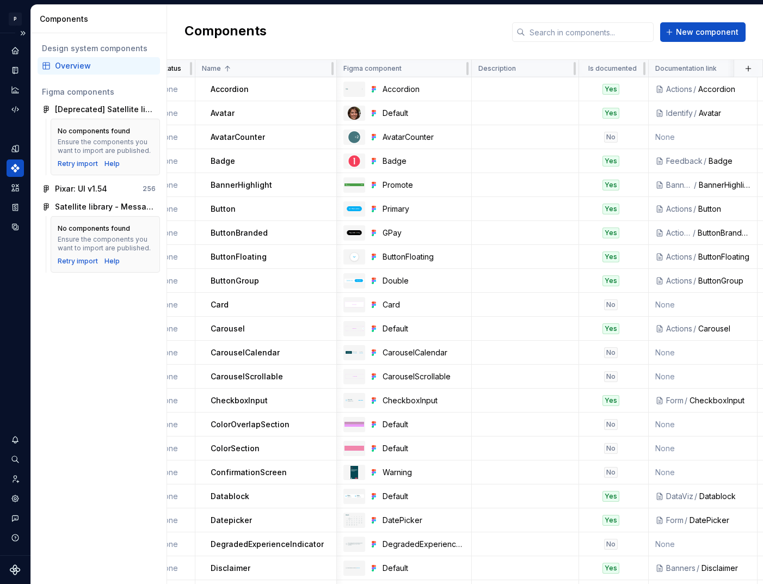
scroll to position [0, 0]
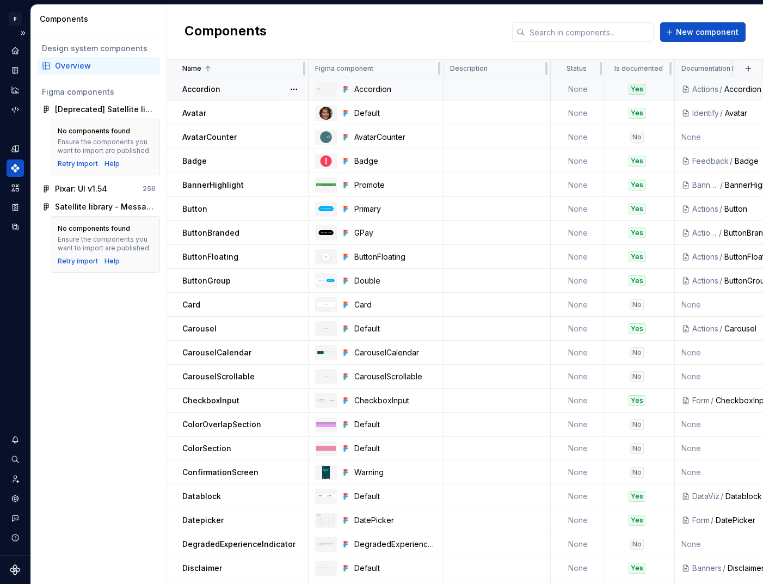
click at [577, 90] on td "None" at bounding box center [578, 89] width 54 height 24
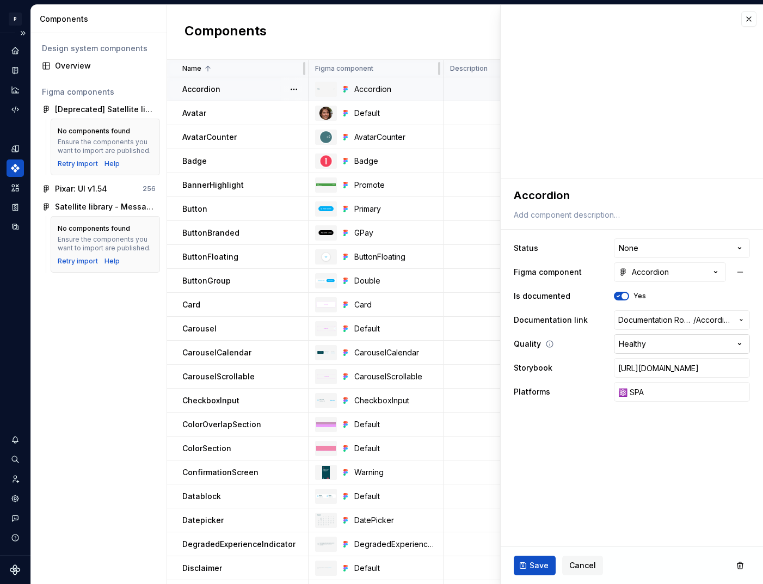
type textarea "*"
click at [642, 248] on html "P pixar SO Design system data Components Design system components Overview Figm…" at bounding box center [381, 292] width 763 height 584
select select "**********"
click at [523, 575] on div "Save Cancel" at bounding box center [632, 565] width 262 height 37
click at [534, 567] on span "Save" at bounding box center [539, 565] width 19 height 11
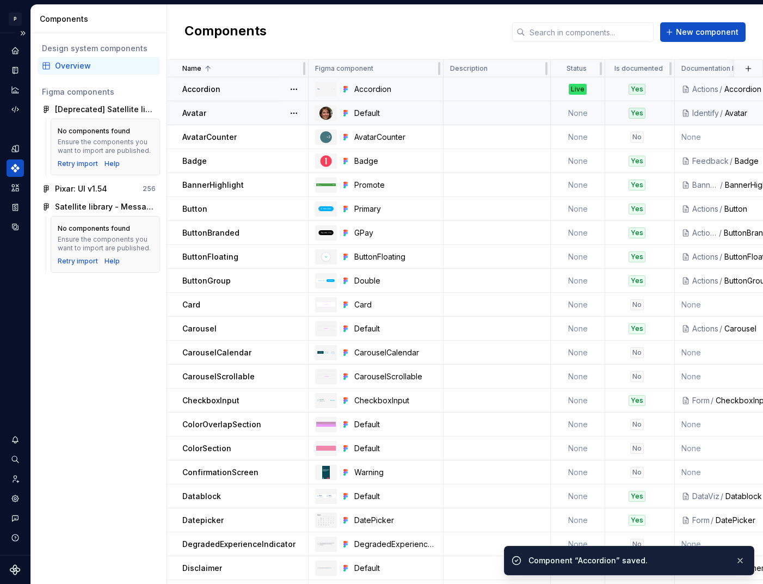
click at [580, 114] on td "None" at bounding box center [578, 113] width 54 height 24
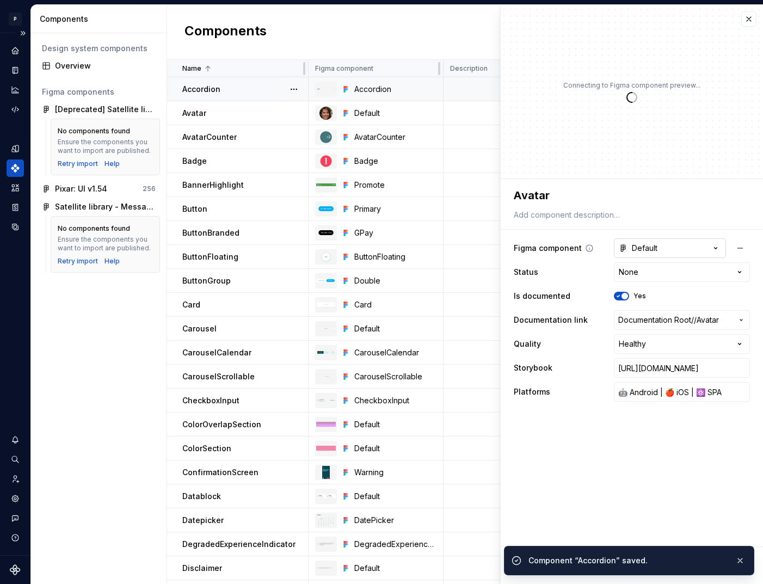
click at [647, 247] on div "Default" at bounding box center [638, 248] width 39 height 11
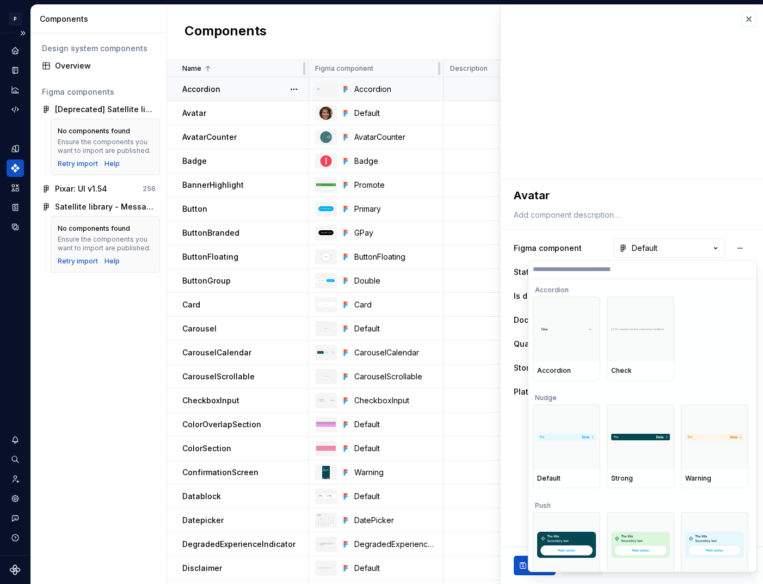
type textarea "*"
click at [575, 239] on html "P pixar SO Design system data Components Design system components Overview Figm…" at bounding box center [381, 292] width 763 height 584
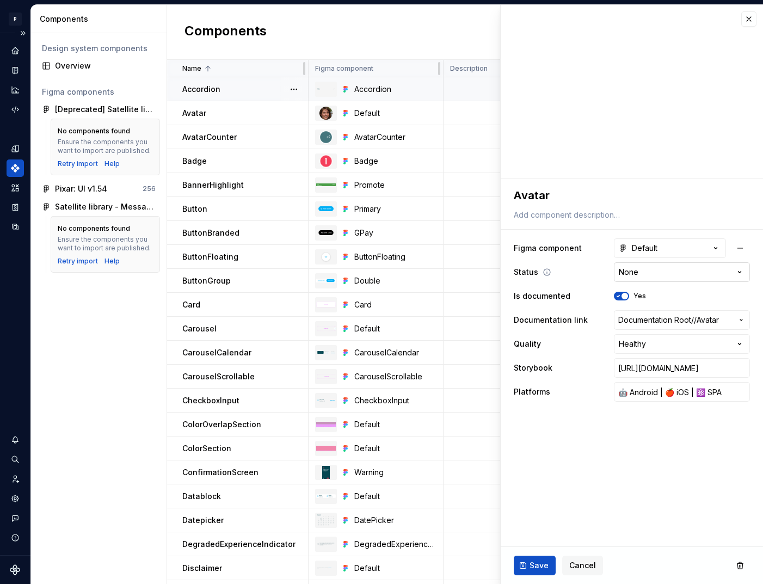
click at [638, 272] on html "P pixar SO Design system data Components Design system components Overview Figm…" at bounding box center [381, 292] width 763 height 584
select select "**********"
click at [536, 563] on span "Save" at bounding box center [539, 565] width 19 height 11
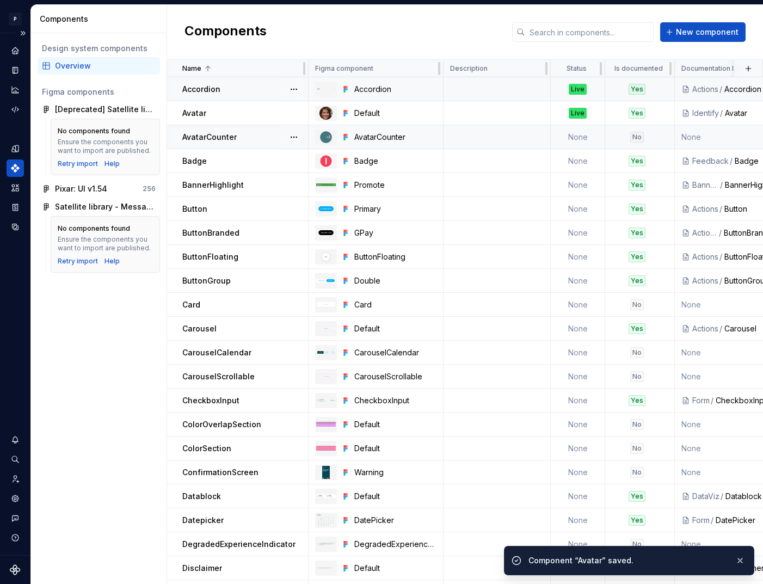
click at [578, 134] on td "None" at bounding box center [578, 137] width 54 height 24
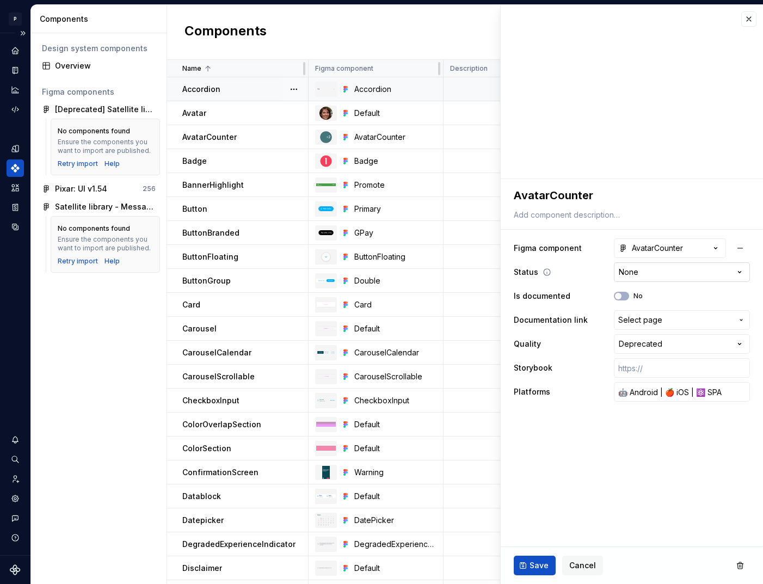
type textarea "*"
click at [658, 272] on html "P pixar SO Design system data Components Design system components Overview Figm…" at bounding box center [381, 292] width 763 height 584
select select "**********"
click at [535, 566] on span "Save" at bounding box center [539, 565] width 19 height 11
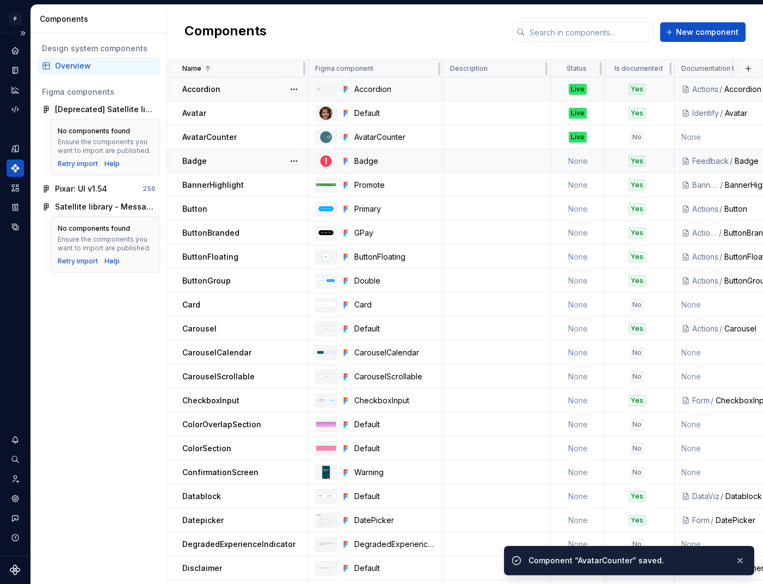
click at [577, 163] on td "None" at bounding box center [578, 161] width 54 height 24
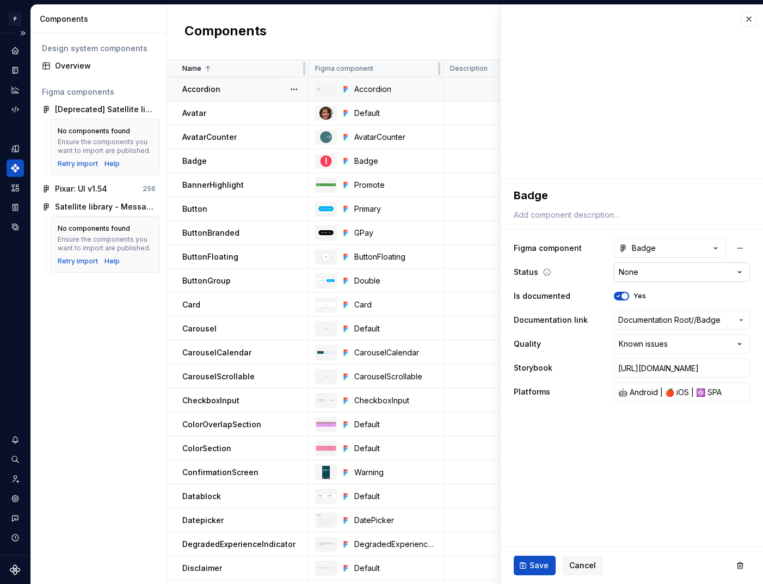
type textarea "*"
click at [673, 272] on html "P pixar SO Design system data Components Design system components Overview Figm…" at bounding box center [381, 292] width 763 height 584
select select "**********"
click at [541, 561] on span "Save" at bounding box center [539, 565] width 19 height 11
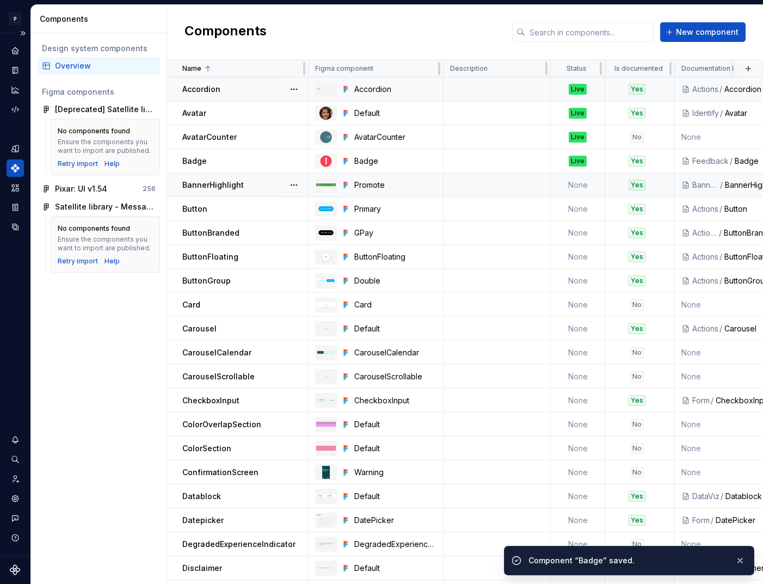
click at [575, 181] on td "None" at bounding box center [578, 185] width 54 height 24
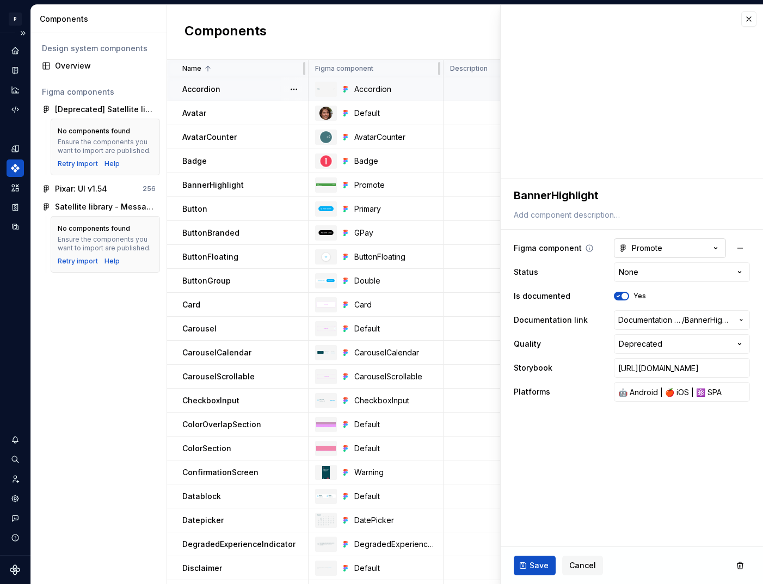
type textarea "*"
click at [661, 275] on html "P pixar SO Design system data Components Design system components Overview Figm…" at bounding box center [381, 292] width 763 height 584
select select "**********"
click at [535, 563] on span "Save" at bounding box center [539, 565] width 19 height 11
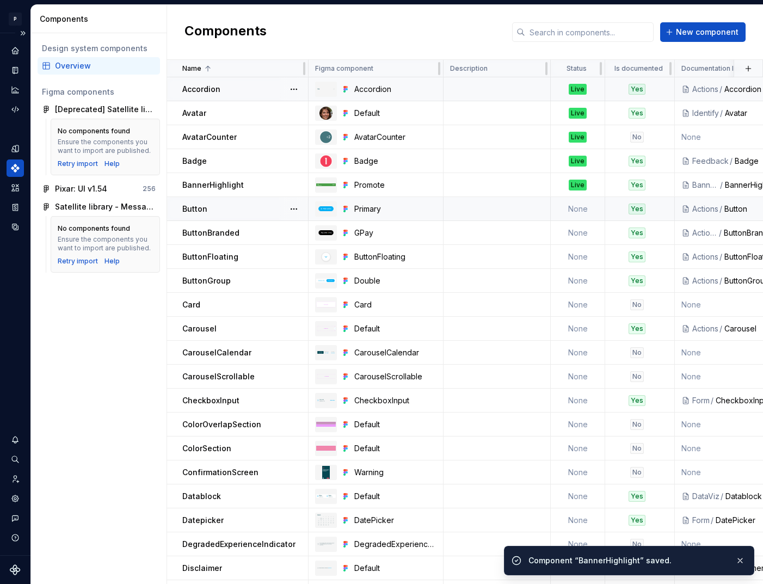
click at [583, 210] on td "None" at bounding box center [578, 209] width 54 height 24
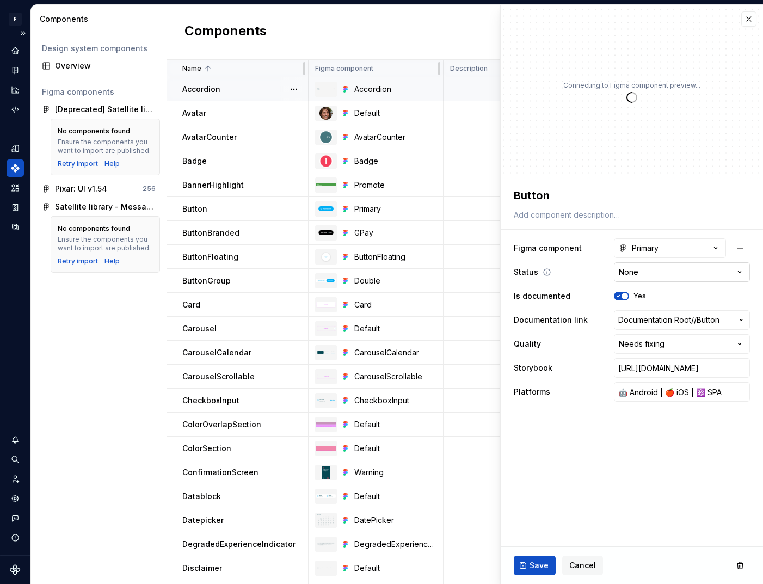
type textarea "*"
click at [643, 275] on html "P pixar SO Design system data Components Design system components Overview Figm…" at bounding box center [381, 292] width 763 height 584
select select "**********"
click at [535, 565] on span "Save" at bounding box center [539, 565] width 19 height 11
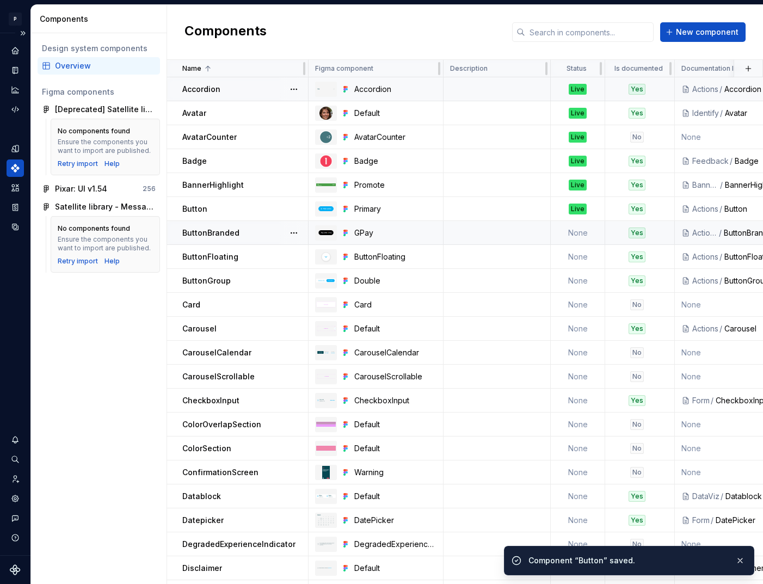
click at [575, 234] on td "None" at bounding box center [578, 233] width 54 height 24
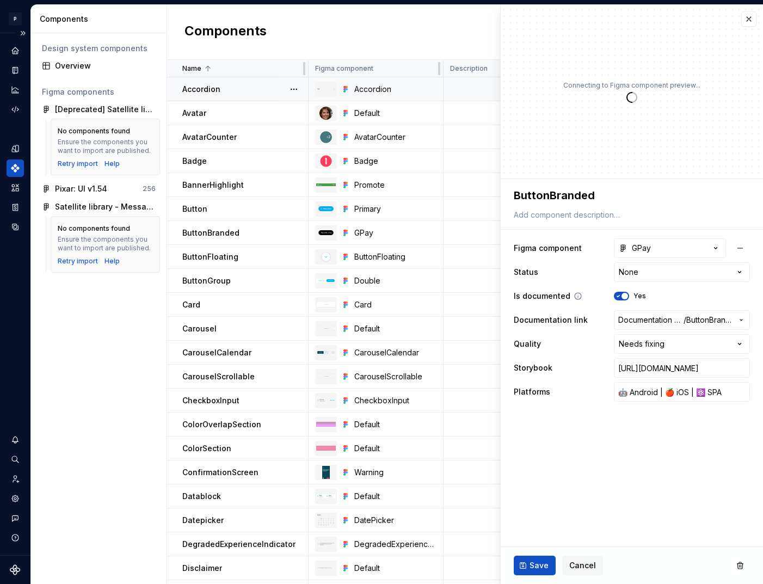
type textarea "*"
click at [654, 273] on html "P pixar SO Design system data Components Design system components Overview Figm…" at bounding box center [381, 292] width 763 height 584
select select "**********"
click at [537, 563] on span "Save" at bounding box center [539, 565] width 19 height 11
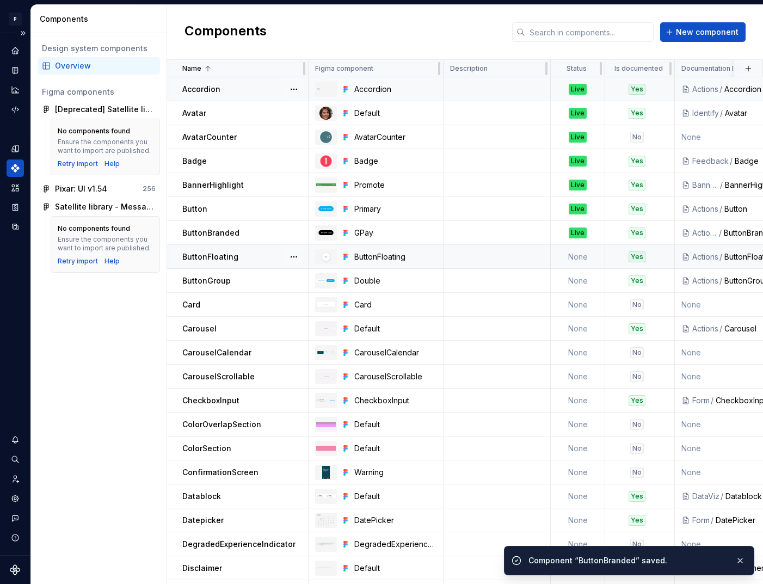
click at [583, 256] on td "None" at bounding box center [578, 257] width 54 height 24
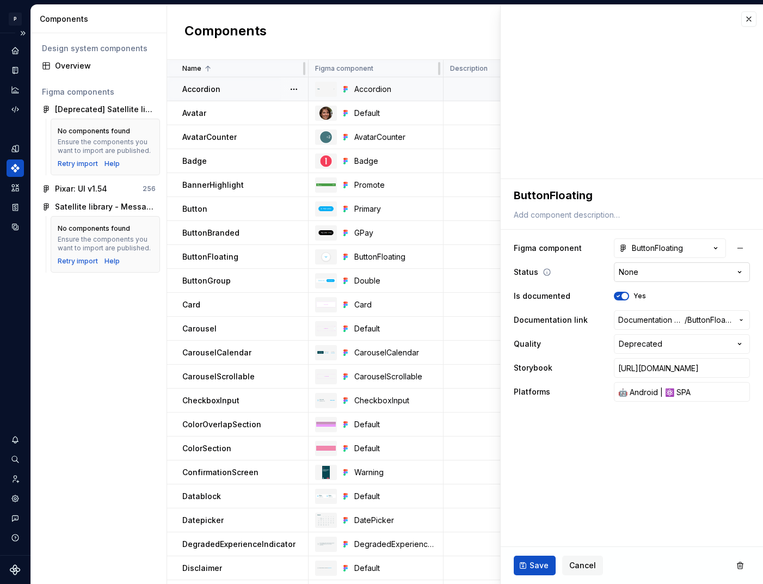
type textarea "*"
click at [645, 276] on html "P pixar SO Design system data Components Design system components Overview Figm…" at bounding box center [381, 292] width 763 height 584
select select "**********"
click at [537, 566] on span "Save" at bounding box center [539, 565] width 19 height 11
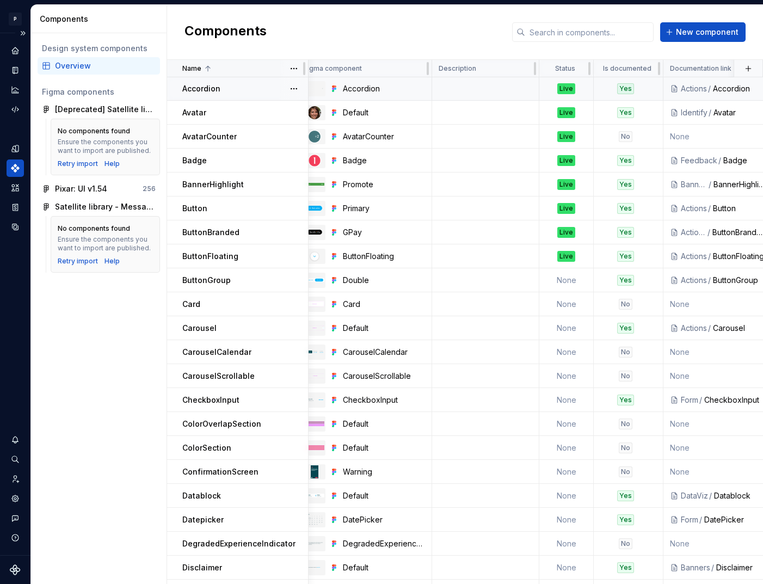
scroll to position [1, 0]
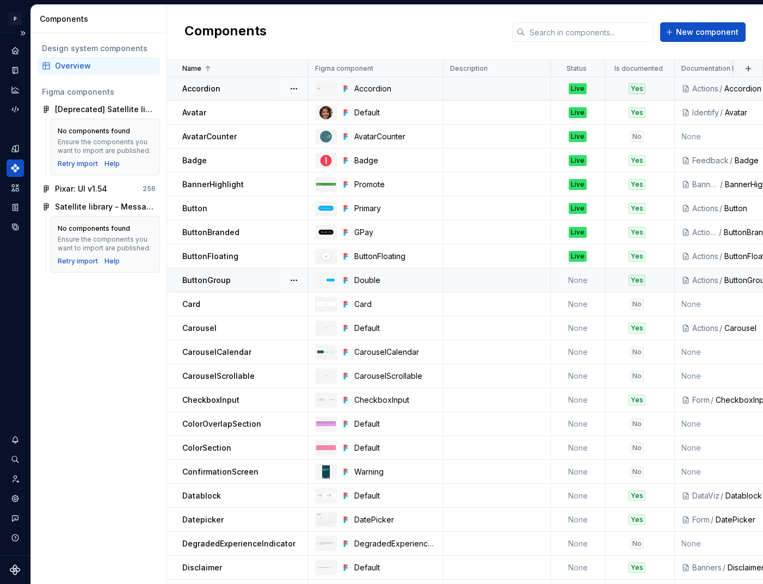
click at [573, 281] on td "None" at bounding box center [578, 280] width 54 height 24
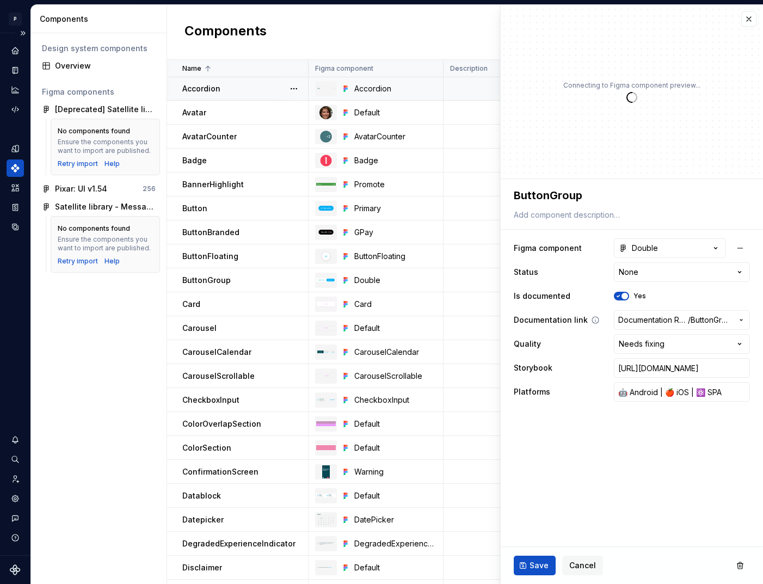
type textarea "*"
click at [659, 276] on html "P pixar SO Design system data Components Design system components Overview Figm…" at bounding box center [381, 292] width 763 height 584
select select "**********"
click at [536, 566] on span "Save" at bounding box center [539, 565] width 19 height 11
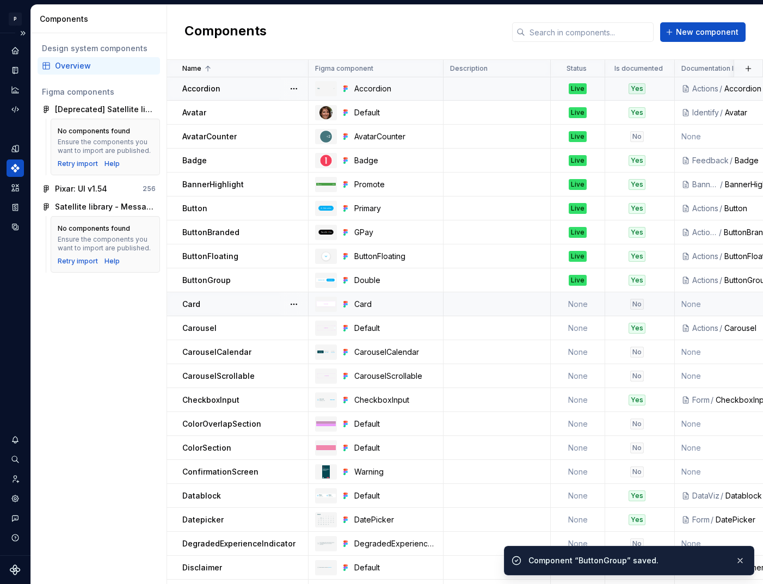
click at [584, 301] on td "None" at bounding box center [578, 304] width 54 height 24
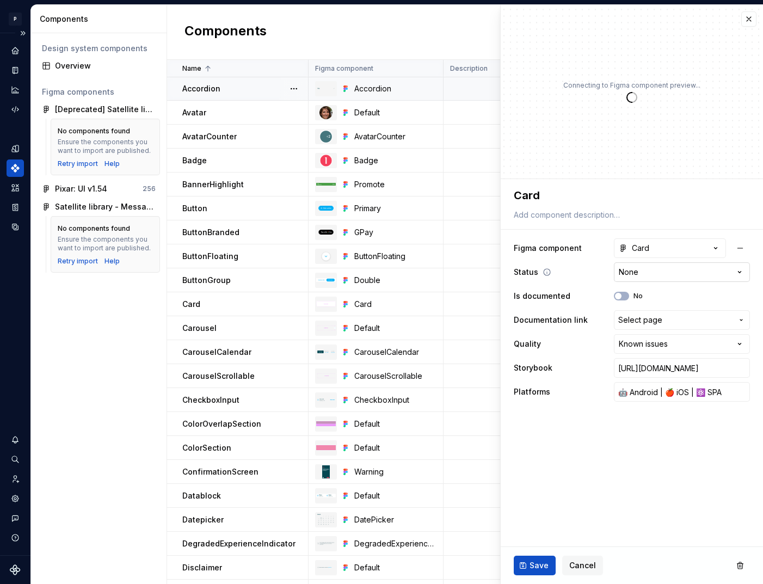
type textarea "*"
click at [642, 271] on html "P pixar SO Design system data Components Design system components Overview Figm…" at bounding box center [381, 292] width 763 height 584
select select "**********"
click at [531, 560] on span "Save" at bounding box center [539, 565] width 19 height 11
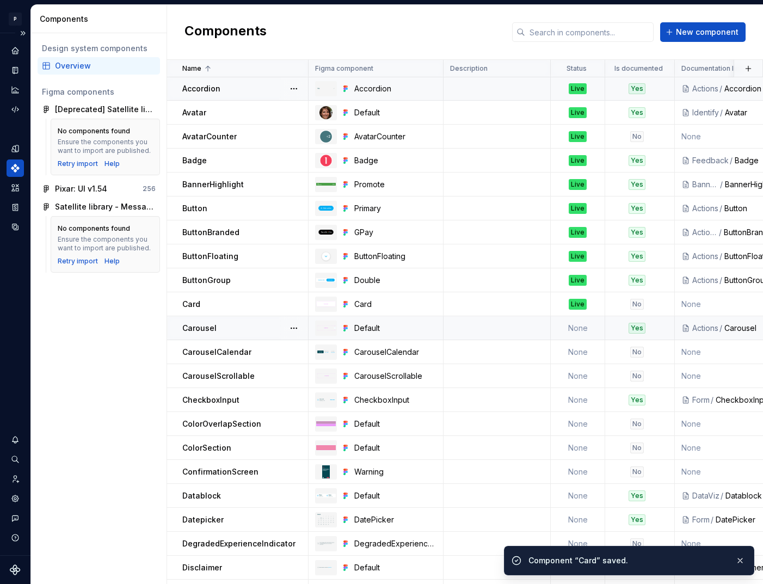
click at [575, 327] on td "None" at bounding box center [578, 328] width 54 height 24
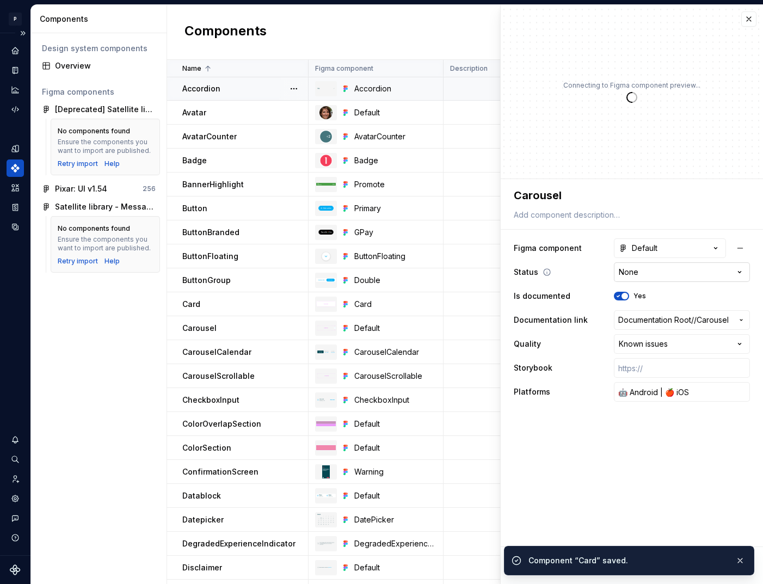
click at [650, 274] on html "P pixar SO Design system data Components Design system components Overview Figm…" at bounding box center [381, 292] width 763 height 584
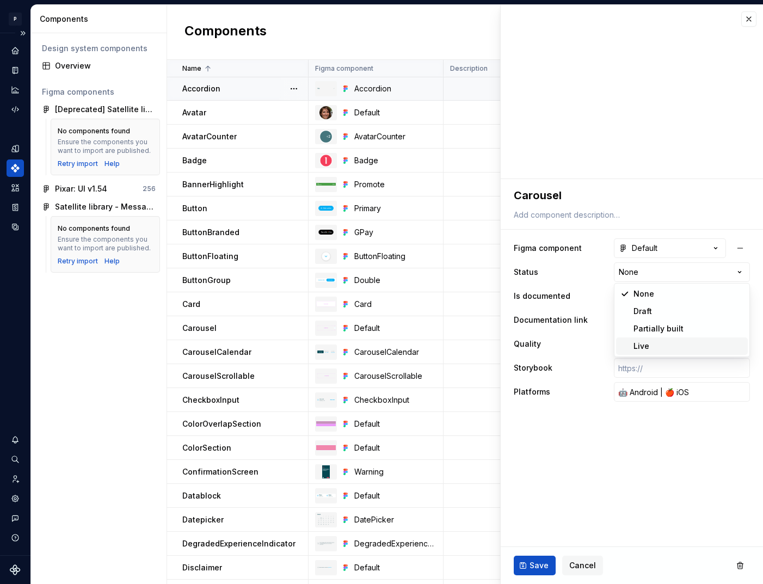
type textarea "*"
select select "**********"
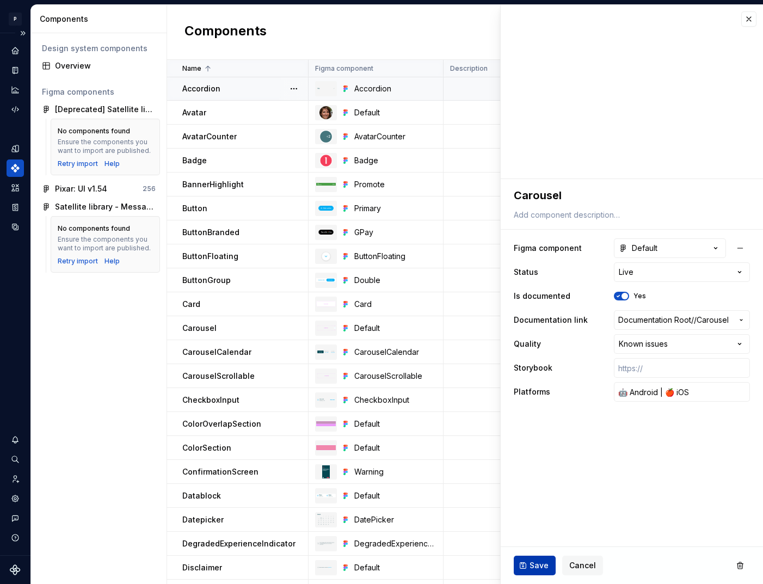
click at [540, 561] on span "Save" at bounding box center [539, 565] width 19 height 11
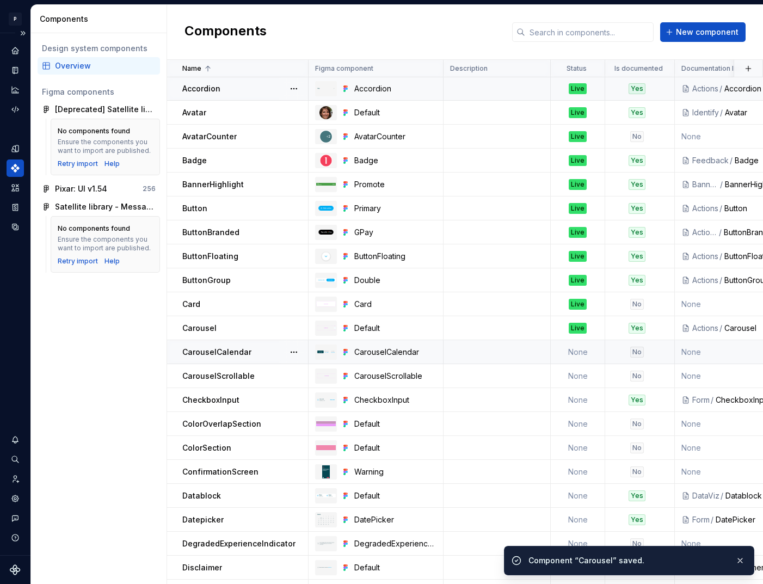
click at [577, 355] on td "None" at bounding box center [578, 352] width 54 height 24
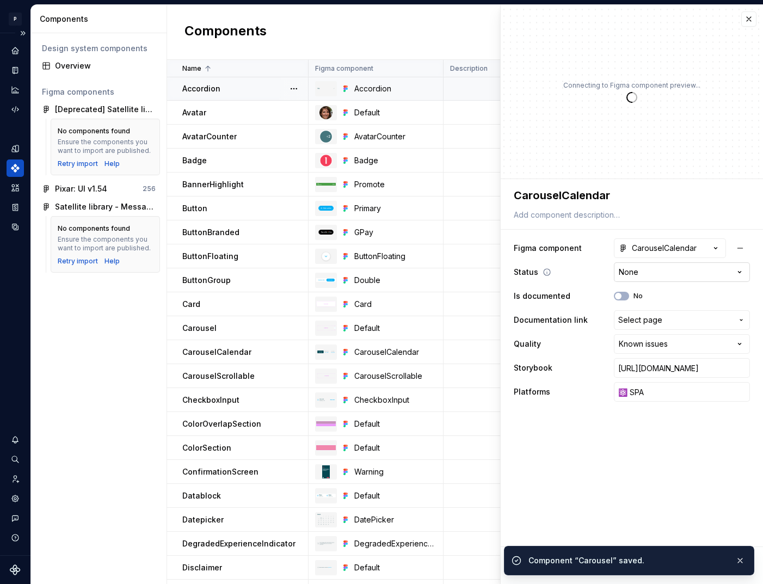
click at [652, 273] on html "P pixar SO Design system data Components Design system components Overview Figm…" at bounding box center [381, 292] width 763 height 584
type textarea "*"
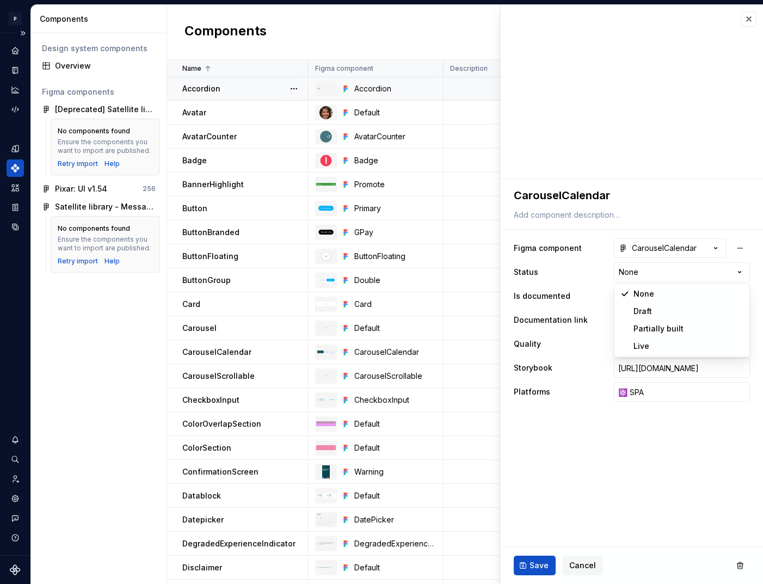
select select "**********"
click at [545, 561] on span "Save" at bounding box center [539, 565] width 19 height 11
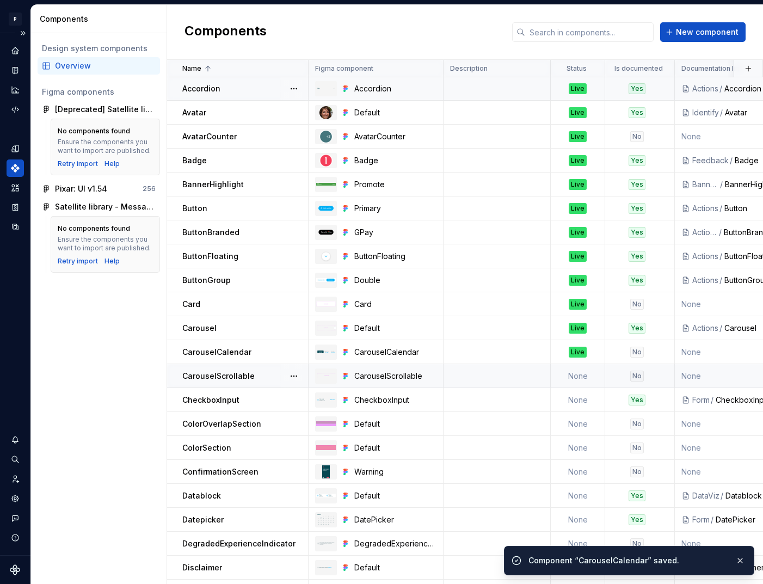
click at [578, 375] on td "None" at bounding box center [578, 376] width 54 height 24
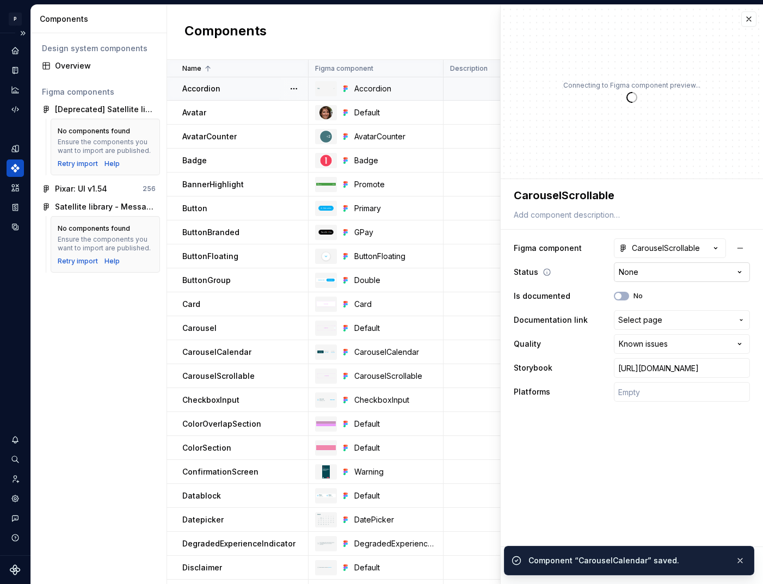
click at [667, 271] on html "P pixar SO Design system data Components Design system components Overview Figm…" at bounding box center [381, 292] width 763 height 584
type textarea "*"
select select "**********"
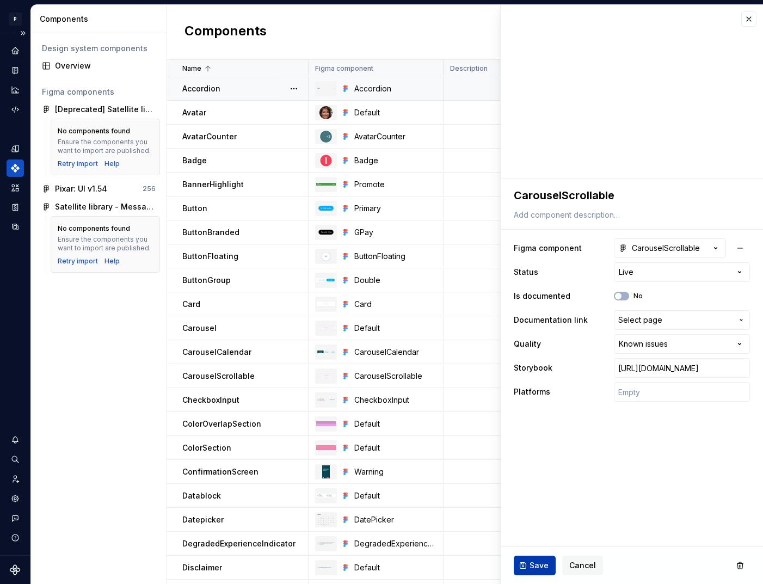
click at [543, 563] on span "Save" at bounding box center [539, 565] width 19 height 11
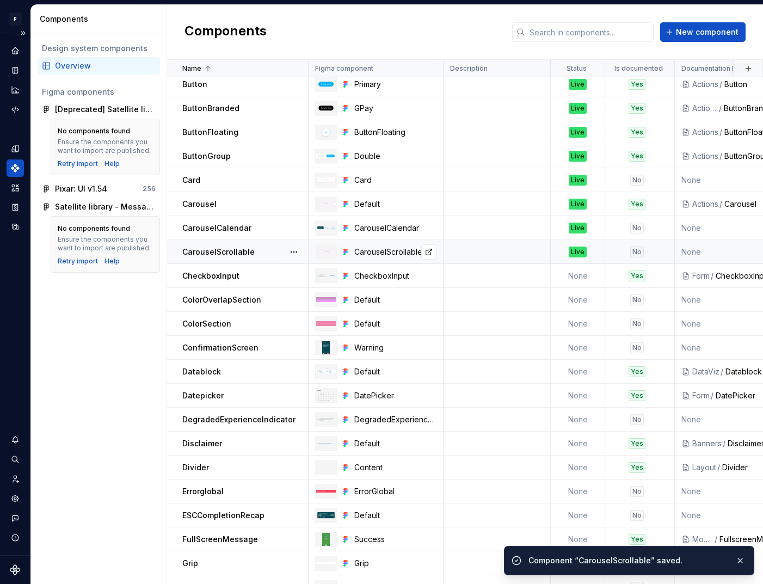
scroll to position [252, 0]
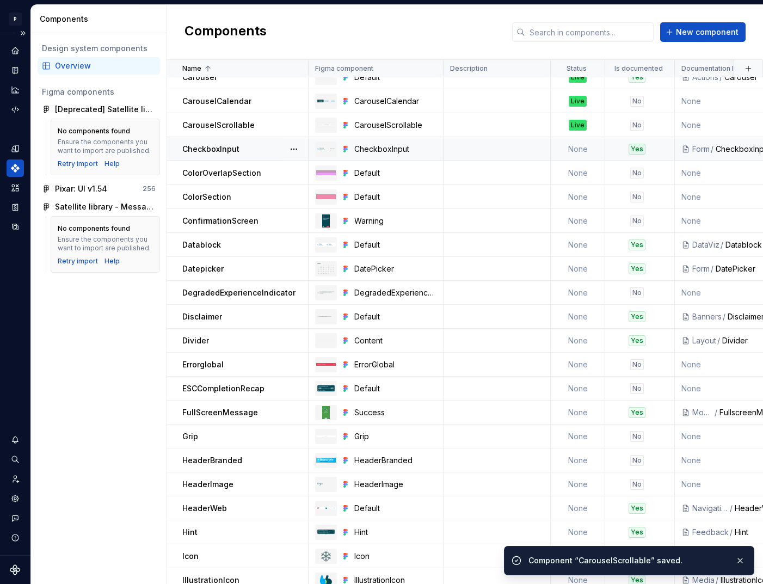
click at [585, 152] on td "None" at bounding box center [578, 149] width 54 height 24
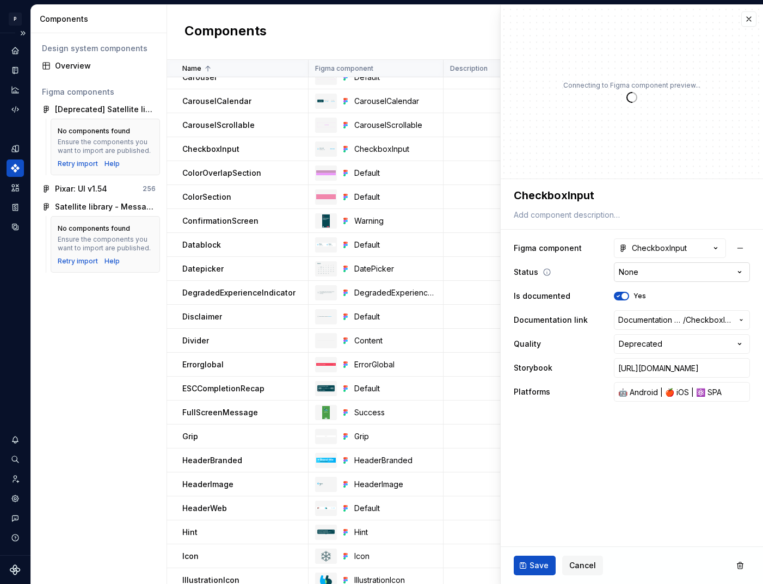
click at [654, 274] on html "P pixar SO Design system data Components Design system components Overview Figm…" at bounding box center [381, 292] width 763 height 584
type textarea "*"
select select "**********"
click at [539, 566] on span "Save" at bounding box center [539, 565] width 19 height 11
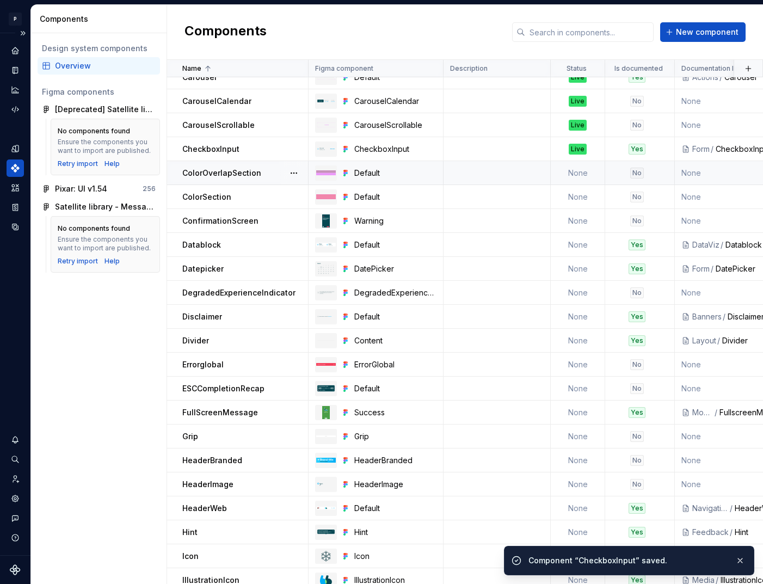
click at [573, 175] on td "None" at bounding box center [578, 173] width 54 height 24
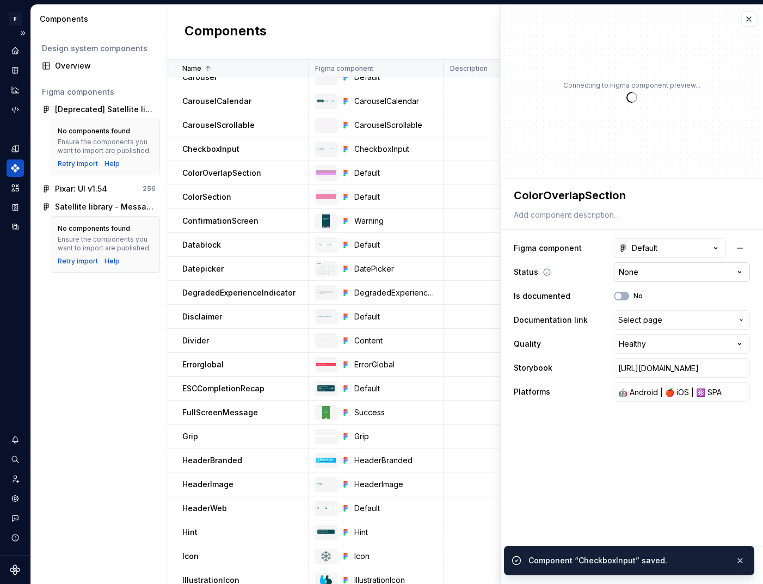
click at [645, 269] on html "P pixar SO Design system data Components Design system components Overview Figm…" at bounding box center [381, 292] width 763 height 584
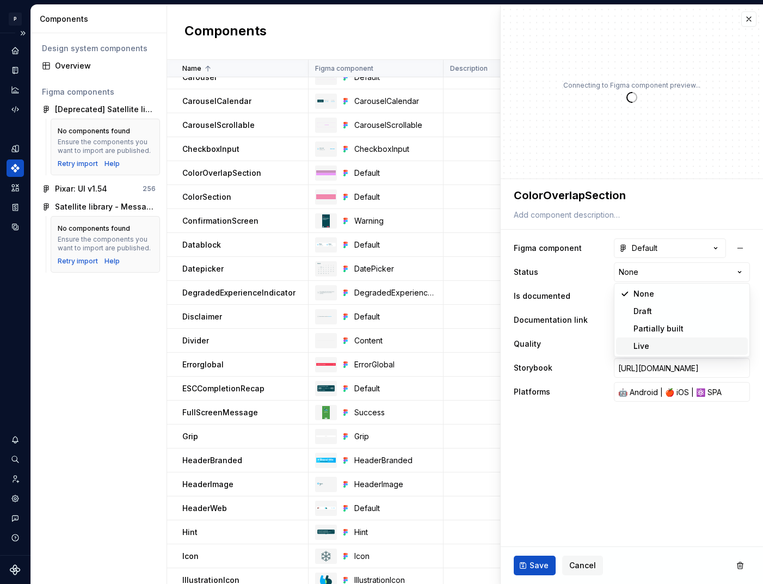
type textarea "*"
select select "**********"
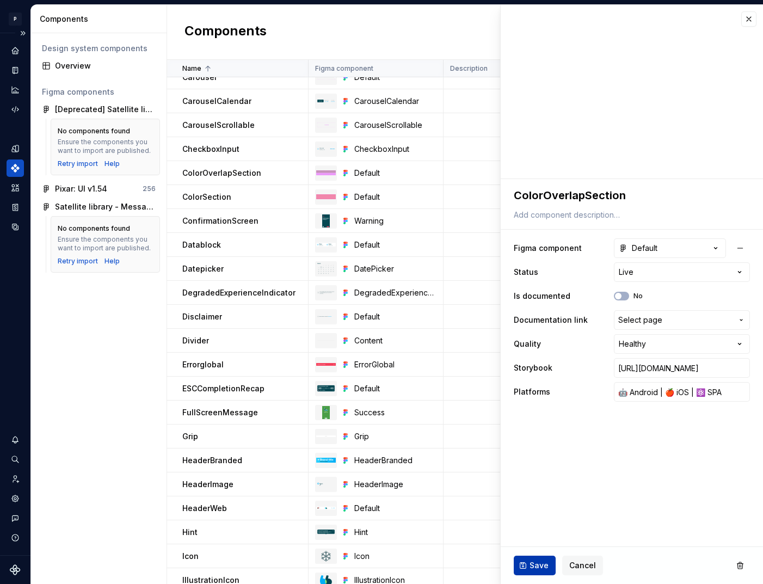
click at [530, 562] on span "Save" at bounding box center [539, 565] width 19 height 11
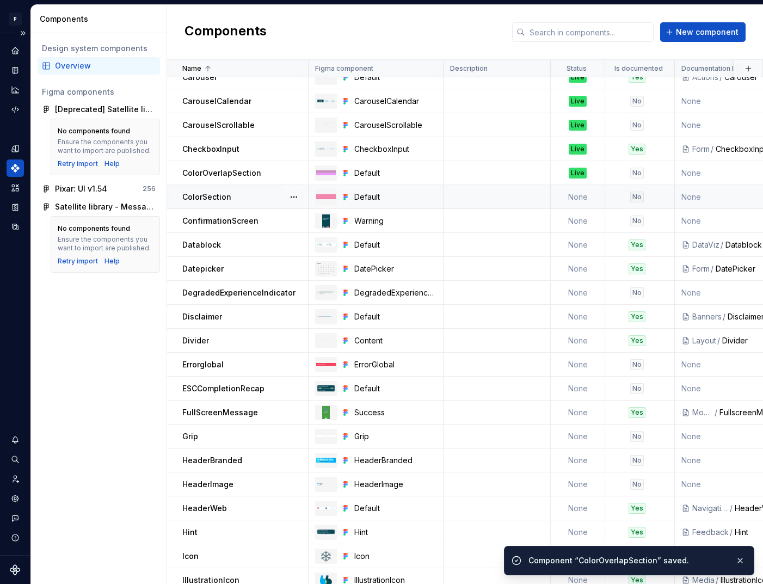
click at [575, 199] on td "None" at bounding box center [578, 197] width 54 height 24
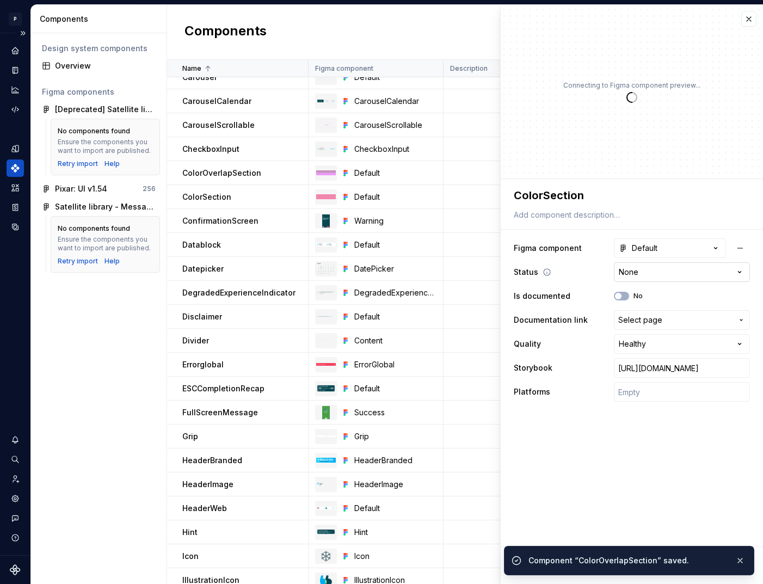
click at [655, 275] on html "P pixar SO Design system data Components Design system components Overview Figm…" at bounding box center [381, 292] width 763 height 584
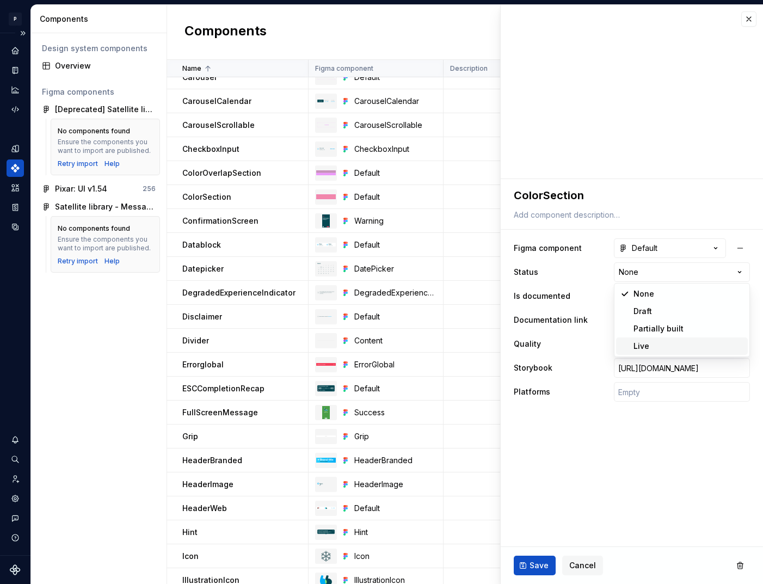
type textarea "*"
select select "**********"
click at [537, 568] on span "Save" at bounding box center [539, 565] width 19 height 11
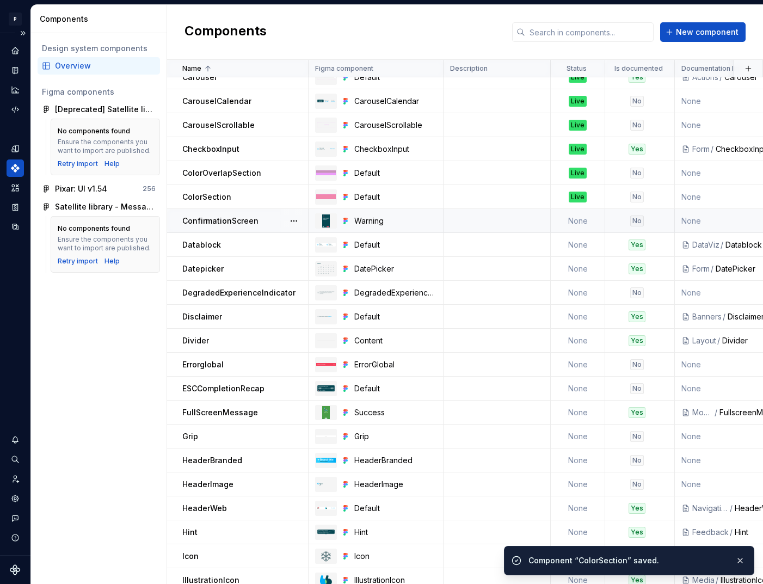
click at [575, 225] on td "None" at bounding box center [578, 221] width 54 height 24
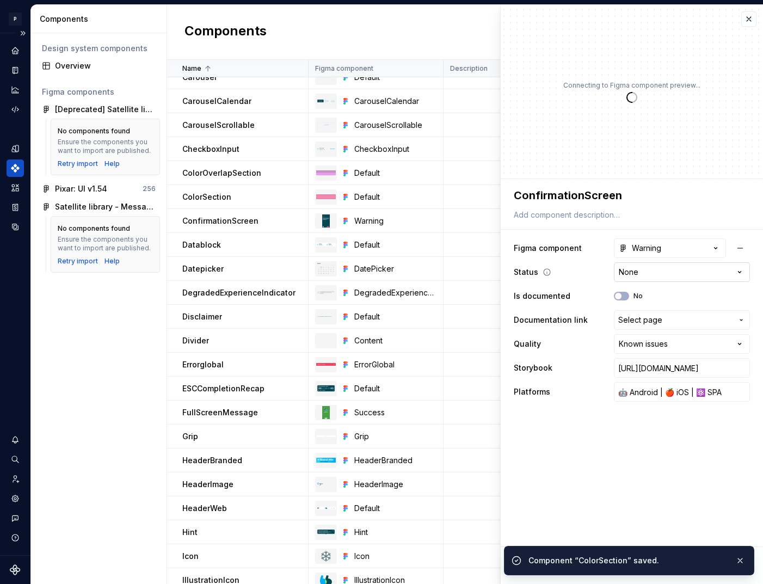
click at [649, 272] on html "P pixar SO Design system data Components Design system components Overview Figm…" at bounding box center [381, 292] width 763 height 584
type textarea "*"
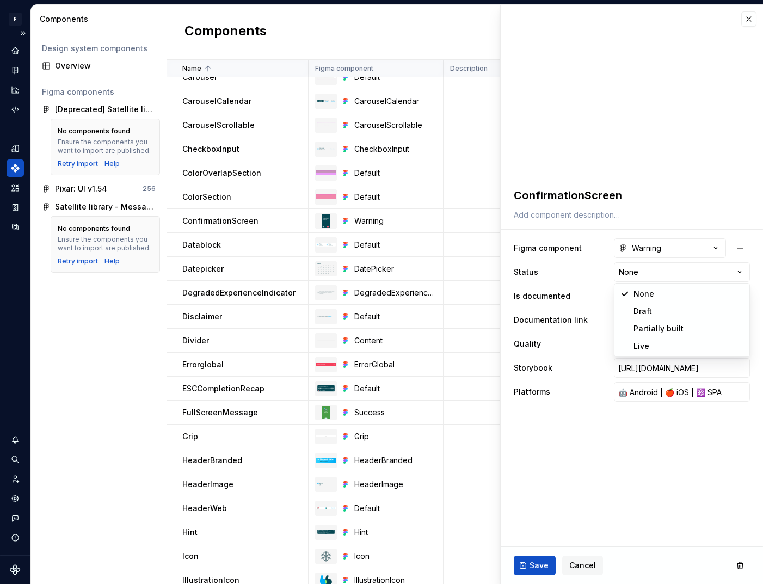
select select "**********"
click at [544, 559] on button "Save" at bounding box center [535, 566] width 42 height 20
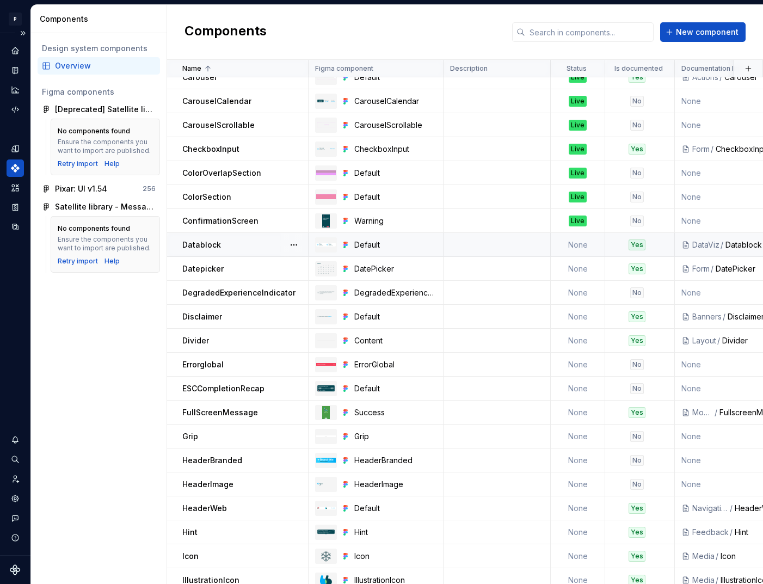
click at [581, 248] on td "None" at bounding box center [578, 245] width 54 height 24
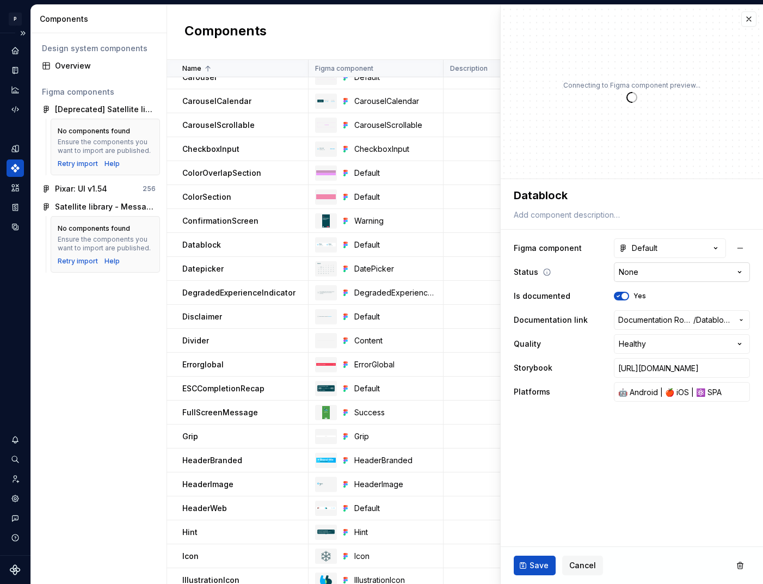
click at [658, 272] on html "P pixar SO Design system data Components Design system components Overview Figm…" at bounding box center [381, 292] width 763 height 584
type textarea "*"
select select "**********"
click at [541, 559] on button "Save" at bounding box center [535, 566] width 42 height 20
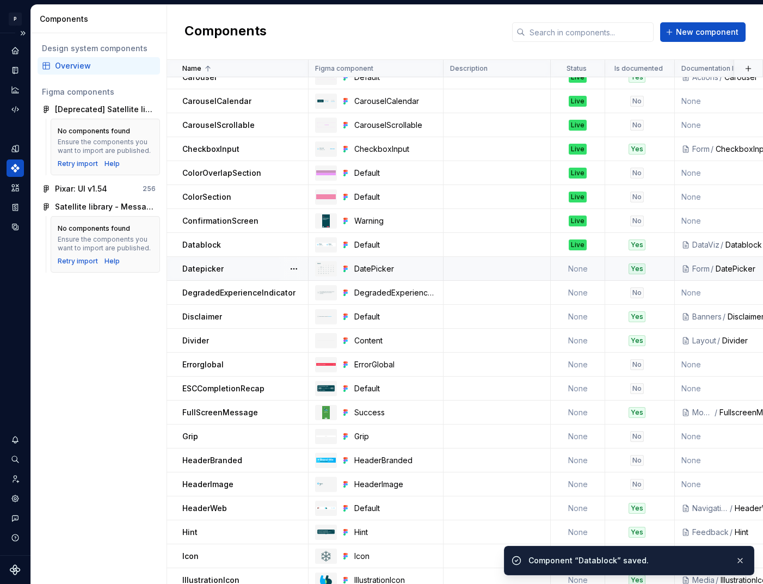
click at [572, 270] on td "None" at bounding box center [578, 269] width 54 height 24
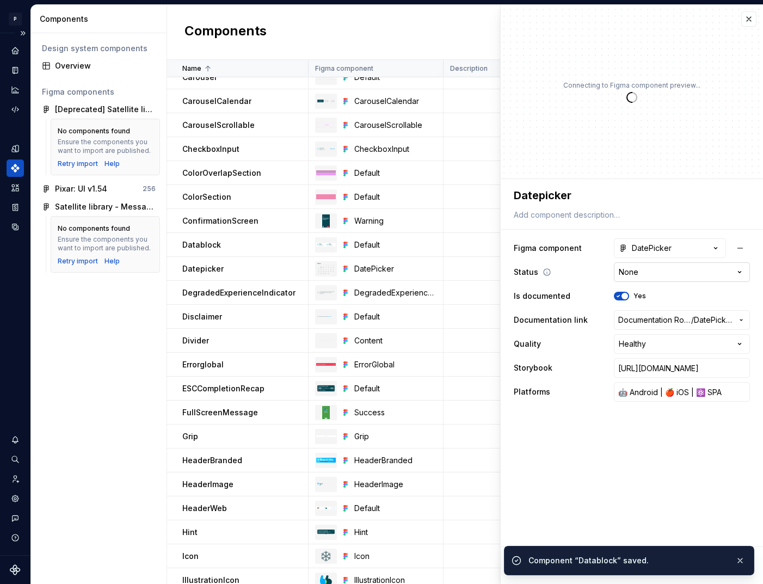
click at [646, 275] on html "P pixar SO Design system data Components Design system components Overview Figm…" at bounding box center [381, 292] width 763 height 584
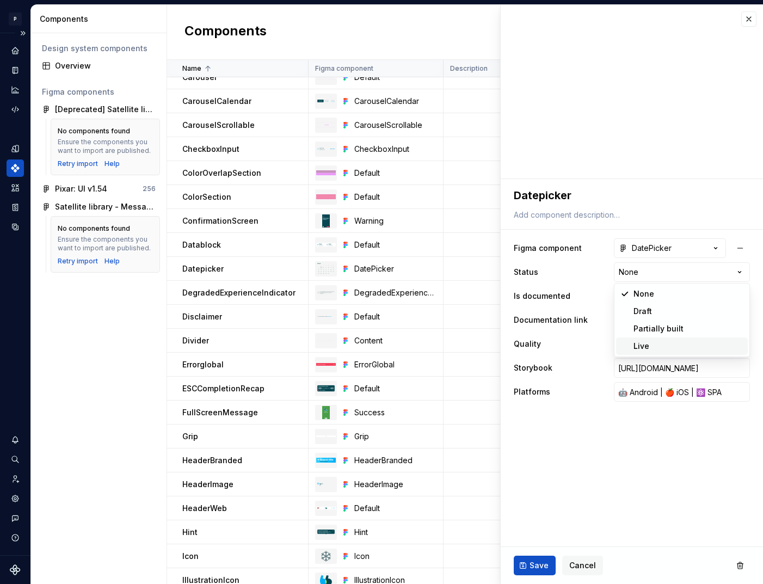
type textarea "*"
select select "**********"
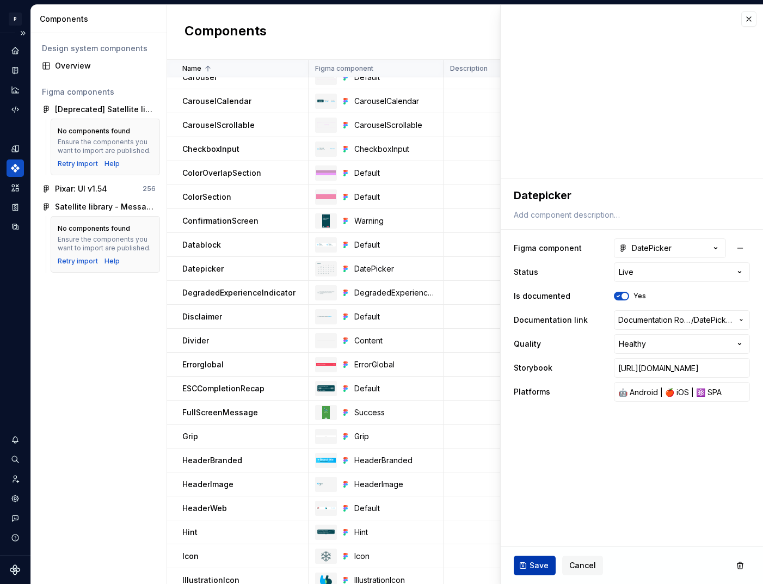
click at [534, 570] on span "Save" at bounding box center [539, 565] width 19 height 11
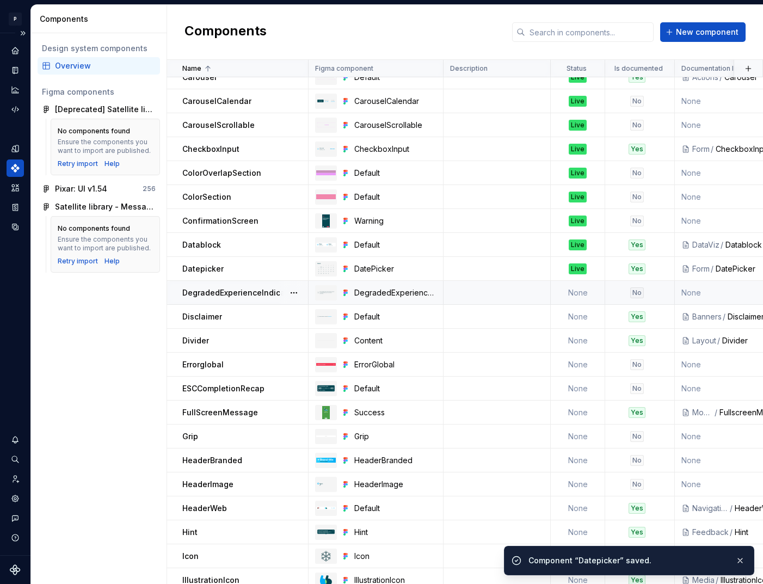
click at [579, 293] on td "None" at bounding box center [578, 293] width 54 height 24
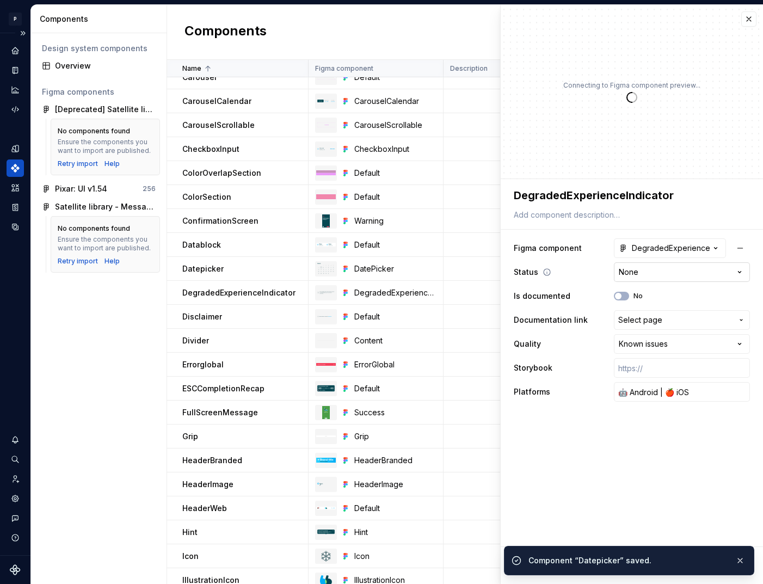
click at [653, 274] on html "P pixar SO Design system data Components Design system components Overview Figm…" at bounding box center [381, 292] width 763 height 584
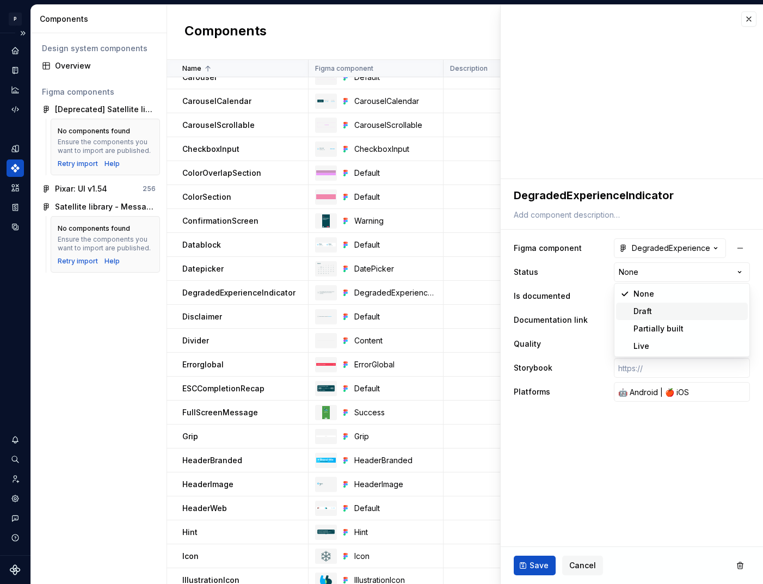
type textarea "*"
select select "**********"
click at [530, 568] on span "Save" at bounding box center [539, 565] width 19 height 11
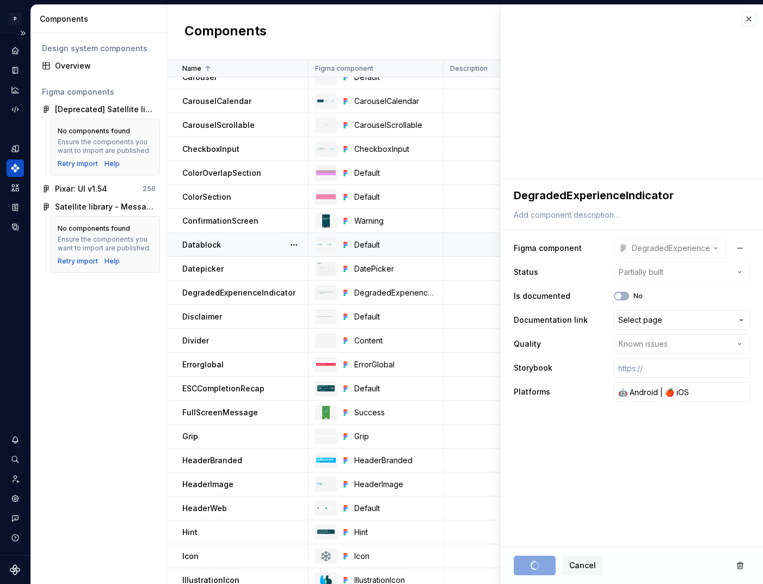
type textarea "*"
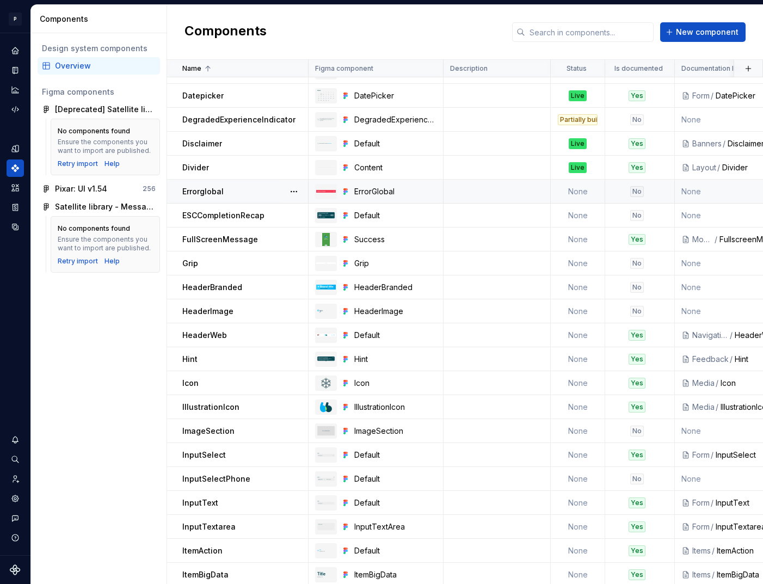
click at [575, 196] on td "None" at bounding box center [578, 192] width 54 height 24
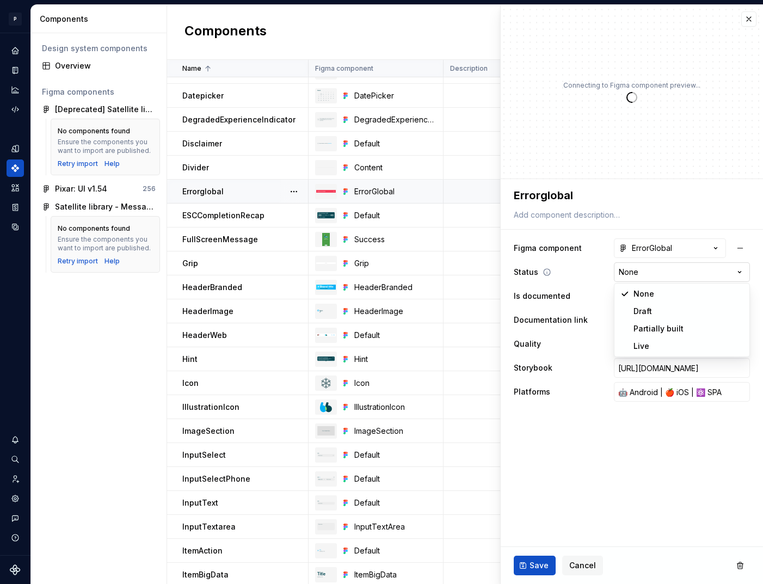
click at [663, 274] on html "P pixar SO Design system data Components Design system components Overview Figm…" at bounding box center [381, 292] width 763 height 584
type textarea "*"
select select "**********"
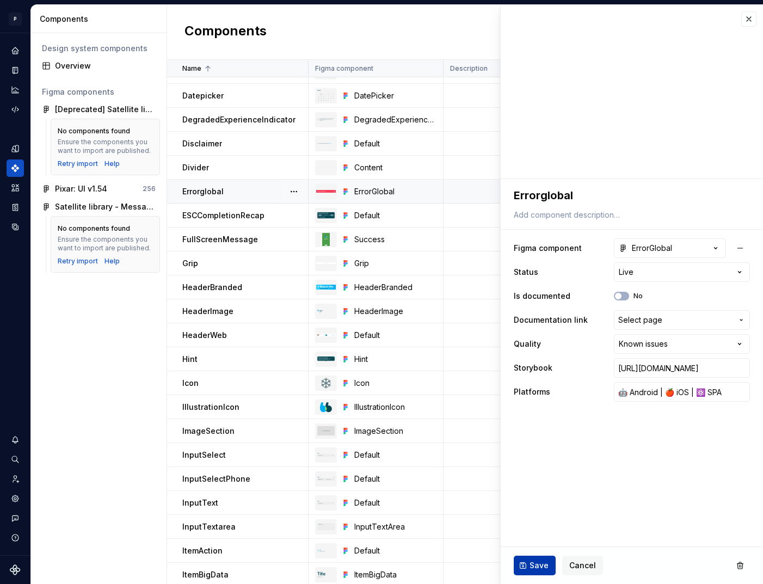
click at [534, 568] on span "Save" at bounding box center [539, 565] width 19 height 11
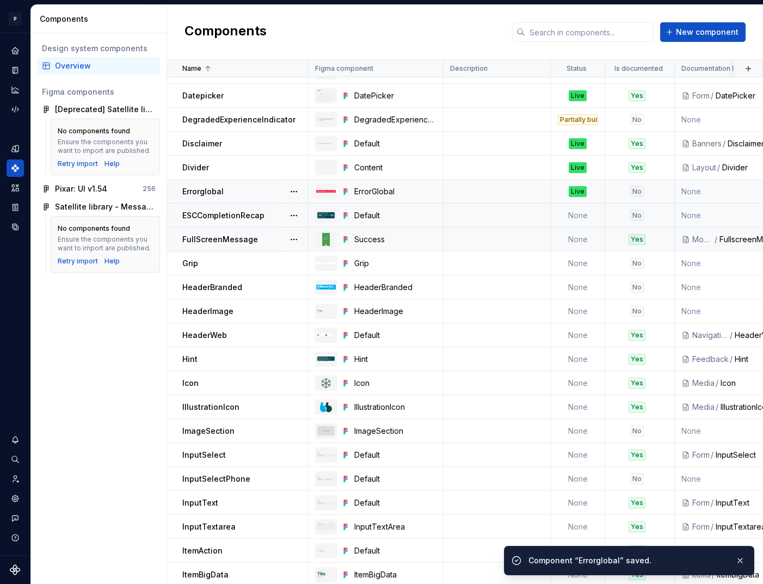
click at [586, 219] on td "None" at bounding box center [578, 216] width 54 height 24
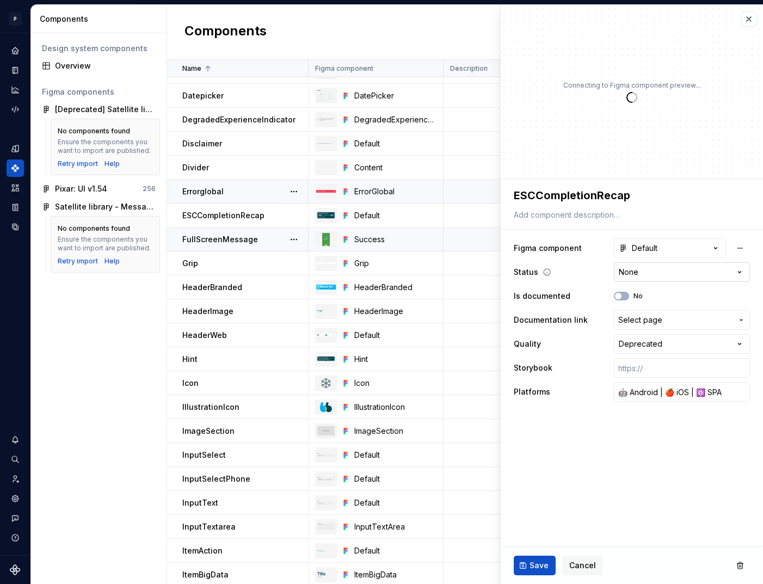
type textarea "*"
click at [691, 272] on html "P pixar SO Design system data Components Design system components Overview Figm…" at bounding box center [381, 292] width 763 height 584
select select "**********"
click at [532, 563] on span "Save" at bounding box center [539, 565] width 19 height 11
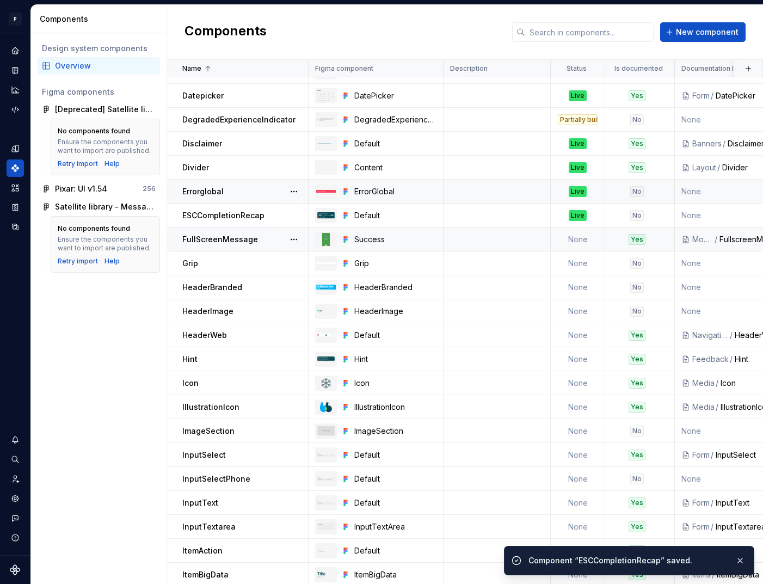
click at [583, 240] on td "None" at bounding box center [578, 240] width 54 height 24
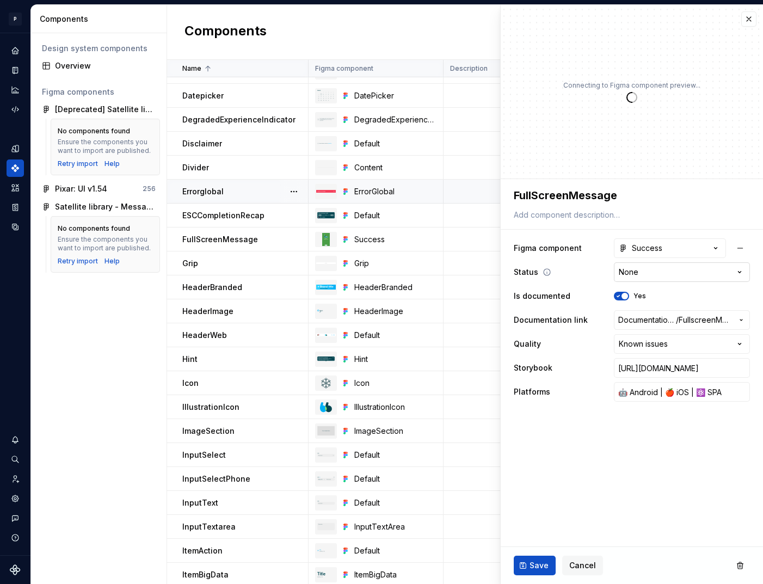
type textarea "*"
click at [653, 274] on html "P pixar SO Design system data Components Design system components Overview Figm…" at bounding box center [381, 292] width 763 height 584
select select "**********"
click at [539, 562] on span "Save" at bounding box center [539, 565] width 19 height 11
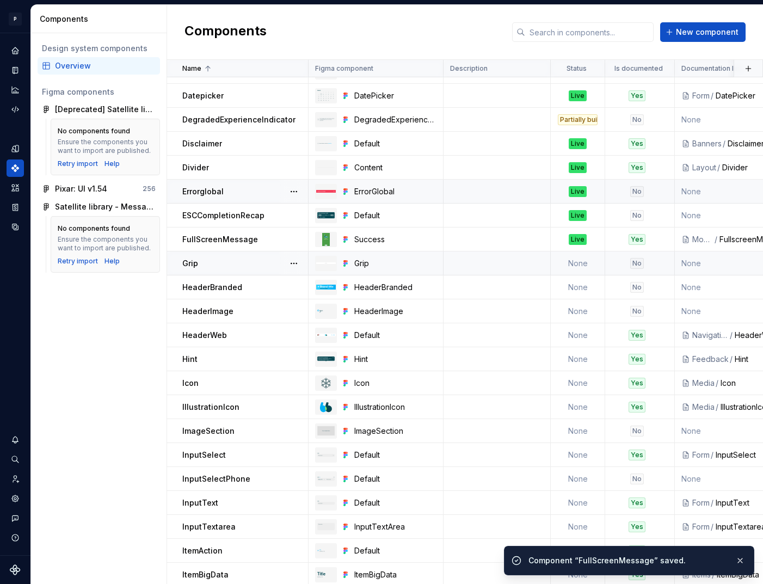
click at [579, 261] on td "None" at bounding box center [578, 264] width 54 height 24
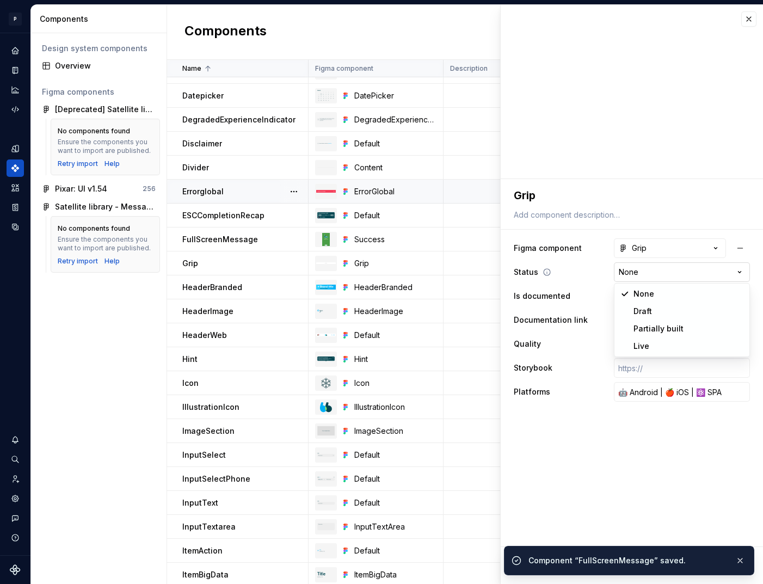
click at [660, 266] on html "P pixar SO Design system data Components Design system components Overview Figm…" at bounding box center [381, 292] width 763 height 584
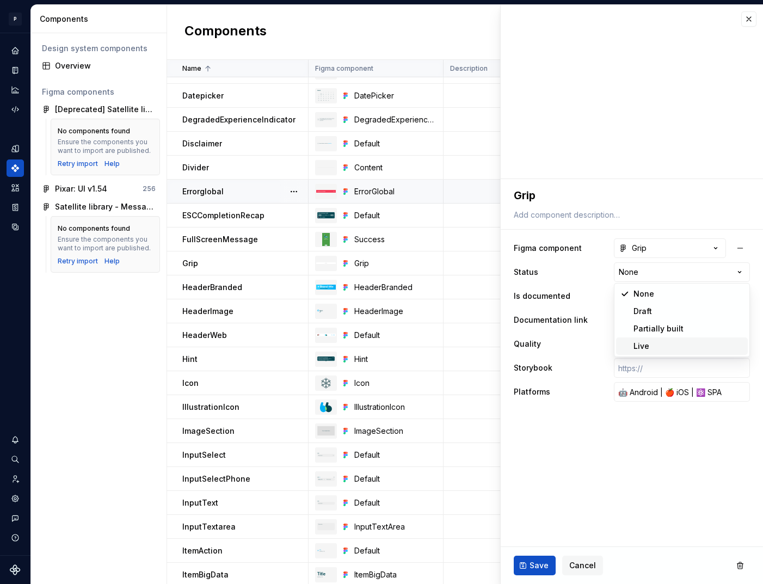
type textarea "*"
select select "**********"
click at [534, 565] on span "Save" at bounding box center [539, 565] width 19 height 11
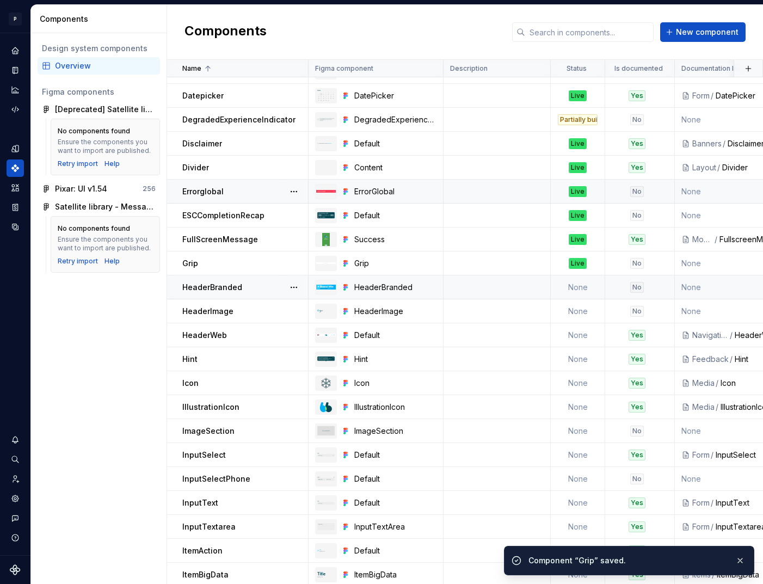
click at [580, 284] on td "None" at bounding box center [578, 287] width 54 height 24
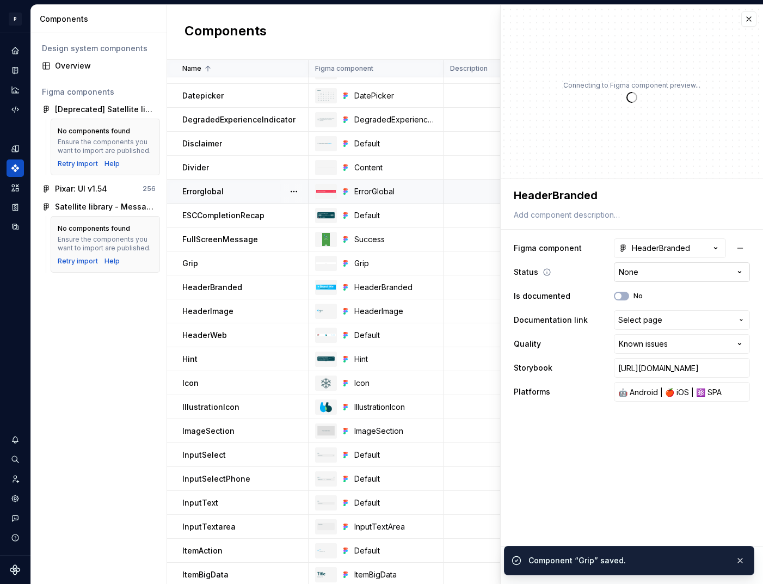
click at [659, 274] on html "P pixar SO Design system data Components Design system components Overview Figm…" at bounding box center [381, 292] width 763 height 584
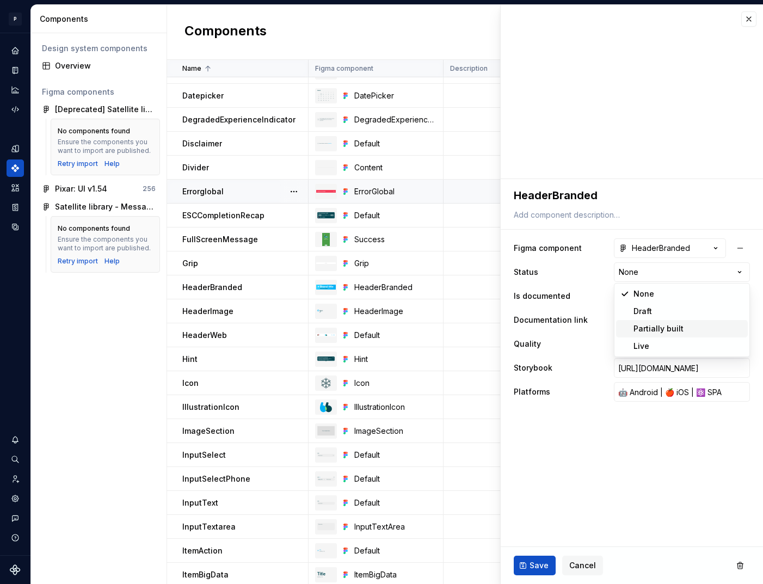
type textarea "*"
select select "**********"
click at [535, 569] on span "Save" at bounding box center [539, 565] width 19 height 11
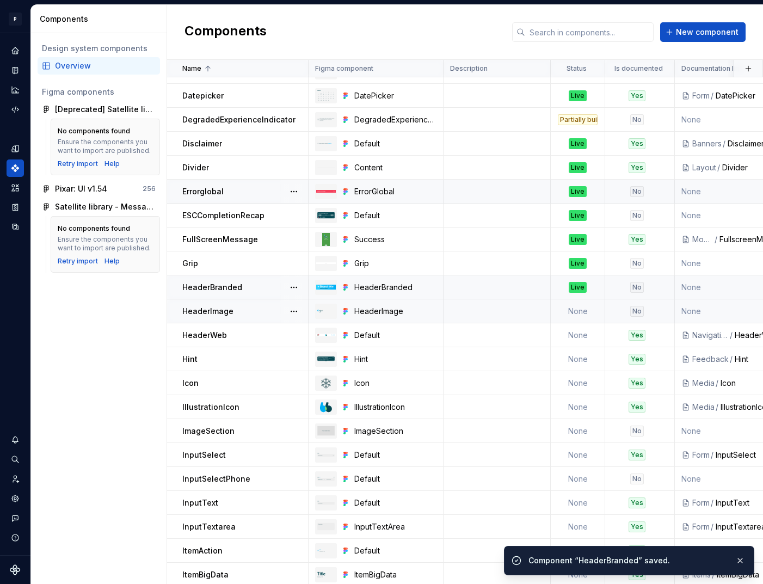
click at [576, 314] on td "None" at bounding box center [578, 311] width 54 height 24
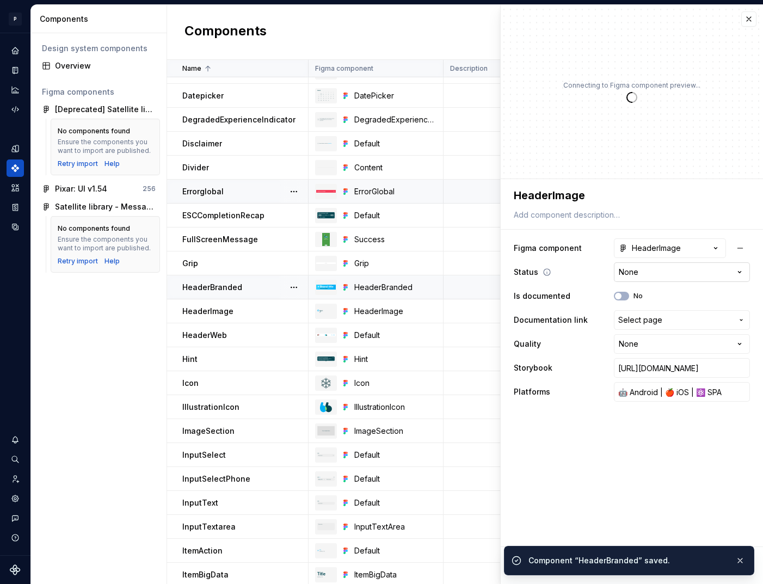
click at [646, 277] on html "P pixar SO Design system data Components Design system components Overview Figm…" at bounding box center [381, 292] width 763 height 584
type textarea "*"
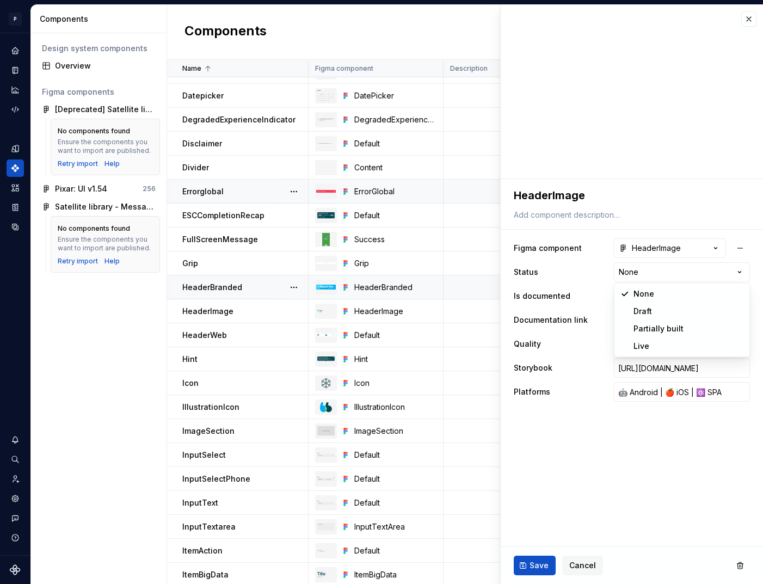
select select "**********"
click at [538, 561] on span "Save" at bounding box center [539, 565] width 19 height 11
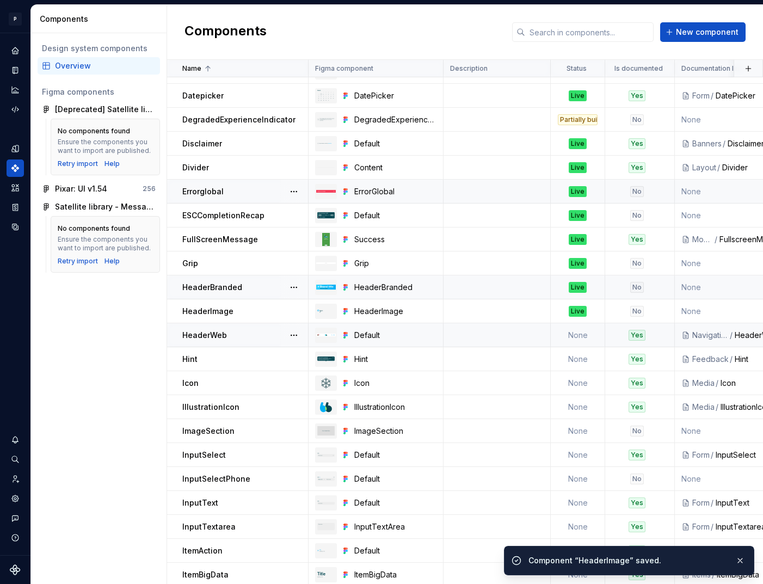
click at [579, 335] on td "None" at bounding box center [578, 335] width 54 height 24
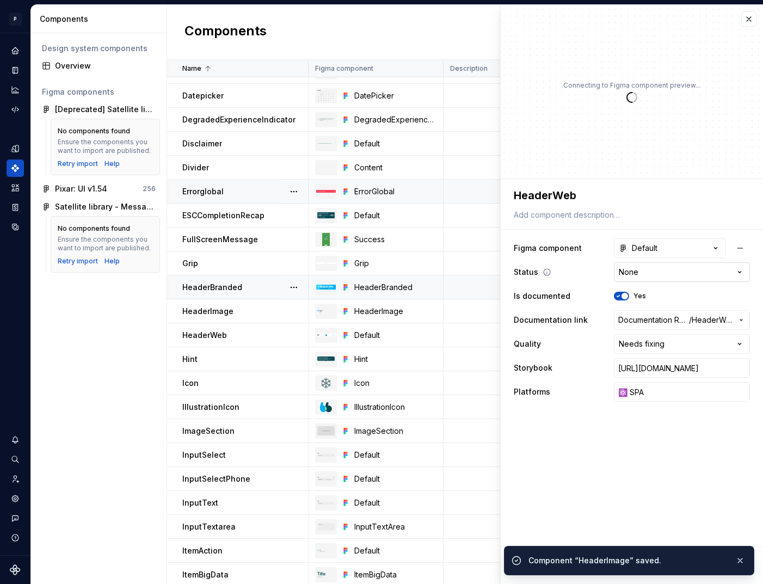
click at [658, 273] on html "P pixar SO Design system data Components Design system components Overview Figm…" at bounding box center [381, 292] width 763 height 584
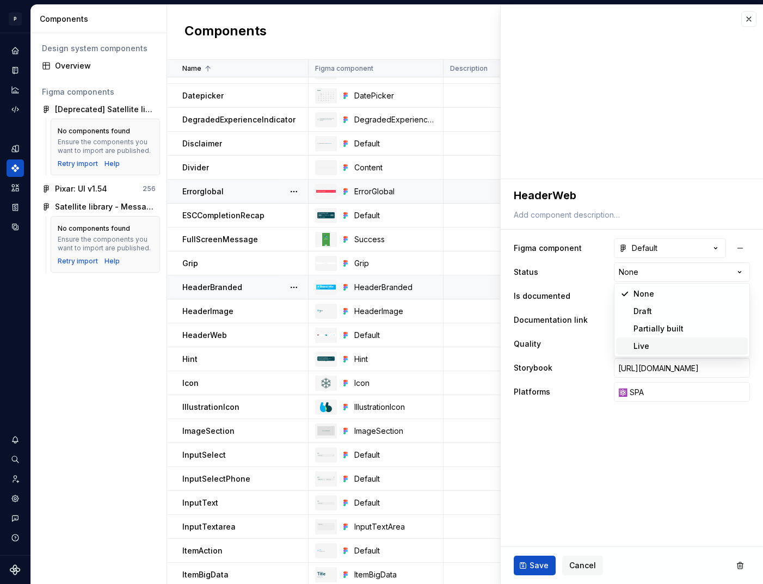
type textarea "*"
select select "**********"
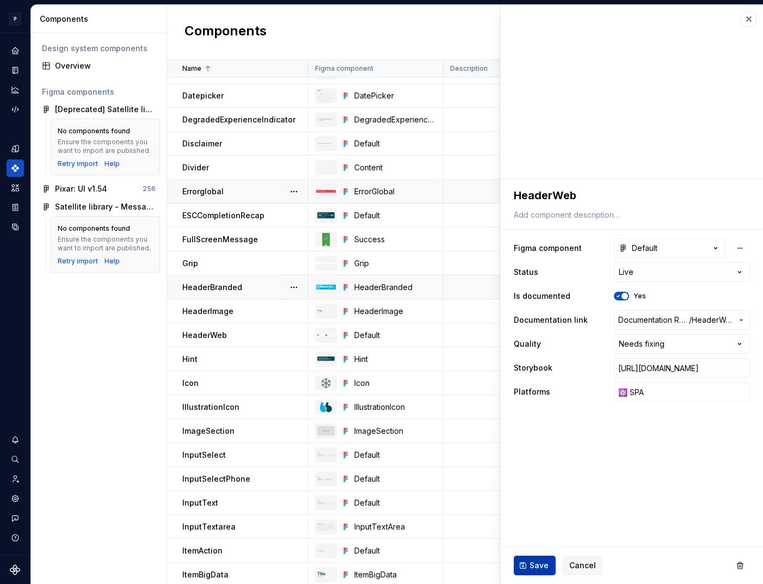
click at [538, 566] on span "Save" at bounding box center [539, 565] width 19 height 11
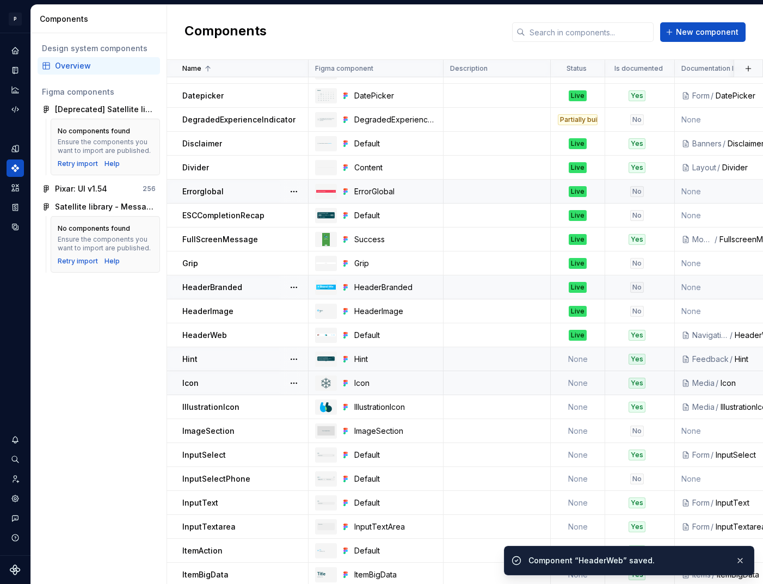
click at [581, 358] on td "None" at bounding box center [578, 359] width 54 height 24
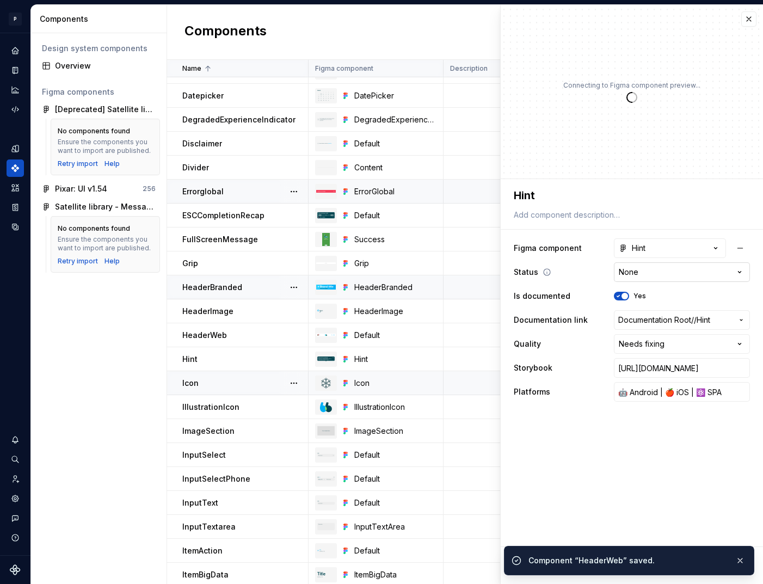
click at [658, 273] on html "P pixar SO Design system data Components Design system components Overview Figm…" at bounding box center [381, 292] width 763 height 584
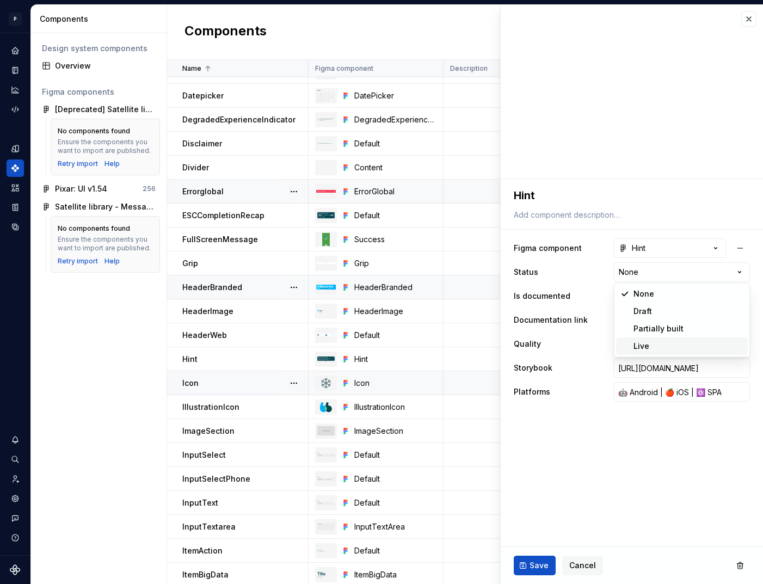
type textarea "*"
select select "**********"
click at [539, 566] on span "Save" at bounding box center [539, 565] width 19 height 11
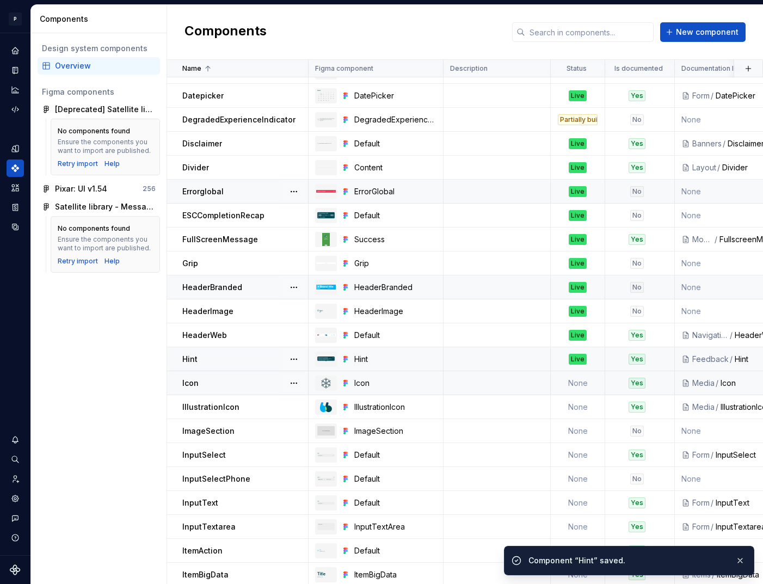
scroll to position [630, 0]
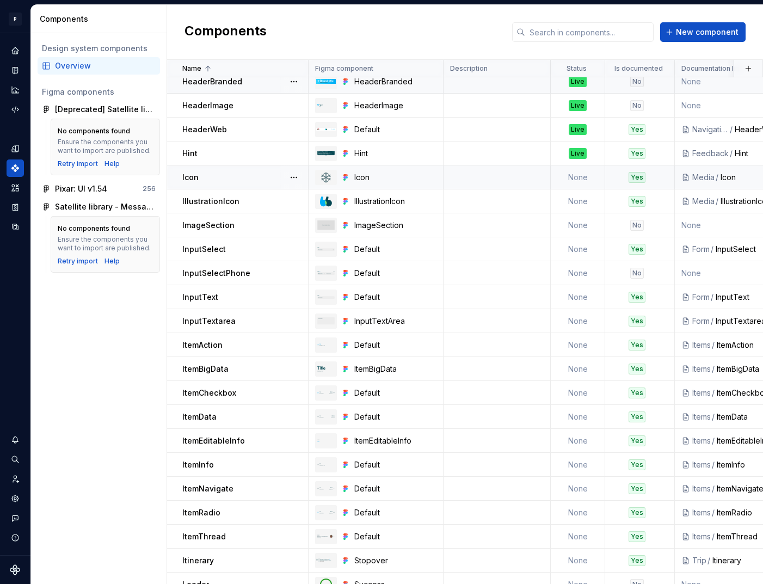
click at [579, 174] on td "None" at bounding box center [578, 178] width 54 height 24
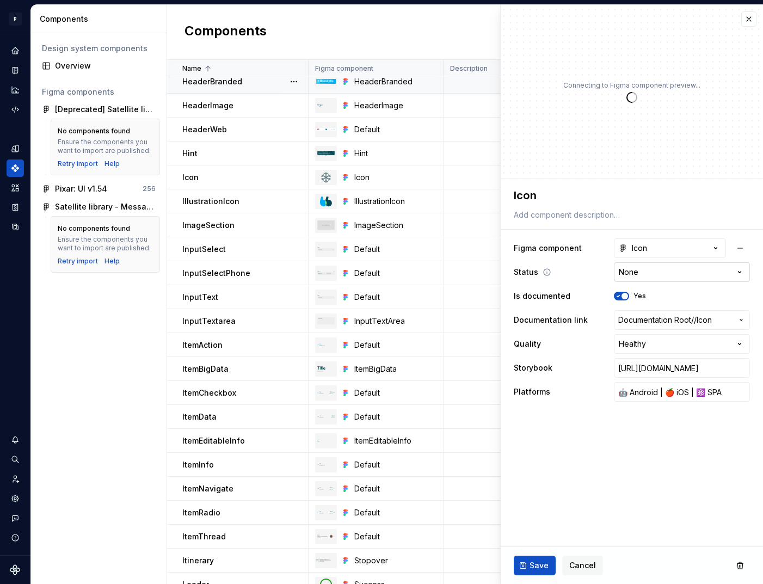
click at [659, 269] on html "P pixar SO Design system data Components Design system components Overview Figm…" at bounding box center [381, 292] width 763 height 584
type textarea "*"
select select "**********"
click at [540, 561] on span "Save" at bounding box center [539, 565] width 19 height 11
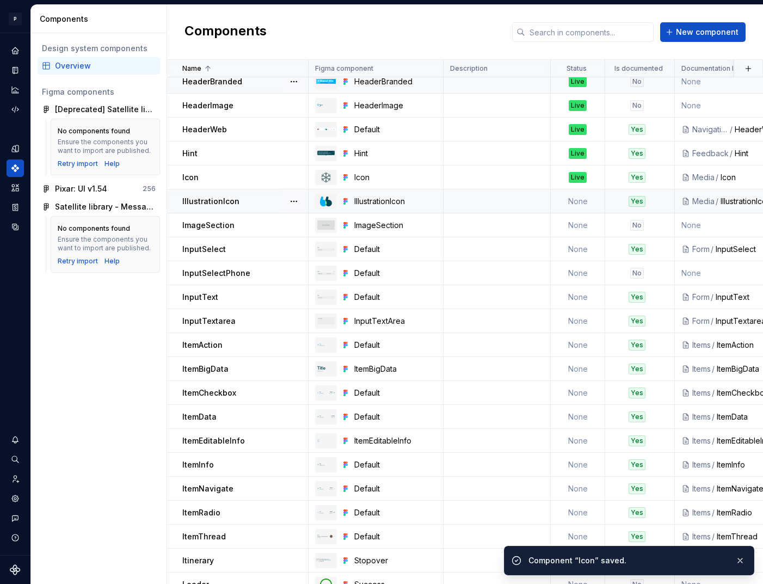
click at [573, 204] on td "None" at bounding box center [578, 201] width 54 height 24
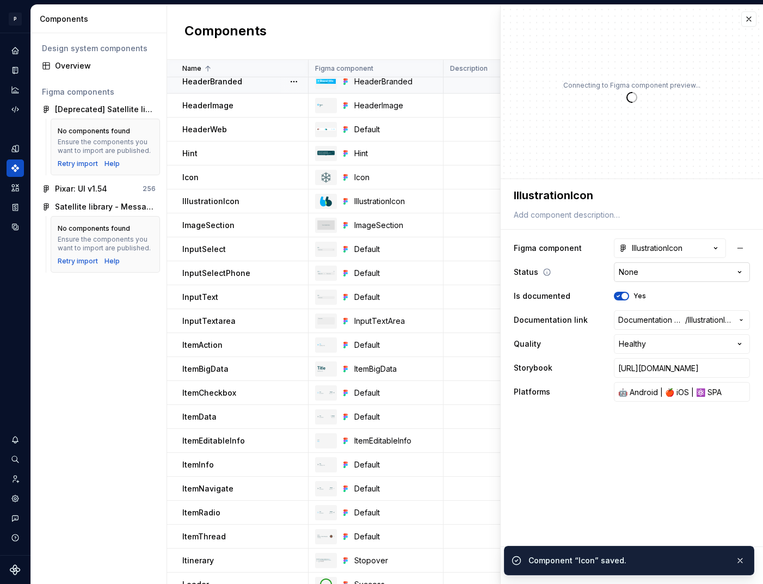
click at [648, 277] on html "P pixar SO Design system data Components Design system components Overview Figm…" at bounding box center [381, 292] width 763 height 584
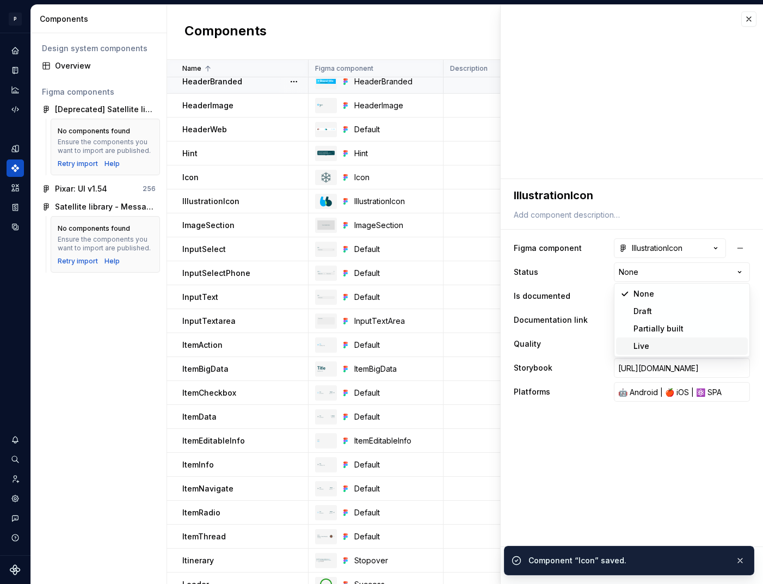
type textarea "*"
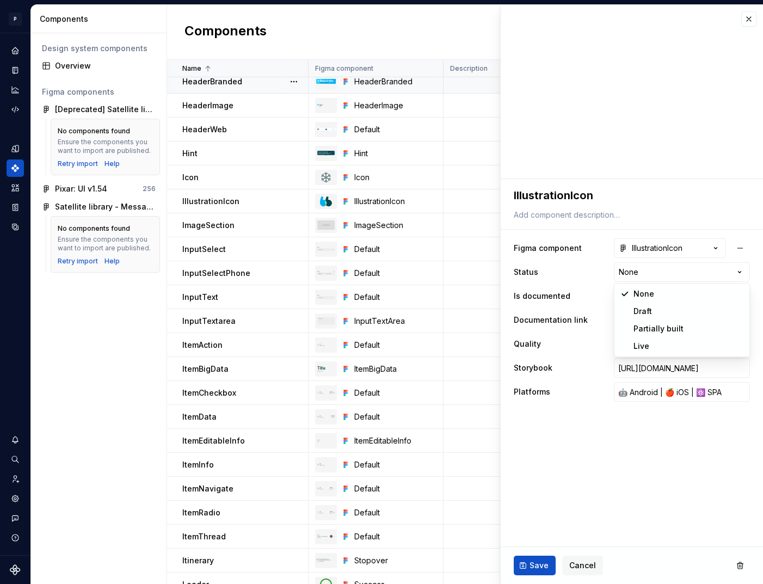
select select "**********"
click at [544, 565] on span "Save" at bounding box center [539, 565] width 19 height 11
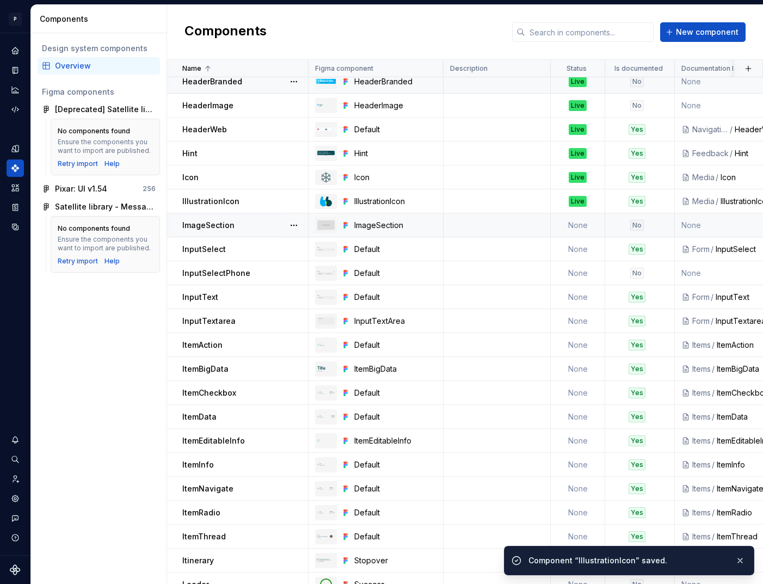
click at [579, 228] on td "None" at bounding box center [578, 225] width 54 height 24
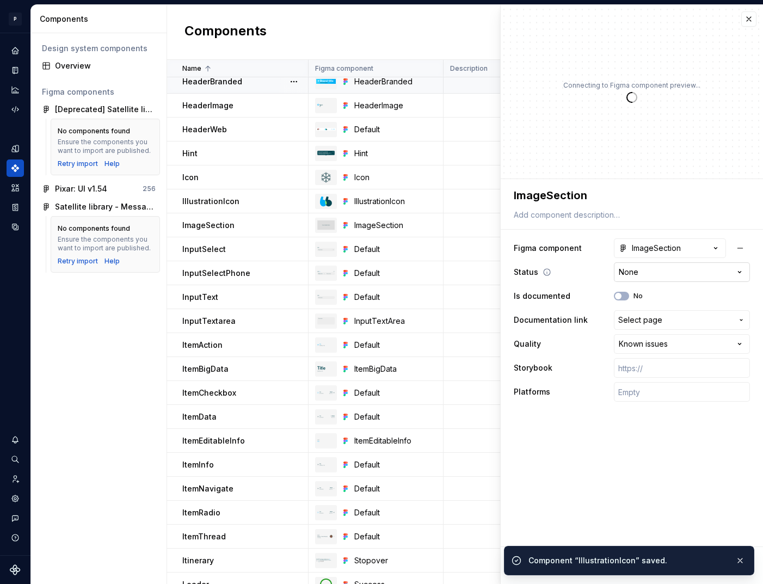
click at [665, 268] on html "P pixar SO Design system data Components Design system components Overview Figm…" at bounding box center [381, 292] width 763 height 584
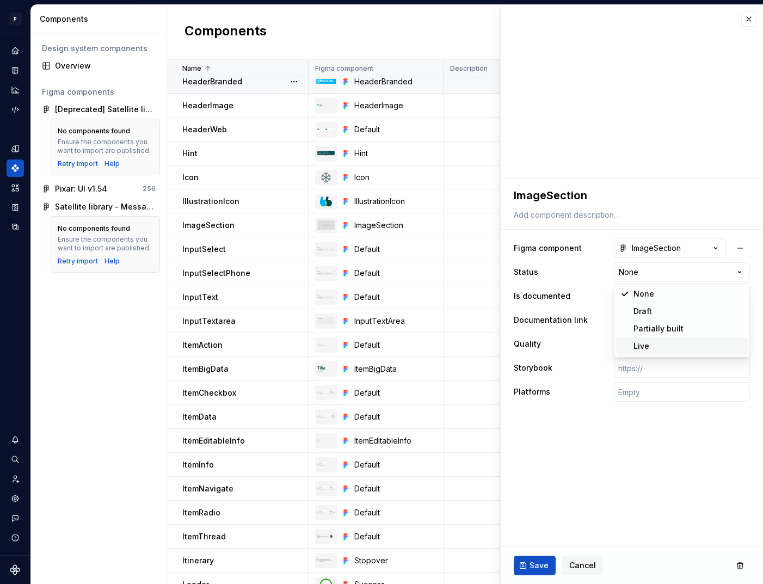
type textarea "*"
select select "**********"
click at [537, 559] on button "Save" at bounding box center [535, 566] width 42 height 20
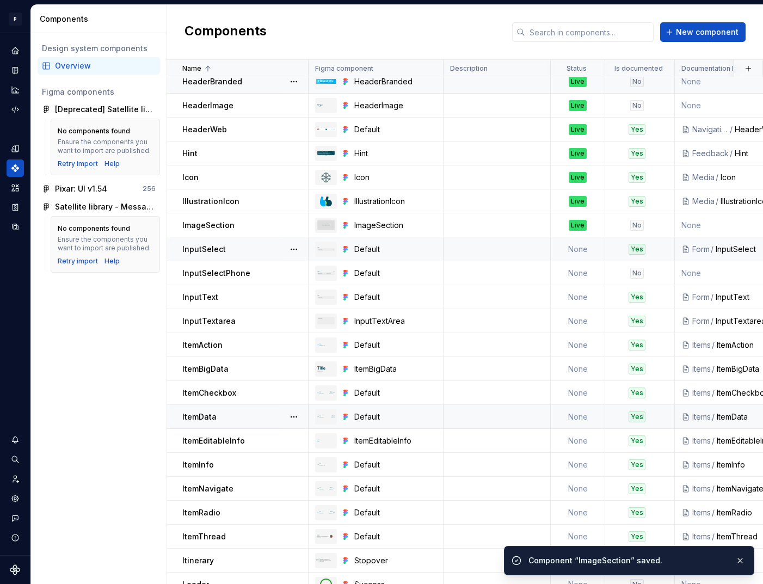
click at [578, 252] on td "None" at bounding box center [578, 249] width 54 height 24
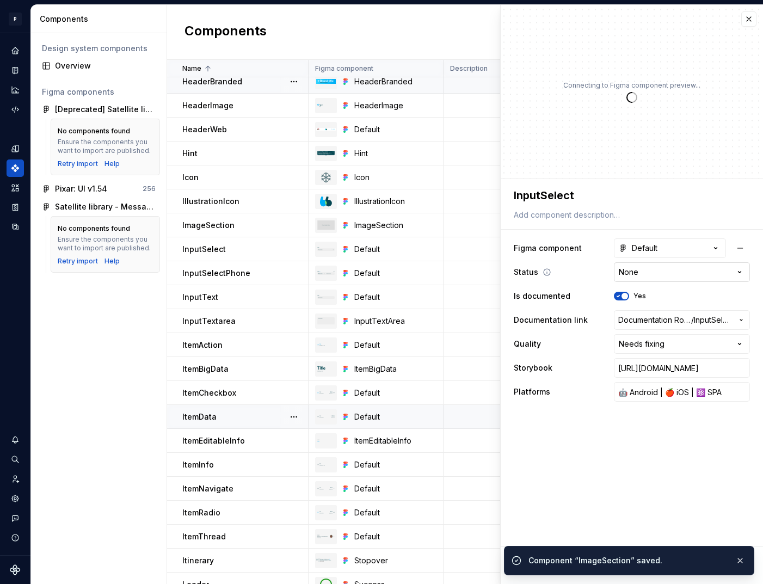
click at [651, 271] on html "P pixar SO Design system data Components Design system components Overview Figm…" at bounding box center [381, 292] width 763 height 584
type textarea "*"
select select "**********"
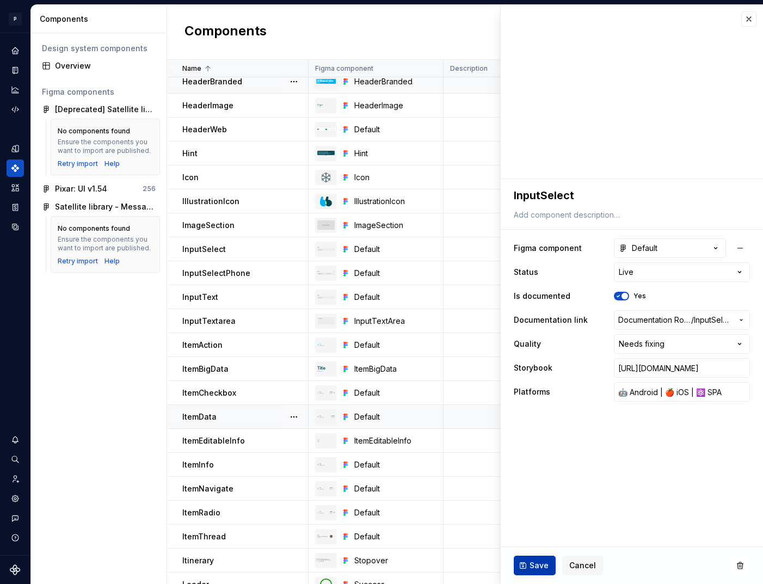
click at [538, 559] on button "Save" at bounding box center [535, 566] width 42 height 20
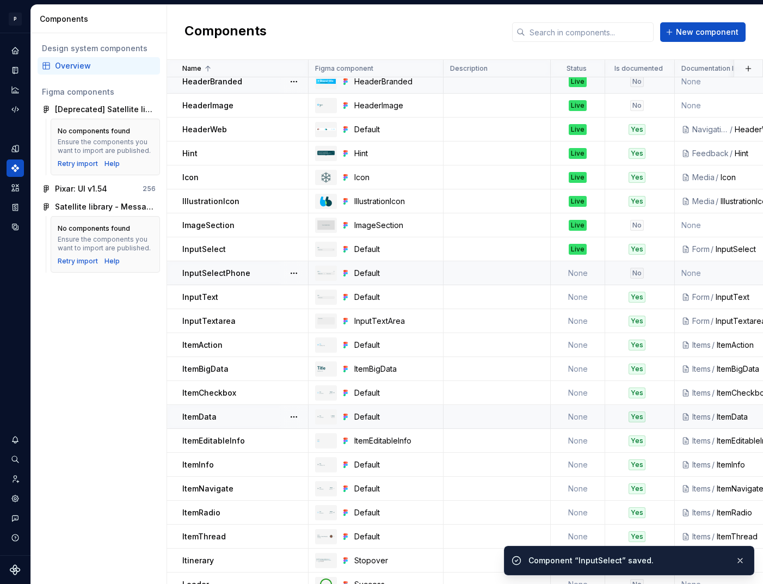
click at [577, 275] on td "None" at bounding box center [578, 273] width 54 height 24
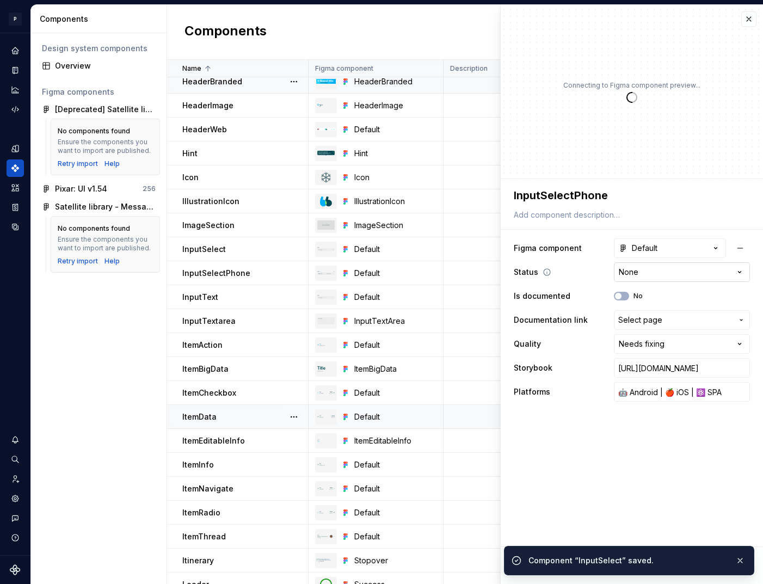
click at [674, 270] on html "P pixar SO Design system data Components Design system components Overview Figm…" at bounding box center [381, 292] width 763 height 584
type textarea "*"
select select "**********"
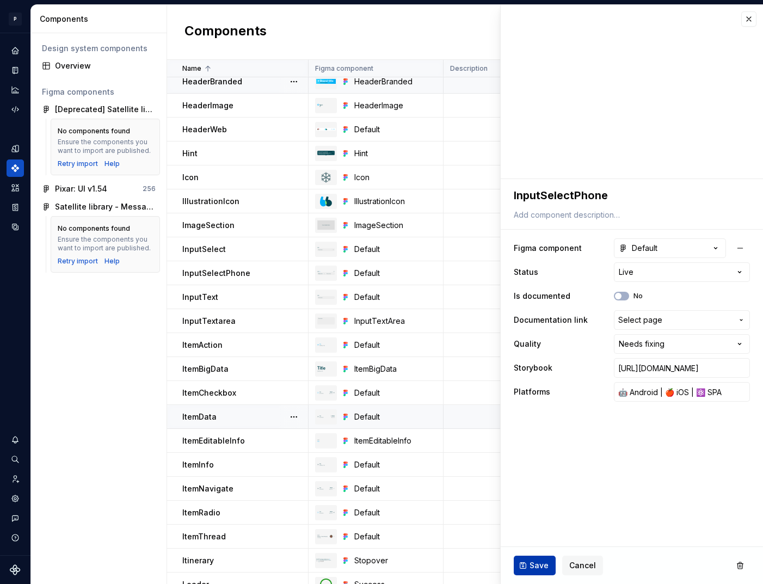
click at [538, 561] on span "Save" at bounding box center [539, 565] width 19 height 11
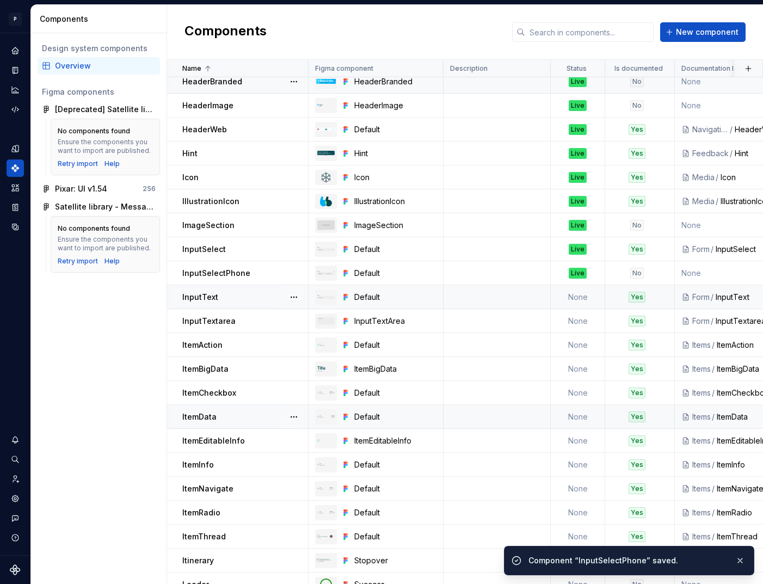
click at [578, 292] on td "None" at bounding box center [578, 297] width 54 height 24
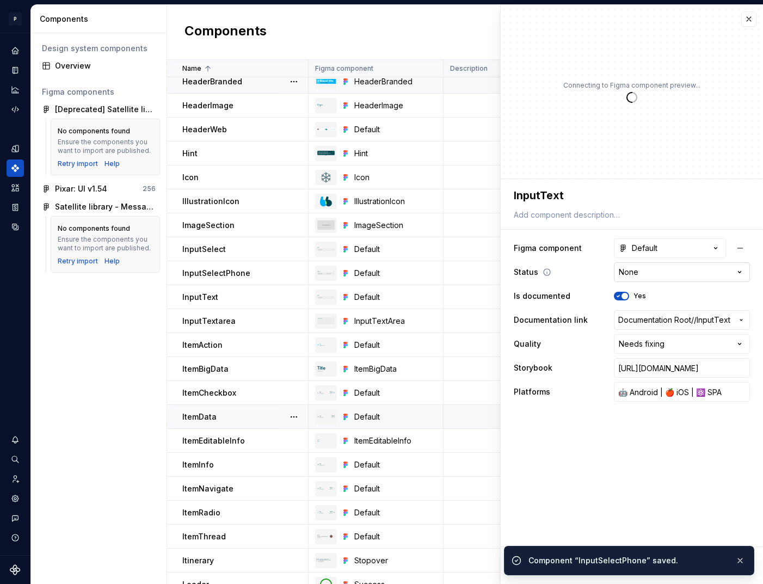
click at [647, 274] on html "P pixar SO Design system data Components Design system components Overview Figm…" at bounding box center [381, 292] width 763 height 584
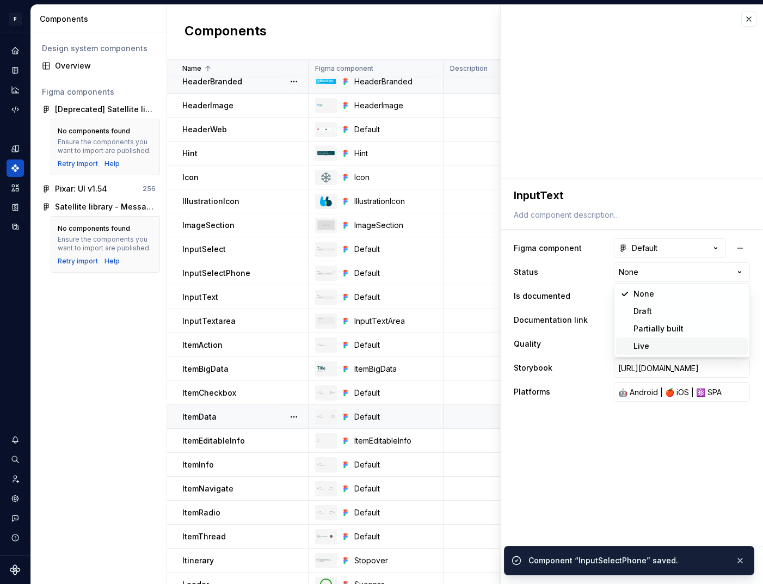
type textarea "*"
select select "**********"
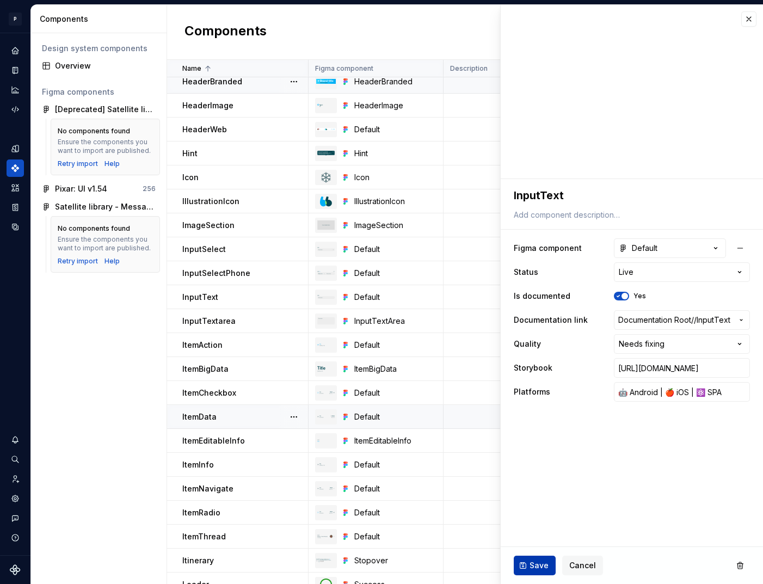
click at [537, 565] on span "Save" at bounding box center [539, 565] width 19 height 11
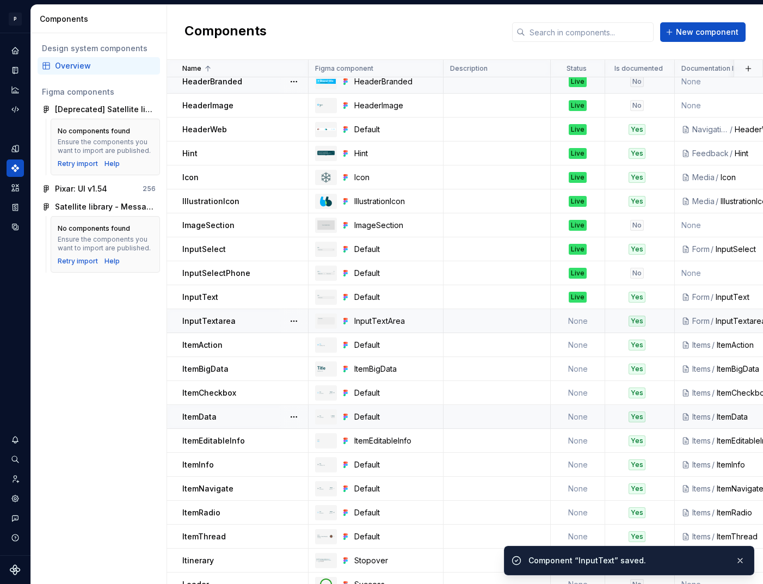
click at [586, 322] on td "None" at bounding box center [578, 321] width 54 height 24
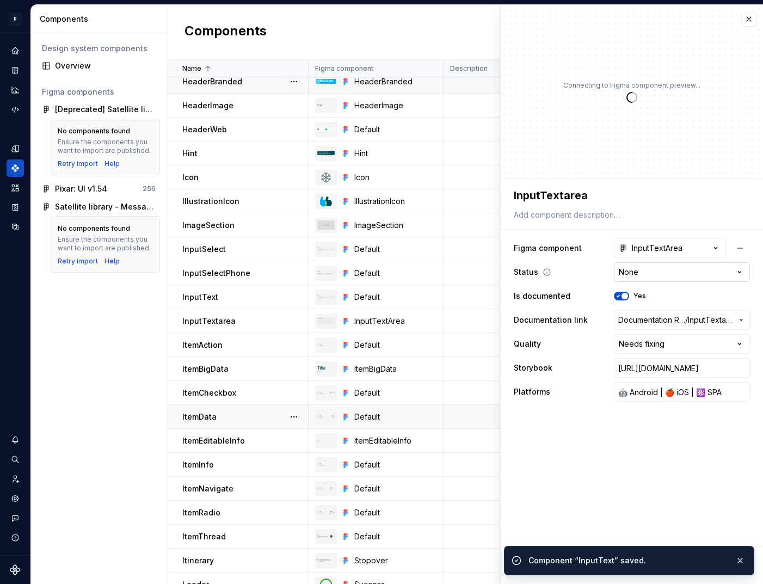
click at [666, 269] on html "P pixar SO Design system data Components Design system components Overview Figm…" at bounding box center [381, 292] width 763 height 584
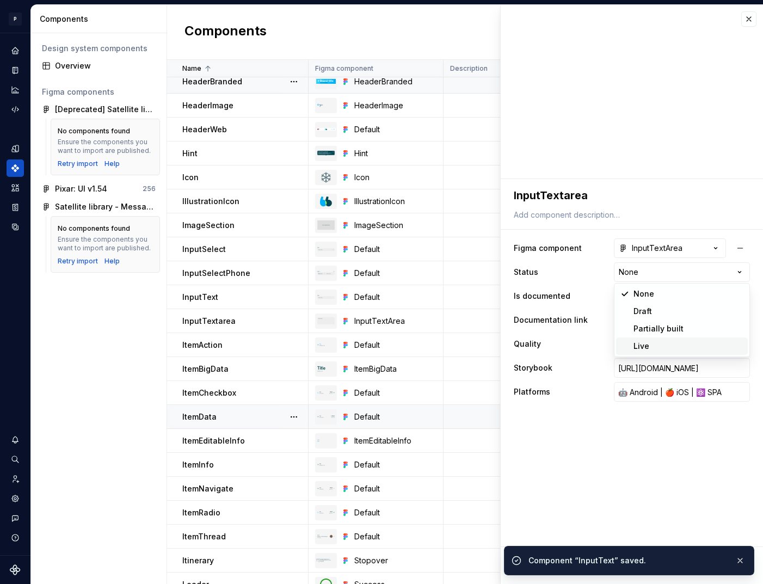
type textarea "*"
select select "**********"
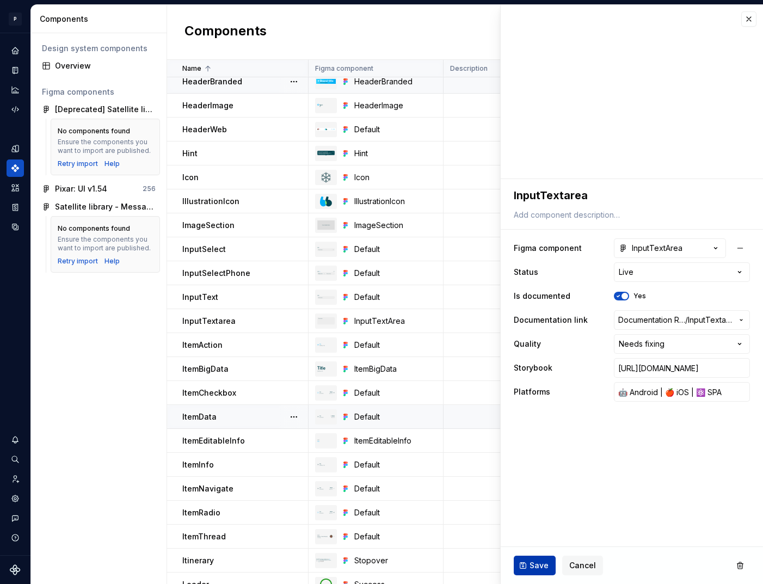
click at [532, 561] on span "Save" at bounding box center [539, 565] width 19 height 11
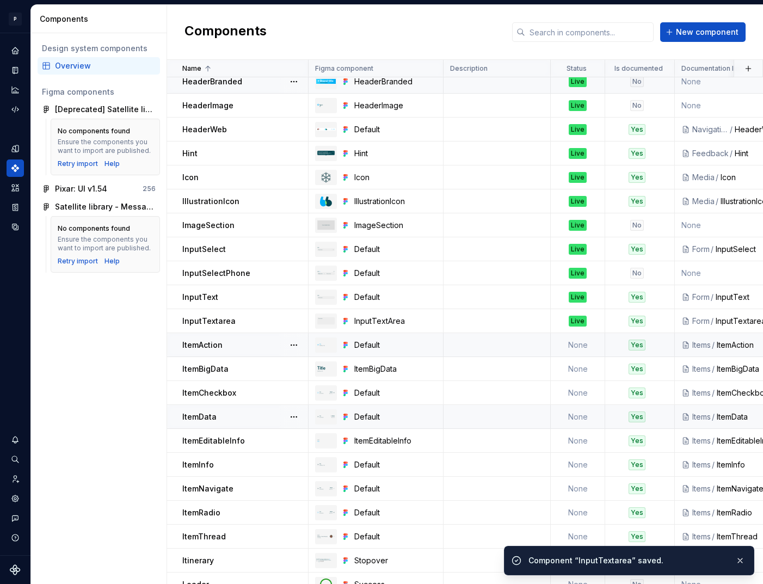
click at [584, 343] on td "None" at bounding box center [578, 345] width 54 height 24
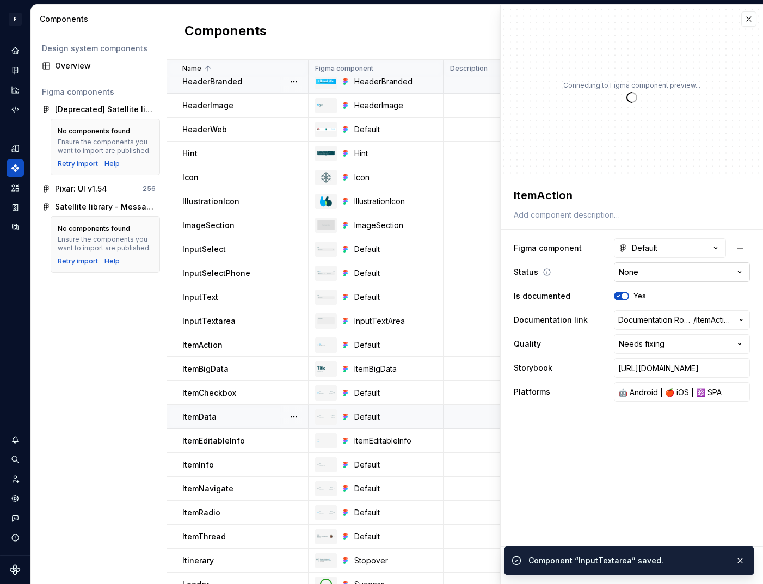
click at [657, 272] on html "P pixar SO Design system data Components Design system components Overview Figm…" at bounding box center [381, 292] width 763 height 584
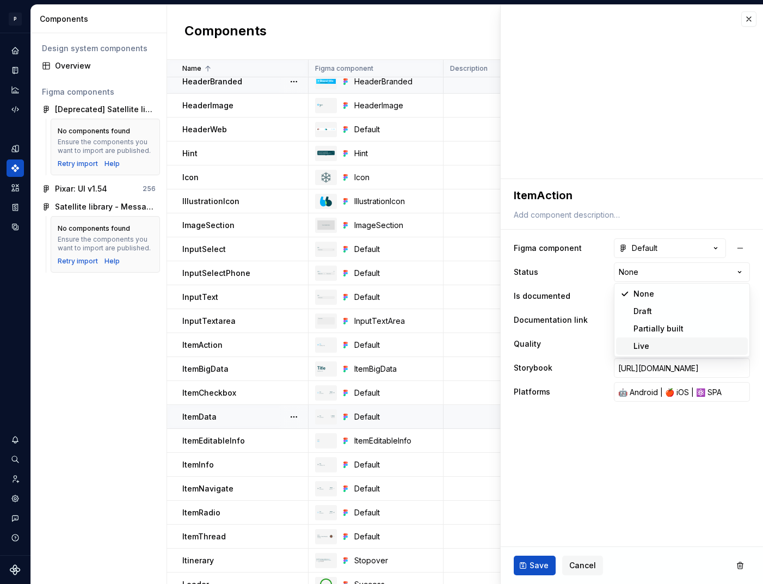
type textarea "*"
select select "**********"
click at [531, 567] on span "Save" at bounding box center [539, 565] width 19 height 11
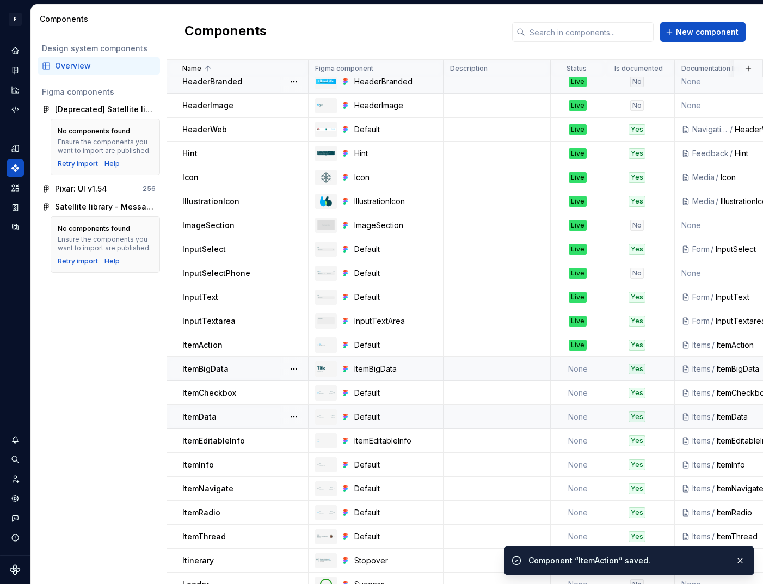
click at [574, 368] on td "None" at bounding box center [578, 369] width 54 height 24
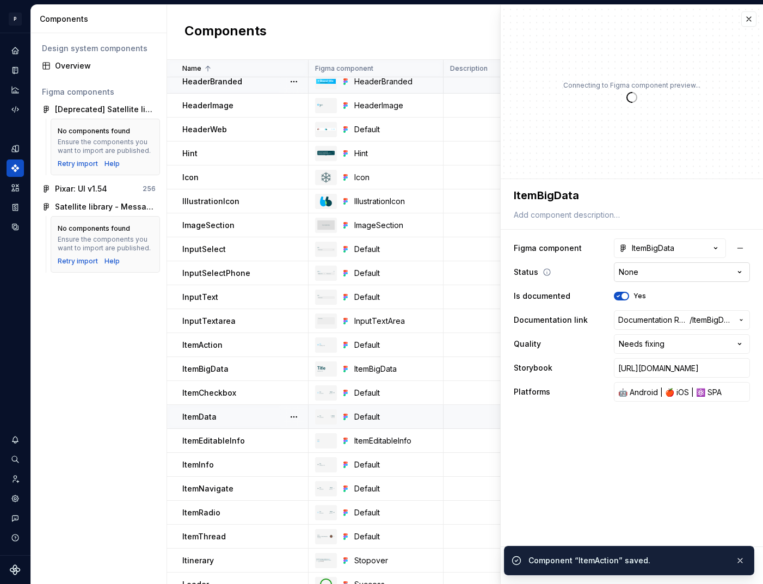
click at [658, 273] on html "P pixar SO Design system data Components Design system components Overview Figm…" at bounding box center [381, 292] width 763 height 584
type textarea "*"
select select "**********"
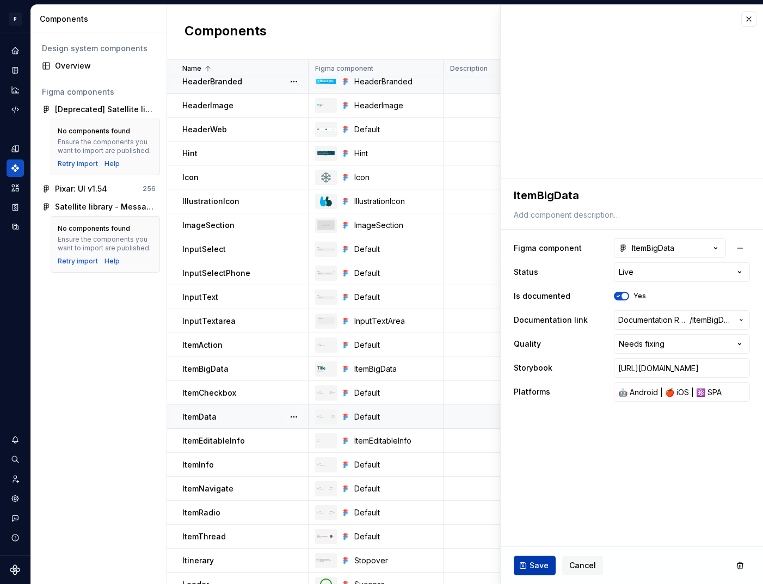
click at [541, 562] on span "Save" at bounding box center [539, 565] width 19 height 11
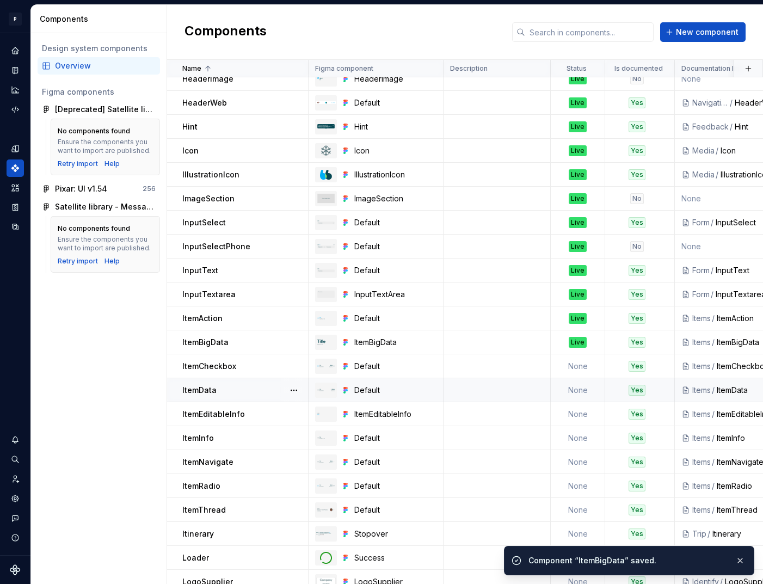
scroll to position [743, 0]
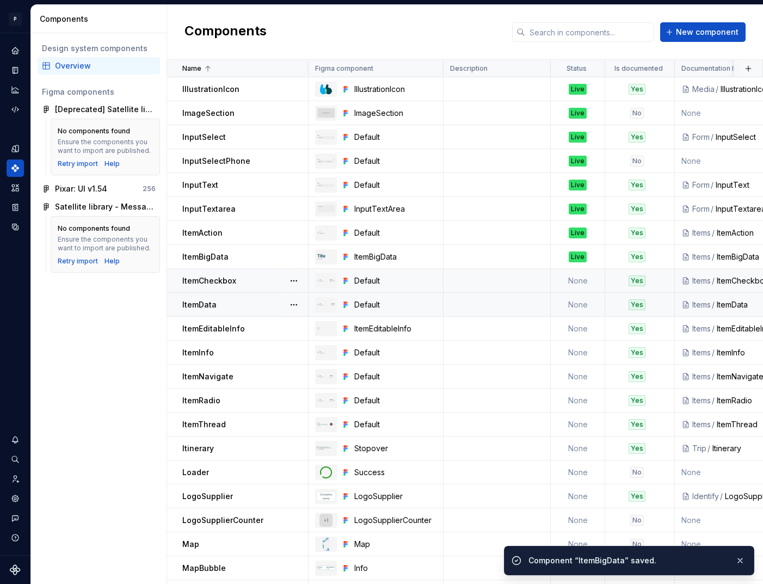
click at [578, 281] on td "None" at bounding box center [578, 281] width 54 height 24
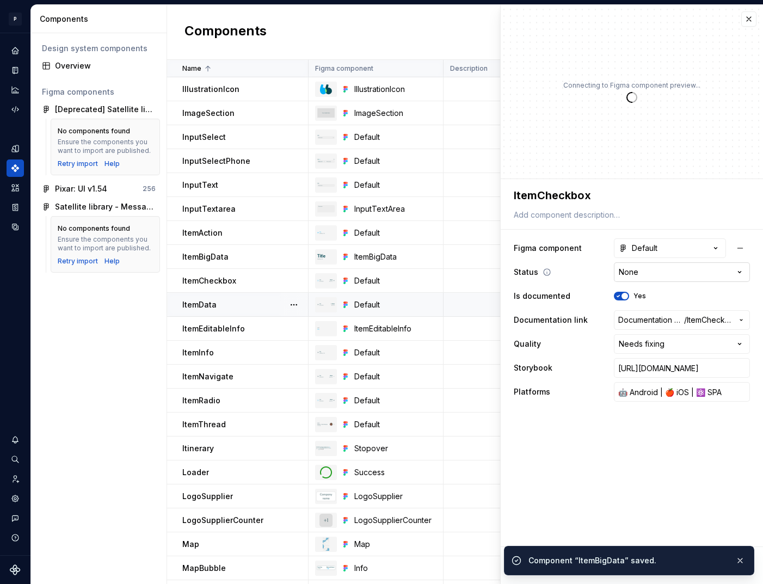
click at [652, 271] on html "P pixar SO Design system data Components Design system components Overview Figm…" at bounding box center [381, 292] width 763 height 584
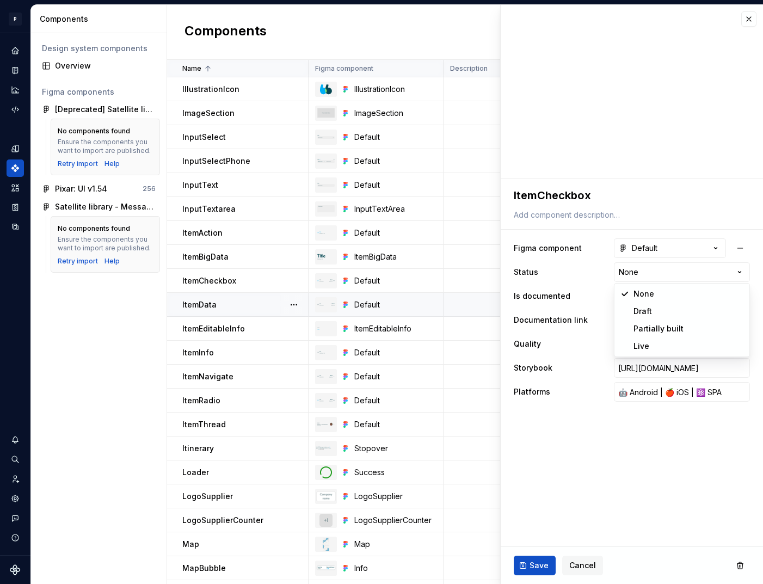
type textarea "*"
select select "**********"
click at [540, 557] on button "Save" at bounding box center [535, 566] width 42 height 20
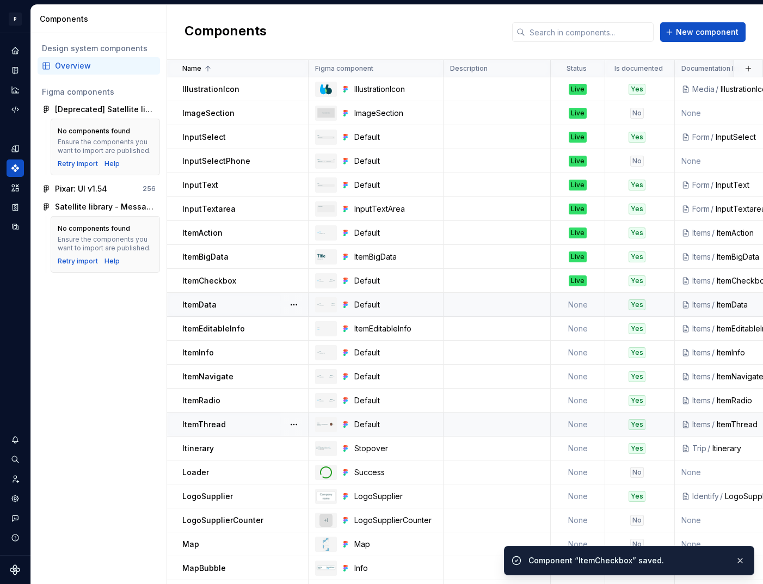
click at [578, 307] on td "None" at bounding box center [578, 305] width 54 height 24
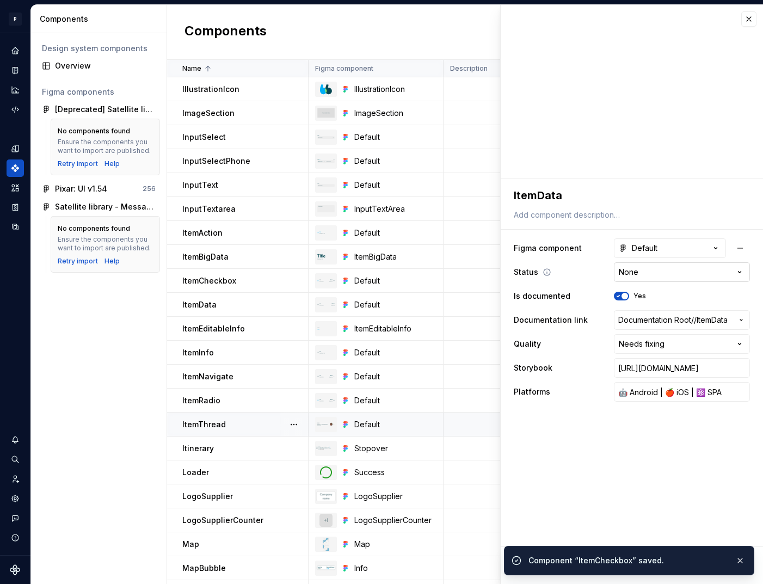
click at [659, 270] on html "P pixar SO Design system data Components Design system components Overview Figm…" at bounding box center [381, 292] width 763 height 584
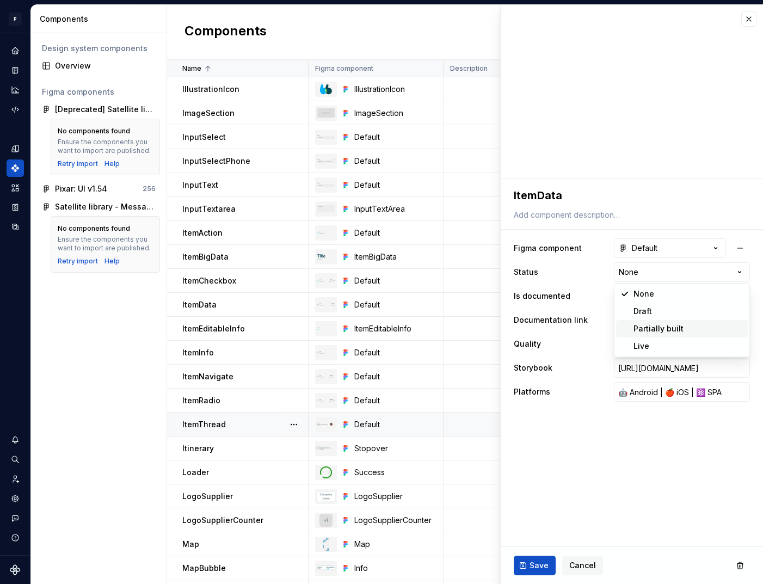
type textarea "*"
select select "**********"
click at [542, 559] on button "Save" at bounding box center [535, 566] width 42 height 20
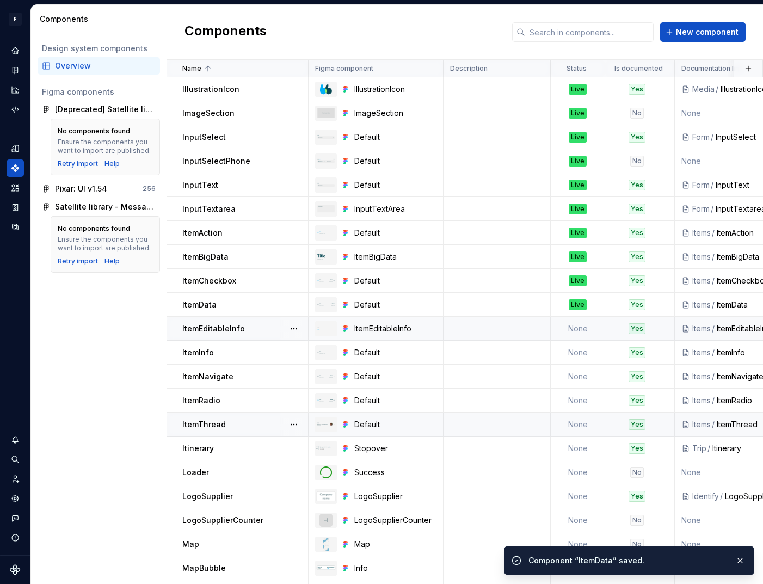
click at [575, 323] on td "None" at bounding box center [578, 329] width 54 height 24
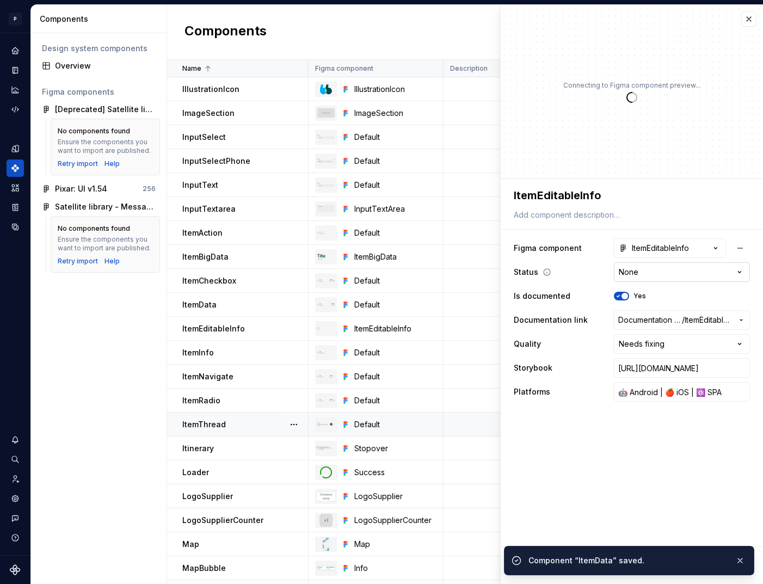
click at [667, 268] on html "P pixar SO Design system data Components Design system components Overview Figm…" at bounding box center [381, 292] width 763 height 584
type textarea "*"
select select "**********"
click at [745, 556] on button "button" at bounding box center [740, 560] width 14 height 15
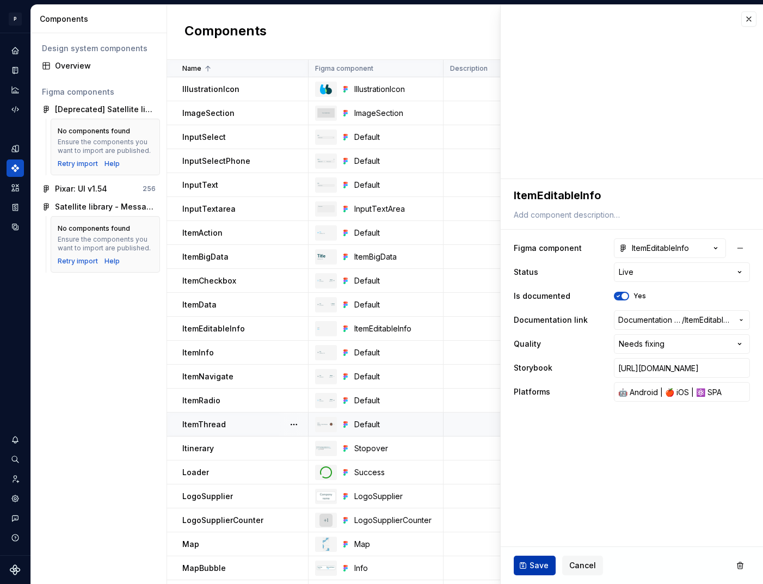
click at [535, 568] on span "Save" at bounding box center [539, 565] width 19 height 11
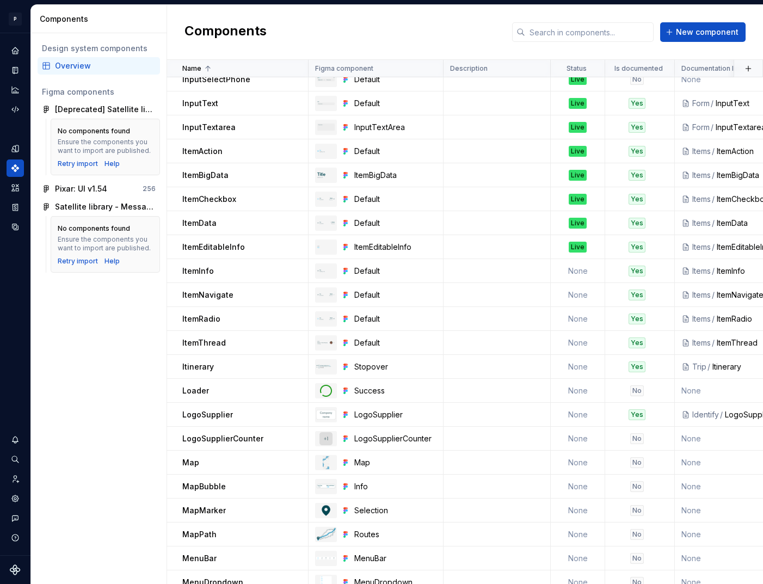
scroll to position [846, 0]
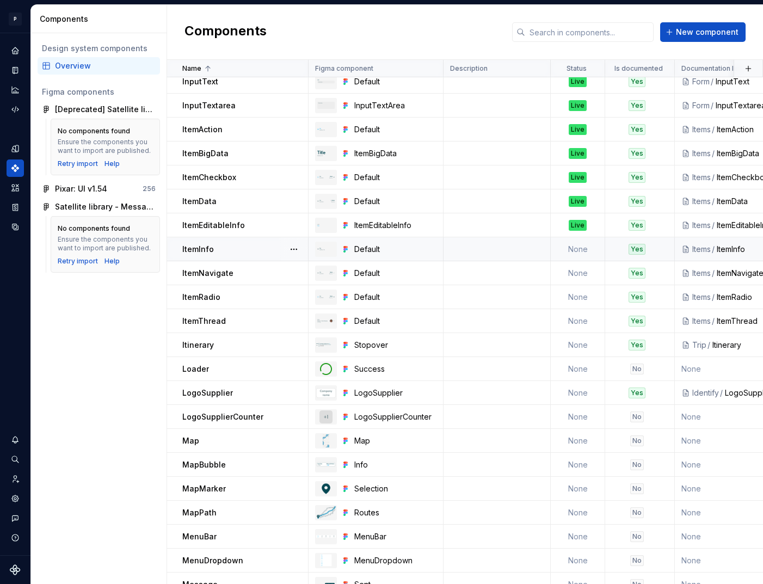
click at [578, 250] on td "None" at bounding box center [578, 249] width 54 height 24
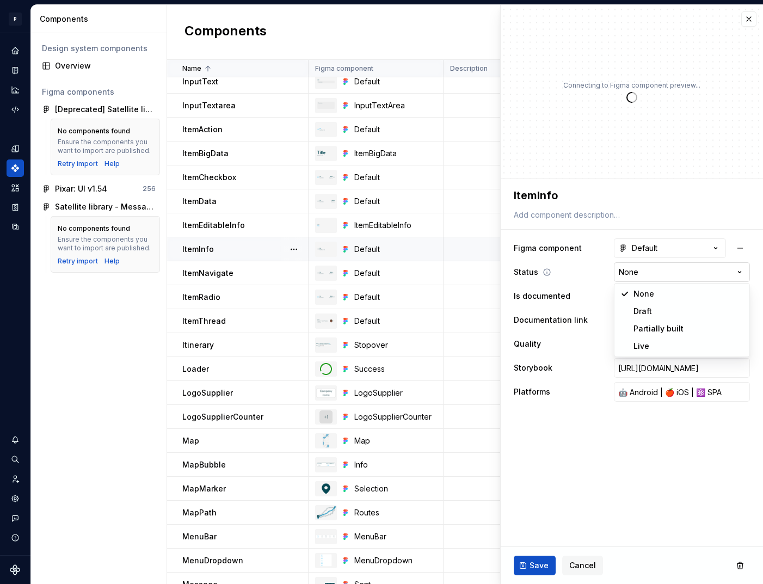
click at [672, 271] on html "P pixar SO Design system data Components Design system components Overview Figm…" at bounding box center [381, 292] width 763 height 584
type textarea "*"
select select "**********"
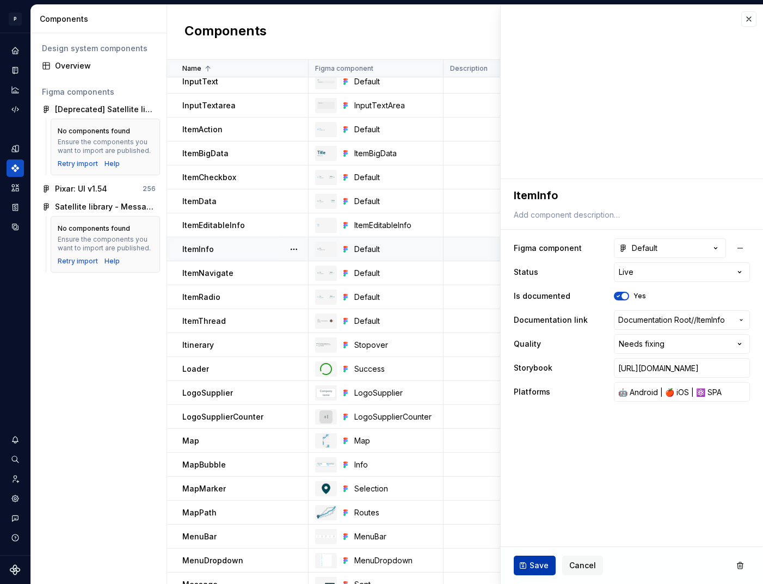
click at [542, 560] on span "Save" at bounding box center [539, 565] width 19 height 11
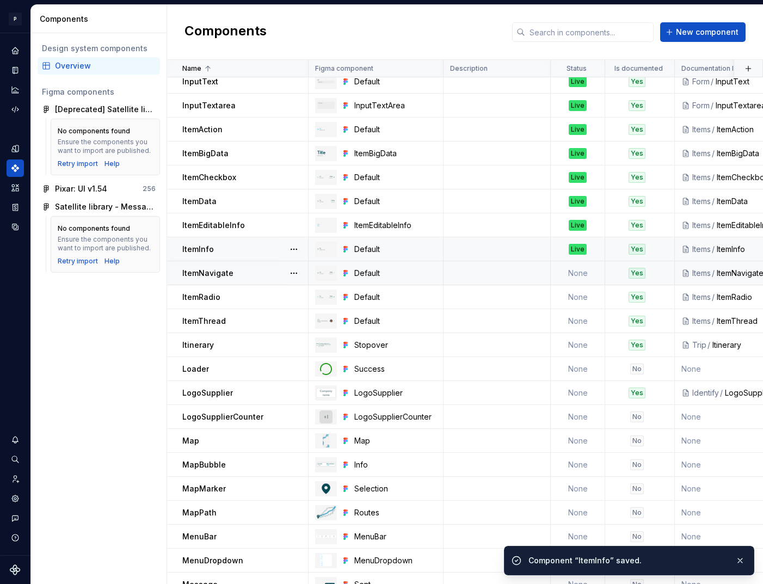
click at [585, 273] on td "None" at bounding box center [578, 273] width 54 height 24
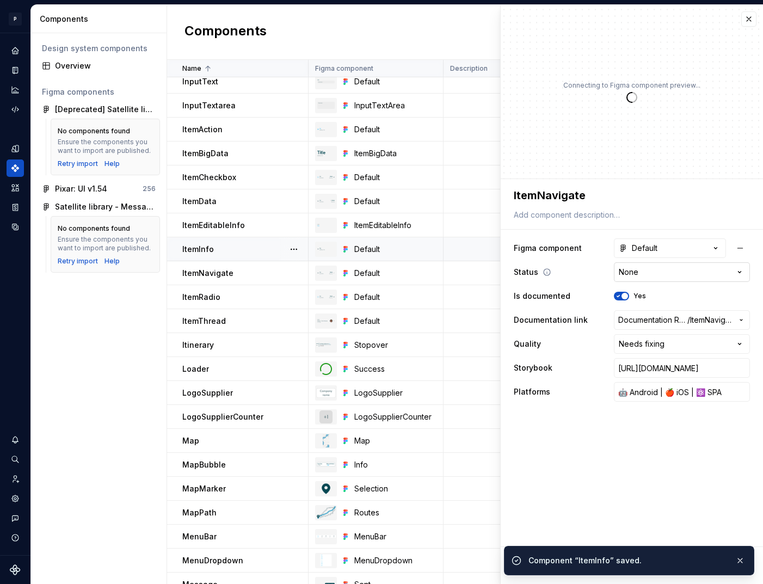
click at [659, 268] on html "P pixar SO Design system data Components Design system components Overview Figm…" at bounding box center [381, 292] width 763 height 584
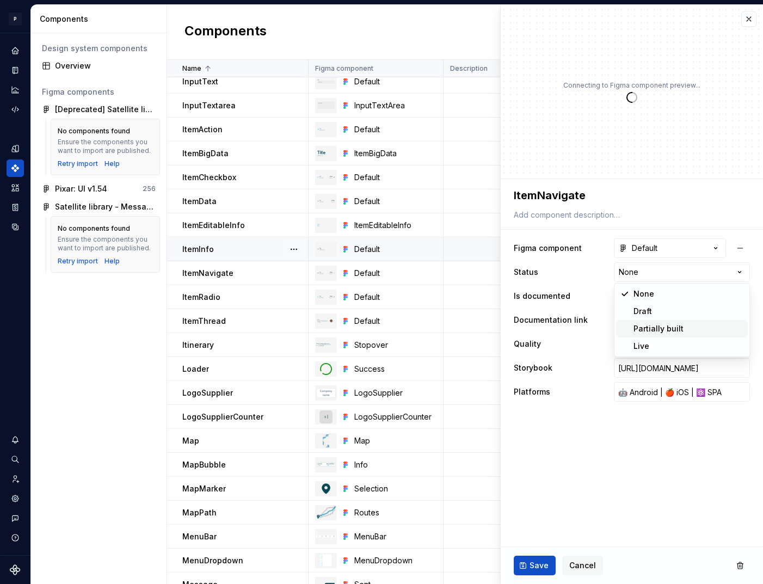
type textarea "*"
select select "**********"
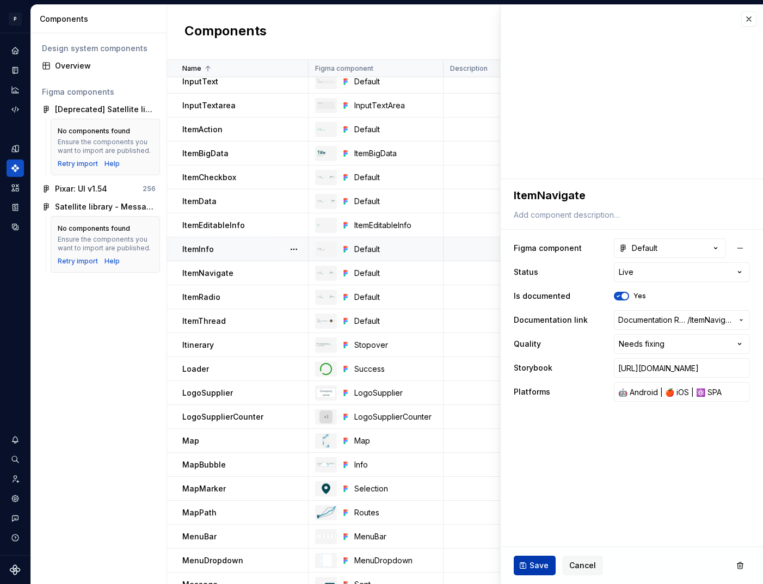
click at [537, 562] on span "Save" at bounding box center [539, 565] width 19 height 11
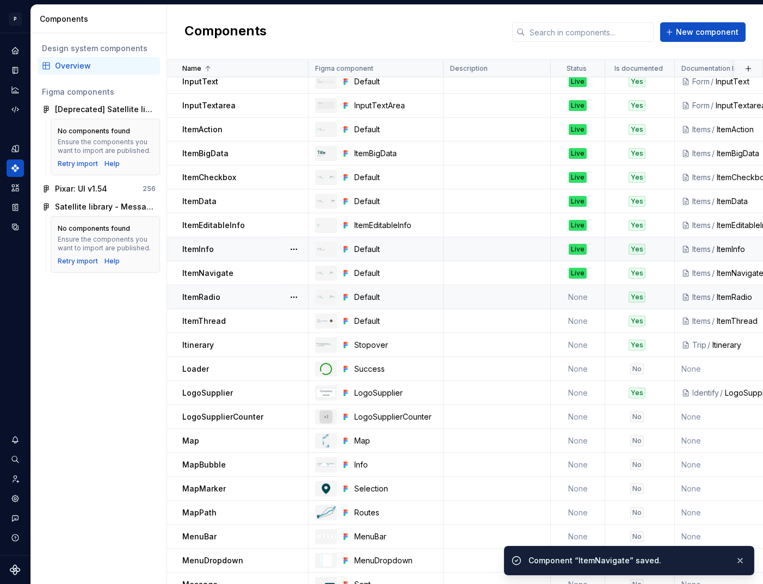
click at [585, 300] on td "None" at bounding box center [578, 297] width 54 height 24
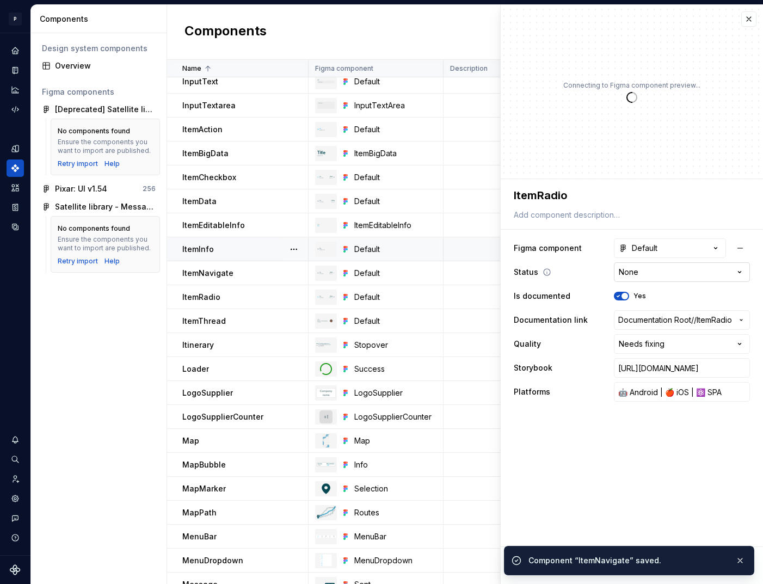
click at [654, 269] on html "P pixar SO Design system data Components Design system components Overview Figm…" at bounding box center [381, 292] width 763 height 584
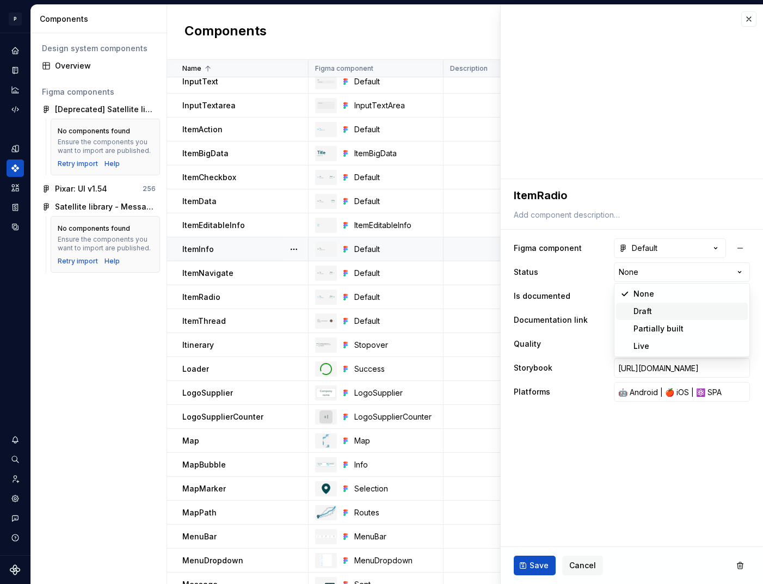
type textarea "*"
select select "**********"
drag, startPoint x: 655, startPoint y: 337, endPoint x: 653, endPoint y: 346, distance: 9.4
click at [539, 551] on div "Save Cancel" at bounding box center [632, 565] width 262 height 37
click at [539, 560] on button "Save" at bounding box center [535, 566] width 42 height 20
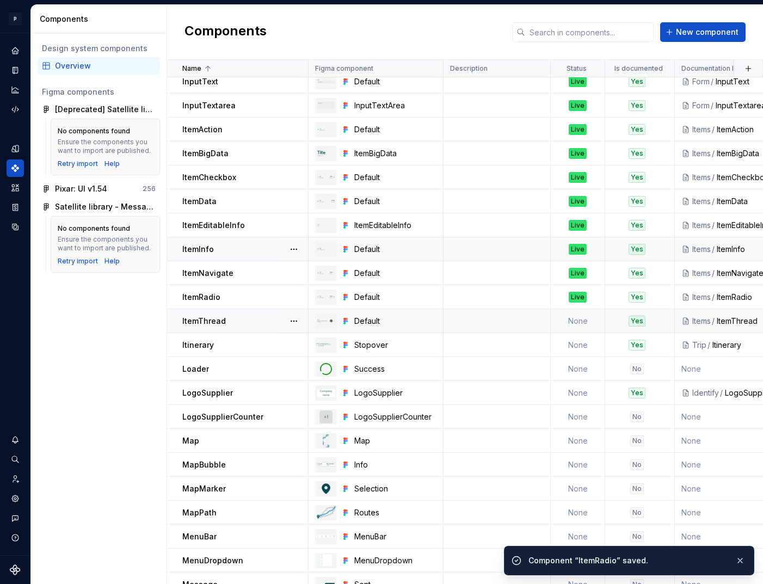
click at [575, 324] on td "None" at bounding box center [578, 321] width 54 height 24
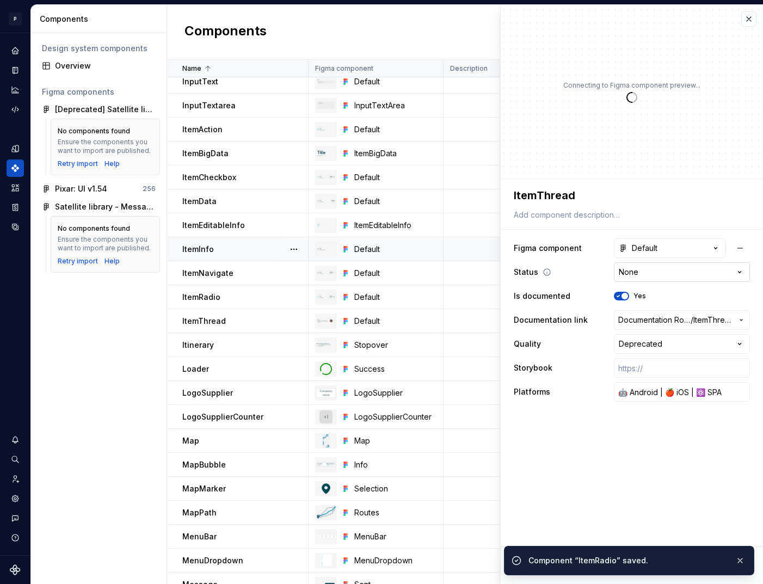
click at [670, 271] on html "P pixar SO Design system data Components Design system components Overview Figm…" at bounding box center [381, 292] width 763 height 584
type textarea "*"
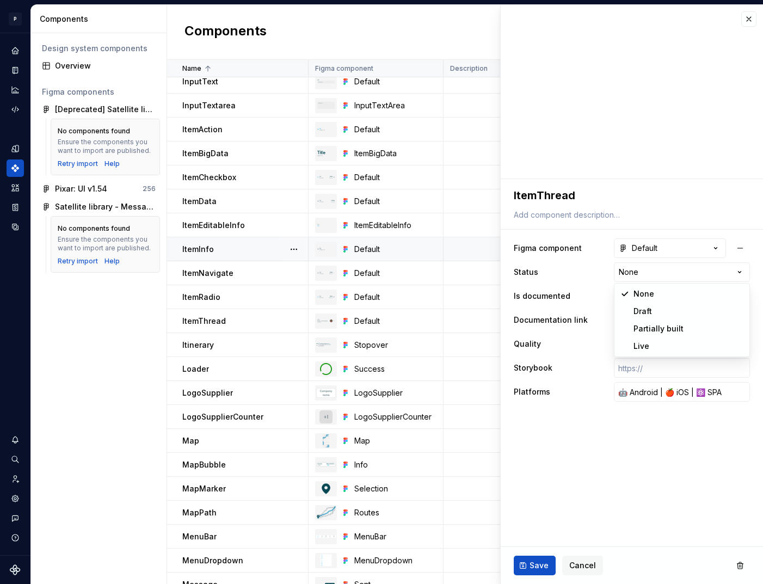
select select "**********"
click at [540, 566] on span "Save" at bounding box center [539, 565] width 19 height 11
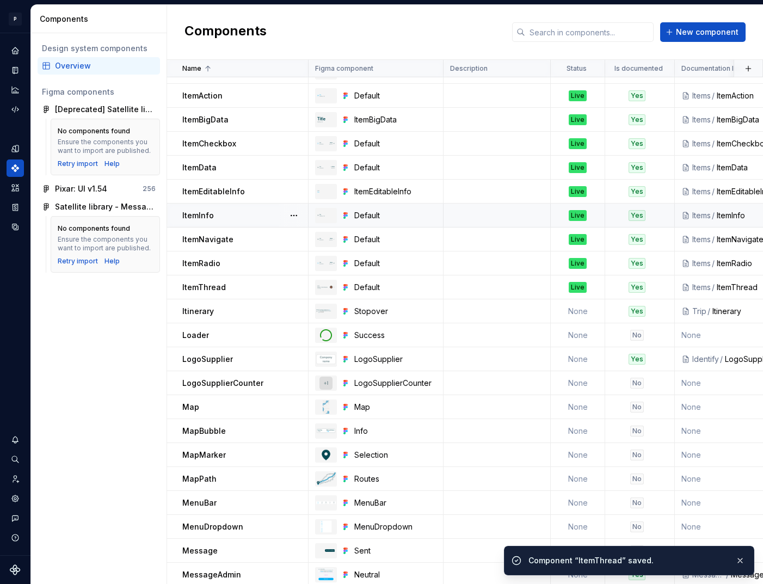
scroll to position [920, 0]
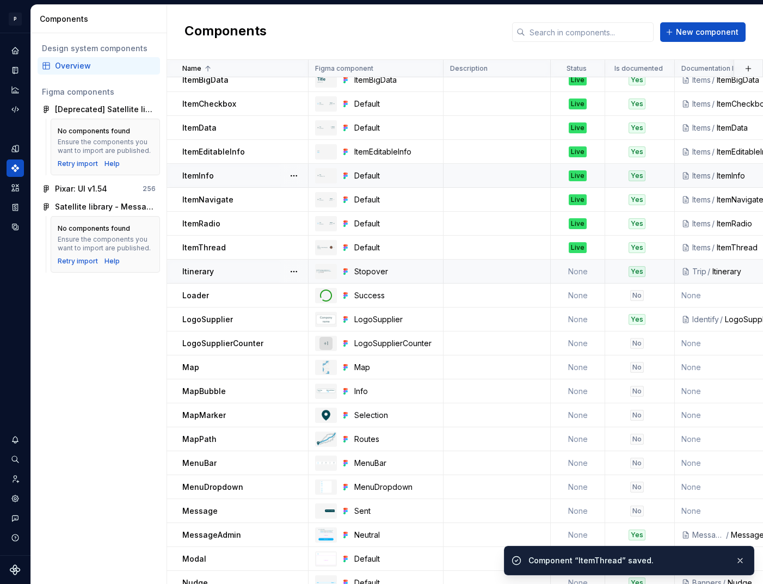
click at [568, 275] on td "None" at bounding box center [578, 272] width 54 height 24
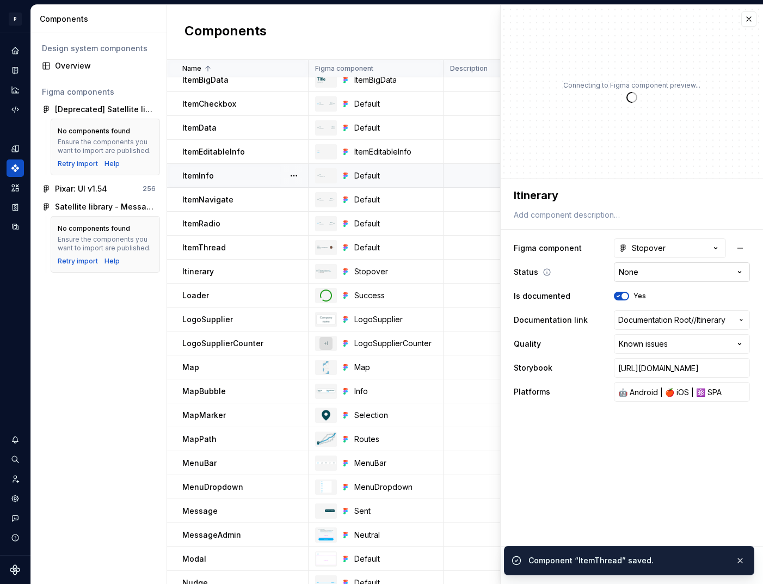
click at [663, 271] on html "P pixar SO Design system data Components Design system components Overview Figm…" at bounding box center [381, 292] width 763 height 584
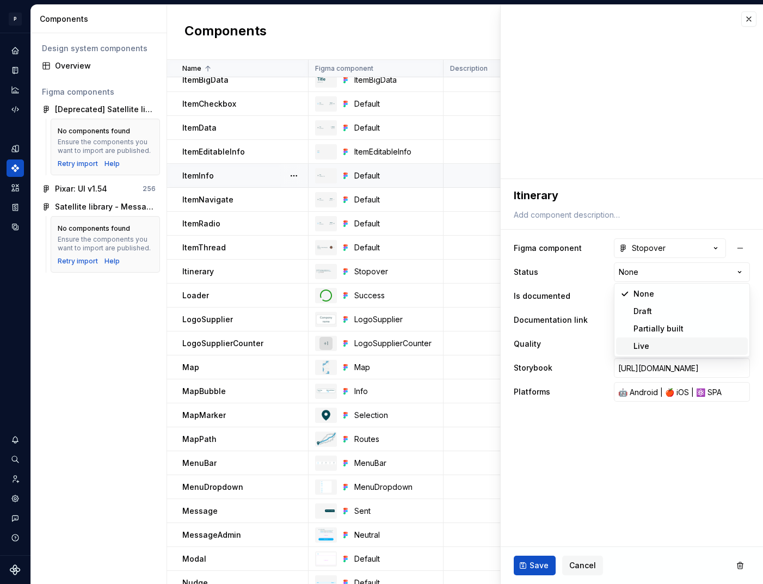
type textarea "*"
select select "**********"
click at [545, 560] on span "Save" at bounding box center [539, 565] width 19 height 11
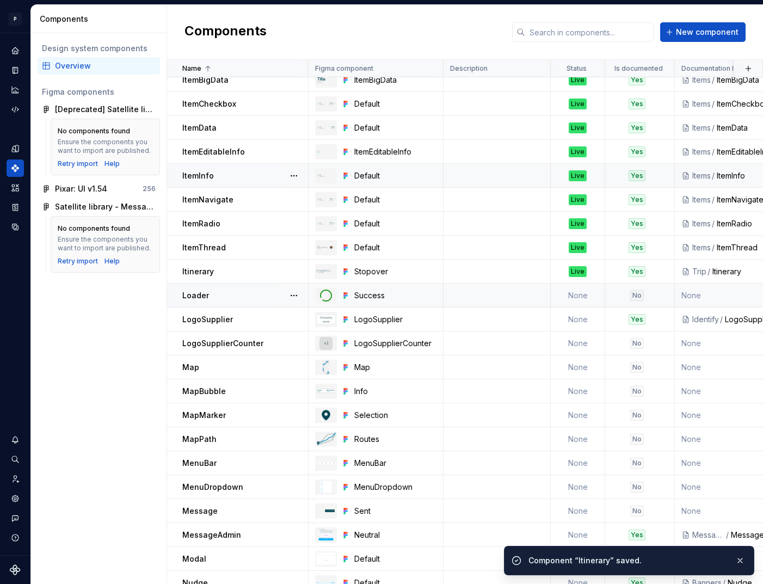
click at [580, 292] on td "None" at bounding box center [578, 296] width 54 height 24
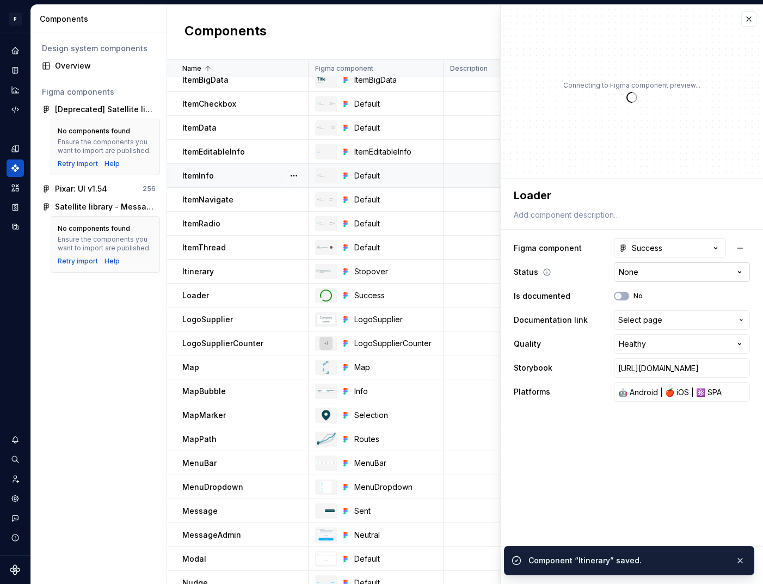
click at [641, 267] on html "P pixar SO Design system data Components Design system components Overview Figm…" at bounding box center [381, 292] width 763 height 584
type textarea "*"
select select "**********"
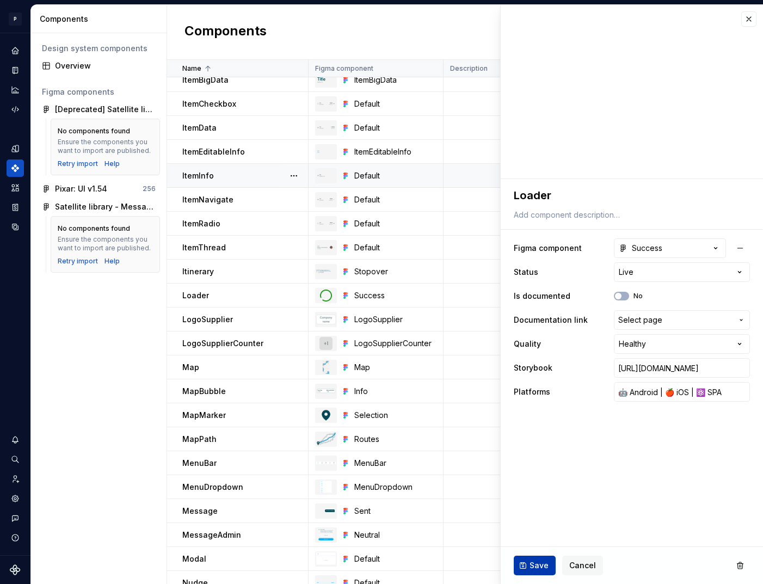
click at [541, 566] on span "Save" at bounding box center [539, 565] width 19 height 11
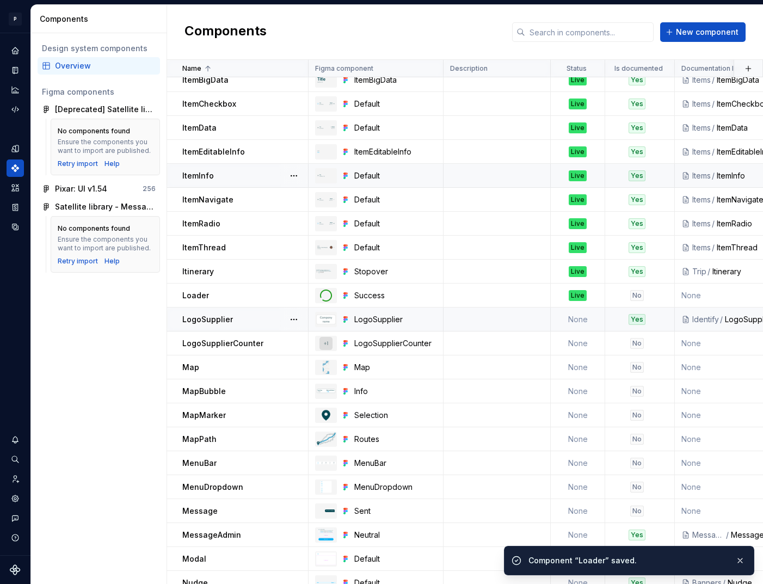
click at [575, 320] on td "None" at bounding box center [578, 320] width 54 height 24
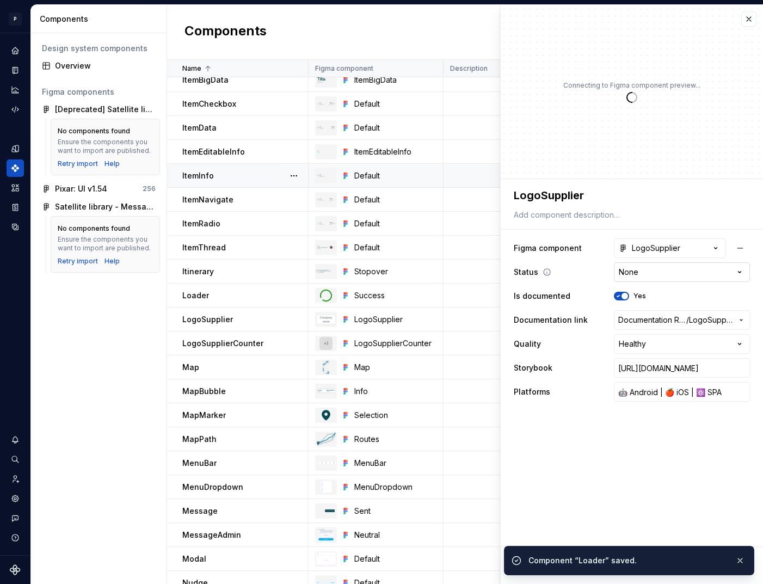
click at [641, 273] on html "P pixar SO Design system data Components Design system components Overview Figm…" at bounding box center [381, 292] width 763 height 584
type textarea "*"
select select "**********"
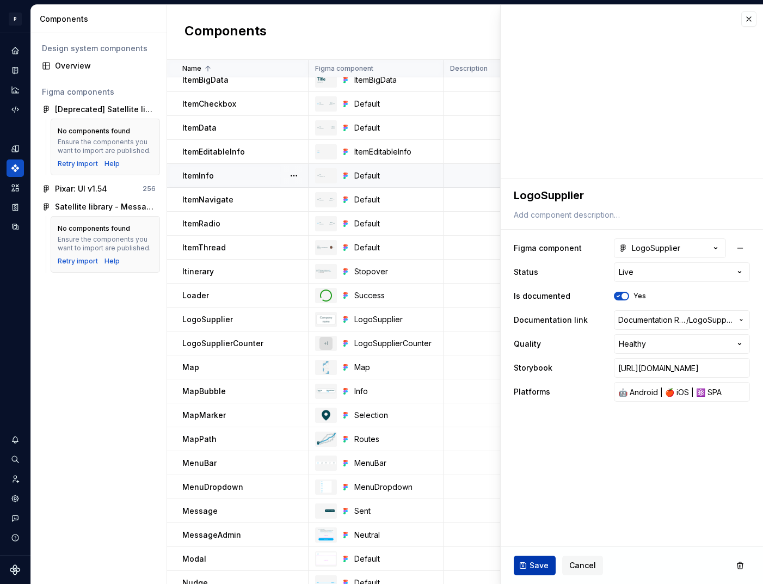
click at [535, 565] on span "Save" at bounding box center [539, 565] width 19 height 11
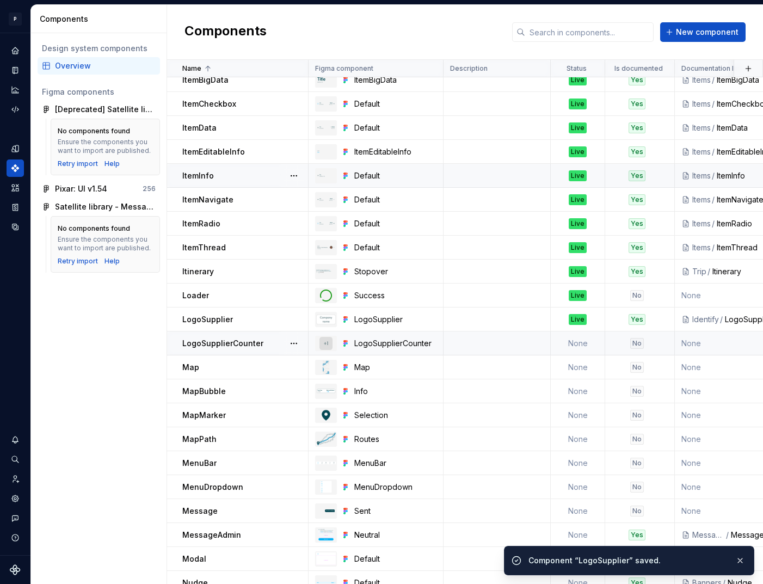
click at [575, 345] on td "None" at bounding box center [578, 344] width 54 height 24
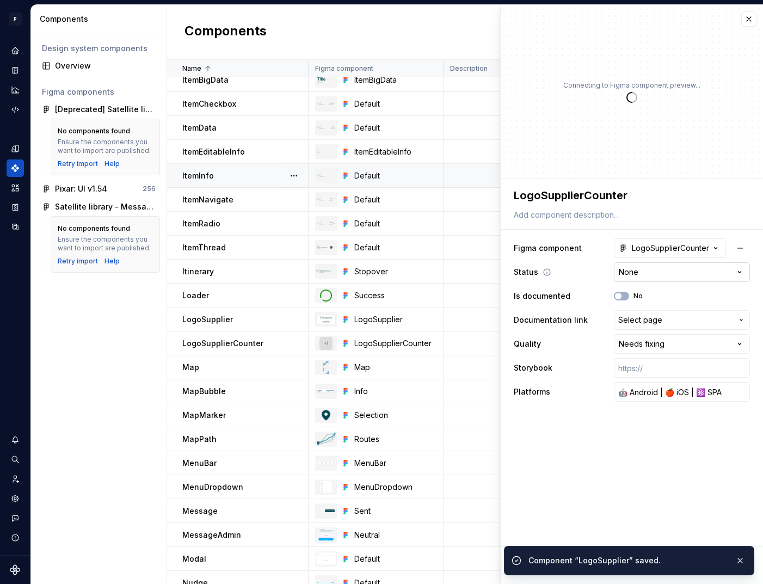
click at [658, 274] on html "P pixar SO Design system data Components Design system components Overview Figm…" at bounding box center [381, 292] width 763 height 584
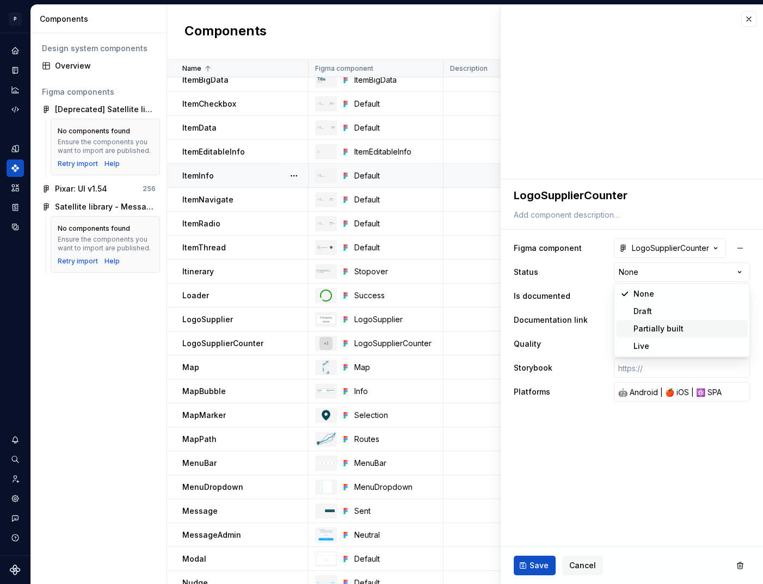
type textarea "*"
select select "**********"
click at [545, 563] on span "Save" at bounding box center [539, 565] width 19 height 11
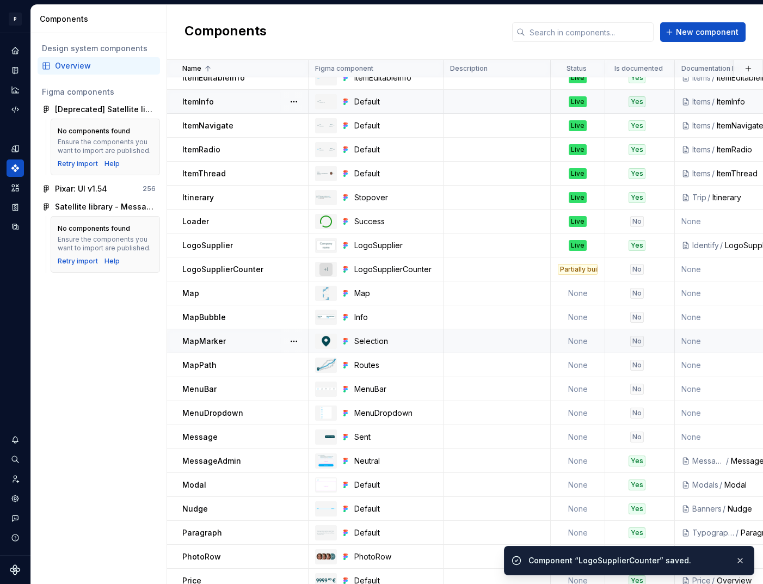
scroll to position [1015, 0]
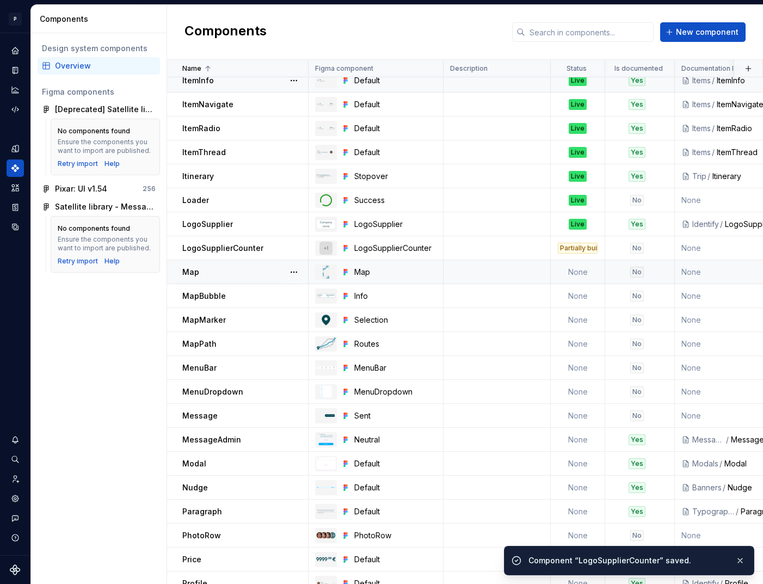
click at [565, 271] on td "None" at bounding box center [578, 272] width 54 height 24
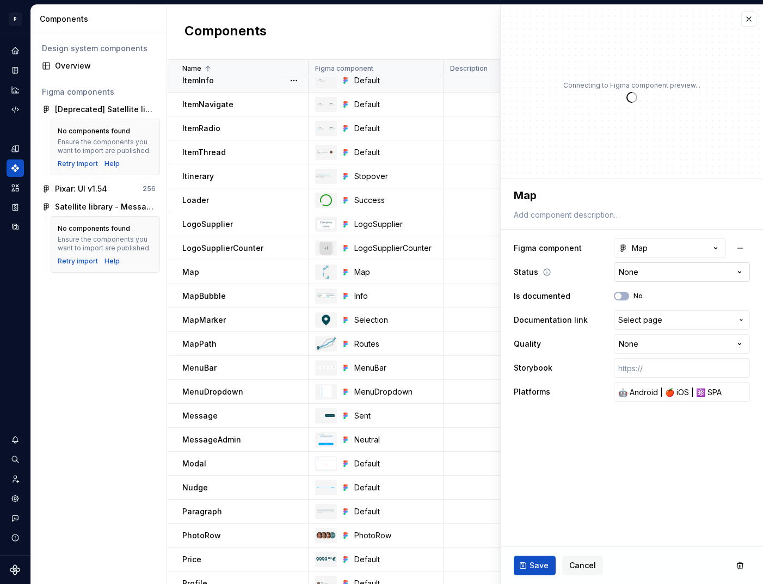
click at [662, 269] on html "P pixar SO Design system data Components Design system components Overview Figm…" at bounding box center [381, 292] width 763 height 584
type textarea "*"
select select "**********"
click at [537, 560] on span "Save" at bounding box center [539, 565] width 19 height 11
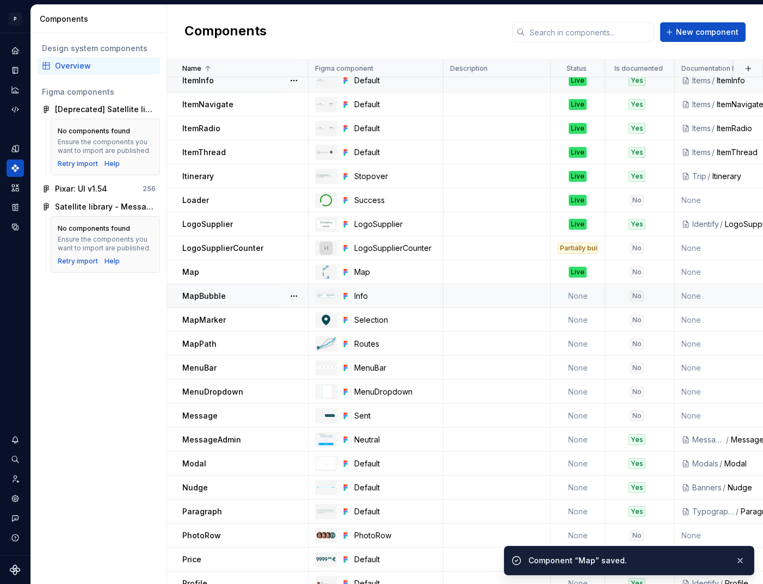
click at [562, 297] on td "None" at bounding box center [578, 296] width 54 height 24
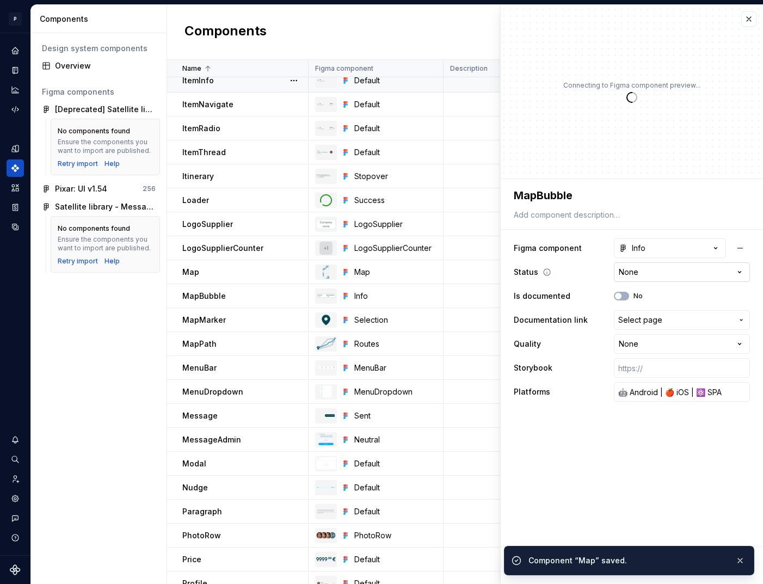
click at [654, 266] on html "P pixar SO Design system data Components Design system components Overview Figm…" at bounding box center [381, 292] width 763 height 584
type textarea "*"
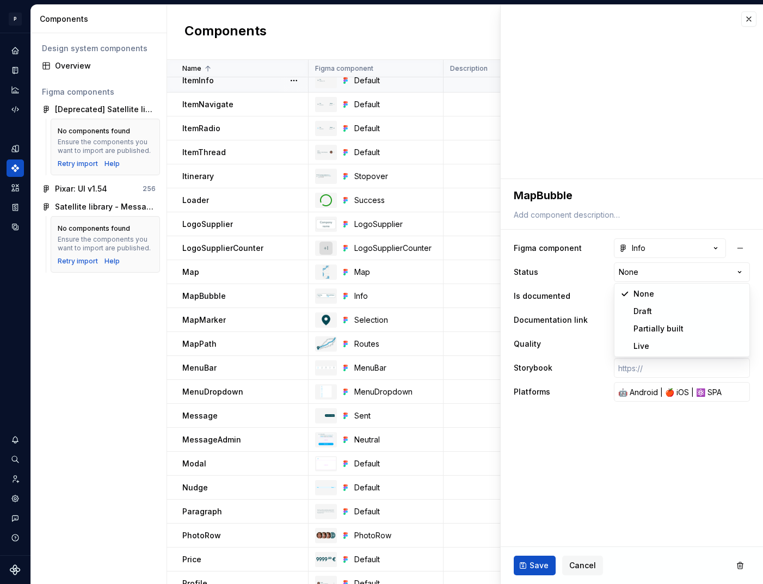
select select "**********"
click at [540, 565] on span "Save" at bounding box center [539, 565] width 19 height 11
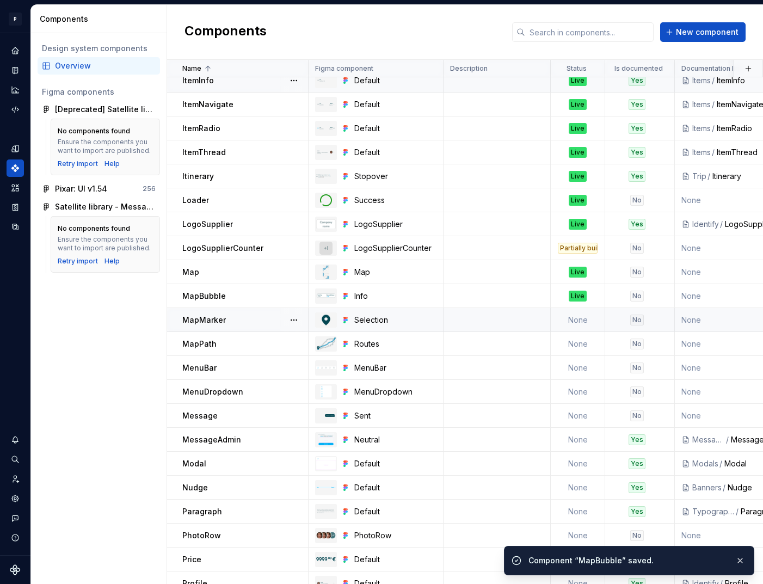
click at [573, 328] on td "None" at bounding box center [578, 320] width 54 height 24
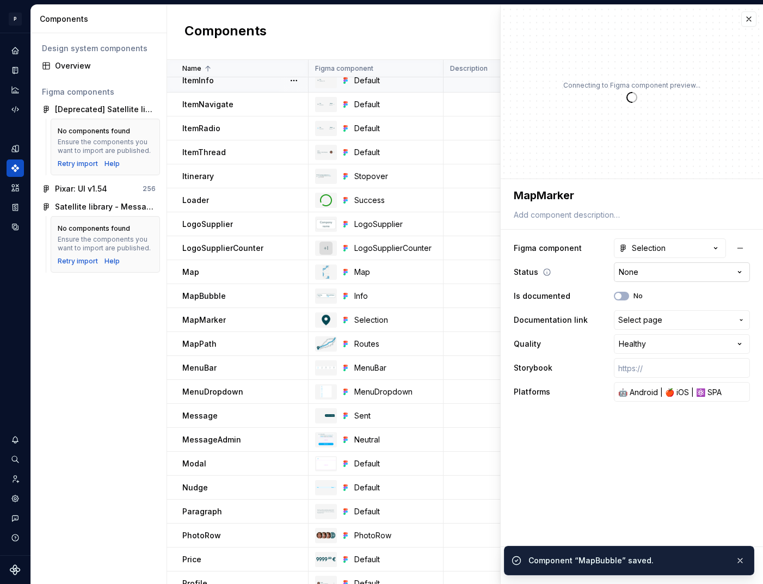
click at [659, 269] on html "P pixar SO Design system data Components Design system components Overview Figm…" at bounding box center [381, 292] width 763 height 584
type textarea "*"
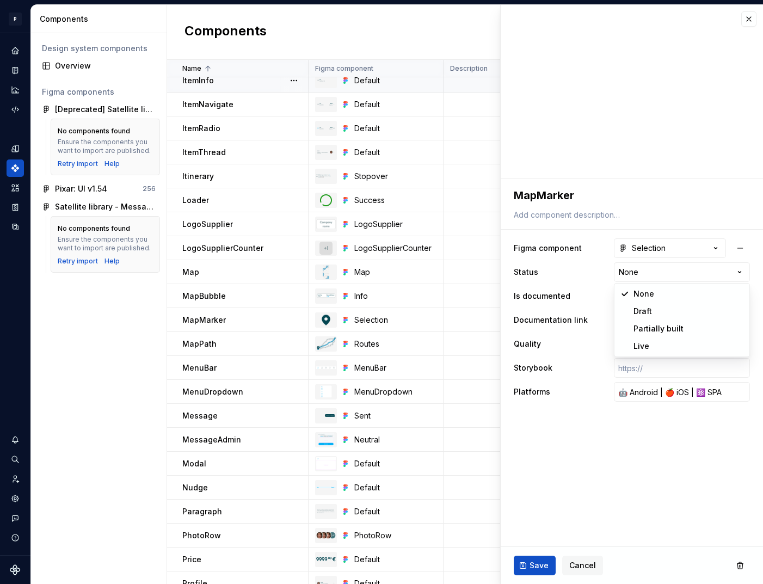
select select "**********"
click at [543, 567] on span "Save" at bounding box center [539, 565] width 19 height 11
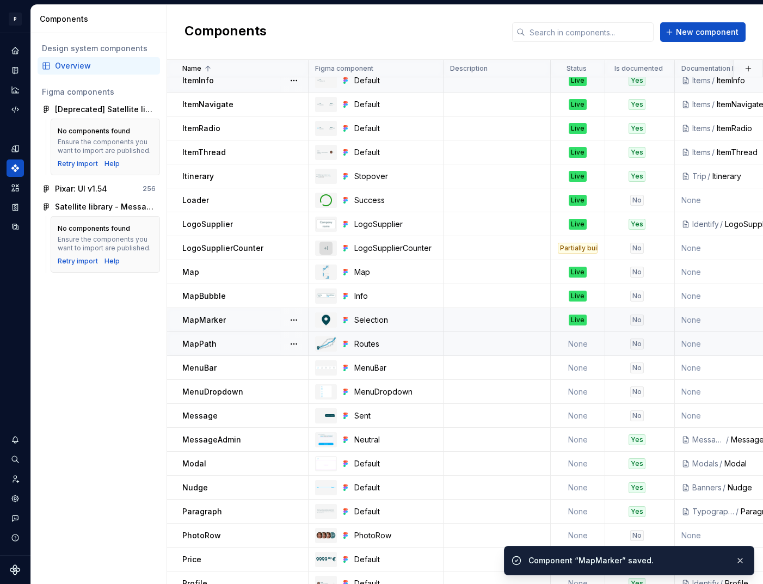
click at [574, 344] on td "None" at bounding box center [578, 344] width 54 height 24
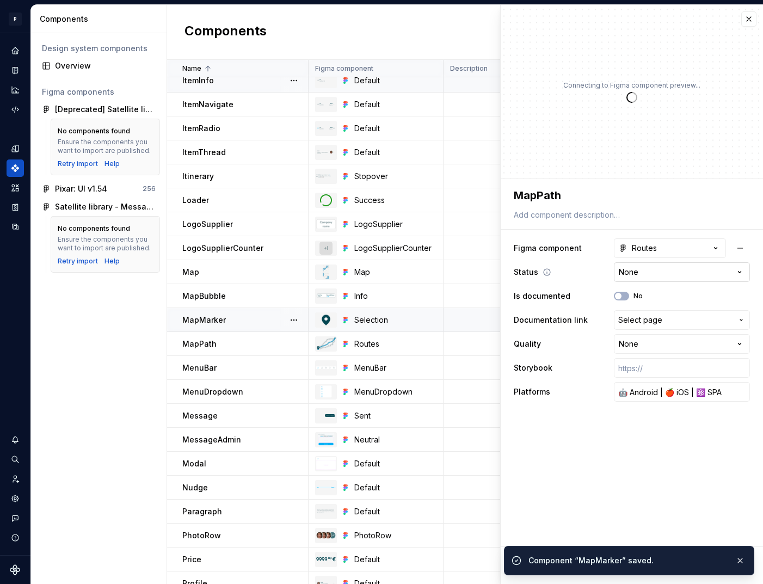
click at [648, 270] on html "P pixar SO Design system data Components Design system components Overview Figm…" at bounding box center [381, 292] width 763 height 584
type textarea "*"
select select "**********"
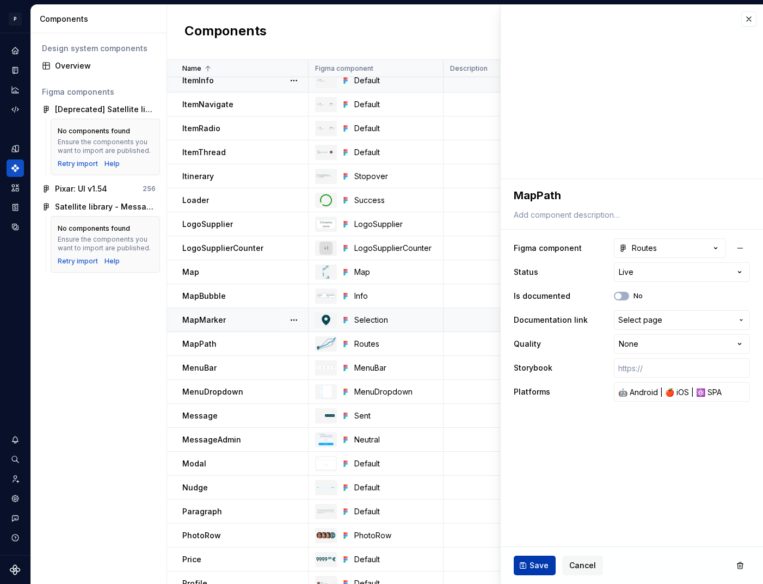
click at [530, 561] on span "Save" at bounding box center [539, 565] width 19 height 11
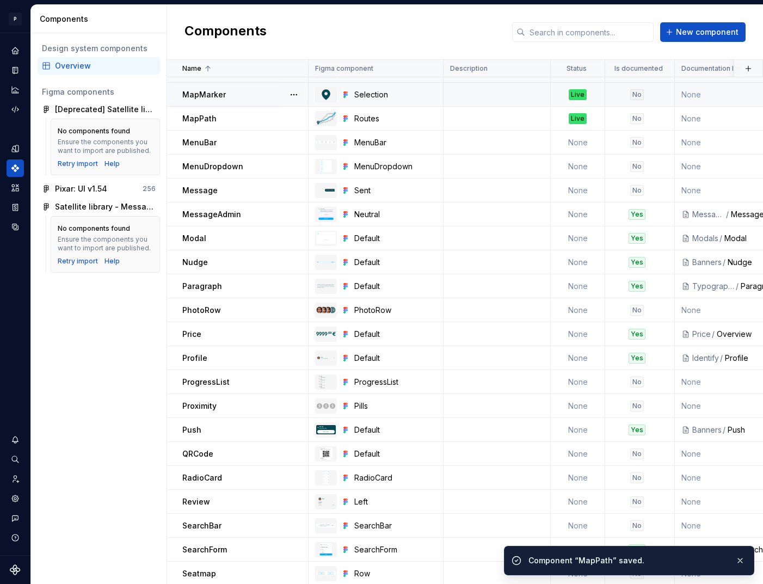
scroll to position [1260, 0]
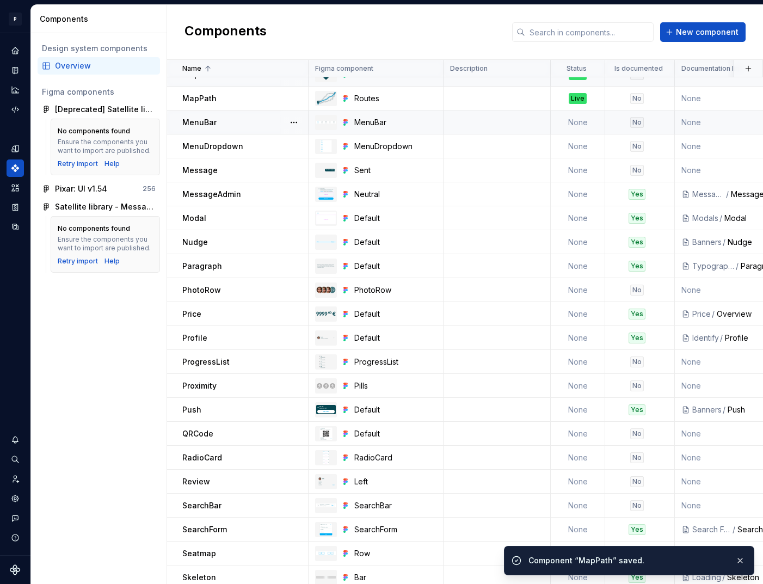
click at [576, 126] on td "None" at bounding box center [578, 123] width 54 height 24
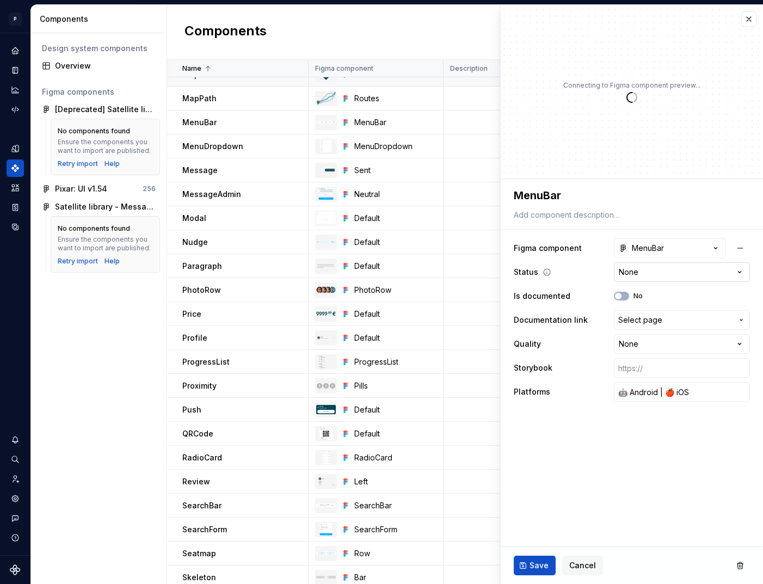
click at [651, 271] on html "P pixar SO Design system data Components Design system components Overview Figm…" at bounding box center [381, 292] width 763 height 584
type textarea "*"
select select "**********"
click at [543, 561] on span "Save" at bounding box center [539, 565] width 19 height 11
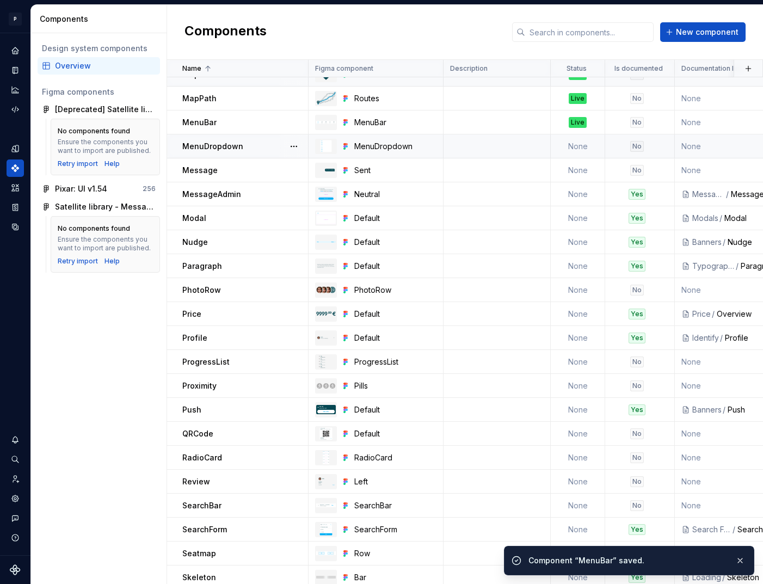
click at [572, 144] on td "None" at bounding box center [578, 146] width 54 height 24
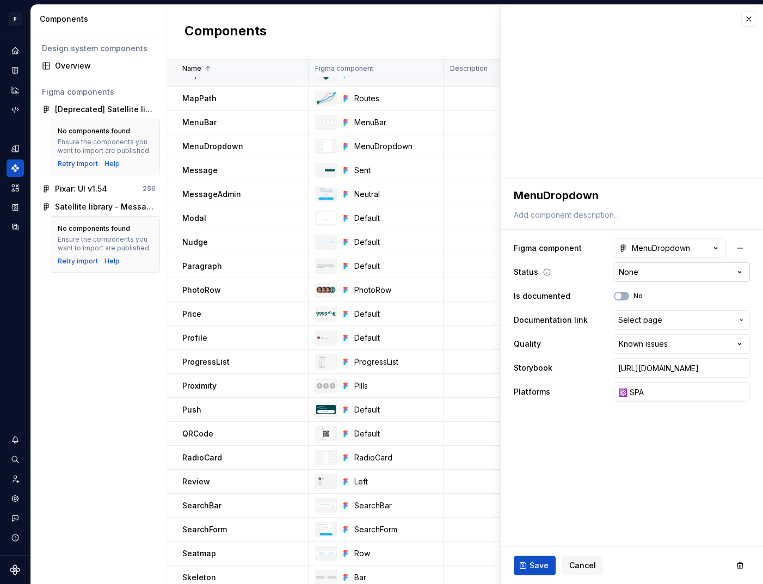
click at [648, 272] on html "P pixar SO Design system data Components Design system components Overview Figm…" at bounding box center [381, 292] width 763 height 584
type textarea "*"
select select "**********"
click at [543, 566] on span "Save" at bounding box center [539, 565] width 19 height 11
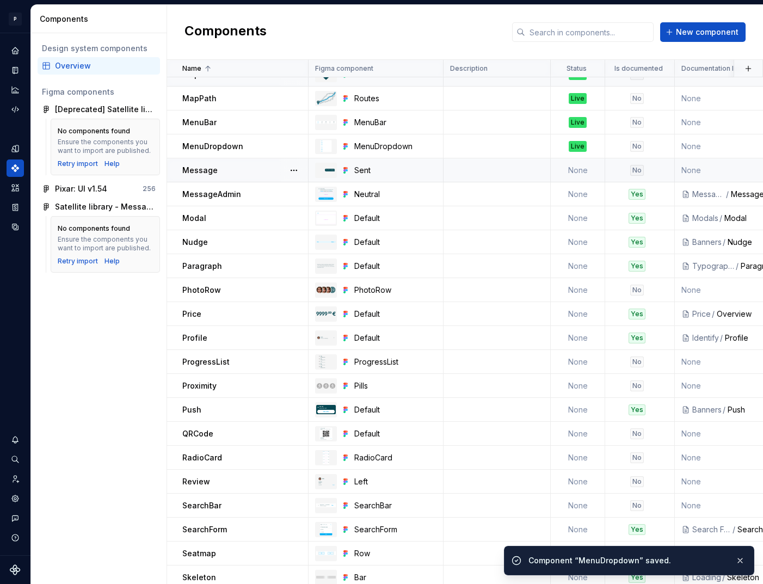
click at [581, 171] on td "None" at bounding box center [578, 170] width 54 height 24
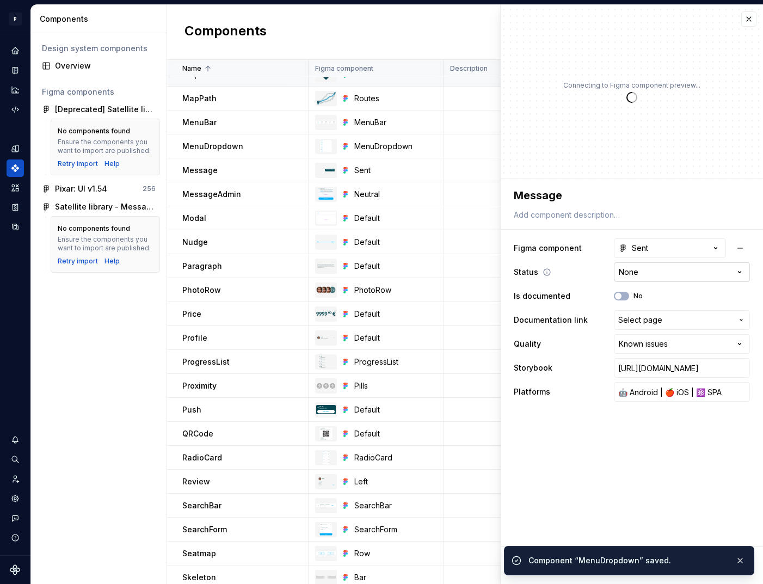
click at [666, 273] on html "P pixar SO Design system data Components Design system components Overview Figm…" at bounding box center [381, 292] width 763 height 584
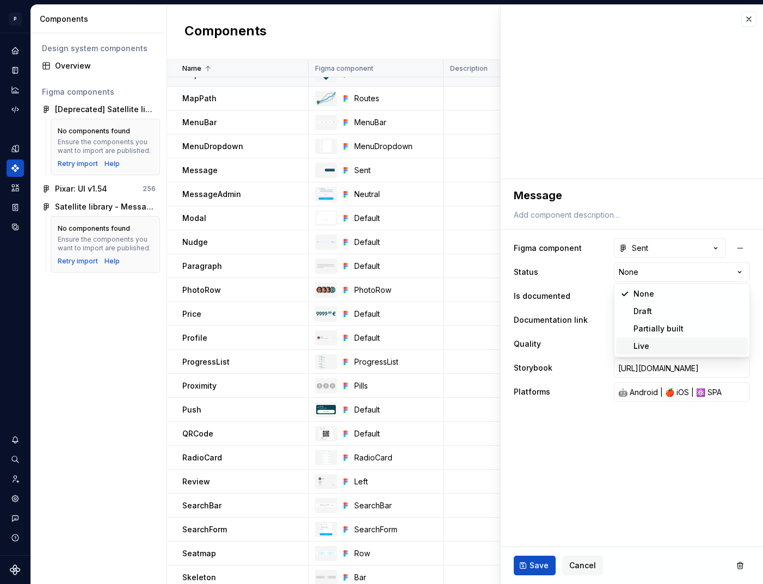
type textarea "*"
select select "**********"
click at [542, 565] on span "Save" at bounding box center [539, 565] width 19 height 11
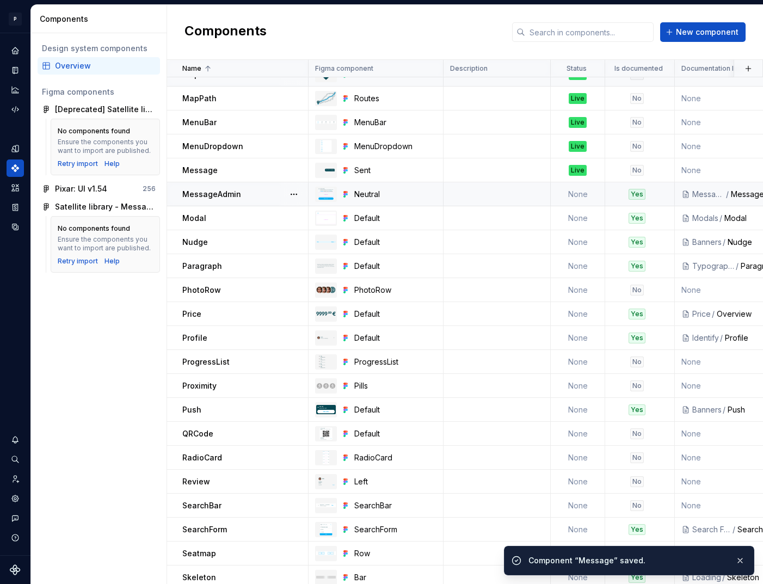
click at [568, 200] on td "None" at bounding box center [578, 194] width 54 height 24
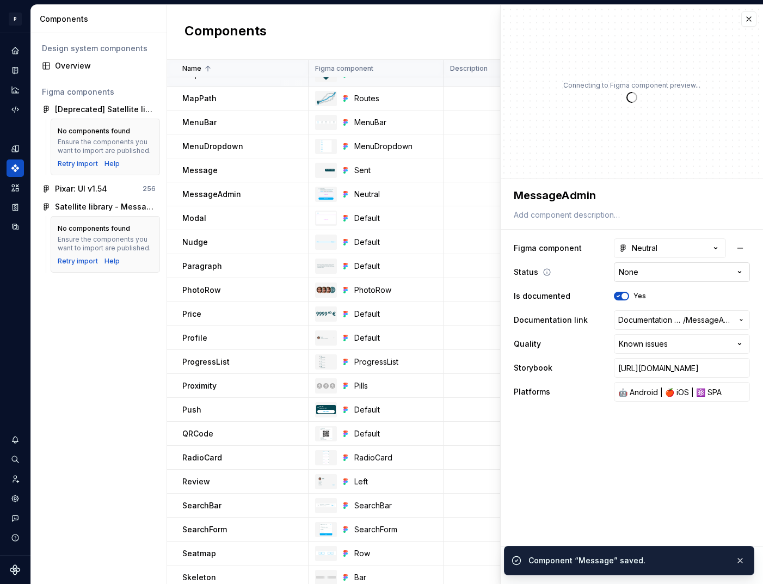
click at [653, 271] on html "P pixar SO Design system data Components Design system components Overview Figm…" at bounding box center [381, 292] width 763 height 584
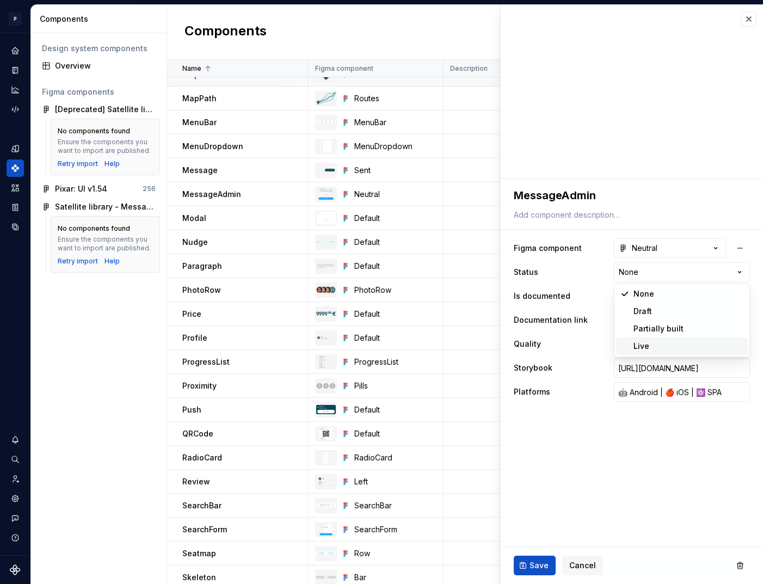
type textarea "*"
select select "**********"
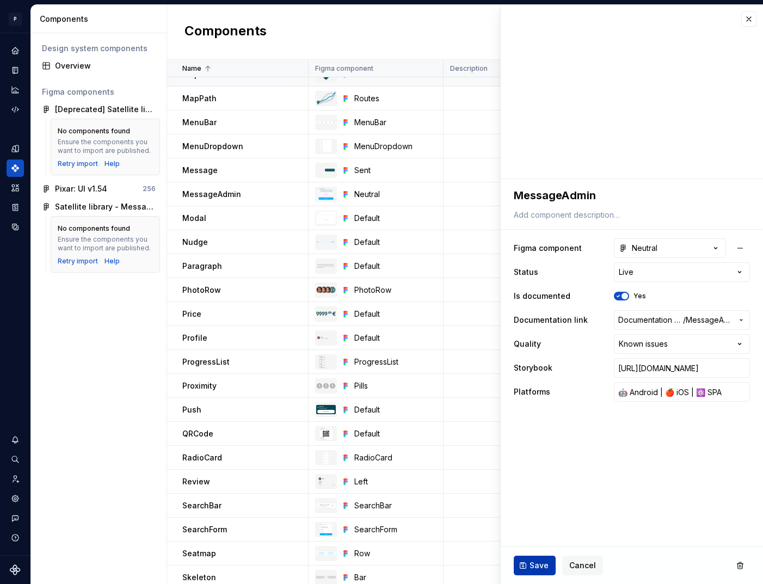
click at [539, 564] on span "Save" at bounding box center [539, 565] width 19 height 11
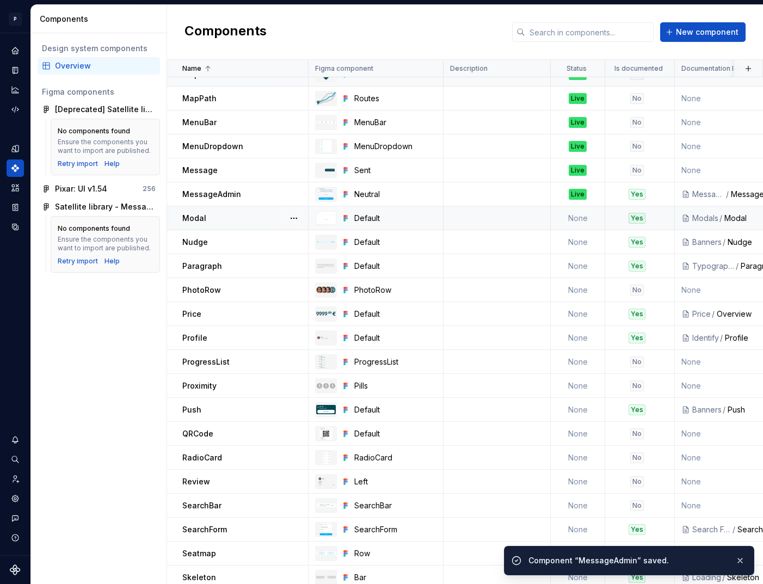
click at [567, 219] on td "None" at bounding box center [578, 218] width 54 height 24
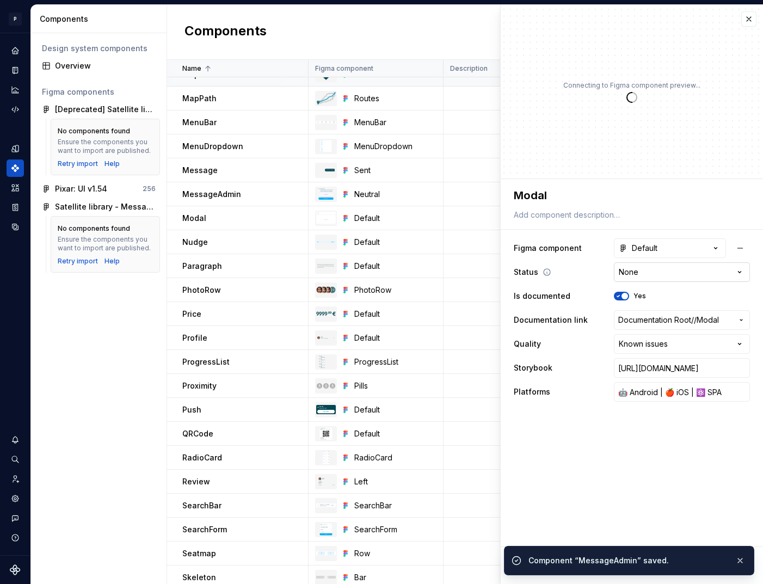
click at [660, 271] on html "P pixar SO Design system data Components Design system components Overview Figm…" at bounding box center [381, 292] width 763 height 584
type textarea "*"
select select "**********"
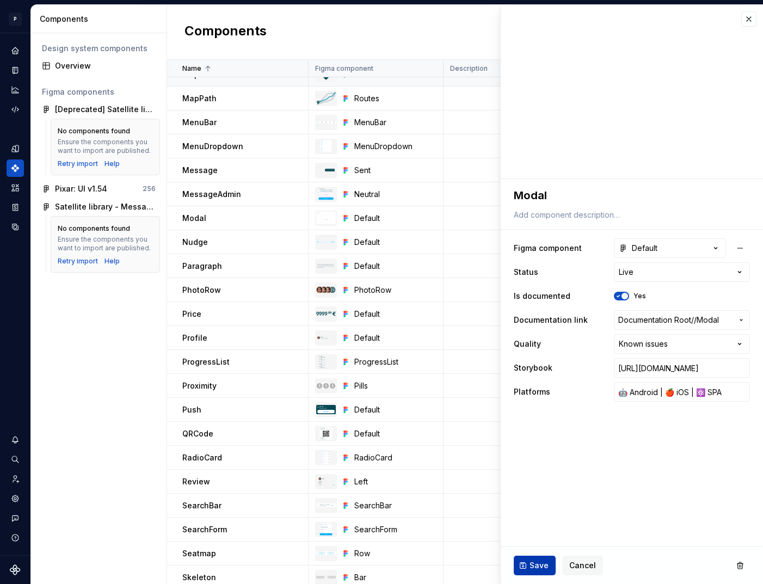
click at [544, 565] on span "Save" at bounding box center [539, 565] width 19 height 11
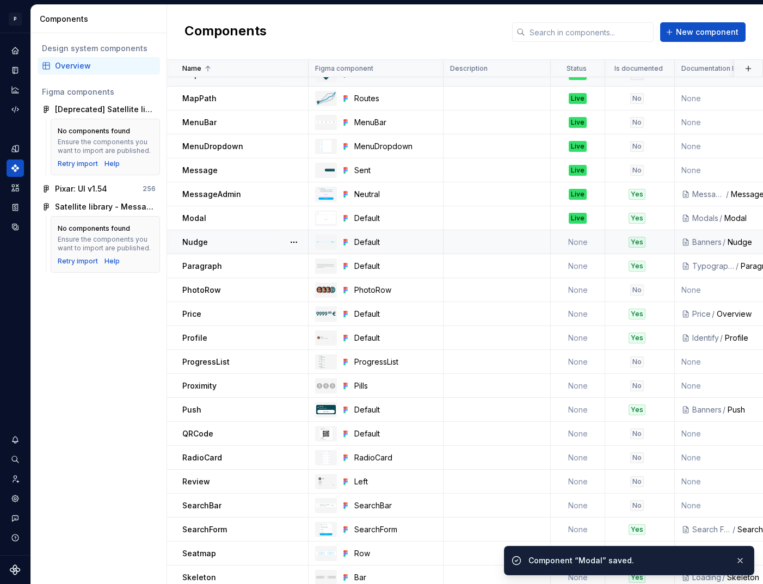
click at [578, 244] on td "None" at bounding box center [578, 242] width 54 height 24
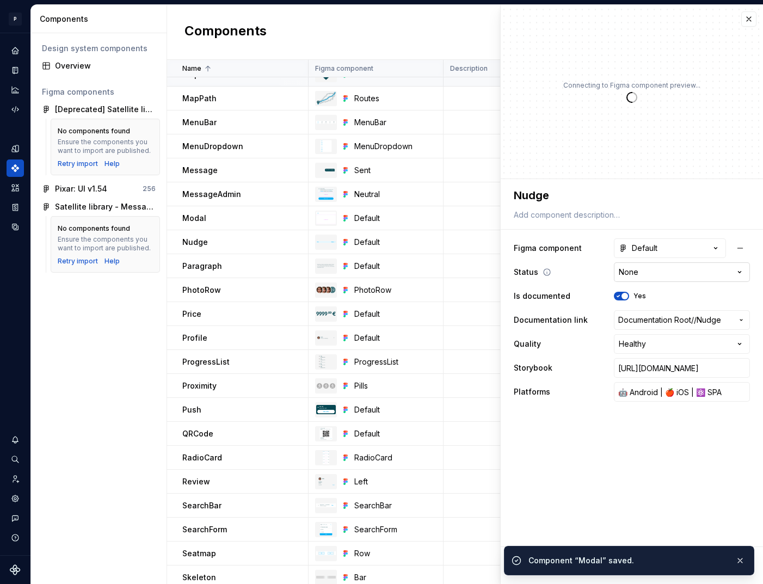
click at [648, 275] on html "P pixar SO Design system data Components Design system components Overview Figm…" at bounding box center [381, 292] width 763 height 584
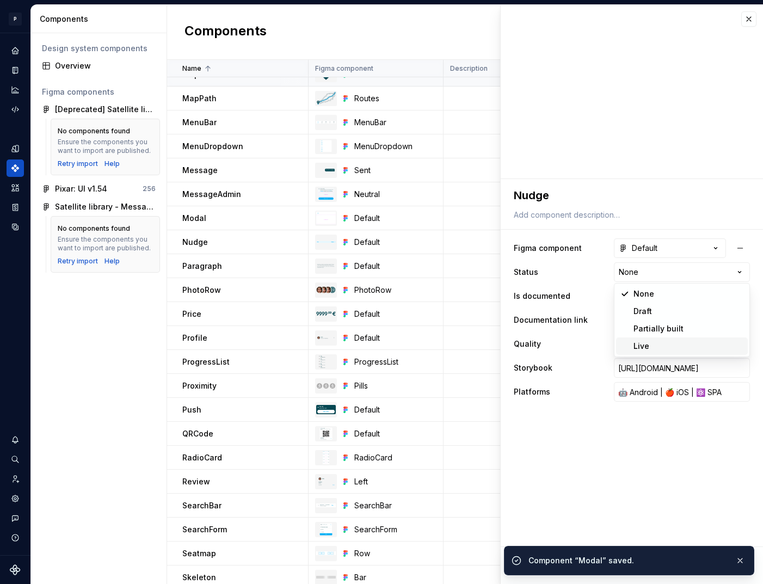
type textarea "*"
select select "**********"
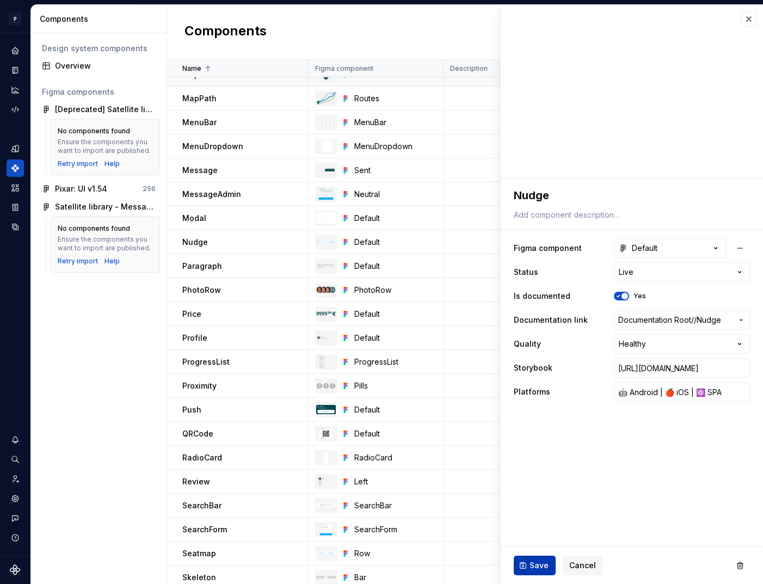
click at [535, 568] on span "Save" at bounding box center [539, 565] width 19 height 11
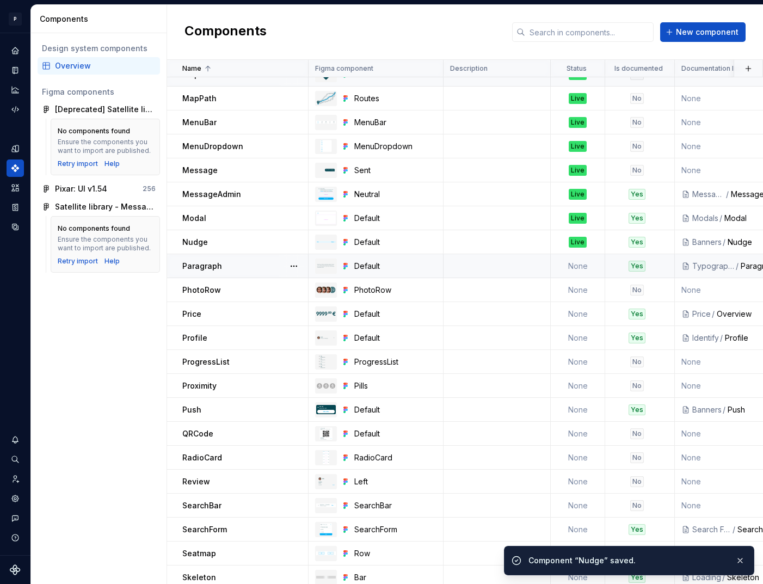
click at [578, 261] on td "None" at bounding box center [578, 266] width 54 height 24
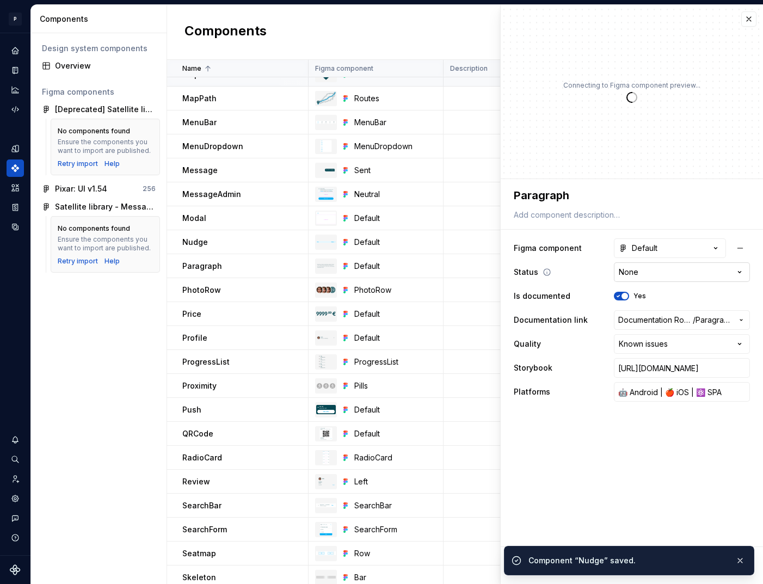
click at [653, 268] on html "P pixar SO Design system data Components Design system components Overview Figm…" at bounding box center [381, 292] width 763 height 584
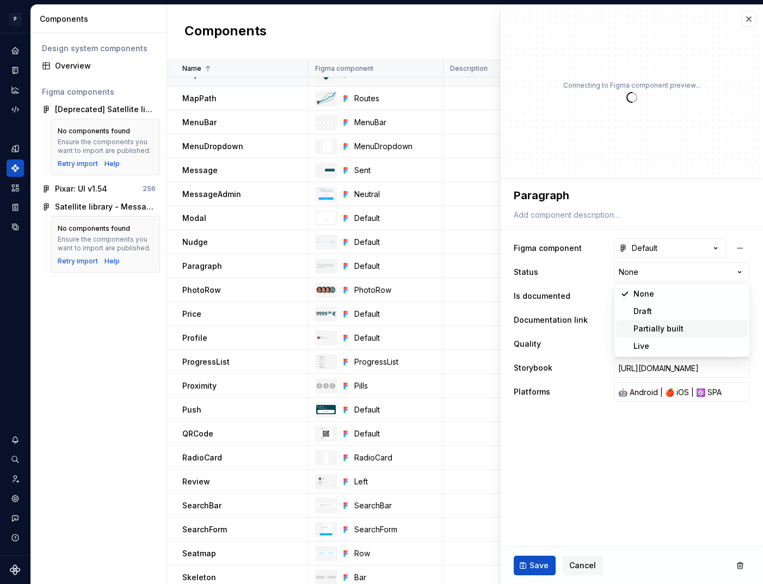
type textarea "*"
select select "**********"
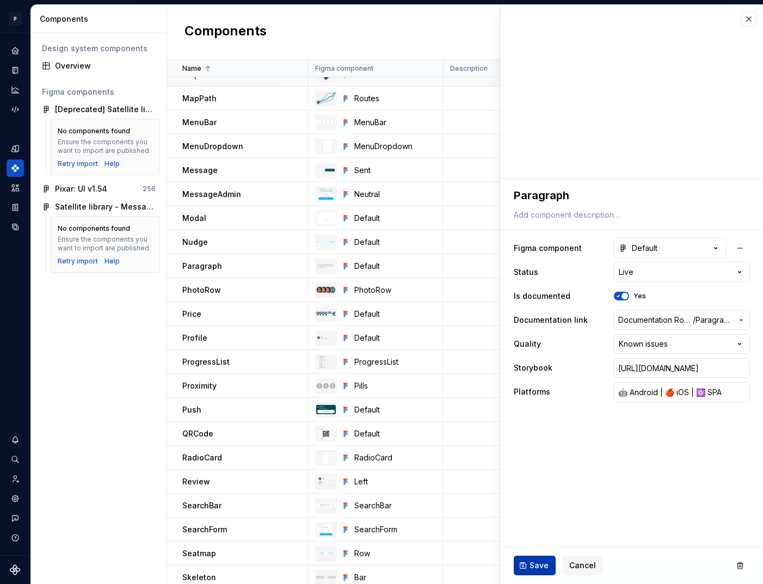
click at [538, 560] on span "Save" at bounding box center [539, 565] width 19 height 11
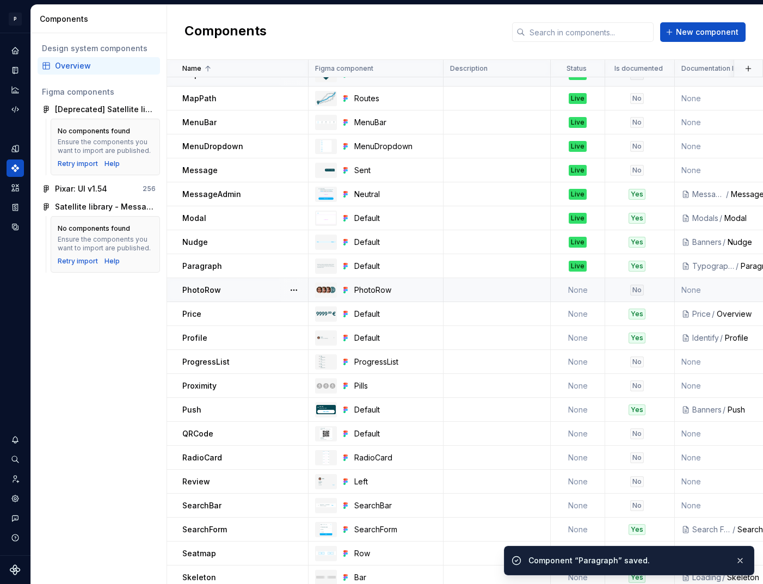
click at [573, 297] on td "None" at bounding box center [578, 290] width 54 height 24
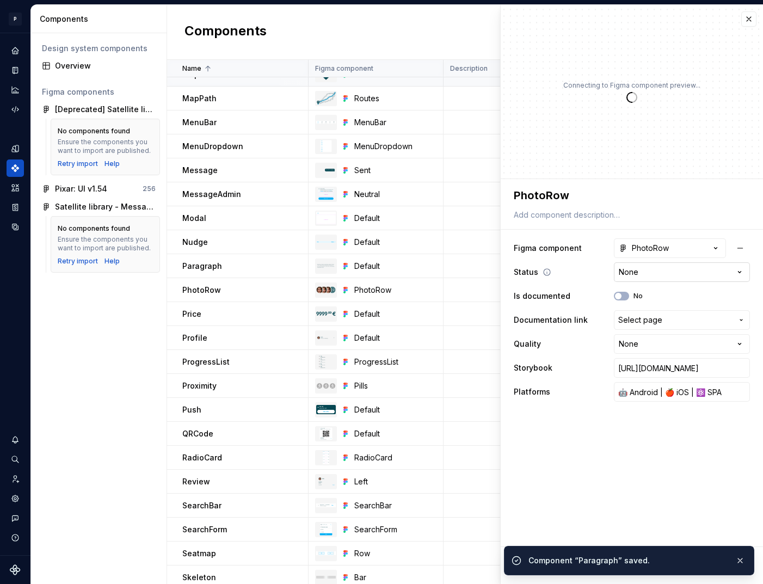
click at [655, 271] on html "P pixar SO Design system data Components Design system components Overview Figm…" at bounding box center [381, 292] width 763 height 584
type textarea "*"
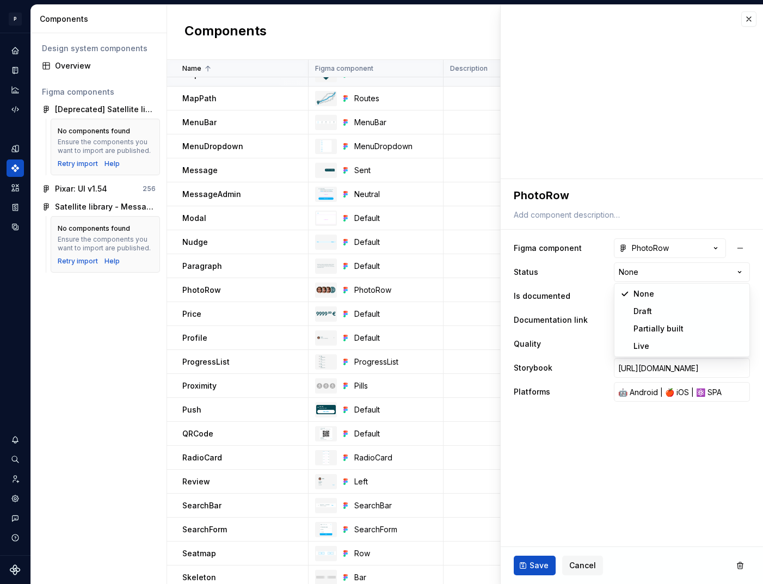
select select "**********"
click at [531, 560] on span "Save" at bounding box center [539, 565] width 19 height 11
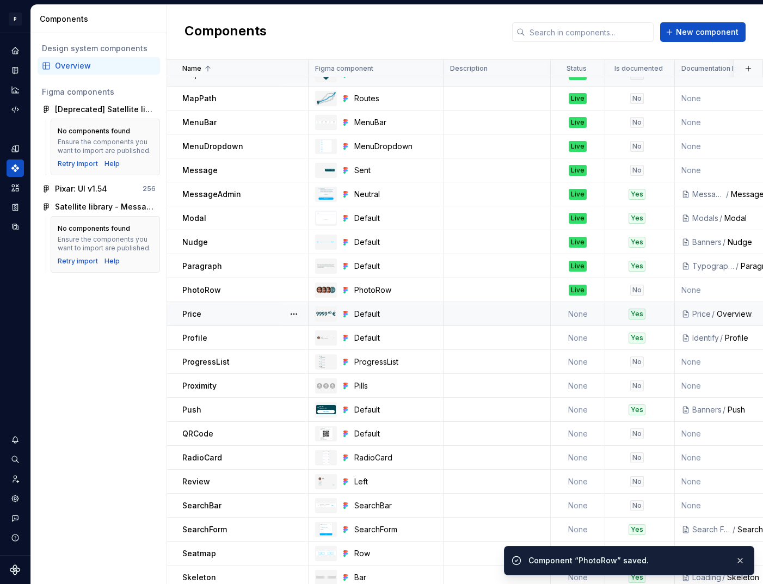
click at [560, 318] on td "None" at bounding box center [578, 314] width 54 height 24
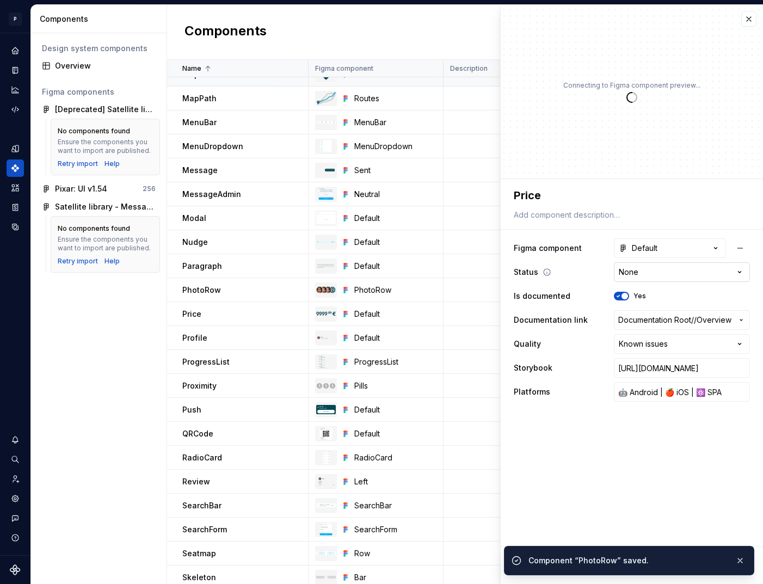
click at [666, 272] on html "P pixar SO Design system data Components Design system components Overview Figm…" at bounding box center [381, 292] width 763 height 584
type textarea "*"
select select "**********"
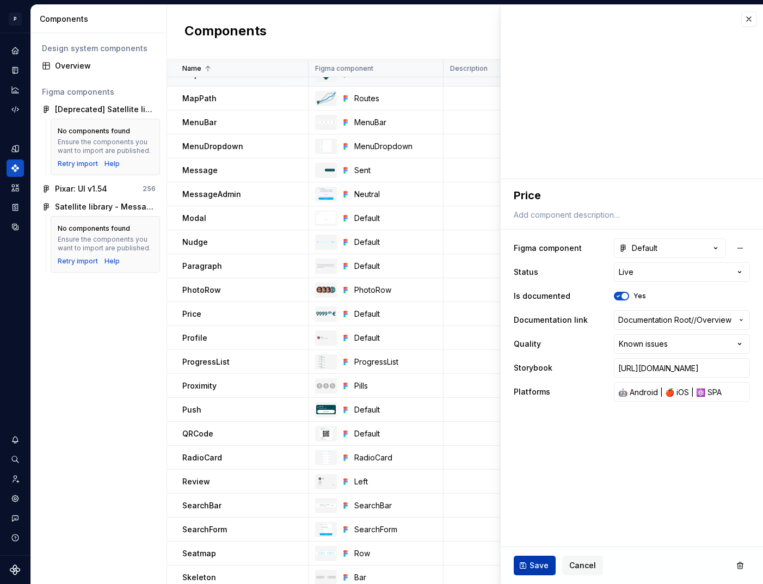
click at [547, 557] on button "Save" at bounding box center [535, 566] width 42 height 20
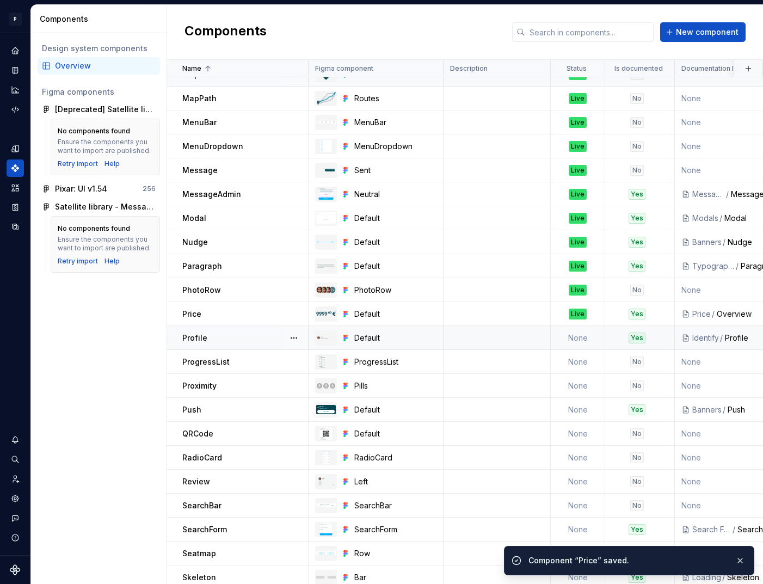
click at [580, 332] on td "None" at bounding box center [578, 338] width 54 height 24
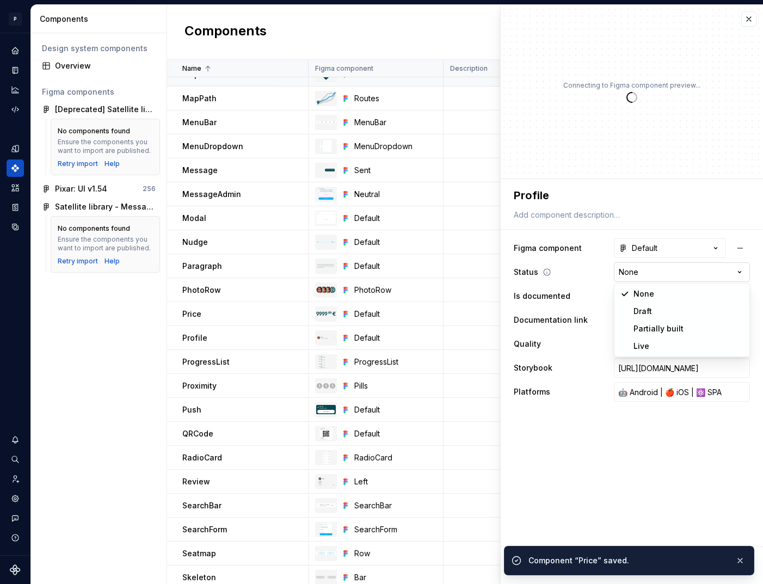
click at [659, 271] on html "P pixar SO Design system data Components Design system components Overview Figm…" at bounding box center [381, 292] width 763 height 584
type textarea "*"
select select "**********"
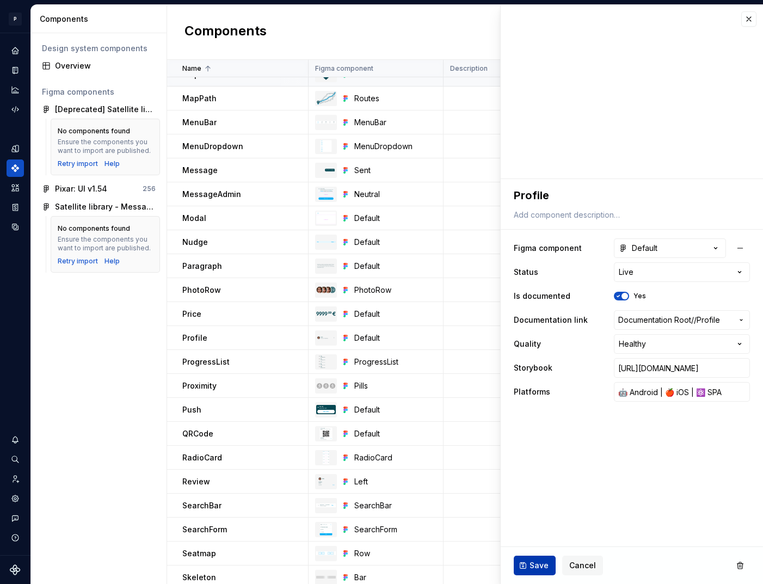
click at [541, 557] on button "Save" at bounding box center [535, 566] width 42 height 20
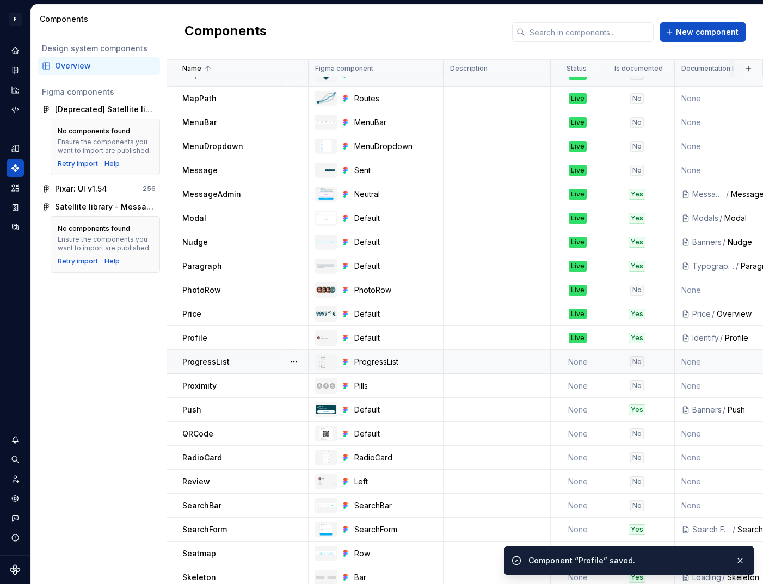
click at [571, 363] on td "None" at bounding box center [578, 362] width 54 height 24
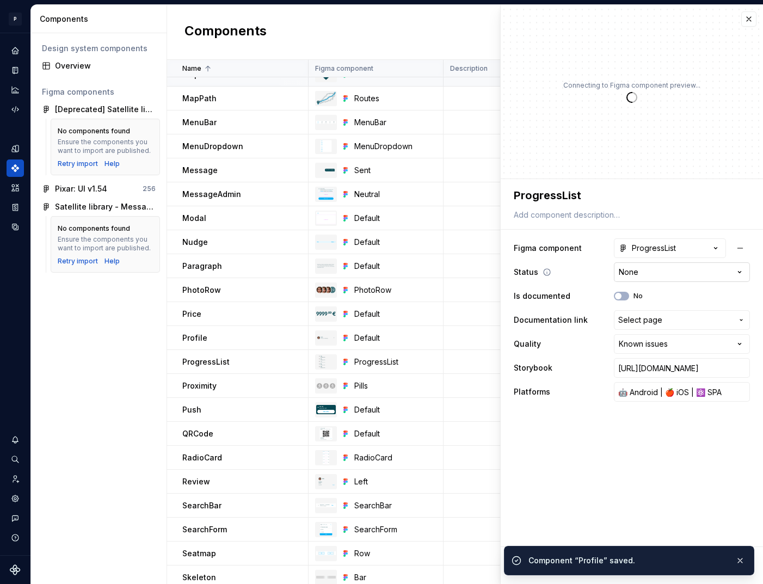
click at [651, 271] on html "P pixar SO Design system data Components Design system components Overview Figm…" at bounding box center [381, 292] width 763 height 584
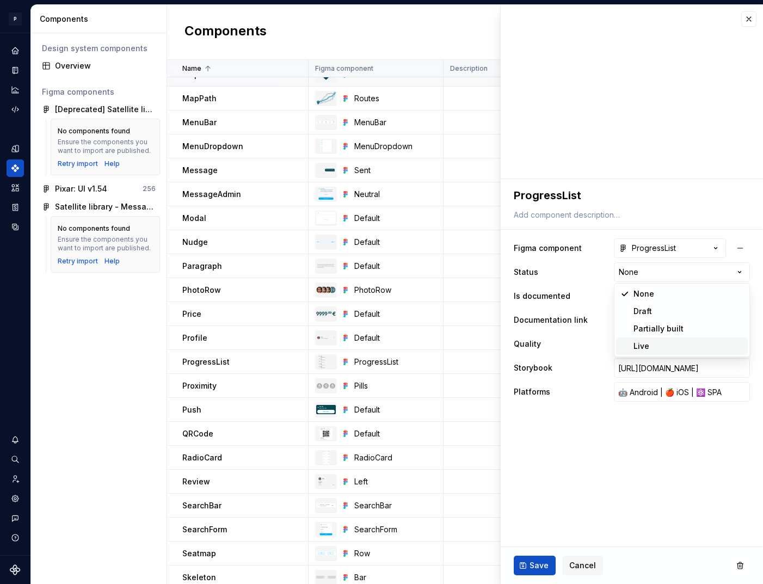
type textarea "*"
select select "**********"
click at [531, 562] on span "Save" at bounding box center [539, 565] width 19 height 11
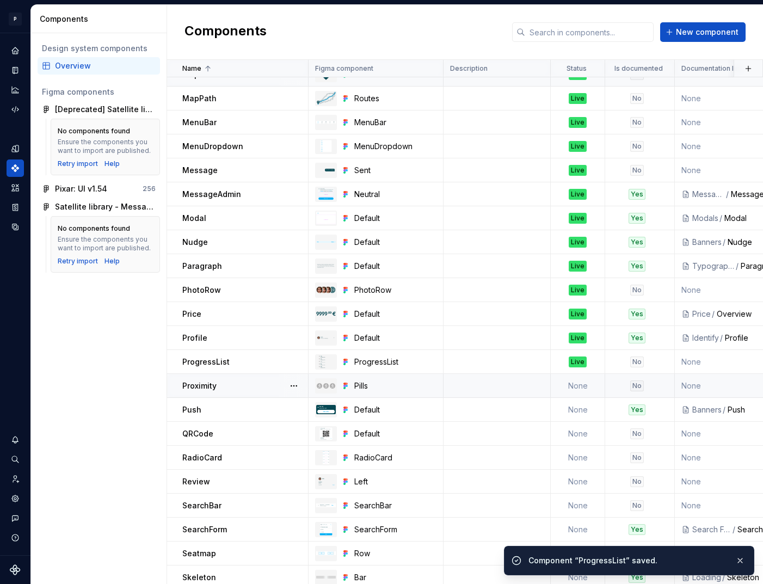
click at [582, 389] on td "None" at bounding box center [578, 386] width 54 height 24
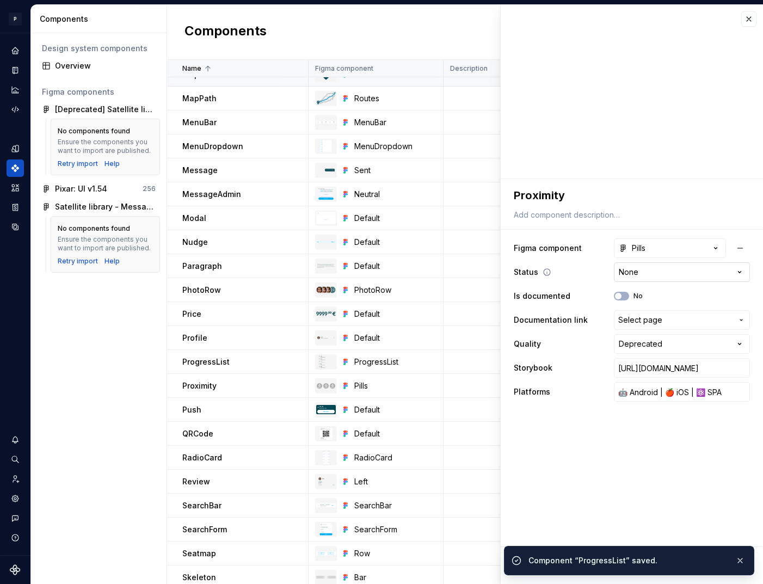
click at [652, 270] on html "P pixar SO Design system data Components Design system components Overview Figm…" at bounding box center [381, 292] width 763 height 584
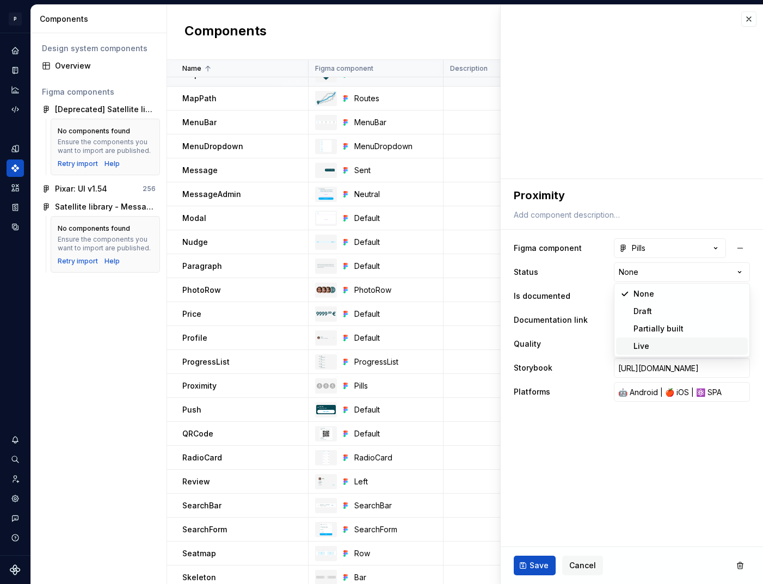
type textarea "*"
select select "**********"
click at [533, 560] on span "Save" at bounding box center [539, 565] width 19 height 11
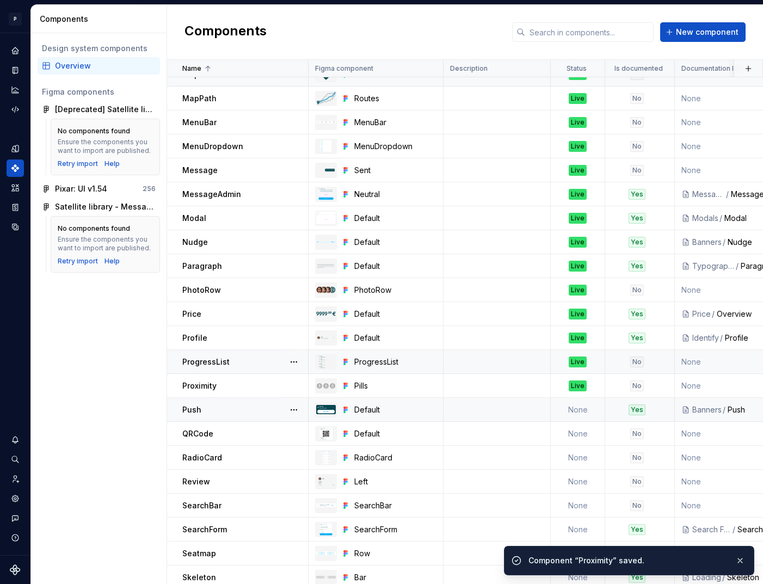
click at [576, 407] on td "None" at bounding box center [578, 410] width 54 height 24
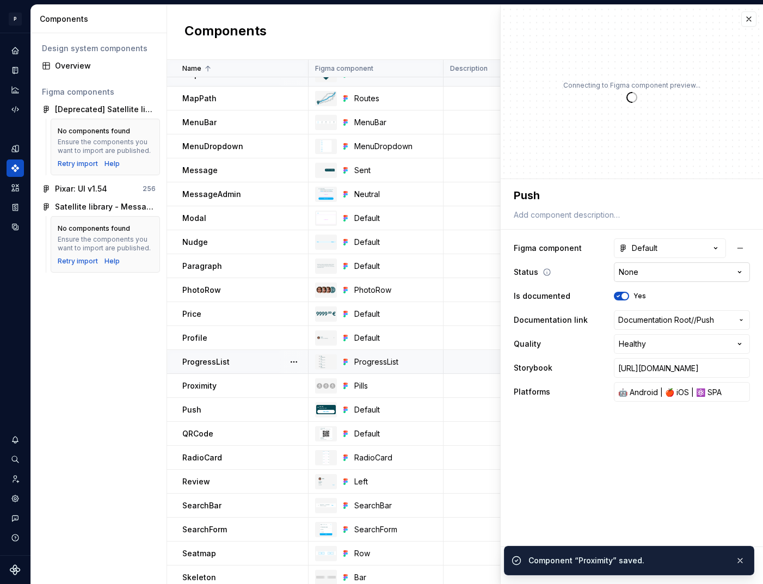
click at [641, 272] on html "P pixar SO Design system data Components Design system components Overview Figm…" at bounding box center [381, 292] width 763 height 584
type textarea "*"
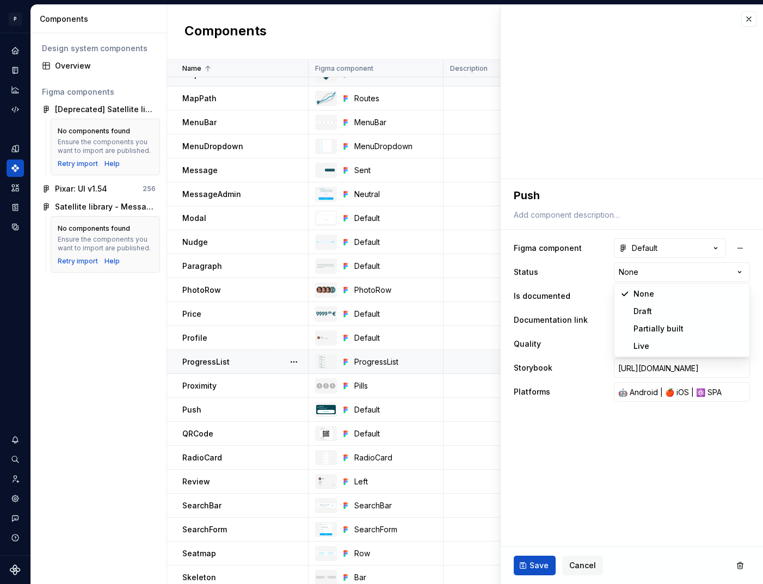
select select "**********"
click at [540, 557] on button "Save" at bounding box center [535, 566] width 42 height 20
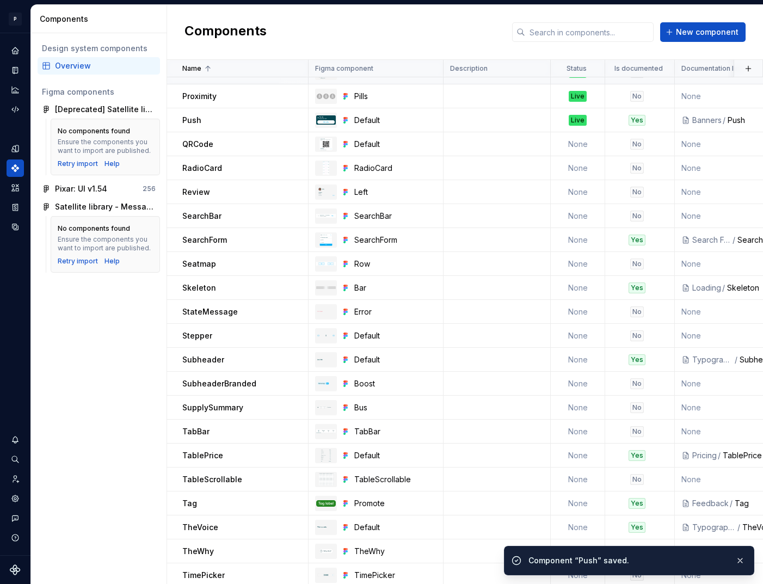
scroll to position [1552, 0]
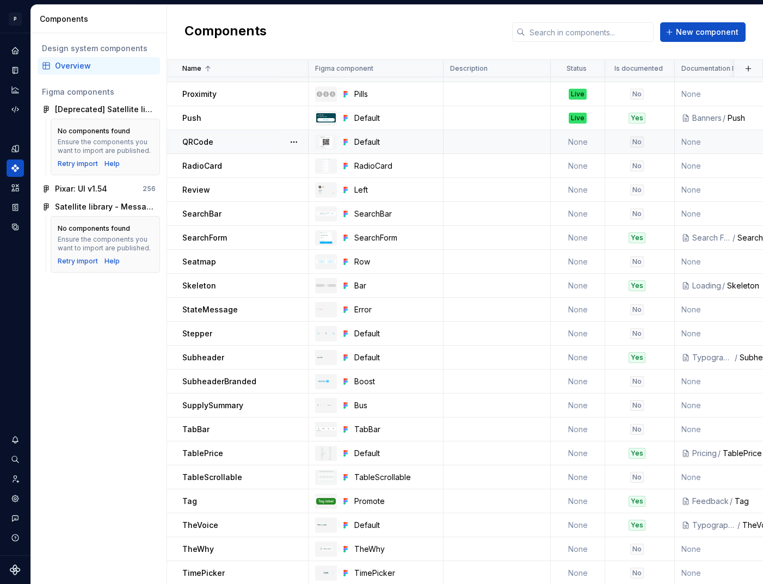
click at [583, 144] on td "None" at bounding box center [578, 142] width 54 height 24
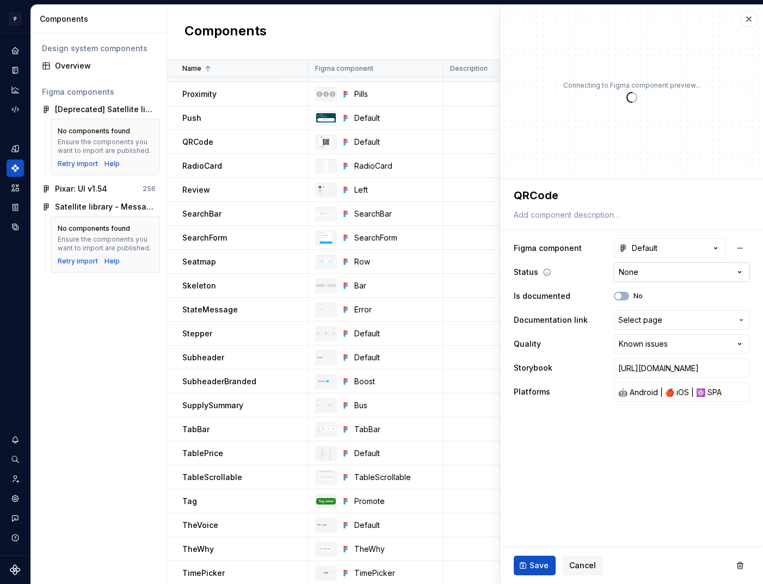
click at [655, 269] on html "P pixar SO Design system data Components Design system components Overview Figm…" at bounding box center [381, 292] width 763 height 584
type textarea "*"
select select "**********"
click at [529, 564] on button "Save" at bounding box center [535, 566] width 42 height 20
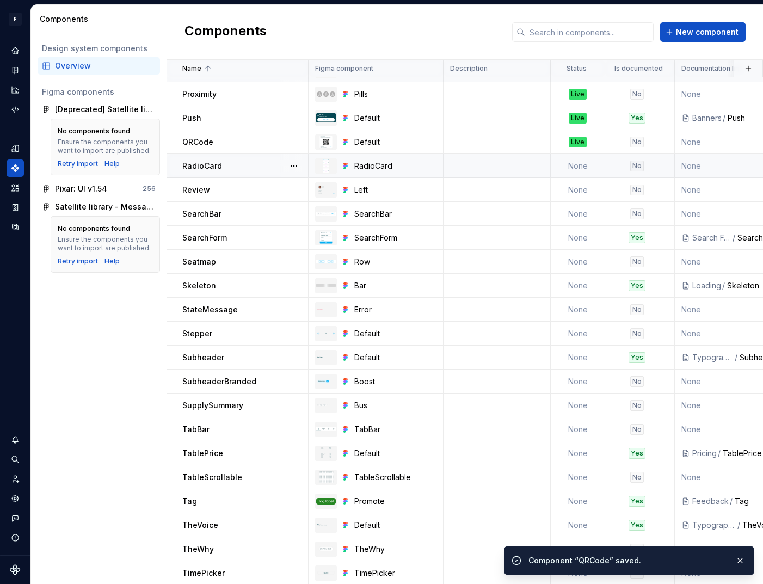
click at [581, 170] on td "None" at bounding box center [578, 166] width 54 height 24
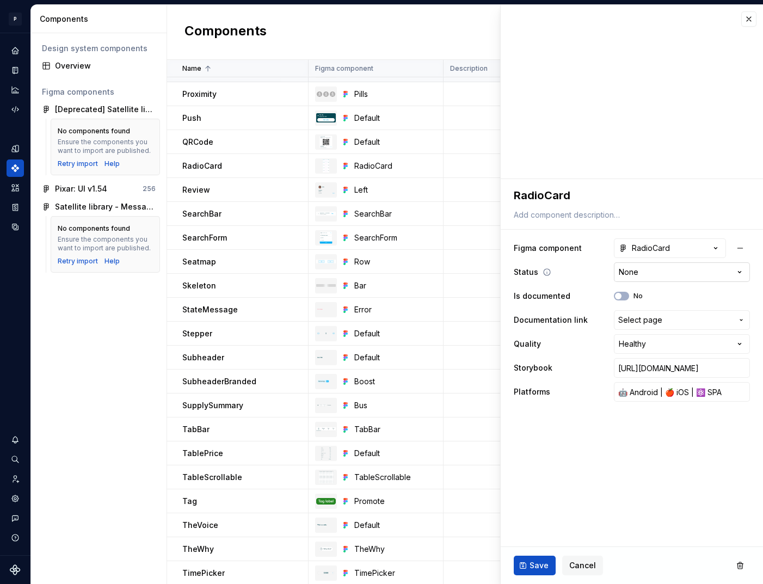
click at [669, 272] on html "P pixar SO Design system data Components Design system components Overview Figm…" at bounding box center [381, 292] width 763 height 584
type textarea "*"
select select "**********"
click at [539, 562] on span "Save" at bounding box center [539, 565] width 19 height 11
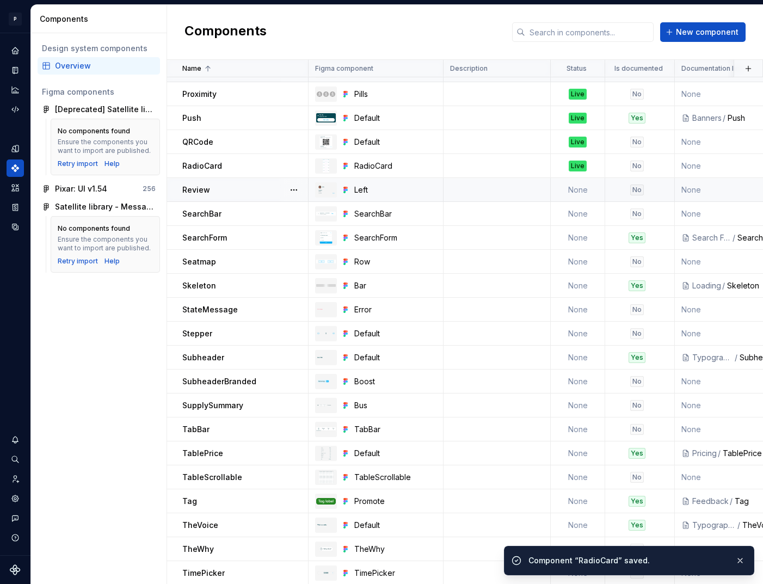
click at [575, 198] on td "None" at bounding box center [578, 190] width 54 height 24
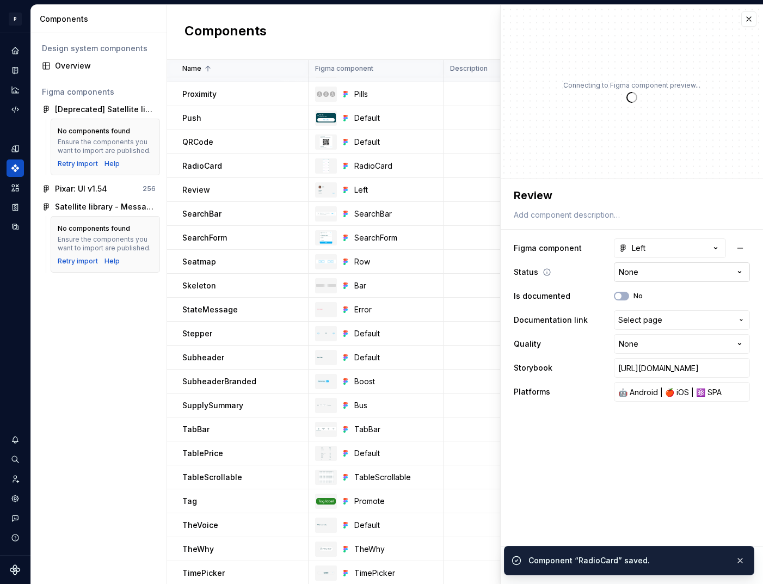
click at [681, 269] on html "P pixar SO Design system data Components Design system components Overview Figm…" at bounding box center [381, 292] width 763 height 584
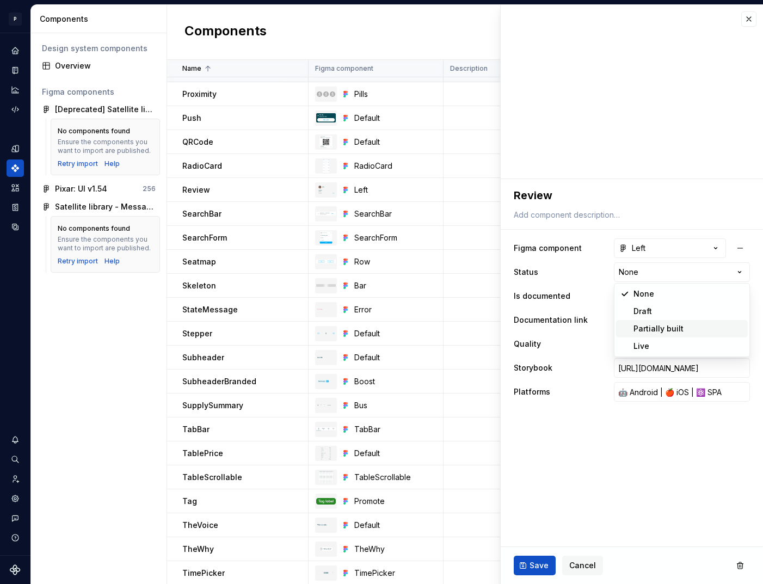
type textarea "*"
select select "**********"
click at [540, 560] on span "Save" at bounding box center [539, 565] width 19 height 11
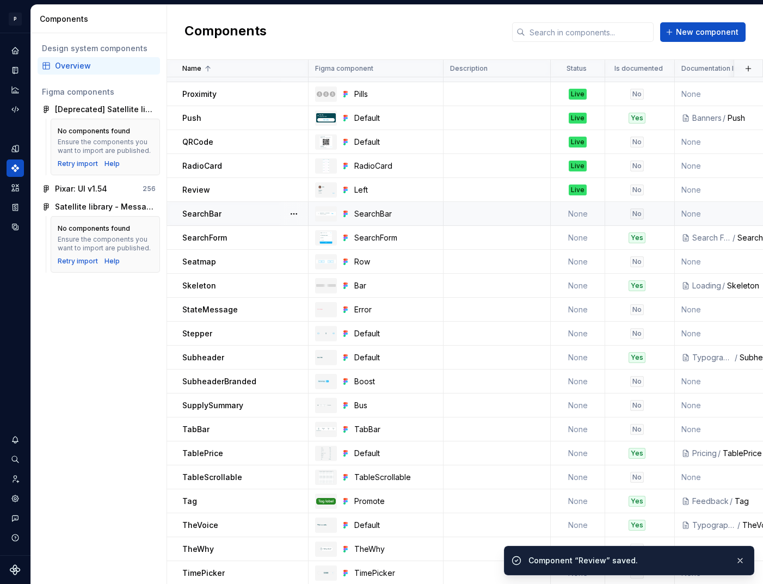
click at [578, 211] on td "None" at bounding box center [578, 214] width 54 height 24
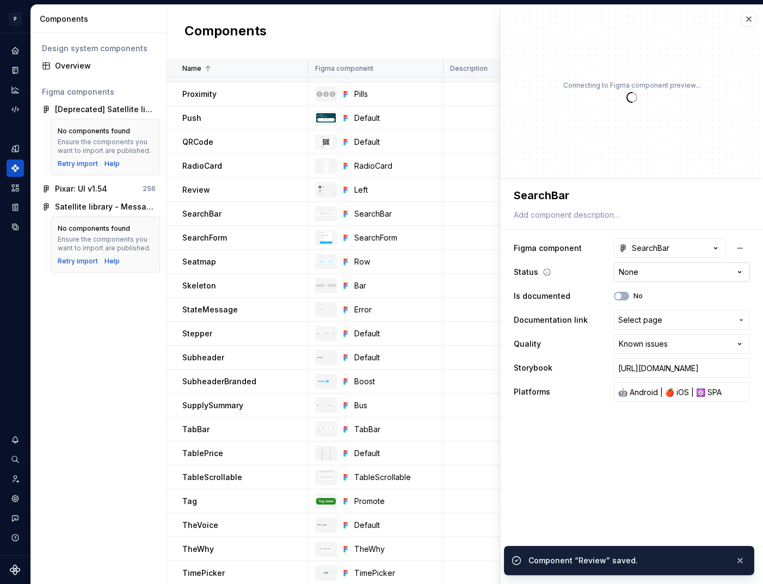
click at [669, 272] on html "P pixar SO Design system data Components Design system components Overview Figm…" at bounding box center [381, 292] width 763 height 584
type textarea "*"
select select "**********"
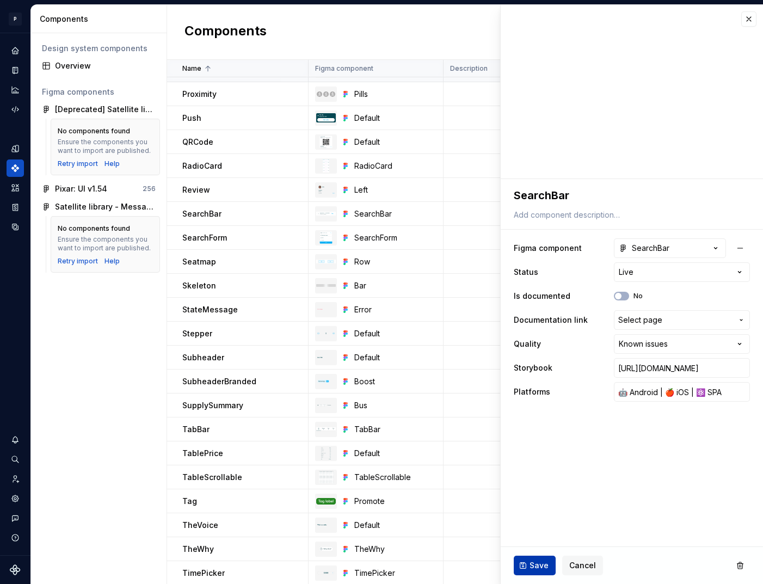
click at [536, 566] on span "Save" at bounding box center [539, 565] width 19 height 11
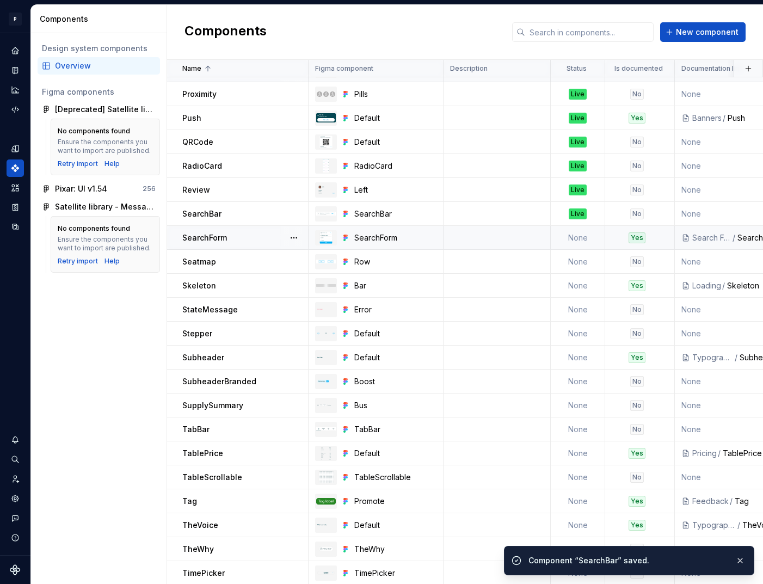
click at [577, 239] on td "None" at bounding box center [578, 238] width 54 height 24
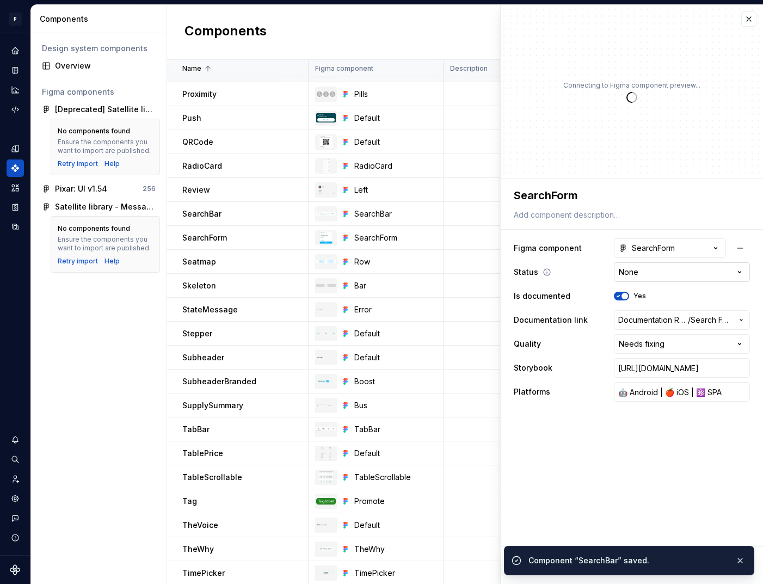
click at [655, 273] on html "P pixar SO Design system data Components Design system components Overview Figm…" at bounding box center [381, 292] width 763 height 584
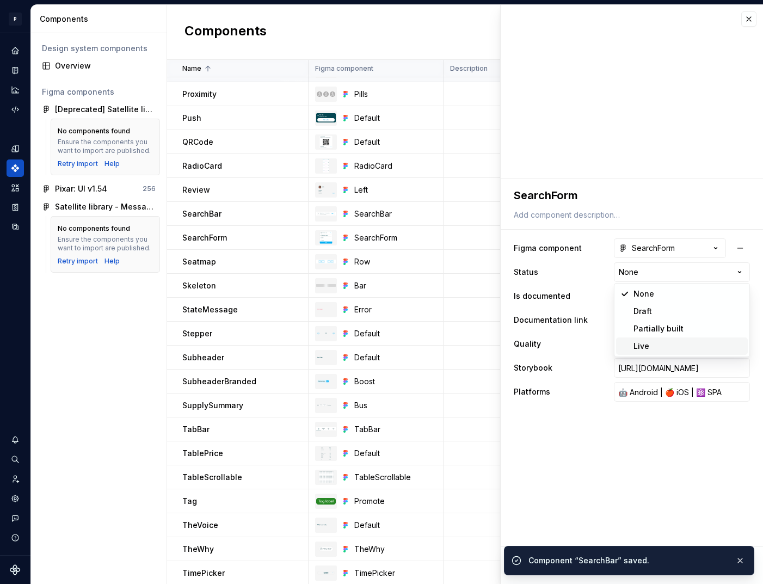
type textarea "*"
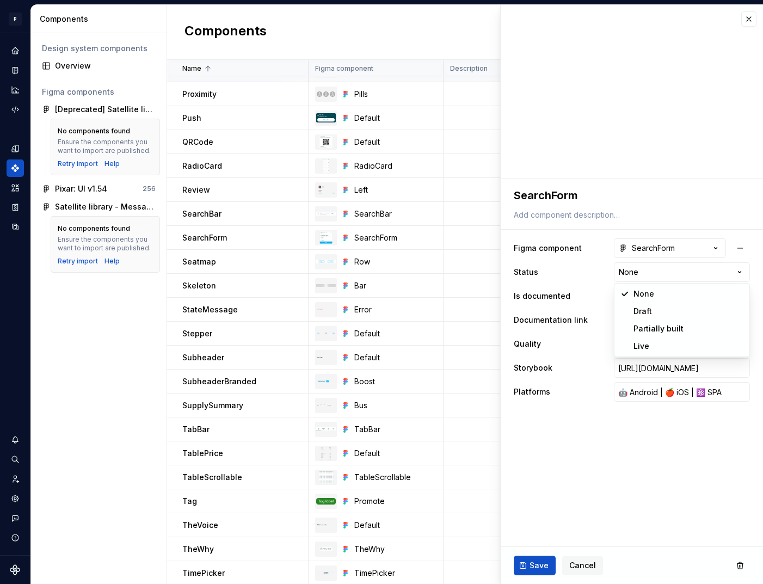
select select "**********"
click at [543, 556] on button "Save" at bounding box center [535, 566] width 42 height 20
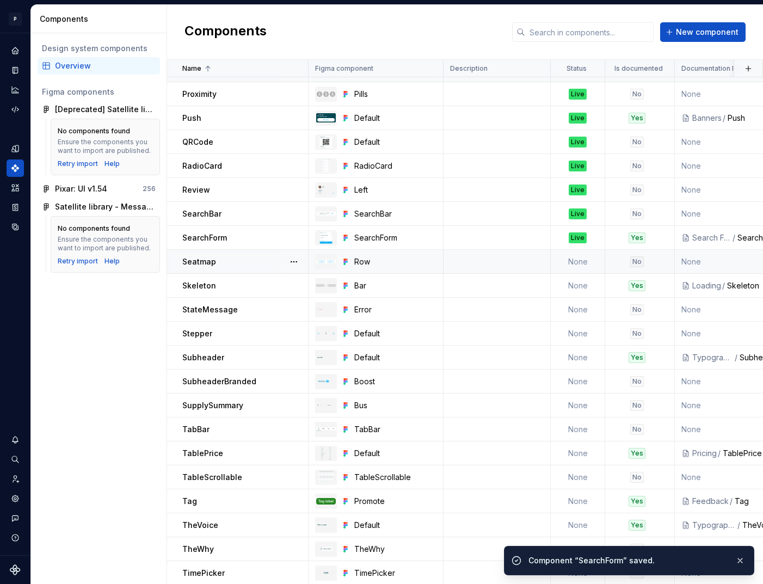
click at [578, 269] on td "None" at bounding box center [578, 262] width 54 height 24
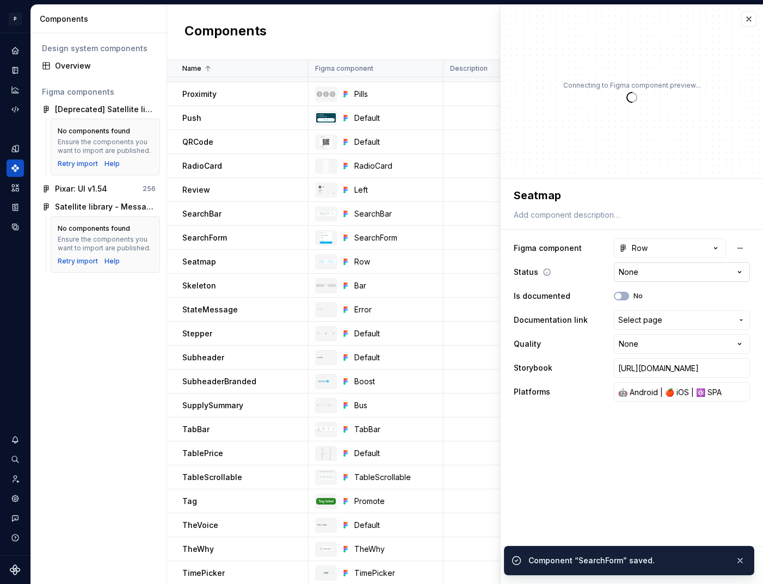
click at [656, 266] on html "P pixar SO Design system data Components Design system components Overview Figm…" at bounding box center [381, 292] width 763 height 584
type textarea "*"
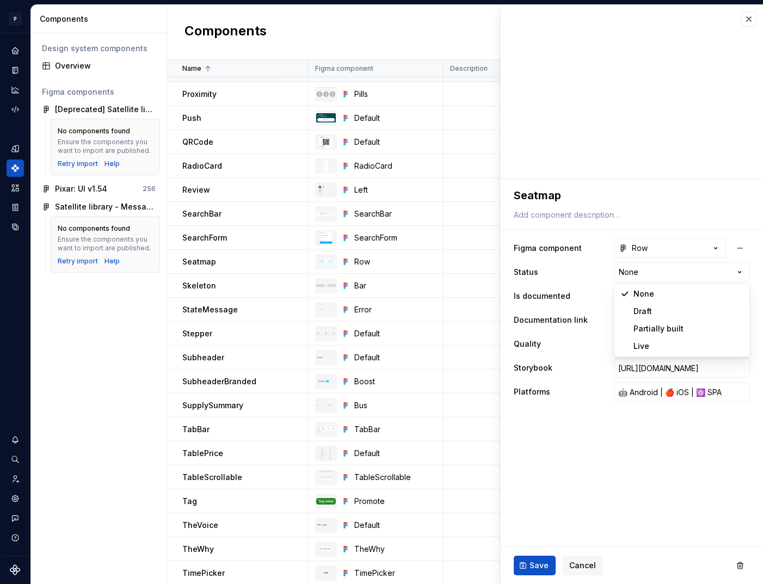
select select "**********"
click at [538, 561] on span "Save" at bounding box center [539, 565] width 19 height 11
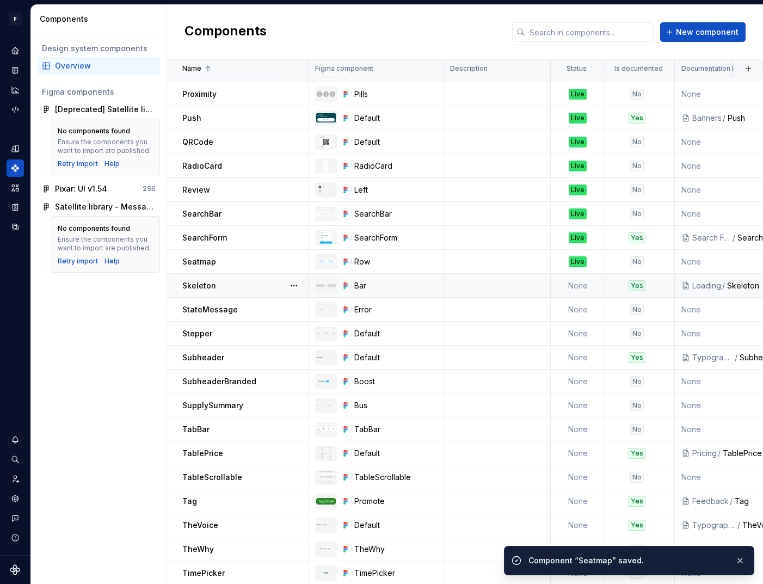
click at [573, 288] on td "None" at bounding box center [578, 286] width 54 height 24
type textarea "*"
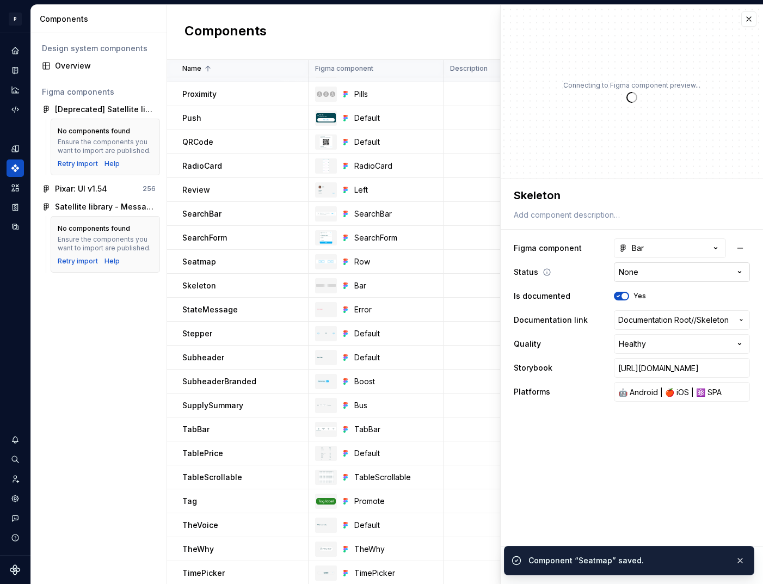
click at [649, 272] on html "P pixar SO Design system data Components Design system components Overview Figm…" at bounding box center [381, 292] width 763 height 584
select select "**********"
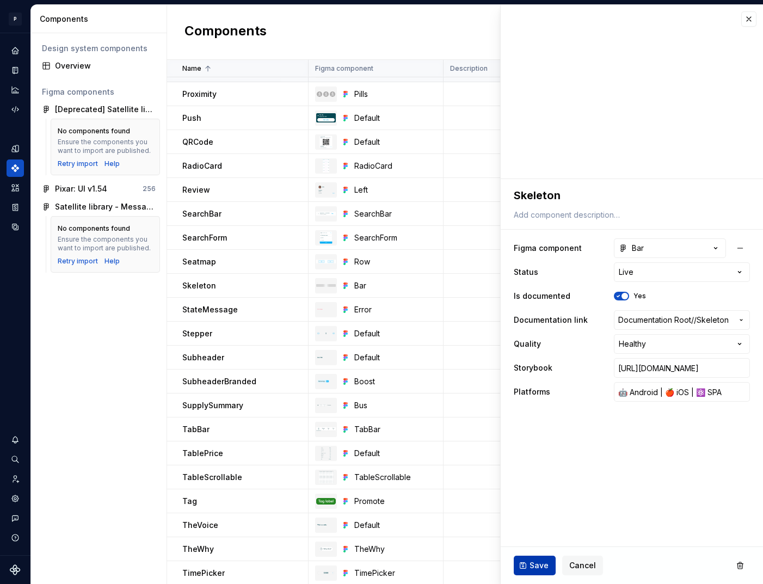
click at [539, 563] on span "Save" at bounding box center [539, 565] width 19 height 11
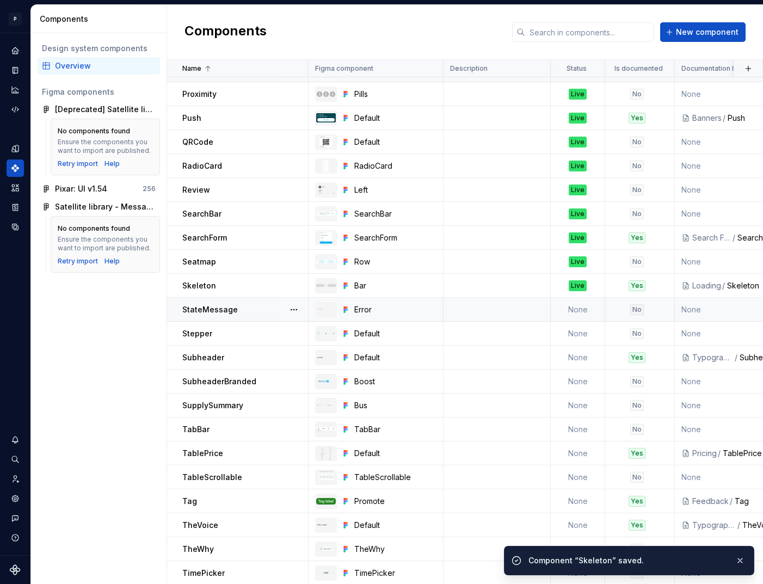
click at [562, 311] on td "None" at bounding box center [578, 310] width 54 height 24
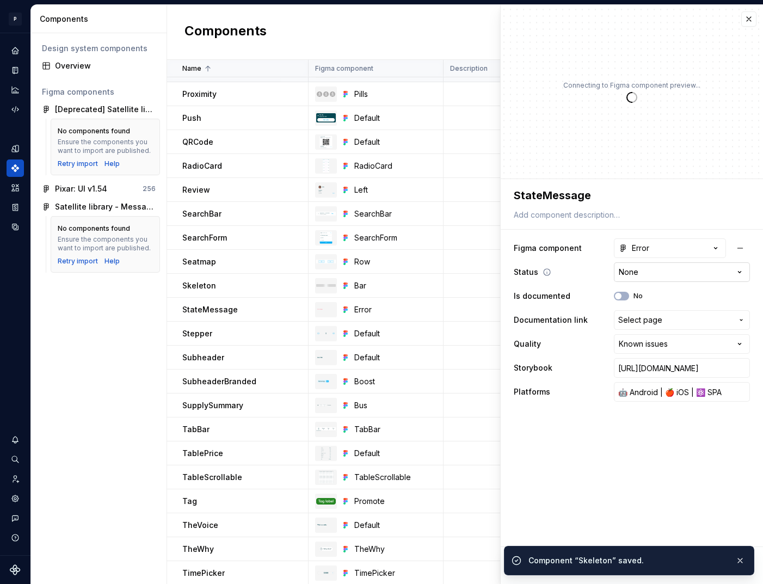
click at [655, 275] on html "P pixar SO Design system data Components Design system components Overview Figm…" at bounding box center [381, 292] width 763 height 584
type textarea "*"
select select "**********"
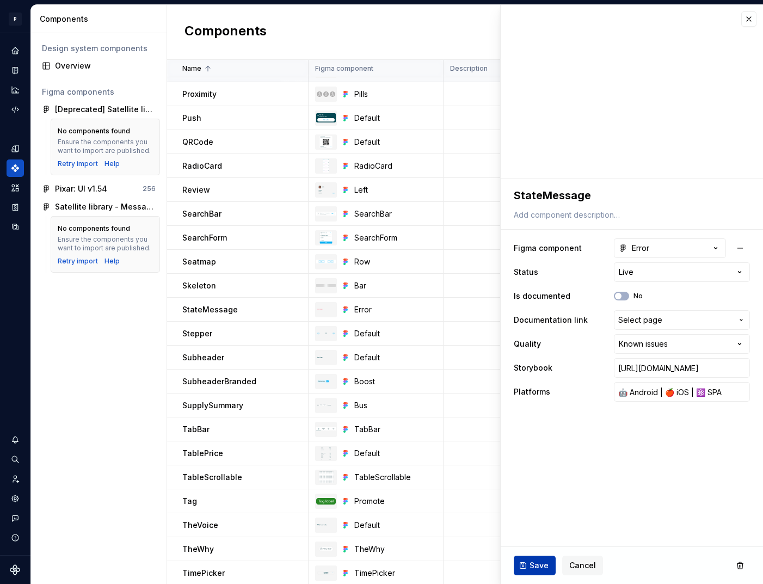
click at [541, 563] on span "Save" at bounding box center [539, 565] width 19 height 11
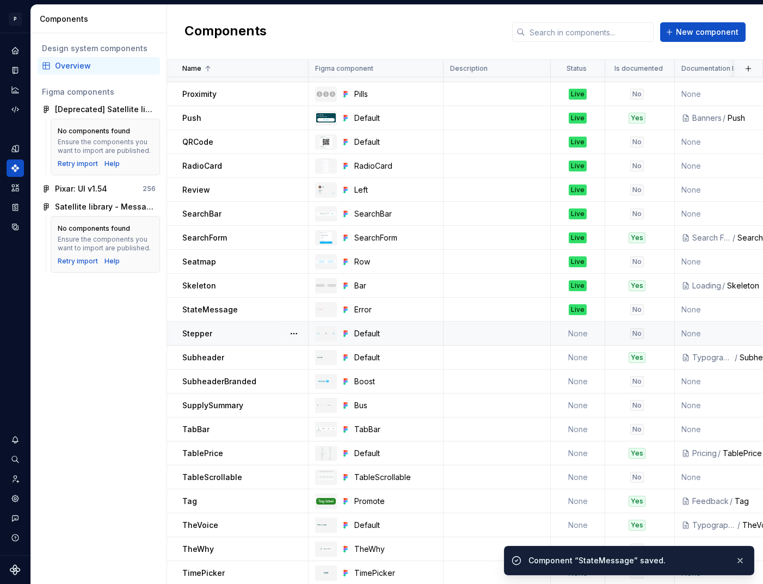
click at [549, 328] on td at bounding box center [497, 334] width 107 height 24
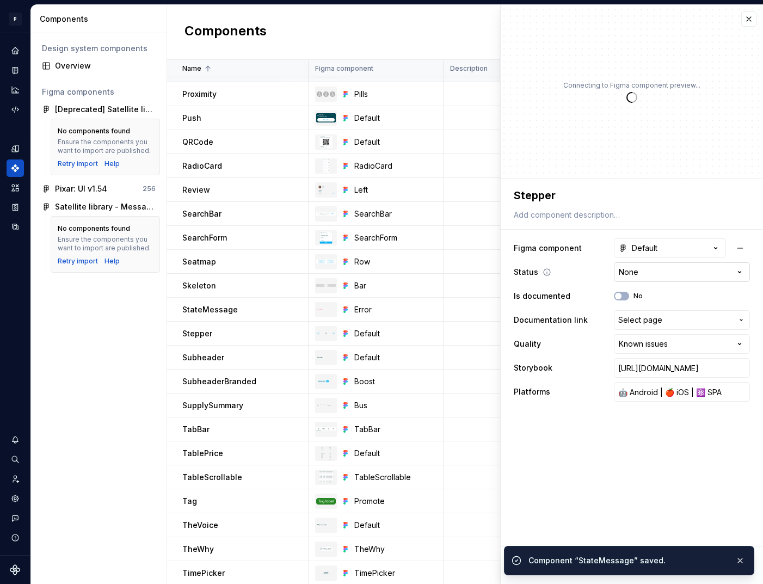
click at [662, 271] on html "P pixar SO Design system data Components Design system components Overview Figm…" at bounding box center [381, 292] width 763 height 584
type textarea "*"
select select "**********"
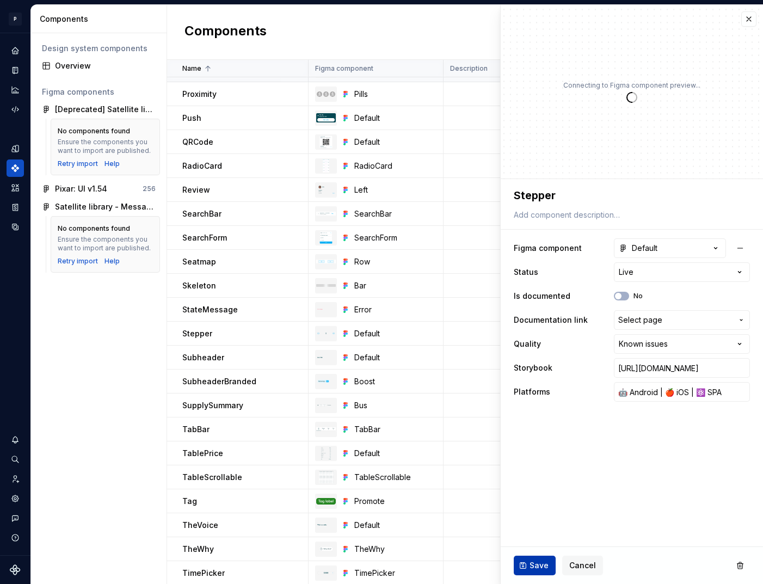
click at [540, 561] on span "Save" at bounding box center [539, 565] width 19 height 11
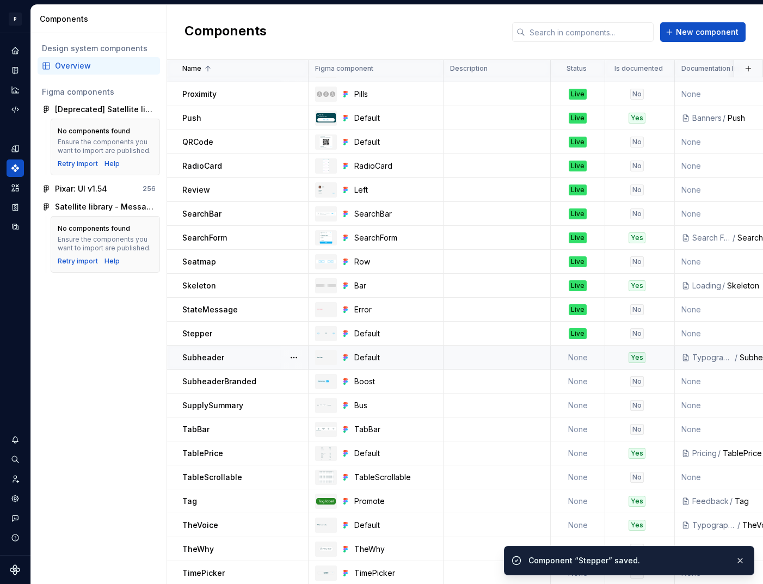
click at [570, 357] on td "None" at bounding box center [578, 358] width 54 height 24
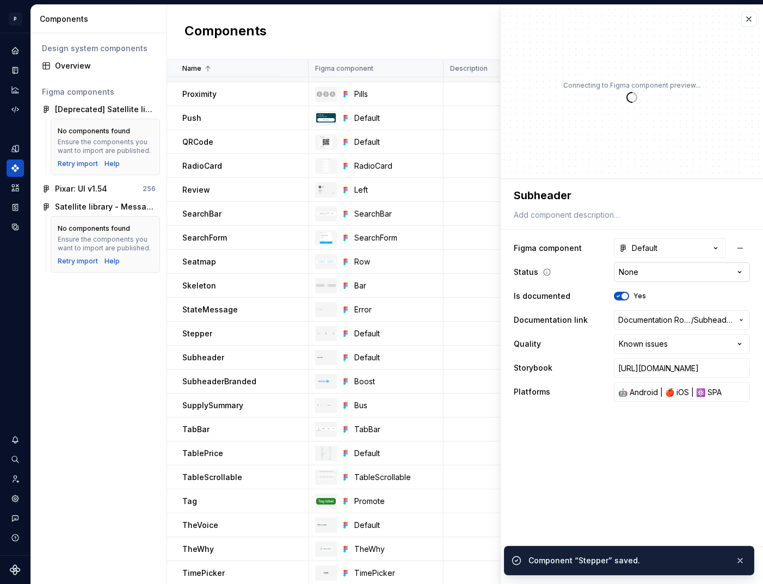
click at [659, 277] on html "P pixar SO Design system data Components Design system components Overview Figm…" at bounding box center [381, 292] width 763 height 584
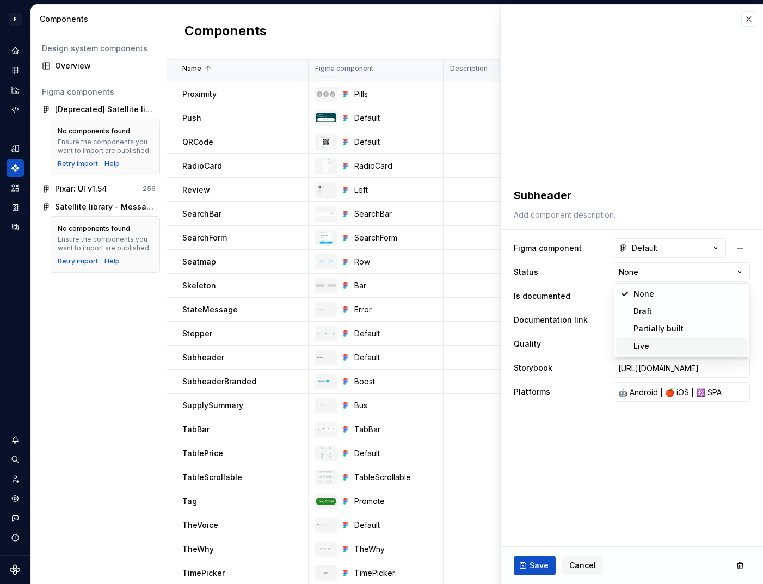
type textarea "*"
select select "**********"
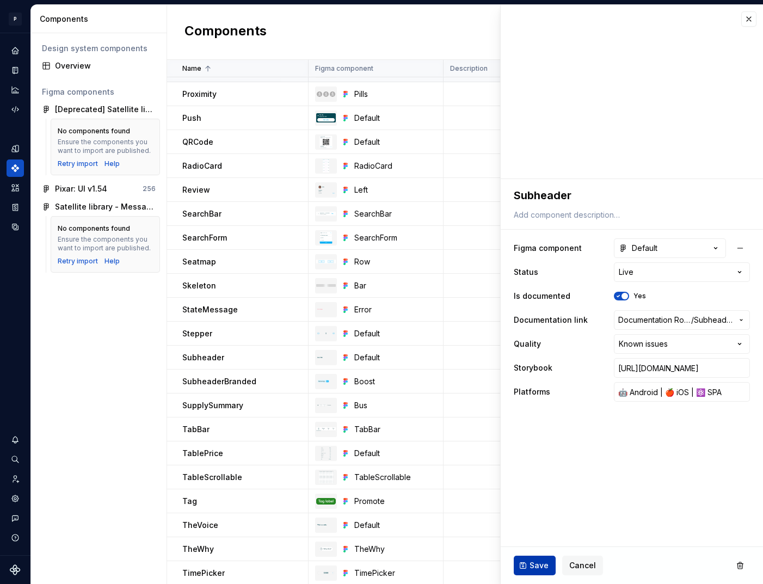
click at [528, 558] on button "Save" at bounding box center [535, 566] width 42 height 20
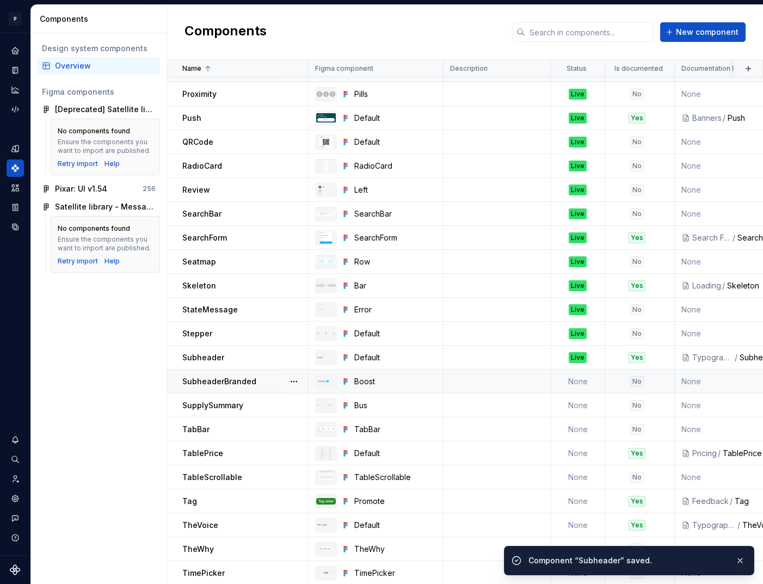
click at [577, 385] on td "None" at bounding box center [578, 382] width 54 height 24
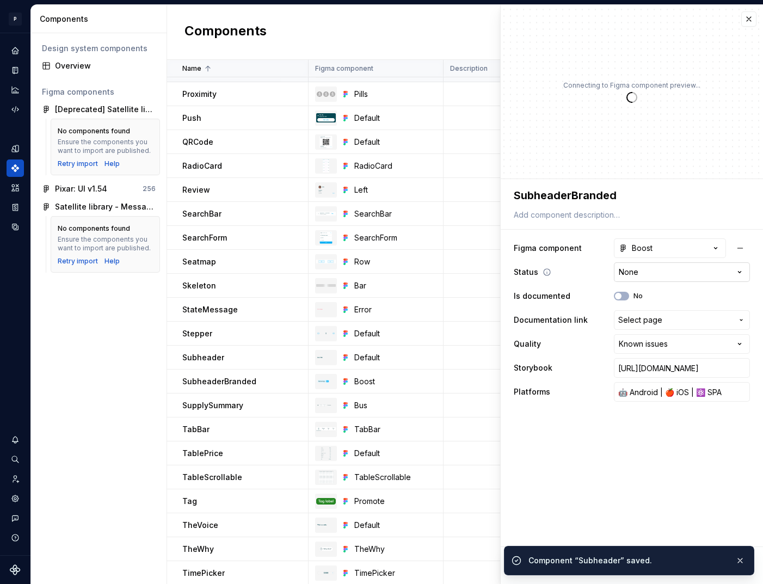
click at [672, 269] on html "P pixar SO Design system data Components Design system components Overview Figm…" at bounding box center [381, 292] width 763 height 584
type textarea "*"
select select "**********"
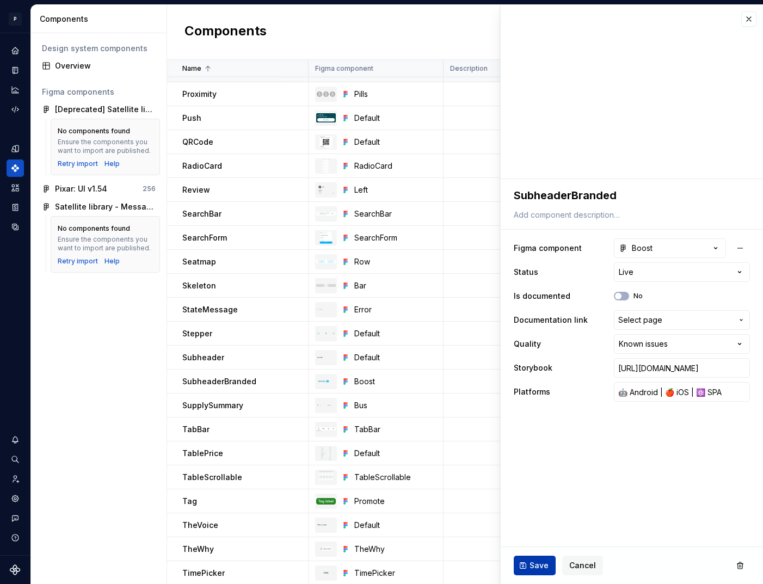
click at [545, 561] on span "Save" at bounding box center [539, 565] width 19 height 11
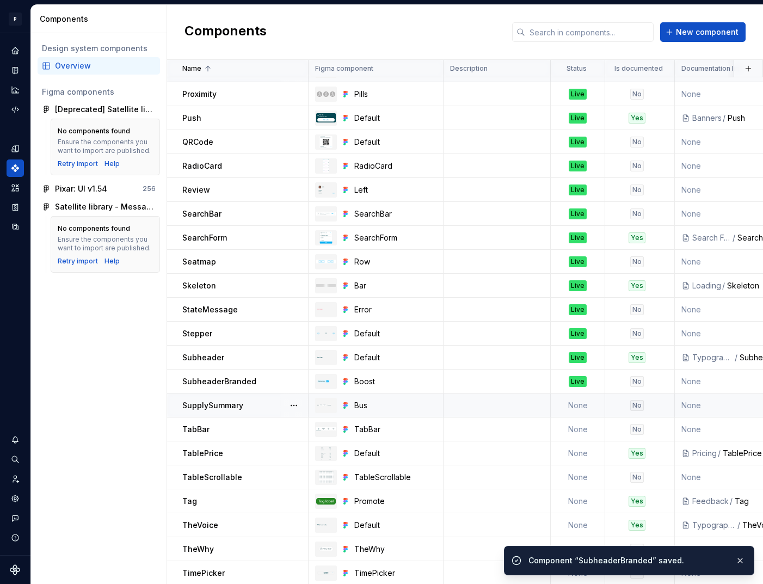
click at [576, 404] on td "None" at bounding box center [578, 406] width 54 height 24
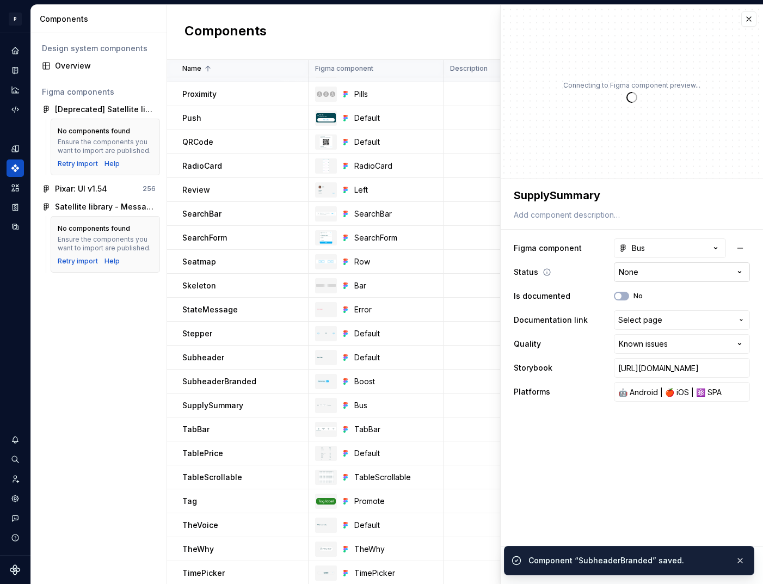
click at [656, 271] on html "P pixar SO Design system data Components Design system components Overview Figm…" at bounding box center [381, 292] width 763 height 584
type textarea "*"
select select "**********"
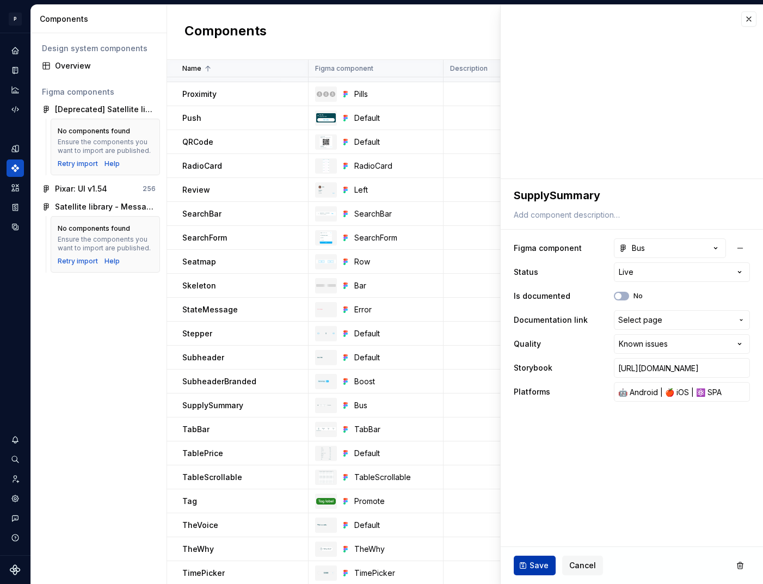
click at [535, 566] on span "Save" at bounding box center [539, 565] width 19 height 11
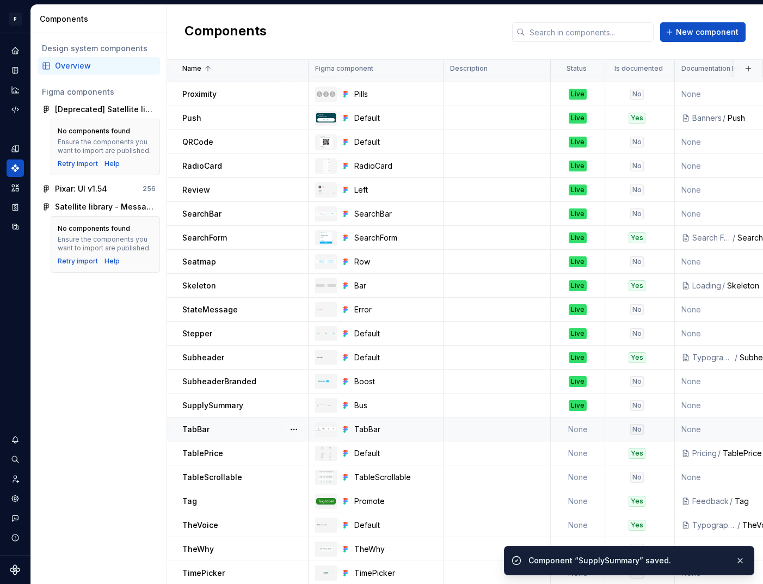
click at [575, 427] on td "None" at bounding box center [578, 430] width 54 height 24
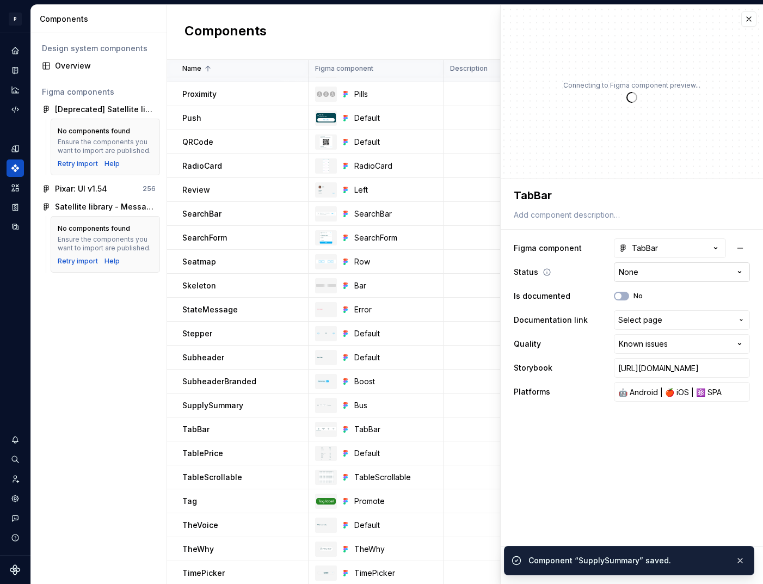
click at [657, 273] on html "P pixar SO Design system data Components Design system components Overview Figm…" at bounding box center [381, 292] width 763 height 584
type textarea "*"
select select "**********"
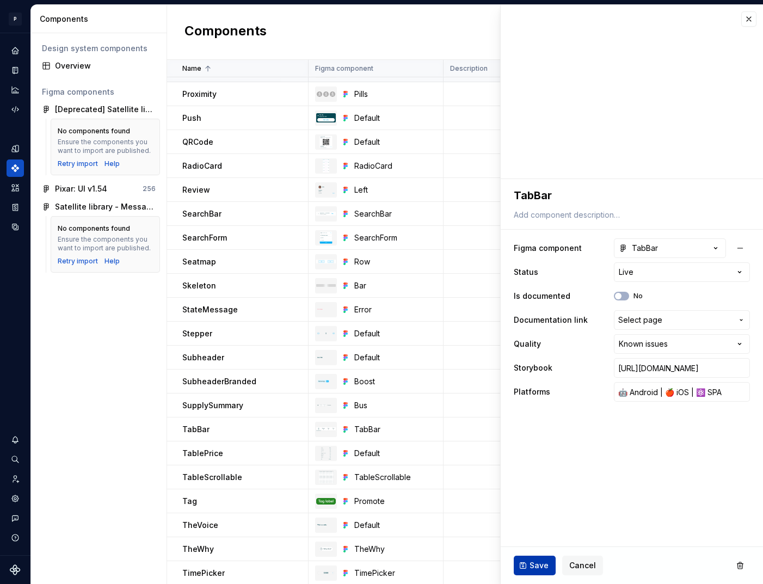
click at [536, 559] on button "Save" at bounding box center [535, 566] width 42 height 20
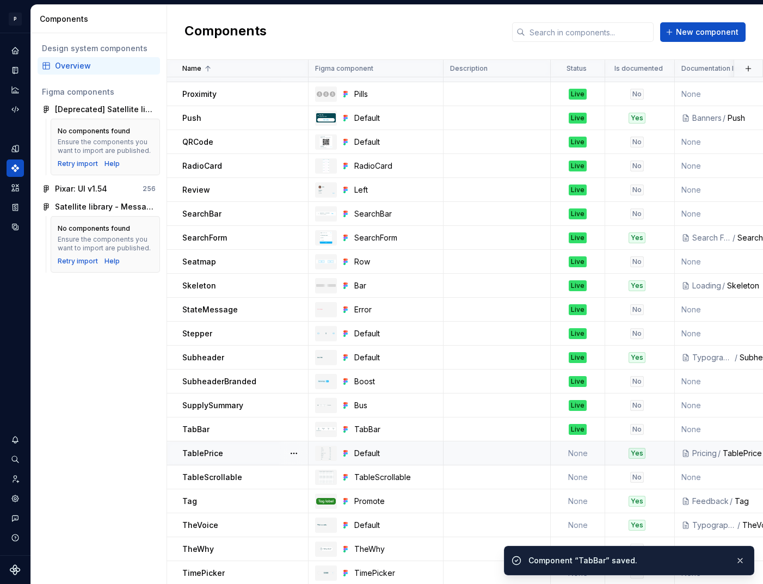
click at [568, 448] on td "None" at bounding box center [578, 454] width 54 height 24
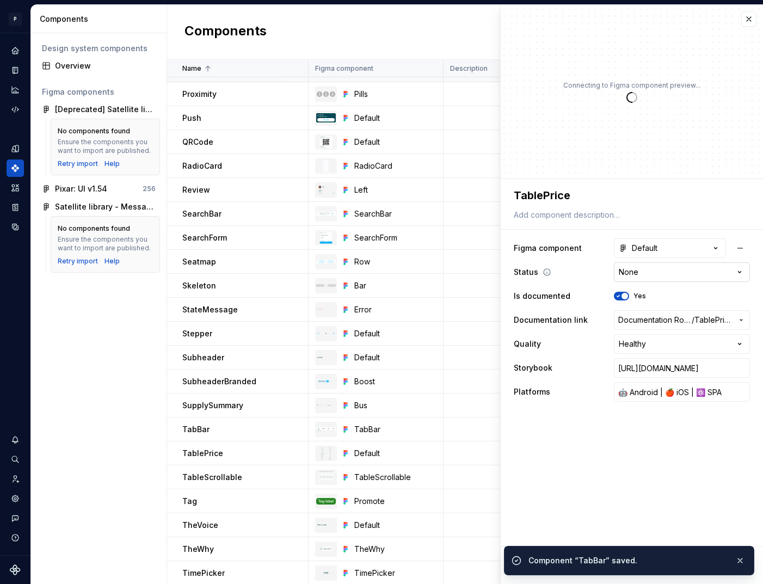
click at [649, 275] on html "P pixar SO Design system data Components Design system components Overview Figm…" at bounding box center [381, 292] width 763 height 584
type textarea "*"
select select "**********"
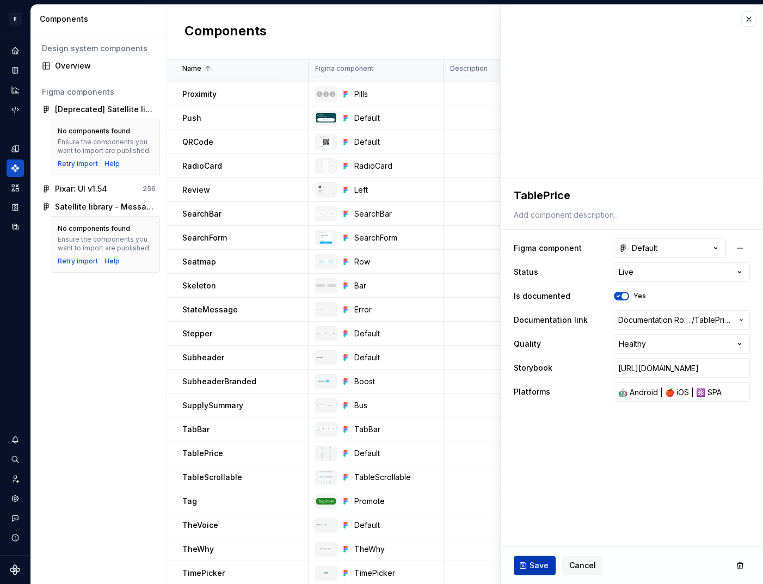
click at [543, 559] on button "Save" at bounding box center [535, 566] width 42 height 20
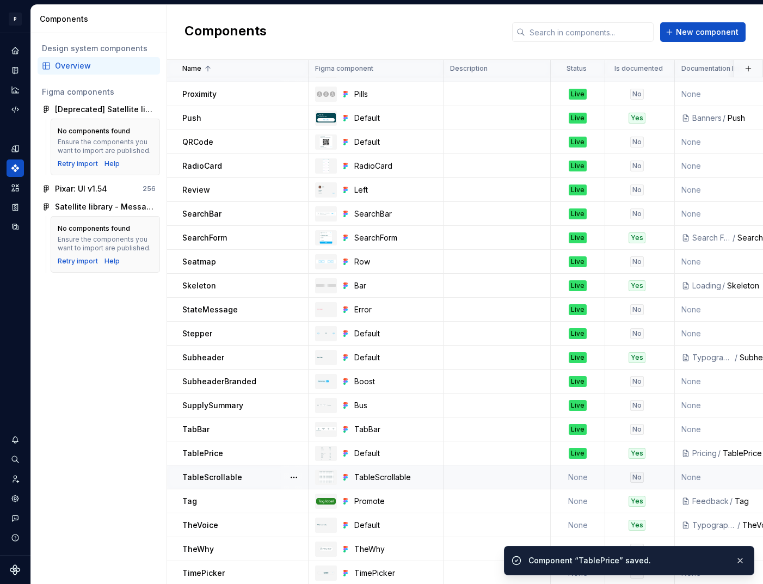
click at [561, 479] on td "None" at bounding box center [578, 477] width 54 height 24
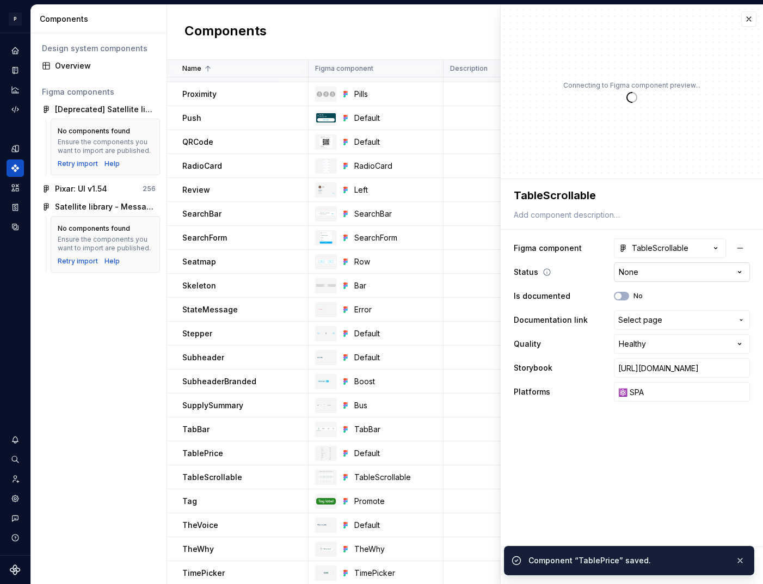
click at [645, 272] on html "P pixar SO Design system data Components Design system components Overview Figm…" at bounding box center [381, 292] width 763 height 584
type textarea "*"
select select "**********"
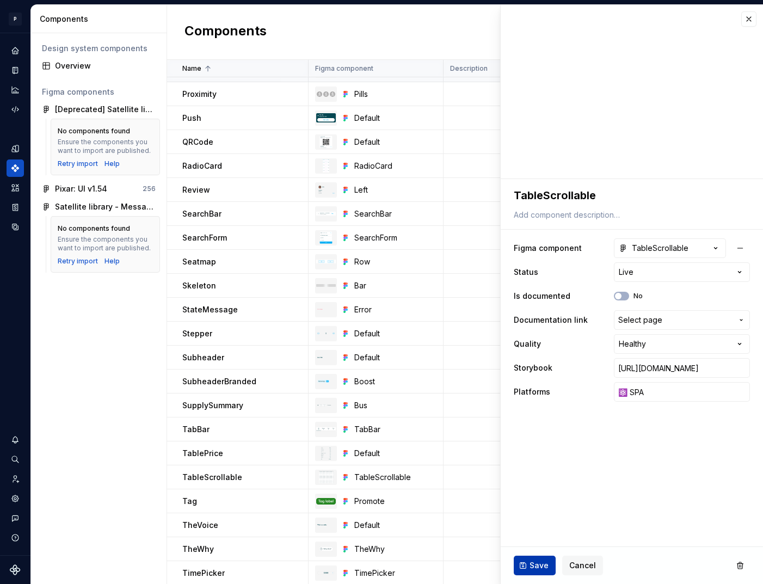
click at [538, 560] on span "Save" at bounding box center [539, 565] width 19 height 11
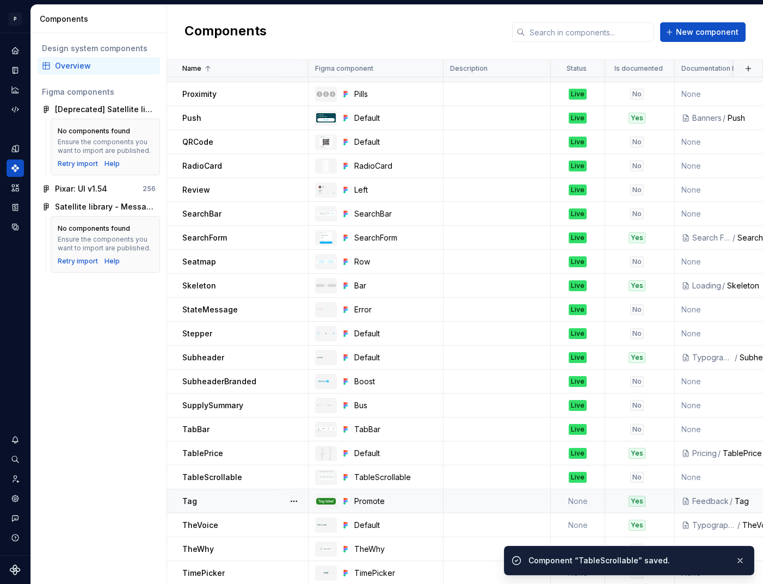
click at [545, 491] on td at bounding box center [497, 501] width 107 height 24
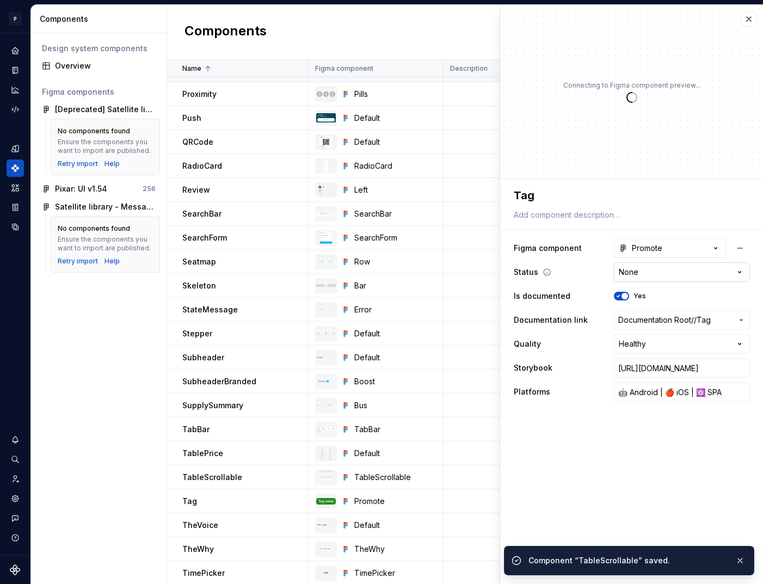
click at [648, 262] on html "P pixar SO Design system data Components Design system components Overview Figm…" at bounding box center [381, 292] width 763 height 584
type textarea "*"
select select "**********"
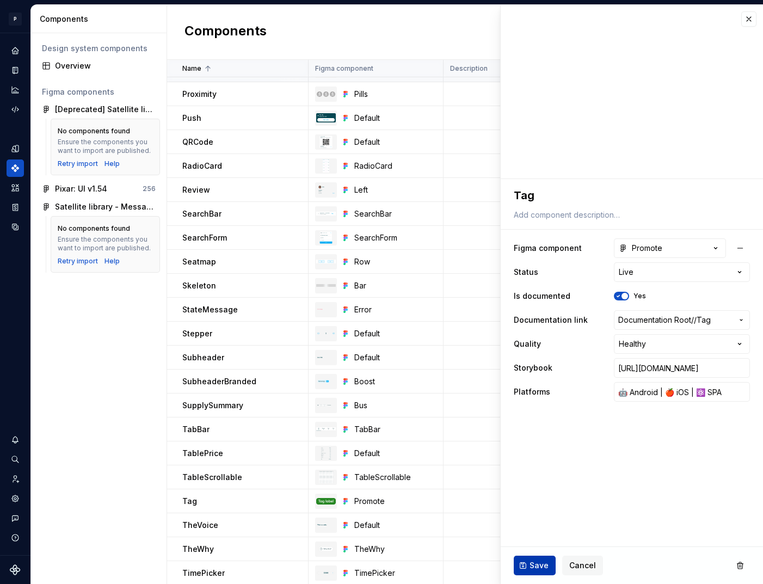
click at [542, 562] on span "Save" at bounding box center [539, 565] width 19 height 11
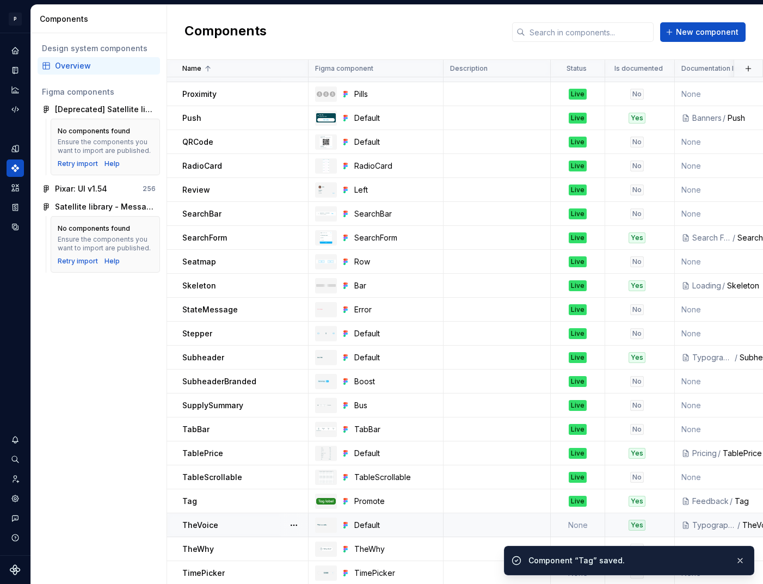
click at [507, 521] on td at bounding box center [497, 525] width 107 height 24
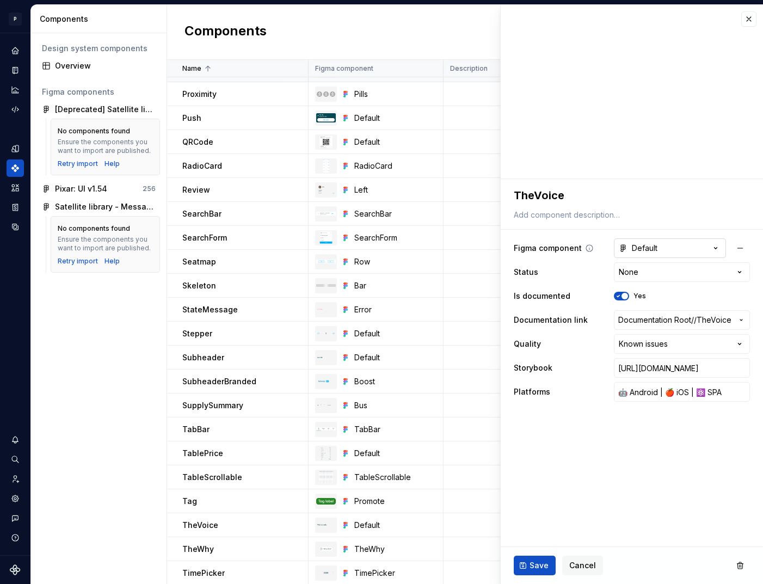
type textarea "*"
click at [674, 269] on html "P pixar SO Design system data Components Design system components Overview Figm…" at bounding box center [381, 292] width 763 height 584
select select "**********"
click at [546, 565] on span "Save" at bounding box center [539, 565] width 19 height 11
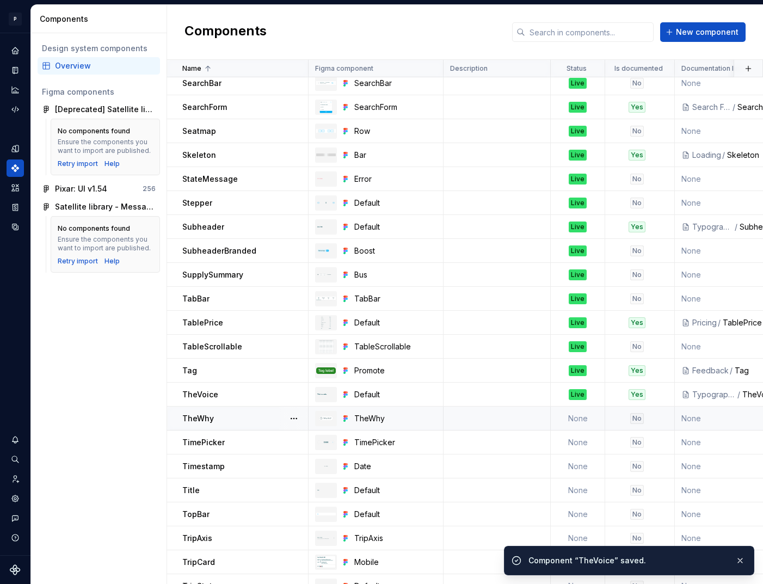
scroll to position [1721, 0]
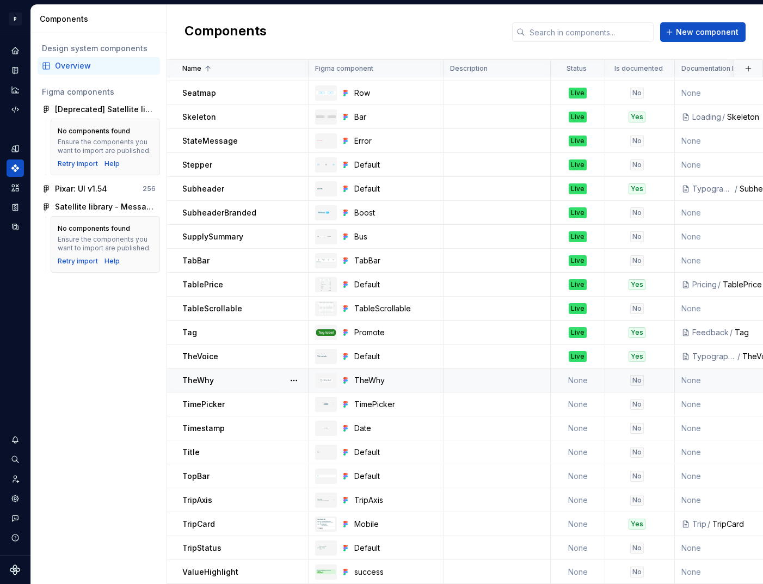
click at [484, 375] on td at bounding box center [497, 381] width 107 height 24
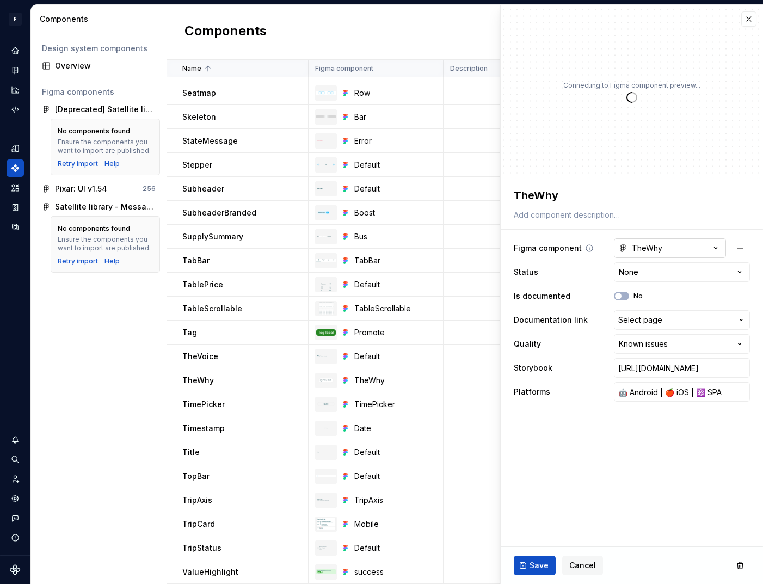
click at [670, 247] on button "TheWhy" at bounding box center [670, 248] width 112 height 20
type textarea "*"
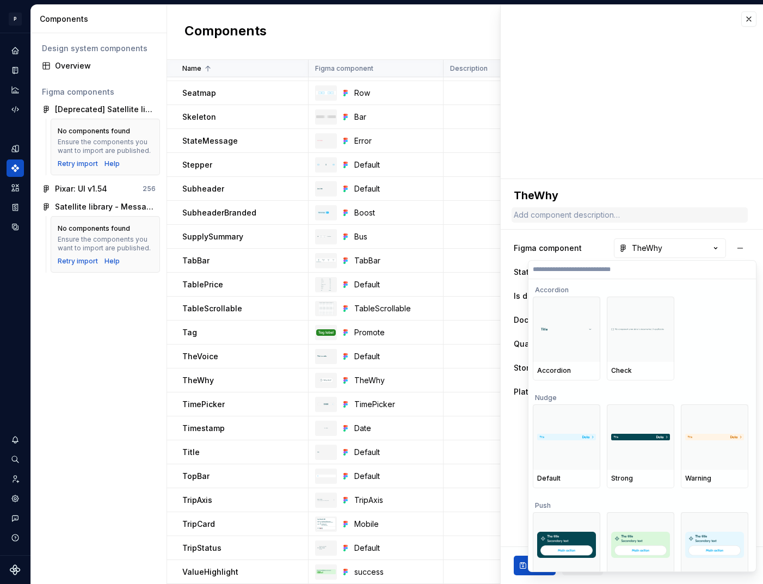
click at [695, 216] on html "P pixar SO Design system data Components Design system components Overview Figm…" at bounding box center [381, 292] width 763 height 584
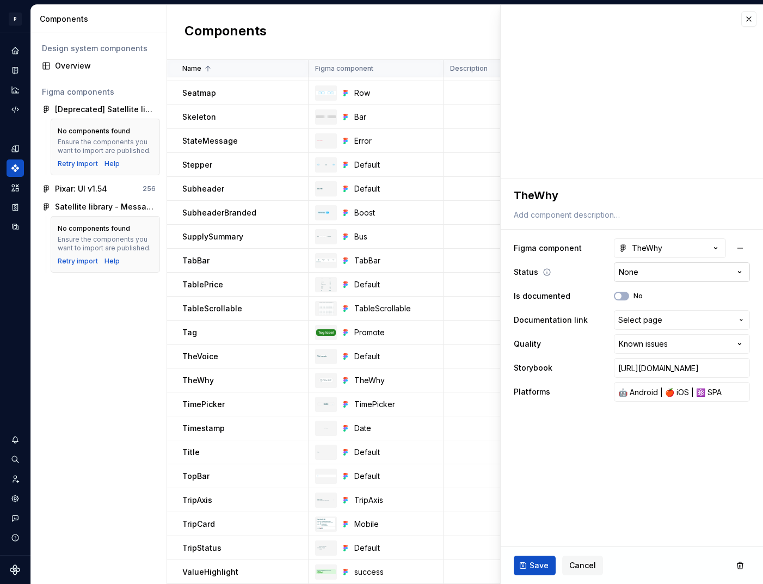
click at [710, 277] on html "P pixar SO Design system data Components Design system components Overview Figm…" at bounding box center [381, 292] width 763 height 584
select select "**********"
click at [532, 563] on span "Save" at bounding box center [539, 565] width 19 height 11
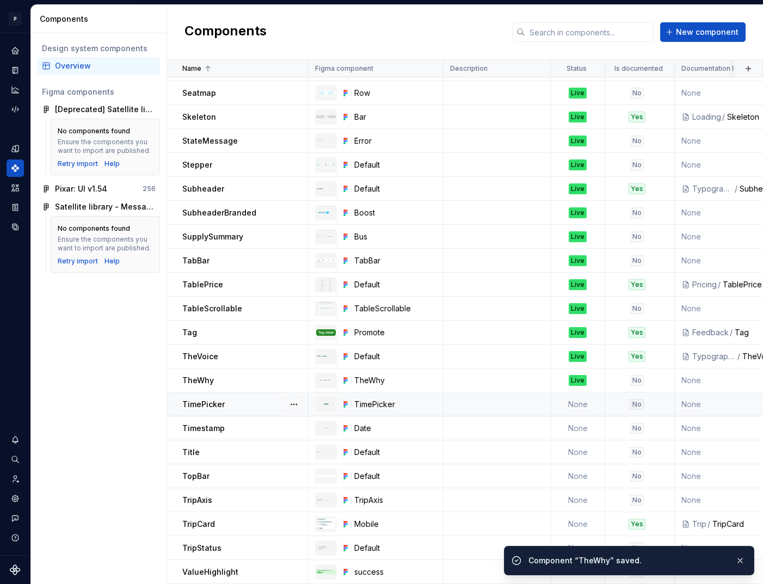
click at [499, 405] on td at bounding box center [497, 405] width 107 height 24
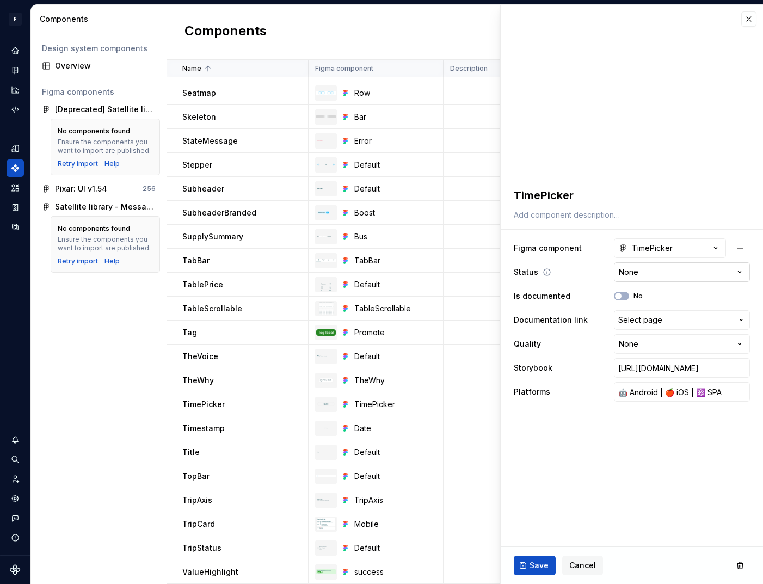
click at [726, 272] on html "P pixar SO Design system data Components Design system components Overview Figm…" at bounding box center [381, 292] width 763 height 584
type textarea "*"
select select "**********"
click at [534, 563] on span "Save" at bounding box center [539, 565] width 19 height 11
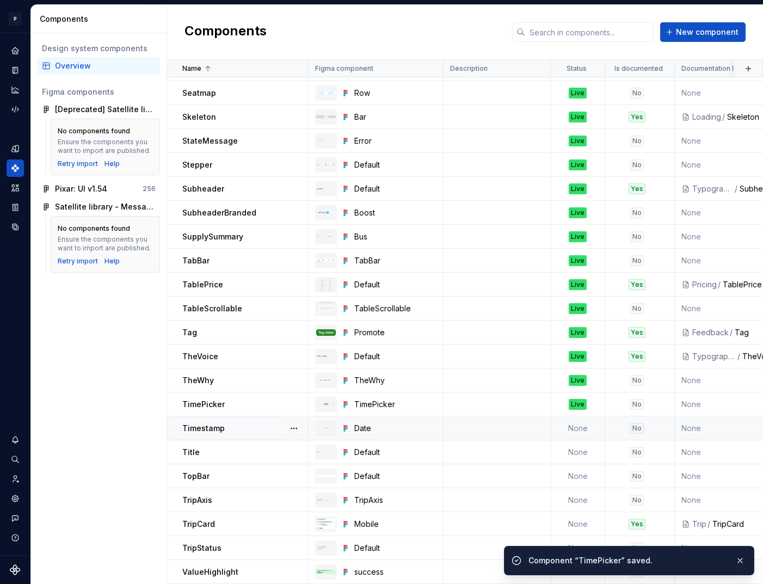
click at [534, 435] on td at bounding box center [497, 428] width 107 height 24
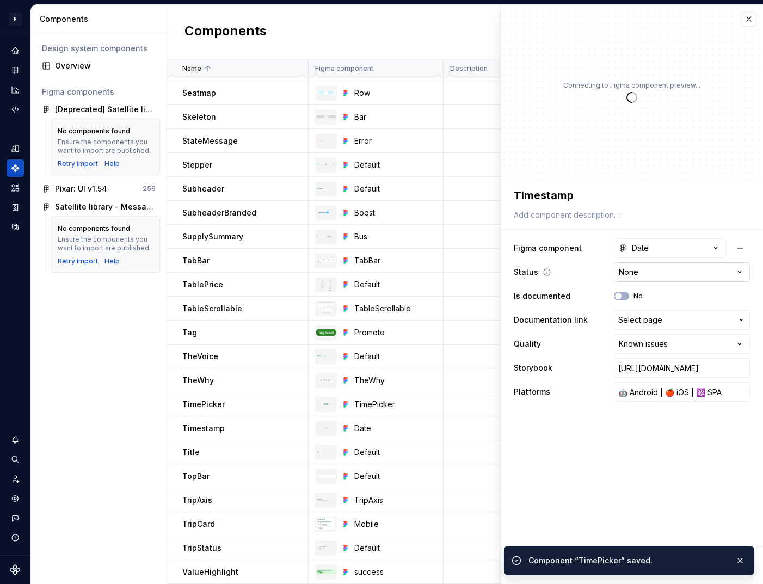
click at [664, 271] on html "P pixar SO Design system data Components Design system components Overview Figm…" at bounding box center [381, 292] width 763 height 584
type textarea "*"
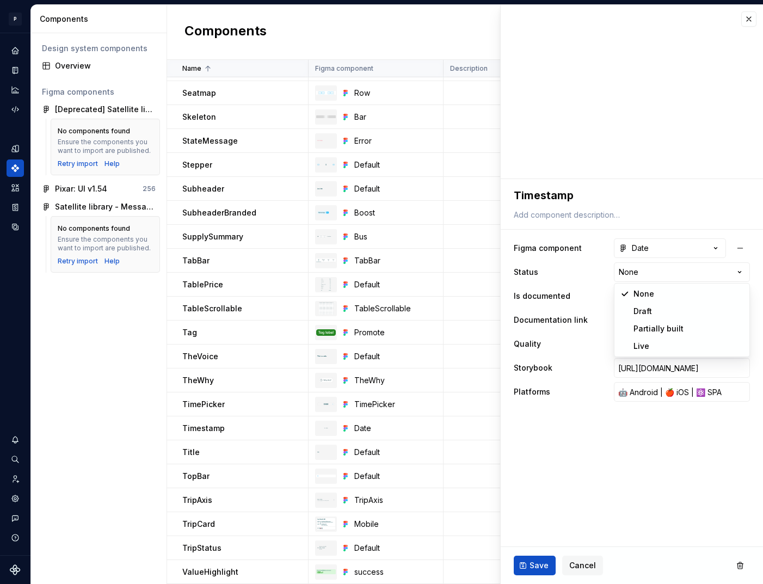
select select "**********"
click at [533, 560] on span "Save" at bounding box center [539, 565] width 19 height 11
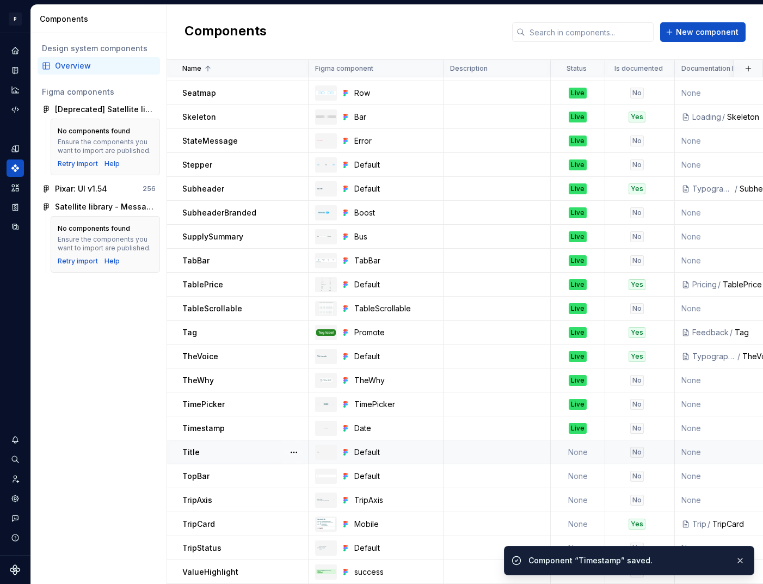
click at [513, 455] on td at bounding box center [497, 452] width 107 height 24
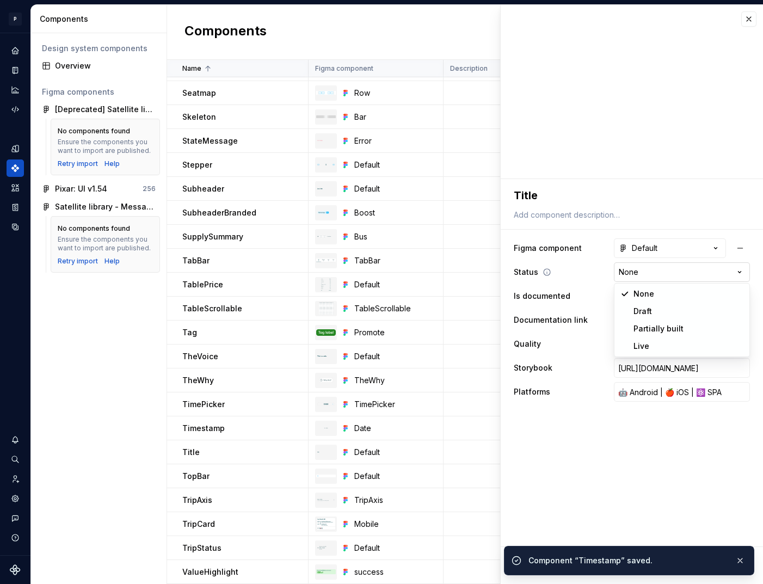
click at [660, 274] on html "P pixar SO Design system data Components Design system components Overview Figm…" at bounding box center [381, 292] width 763 height 584
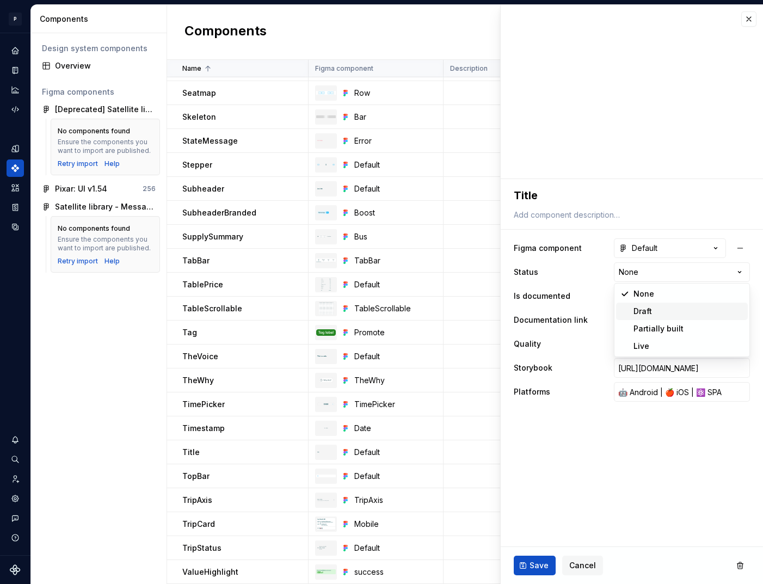
type textarea "*"
select select "**********"
click at [528, 560] on button "Save" at bounding box center [535, 566] width 42 height 20
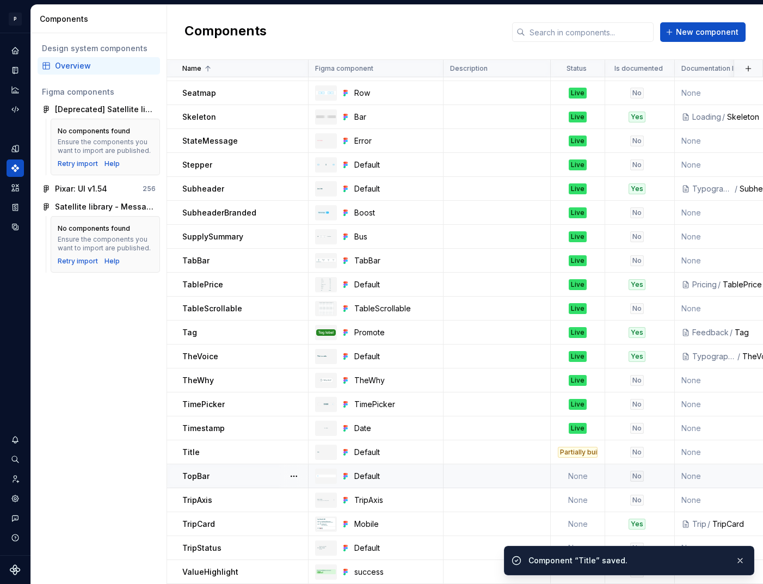
click at [502, 473] on td at bounding box center [497, 476] width 107 height 24
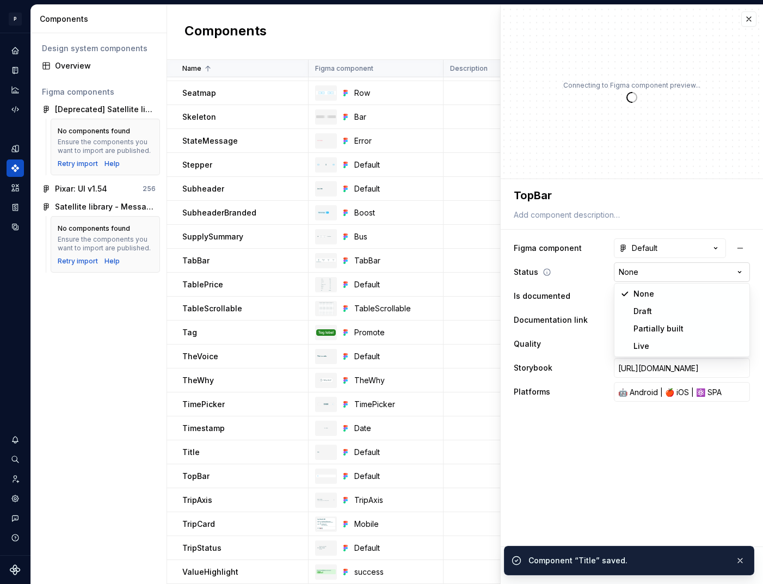
click at [666, 268] on html "P pixar SO Design system data Components Design system components Overview Figm…" at bounding box center [381, 292] width 763 height 584
type textarea "*"
select select "**********"
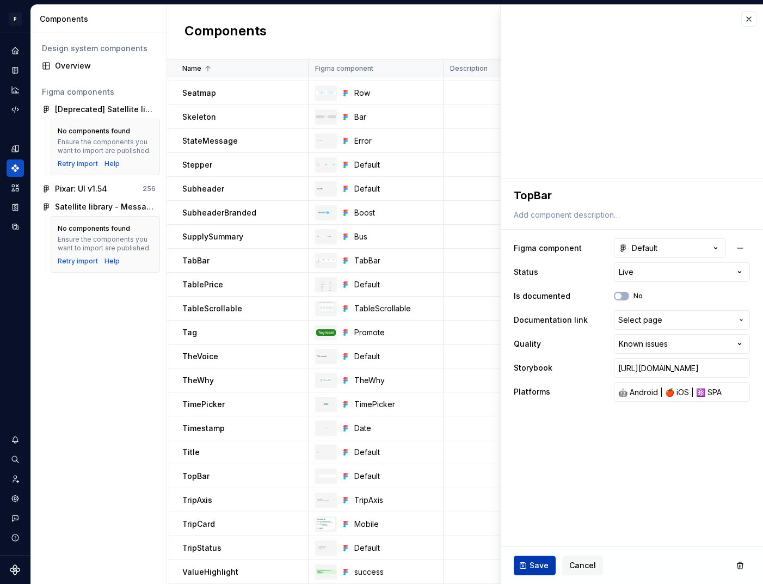
click at [542, 569] on span "Save" at bounding box center [539, 565] width 19 height 11
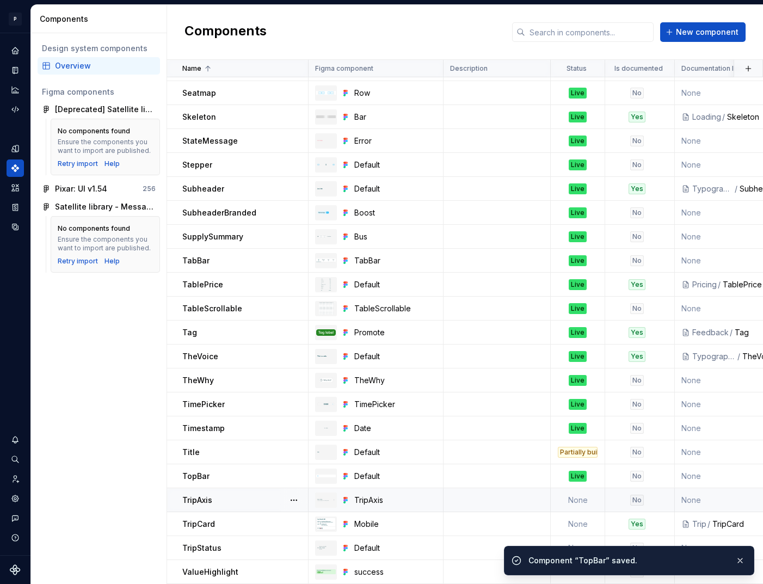
click at [518, 504] on td at bounding box center [497, 500] width 107 height 24
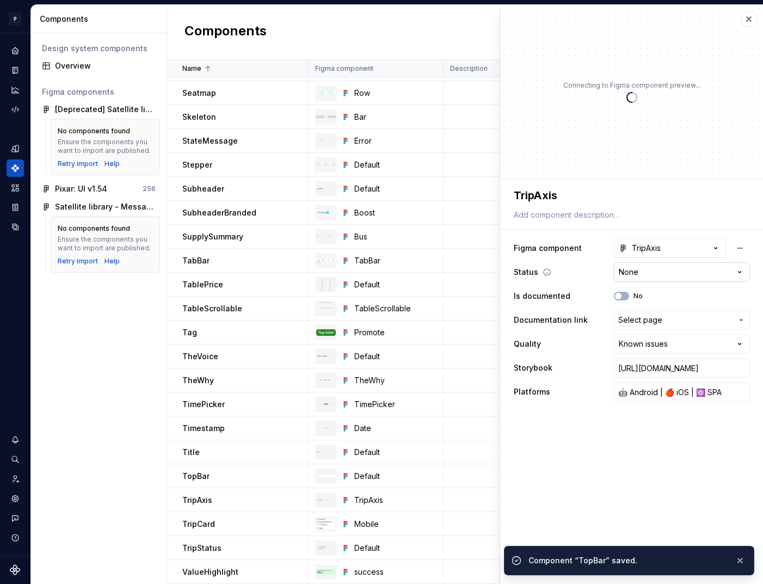
click at [650, 269] on html "P pixar SO Design system data Components Design system components Overview Figm…" at bounding box center [381, 292] width 763 height 584
type textarea "*"
select select "**********"
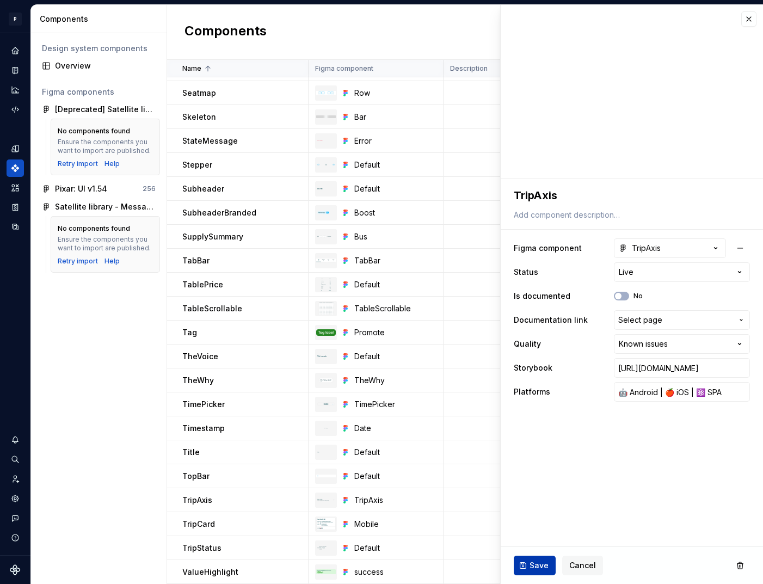
click at [531, 568] on span "Save" at bounding box center [539, 565] width 19 height 11
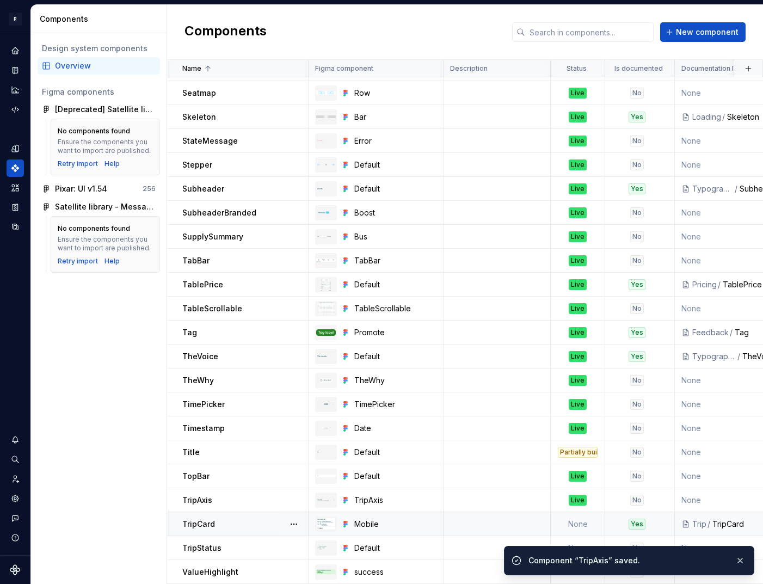
click at [494, 526] on td at bounding box center [497, 524] width 107 height 24
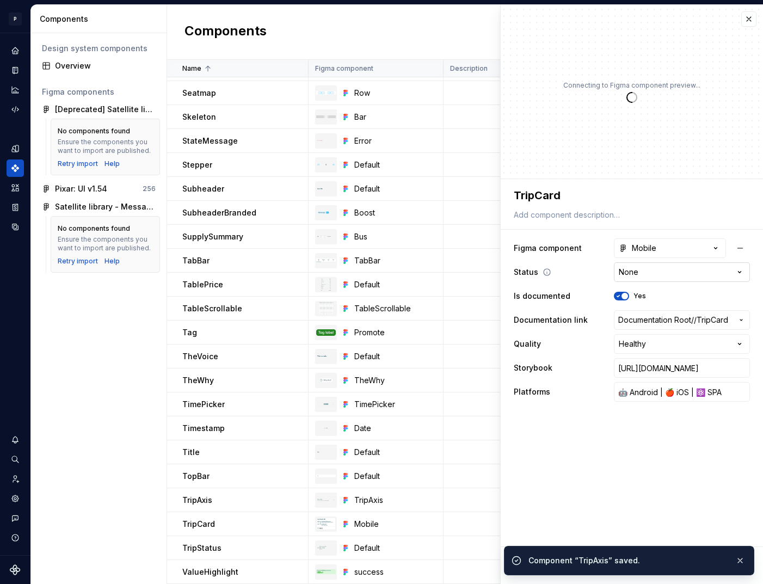
click at [654, 275] on html "P pixar SO Design system data Components Design system components Overview Figm…" at bounding box center [381, 292] width 763 height 584
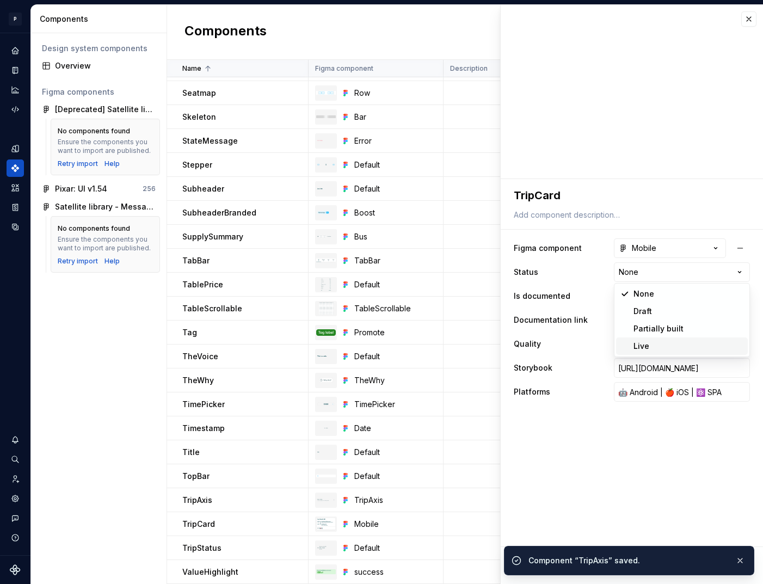
type textarea "*"
select select "**********"
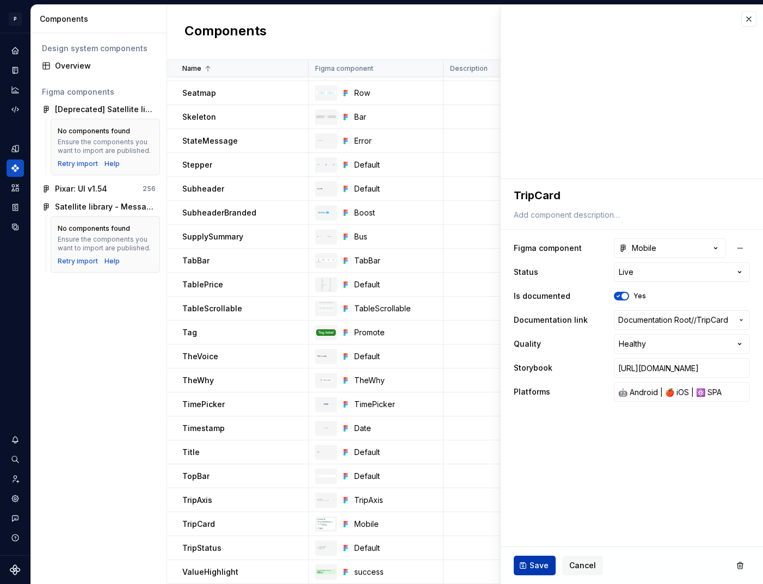
click at [535, 569] on span "Save" at bounding box center [539, 565] width 19 height 11
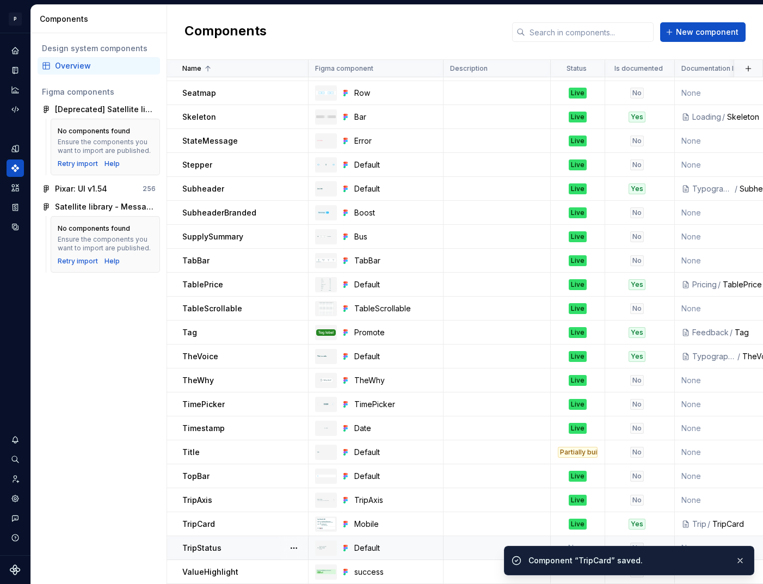
click at [479, 552] on td at bounding box center [497, 548] width 107 height 24
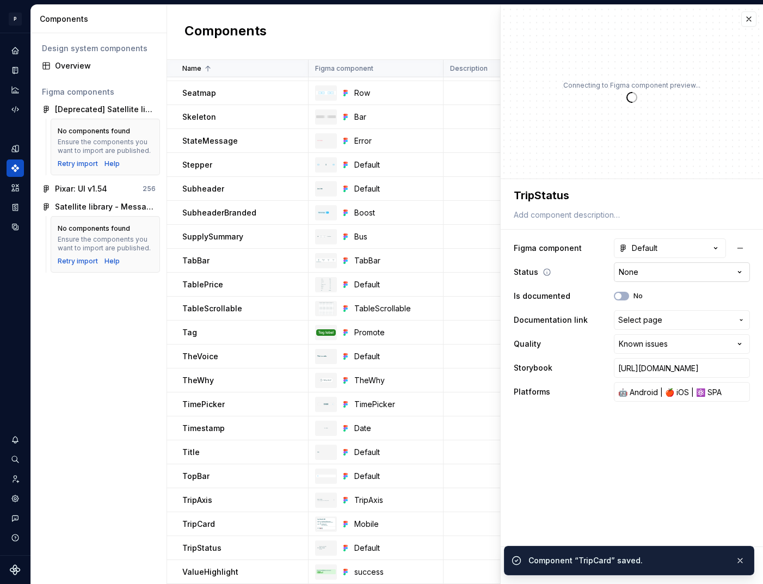
click at [663, 278] on html "P pixar SO Design system data Components Design system components Overview Figm…" at bounding box center [381, 292] width 763 height 584
type textarea "*"
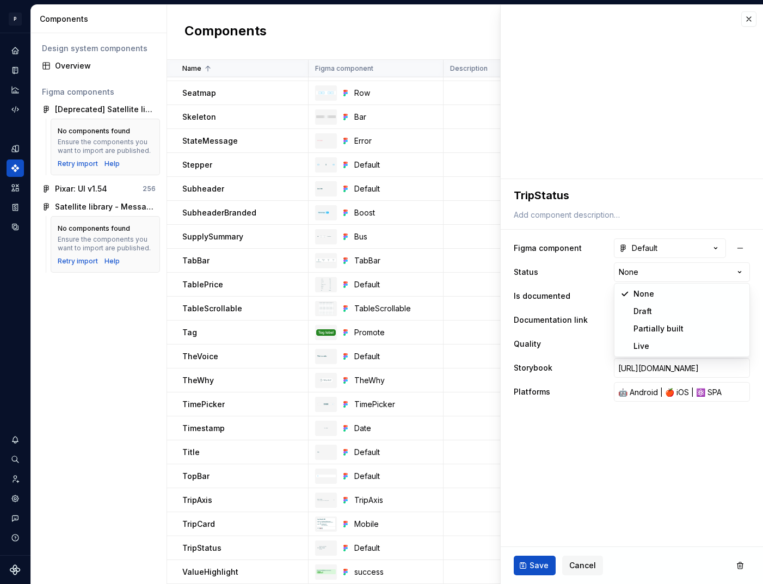
select select "**********"
click at [536, 560] on button "Save" at bounding box center [535, 566] width 42 height 20
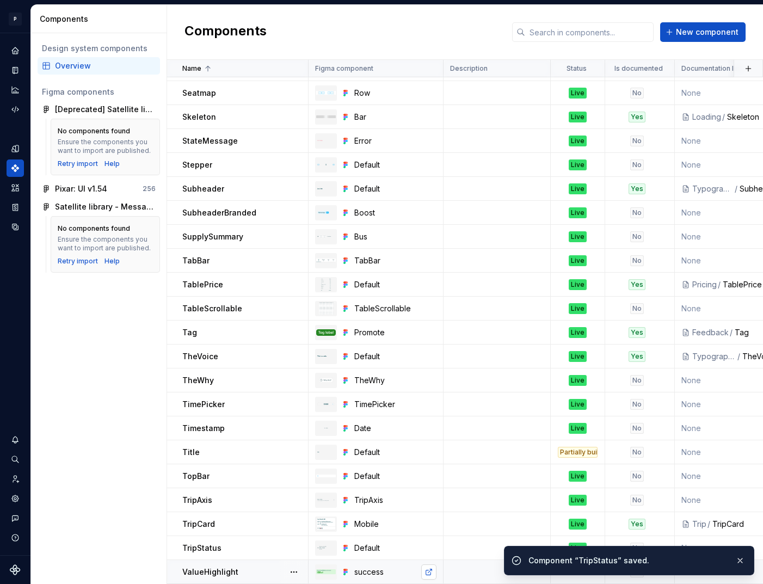
click at [453, 568] on td at bounding box center [497, 572] width 107 height 24
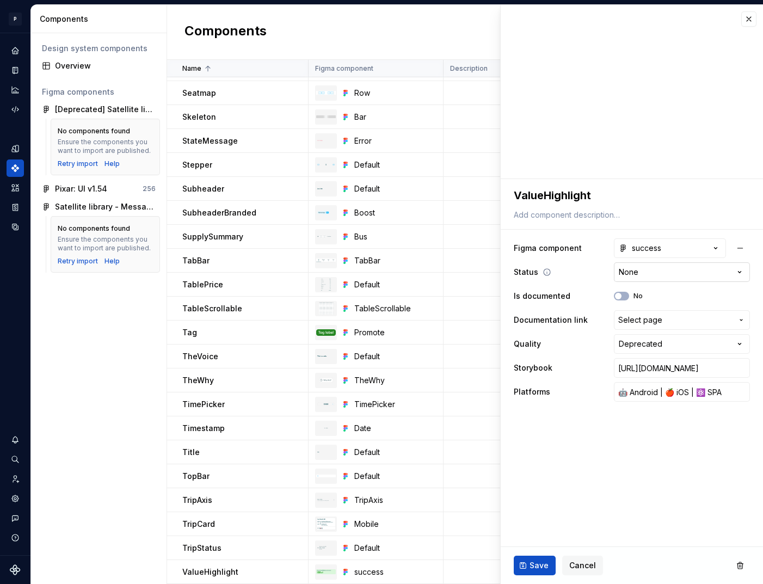
click at [666, 273] on html "P pixar SO Design system data Components Design system components Overview Figm…" at bounding box center [381, 292] width 763 height 584
type textarea "*"
select select "**********"
click at [535, 566] on span "Save" at bounding box center [539, 565] width 19 height 11
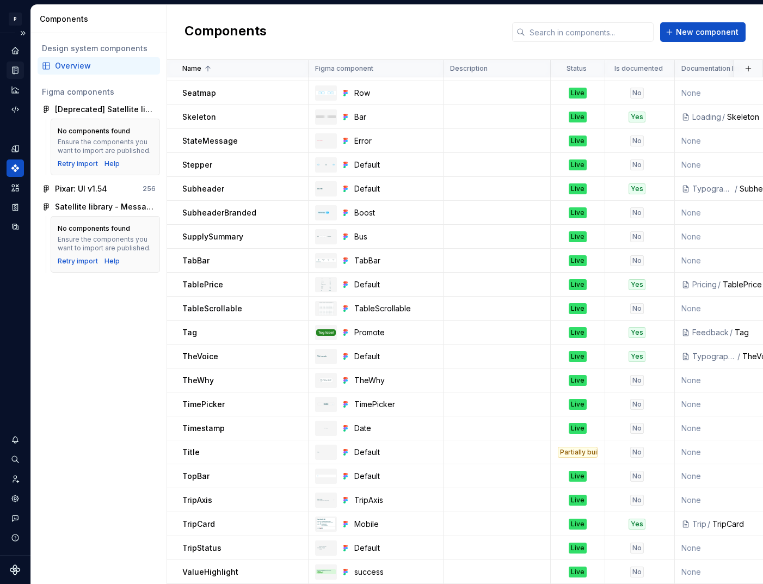
click at [16, 70] on icon "Documentation" at bounding box center [16, 71] width 4 height 6
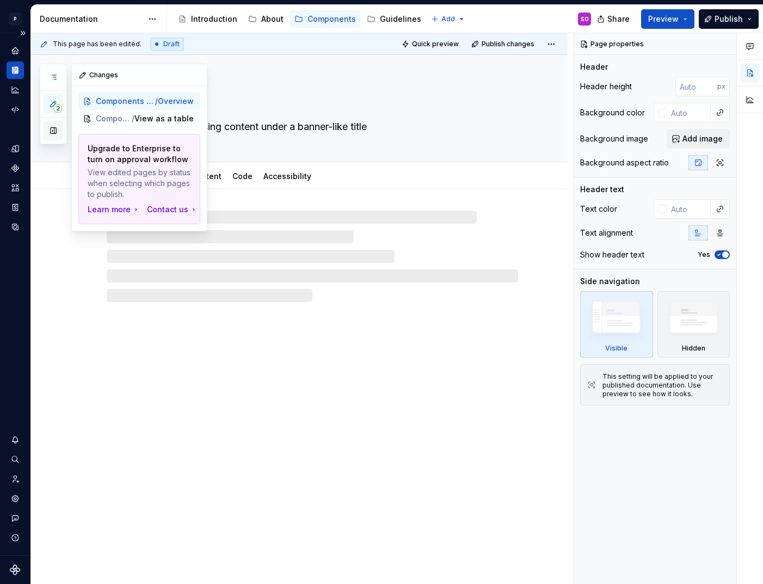
click at [51, 130] on button "button" at bounding box center [54, 131] width 20 height 20
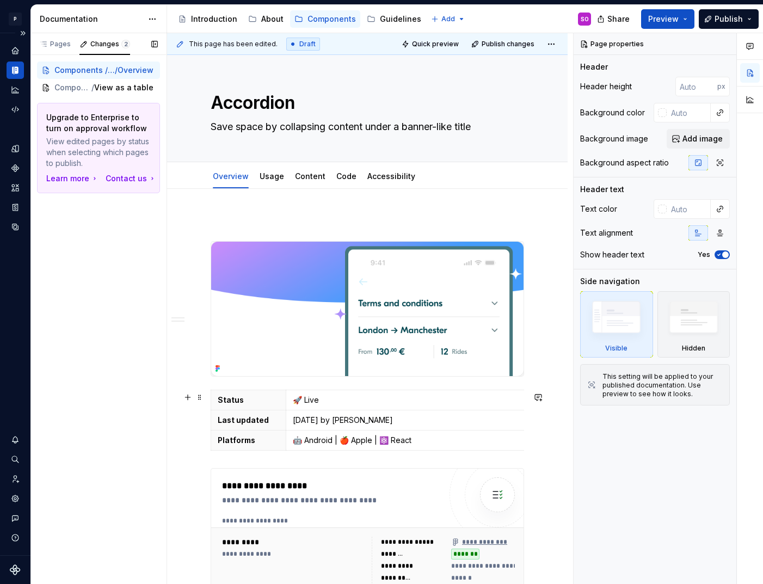
scroll to position [4, 0]
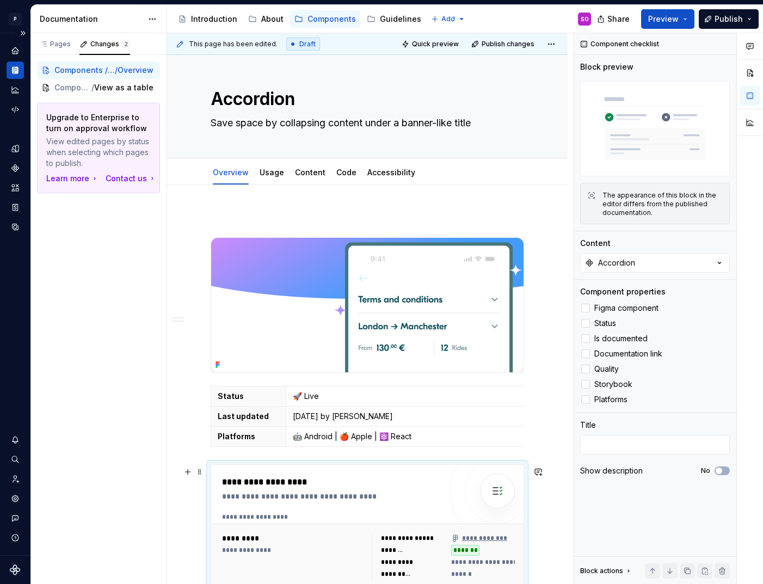
click at [343, 498] on div "**********" at bounding box center [334, 496] width 224 height 11
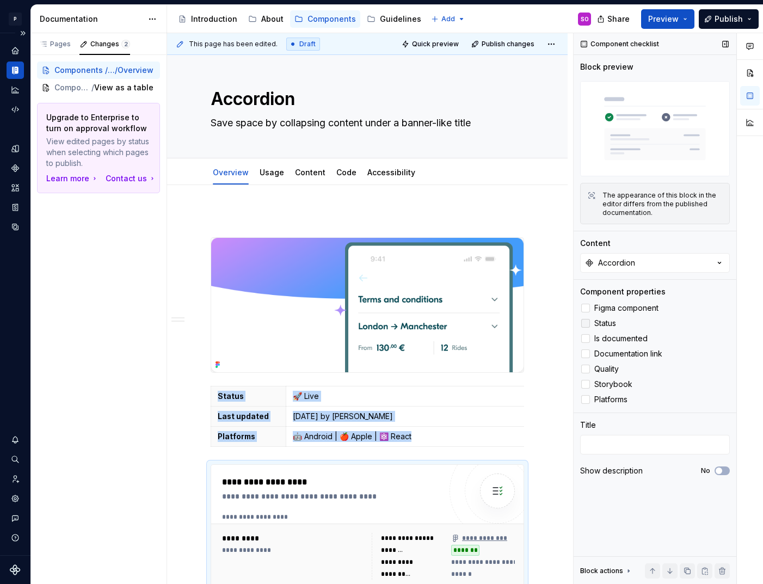
click at [591, 324] on label "Status" at bounding box center [655, 323] width 150 height 13
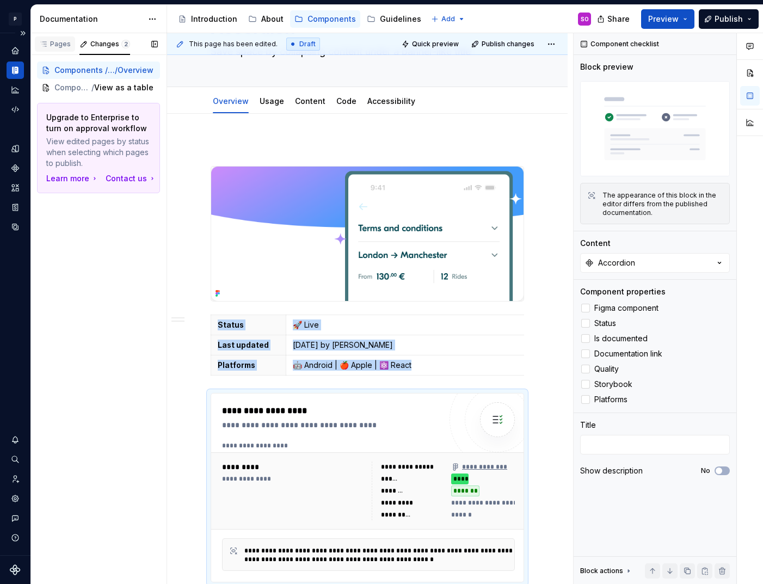
click at [51, 46] on div "Pages" at bounding box center [55, 44] width 32 height 9
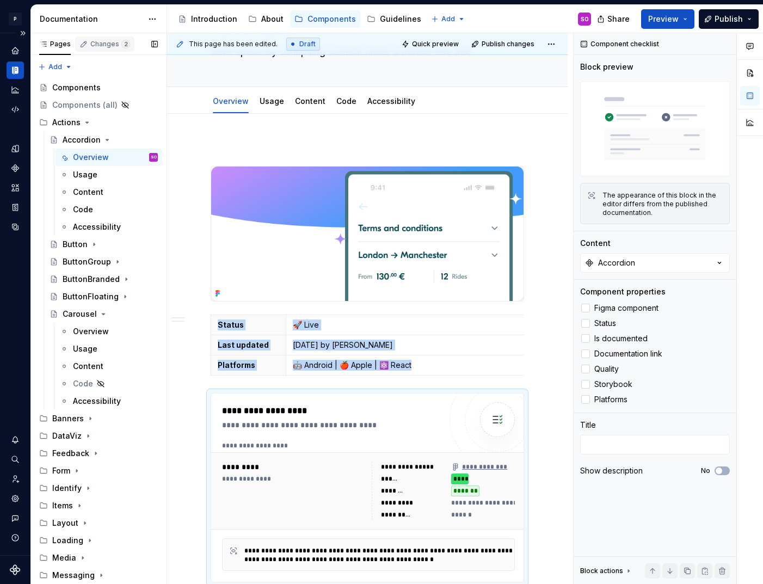
click at [93, 45] on div "Changes 2" at bounding box center [110, 44] width 40 height 9
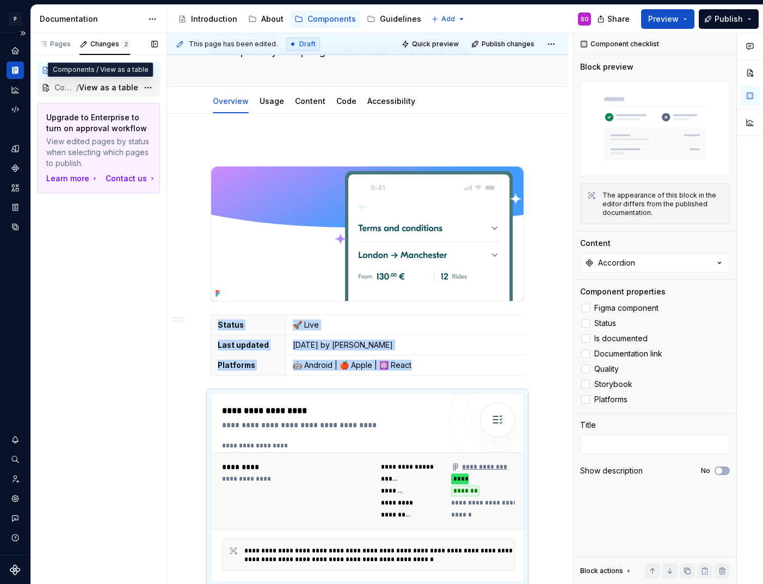
click at [101, 96] on div "Components / View as a table" at bounding box center [98, 87] width 123 height 17
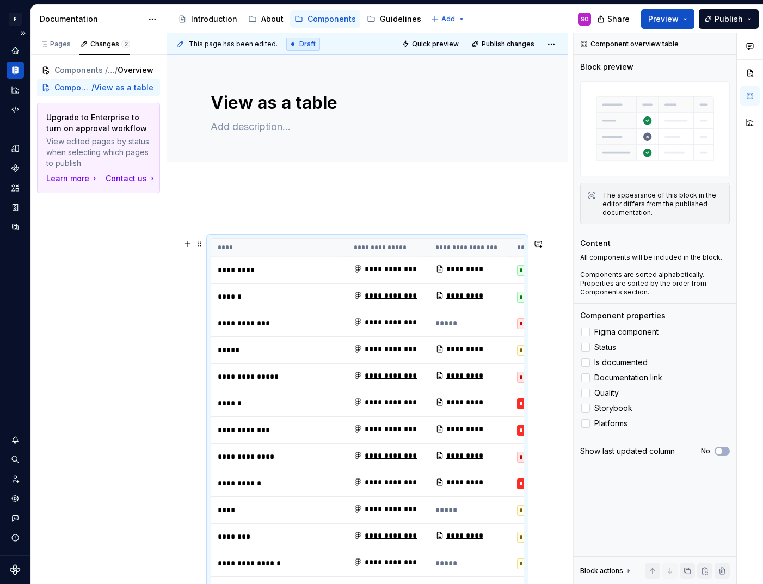
click at [328, 254] on th "****" at bounding box center [279, 248] width 136 height 18
click at [614, 348] on span "Status" at bounding box center [605, 347] width 22 height 9
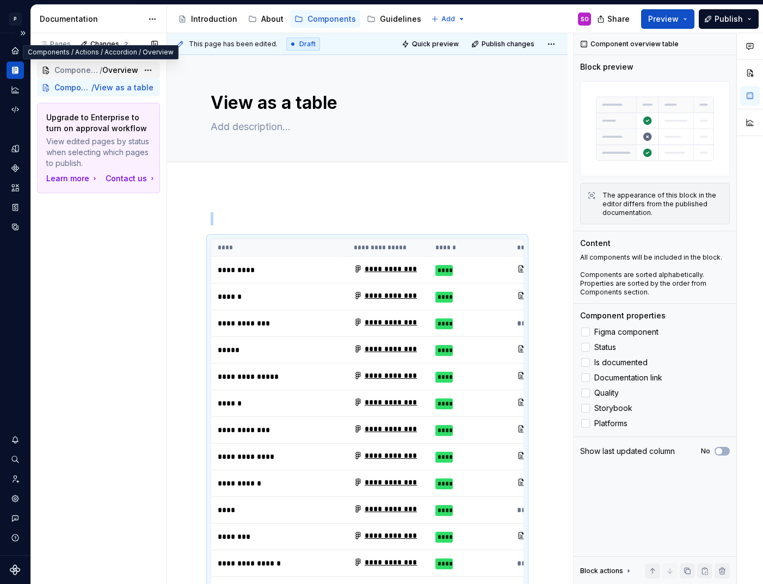
click at [83, 69] on span "Components / Actions / Accordion" at bounding box center [76, 70] width 45 height 11
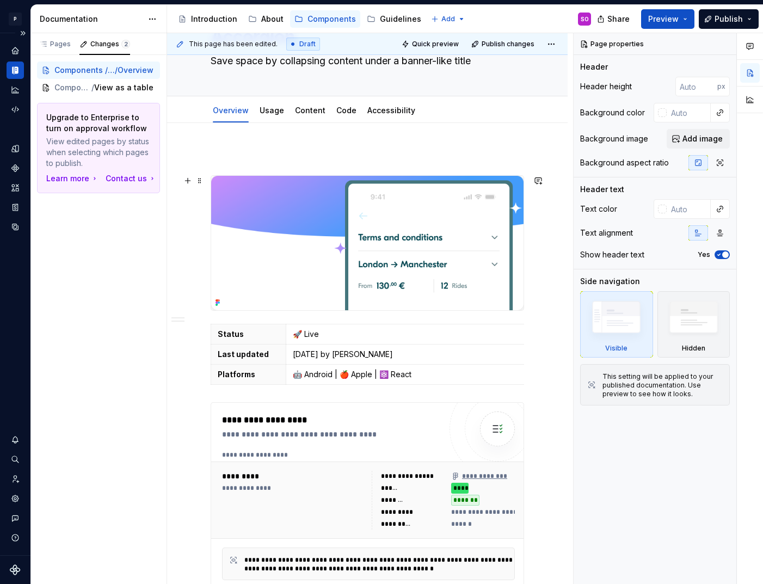
scroll to position [87, 0]
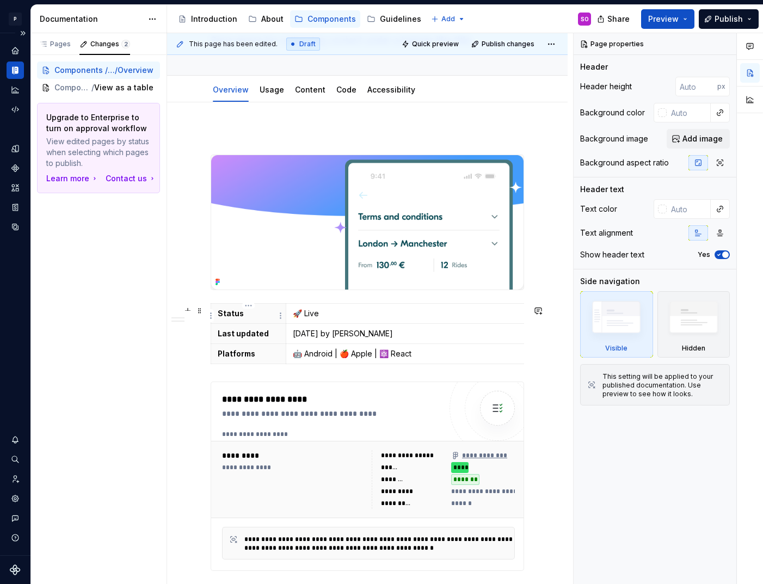
click at [216, 320] on th "Status" at bounding box center [248, 313] width 75 height 20
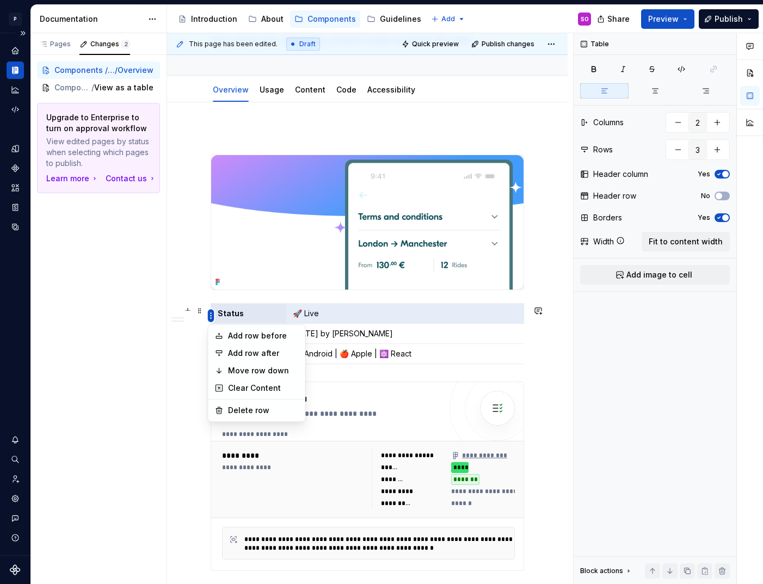
click at [211, 313] on html "P pixar SO Design system data Documentation Accessibility guide for tree Page t…" at bounding box center [381, 292] width 763 height 584
click at [203, 305] on html "P pixar SO Design system data Documentation Accessibility guide for tree Page t…" at bounding box center [381, 292] width 763 height 584
click at [203, 307] on span at bounding box center [199, 310] width 9 height 15
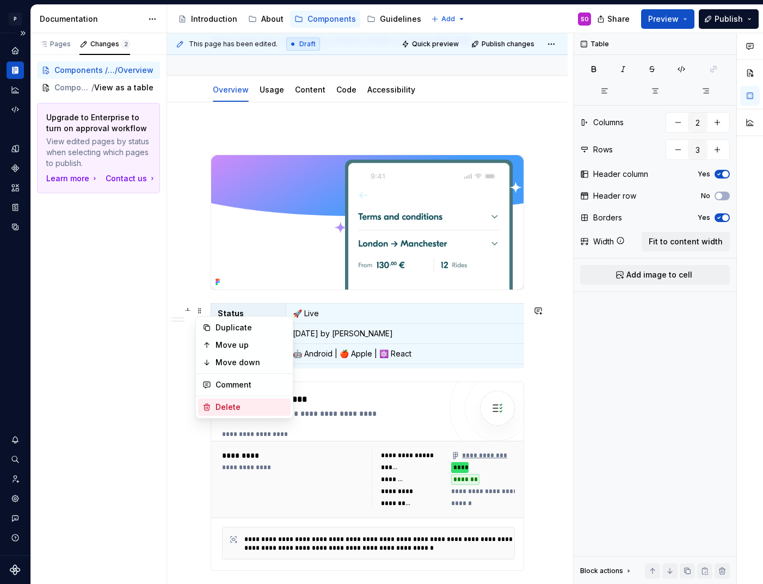
click at [240, 404] on div "Delete" at bounding box center [251, 407] width 71 height 11
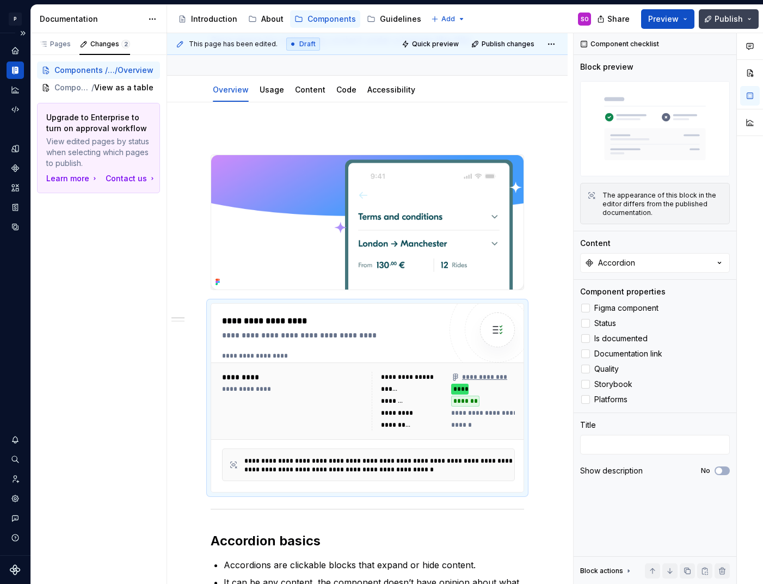
click at [722, 20] on span "Publish" at bounding box center [729, 19] width 28 height 11
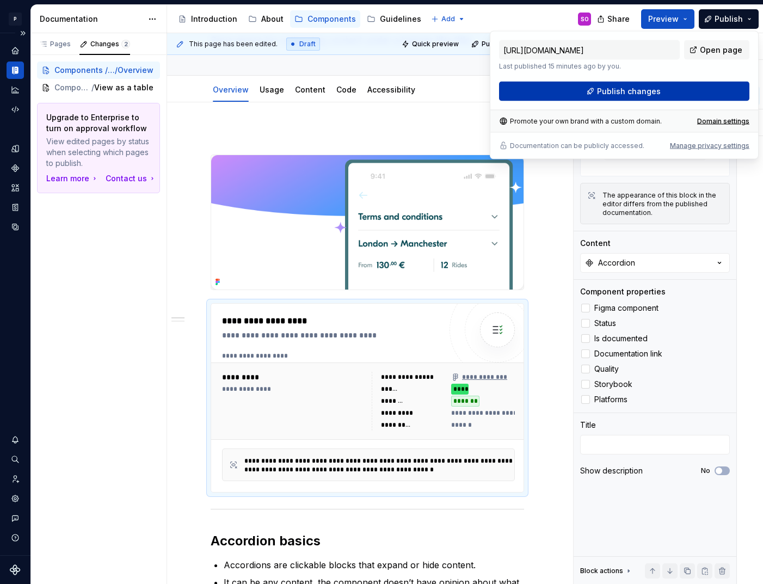
click at [641, 91] on span "Publish changes" at bounding box center [629, 91] width 64 height 11
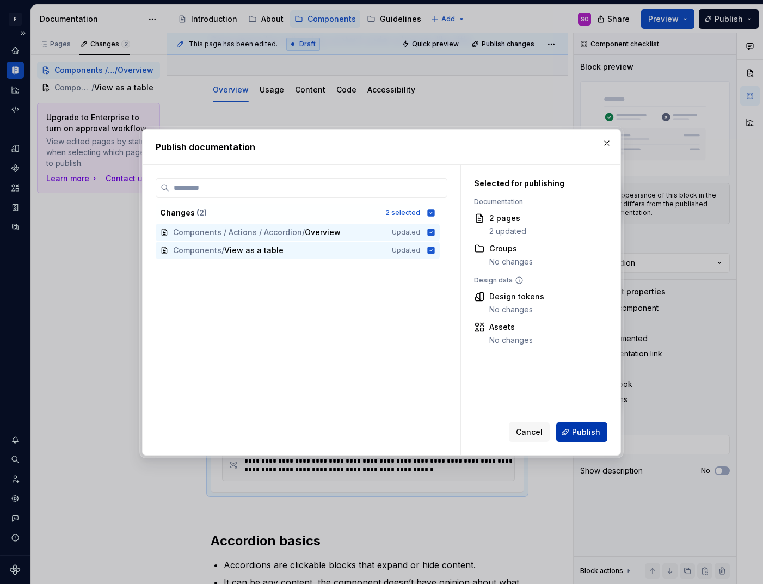
click at [577, 432] on span "Publish" at bounding box center [586, 432] width 28 height 11
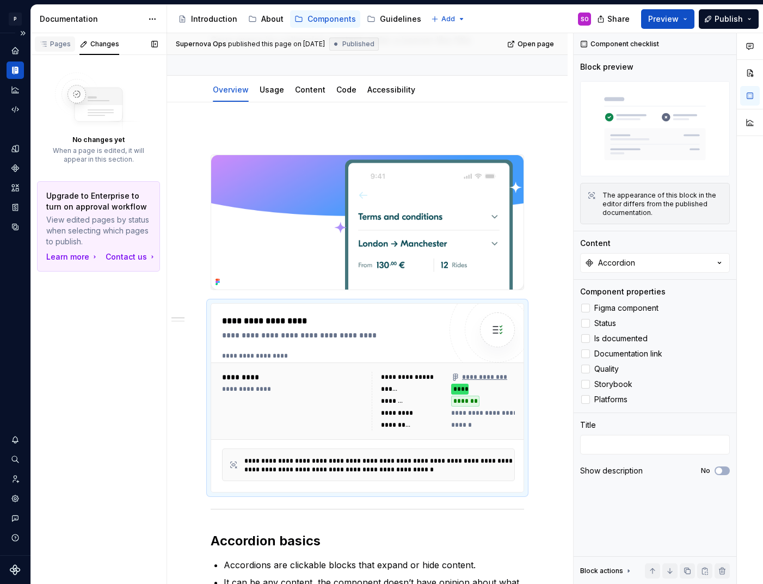
click at [58, 46] on div "Pages" at bounding box center [55, 44] width 32 height 9
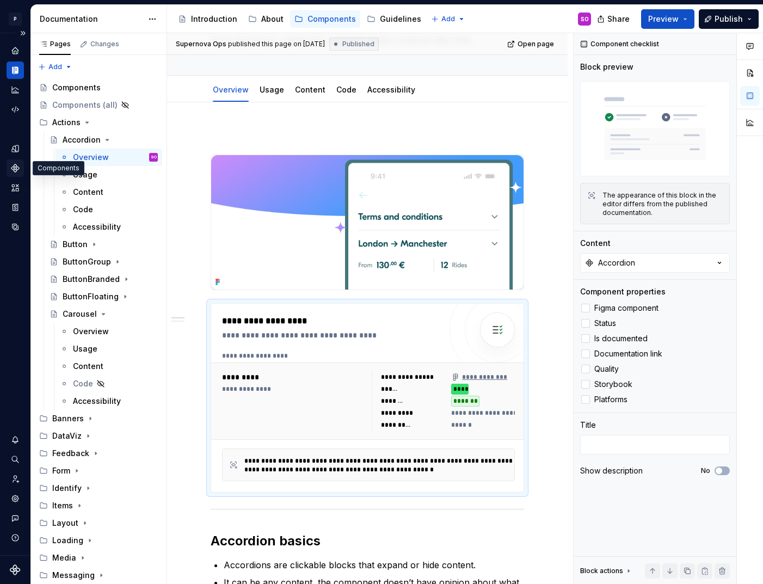
click at [18, 169] on icon "Components" at bounding box center [15, 168] width 8 height 8
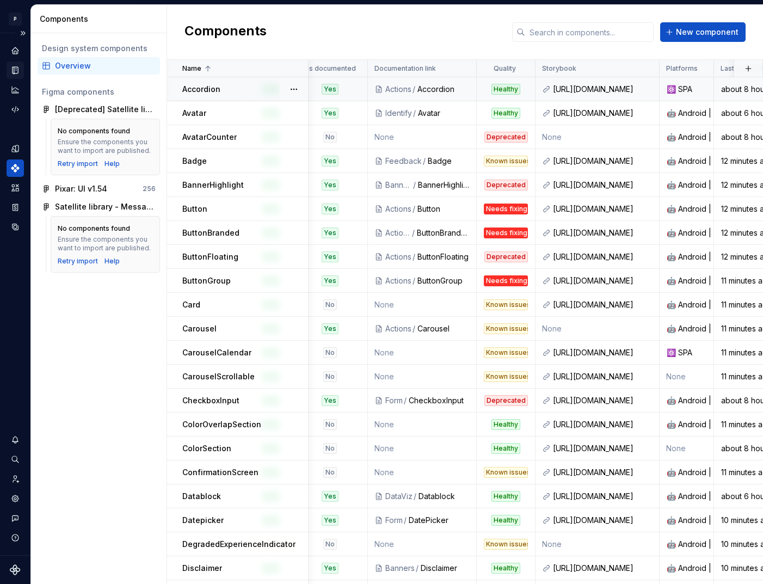
scroll to position [0, 320]
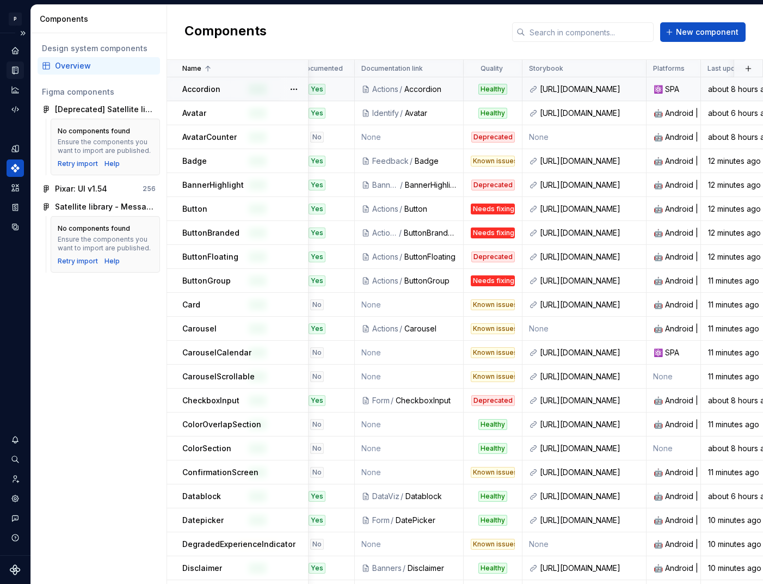
click at [669, 93] on div "⚛️ SPA" at bounding box center [673, 89] width 53 height 11
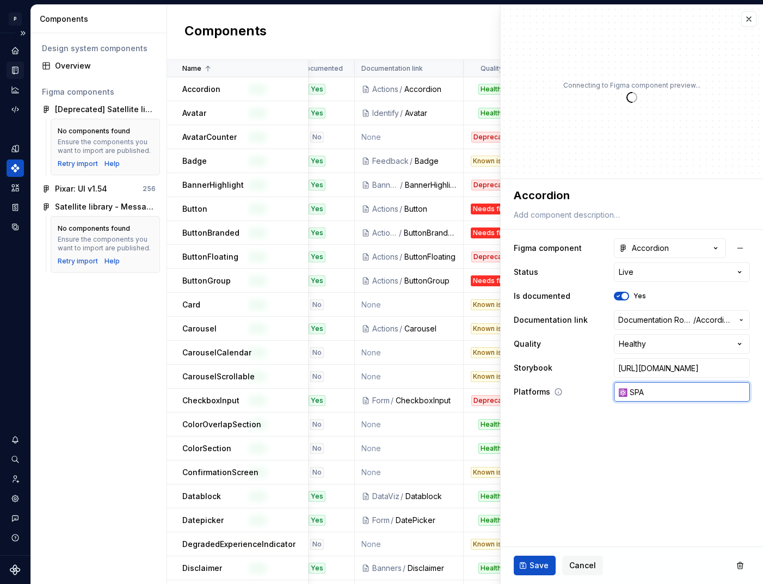
click at [669, 399] on input "⚛️ SPA" at bounding box center [682, 392] width 136 height 20
type textarea "*"
type input "S"
type textarea "*"
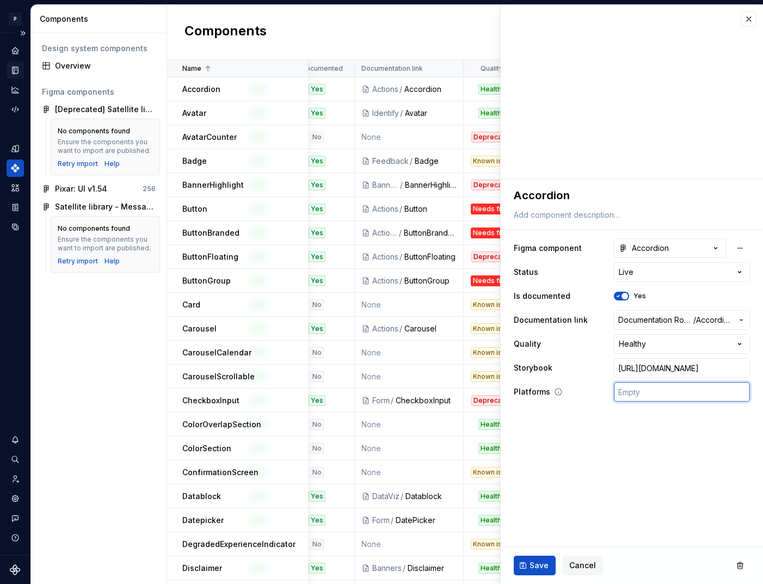
click at [660, 396] on input "text" at bounding box center [682, 392] width 136 height 20
type input "🤖 Android | 🍎 iOS | ⚛️ SPA"
click at [530, 567] on span "Save" at bounding box center [539, 565] width 19 height 11
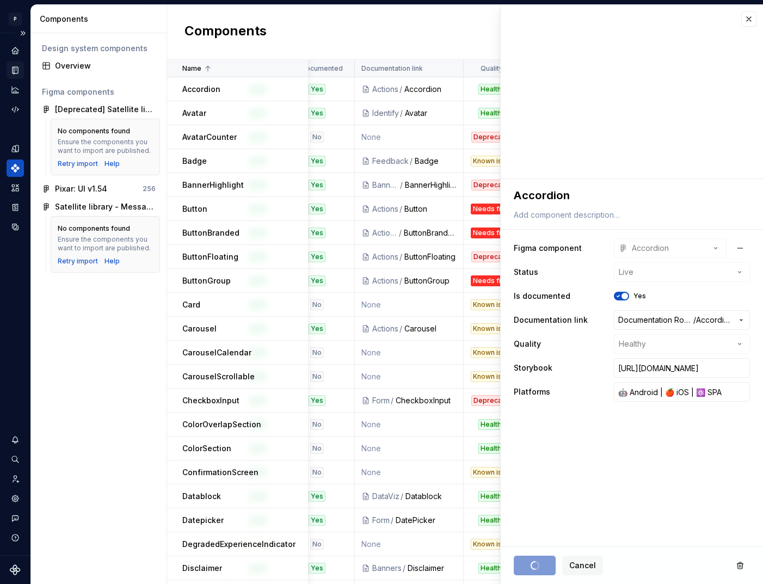
type textarea "*"
